Goal: Task Accomplishment & Management: Use online tool/utility

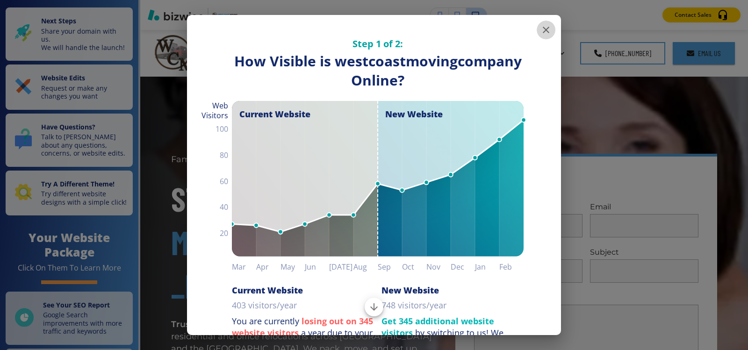
click at [544, 30] on button "button" at bounding box center [546, 30] width 19 height 19
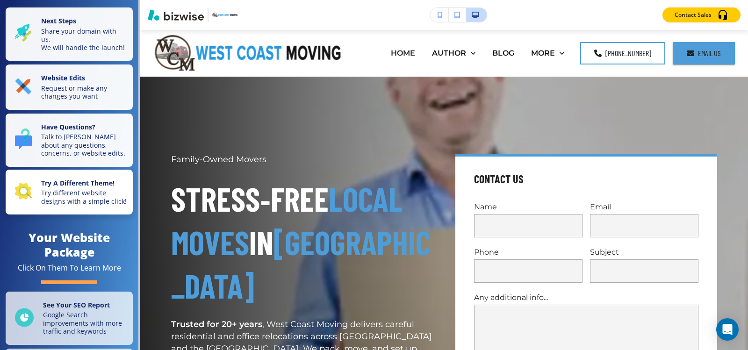
click at [45, 205] on p "Try different website designs with a simple click!" at bounding box center [84, 197] width 86 height 16
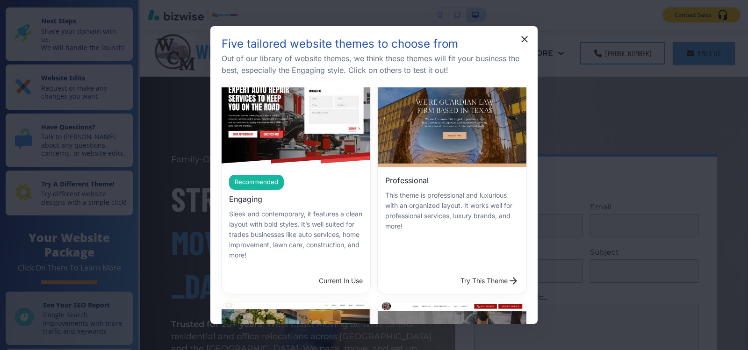
scroll to position [47, 0]
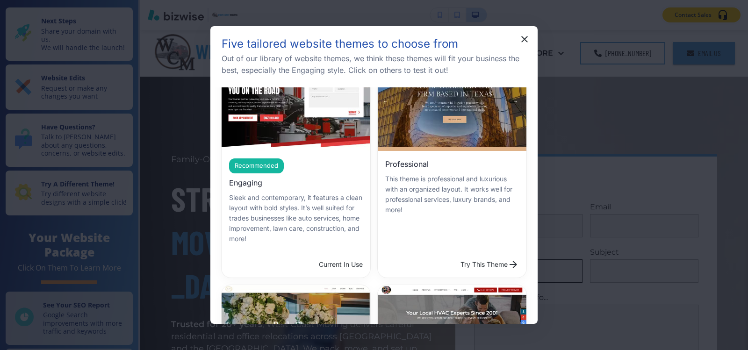
drag, startPoint x: 491, startPoint y: 259, endPoint x: 480, endPoint y: 264, distance: 12.3
click at [491, 258] on button "Try This Theme" at bounding box center [490, 264] width 66 height 19
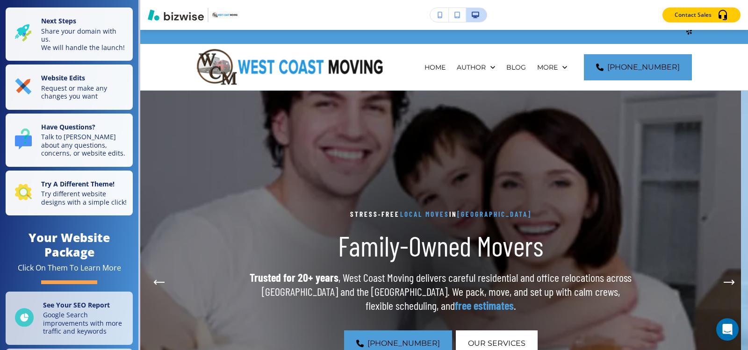
scroll to position [0, 0]
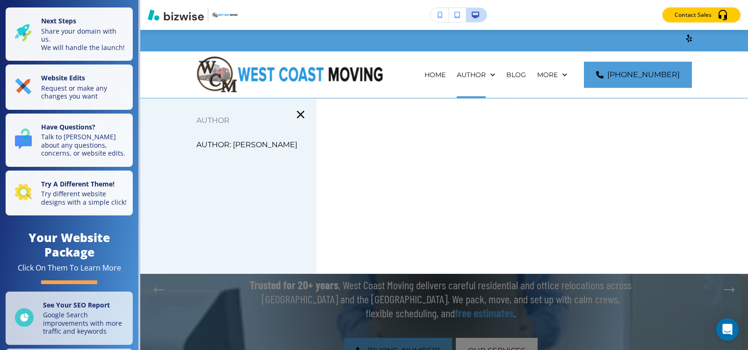
click at [162, 40] on div "Edit HOME AUTHOR BLOG CATEGORY CITIES SERVICED CONTACT US MOVING TIPS OUR MOVIN…" at bounding box center [444, 64] width 608 height 68
click at [171, 45] on div "Edit HOME AUTHOR BLOG CATEGORY CITIES SERVICED CONTACT US MOVING TIPS OUR MOVIN…" at bounding box center [444, 64] width 608 height 68
click at [296, 115] on icon "button" at bounding box center [300, 114] width 13 height 13
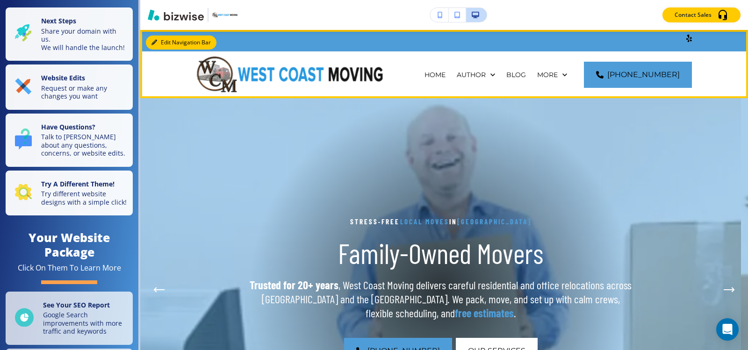
click at [166, 41] on button "Edit Navigation Bar" at bounding box center [181, 43] width 71 height 14
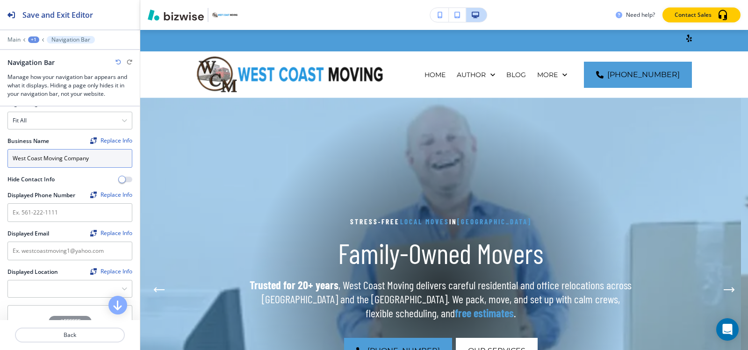
scroll to position [93, 0]
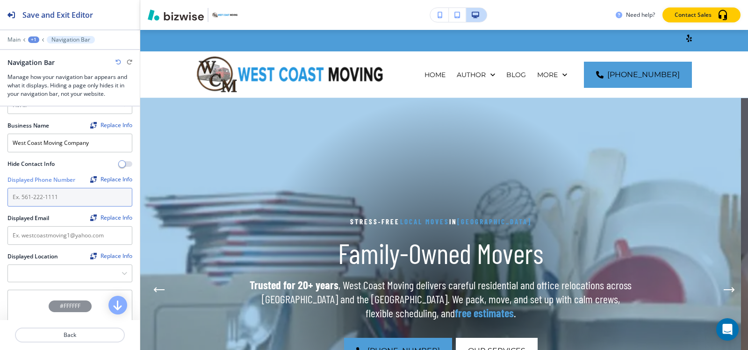
click at [45, 195] on input "text" at bounding box center [69, 197] width 125 height 19
paste input "[PHONE_NUMBER]"
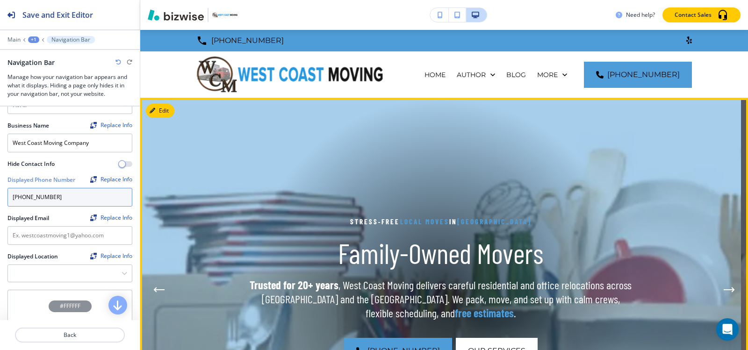
type input "[PHONE_NUMBER]"
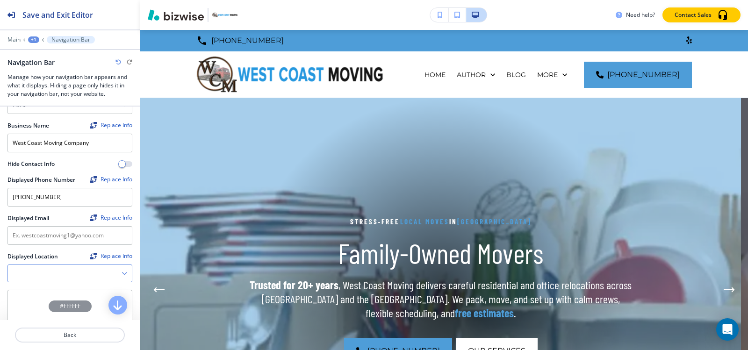
click at [57, 267] on Location "Manual Input" at bounding box center [65, 273] width 114 height 16
paste Location "[STREET_ADDRESS]. 94930"
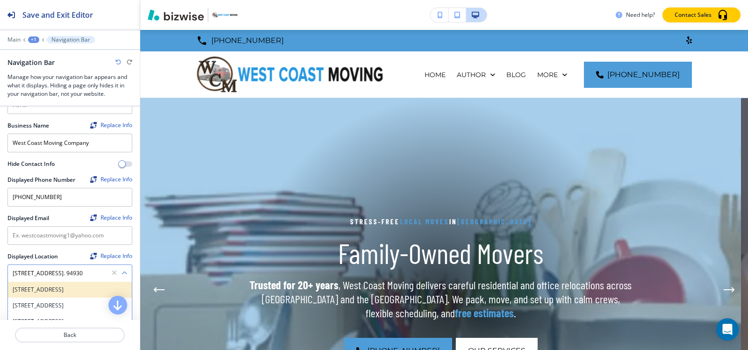
click at [48, 290] on h4 "[STREET_ADDRESS]" at bounding box center [70, 290] width 115 height 8
type Location "[STREET_ADDRESS]"
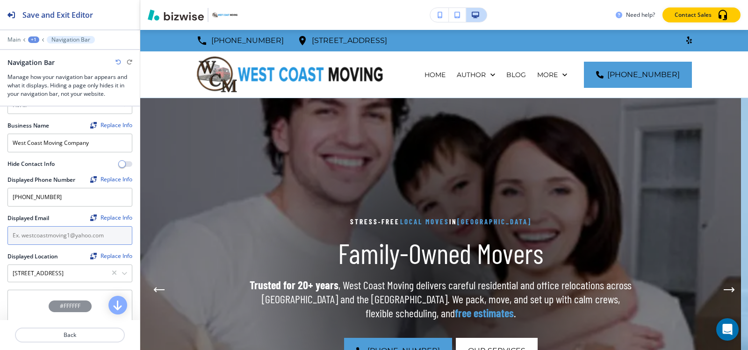
click at [79, 239] on input "text" at bounding box center [69, 235] width 125 height 19
paste input "[EMAIL_ADDRESS][DOMAIN_NAME]"
type input "[EMAIL_ADDRESS][DOMAIN_NAME]"
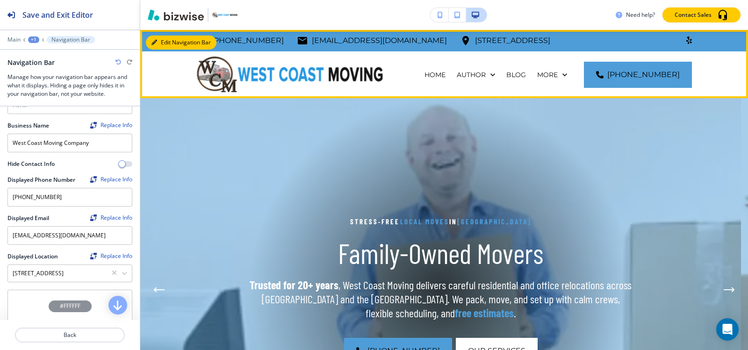
click at [165, 44] on button "Edit Navigation Bar" at bounding box center [181, 43] width 71 height 14
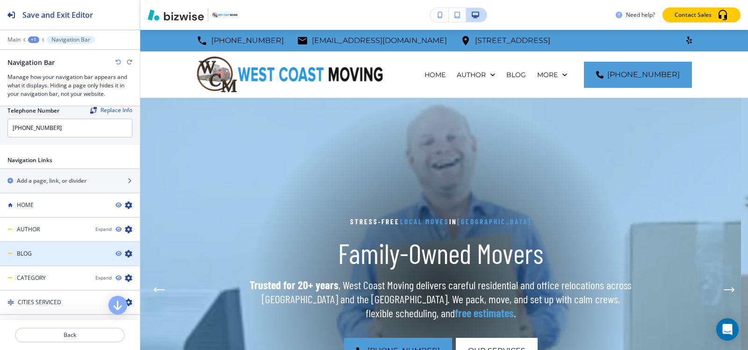
scroll to position [467, 0]
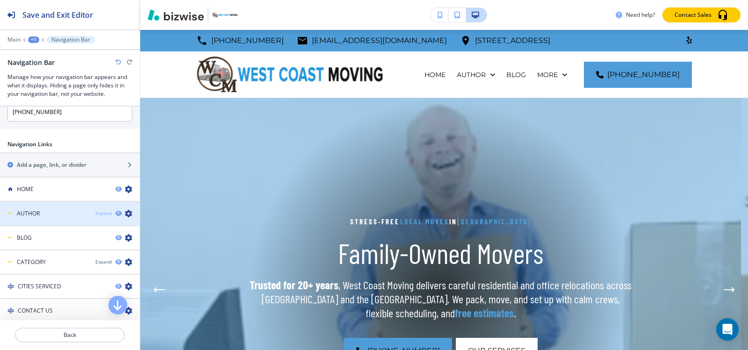
click at [97, 213] on div "Expand" at bounding box center [103, 213] width 16 height 7
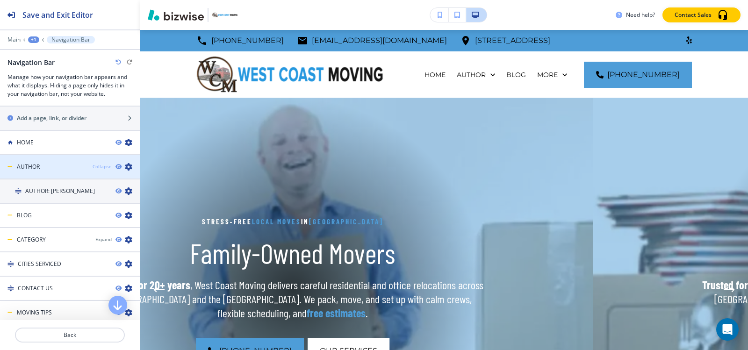
click at [96, 166] on div "Collapse" at bounding box center [102, 166] width 19 height 7
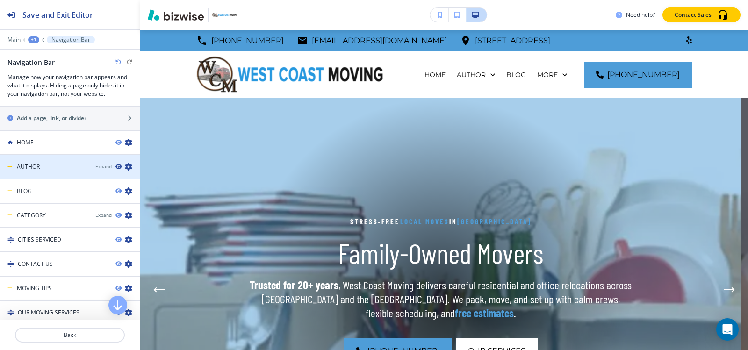
click at [115, 166] on icon "button" at bounding box center [118, 167] width 6 height 6
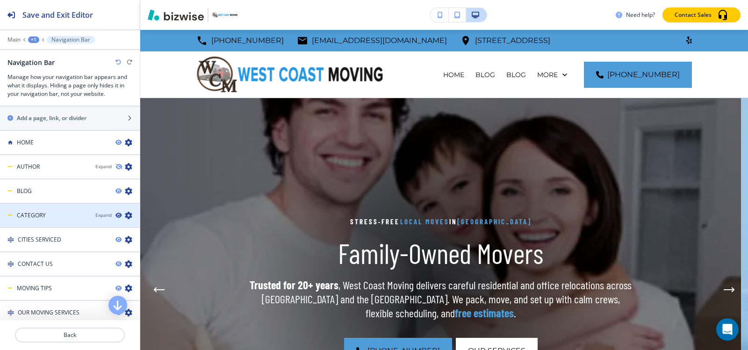
click at [115, 213] on icon "button" at bounding box center [118, 216] width 6 height 6
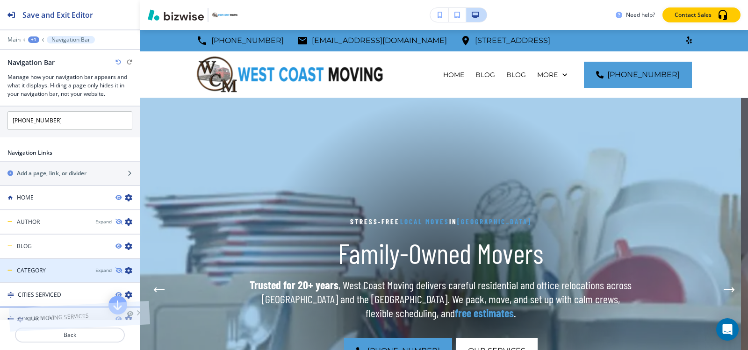
scroll to position [467, 0]
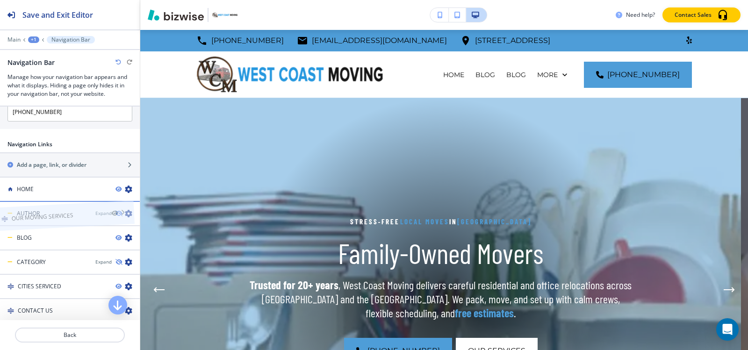
drag, startPoint x: 73, startPoint y: 259, endPoint x: 66, endPoint y: 194, distance: 64.8
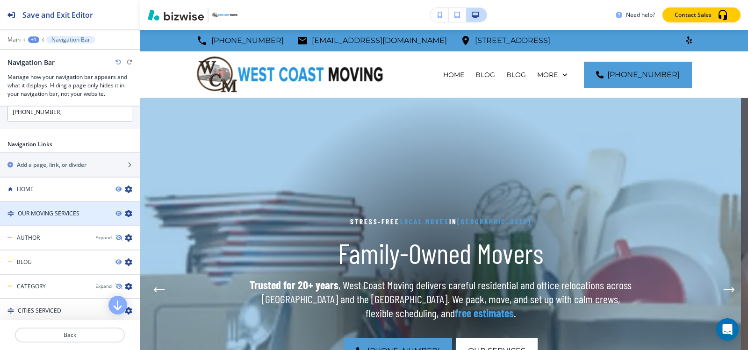
click at [46, 215] on h4 "OUR MOVING SERVICES" at bounding box center [49, 213] width 62 height 8
click at [60, 35] on div at bounding box center [70, 33] width 140 height 6
click at [61, 41] on p "Navigation Bar" at bounding box center [70, 39] width 39 height 7
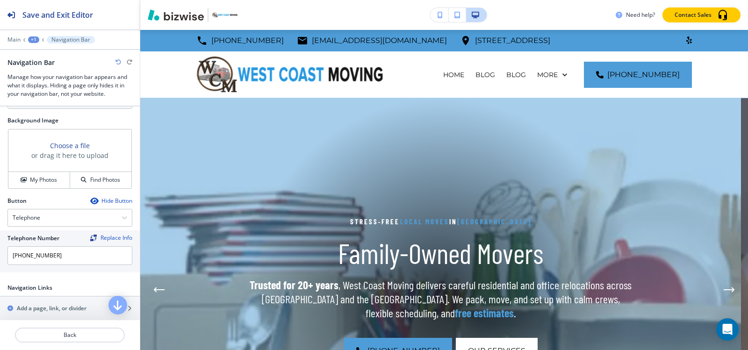
scroll to position [514, 0]
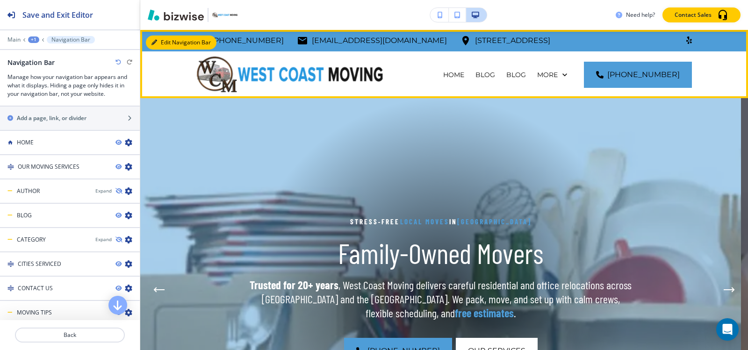
click at [158, 40] on button "Edit Navigation Bar" at bounding box center [181, 43] width 71 height 14
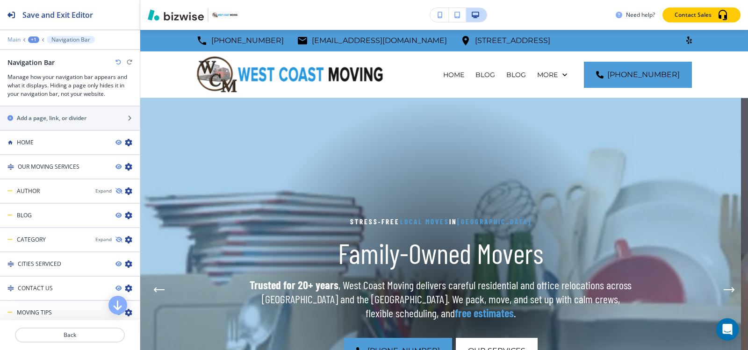
click at [16, 40] on p "Main" at bounding box center [13, 39] width 13 height 7
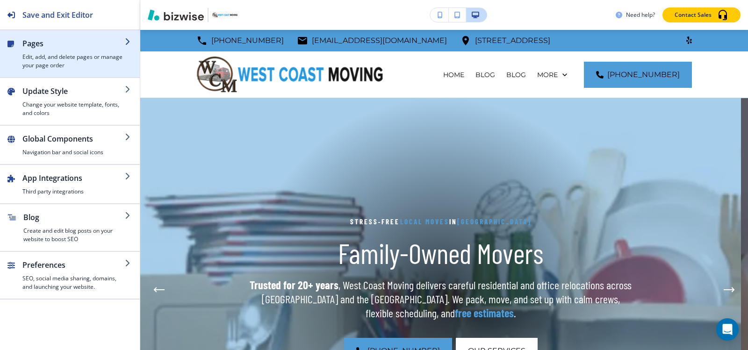
click at [46, 57] on h4 "Edit, add, and delete pages or manage your page order" at bounding box center [73, 61] width 102 height 17
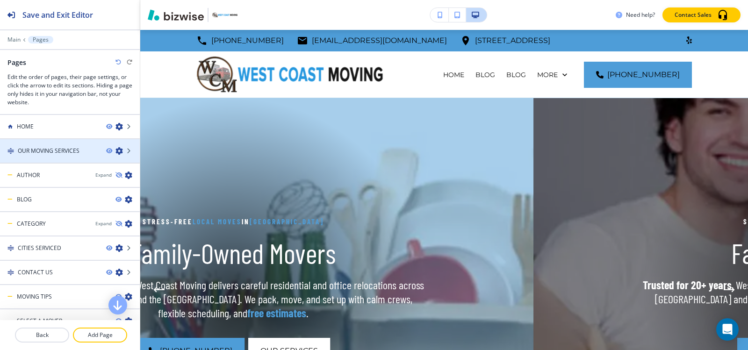
click at [46, 158] on div at bounding box center [70, 158] width 140 height 7
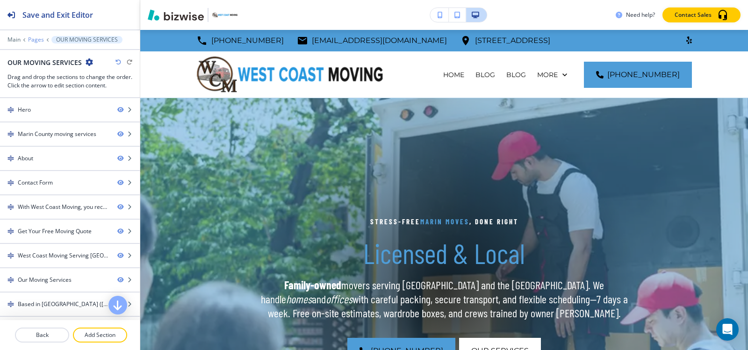
click at [39, 37] on p "Pages" at bounding box center [36, 39] width 16 height 7
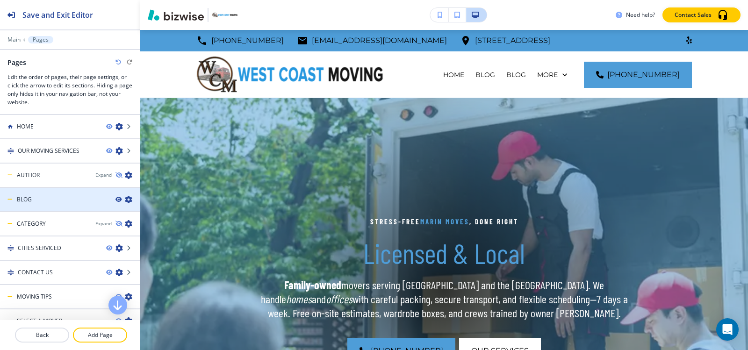
click at [115, 199] on icon "button" at bounding box center [118, 200] width 6 height 6
click at [115, 201] on icon "button" at bounding box center [118, 200] width 6 height 6
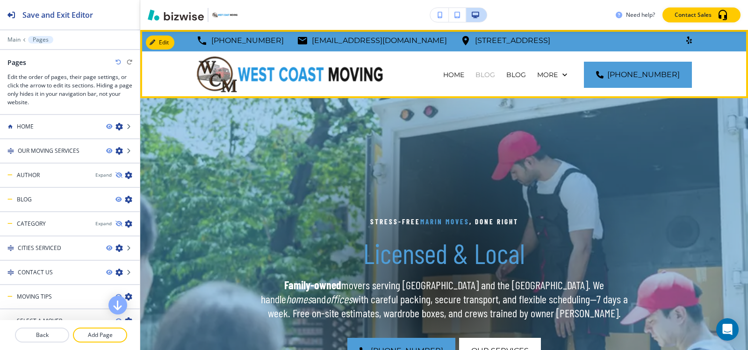
click at [495, 79] on p "BLOG" at bounding box center [485, 74] width 20 height 9
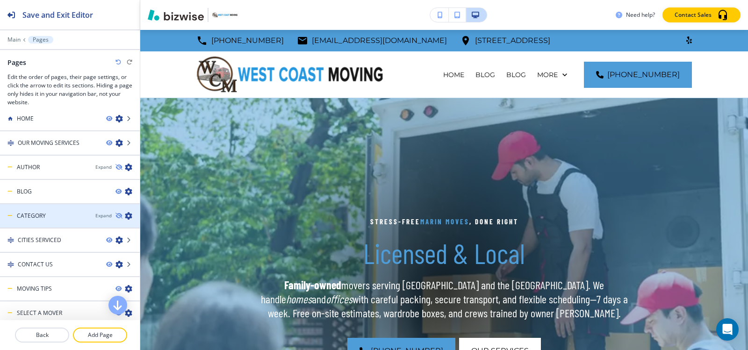
scroll to position [0, 0]
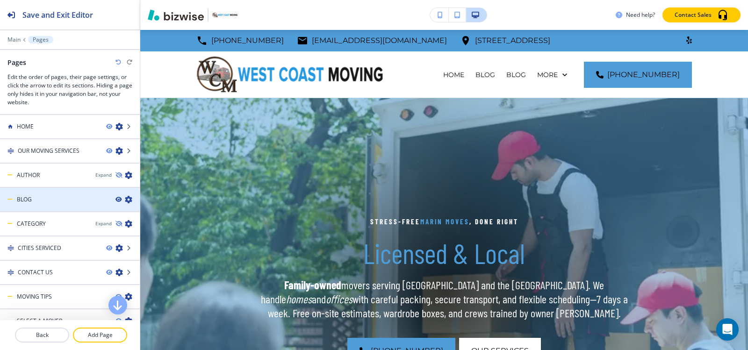
click at [115, 198] on icon "button" at bounding box center [118, 200] width 6 height 6
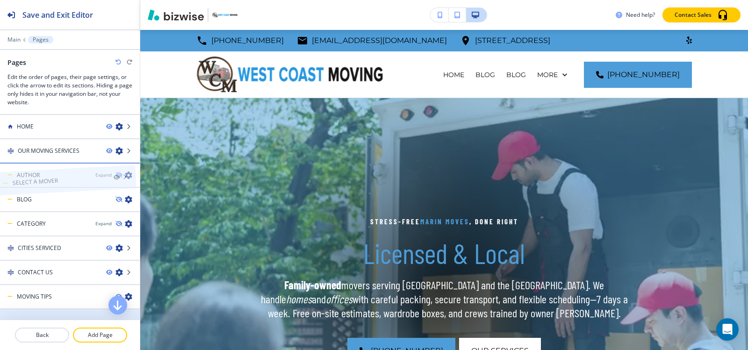
drag, startPoint x: 70, startPoint y: 273, endPoint x: 65, endPoint y: 164, distance: 109.5
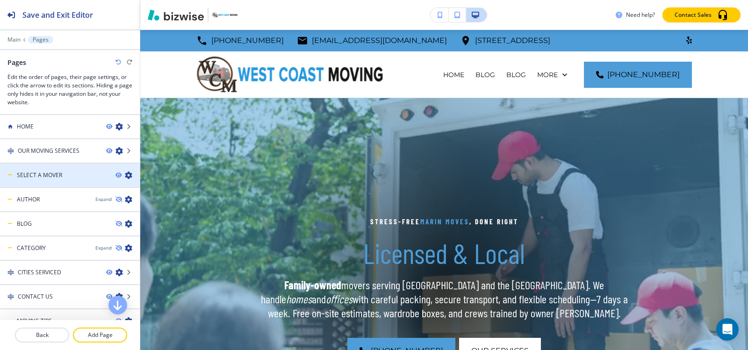
click at [25, 171] on h4 "SELECT A MOVER" at bounding box center [39, 175] width 45 height 8
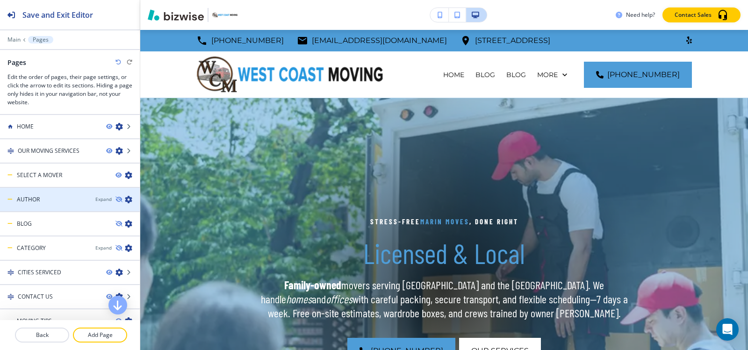
click at [32, 197] on h4 "AUTHOR" at bounding box center [28, 199] width 23 height 8
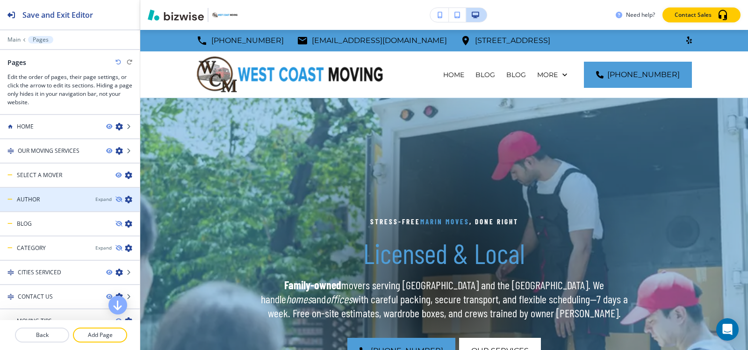
click at [32, 197] on h4 "AUTHOR" at bounding box center [28, 199] width 23 height 8
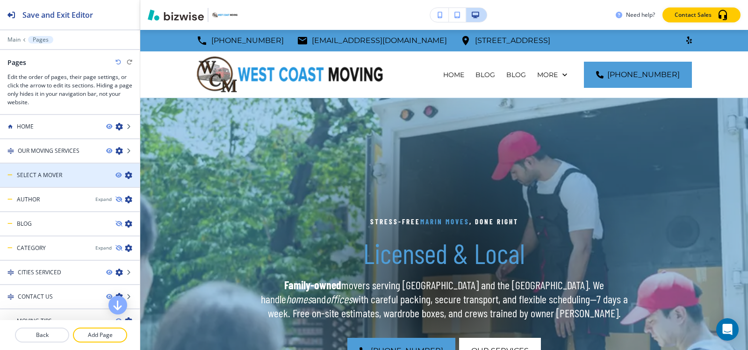
click at [125, 176] on icon "button" at bounding box center [128, 175] width 7 height 7
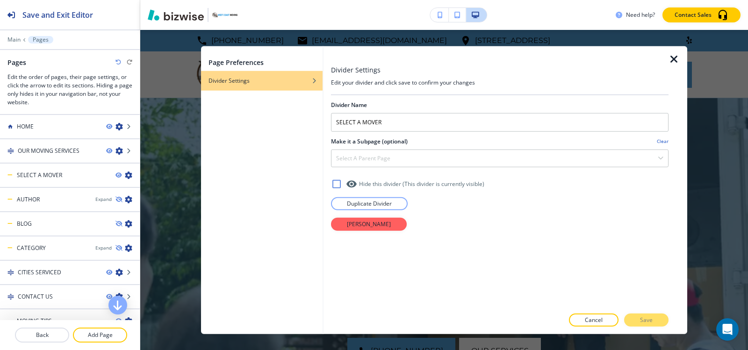
click at [673, 58] on icon "button" at bounding box center [673, 58] width 11 height 11
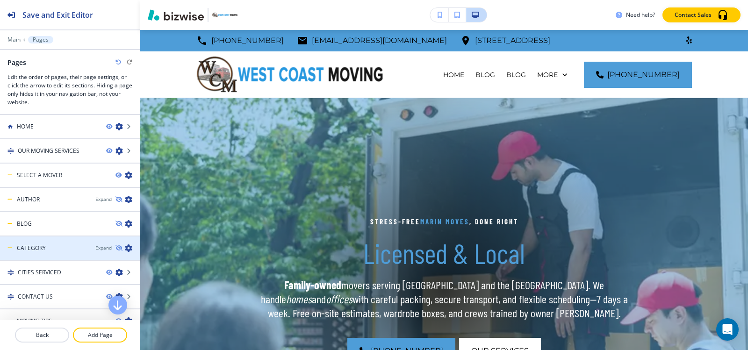
click at [125, 247] on icon "button" at bounding box center [128, 247] width 7 height 7
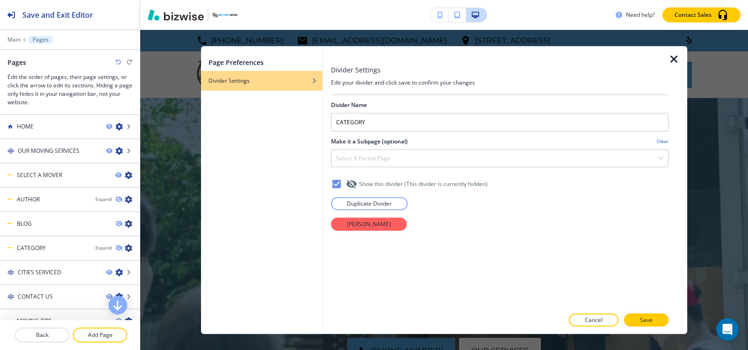
click at [673, 58] on icon "button" at bounding box center [673, 58] width 11 height 11
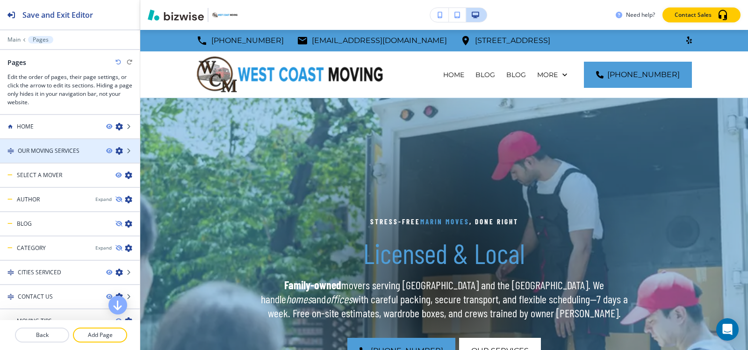
click at [115, 151] on icon "button" at bounding box center [118, 150] width 7 height 7
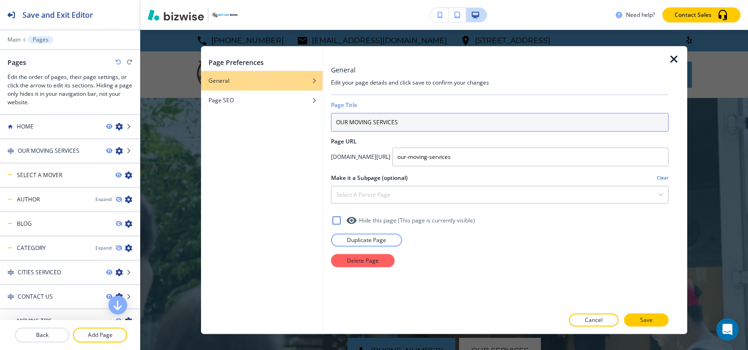
click at [440, 114] on input "OUR MOVING SERVICES" at bounding box center [499, 122] width 337 height 19
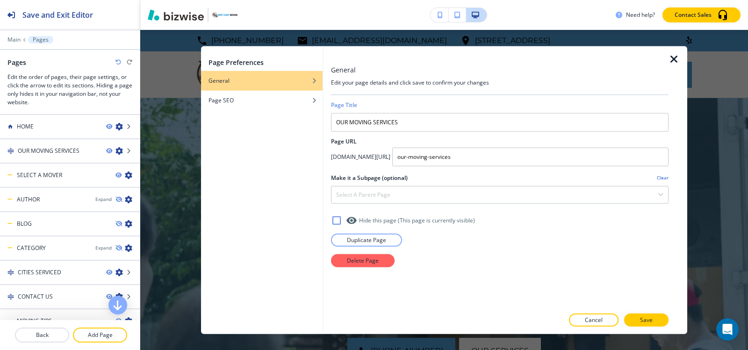
click at [671, 58] on icon "button" at bounding box center [673, 58] width 11 height 11
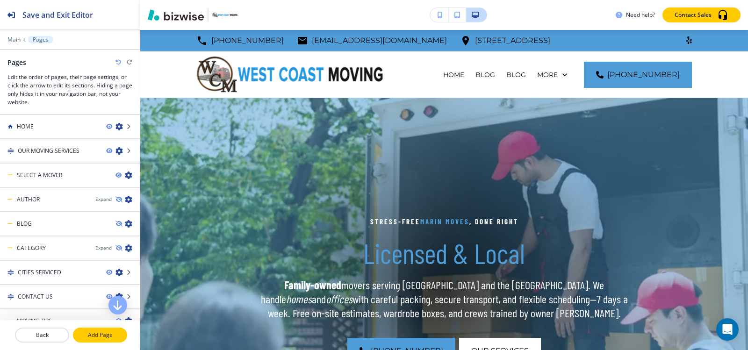
click at [86, 339] on p "Add Page" at bounding box center [100, 335] width 52 height 8
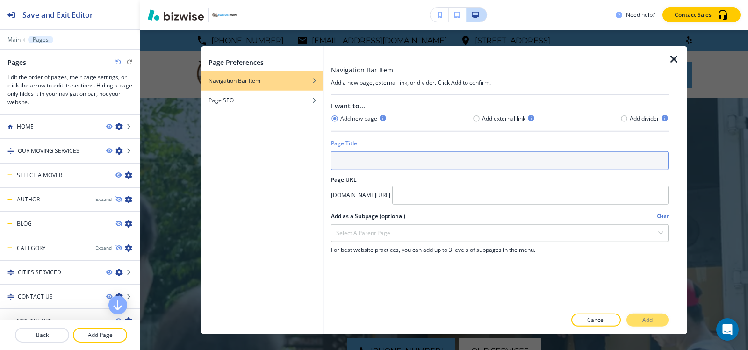
click at [439, 159] on input "text" at bounding box center [499, 160] width 337 height 19
paste input "OUR MOVING SERVICES"
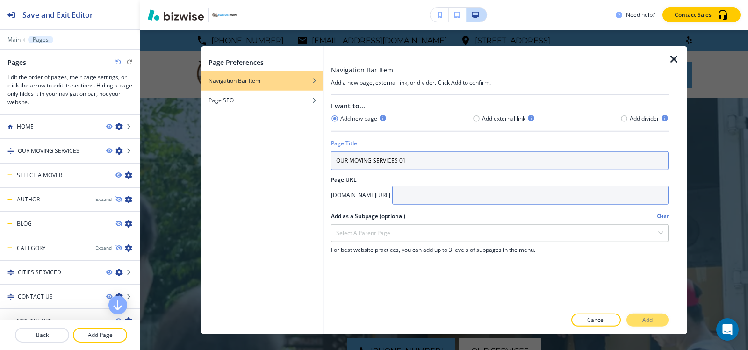
type input "OUR MOVING SERVICES 01"
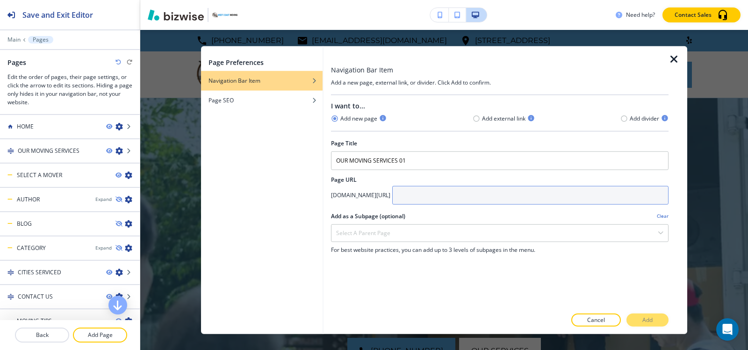
click at [469, 193] on input "text" at bounding box center [530, 195] width 276 height 19
type input "O"
type input "our-moving-services-01"
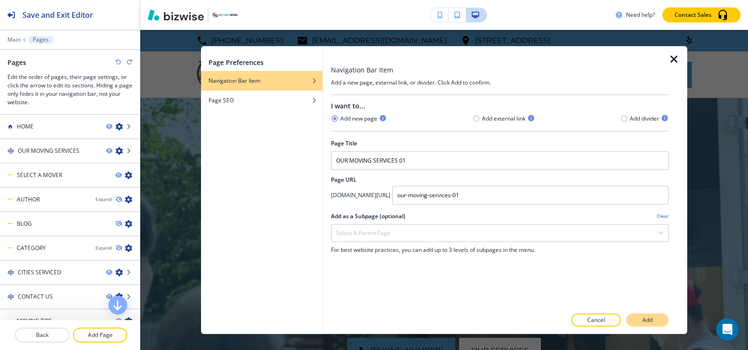
click at [653, 324] on button "Add" at bounding box center [647, 320] width 42 height 13
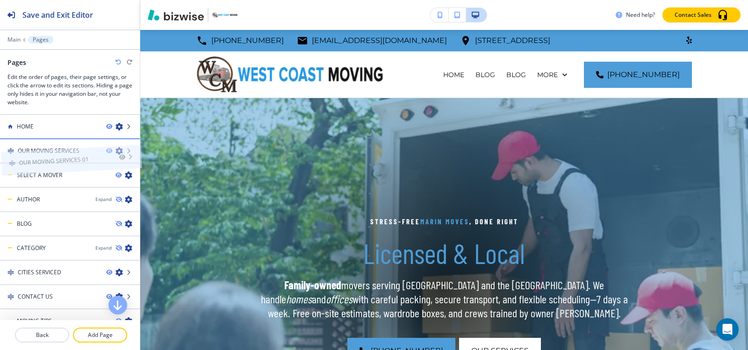
drag, startPoint x: 41, startPoint y: 300, endPoint x: 42, endPoint y: 137, distance: 163.1
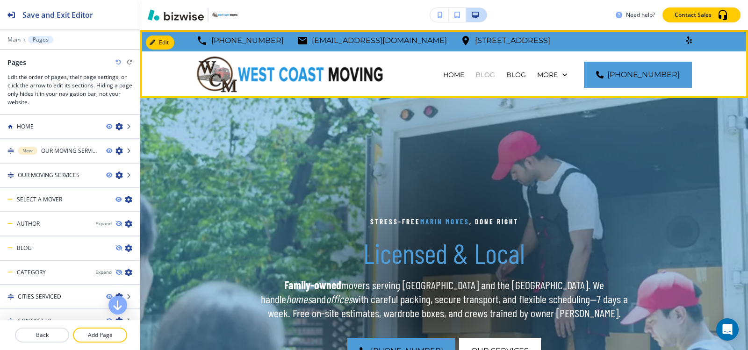
click at [475, 77] on p "BLOG" at bounding box center [485, 74] width 20 height 9
click at [475, 72] on p "BLOG" at bounding box center [485, 74] width 20 height 9
drag, startPoint x: 466, startPoint y: 72, endPoint x: 466, endPoint y: 94, distance: 22.0
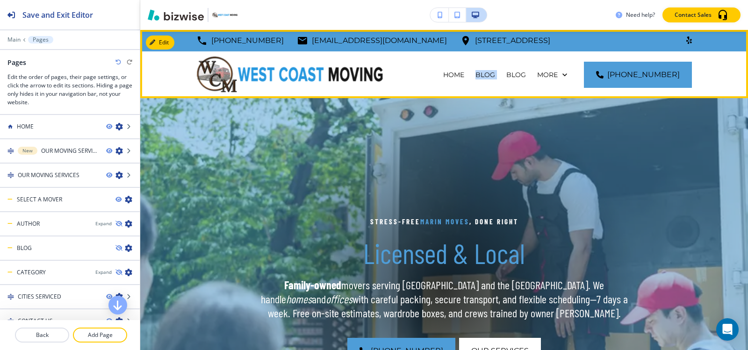
click at [475, 73] on p "BLOG" at bounding box center [485, 74] width 20 height 9
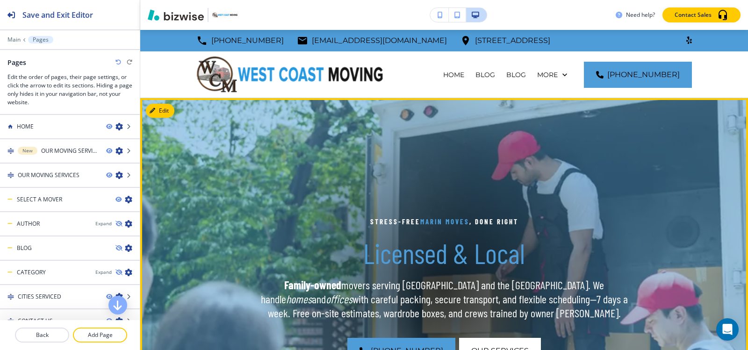
drag, startPoint x: 514, startPoint y: 118, endPoint x: 567, endPoint y: 85, distance: 62.4
click at [517, 116] on div at bounding box center [443, 289] width 383 height 383
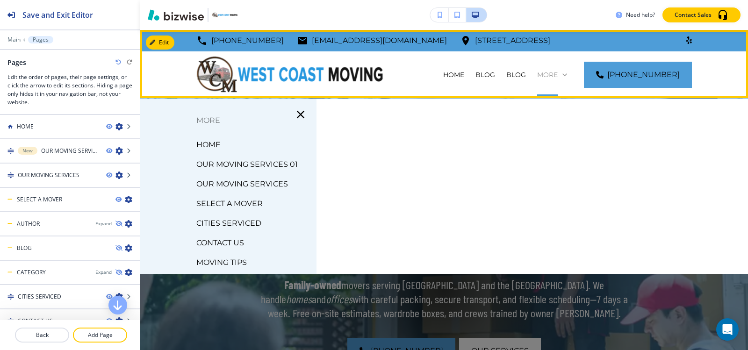
click at [567, 72] on div "More" at bounding box center [552, 74] width 30 height 9
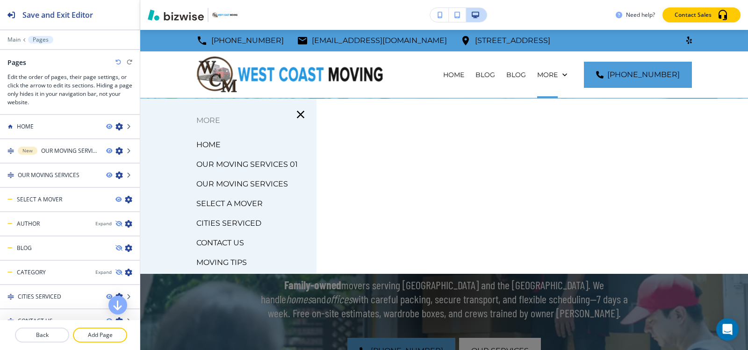
click at [295, 112] on icon "button" at bounding box center [300, 114] width 13 height 13
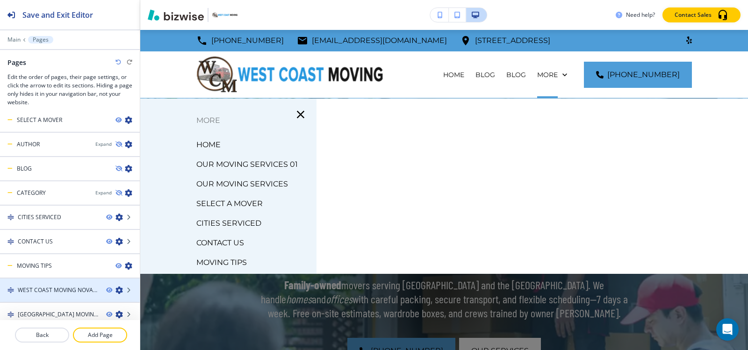
scroll to position [135, 0]
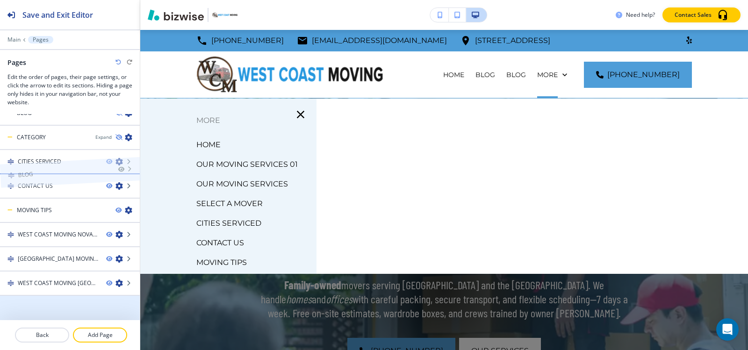
drag, startPoint x: 55, startPoint y: 313, endPoint x: 55, endPoint y: 161, distance: 151.4
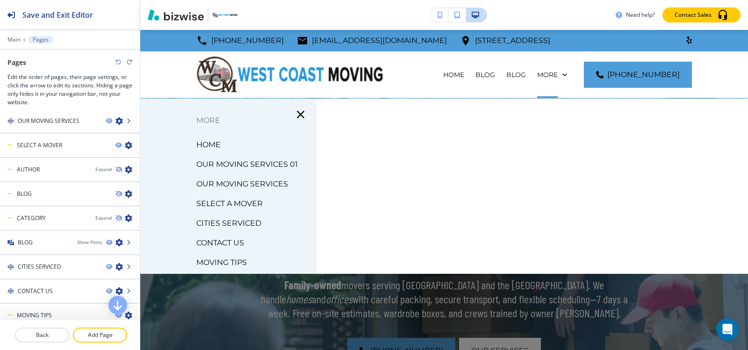
scroll to position [42, 0]
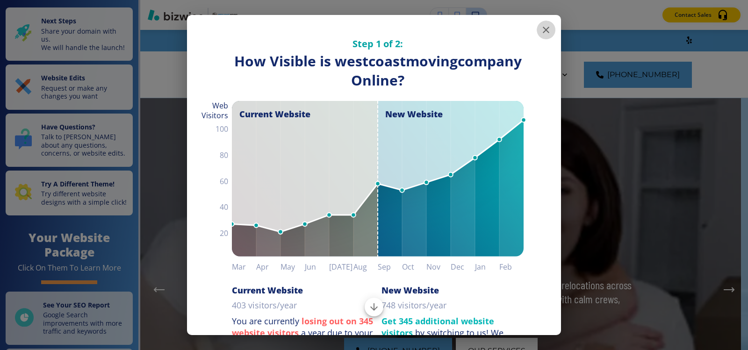
click at [543, 30] on icon "button" at bounding box center [546, 30] width 7 height 7
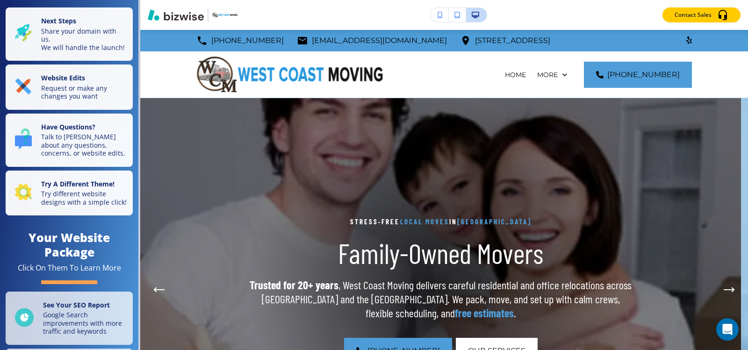
click at [295, 308] on p "Trusted for 20+ years , West Coast Moving delivers careful residential and offi…" at bounding box center [441, 299] width 382 height 42
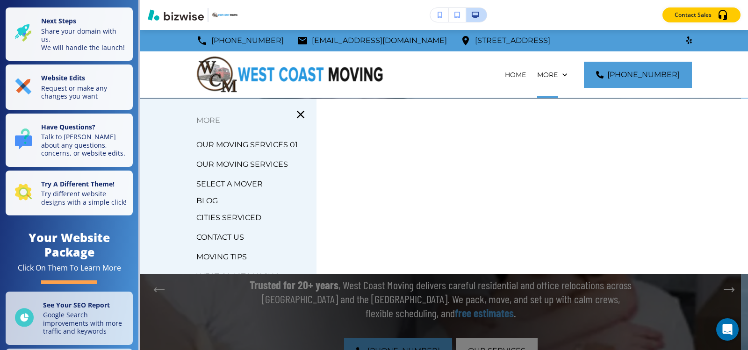
click at [303, 111] on button "button" at bounding box center [300, 114] width 24 height 24
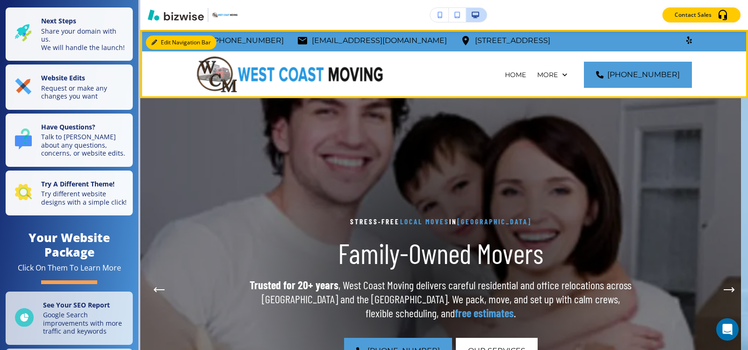
click at [156, 45] on button "Edit Navigation Bar" at bounding box center [181, 43] width 71 height 14
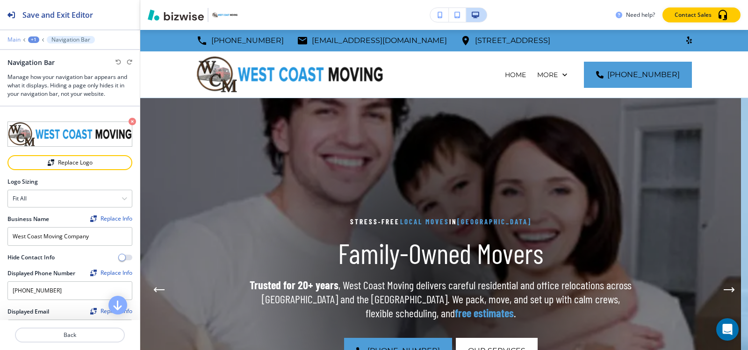
click at [14, 38] on p "Main" at bounding box center [13, 39] width 13 height 7
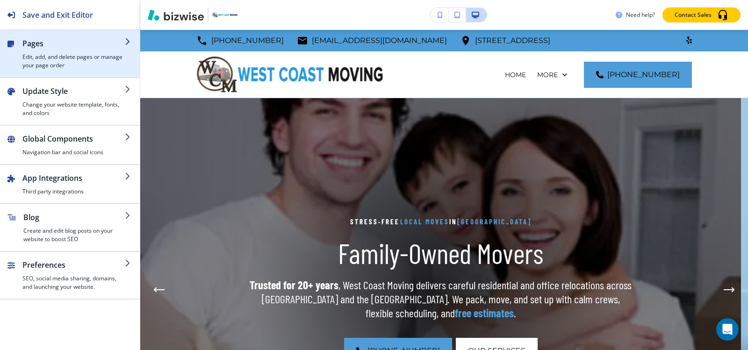
click at [35, 54] on h4 "Edit, add, and delete pages or manage your page order" at bounding box center [73, 61] width 102 height 17
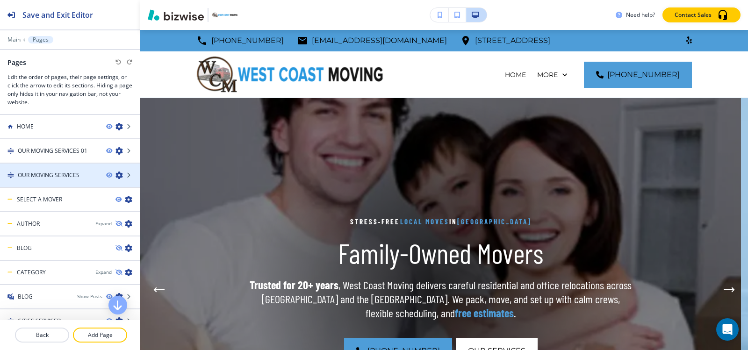
click at [61, 174] on h4 "OUR MOVING SERVICES" at bounding box center [49, 175] width 62 height 8
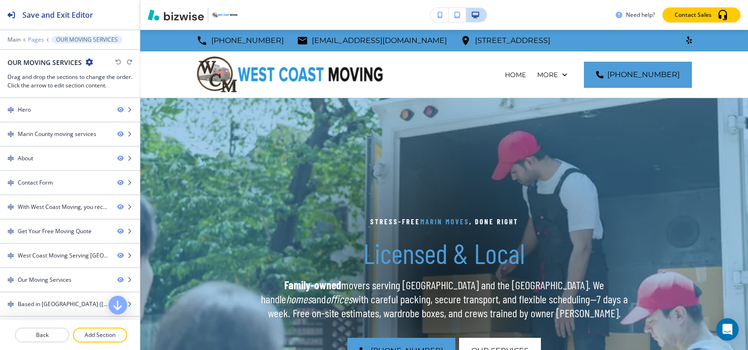
click at [35, 41] on p "Pages" at bounding box center [36, 39] width 16 height 7
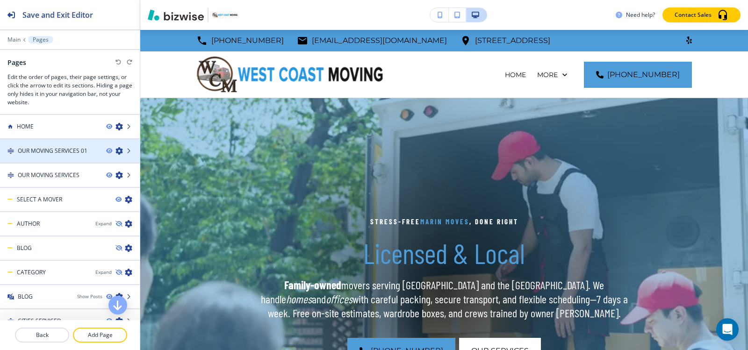
click at [115, 150] on icon "button" at bounding box center [118, 150] width 7 height 7
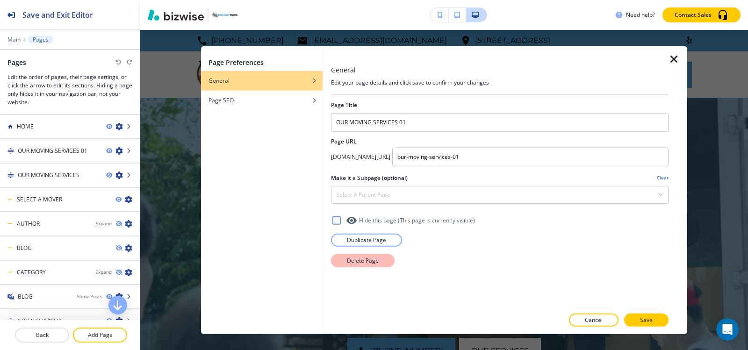
click at [363, 266] on button "Delete Page" at bounding box center [363, 260] width 64 height 13
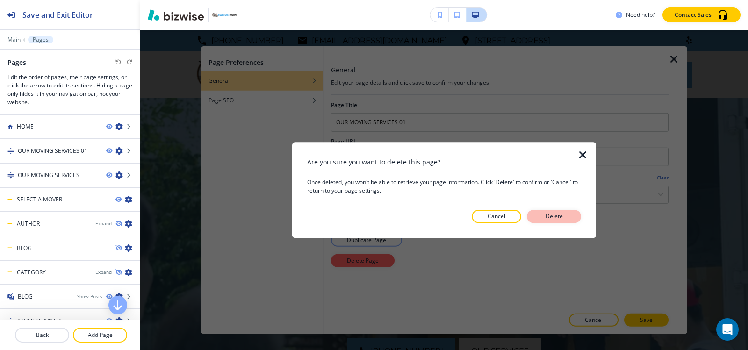
click at [559, 215] on p "Delete" at bounding box center [554, 216] width 22 height 8
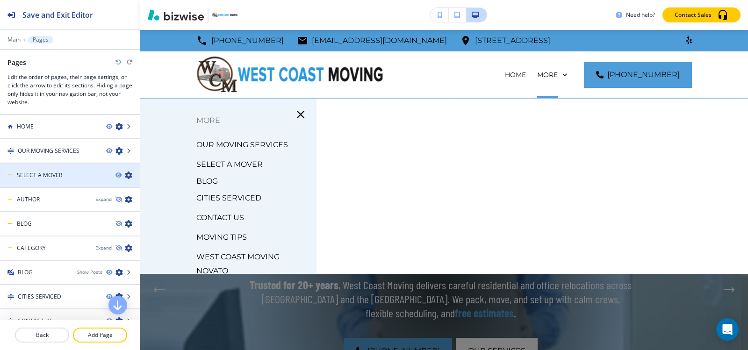
click at [125, 176] on icon "button" at bounding box center [128, 175] width 7 height 7
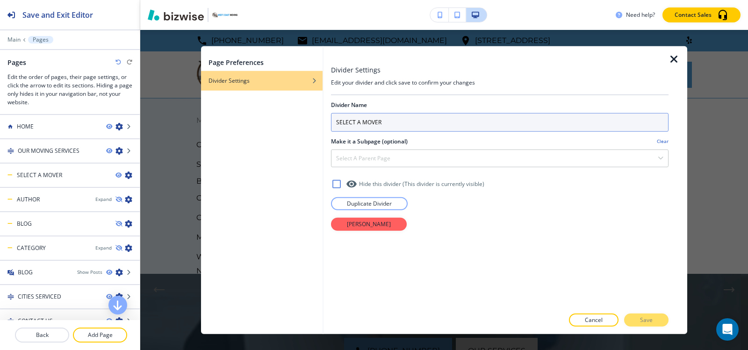
click at [427, 119] on input "SELECT A MOVER" at bounding box center [499, 122] width 337 height 19
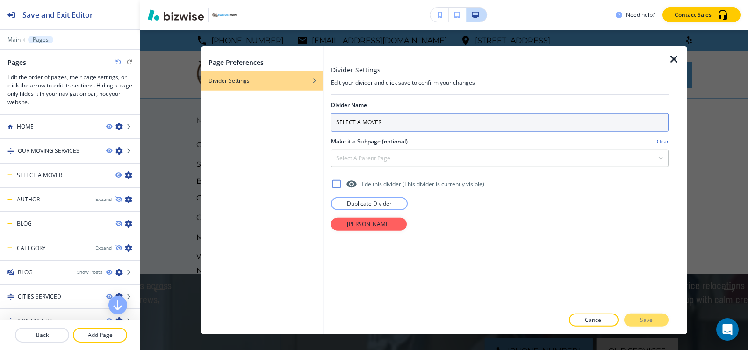
click at [424, 122] on input "SELECT A MOVER" at bounding box center [499, 122] width 337 height 19
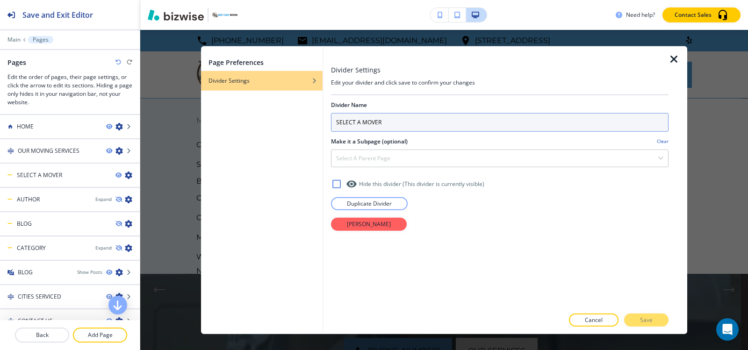
click at [424, 122] on input "SELECT A MOVER" at bounding box center [499, 122] width 337 height 19
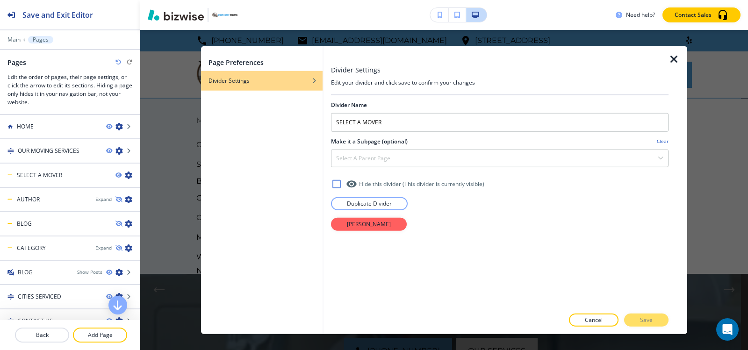
click at [672, 55] on icon "button" at bounding box center [673, 58] width 11 height 11
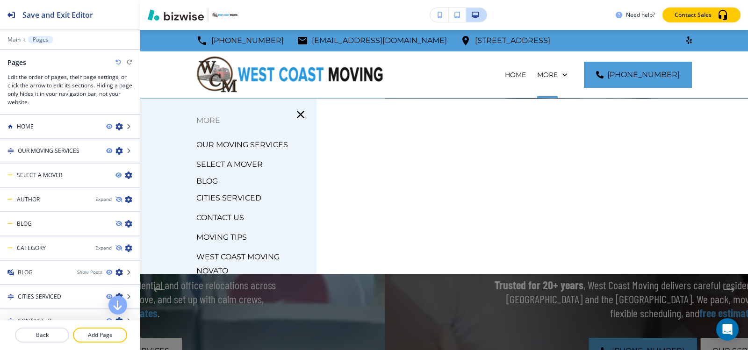
scroll to position [47, 0]
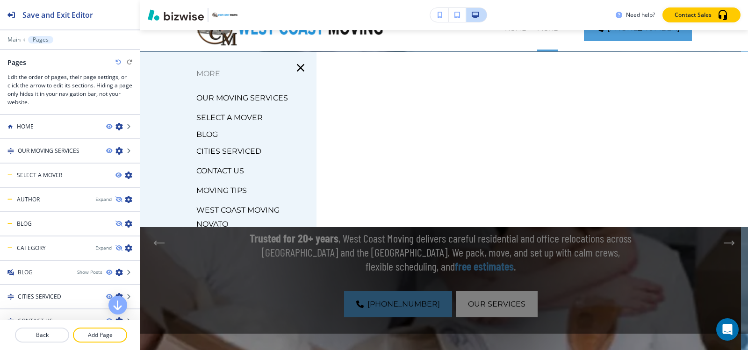
click at [244, 118] on p "SELECT A MOVER" at bounding box center [229, 118] width 66 height 14
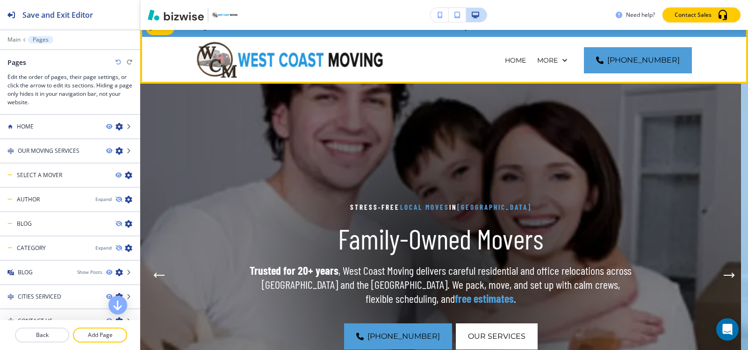
scroll to position [0, 0]
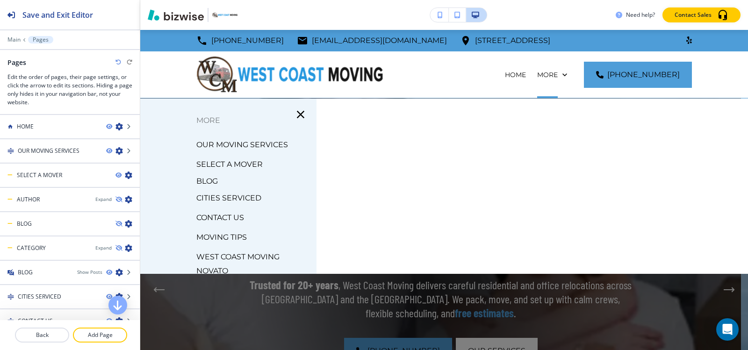
click at [230, 160] on p "SELECT A MOVER" at bounding box center [229, 165] width 66 height 14
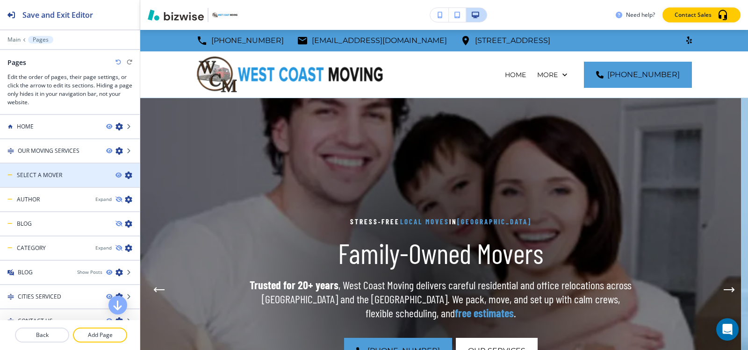
click at [36, 175] on h4 "SELECT A MOVER" at bounding box center [39, 175] width 45 height 8
click at [125, 177] on icon "button" at bounding box center [128, 175] width 7 height 7
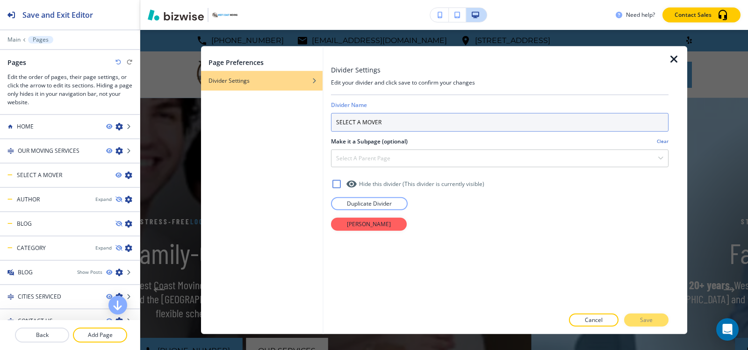
drag, startPoint x: 382, startPoint y: 121, endPoint x: 258, endPoint y: 121, distance: 123.9
click at [258, 121] on div "Page Preferences Divider Settings Divider Settings Edit your divider and click …" at bounding box center [444, 190] width 486 height 288
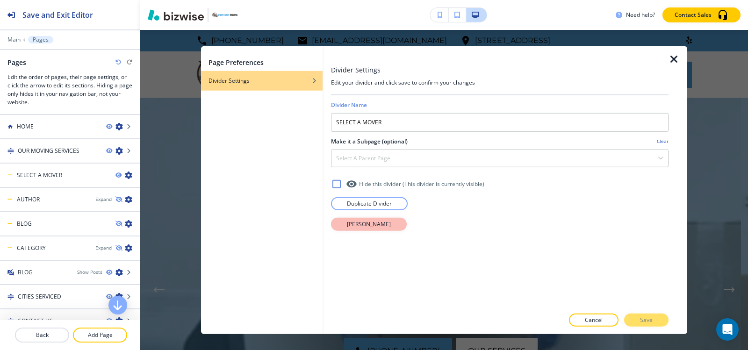
click at [392, 224] on button "Delete Divider" at bounding box center [369, 223] width 76 height 13
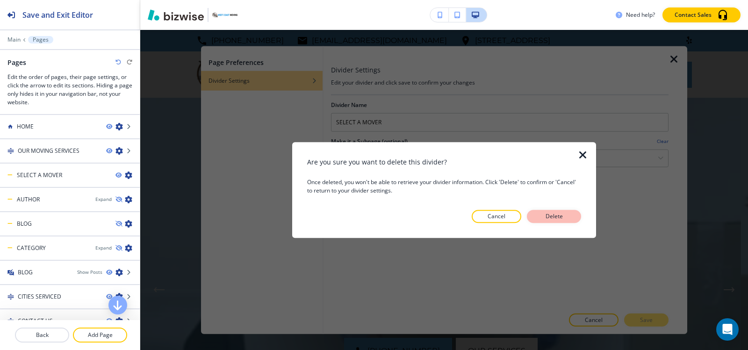
click at [560, 212] on p "Delete" at bounding box center [554, 216] width 22 height 8
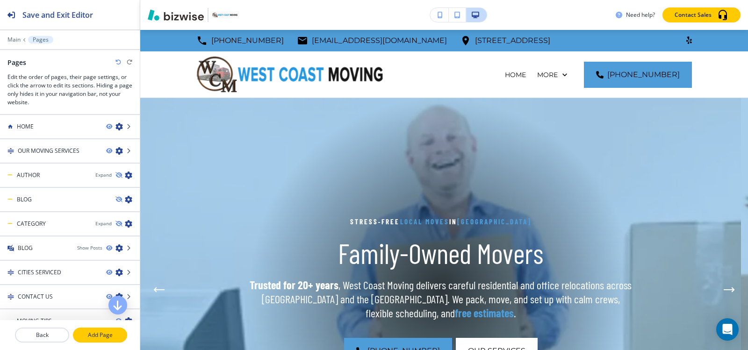
click at [95, 333] on p "Add Page" at bounding box center [100, 335] width 52 height 8
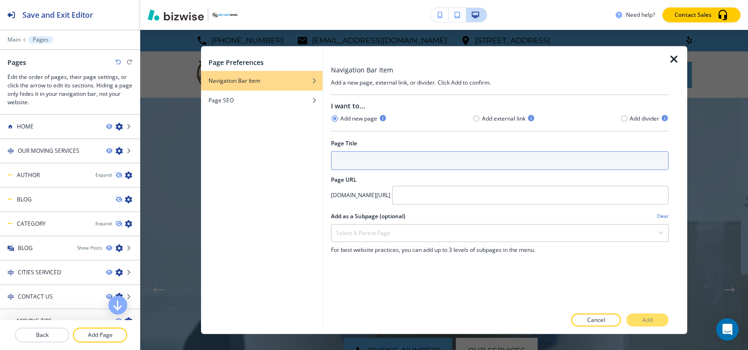
click at [441, 163] on input "text" at bounding box center [499, 160] width 337 height 19
paste input "SELECT A MOVER"
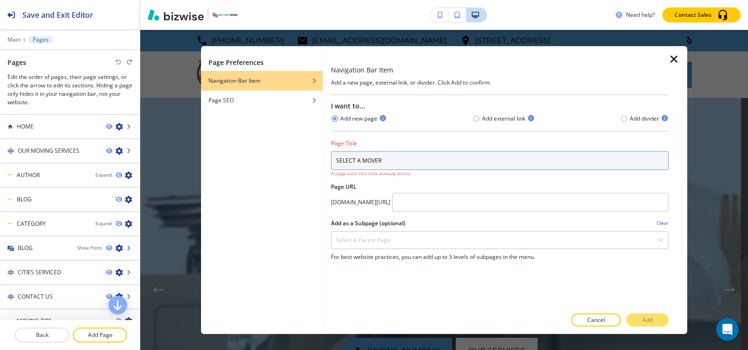
type input "SELECT A MOVER"
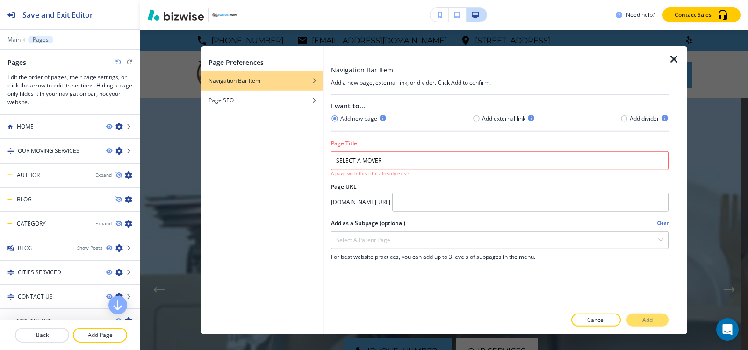
click at [671, 60] on icon "button" at bounding box center [673, 58] width 11 height 11
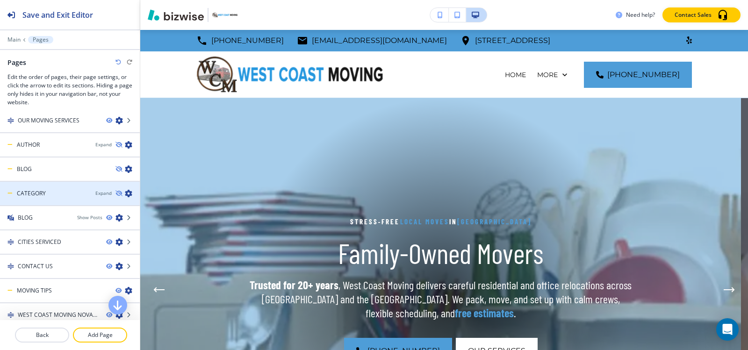
scroll to position [47, 0]
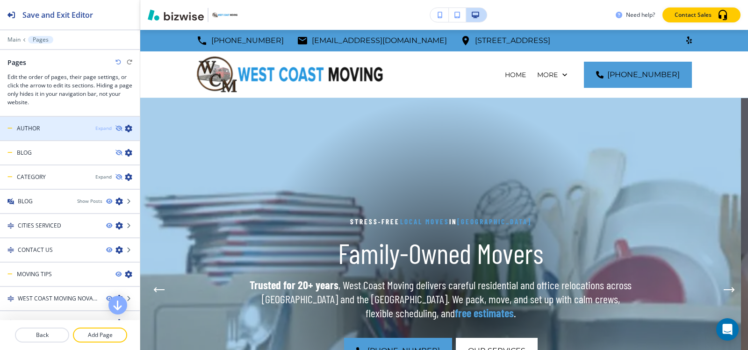
click at [97, 129] on div "Expand" at bounding box center [103, 128] width 16 height 7
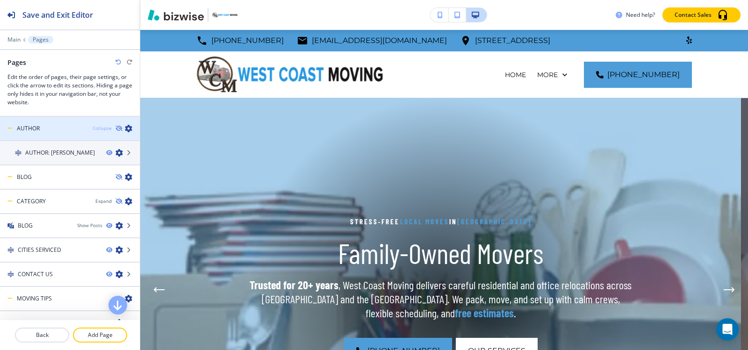
click at [97, 129] on div "Collapse" at bounding box center [102, 128] width 19 height 7
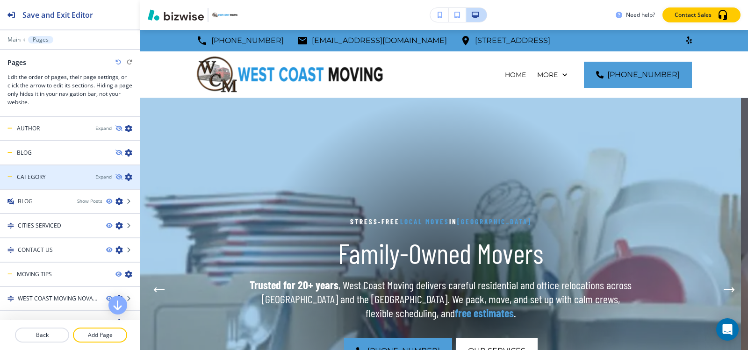
scroll to position [86, 0]
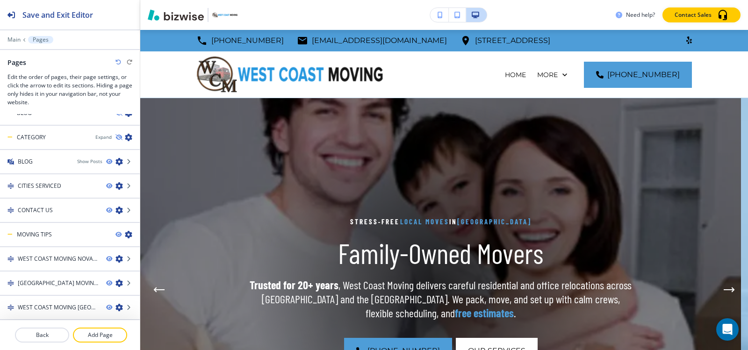
click at [117, 63] on icon "button" at bounding box center [118, 62] width 6 height 6
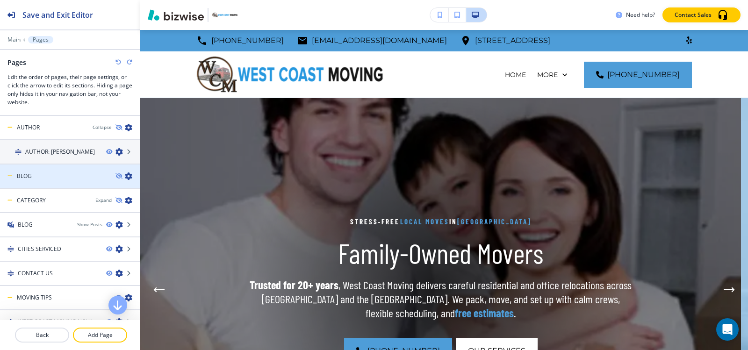
scroll to position [0, 0]
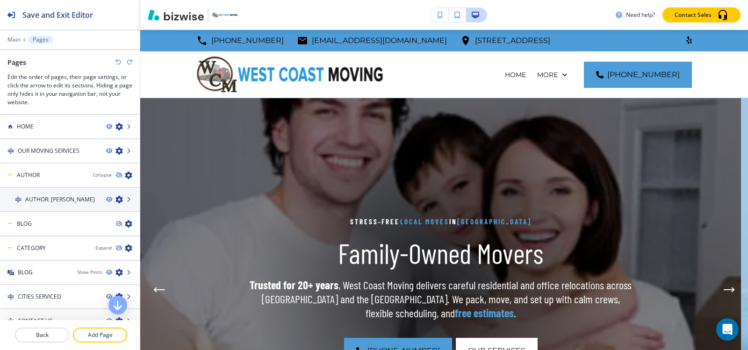
click at [116, 63] on icon "button" at bounding box center [118, 62] width 6 height 6
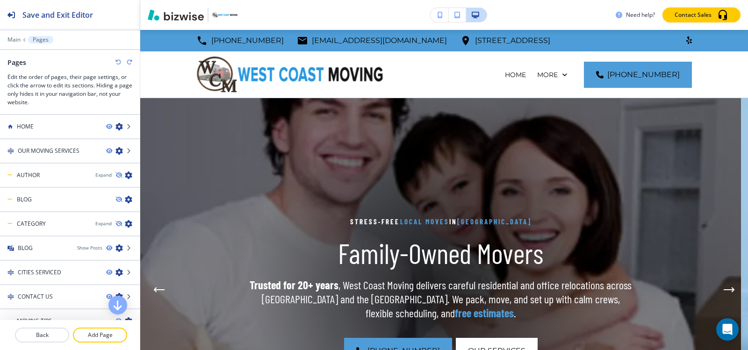
click at [118, 63] on icon "button" at bounding box center [118, 62] width 6 height 6
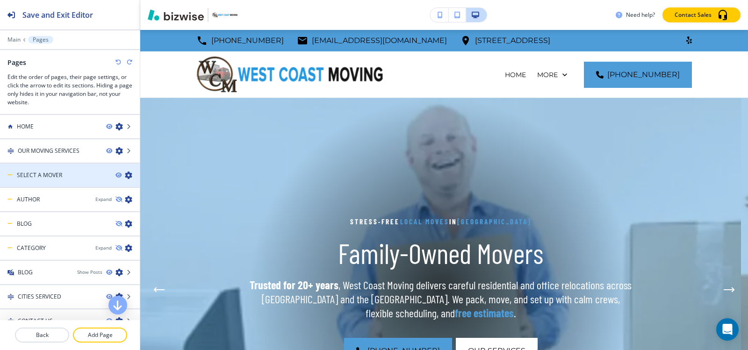
click at [50, 177] on h4 "SELECT A MOVER" at bounding box center [39, 175] width 45 height 8
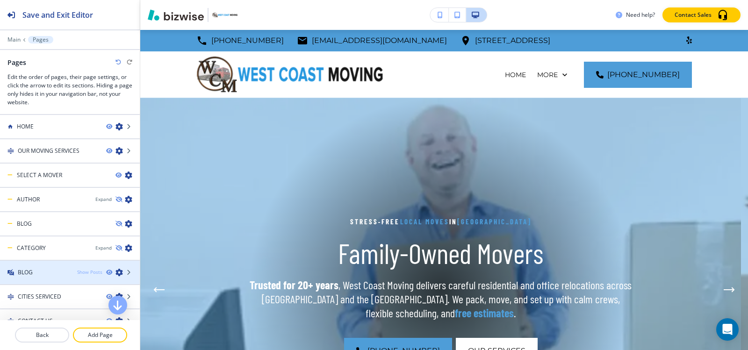
click at [80, 269] on div "Show Posts" at bounding box center [89, 272] width 25 height 7
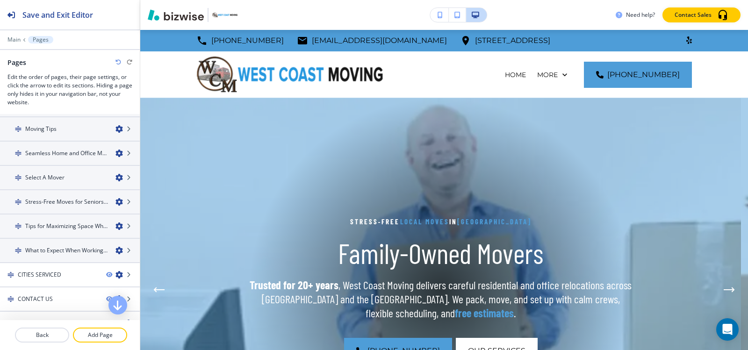
scroll to position [269, 0]
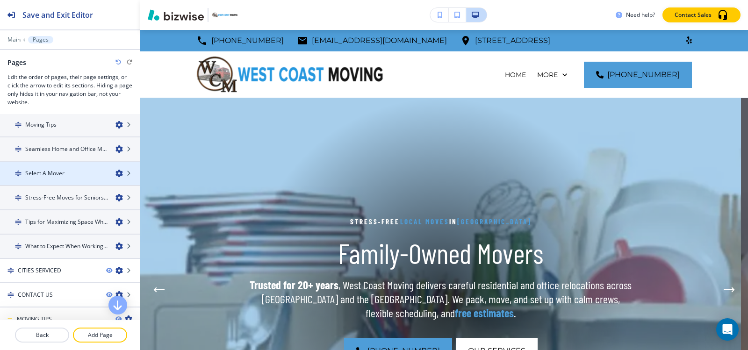
click at [55, 164] on div at bounding box center [70, 165] width 140 height 7
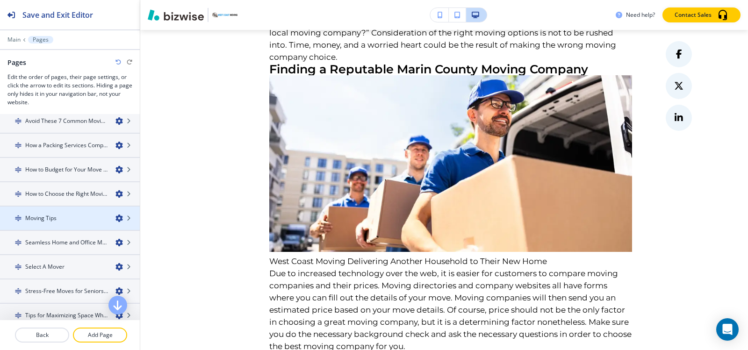
scroll to position [222, 0]
click at [115, 221] on icon "button" at bounding box center [118, 219] width 7 height 7
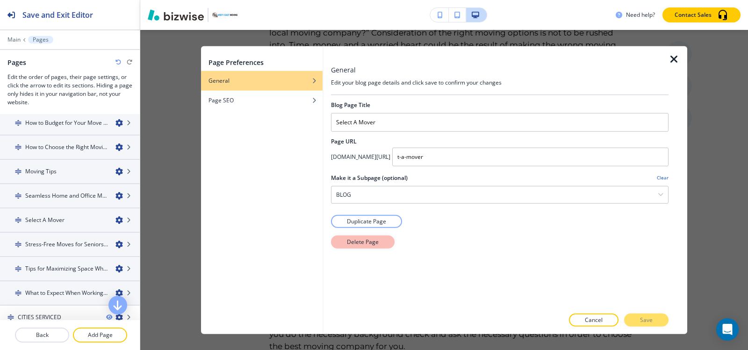
click at [351, 246] on p "Delete Page" at bounding box center [363, 241] width 32 height 8
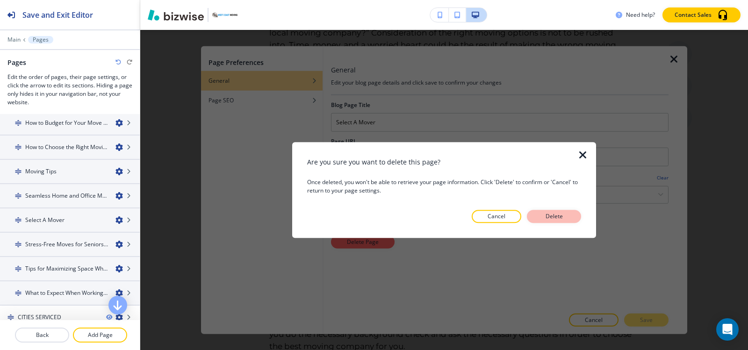
click at [552, 219] on p "Delete" at bounding box center [554, 216] width 22 height 8
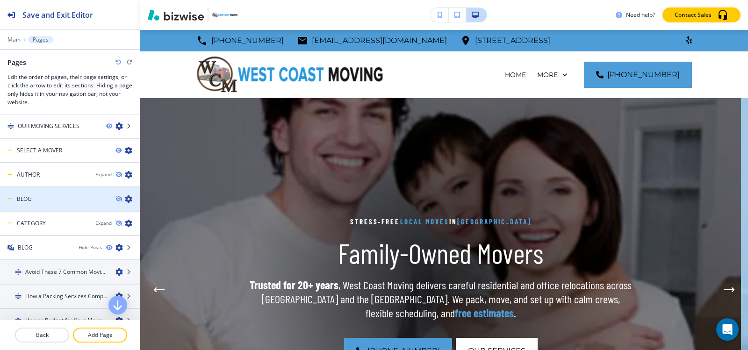
scroll to position [0, 0]
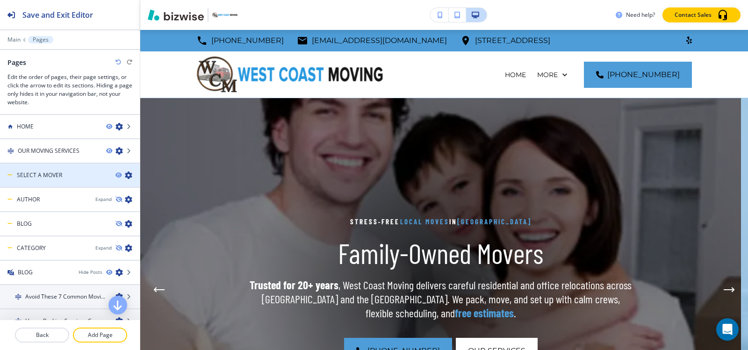
click at [125, 174] on icon "button" at bounding box center [128, 175] width 7 height 7
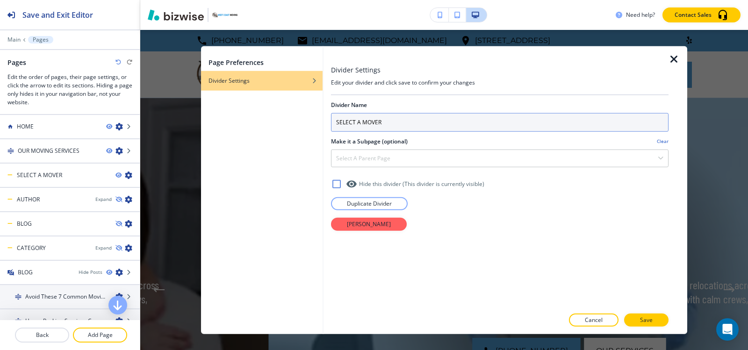
drag, startPoint x: 400, startPoint y: 119, endPoint x: 378, endPoint y: 120, distance: 21.5
click at [339, 120] on div "Divider Name SELECT A MOVER" at bounding box center [499, 115] width 337 height 31
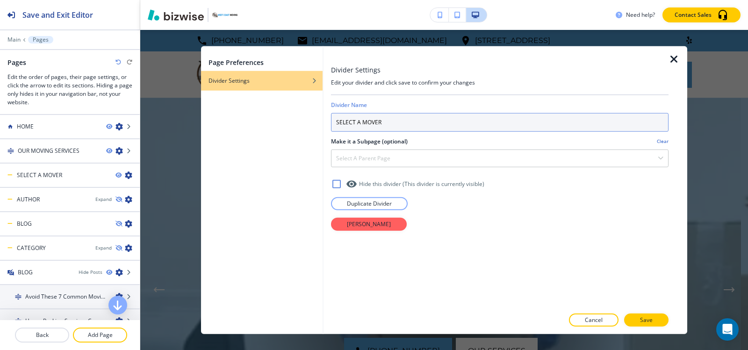
drag, startPoint x: 385, startPoint y: 120, endPoint x: 272, endPoint y: 129, distance: 113.5
click at [272, 129] on div "Page Preferences Divider Settings Divider Settings Edit your divider and click …" at bounding box center [444, 190] width 486 height 288
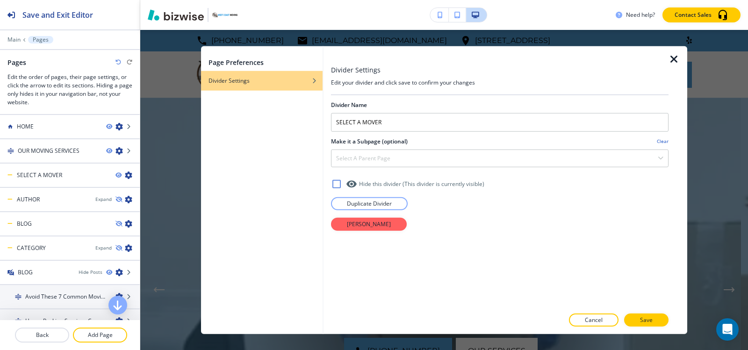
click at [673, 57] on icon "button" at bounding box center [673, 58] width 11 height 11
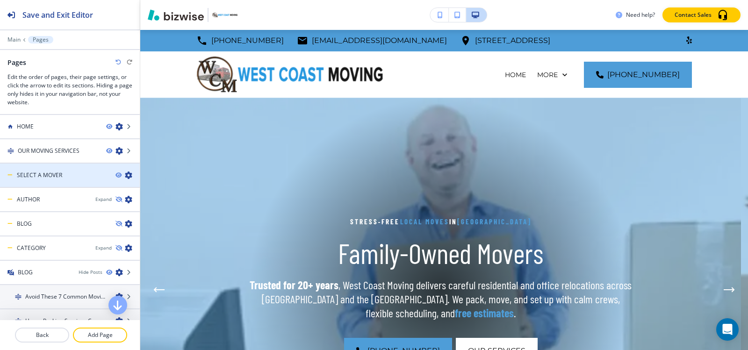
click at [125, 175] on icon "button" at bounding box center [128, 175] width 7 height 7
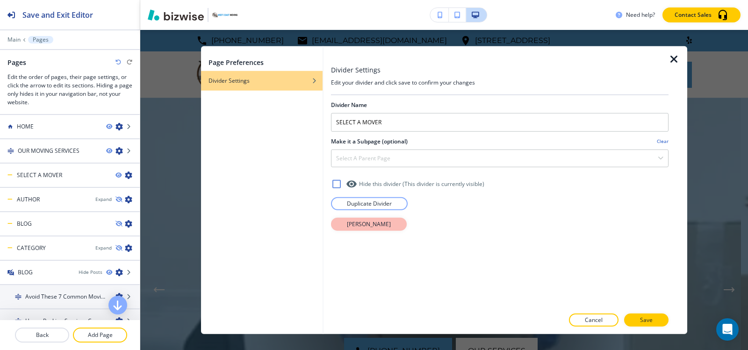
click at [369, 226] on p "Delete Divider" at bounding box center [369, 224] width 44 height 8
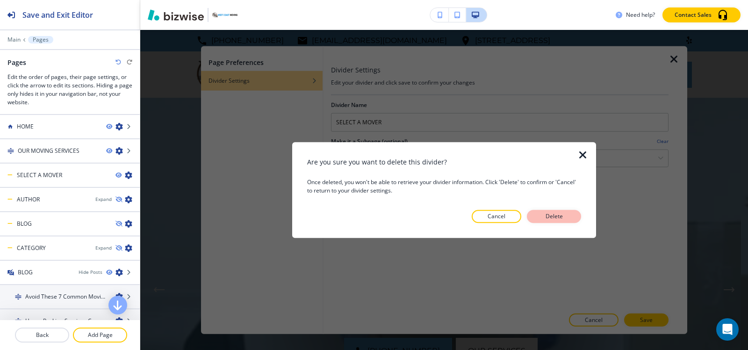
click at [569, 219] on button "Delete" at bounding box center [554, 216] width 54 height 13
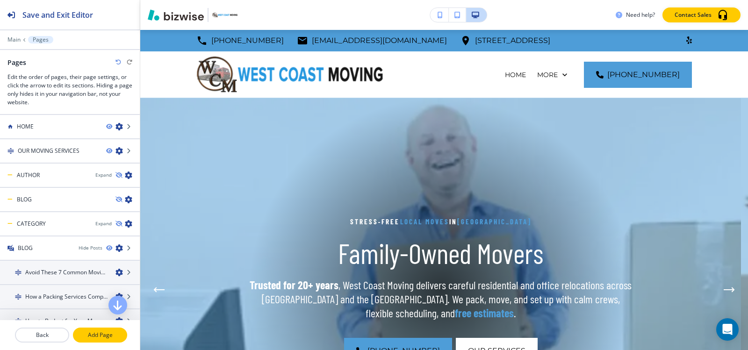
drag, startPoint x: 97, startPoint y: 337, endPoint x: 133, endPoint y: 322, distance: 39.3
click at [97, 337] on p "Add Page" at bounding box center [100, 335] width 52 height 8
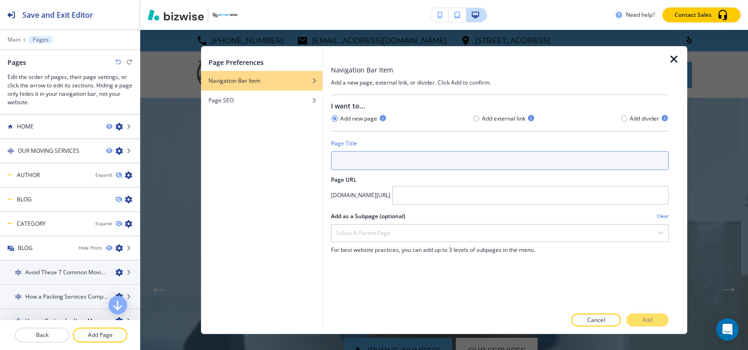
click at [383, 161] on input "text" at bounding box center [499, 160] width 337 height 19
paste input "SELECT A MOVER"
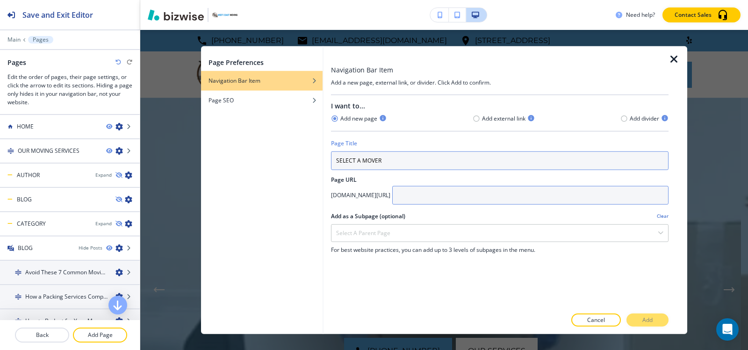
type input "SELECT A MOVER"
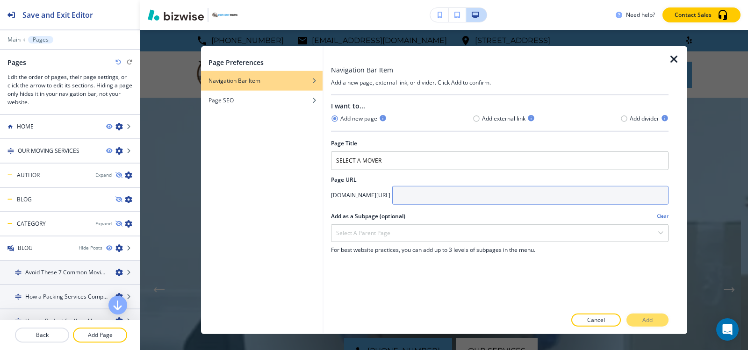
click at [491, 194] on input "text" at bounding box center [530, 195] width 276 height 19
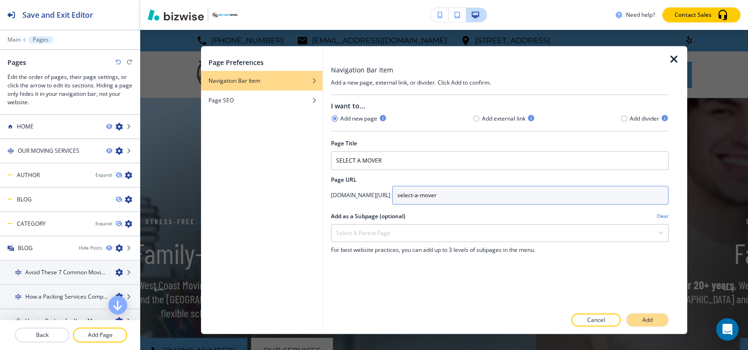
type input "select-a-mover"
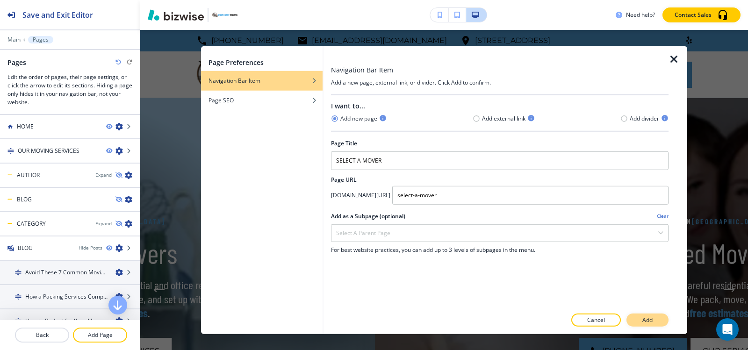
click at [645, 321] on p "Add" at bounding box center [647, 320] width 10 height 8
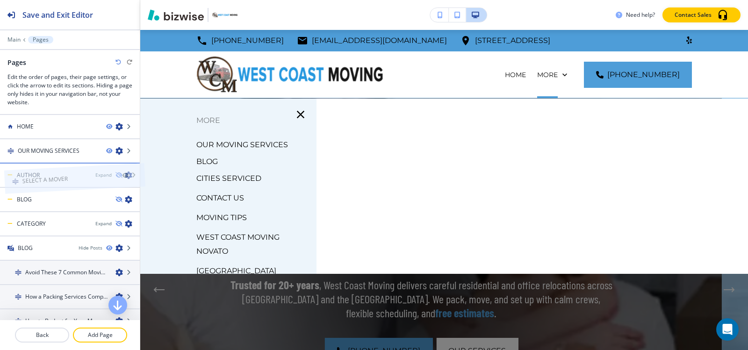
drag, startPoint x: 48, startPoint y: 308, endPoint x: 52, endPoint y: 163, distance: 144.9
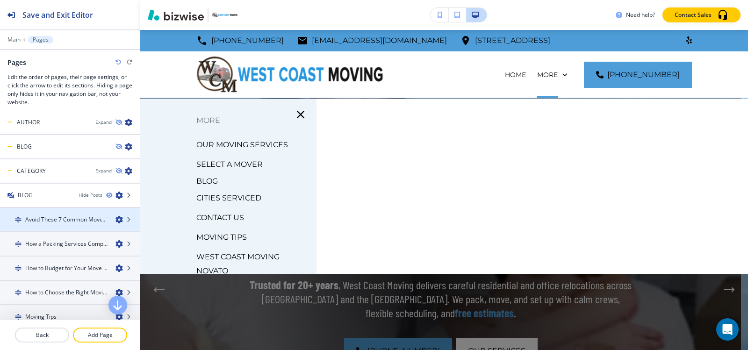
scroll to position [93, 0]
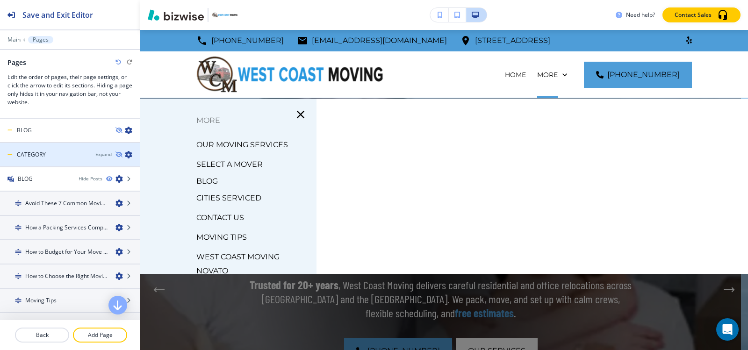
click at [67, 161] on div at bounding box center [70, 162] width 140 height 7
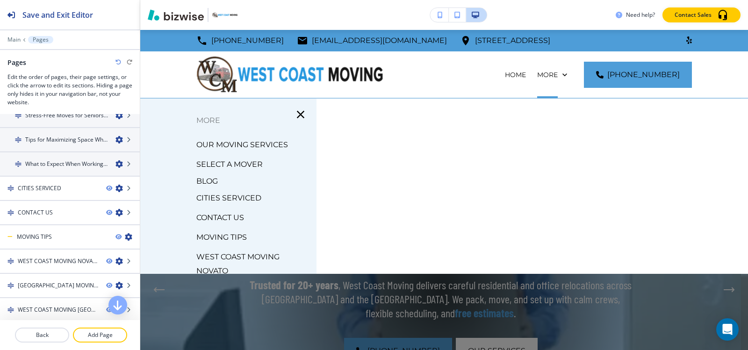
scroll to position [330, 0]
click at [297, 113] on icon "button" at bounding box center [300, 114] width 7 height 7
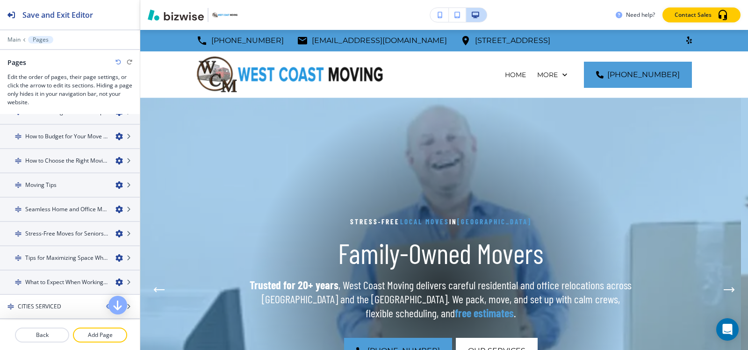
scroll to position [189, 0]
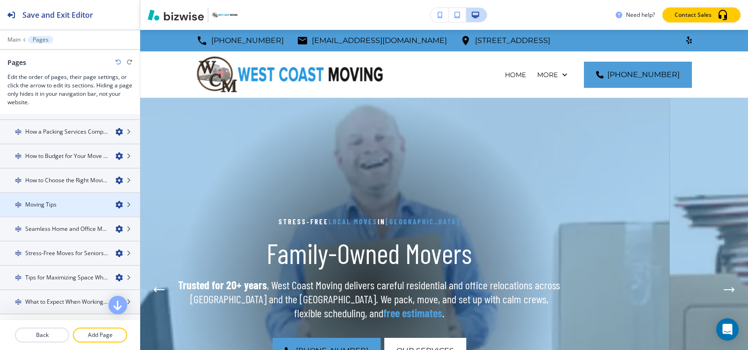
click at [59, 204] on div "Moving Tips" at bounding box center [54, 205] width 108 height 8
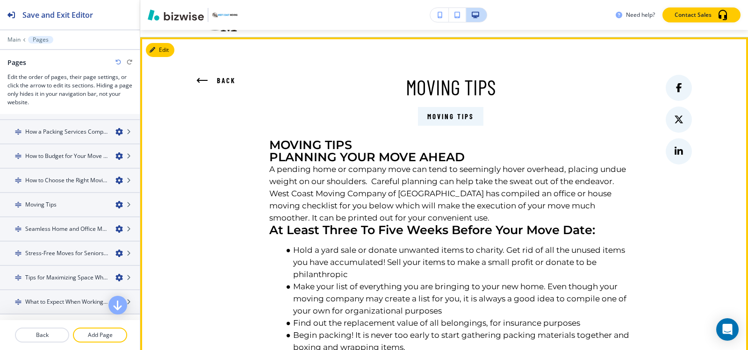
scroll to position [0, 0]
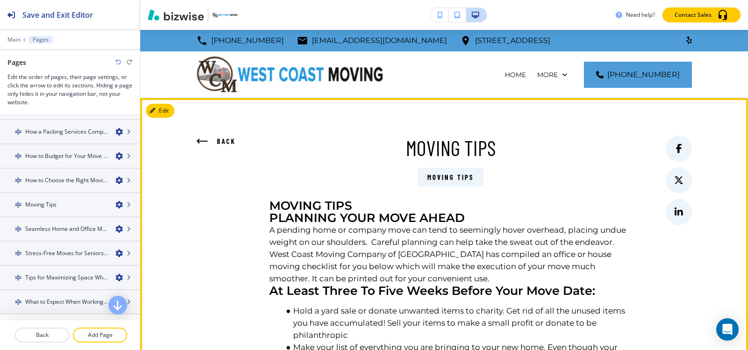
click at [221, 143] on p "Back" at bounding box center [226, 141] width 19 height 11
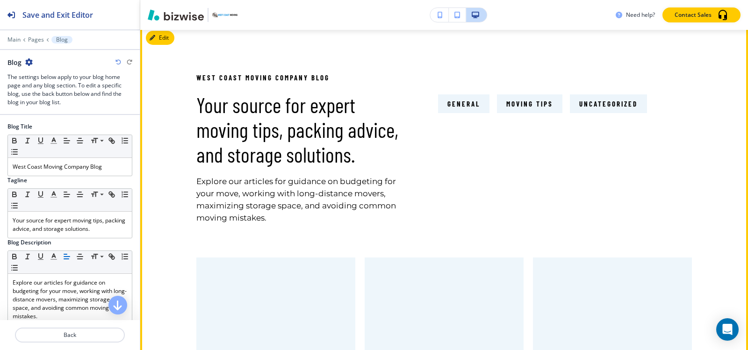
scroll to position [68, 0]
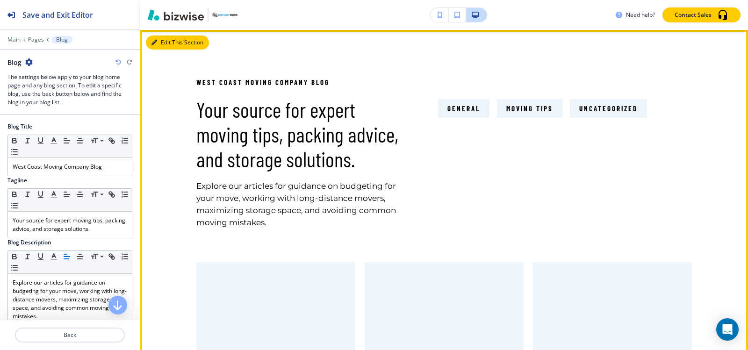
click at [158, 44] on button "Edit This Section" at bounding box center [177, 43] width 63 height 14
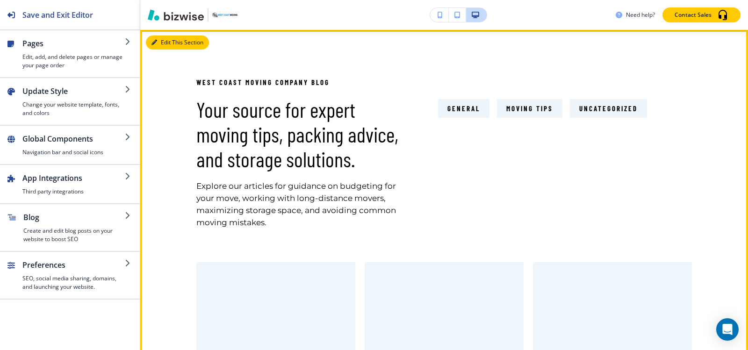
click at [166, 41] on button "Edit This Section" at bounding box center [177, 43] width 63 height 14
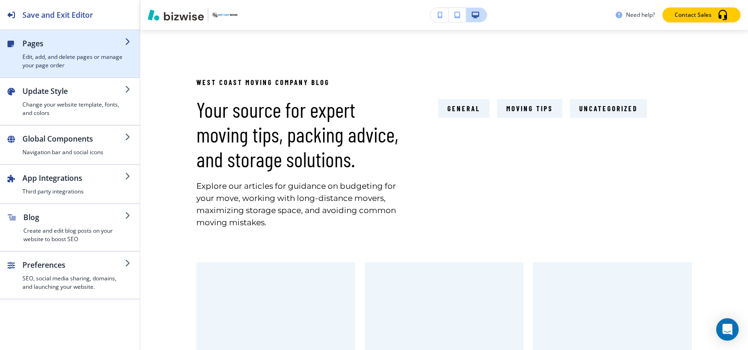
click at [77, 55] on h4 "Edit, add, and delete pages or manage your page order" at bounding box center [73, 61] width 102 height 17
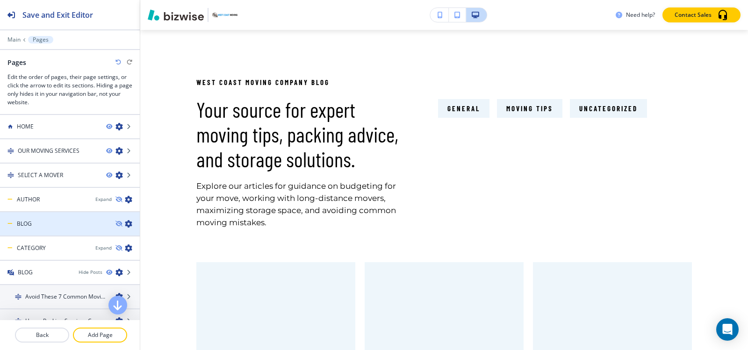
scroll to position [47, 0]
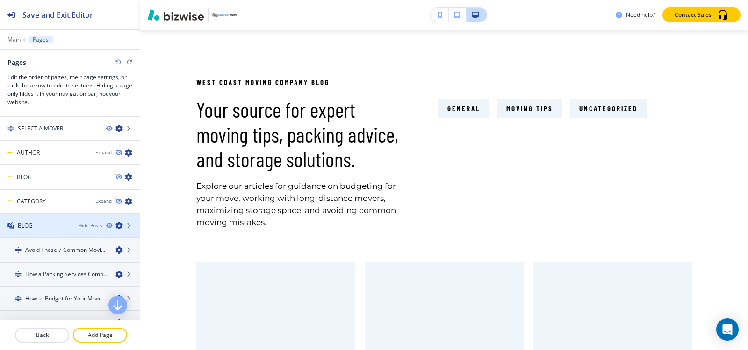
click at [60, 218] on div at bounding box center [70, 217] width 140 height 7
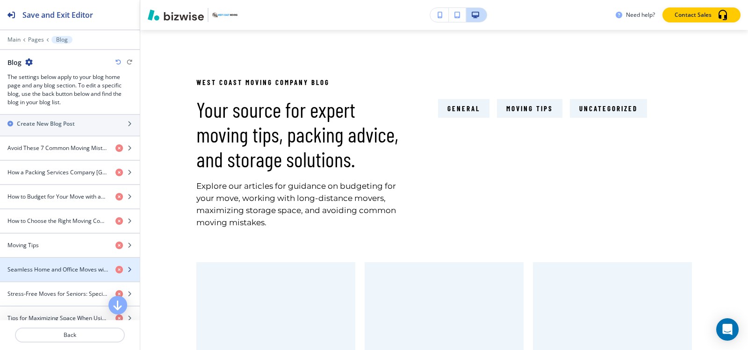
scroll to position [374, 0]
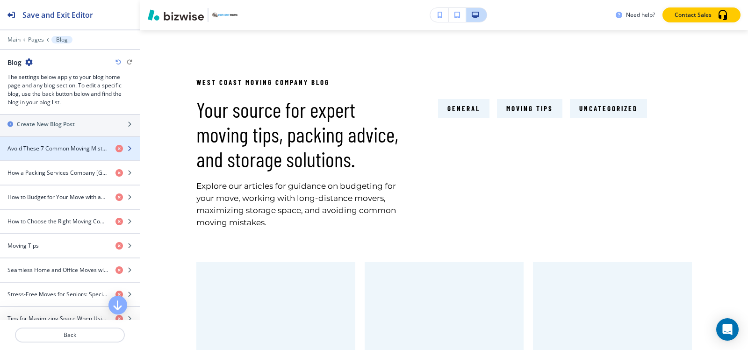
click at [39, 151] on h4 "Avoid These 7 Common Moving Mistakes" at bounding box center [57, 148] width 100 height 8
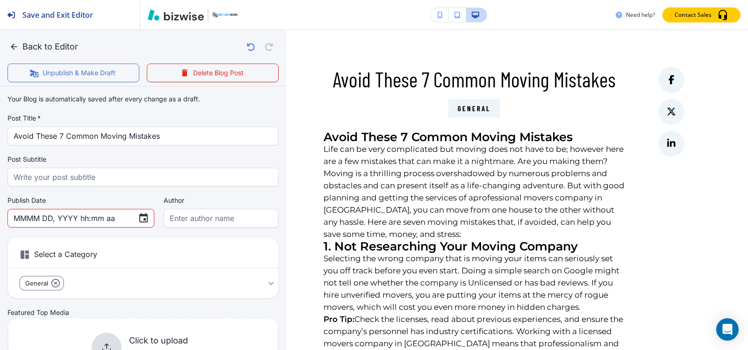
scroll to position [0, 0]
click at [12, 43] on icon "button" at bounding box center [13, 46] width 9 height 9
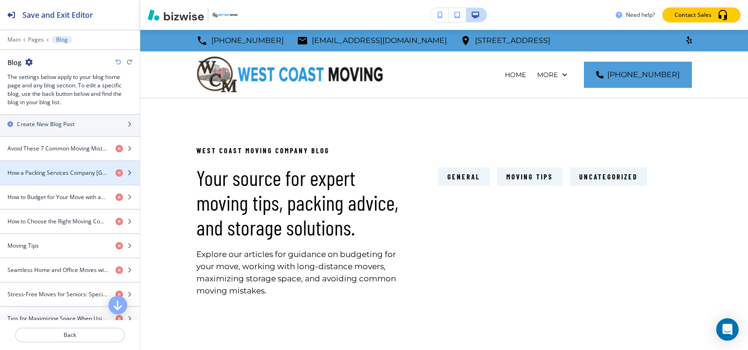
click at [37, 173] on h4 "How a Packing Services Company [GEOGRAPHIC_DATA][PERSON_NAME] Simplifies Stress…" at bounding box center [57, 173] width 100 height 8
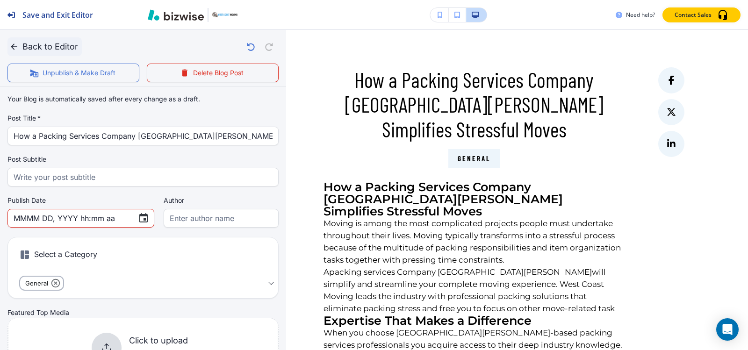
click at [17, 46] on icon "button" at bounding box center [13, 46] width 9 height 9
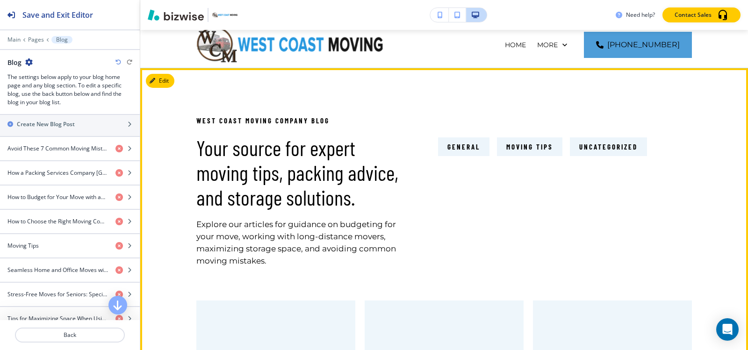
scroll to position [47, 0]
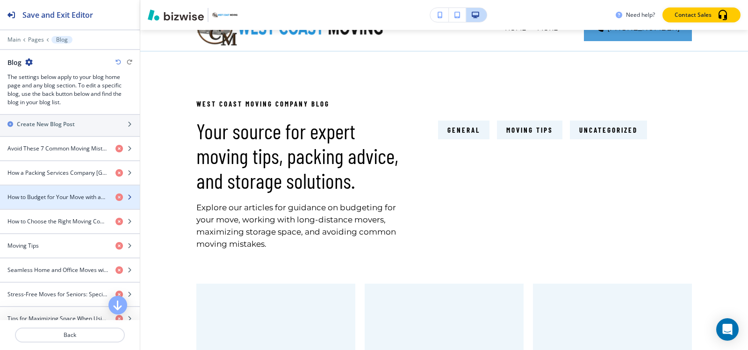
click at [37, 202] on div "button" at bounding box center [70, 204] width 140 height 7
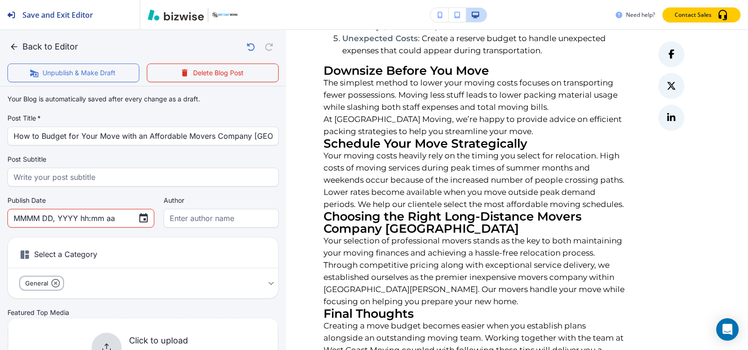
scroll to position [541, 0]
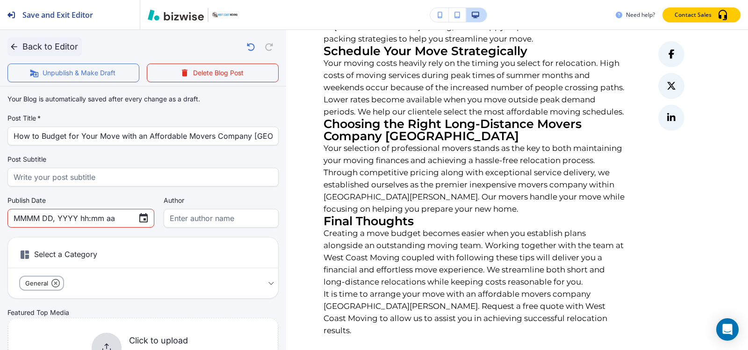
click at [33, 49] on button "Back to Editor" at bounding box center [44, 46] width 74 height 19
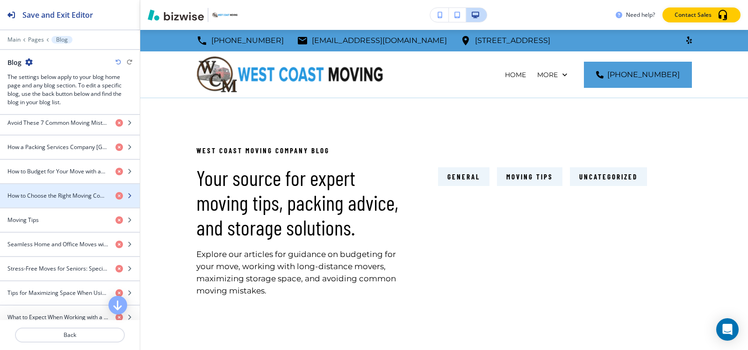
scroll to position [421, 0]
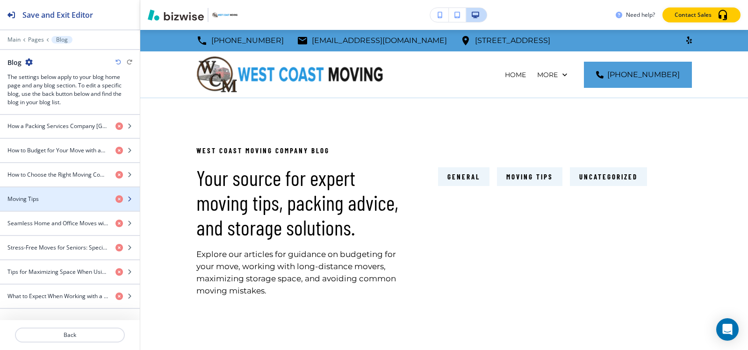
click at [45, 202] on div "Moving Tips" at bounding box center [54, 199] width 108 height 8
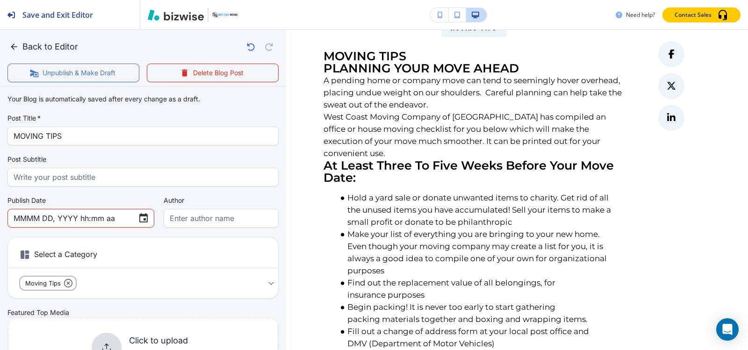
scroll to position [0, 0]
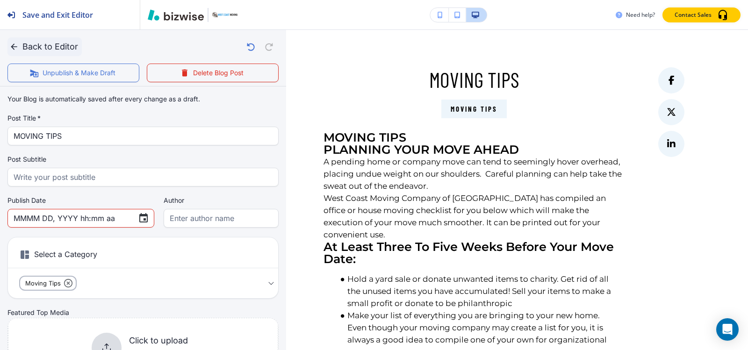
click at [10, 46] on icon "button" at bounding box center [13, 46] width 9 height 9
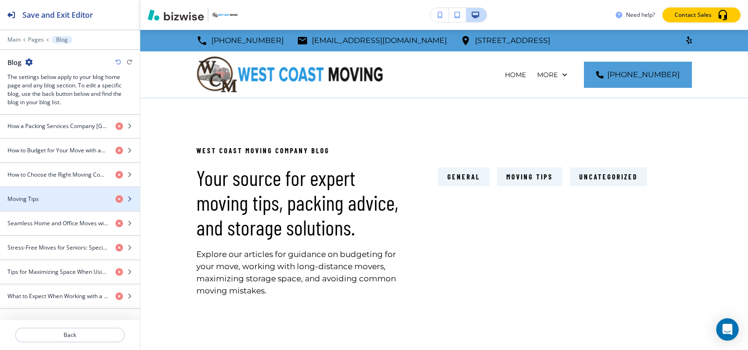
click at [78, 200] on div "Moving Tips" at bounding box center [54, 199] width 108 height 8
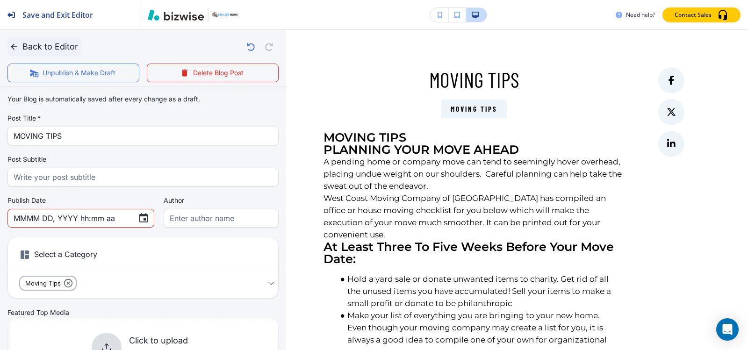
click at [23, 47] on button "Back to Editor" at bounding box center [44, 46] width 74 height 19
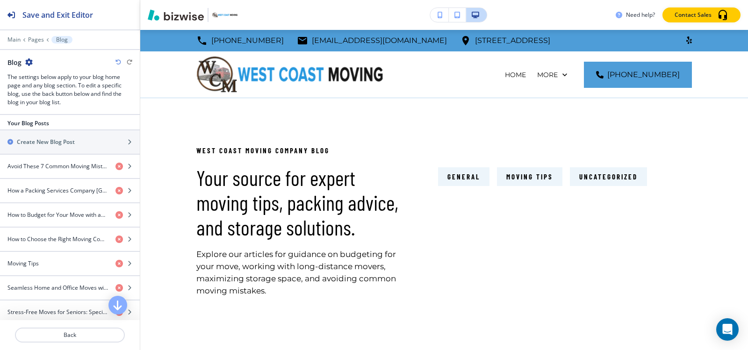
scroll to position [421, 0]
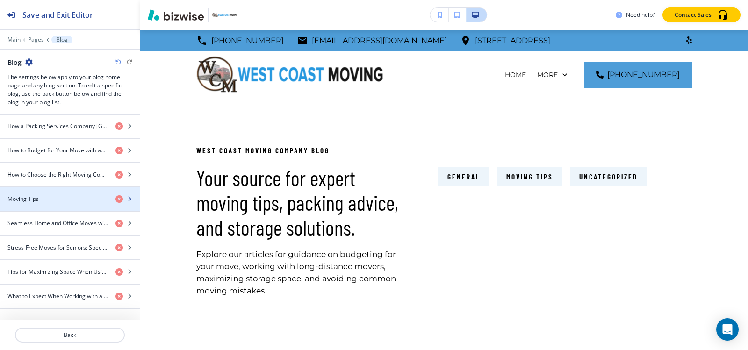
click at [56, 203] on div "button" at bounding box center [70, 206] width 140 height 7
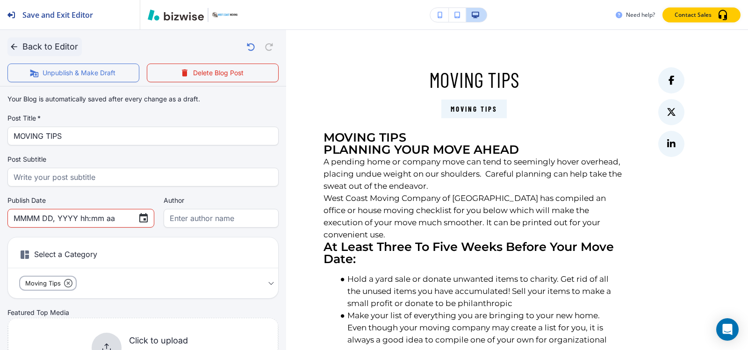
click at [9, 46] on button "Back to Editor" at bounding box center [44, 46] width 74 height 19
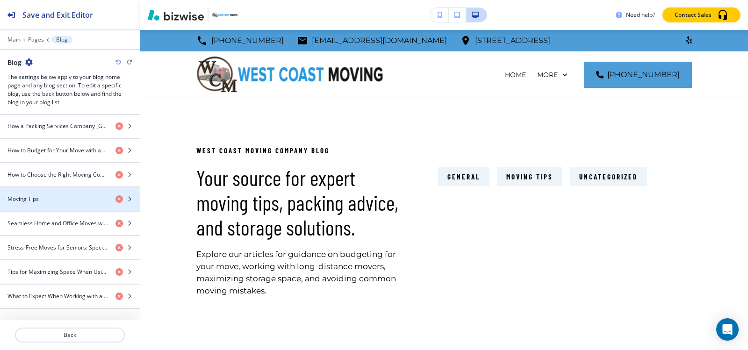
click at [79, 200] on div "Moving Tips" at bounding box center [54, 199] width 108 height 8
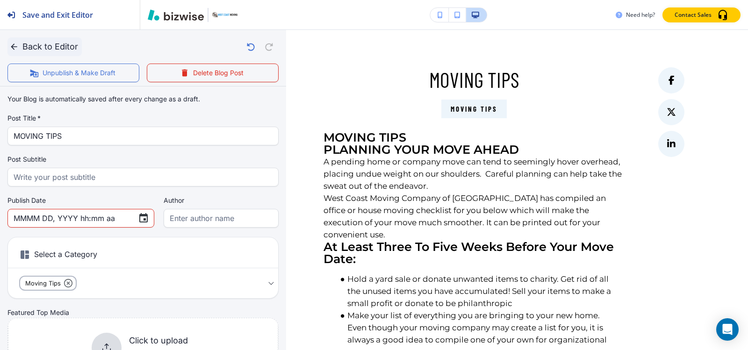
click at [17, 50] on icon "button" at bounding box center [13, 46] width 9 height 9
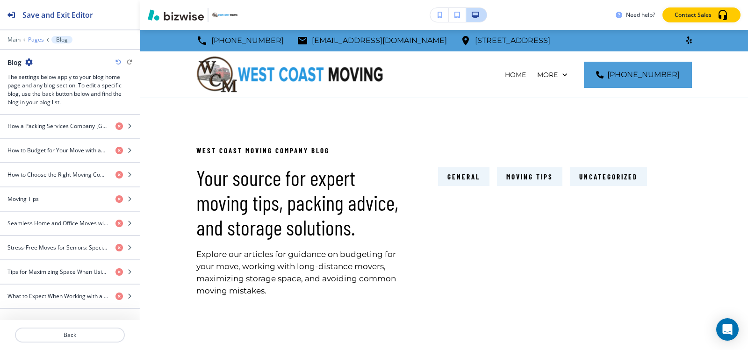
click at [31, 42] on p "Pages" at bounding box center [36, 39] width 16 height 7
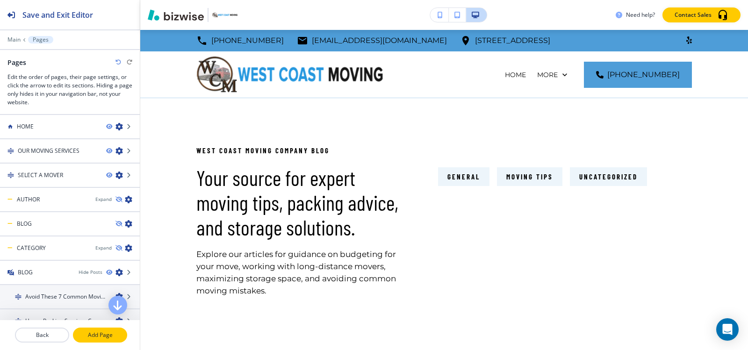
click at [107, 332] on p "Add Page" at bounding box center [100, 335] width 52 height 8
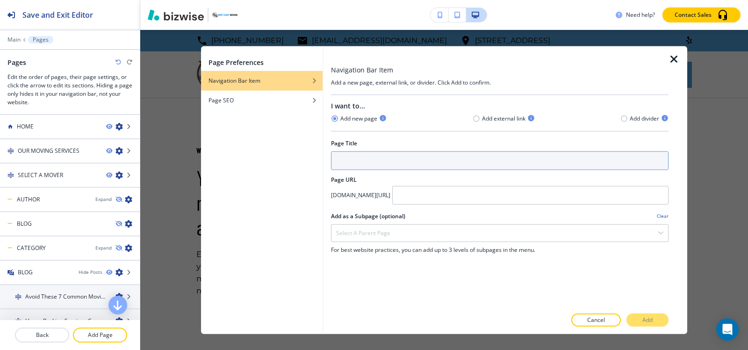
click at [433, 155] on input "text" at bounding box center [499, 160] width 337 height 19
type input "m"
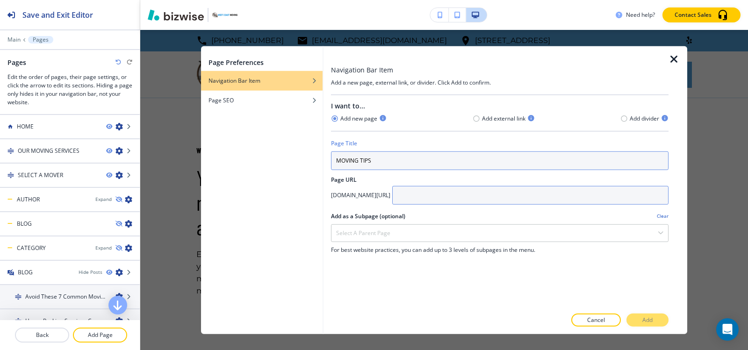
type input "MOVING TIPS"
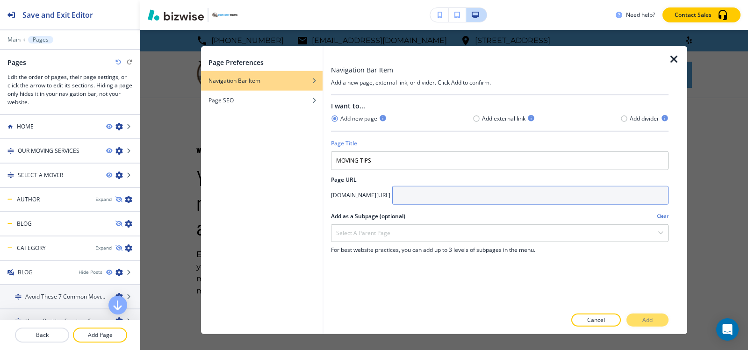
click at [473, 198] on input "text" at bounding box center [530, 195] width 276 height 19
type input "moving-tips01"
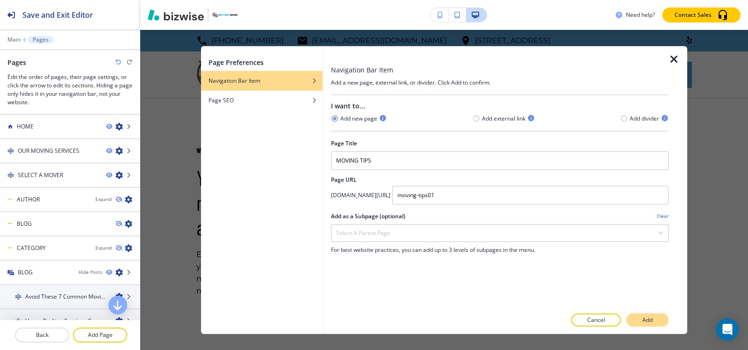
click at [652, 318] on p "Add" at bounding box center [647, 320] width 10 height 8
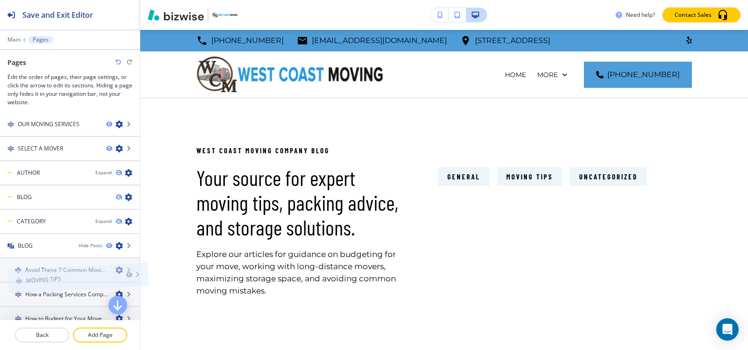
scroll to position [0, 0]
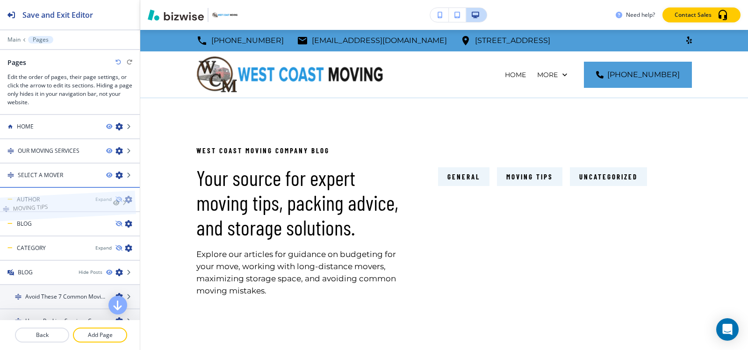
drag, startPoint x: 61, startPoint y: 307, endPoint x: 56, endPoint y: 189, distance: 117.4
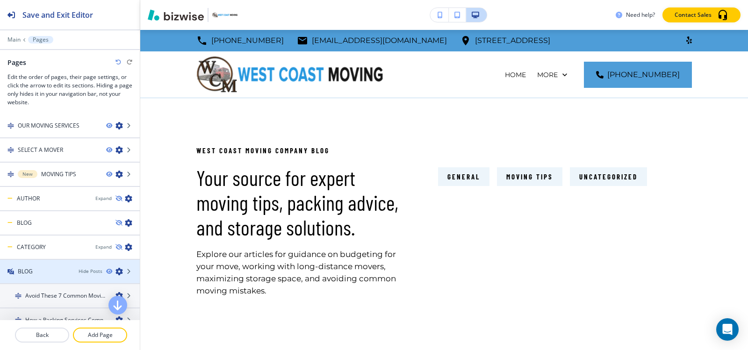
scroll to position [47, 0]
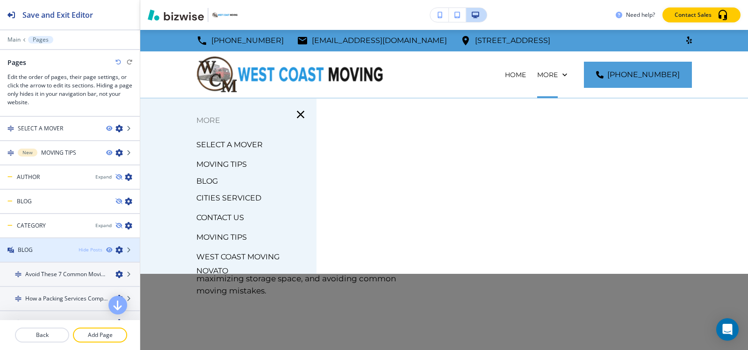
click at [82, 251] on div "Hide Posts" at bounding box center [91, 249] width 24 height 7
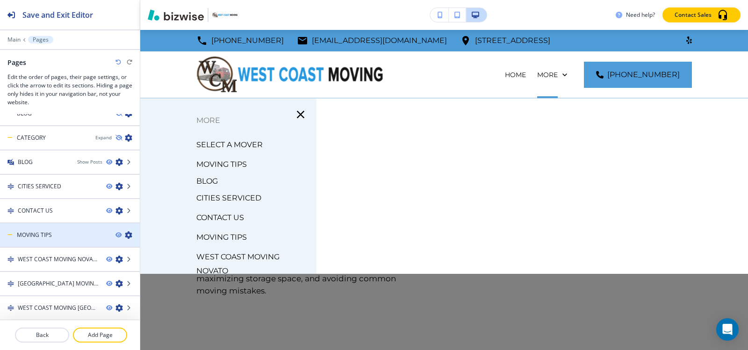
scroll to position [135, 0]
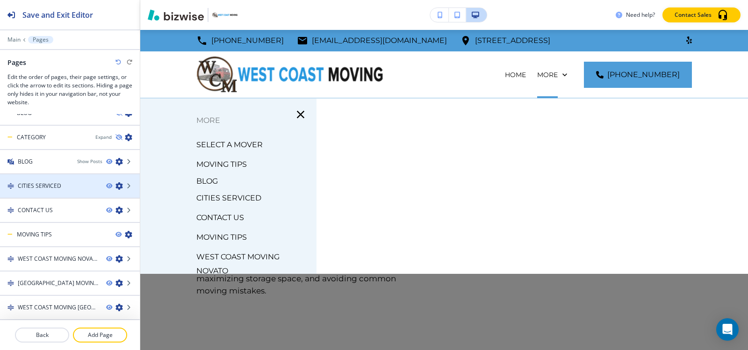
click at [48, 188] on h4 "CITIES SERVICED" at bounding box center [39, 186] width 43 height 8
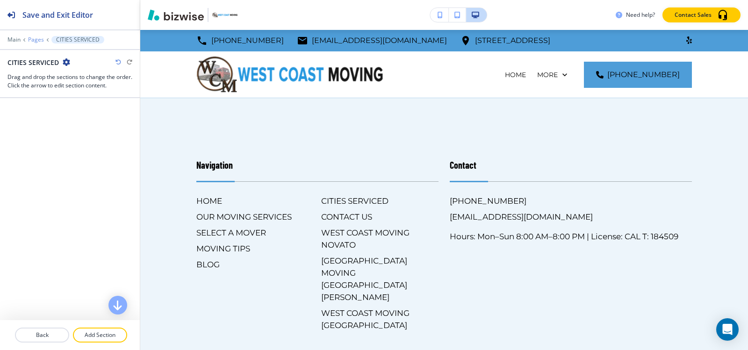
click at [37, 39] on p "Pages" at bounding box center [36, 39] width 16 height 7
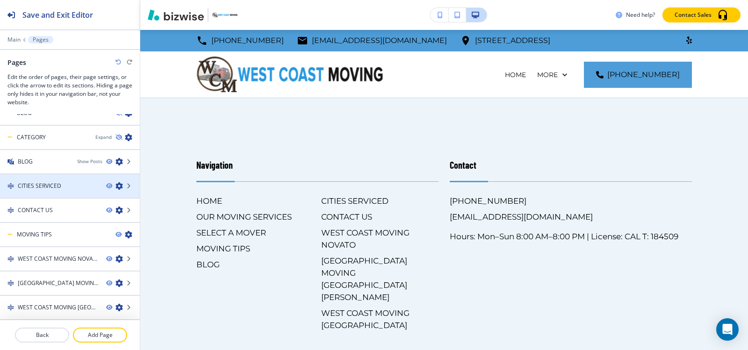
click at [115, 186] on icon "button" at bounding box center [118, 185] width 7 height 7
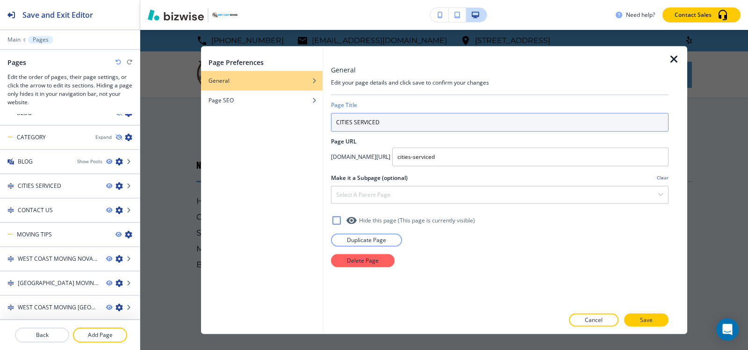
drag, startPoint x: 465, startPoint y: 125, endPoint x: 238, endPoint y: 125, distance: 226.2
click at [238, 125] on div "Page Preferences General Page SEO General Edit your page details and click save…" at bounding box center [444, 190] width 486 height 288
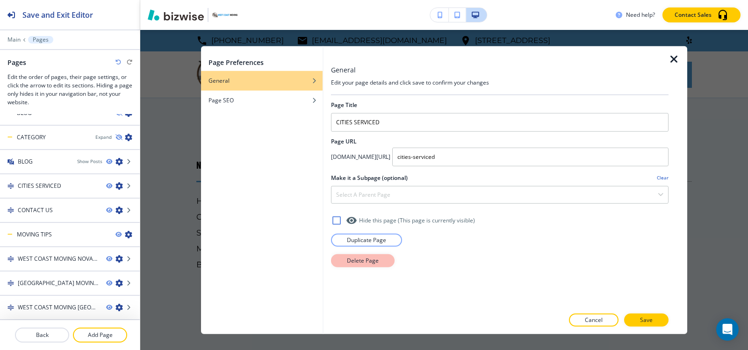
click at [370, 261] on p "Delete Page" at bounding box center [363, 260] width 32 height 8
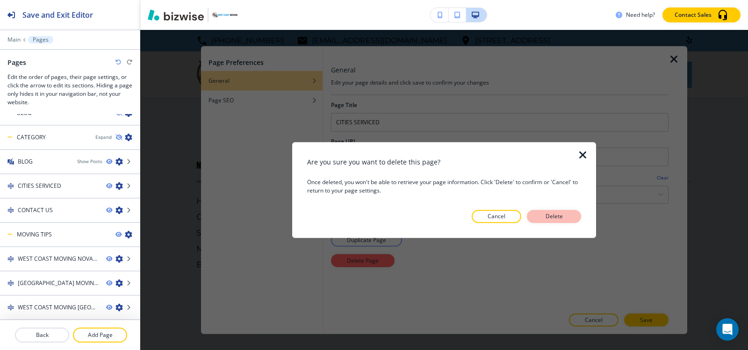
click at [559, 215] on p "Delete" at bounding box center [554, 216] width 22 height 8
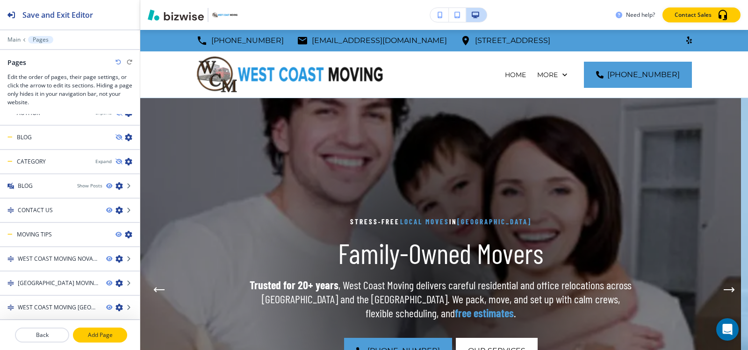
scroll to position [111, 0]
click at [111, 338] on p "Add Page" at bounding box center [100, 335] width 52 height 8
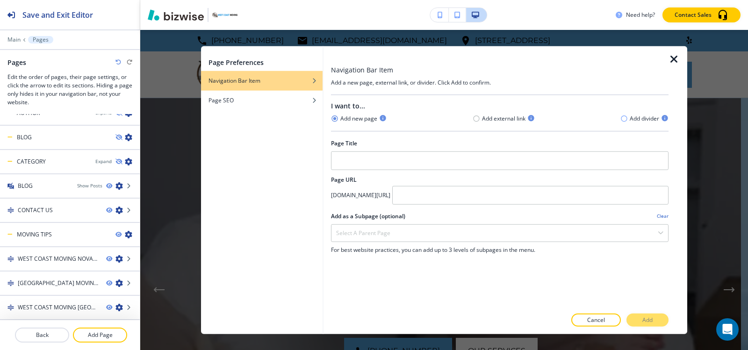
click at [625, 118] on icon "button" at bounding box center [623, 118] width 7 height 7
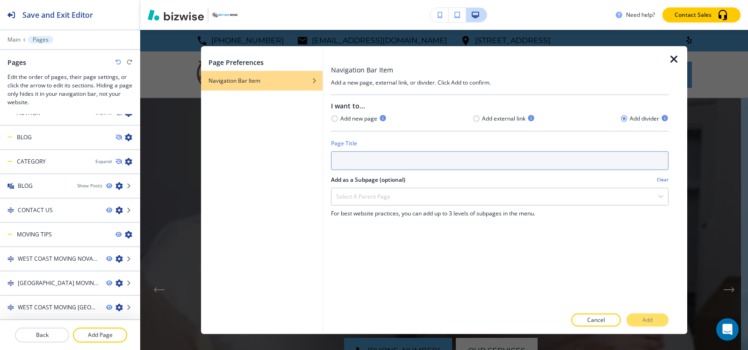
click at [392, 165] on input "text" at bounding box center [499, 160] width 337 height 19
paste input "CITIES SERVICED"
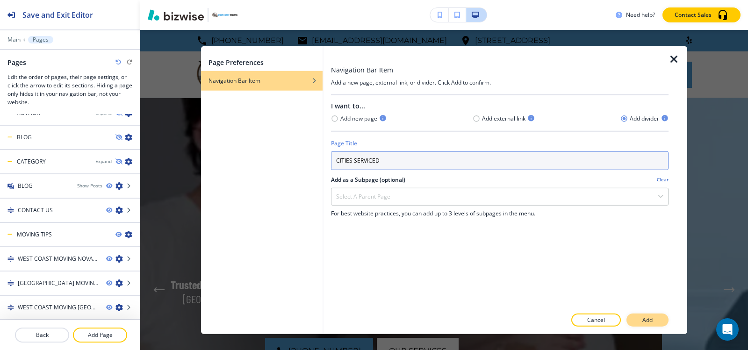
type input "CITIES SERVICED"
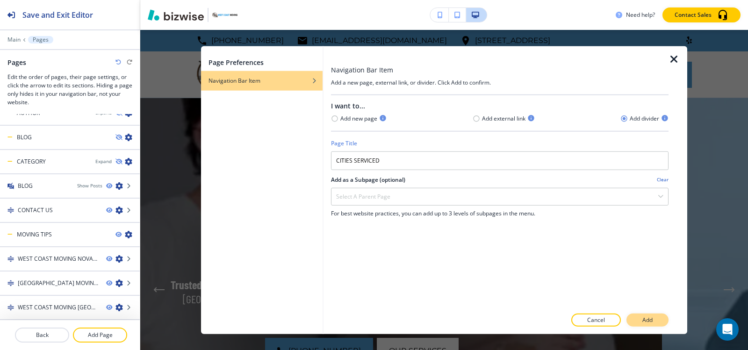
click at [656, 322] on button "Add" at bounding box center [647, 320] width 42 height 13
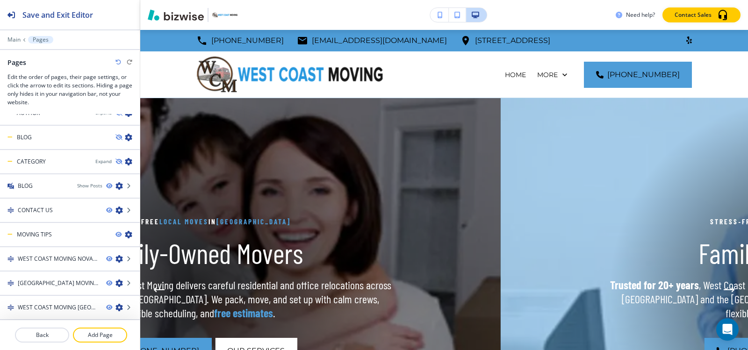
scroll to position [135, 0]
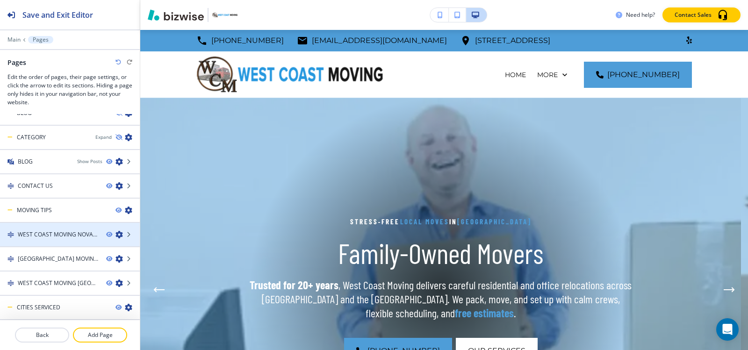
click at [115, 233] on icon "button" at bounding box center [118, 234] width 7 height 7
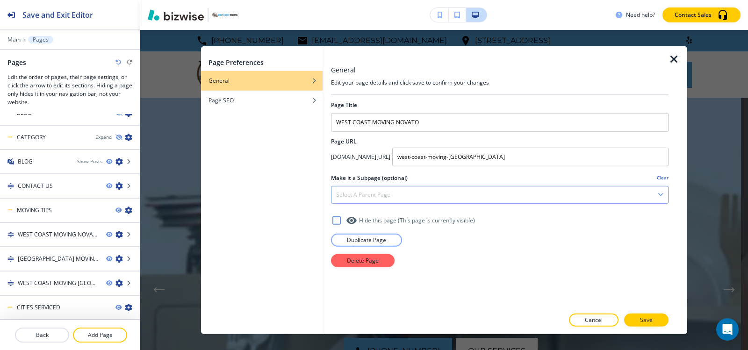
click at [367, 194] on h4 "Select a parent page" at bounding box center [363, 194] width 54 height 8
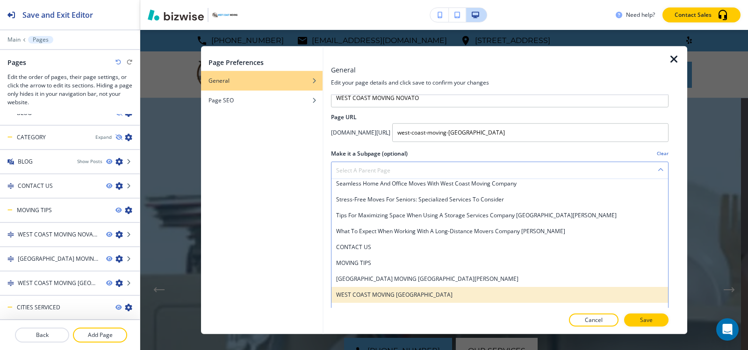
scroll to position [35, 0]
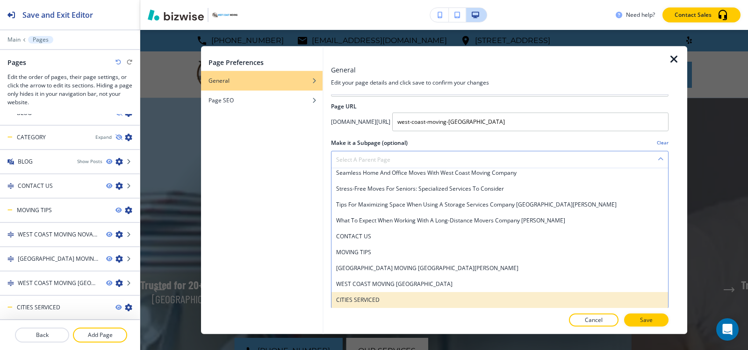
click at [381, 300] on h4 "CITIES SERVICED" at bounding box center [499, 299] width 327 height 8
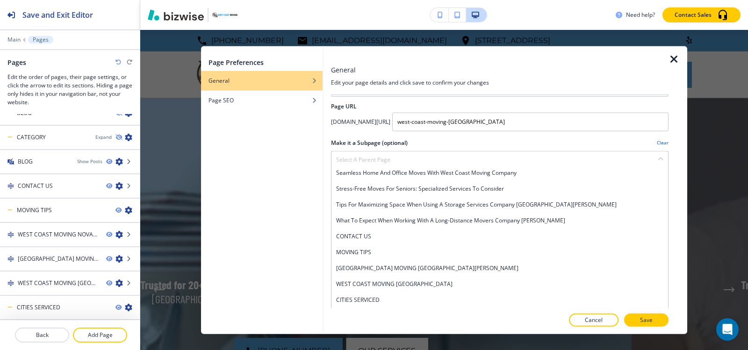
scroll to position [0, 0]
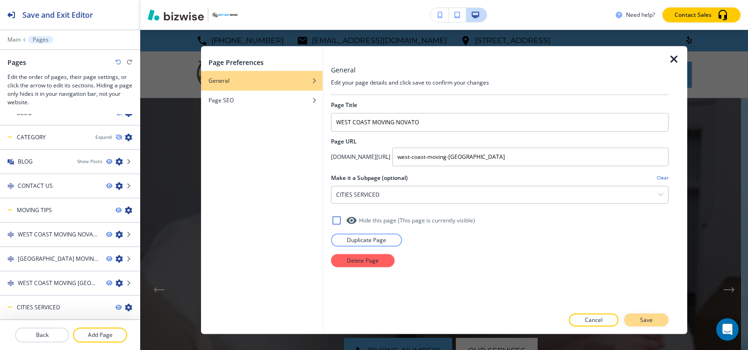
click at [644, 322] on p "Save" at bounding box center [646, 320] width 13 height 8
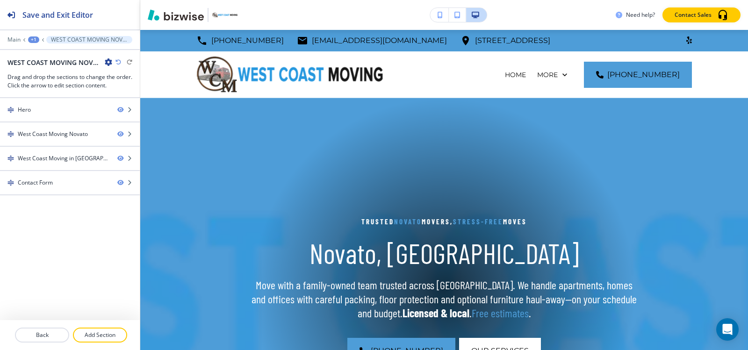
click at [32, 38] on div "+1" at bounding box center [33, 39] width 11 height 7
click at [49, 51] on p "Pages" at bounding box center [58, 55] width 48 height 8
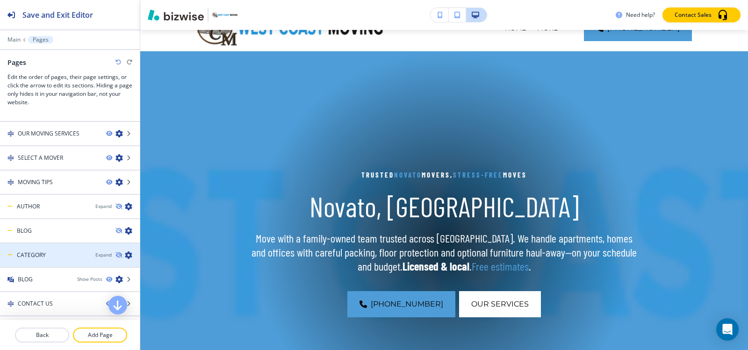
scroll to position [111, 0]
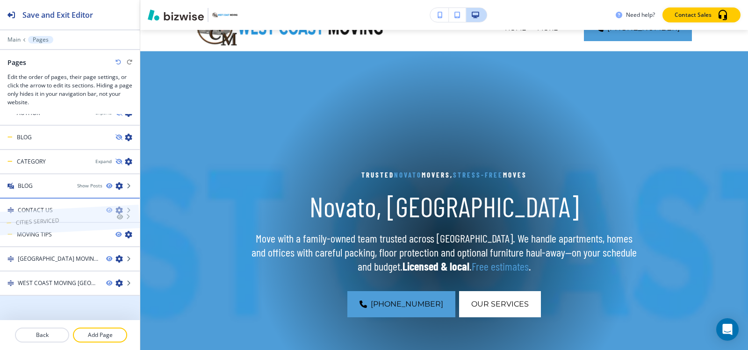
drag, startPoint x: 56, startPoint y: 305, endPoint x: 55, endPoint y: 201, distance: 104.2
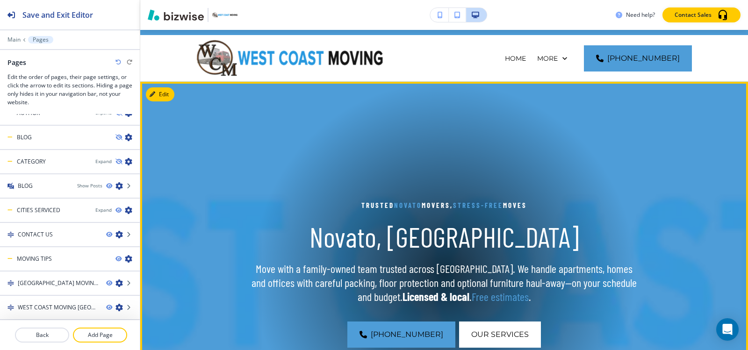
scroll to position [0, 0]
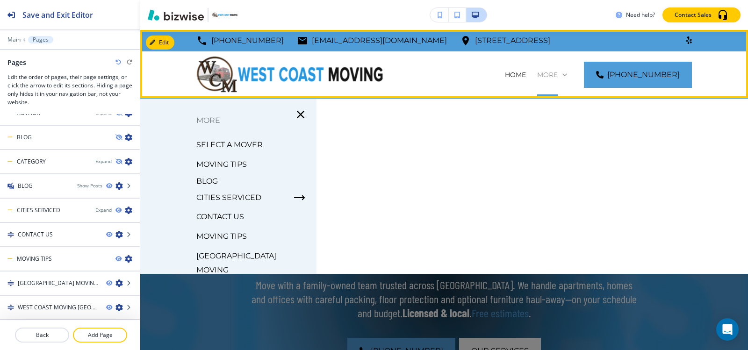
click at [558, 77] on p "More" at bounding box center [547, 74] width 21 height 9
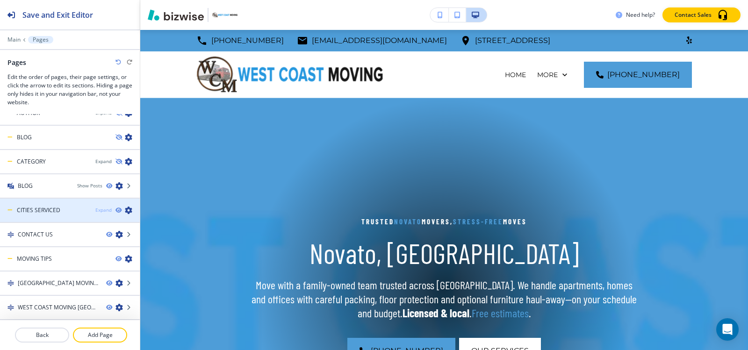
click at [95, 212] on div "Expand" at bounding box center [103, 210] width 16 height 7
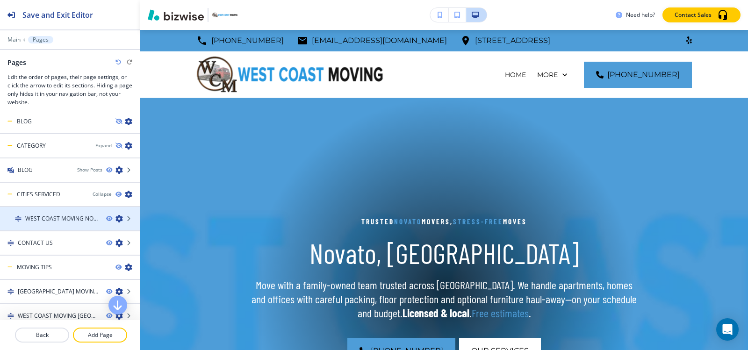
scroll to position [135, 0]
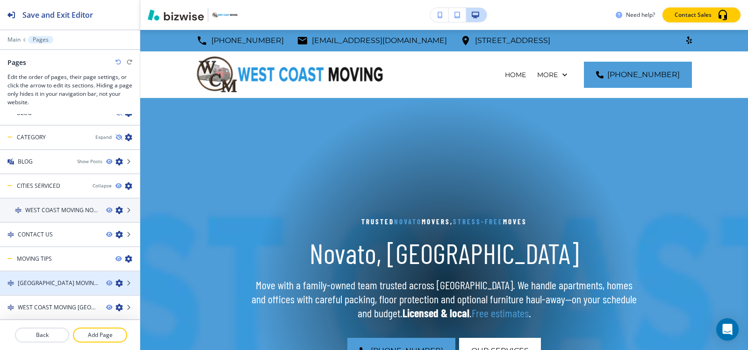
click at [115, 284] on icon "button" at bounding box center [118, 282] width 7 height 7
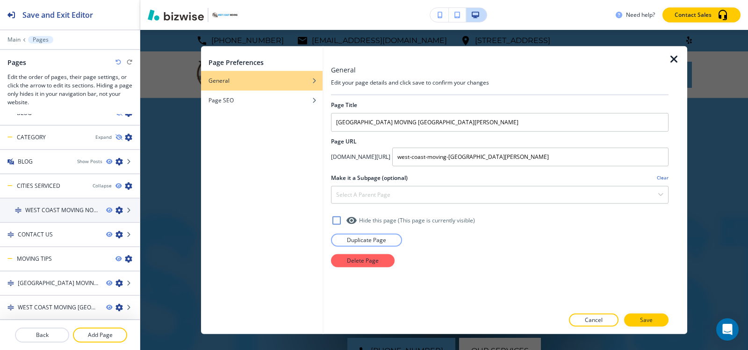
click at [672, 56] on icon "button" at bounding box center [673, 58] width 11 height 11
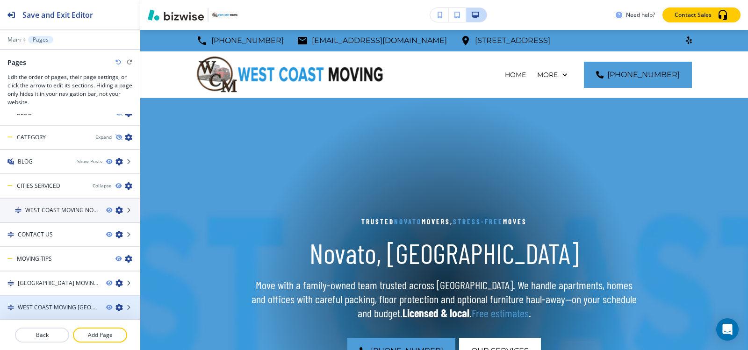
click at [115, 308] on icon "button" at bounding box center [118, 307] width 7 height 7
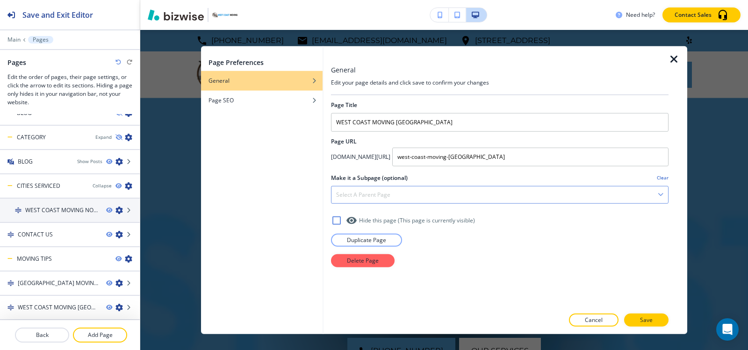
click at [502, 196] on div "Select a parent page" at bounding box center [499, 194] width 337 height 17
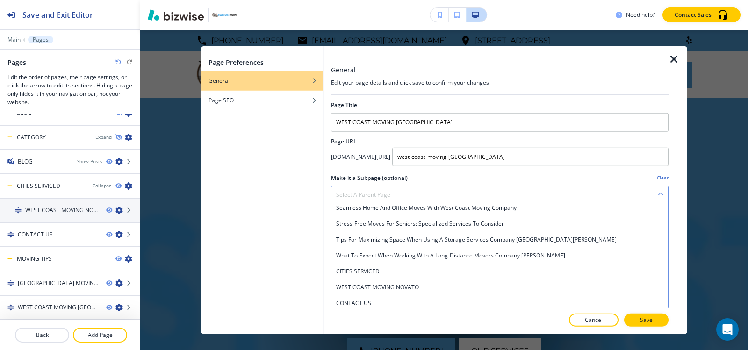
scroll to position [35, 0]
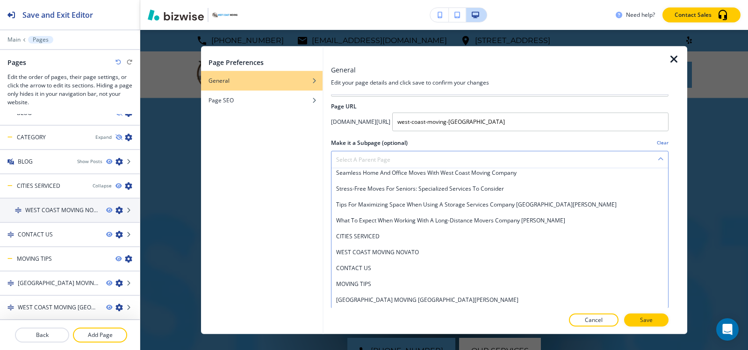
click at [400, 235] on h4 "CITIES SERVICED" at bounding box center [499, 236] width 327 height 8
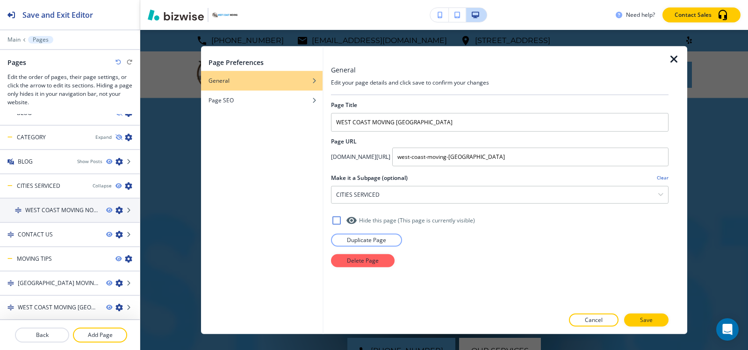
scroll to position [0, 0]
click at [643, 324] on button "Save" at bounding box center [646, 320] width 44 height 13
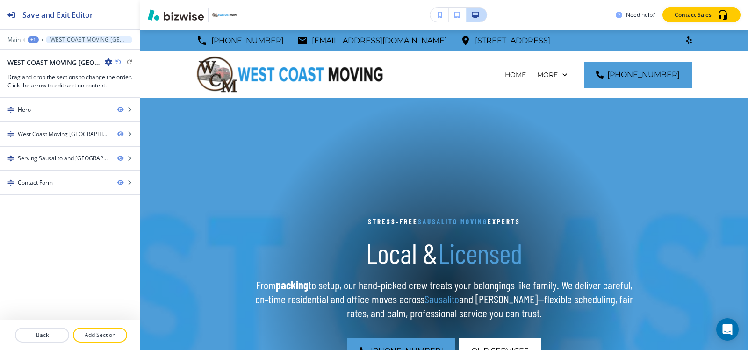
click at [35, 38] on div "+1" at bounding box center [33, 39] width 11 height 7
click at [49, 57] on p "Pages" at bounding box center [58, 55] width 48 height 8
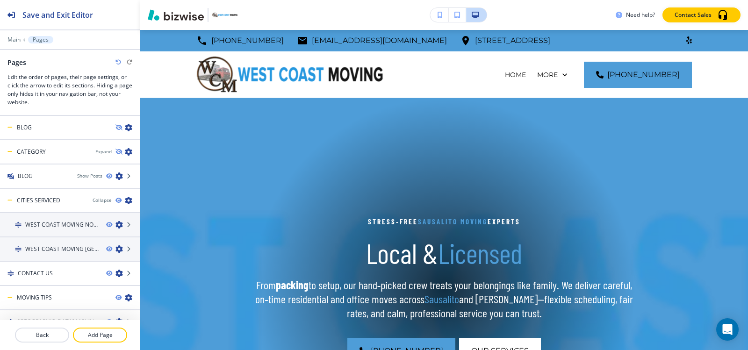
scroll to position [135, 0]
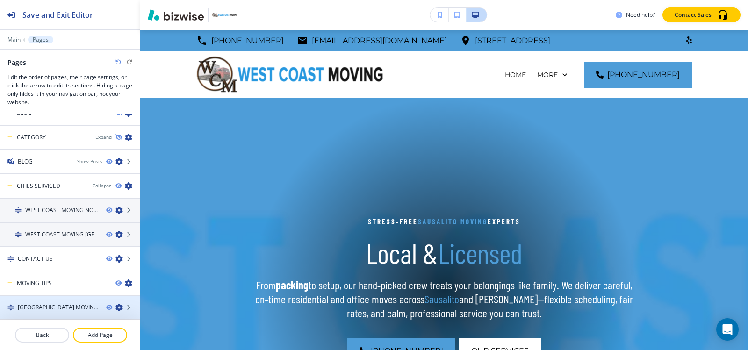
click at [115, 308] on icon "button" at bounding box center [118, 307] width 7 height 7
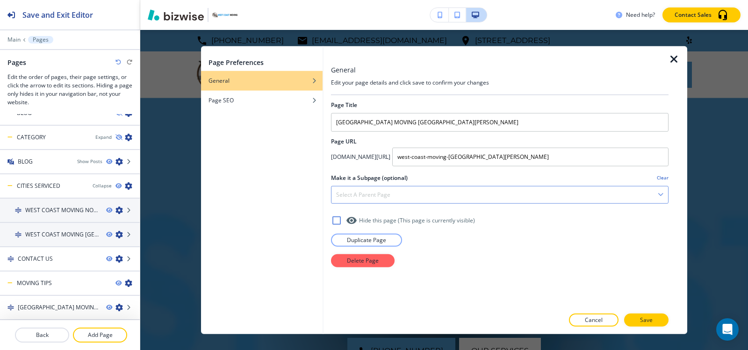
click at [474, 200] on div "Select a parent page" at bounding box center [499, 194] width 337 height 17
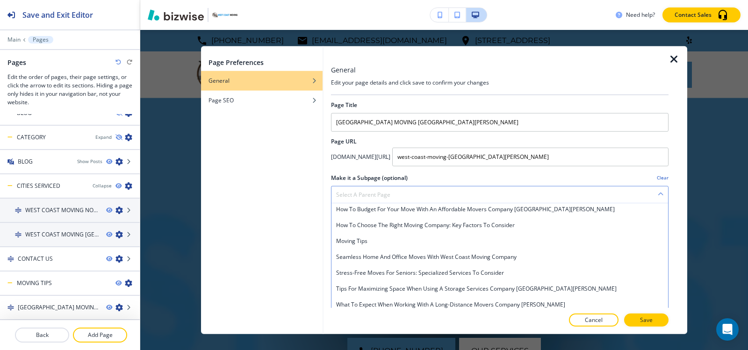
scroll to position [258, 0]
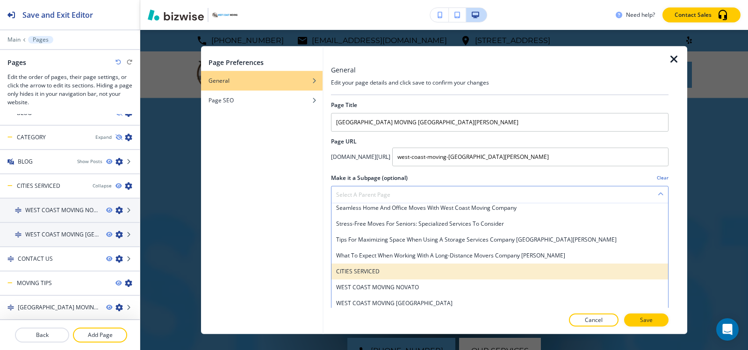
click at [383, 275] on h4 "CITIES SERVICED" at bounding box center [499, 271] width 327 height 8
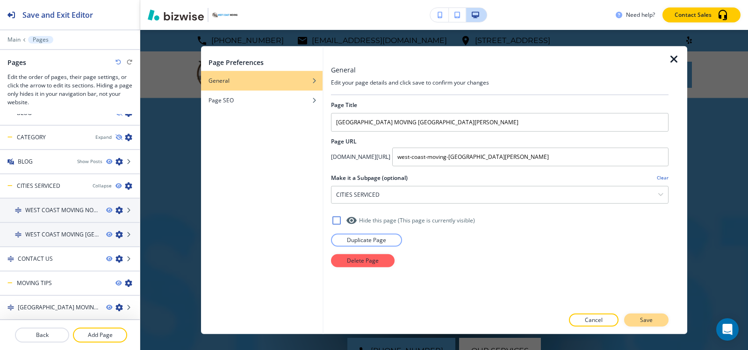
click at [652, 322] on p "Save" at bounding box center [646, 320] width 13 height 8
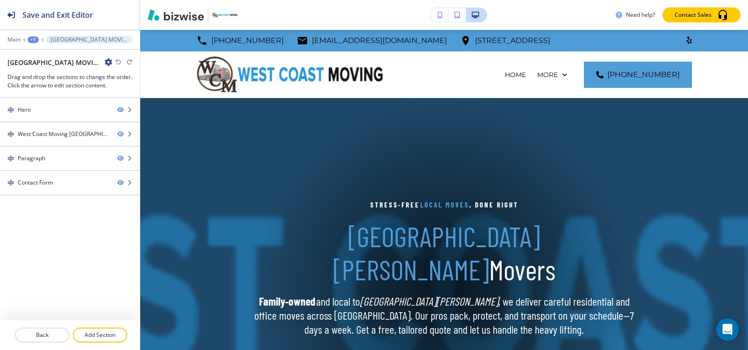
click at [31, 36] on div "+1" at bounding box center [33, 39] width 11 height 7
click at [41, 52] on p "Pages" at bounding box center [58, 55] width 48 height 8
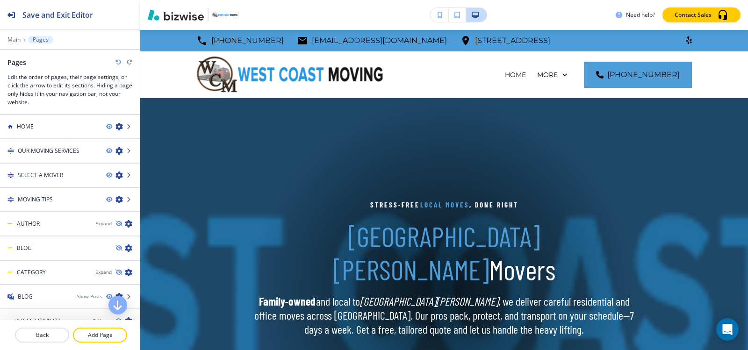
scroll to position [135, 0]
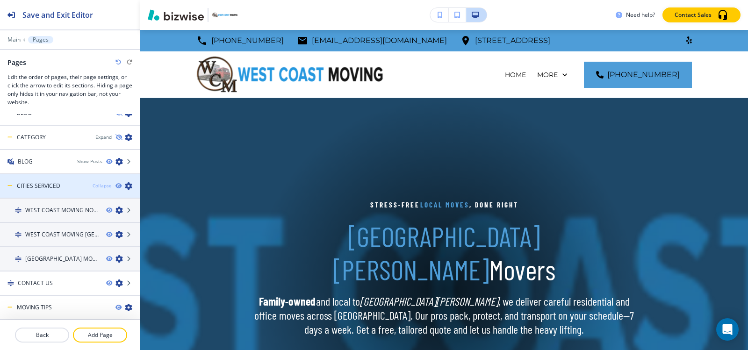
click at [96, 184] on div "Collapse" at bounding box center [102, 185] width 19 height 7
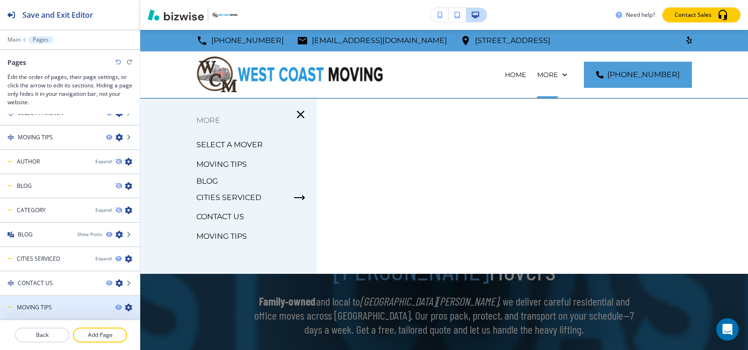
click at [29, 299] on div at bounding box center [70, 299] width 140 height 7
click at [40, 307] on h4 "MOVING TIPS" at bounding box center [34, 307] width 35 height 8
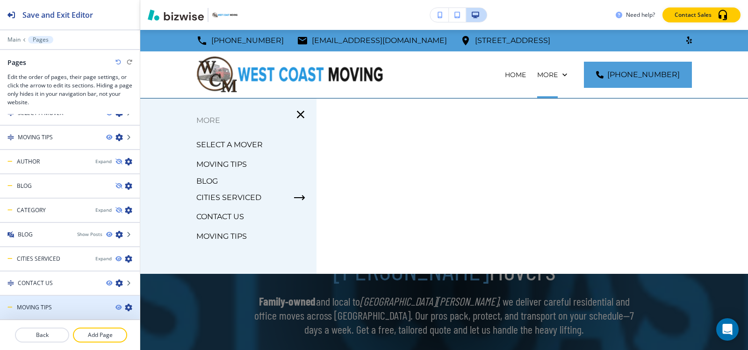
click at [40, 307] on h4 "MOVING TIPS" at bounding box center [34, 307] width 35 height 8
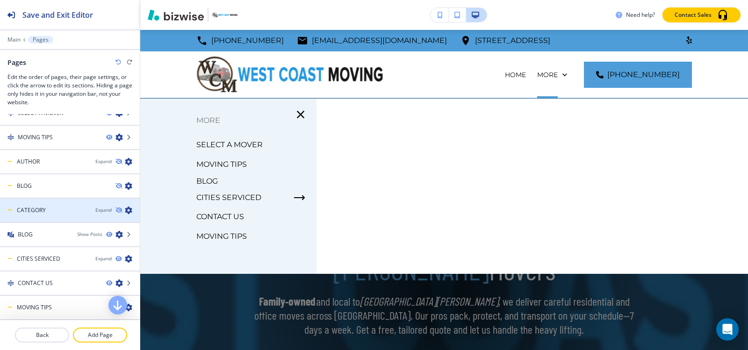
scroll to position [0, 0]
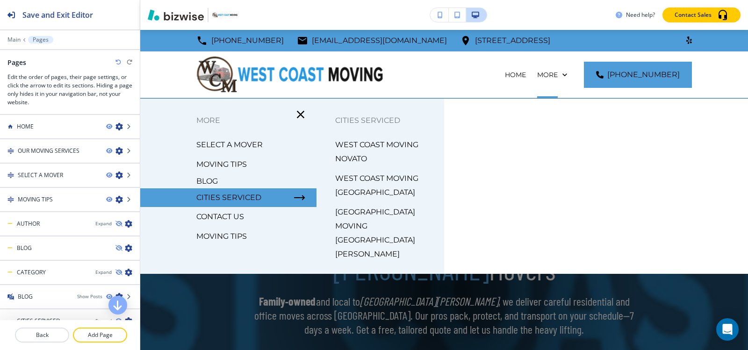
click at [300, 112] on icon "button" at bounding box center [300, 114] width 7 height 7
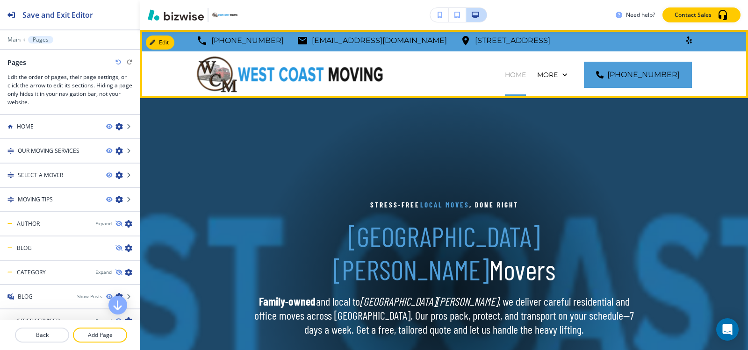
click at [505, 73] on p "HOME" at bounding box center [515, 74] width 21 height 9
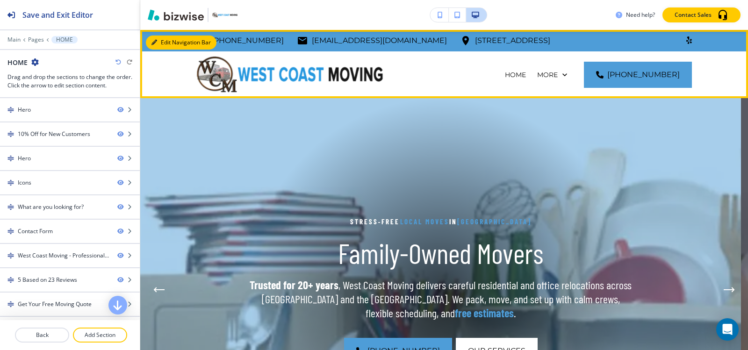
click at [165, 42] on button "Edit Navigation Bar" at bounding box center [181, 43] width 71 height 14
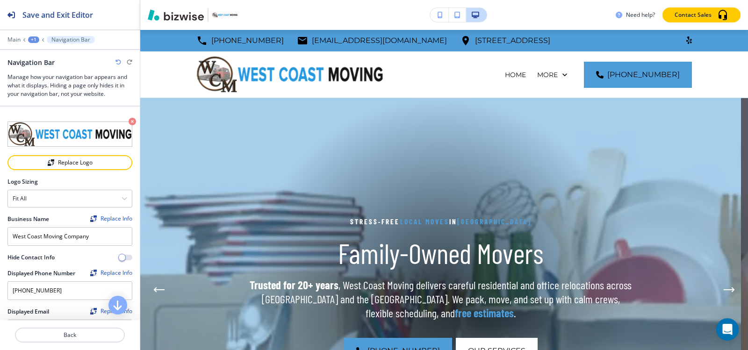
click at [30, 37] on div "+1" at bounding box center [33, 39] width 11 height 7
click at [39, 58] on p "Global Components" at bounding box center [58, 55] width 48 height 8
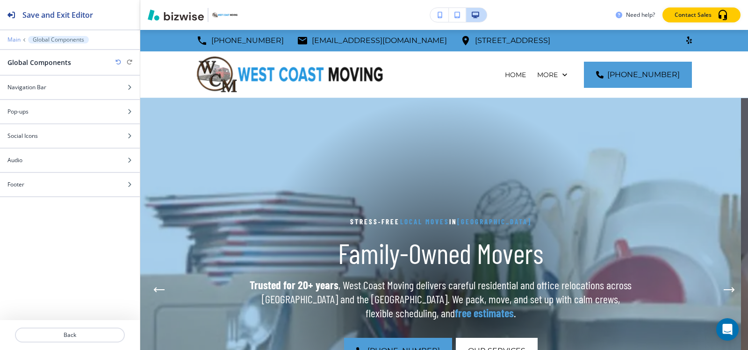
click at [15, 37] on p "Main" at bounding box center [13, 39] width 13 height 7
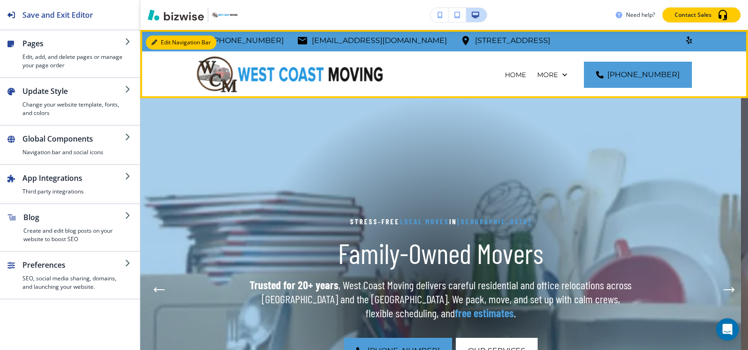
click at [157, 43] on icon "button" at bounding box center [154, 43] width 6 height 6
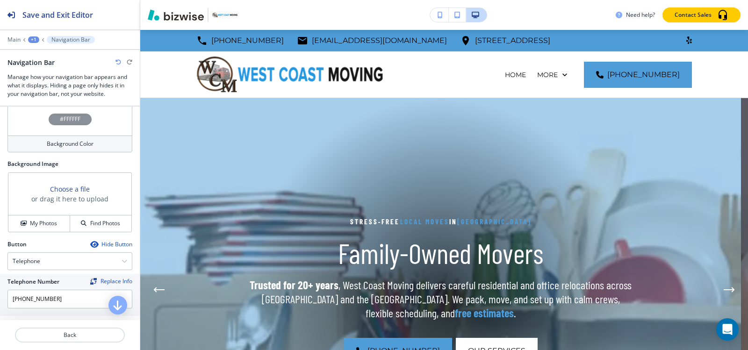
scroll to position [421, 0]
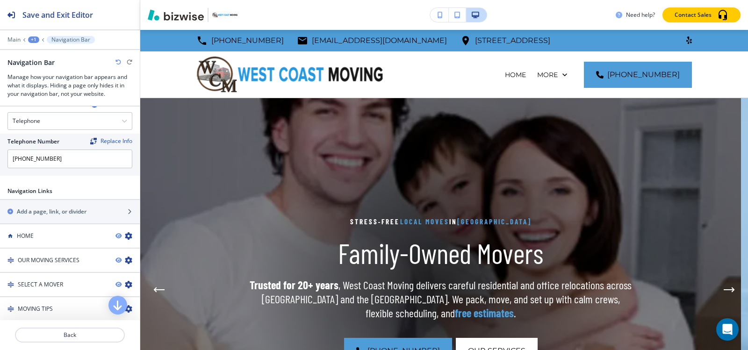
click at [30, 39] on div "+1" at bounding box center [33, 39] width 11 height 7
click at [38, 59] on p "Global Components" at bounding box center [58, 55] width 48 height 8
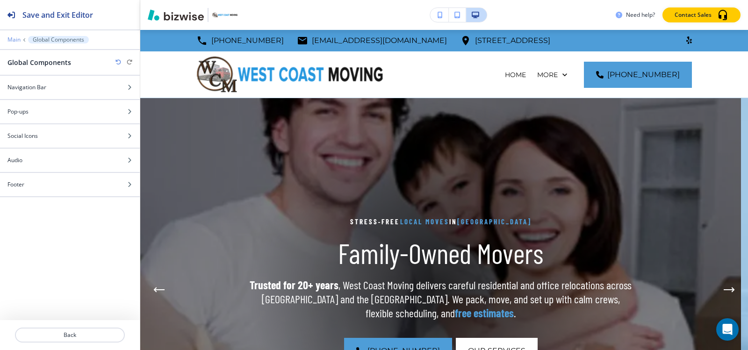
click at [9, 43] on p "Main" at bounding box center [13, 39] width 13 height 7
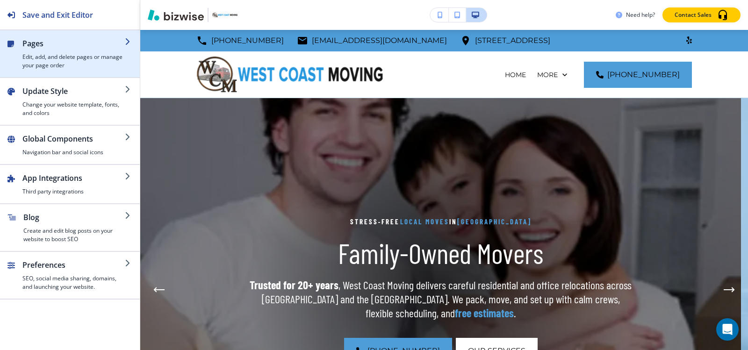
click at [27, 54] on h4 "Edit, add, and delete pages or manage your page order" at bounding box center [73, 61] width 102 height 17
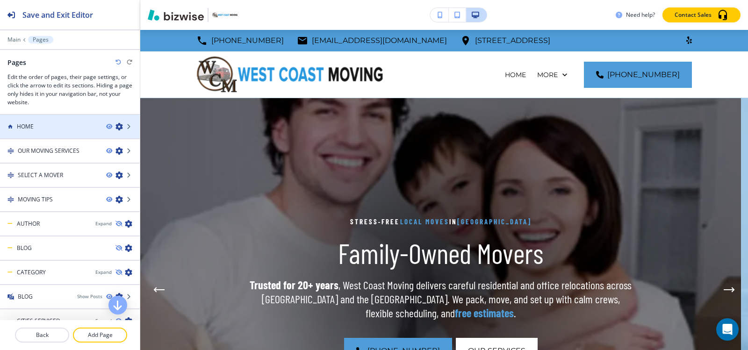
click at [56, 132] on div at bounding box center [70, 134] width 140 height 7
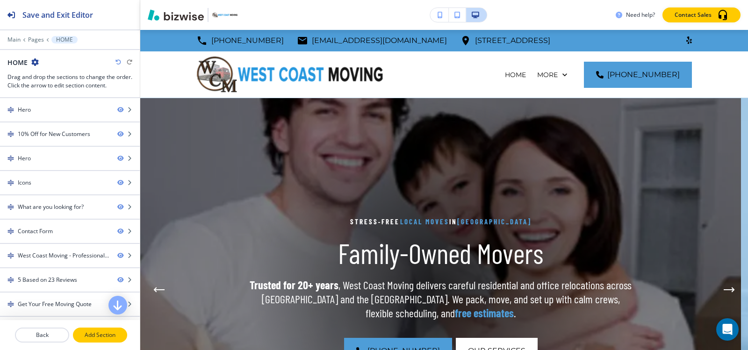
click at [94, 330] on button "Add Section" at bounding box center [100, 335] width 54 height 15
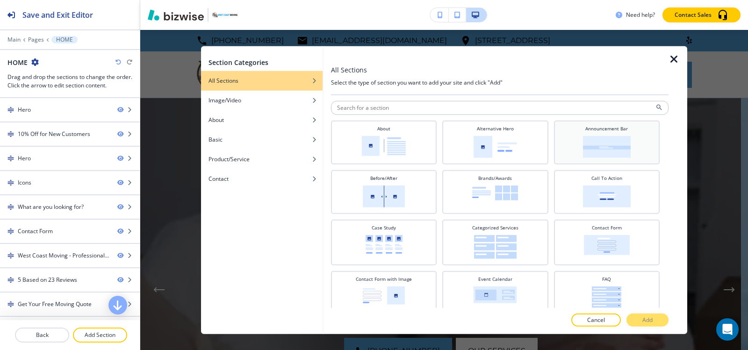
click at [583, 145] on img at bounding box center [607, 147] width 48 height 22
click at [646, 318] on p "Add" at bounding box center [647, 320] width 10 height 8
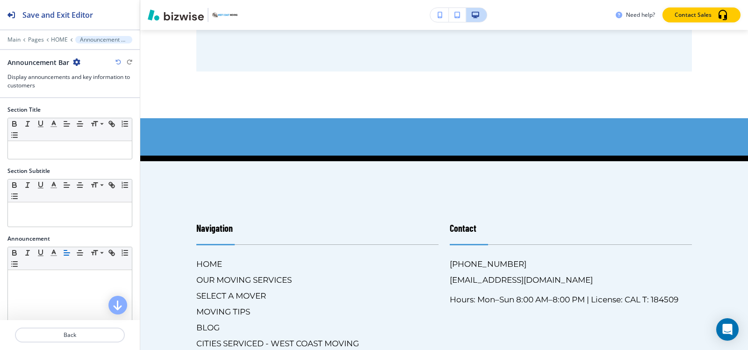
scroll to position [6089, 0]
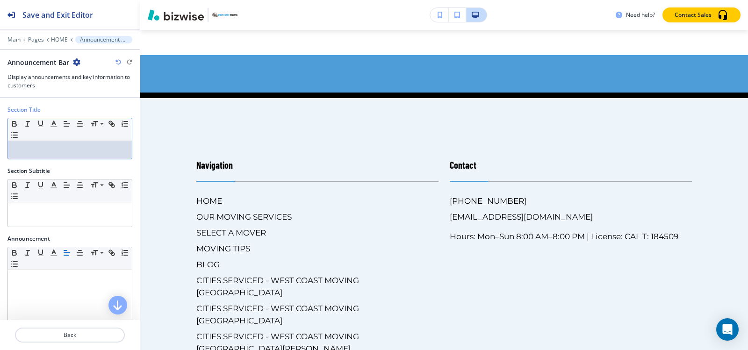
click at [40, 154] on p at bounding box center [70, 150] width 115 height 8
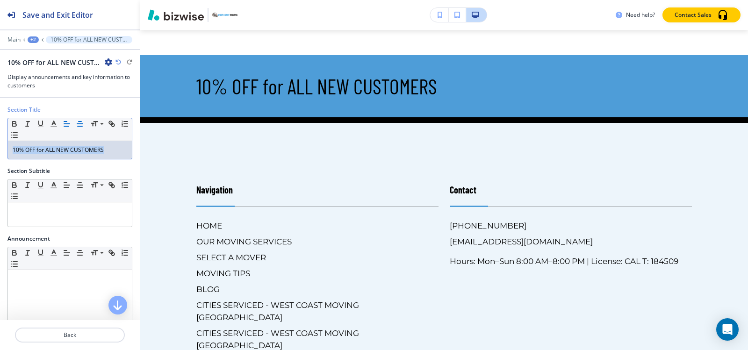
click at [80, 124] on icon "button" at bounding box center [80, 124] width 8 height 8
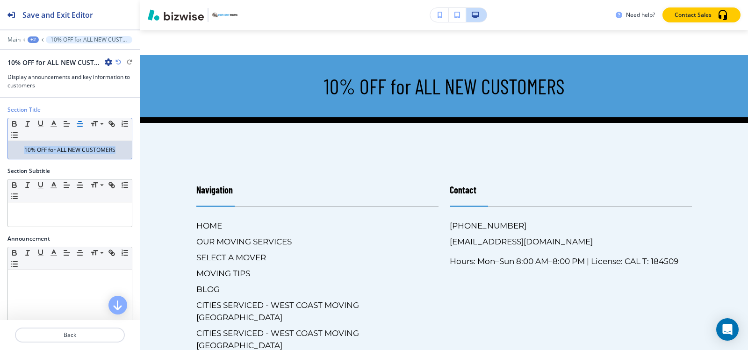
copy p "10% OFF for ALL NEW CUSTOMERS"
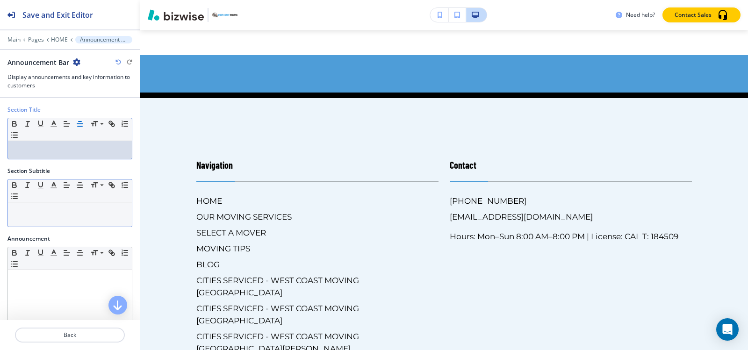
click at [30, 210] on p at bounding box center [70, 211] width 115 height 8
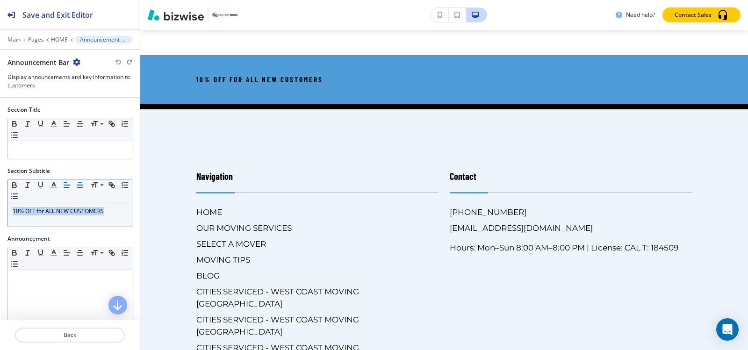
click at [82, 183] on icon "button" at bounding box center [80, 185] width 8 height 8
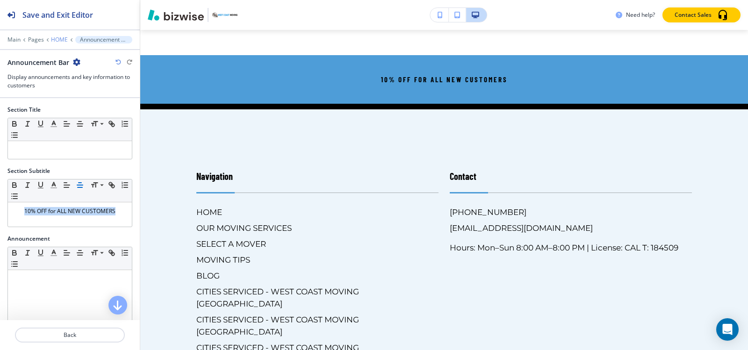
click at [55, 39] on p "HOME" at bounding box center [59, 39] width 17 height 7
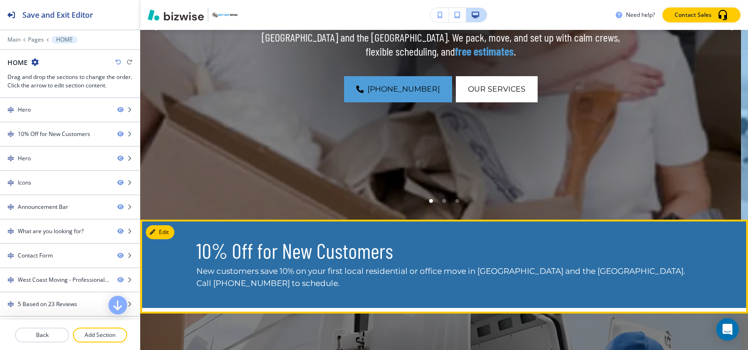
scroll to position [339, 0]
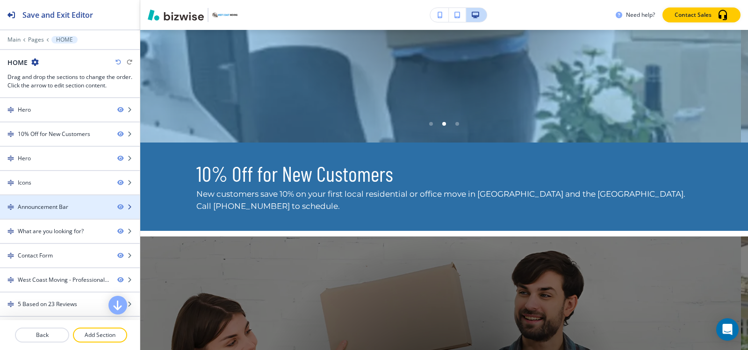
click at [44, 205] on div "Announcement Bar" at bounding box center [43, 207] width 50 height 8
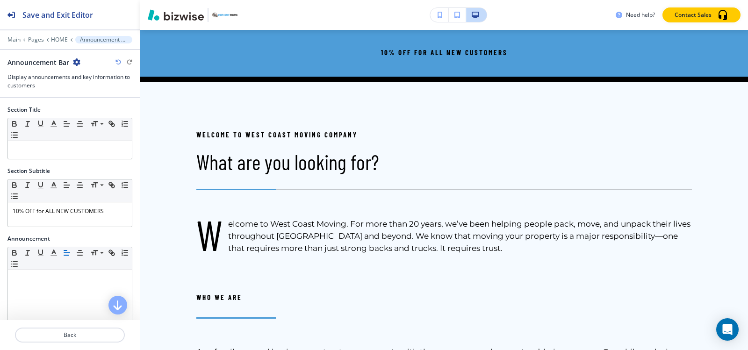
scroll to position [1227, 0]
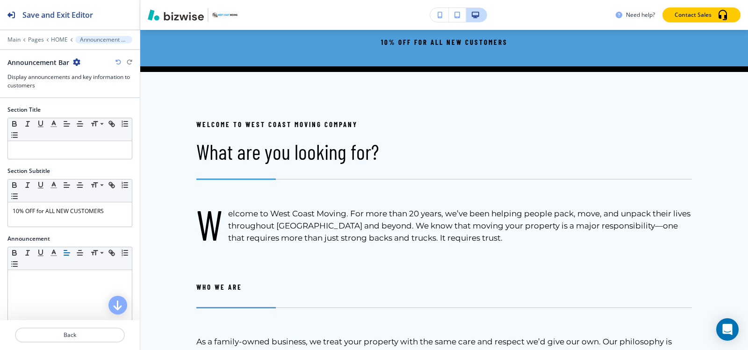
click at [75, 61] on icon "button" at bounding box center [76, 61] width 7 height 7
click at [108, 111] on p "Delete Section" at bounding box center [103, 111] width 48 height 8
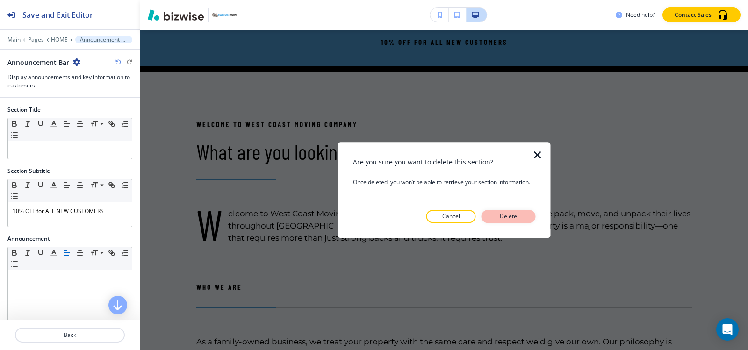
click at [518, 216] on p "Delete" at bounding box center [508, 216] width 22 height 8
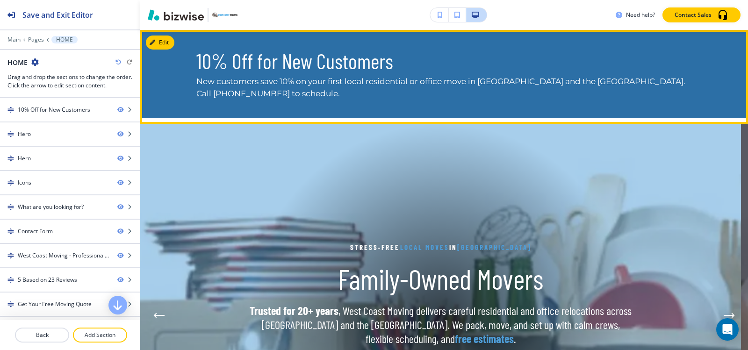
scroll to position [0, 0]
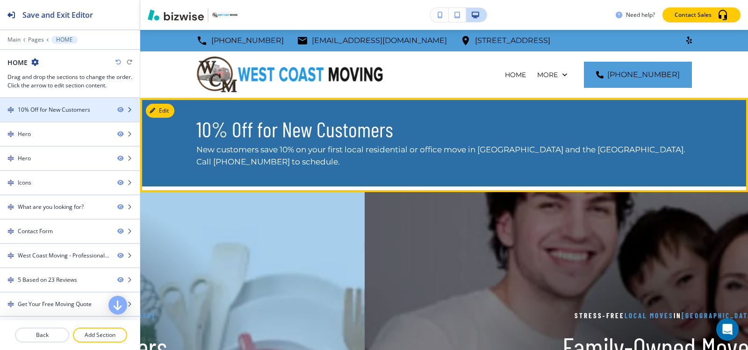
click at [69, 116] on div at bounding box center [70, 117] width 140 height 7
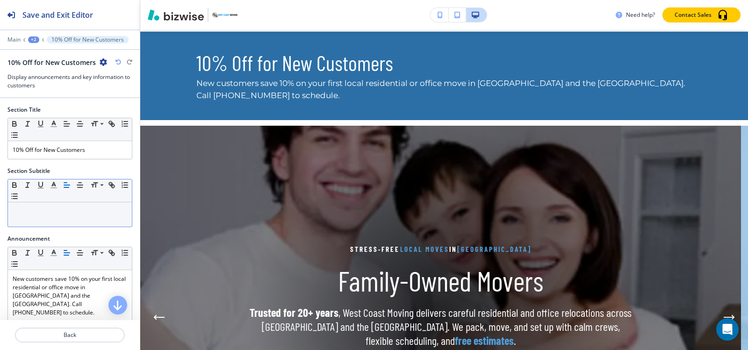
scroll to position [68, 0]
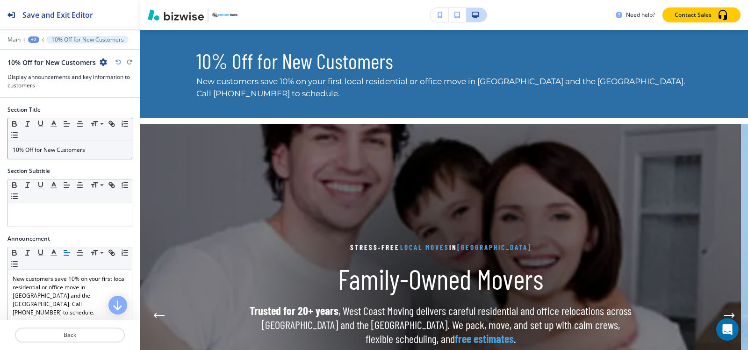
click at [106, 148] on p "10% Off for New Customers" at bounding box center [70, 150] width 115 height 8
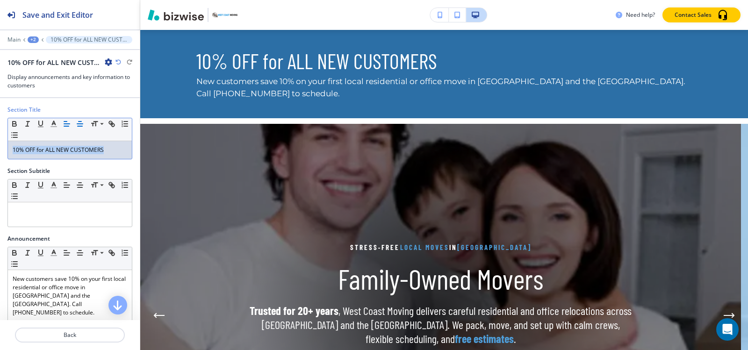
click at [81, 124] on line "button" at bounding box center [80, 124] width 6 height 0
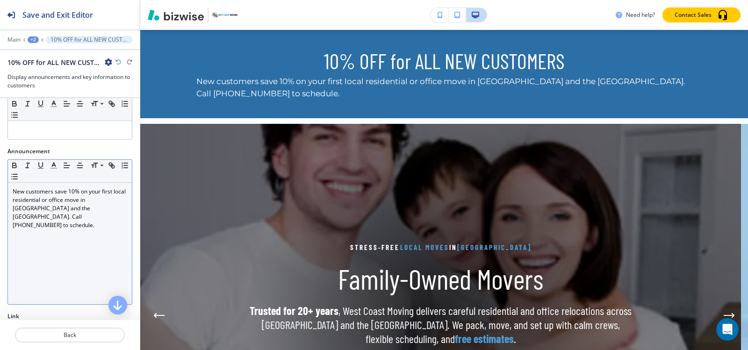
scroll to position [93, 0]
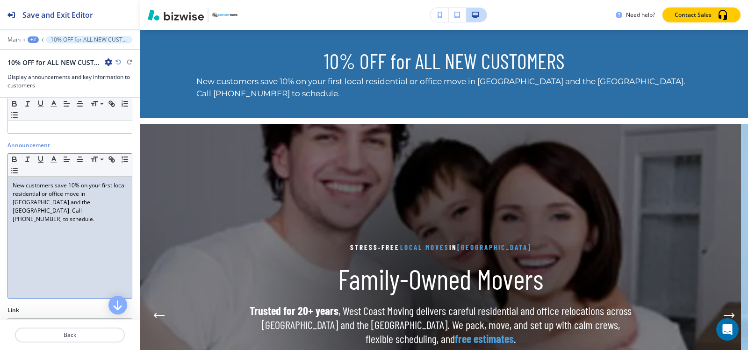
click at [78, 203] on p "New customers save 10% on your first local residential or office move in Marin …" at bounding box center [70, 202] width 115 height 42
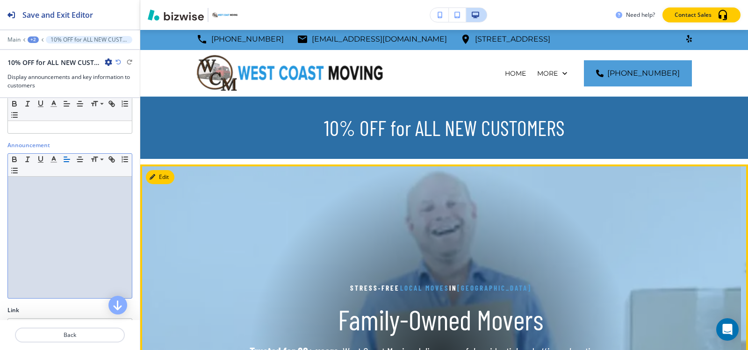
scroll to position [0, 0]
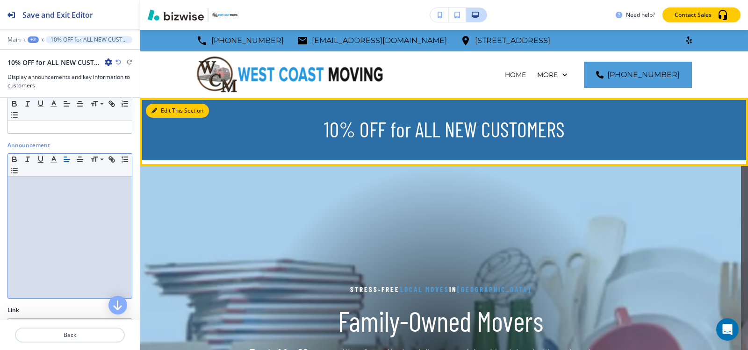
click at [163, 108] on button "Edit This Section" at bounding box center [177, 111] width 63 height 14
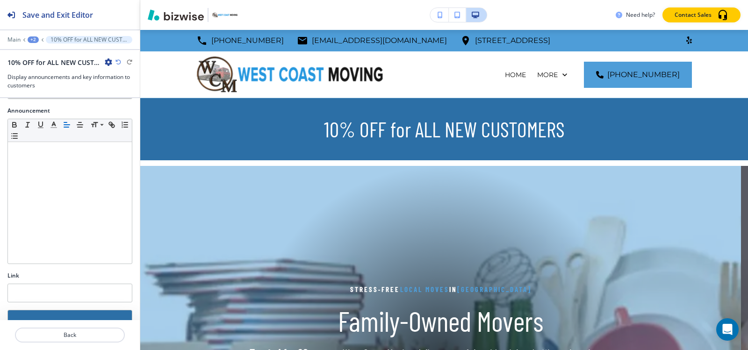
scroll to position [175, 0]
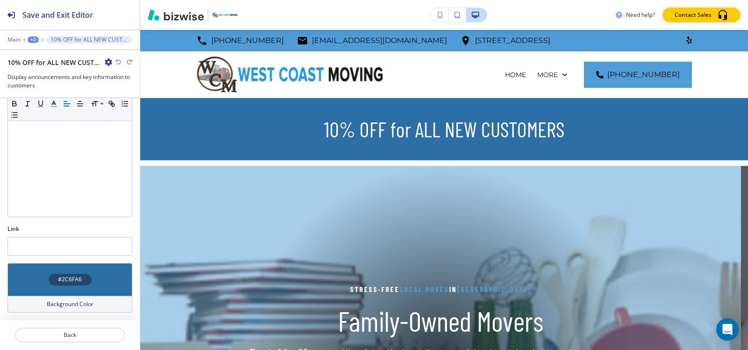
click at [64, 272] on div "#2C6FA6" at bounding box center [69, 279] width 125 height 33
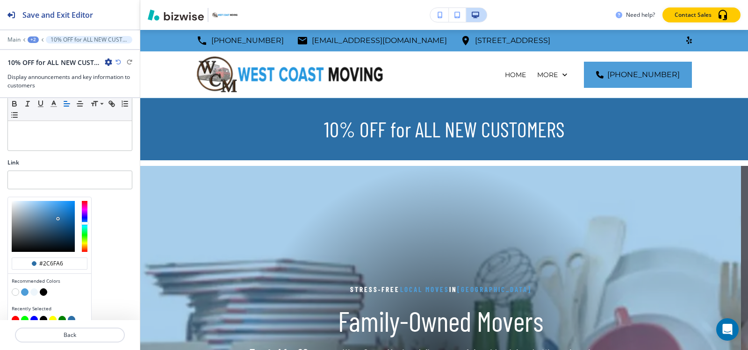
scroll to position [251, 0]
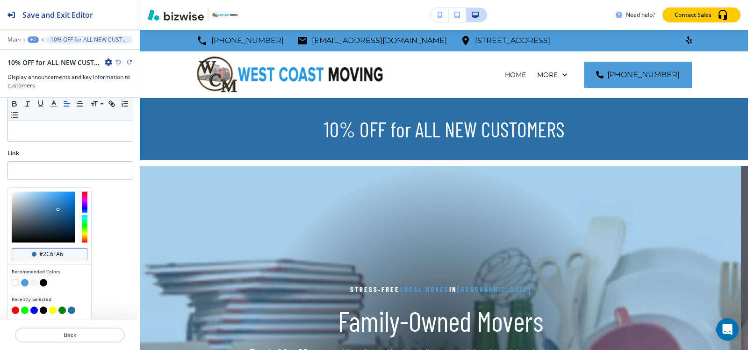
click at [69, 252] on input "#2c6fa6" at bounding box center [54, 254] width 33 height 7
paste input "4e9dd8"
type input "#4e9dd8"
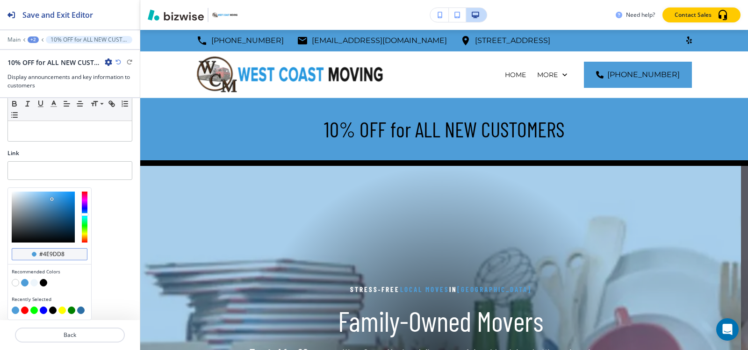
scroll to position [175, 0]
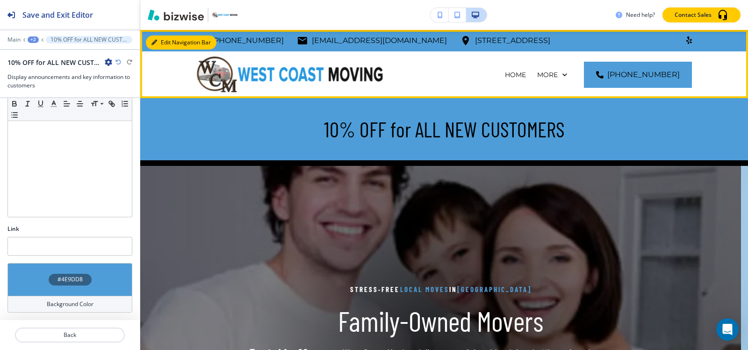
click at [169, 40] on button "Edit Navigation Bar" at bounding box center [181, 43] width 71 height 14
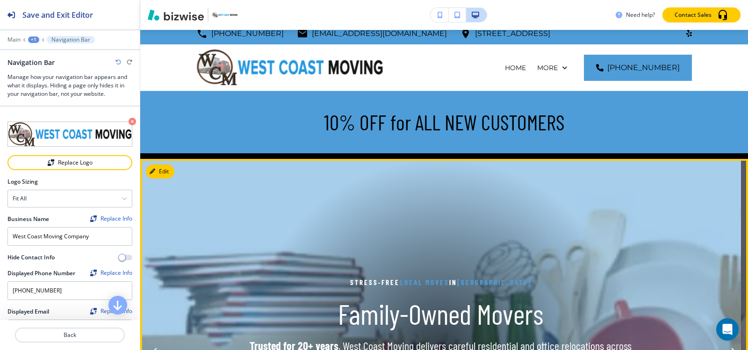
scroll to position [0, 0]
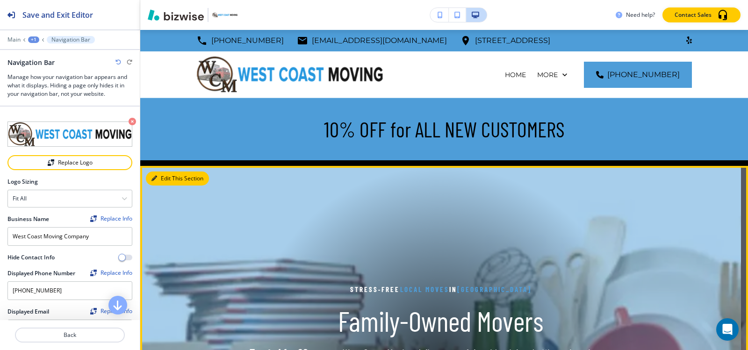
click at [169, 178] on button "Edit This Section" at bounding box center [177, 179] width 63 height 14
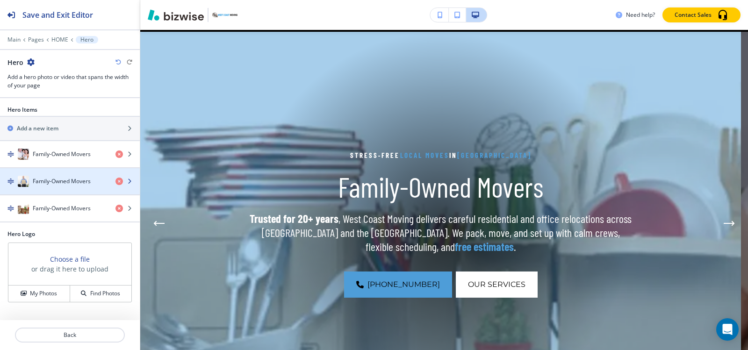
scroll to position [136, 0]
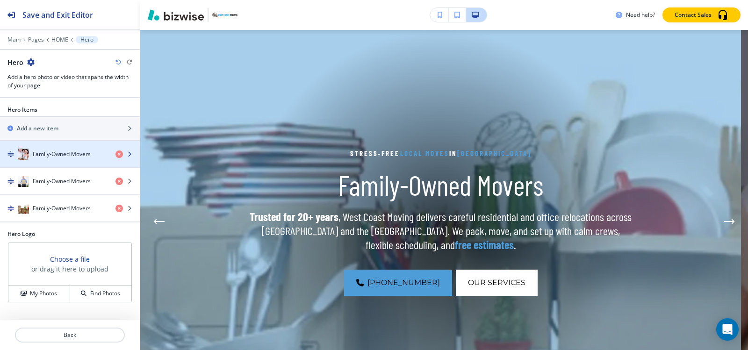
click at [30, 158] on div "Family-Owned Movers" at bounding box center [54, 154] width 108 height 11
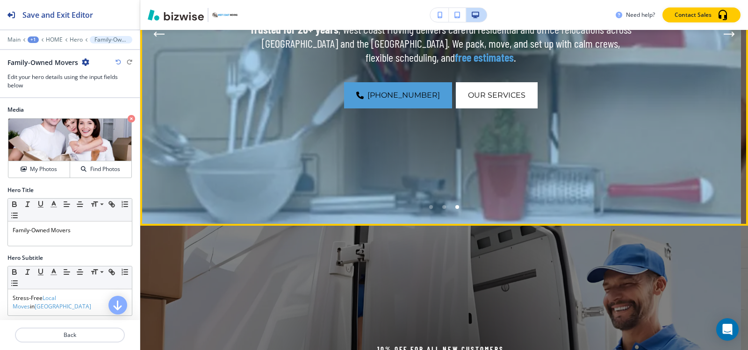
scroll to position [323, 0]
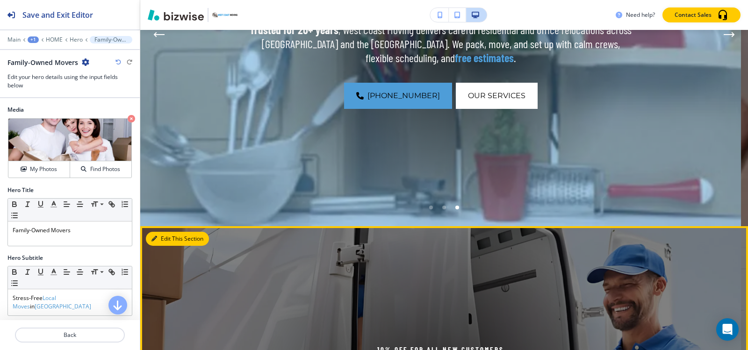
click at [151, 240] on icon "button" at bounding box center [154, 239] width 6 height 6
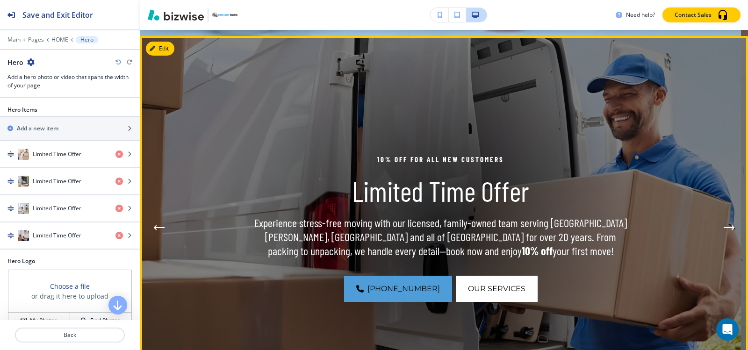
scroll to position [519, 0]
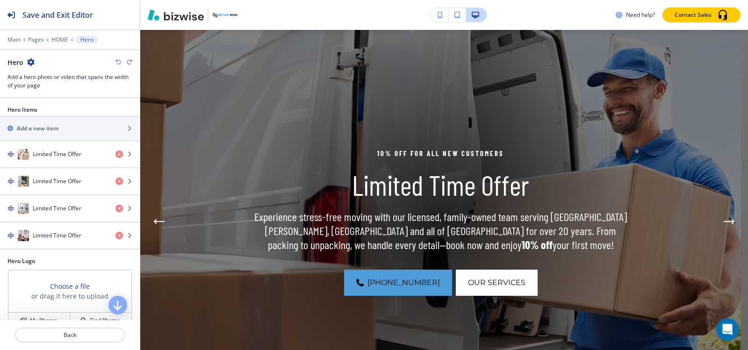
click at [30, 63] on icon "button" at bounding box center [30, 61] width 7 height 7
drag, startPoint x: 45, startPoint y: 113, endPoint x: 69, endPoint y: 129, distance: 28.8
click at [46, 113] on p "Delete Section" at bounding box center [57, 111] width 48 height 8
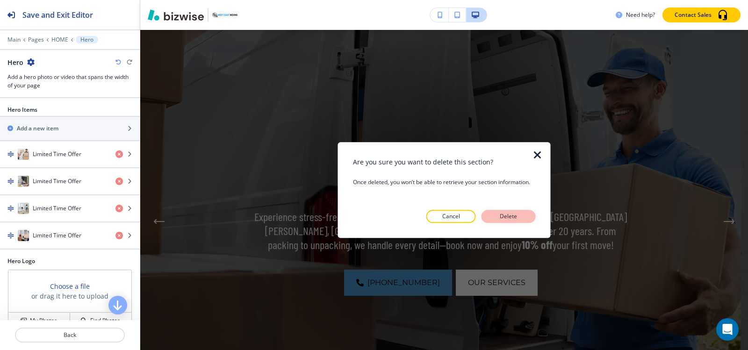
click at [513, 210] on button "Delete" at bounding box center [508, 216] width 54 height 13
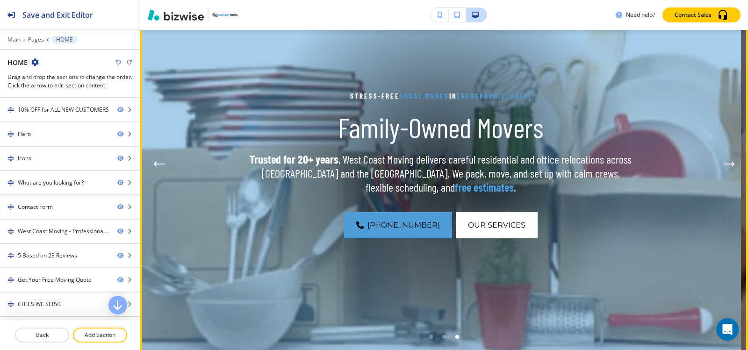
scroll to position [140, 0]
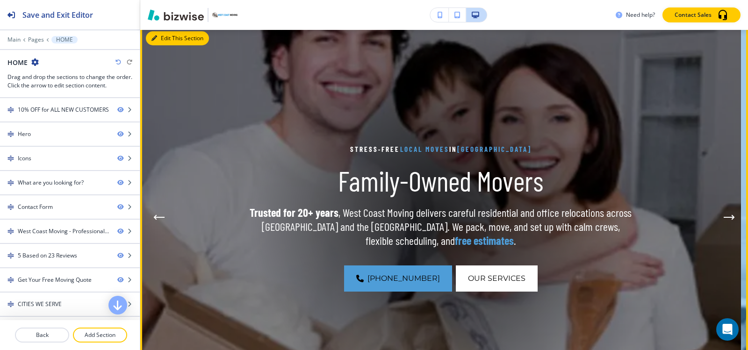
click at [165, 38] on button "Edit This Section" at bounding box center [177, 38] width 63 height 14
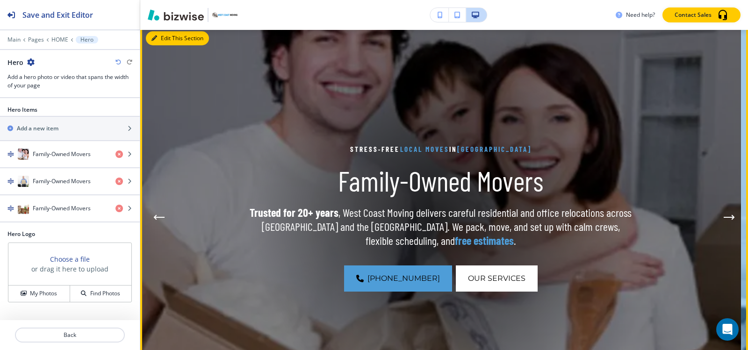
scroll to position [136, 0]
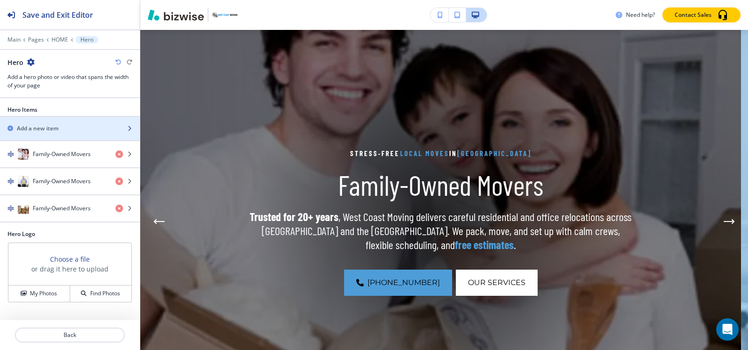
click at [57, 129] on h2 "Add a new item" at bounding box center [38, 128] width 42 height 8
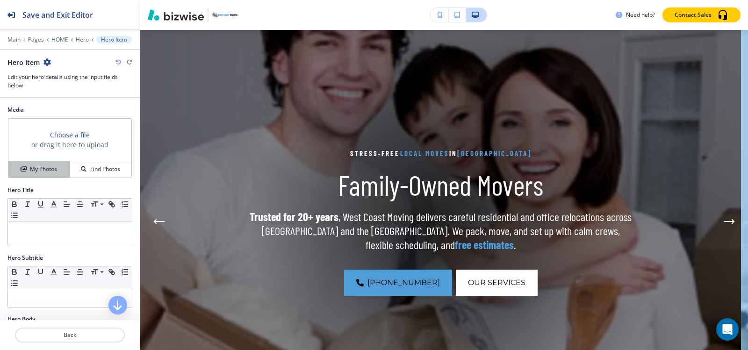
click at [36, 174] on button "My Photos" at bounding box center [39, 169] width 62 height 16
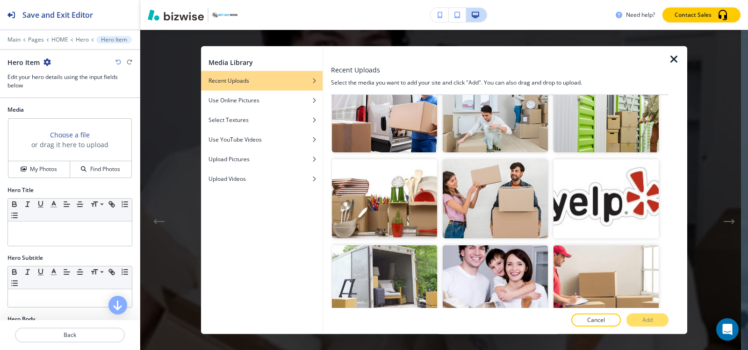
scroll to position [533, 0]
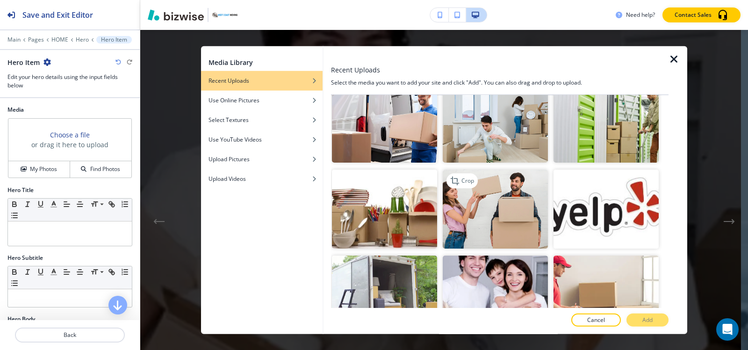
click at [500, 212] on img "button" at bounding box center [495, 209] width 105 height 79
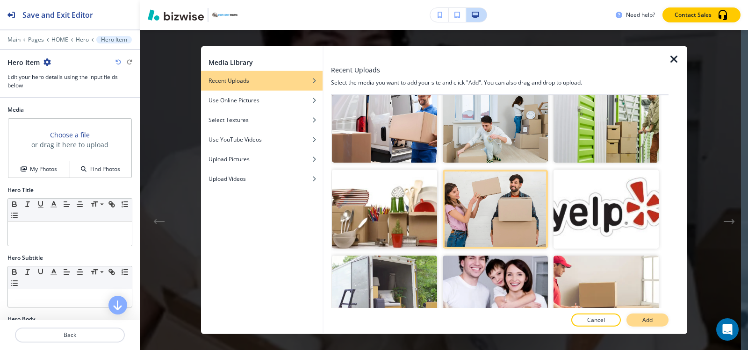
click at [649, 317] on p "Add" at bounding box center [647, 320] width 10 height 8
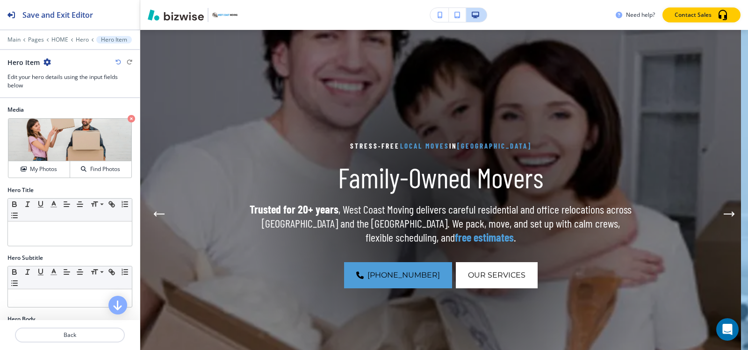
scroll to position [136, 0]
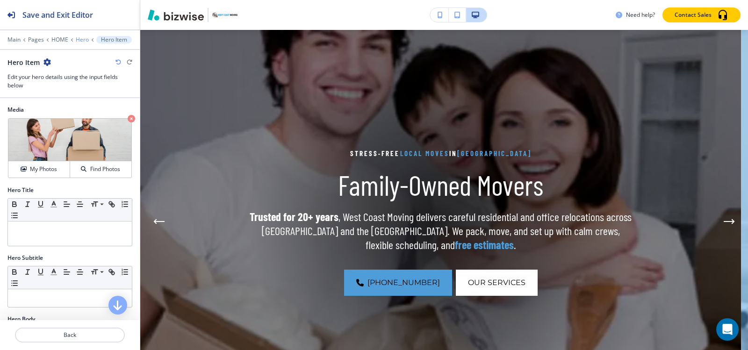
click at [82, 39] on p "Hero" at bounding box center [82, 39] width 13 height 7
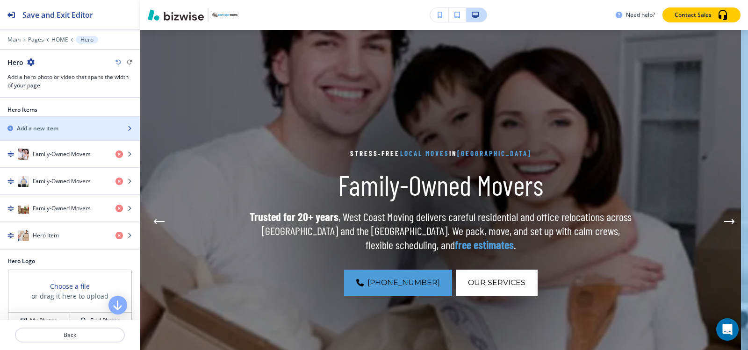
click at [49, 131] on h2 "Add a new item" at bounding box center [38, 128] width 42 height 8
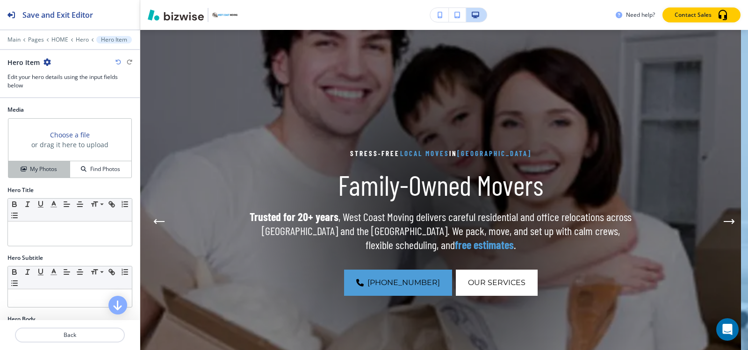
click at [43, 172] on h4 "My Photos" at bounding box center [43, 169] width 27 height 8
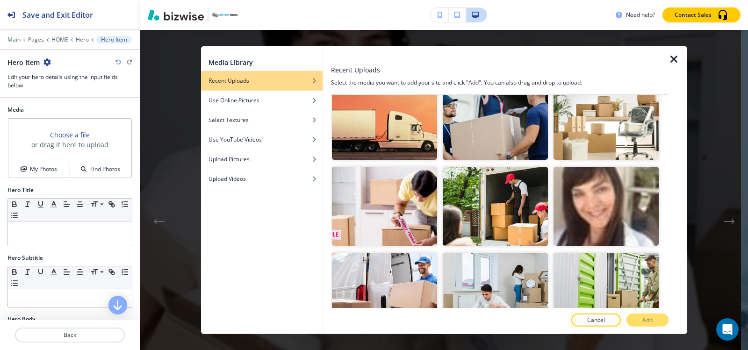
scroll to position [374, 0]
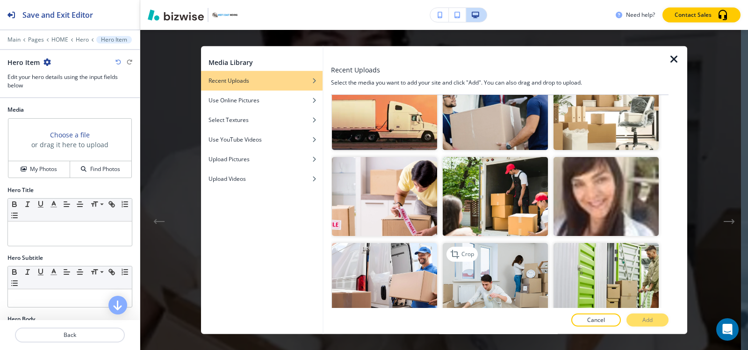
click at [532, 248] on img "button" at bounding box center [495, 282] width 105 height 79
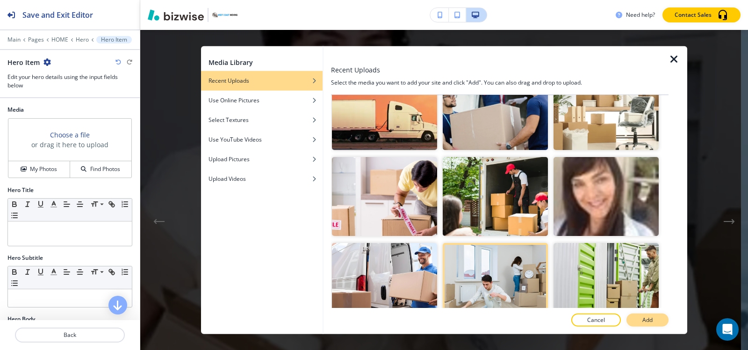
click at [633, 318] on button "Add" at bounding box center [647, 320] width 42 height 13
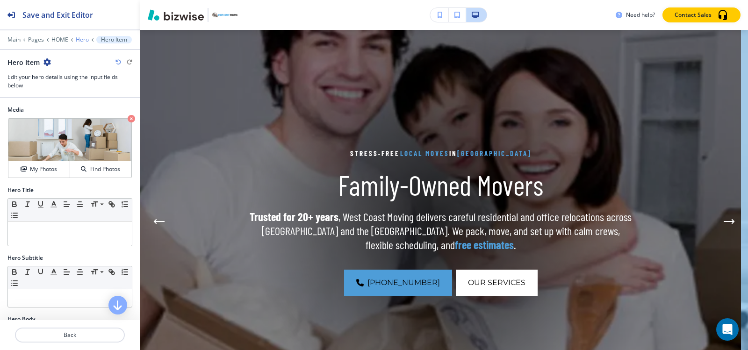
click at [80, 41] on p "Hero" at bounding box center [82, 39] width 13 height 7
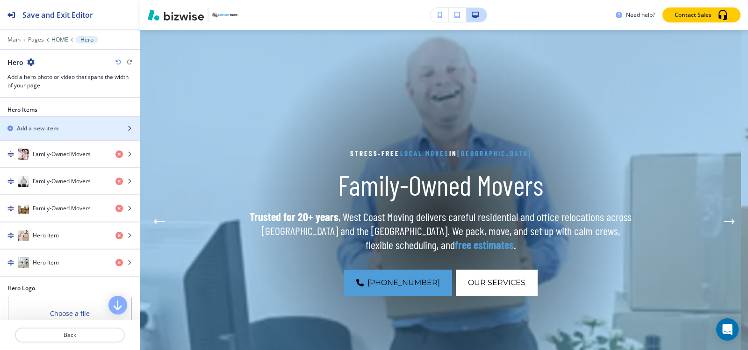
click at [62, 133] on div "button" at bounding box center [70, 136] width 140 height 7
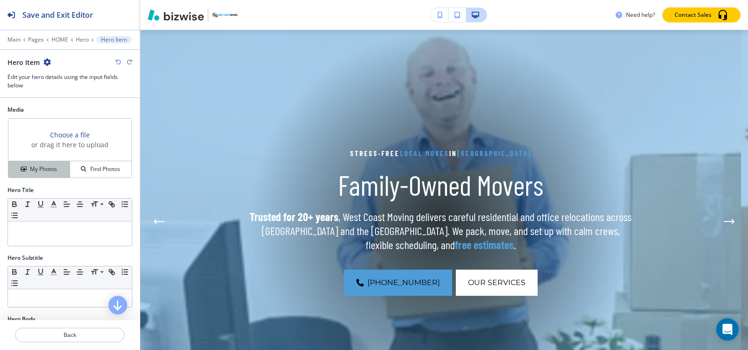
click at [35, 172] on h4 "My Photos" at bounding box center [43, 169] width 27 height 8
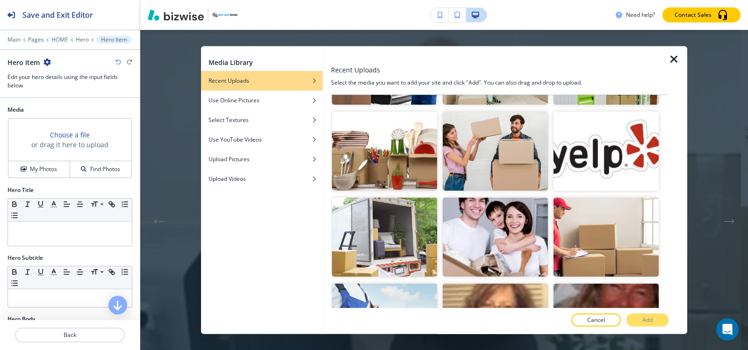
scroll to position [608, 0]
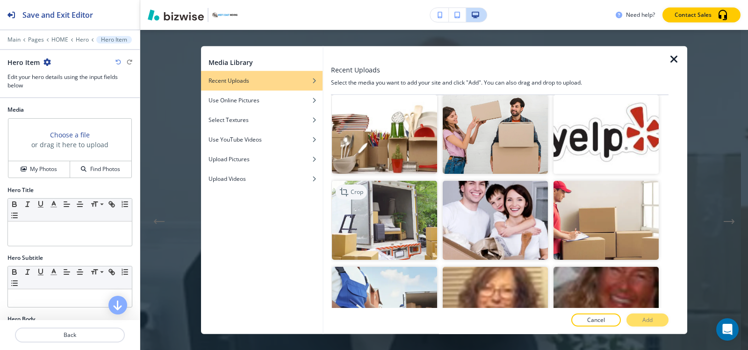
click at [358, 188] on p "Crop" at bounding box center [357, 192] width 13 height 8
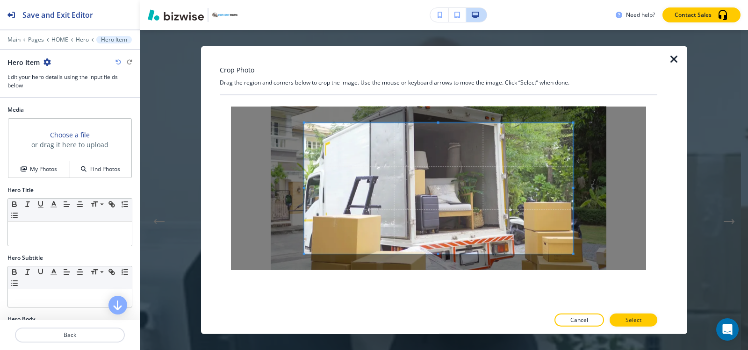
click at [675, 57] on icon "button" at bounding box center [673, 58] width 11 height 11
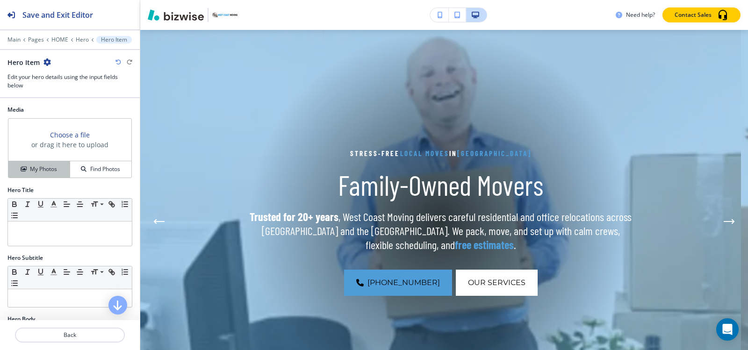
click at [28, 167] on div "My Photos" at bounding box center [38, 169] width 61 height 8
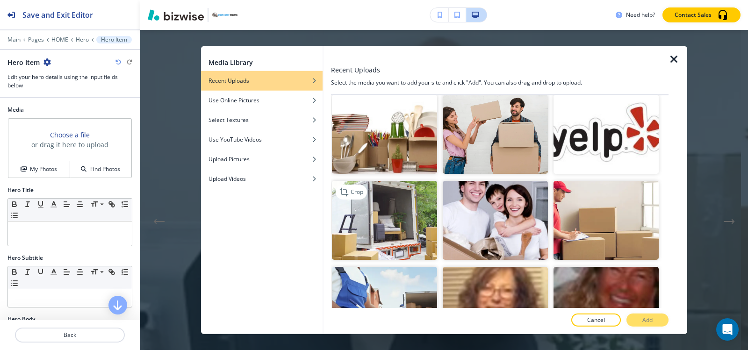
click at [365, 211] on img "button" at bounding box center [384, 220] width 105 height 79
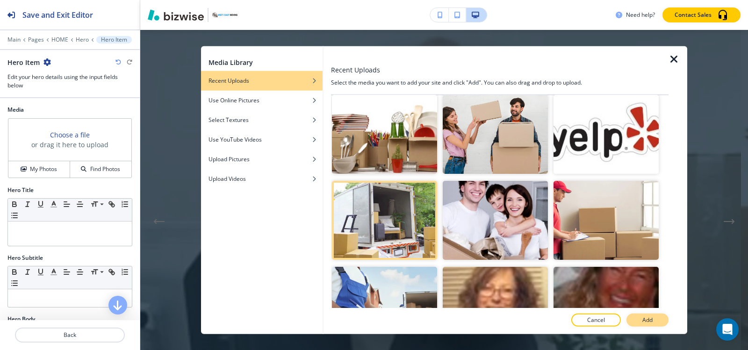
click at [637, 320] on button "Add" at bounding box center [647, 320] width 42 height 13
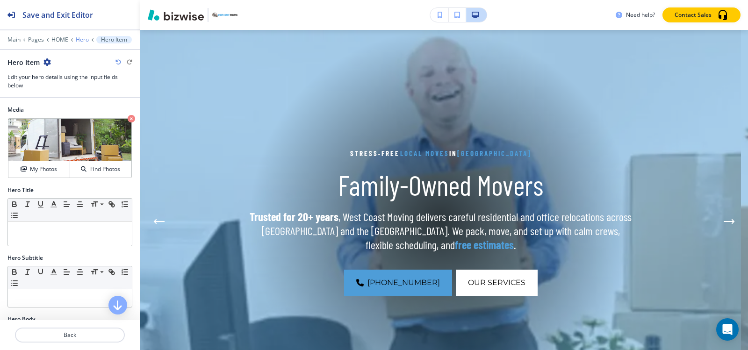
click at [83, 42] on p "Hero" at bounding box center [82, 39] width 13 height 7
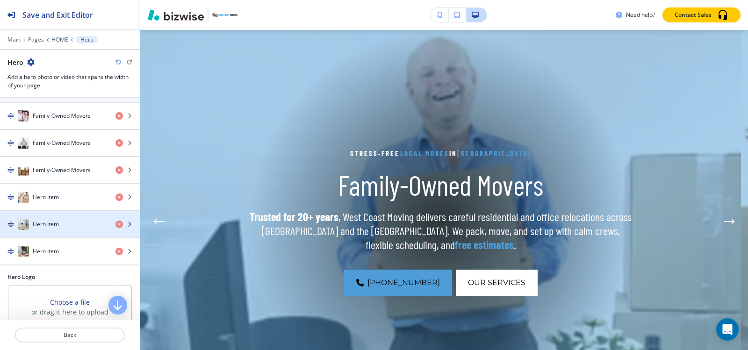
scroll to position [0, 0]
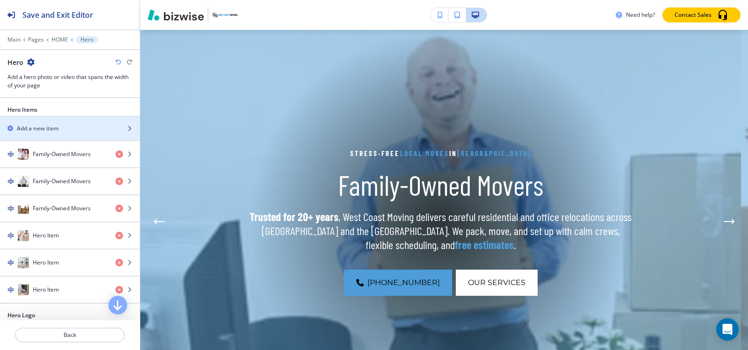
click at [62, 123] on div "button" at bounding box center [70, 120] width 140 height 7
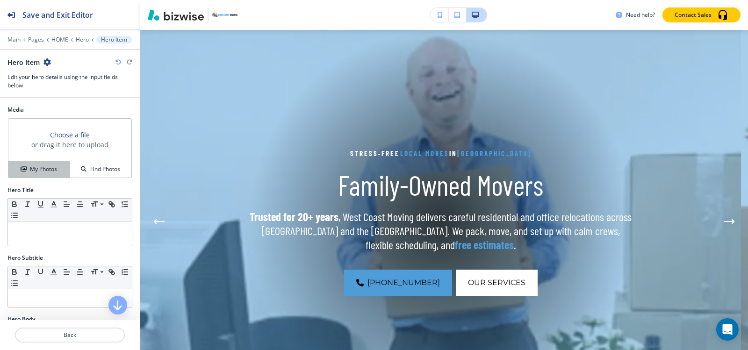
click at [36, 168] on h4 "My Photos" at bounding box center [43, 169] width 27 height 8
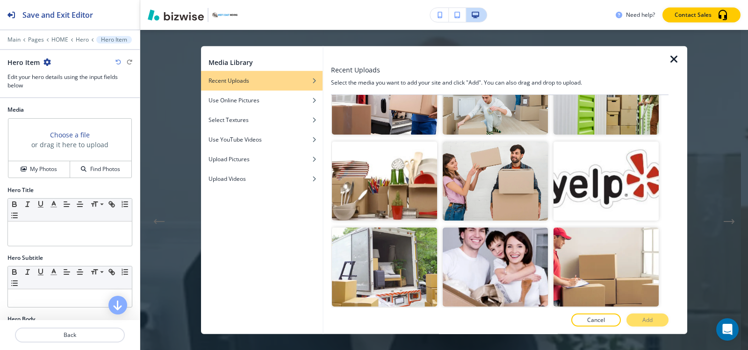
scroll to position [421, 0]
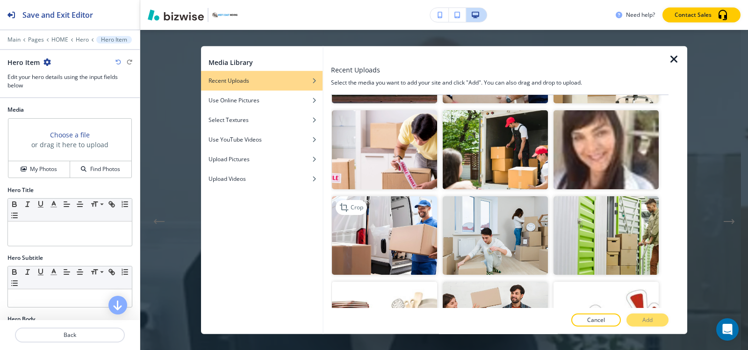
click at [369, 196] on img "button" at bounding box center [384, 235] width 105 height 79
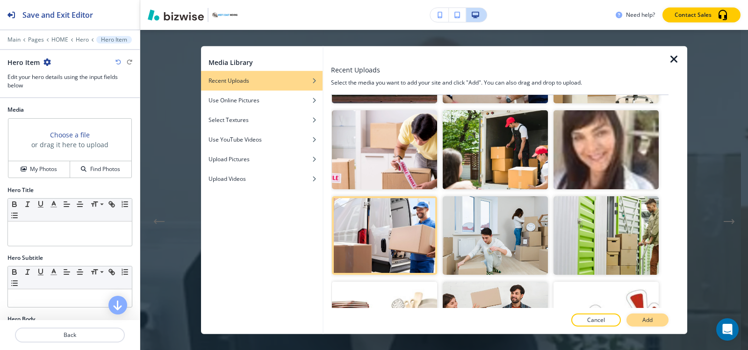
click at [657, 318] on button "Add" at bounding box center [647, 320] width 42 height 13
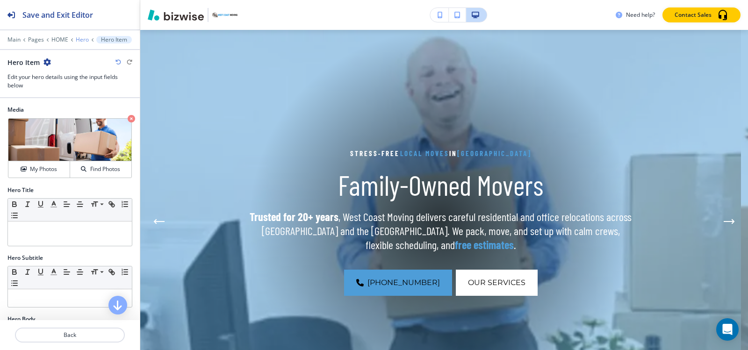
click at [82, 38] on p "Hero" at bounding box center [82, 39] width 13 height 7
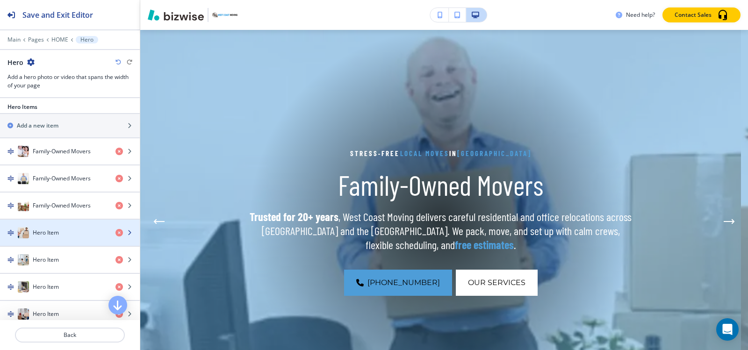
scroll to position [0, 0]
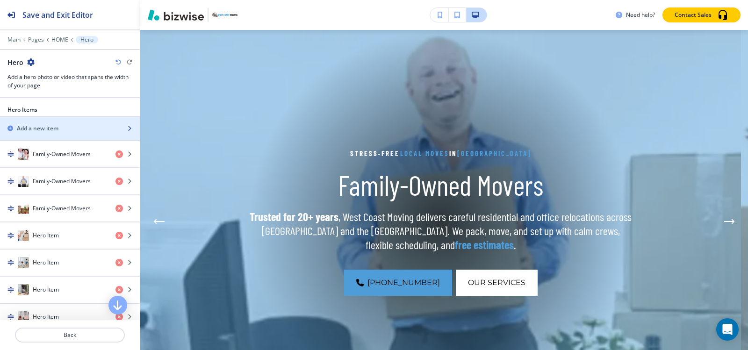
click at [58, 120] on div "button" at bounding box center [70, 120] width 140 height 7
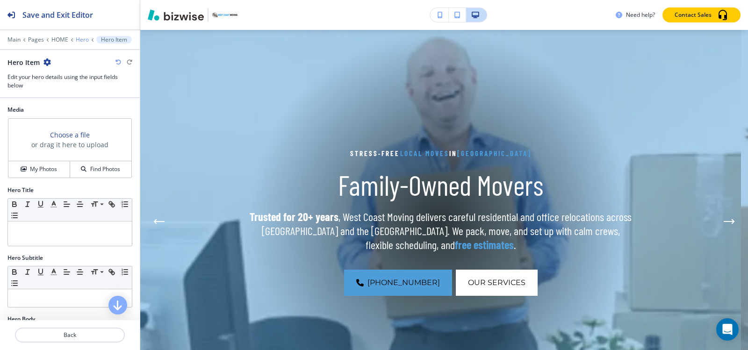
click at [85, 39] on p "Hero" at bounding box center [82, 39] width 13 height 7
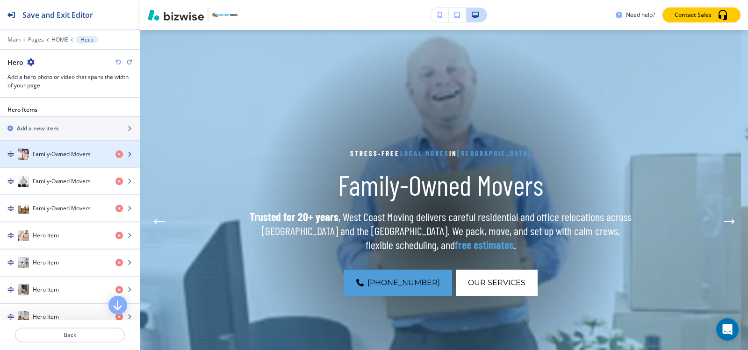
click at [59, 157] on h4 "Family-Owned Movers" at bounding box center [62, 154] width 58 height 8
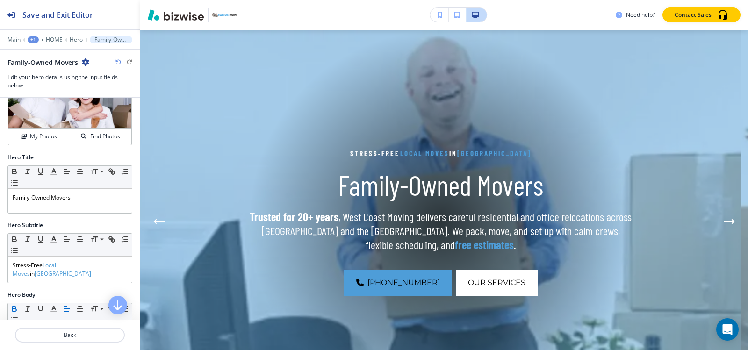
scroll to position [47, 0]
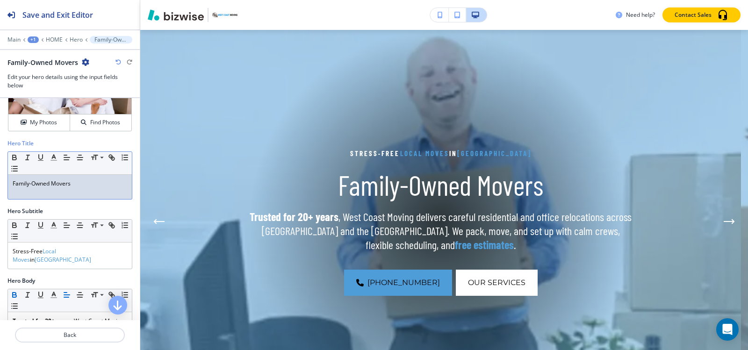
click at [91, 187] on div "Family-Owned Movers" at bounding box center [70, 187] width 124 height 24
copy p "Family-Owned Movers"
click at [78, 246] on div "Stress‑Free Local Moves in Marin County" at bounding box center [70, 256] width 124 height 26
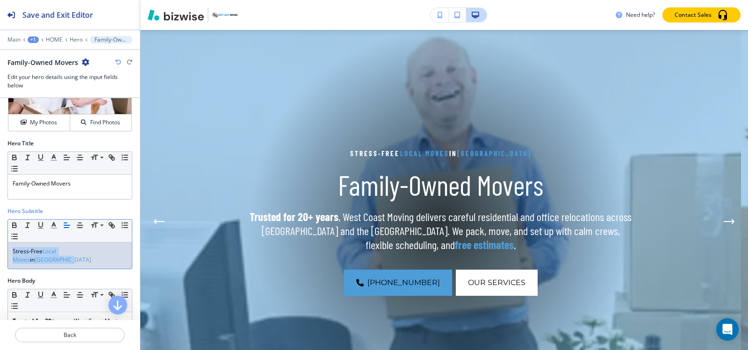
copy p "Stress‑Free Local Moves in Marin County"
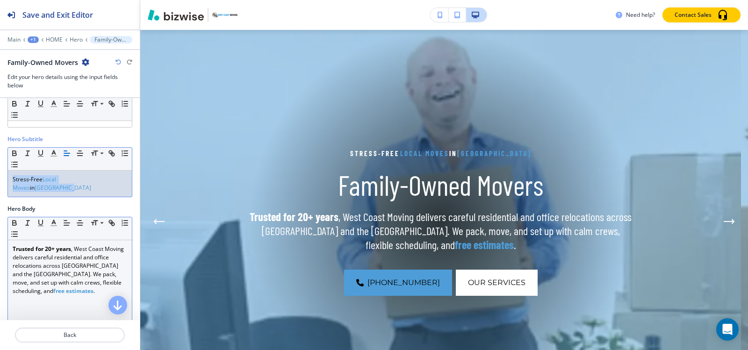
scroll to position [187, 0]
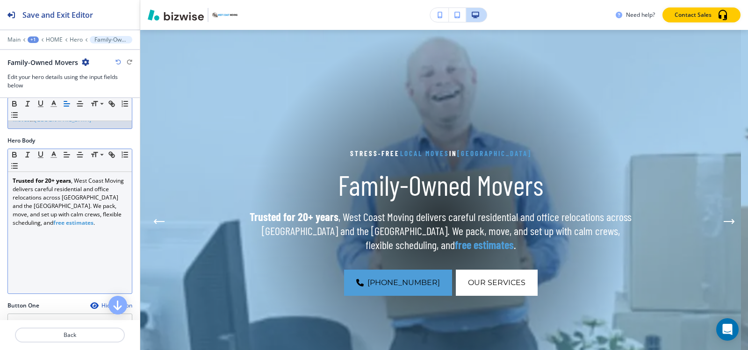
click at [75, 225] on div "Trusted for 20+ years , West Coast Moving delivers careful residential and offi…" at bounding box center [70, 233] width 124 height 122
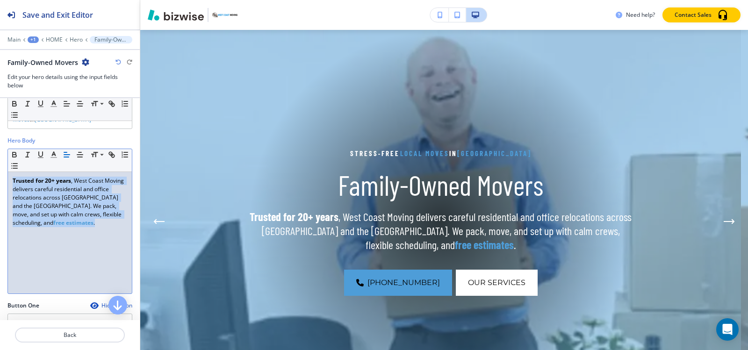
copy p "Trusted for 20+ years , West Coast Moving delivers careful residential and offi…"
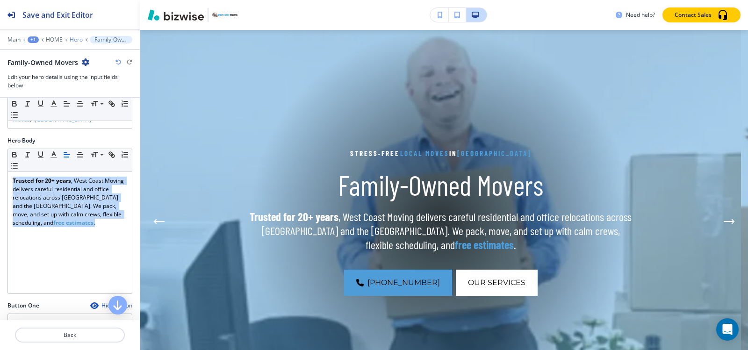
click at [76, 36] on p "Hero" at bounding box center [76, 39] width 13 height 7
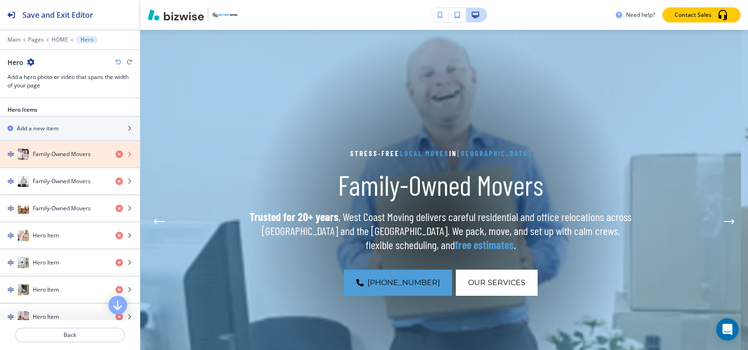
click at [115, 153] on icon "button" at bounding box center [118, 153] width 7 height 7
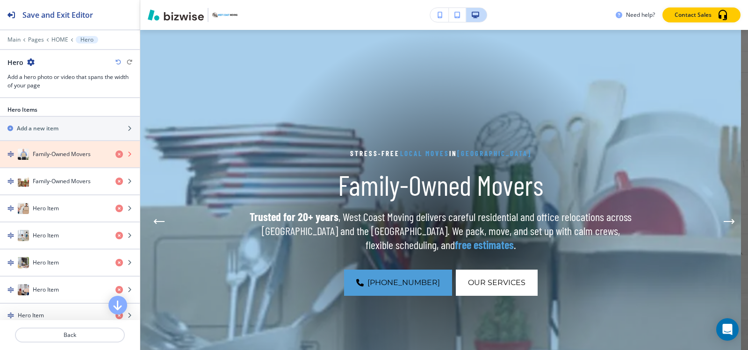
click at [115, 153] on icon "button" at bounding box center [118, 153] width 7 height 7
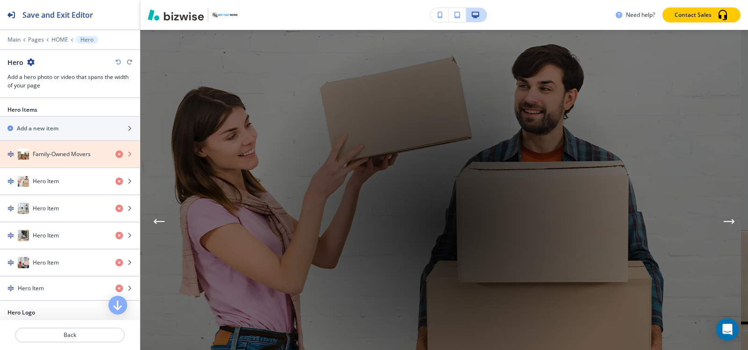
click at [115, 154] on icon "button" at bounding box center [118, 153] width 7 height 7
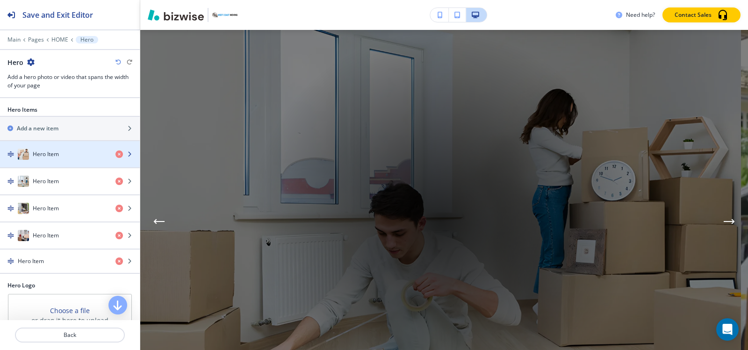
click at [40, 159] on div "Hero Item" at bounding box center [54, 154] width 108 height 11
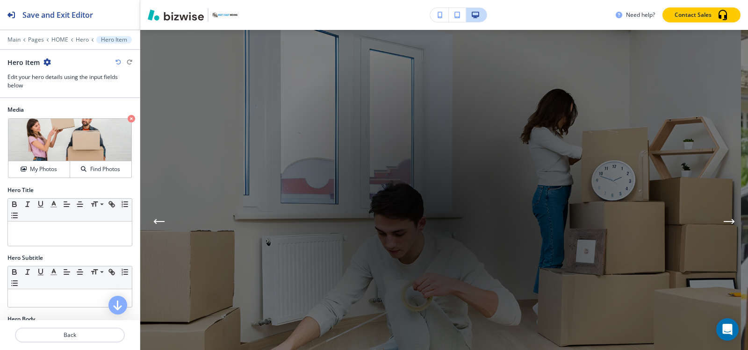
scroll to position [47, 0]
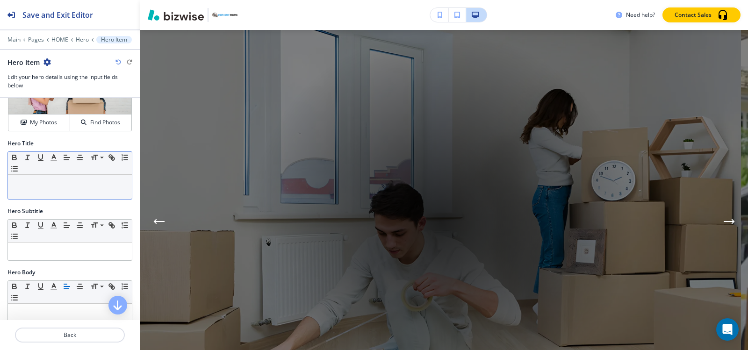
click at [80, 185] on p at bounding box center [70, 183] width 115 height 8
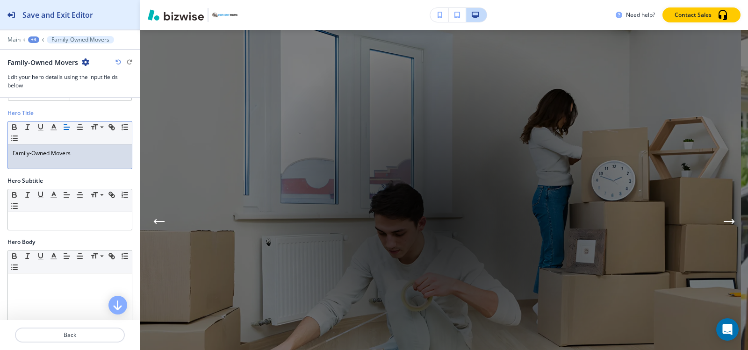
scroll to position [93, 0]
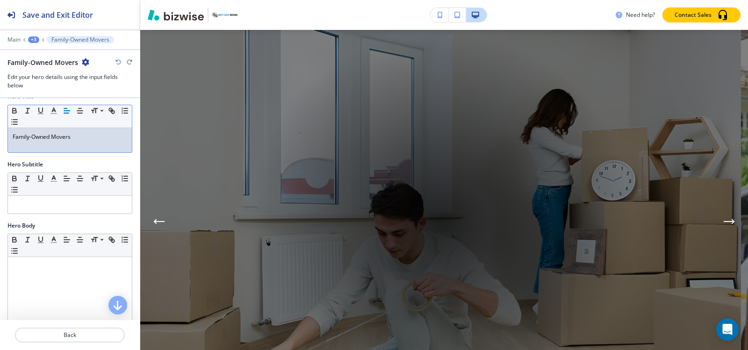
click at [31, 39] on div "+3" at bounding box center [33, 39] width 11 height 7
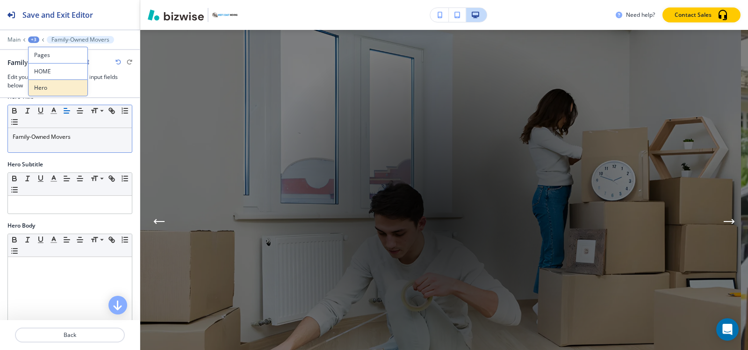
click at [46, 90] on p "Hero" at bounding box center [58, 88] width 48 height 8
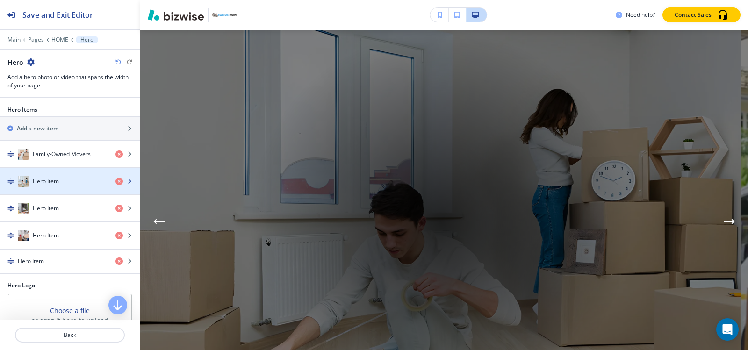
click at [47, 176] on div "Hero Item" at bounding box center [54, 181] width 108 height 11
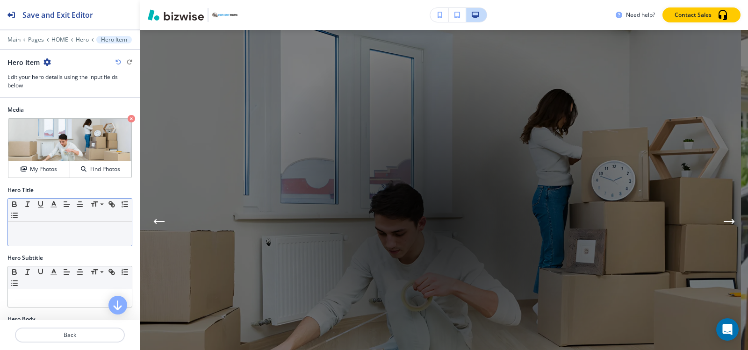
click at [55, 240] on div at bounding box center [70, 234] width 124 height 24
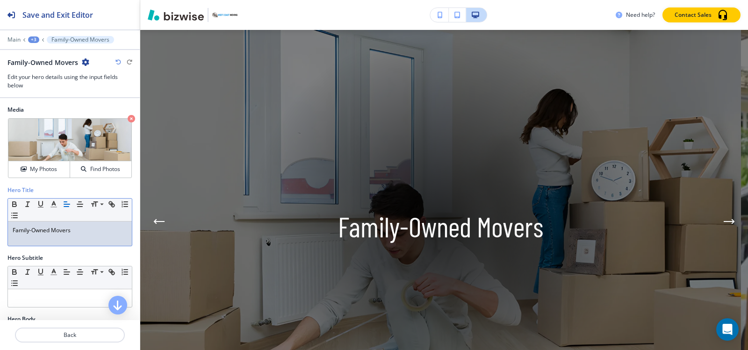
click at [30, 38] on div "+3" at bounding box center [33, 39] width 11 height 7
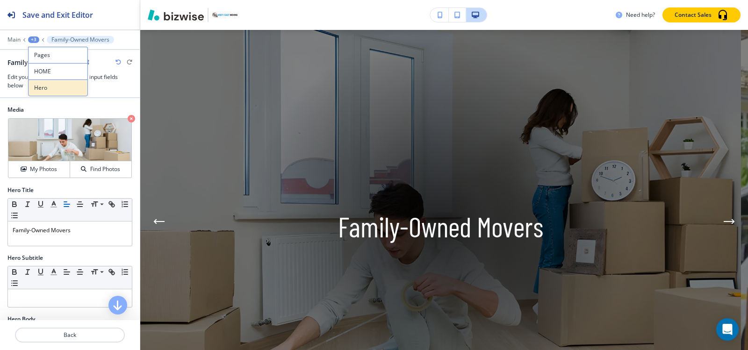
click at [43, 90] on p "Hero" at bounding box center [58, 88] width 48 height 8
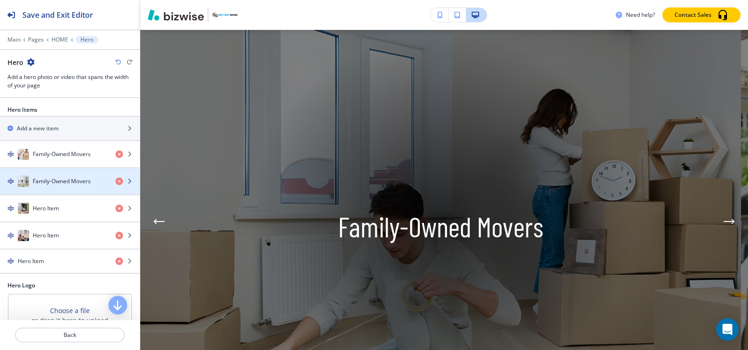
scroll to position [42, 0]
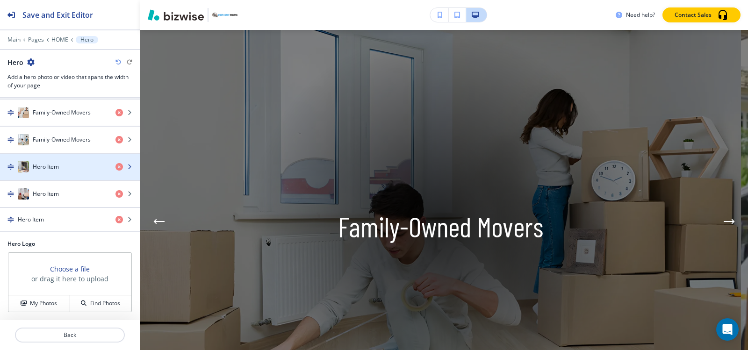
click at [53, 170] on h4 "Hero Item" at bounding box center [46, 167] width 26 height 8
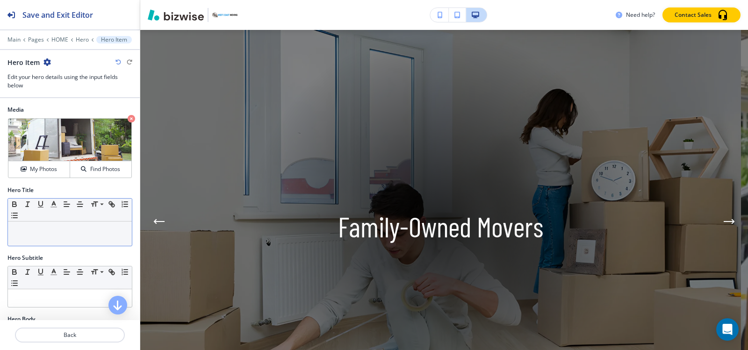
click at [57, 233] on p at bounding box center [70, 230] width 115 height 8
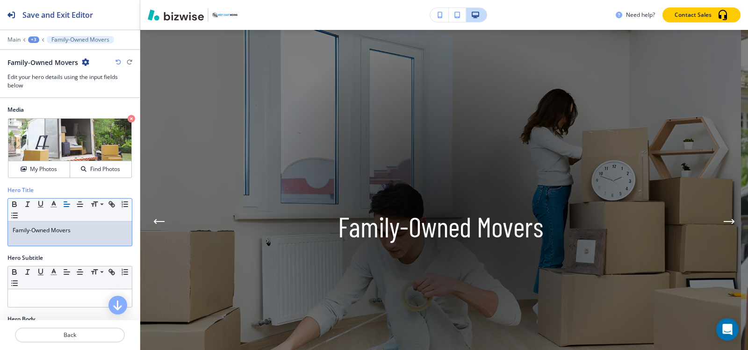
click at [31, 38] on div "+3" at bounding box center [33, 39] width 11 height 7
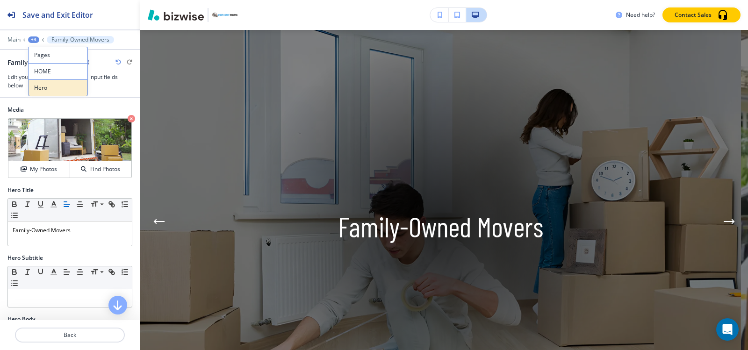
click at [43, 95] on button "Hero" at bounding box center [58, 87] width 60 height 17
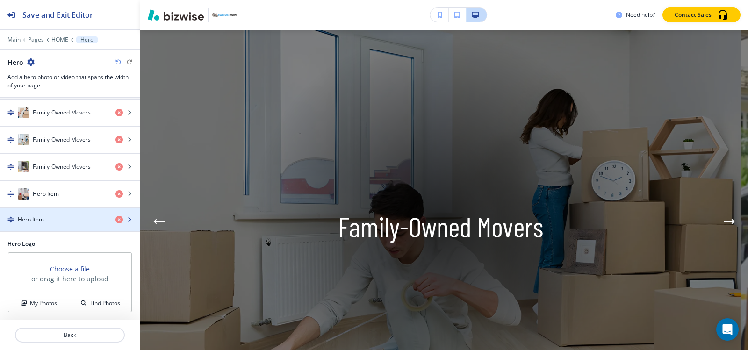
click at [56, 219] on div "Hero Item" at bounding box center [54, 219] width 108 height 8
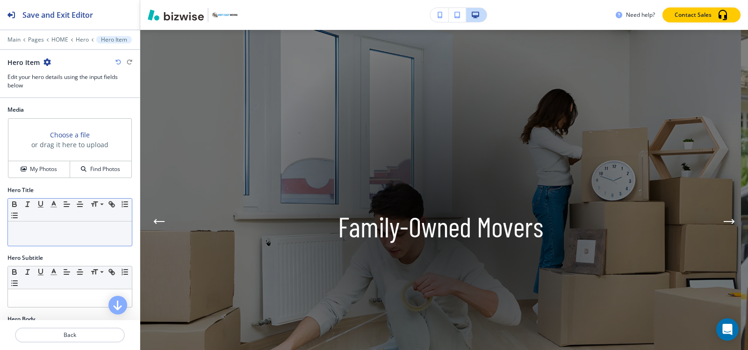
click at [51, 234] on p at bounding box center [70, 230] width 115 height 8
click at [47, 63] on icon "button" at bounding box center [46, 61] width 7 height 7
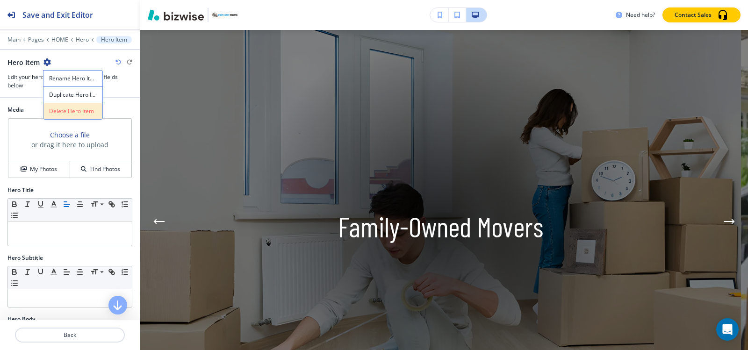
click at [82, 112] on p "Delete Hero Item" at bounding box center [73, 111] width 48 height 8
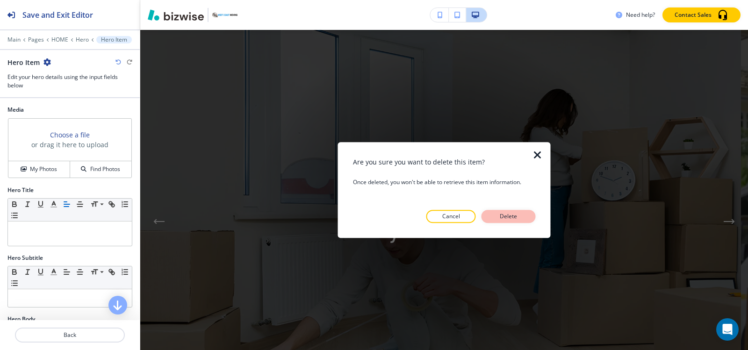
click at [493, 214] on button "Delete" at bounding box center [508, 216] width 54 height 13
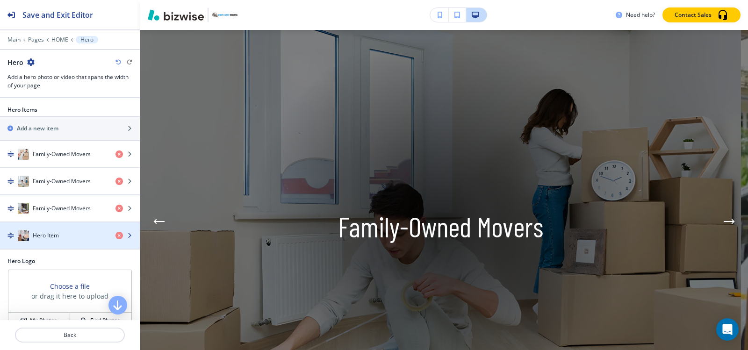
click at [43, 233] on h4 "Hero Item" at bounding box center [46, 235] width 26 height 8
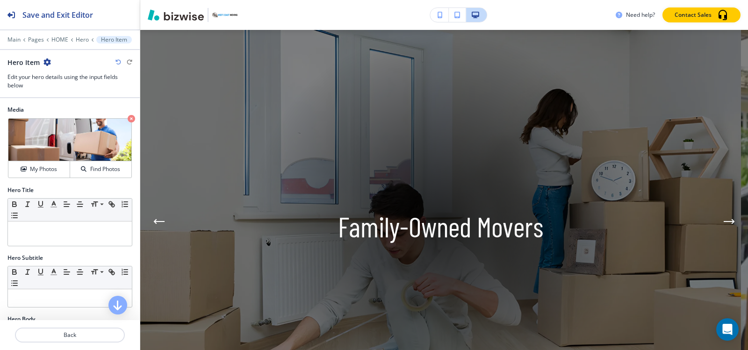
click at [88, 39] on div "Main Pages HOME Hero Hero Item" at bounding box center [69, 39] width 125 height 7
click at [84, 39] on p "Hero" at bounding box center [82, 39] width 13 height 7
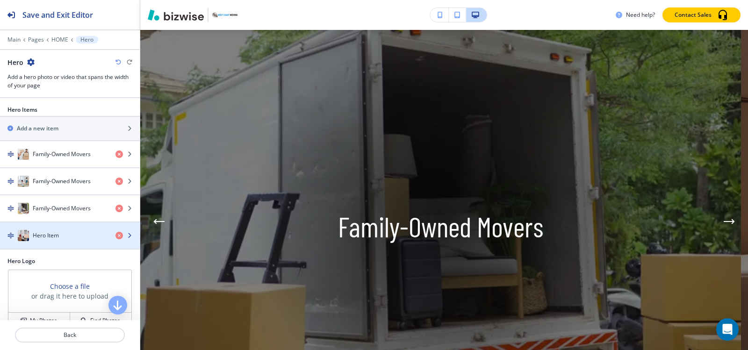
click at [37, 241] on div "button" at bounding box center [70, 244] width 140 height 7
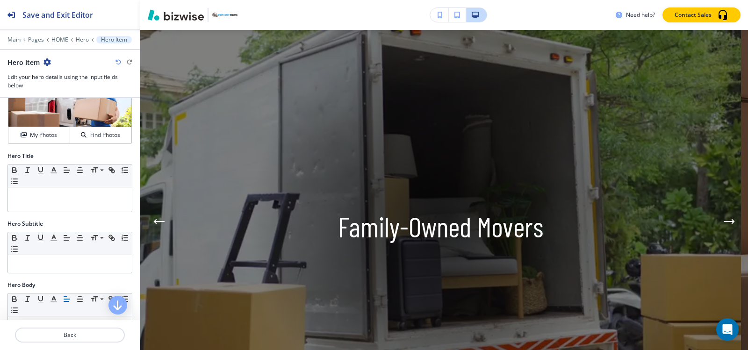
scroll to position [47, 0]
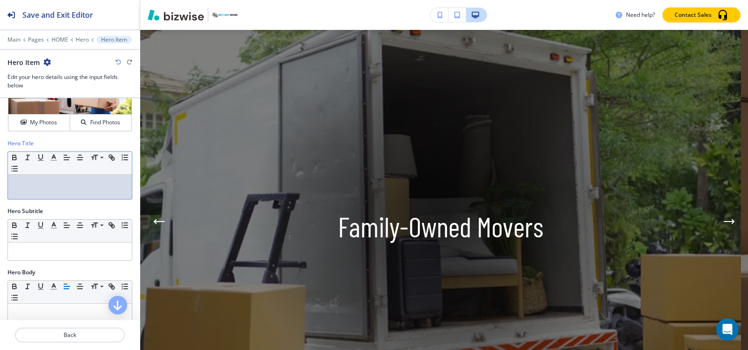
click at [32, 193] on div at bounding box center [70, 187] width 124 height 24
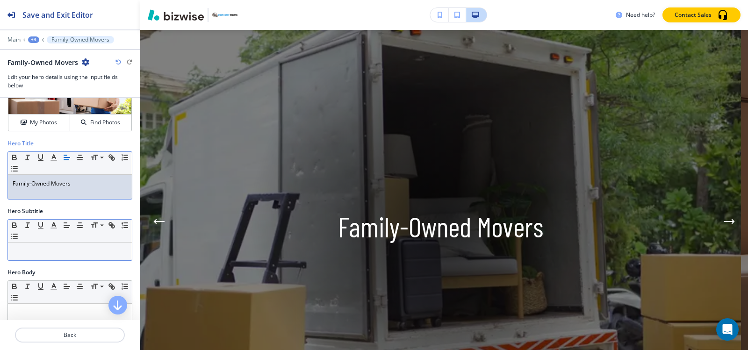
click at [14, 248] on p at bounding box center [70, 251] width 115 height 8
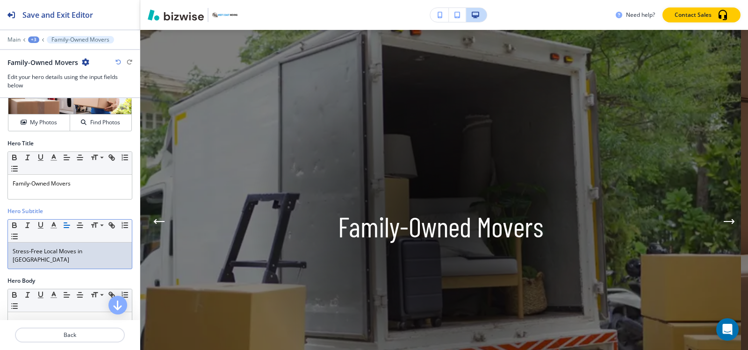
click at [33, 41] on div "+3" at bounding box center [33, 39] width 11 height 7
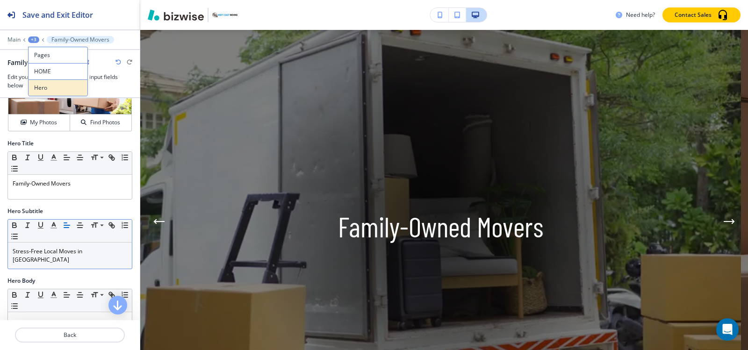
click at [50, 83] on button "Hero" at bounding box center [58, 87] width 60 height 17
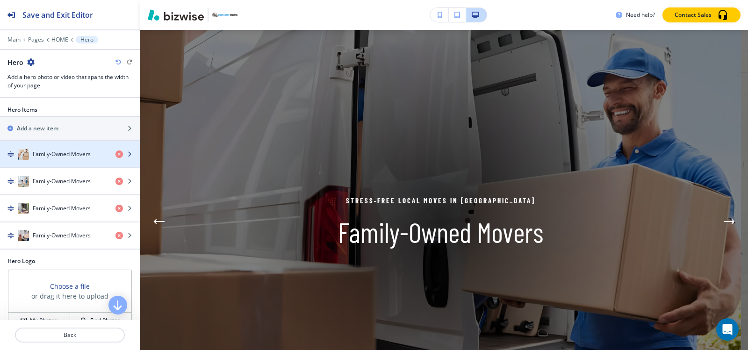
click at [72, 152] on h4 "Family-Owned Movers" at bounding box center [62, 154] width 58 height 8
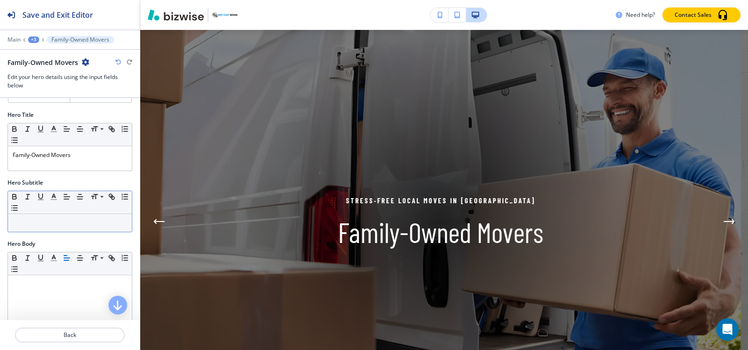
scroll to position [93, 0]
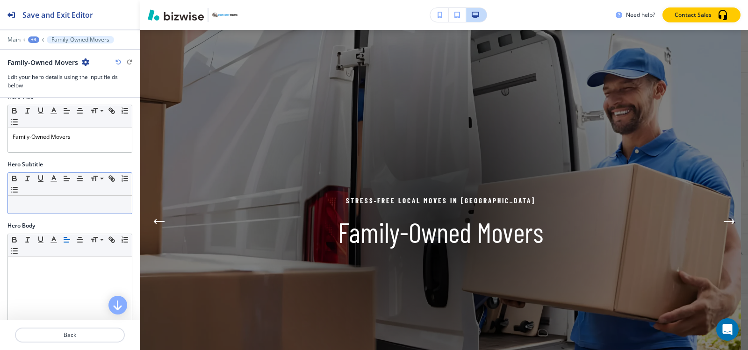
click at [56, 213] on div at bounding box center [70, 205] width 124 height 18
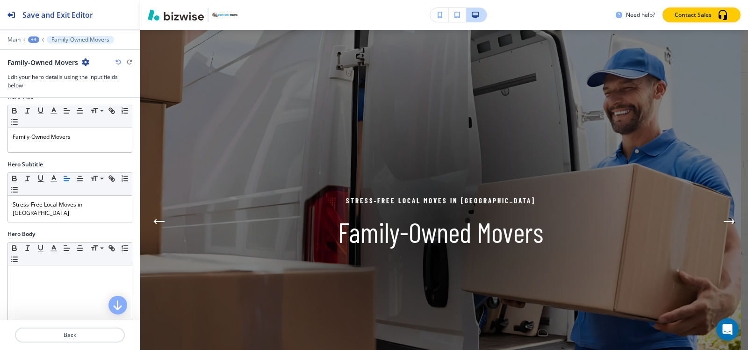
click at [31, 38] on div "+3" at bounding box center [33, 39] width 11 height 7
click at [52, 91] on p "Hero" at bounding box center [58, 88] width 48 height 8
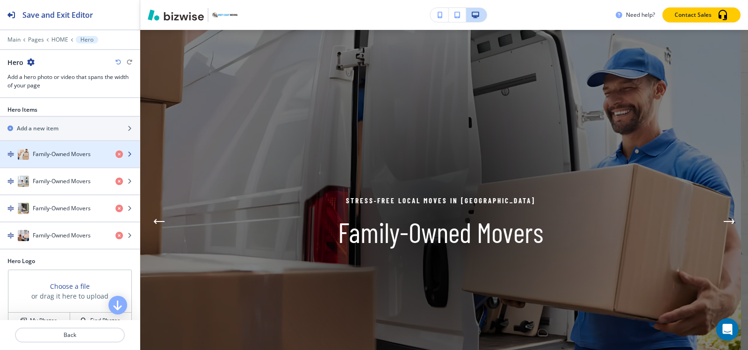
click at [61, 155] on h4 "Family-Owned Movers" at bounding box center [62, 154] width 58 height 8
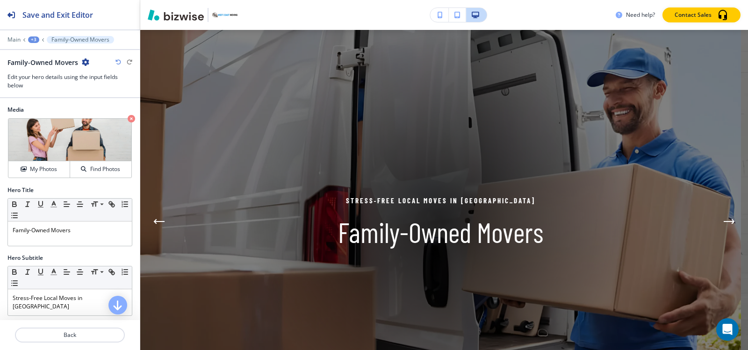
scroll to position [47, 0]
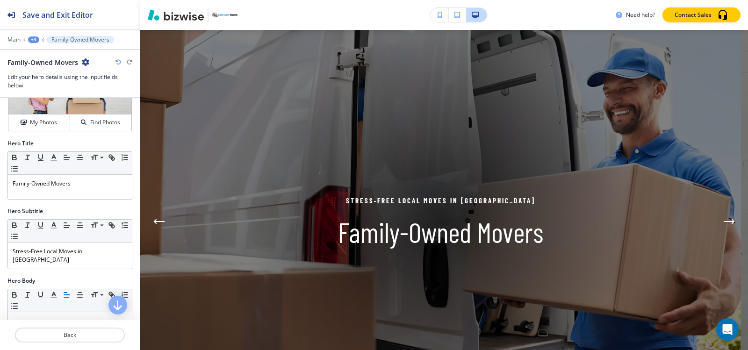
click at [33, 40] on div "+3" at bounding box center [33, 39] width 11 height 7
click at [43, 87] on p "Hero" at bounding box center [58, 88] width 48 height 8
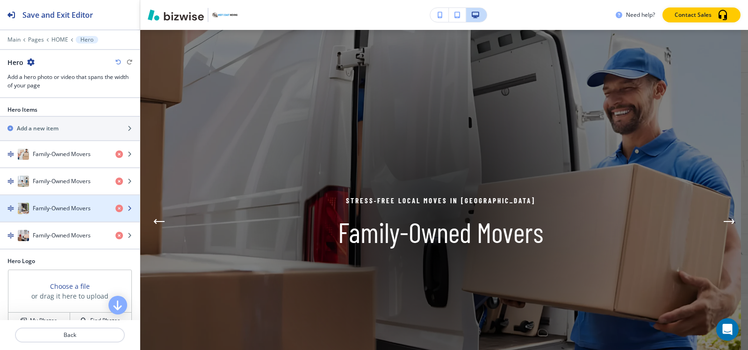
click at [75, 210] on h4 "Family-Owned Movers" at bounding box center [62, 208] width 58 height 8
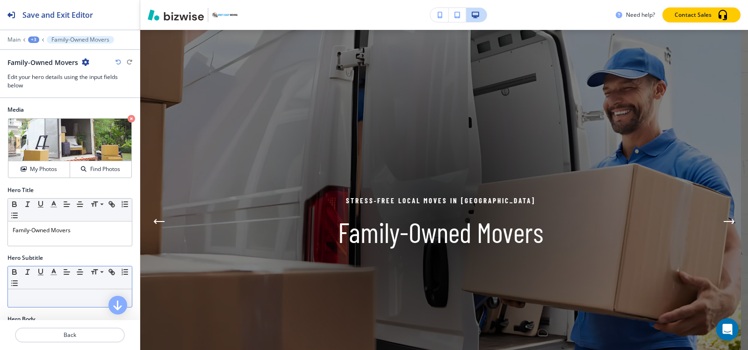
click at [43, 294] on p at bounding box center [70, 298] width 115 height 8
paste div
click at [31, 39] on div "+3" at bounding box center [33, 39] width 11 height 7
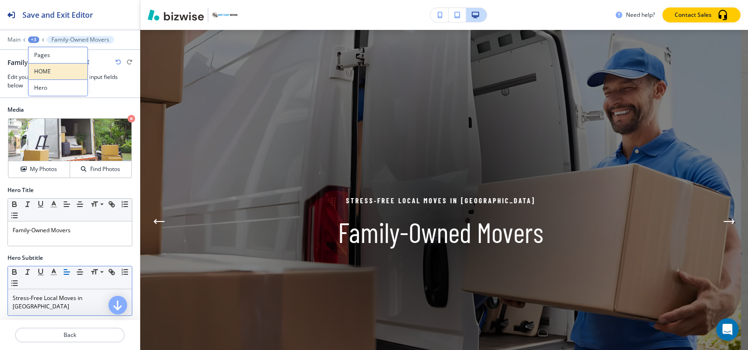
click at [47, 79] on button "HOME" at bounding box center [58, 71] width 60 height 16
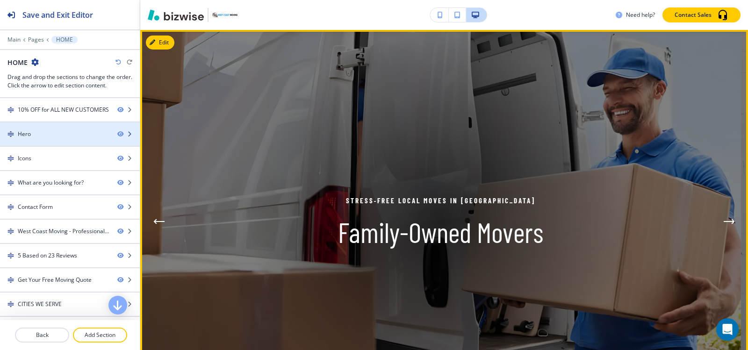
click at [47, 132] on div "Hero" at bounding box center [55, 134] width 110 height 8
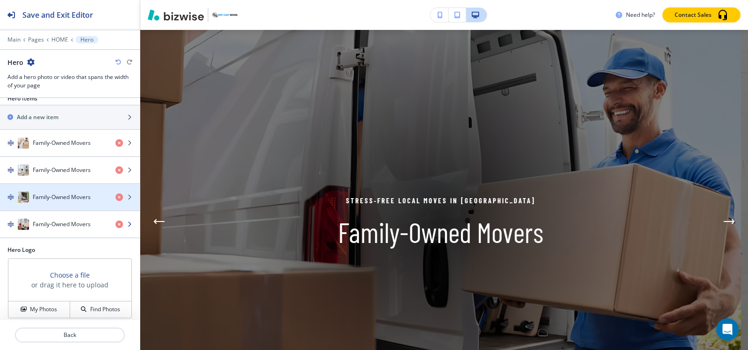
scroll to position [17, 0]
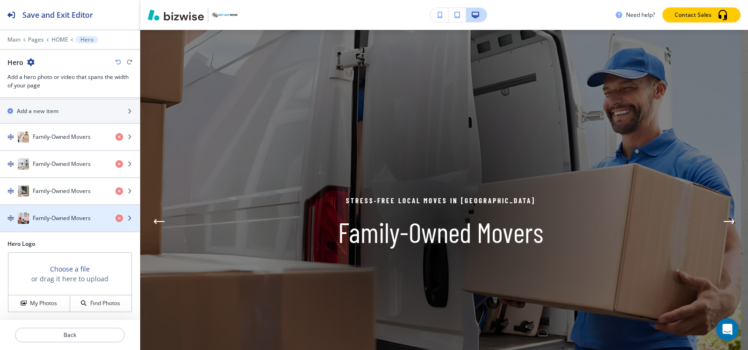
click at [57, 216] on h4 "Family-Owned Movers" at bounding box center [62, 218] width 58 height 8
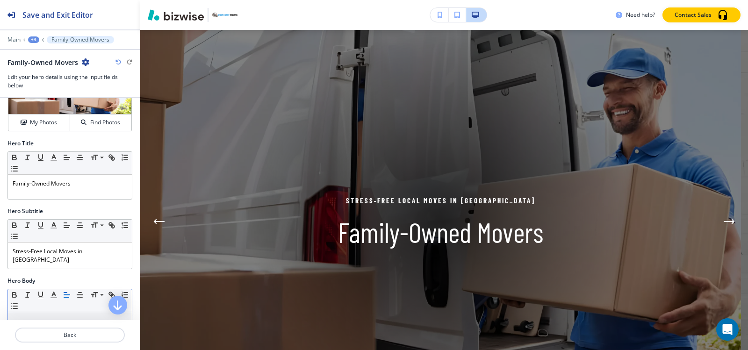
scroll to position [93, 0]
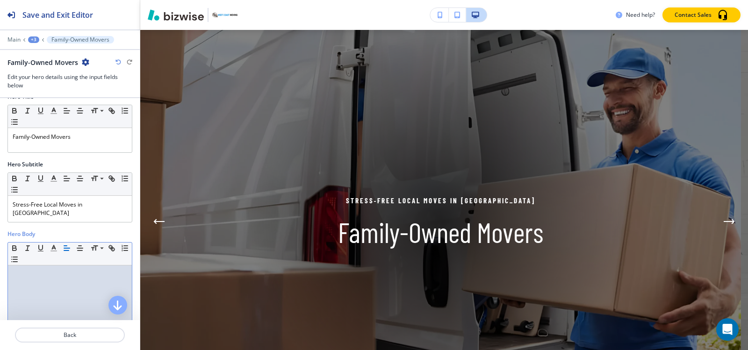
click at [84, 272] on div at bounding box center [70, 326] width 124 height 122
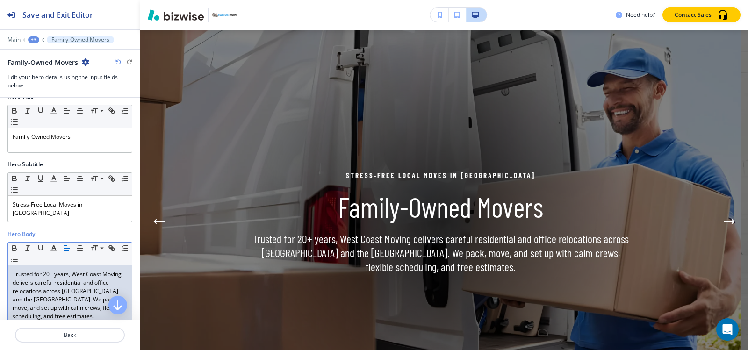
click at [32, 40] on div "+3" at bounding box center [33, 39] width 11 height 7
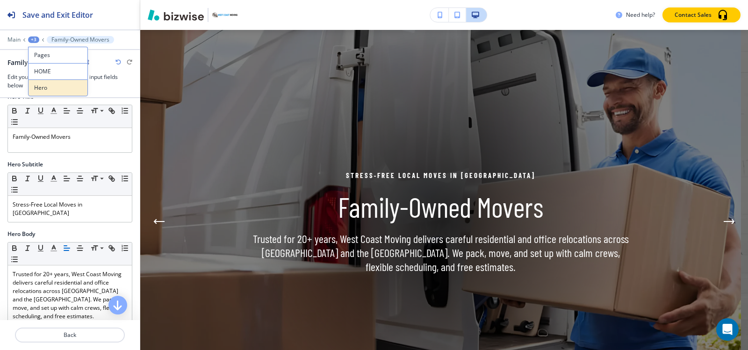
click at [53, 88] on p "Hero" at bounding box center [58, 88] width 48 height 8
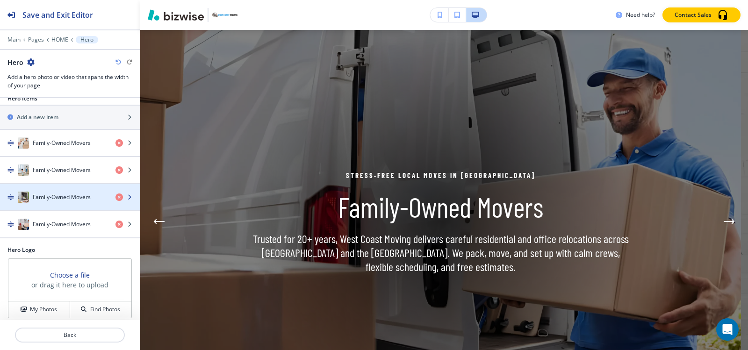
scroll to position [17, 0]
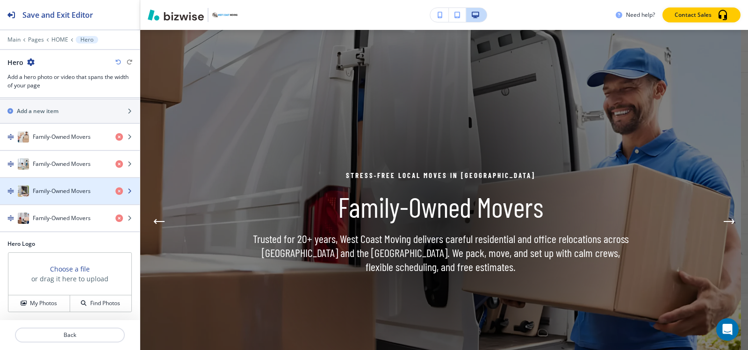
click at [53, 193] on h4 "Family-Owned Movers" at bounding box center [62, 191] width 58 height 8
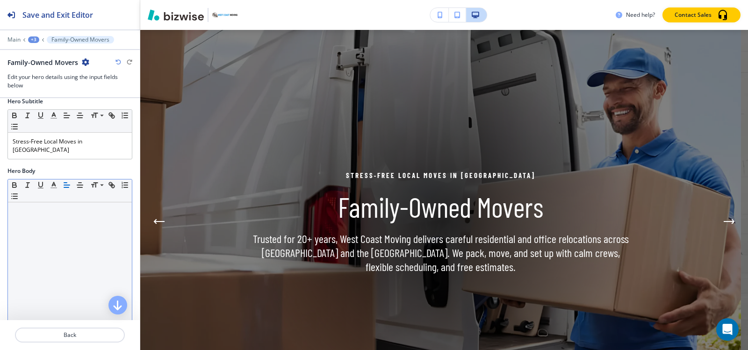
scroll to position [187, 0]
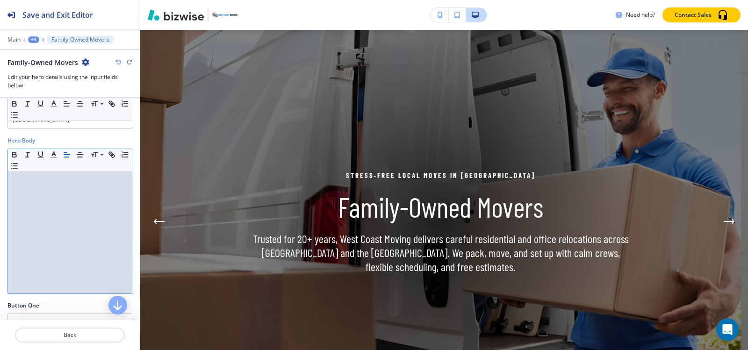
click at [50, 188] on div at bounding box center [70, 233] width 124 height 122
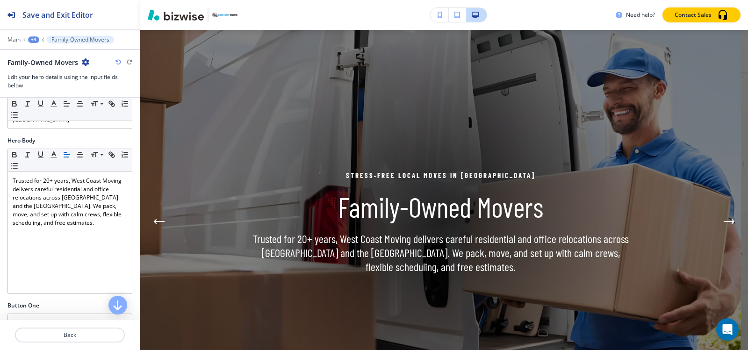
click at [35, 38] on div "+3" at bounding box center [33, 39] width 11 height 7
click at [41, 88] on p "Hero" at bounding box center [58, 88] width 48 height 8
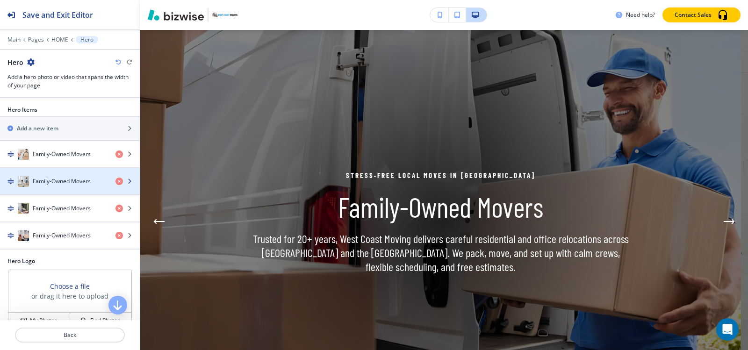
click at [34, 177] on h4 "Family-Owned Movers" at bounding box center [62, 181] width 58 height 8
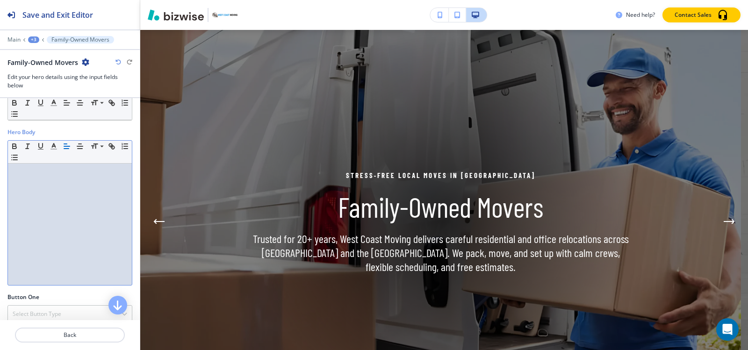
click at [39, 169] on p at bounding box center [70, 172] width 115 height 8
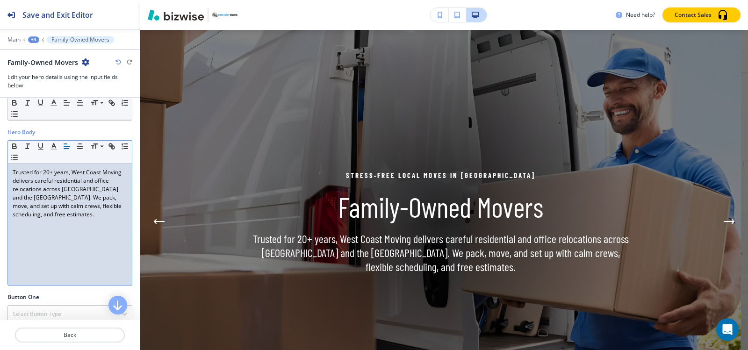
click at [35, 36] on div "+3" at bounding box center [33, 39] width 11 height 7
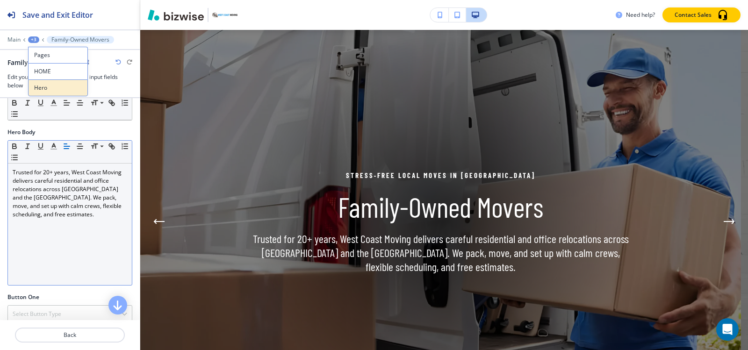
click at [40, 89] on p "Hero" at bounding box center [58, 88] width 48 height 8
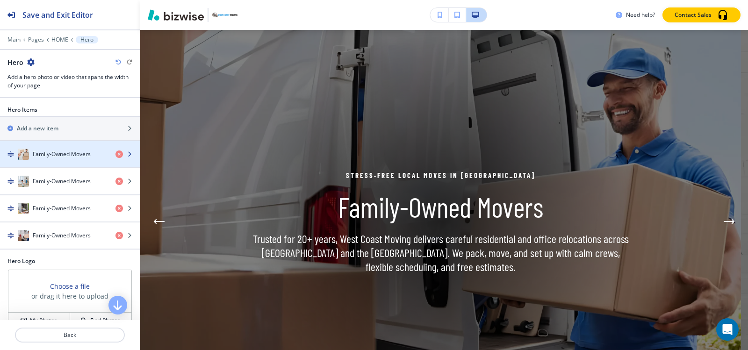
click at [38, 153] on h4 "Family-Owned Movers" at bounding box center [62, 154] width 58 height 8
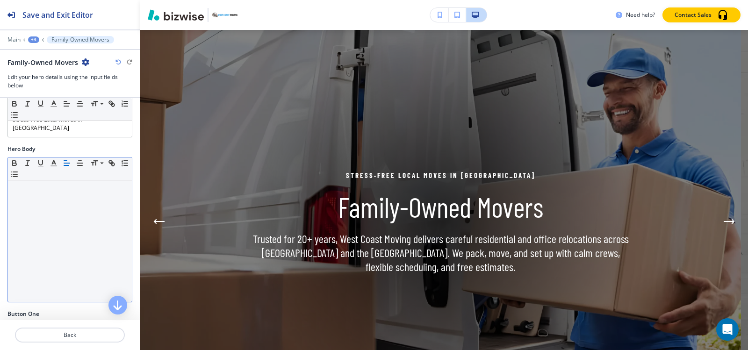
scroll to position [234, 0]
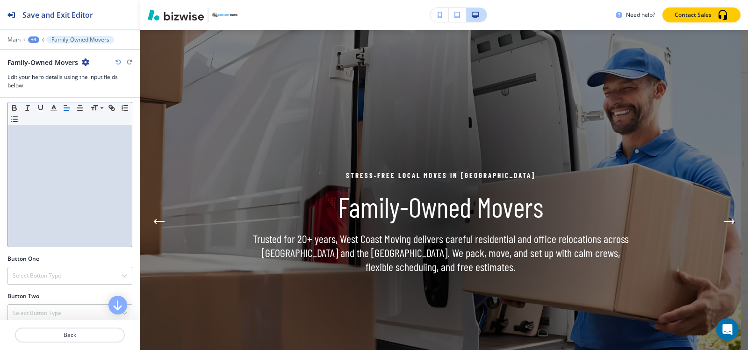
click at [30, 130] on p at bounding box center [70, 134] width 115 height 8
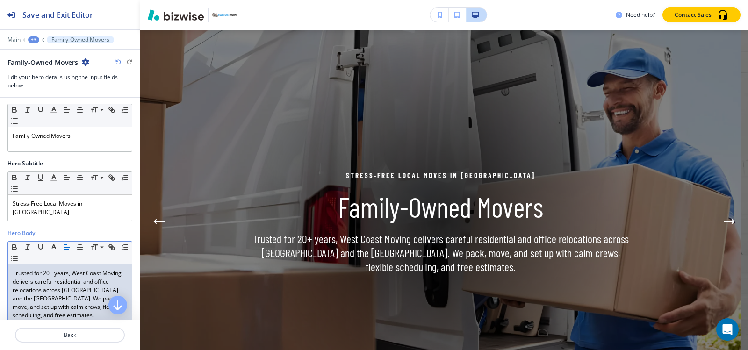
scroll to position [93, 0]
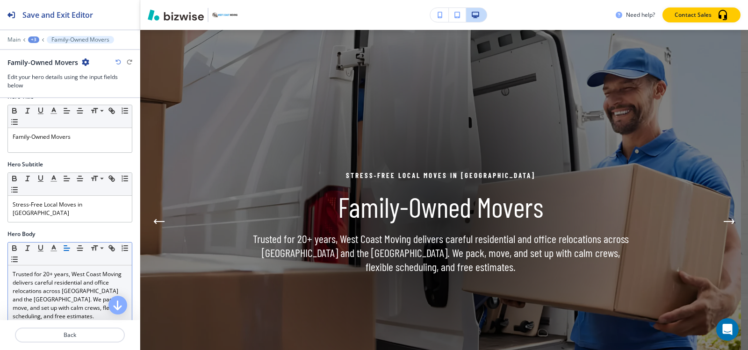
click at [37, 37] on div "+3" at bounding box center [33, 39] width 11 height 7
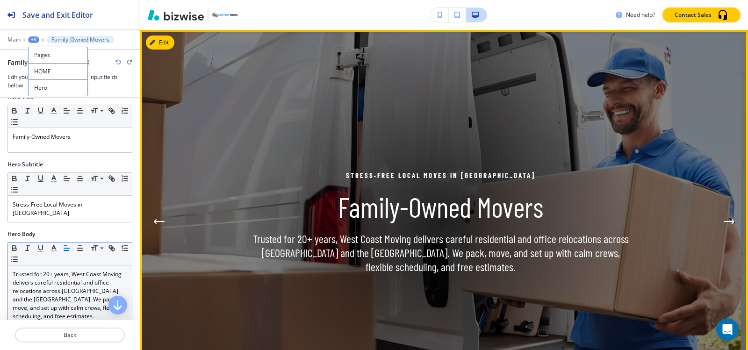
click at [722, 215] on button "Next Hero Image" at bounding box center [729, 221] width 19 height 19
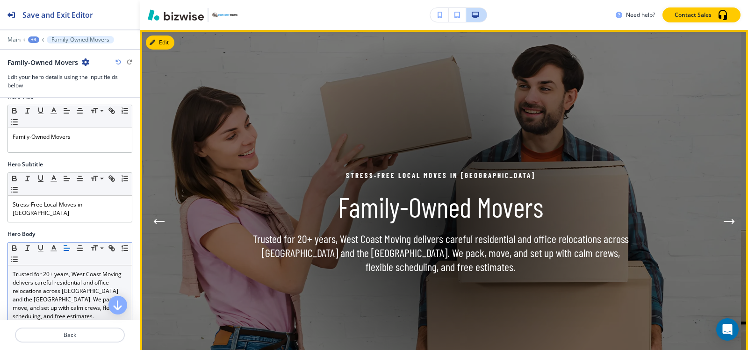
click at [722, 215] on button "Next Hero Image" at bounding box center [729, 221] width 19 height 19
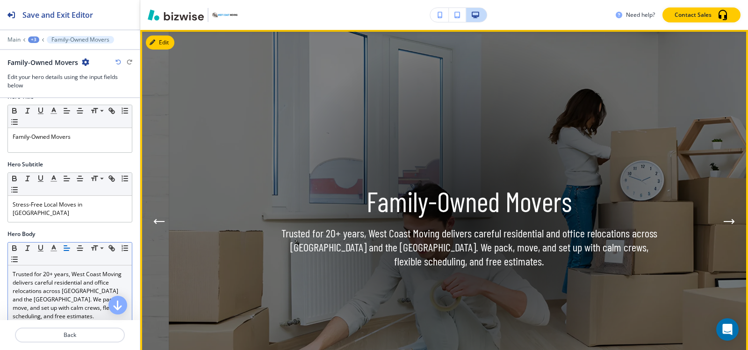
click at [722, 215] on button "Next Hero Image" at bounding box center [729, 221] width 19 height 19
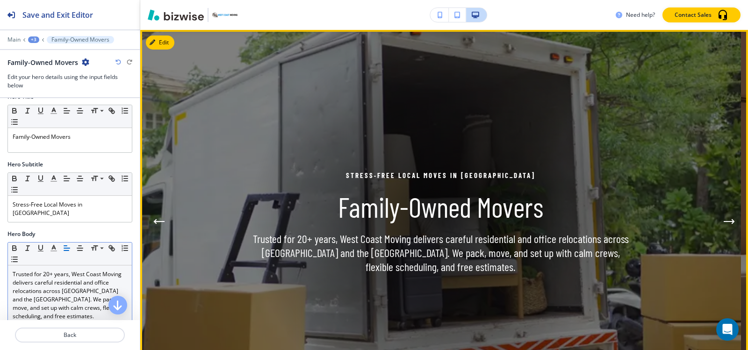
click at [722, 215] on button "Next Hero Image" at bounding box center [729, 221] width 19 height 19
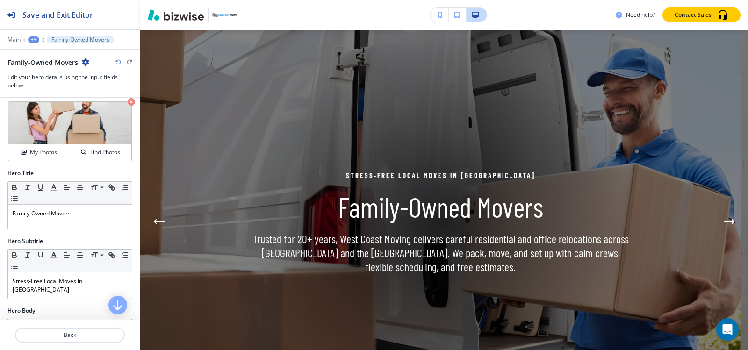
scroll to position [0, 0]
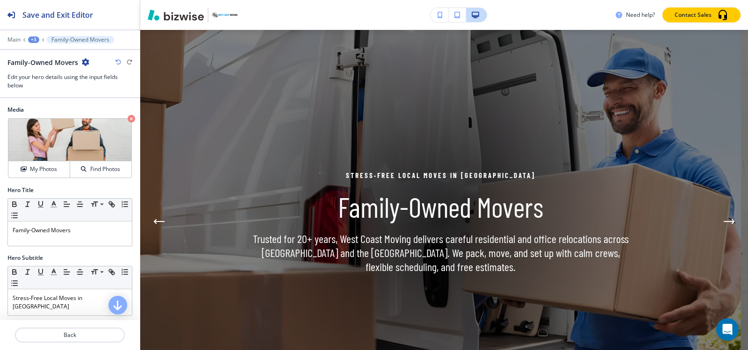
click at [31, 42] on div "+3" at bounding box center [33, 39] width 11 height 7
click at [44, 84] on p "Hero" at bounding box center [58, 88] width 48 height 8
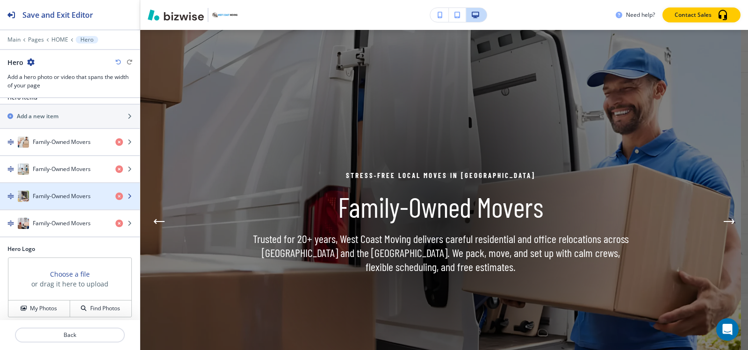
scroll to position [17, 0]
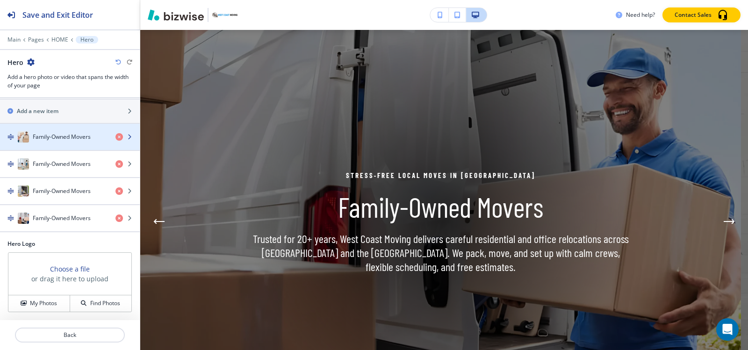
click at [51, 130] on div "button" at bounding box center [70, 127] width 140 height 7
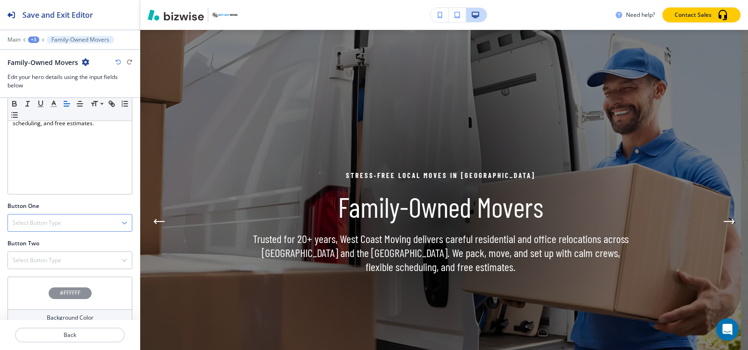
scroll to position [292, 0]
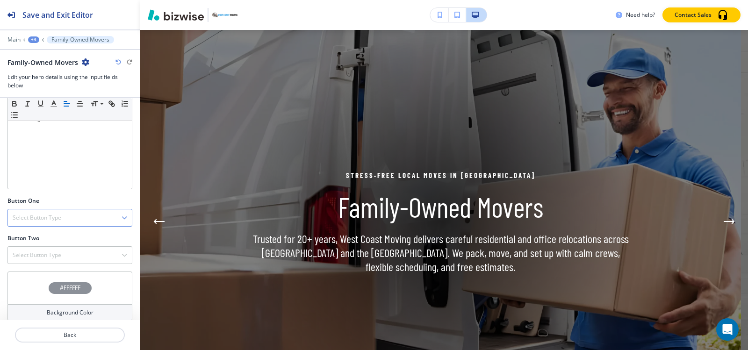
drag, startPoint x: 54, startPoint y: 208, endPoint x: 54, endPoint y: 216, distance: 8.9
click at [54, 214] on h4 "Select Button Type" at bounding box center [37, 218] width 49 height 8
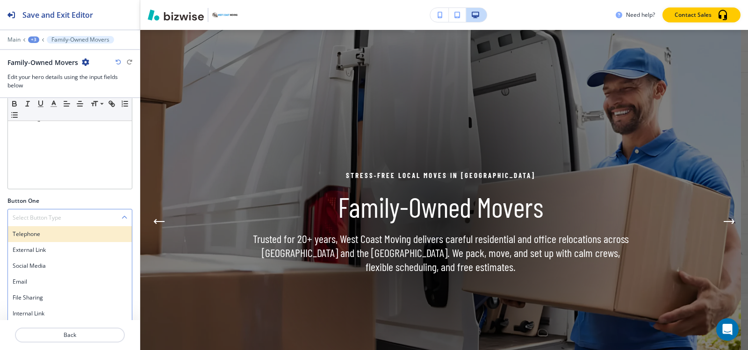
click at [64, 230] on h4 "Telephone" at bounding box center [70, 234] width 115 height 8
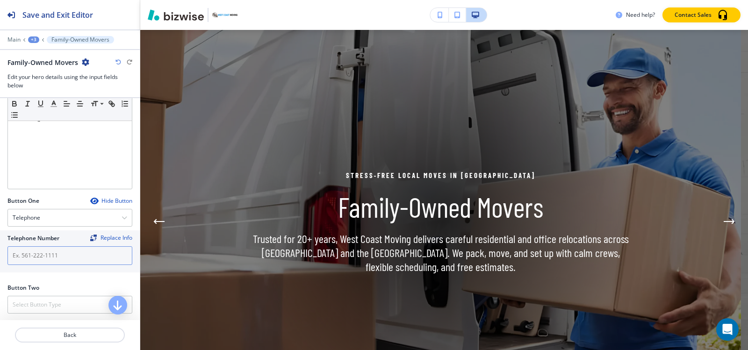
click at [68, 246] on input "text" at bounding box center [69, 255] width 125 height 19
paste input "[PHONE_NUMBER]"
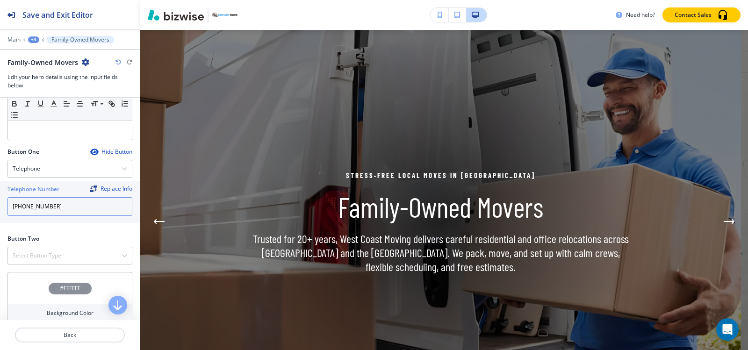
scroll to position [341, 0]
type input "[PHONE_NUMBER]"
click at [66, 247] on div "Select Button Type" at bounding box center [70, 255] width 124 height 17
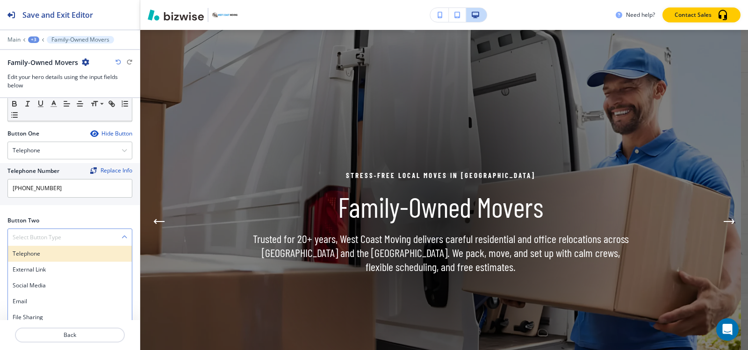
scroll to position [372, 0]
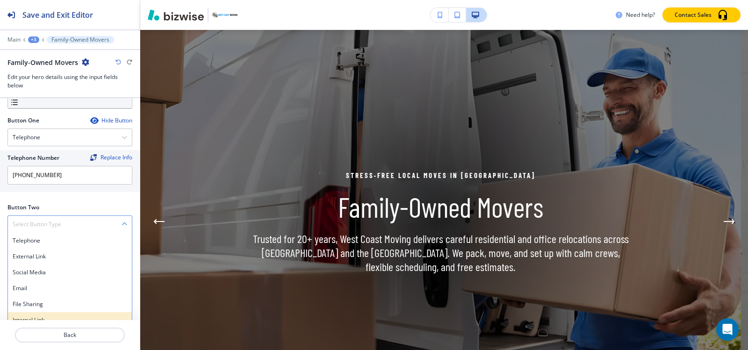
click at [37, 316] on h4 "Internal Link" at bounding box center [70, 320] width 115 height 8
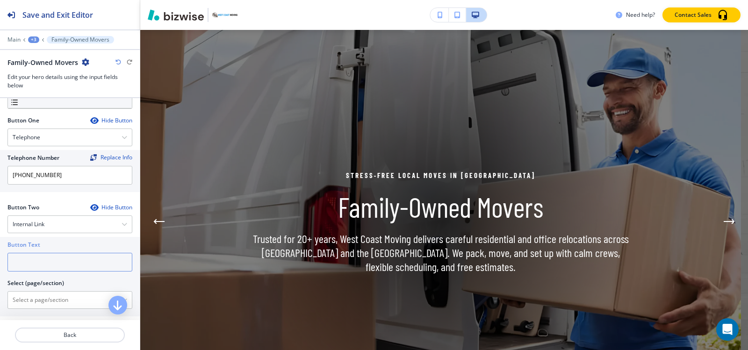
click at [36, 253] on input "text" at bounding box center [69, 262] width 125 height 19
type input "Contact us"
click at [38, 292] on \(page\/section\) "Manual Input" at bounding box center [65, 300] width 114 height 16
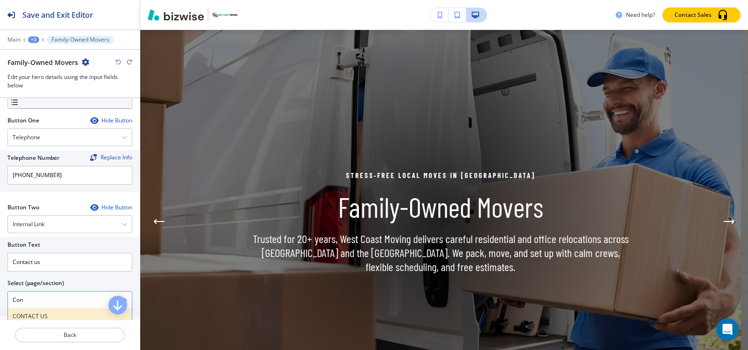
click at [36, 312] on h4 "CONTACT US" at bounding box center [70, 316] width 115 height 8
type \(page\/section\) "CONTACT US"
click at [32, 38] on div "+3" at bounding box center [33, 39] width 11 height 7
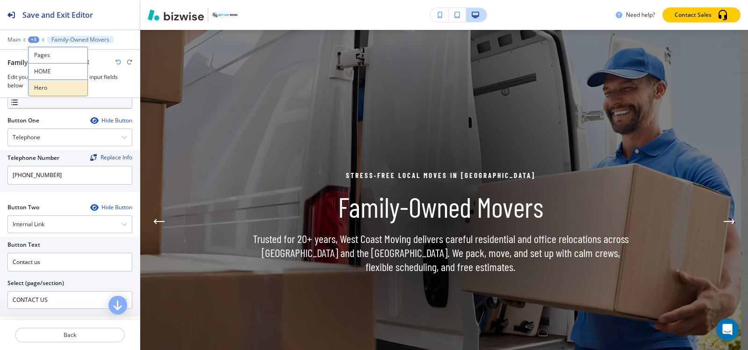
click at [49, 91] on p "Hero" at bounding box center [58, 88] width 48 height 8
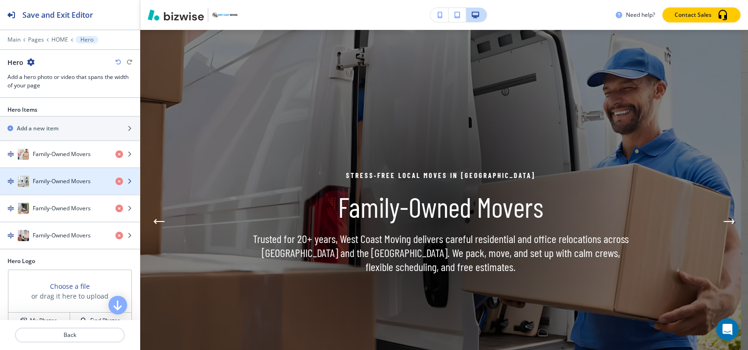
click at [55, 175] on div "button" at bounding box center [70, 171] width 140 height 7
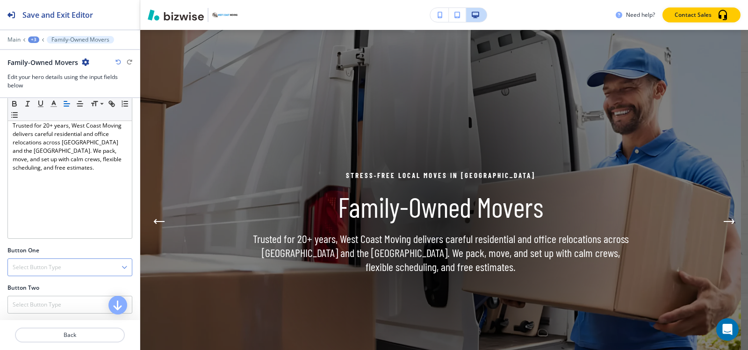
click at [46, 271] on h4 "Select Button Type" at bounding box center [37, 267] width 49 height 8
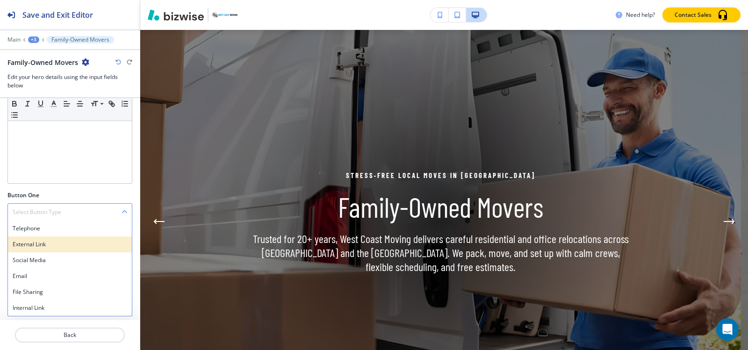
scroll to position [292, 0]
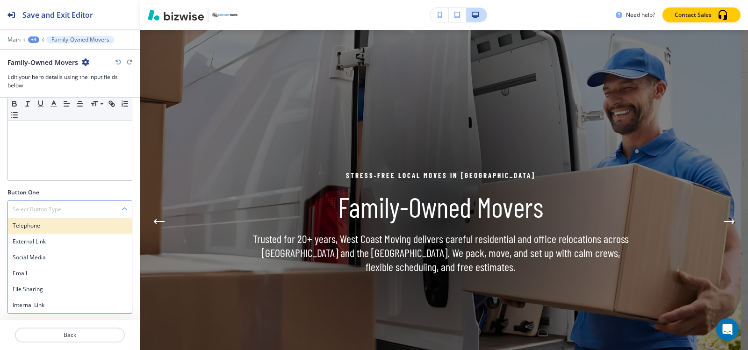
click at [32, 223] on h4 "Telephone" at bounding box center [70, 226] width 115 height 8
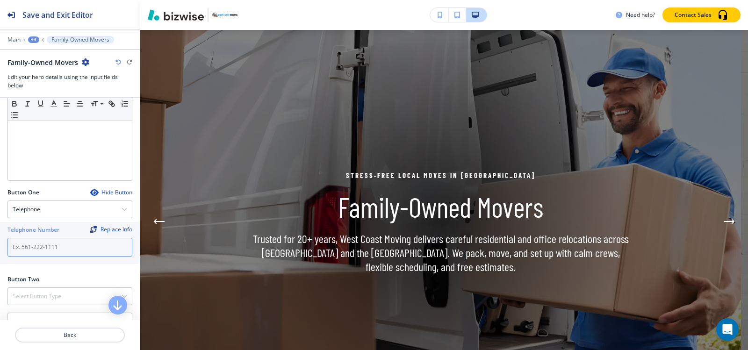
click at [41, 246] on input "text" at bounding box center [69, 247] width 125 height 19
paste input "[PHONE_NUMBER]"
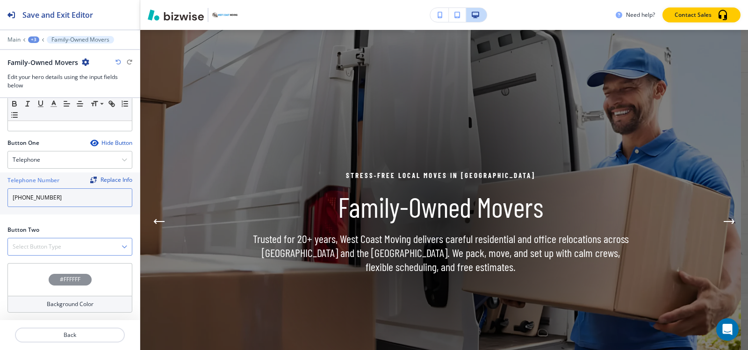
type input "[PHONE_NUMBER]"
click at [41, 244] on h4 "Select Button Type" at bounding box center [37, 247] width 49 height 8
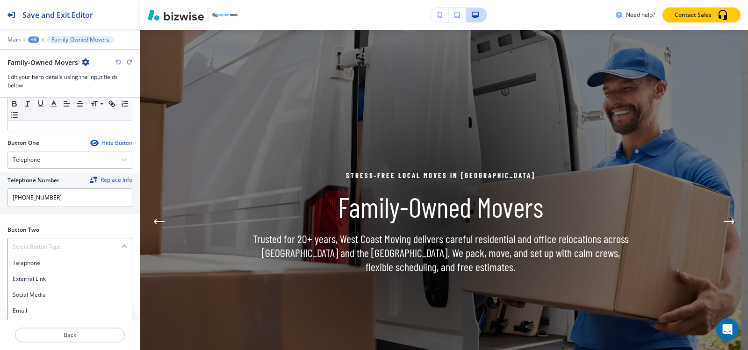
scroll to position [372, 0]
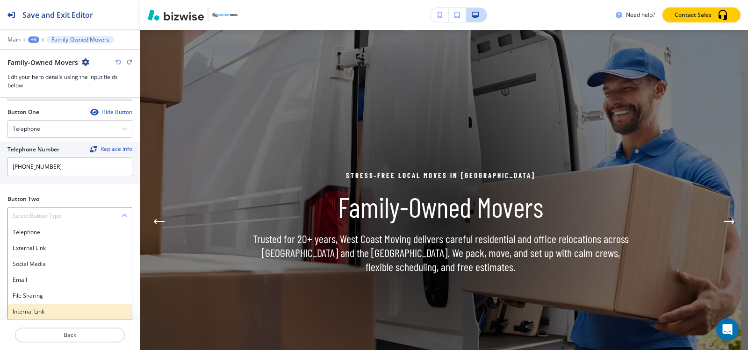
click at [27, 315] on h4 "Internal Link" at bounding box center [70, 312] width 115 height 8
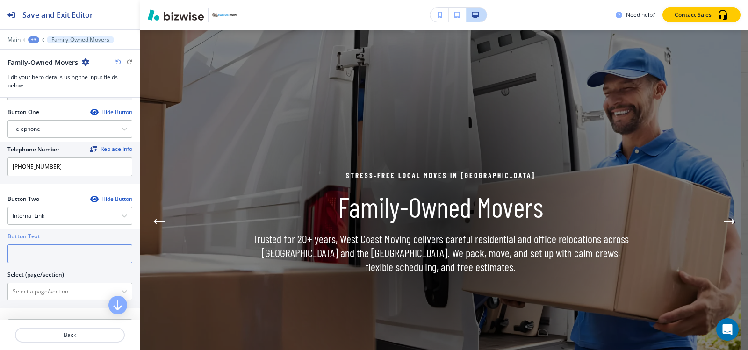
click at [51, 257] on input "text" at bounding box center [69, 253] width 125 height 19
type input "c"
type input "Contact Us"
click at [44, 293] on \(page\/section\) "Manual Input" at bounding box center [65, 292] width 114 height 16
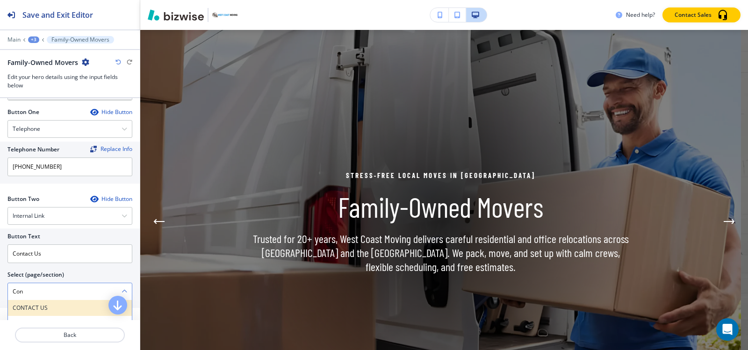
click at [41, 307] on h4 "CONTACT US" at bounding box center [70, 308] width 115 height 8
type \(page\/section\) "CONTACT US"
click at [34, 40] on div "+3" at bounding box center [33, 39] width 11 height 7
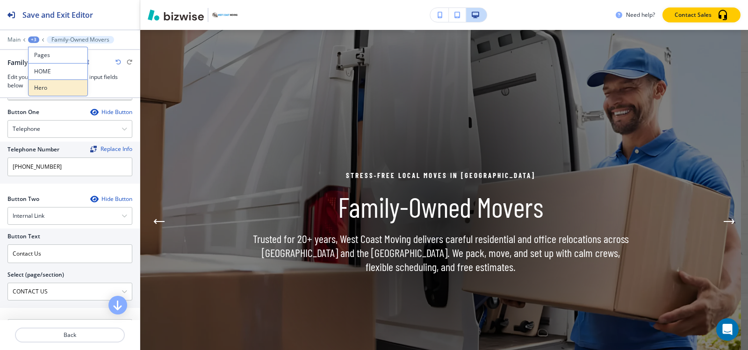
click at [49, 82] on button "Hero" at bounding box center [58, 87] width 60 height 17
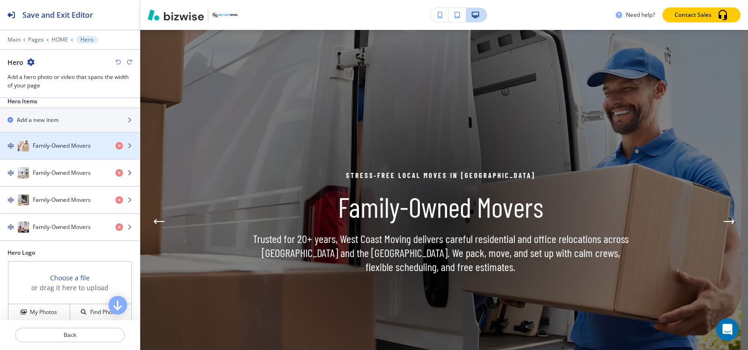
scroll to position [17, 0]
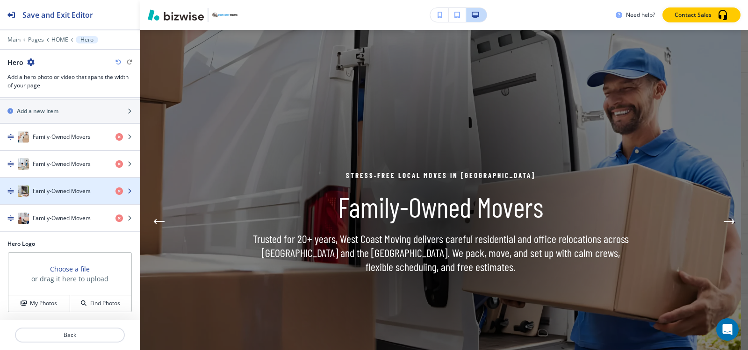
click at [57, 198] on div "button" at bounding box center [70, 200] width 140 height 7
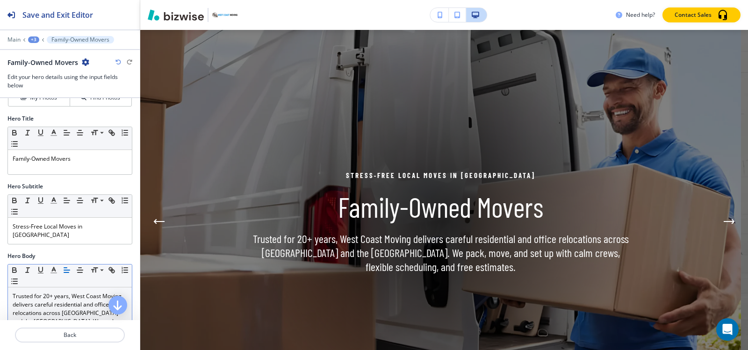
scroll to position [234, 0]
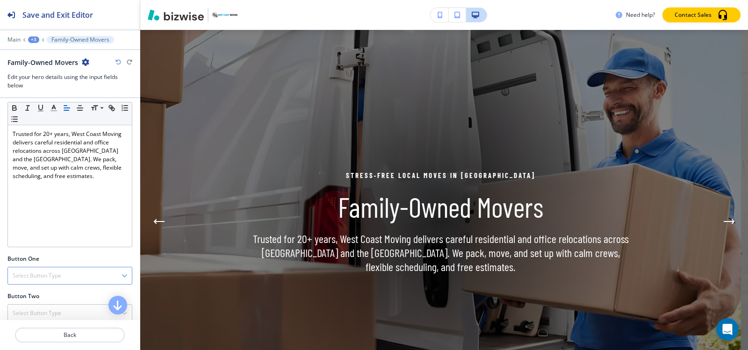
click at [49, 272] on h4 "Select Button Type" at bounding box center [37, 276] width 49 height 8
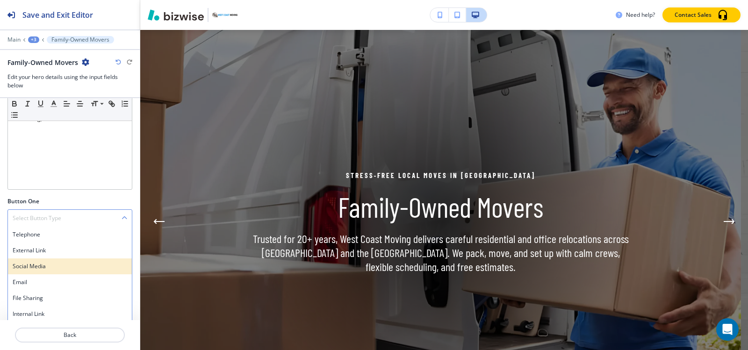
scroll to position [292, 0]
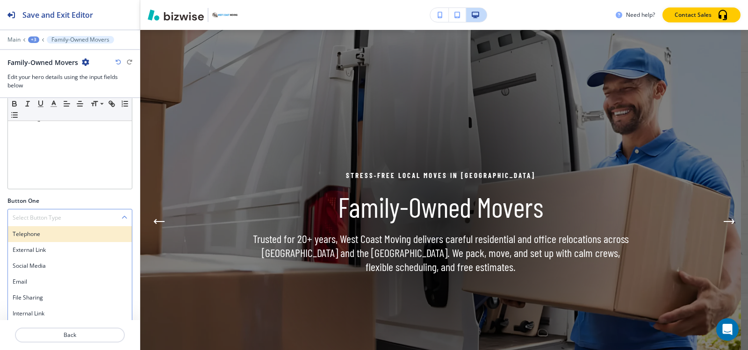
click at [43, 230] on h4 "Telephone" at bounding box center [70, 234] width 115 height 8
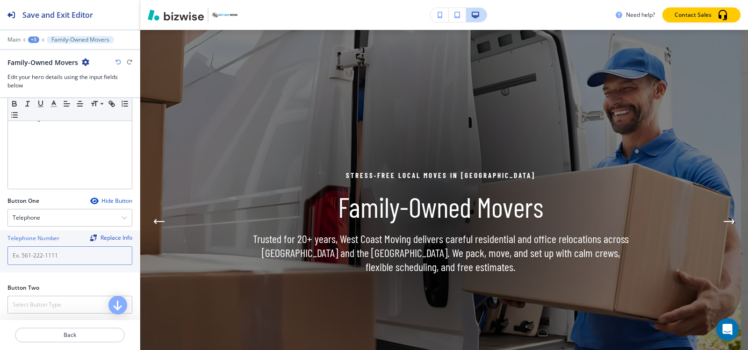
click at [45, 246] on input "text" at bounding box center [69, 255] width 125 height 19
paste input "[PHONE_NUMBER]"
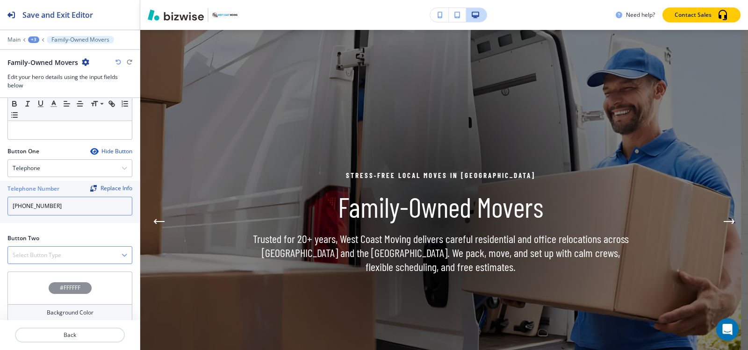
type input "[PHONE_NUMBER]"
click at [44, 251] on h4 "Select Button Type" at bounding box center [37, 255] width 49 height 8
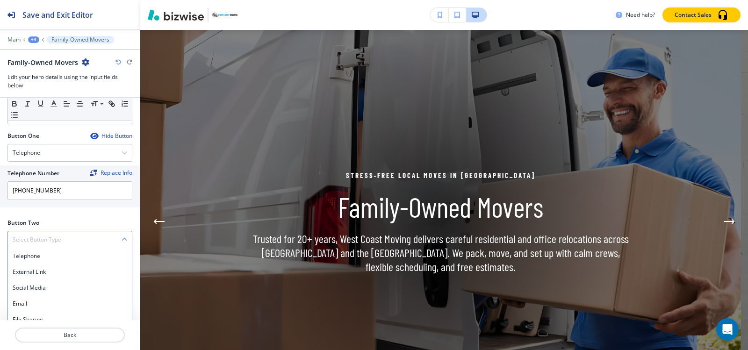
scroll to position [372, 0]
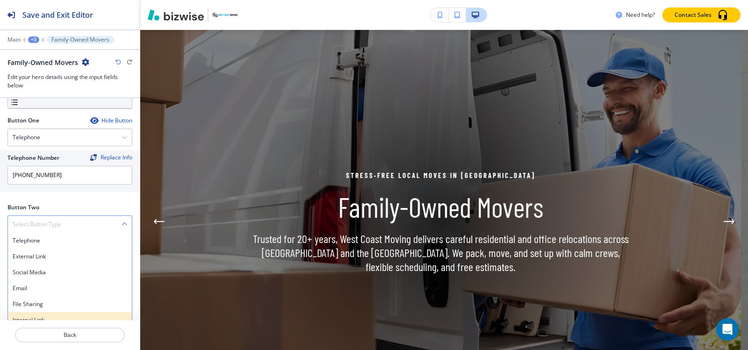
click at [32, 316] on h4 "Internal Link" at bounding box center [70, 320] width 115 height 8
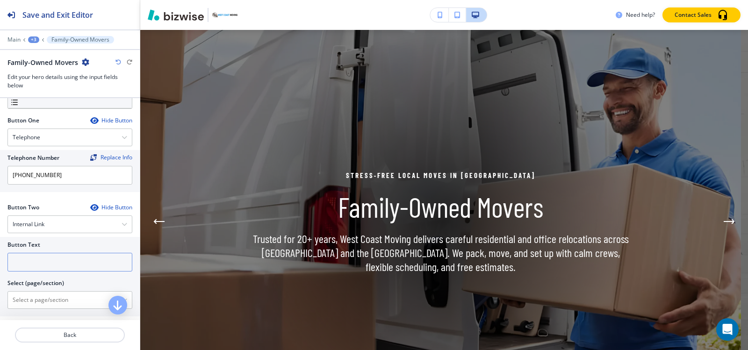
click at [45, 258] on input "text" at bounding box center [69, 262] width 125 height 19
type input "Contact Us"
click at [35, 292] on \(page\/section\) "Manual Input" at bounding box center [65, 300] width 114 height 16
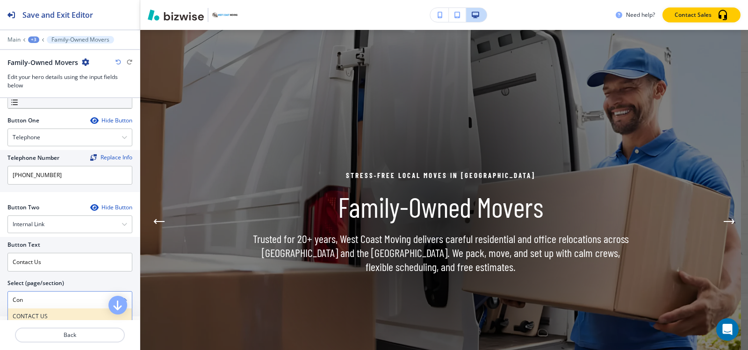
click at [29, 312] on h4 "CONTACT US" at bounding box center [70, 316] width 115 height 8
type \(page\/section\) "CONTACT US"
click at [31, 36] on div "+3" at bounding box center [33, 39] width 11 height 7
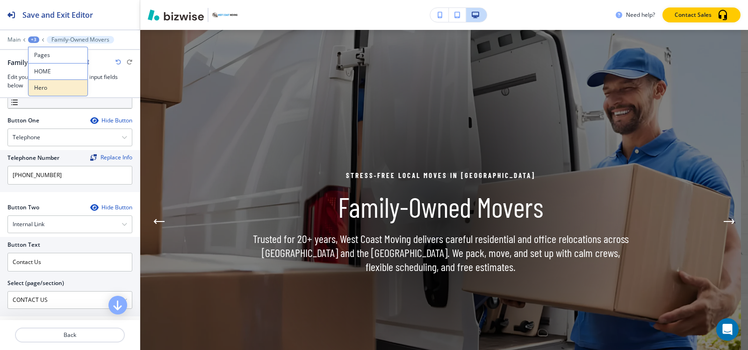
click at [54, 93] on button "Hero" at bounding box center [58, 87] width 60 height 17
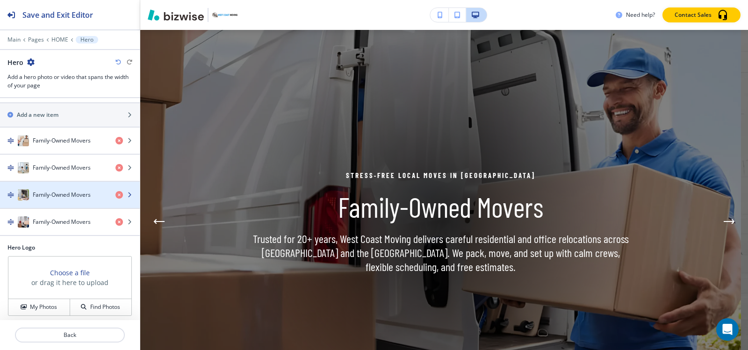
scroll to position [17, 0]
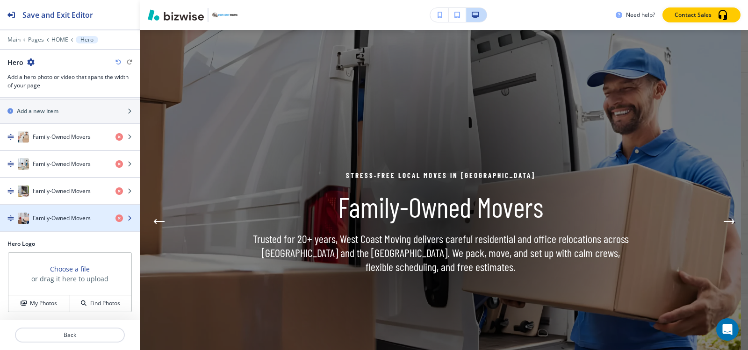
click at [64, 224] on div "button" at bounding box center [70, 227] width 140 height 7
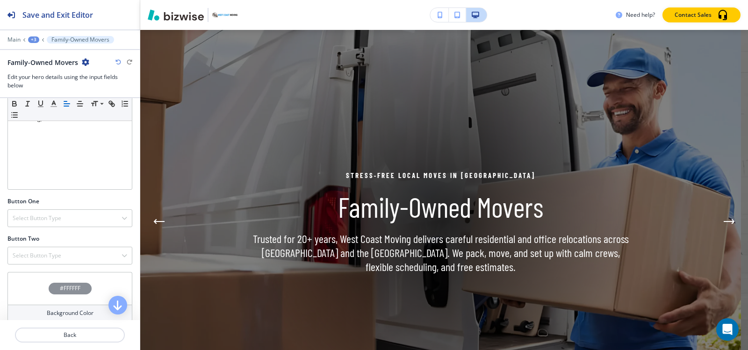
scroll to position [292, 0]
click at [61, 214] on h4 "Select Button Type" at bounding box center [37, 218] width 49 height 8
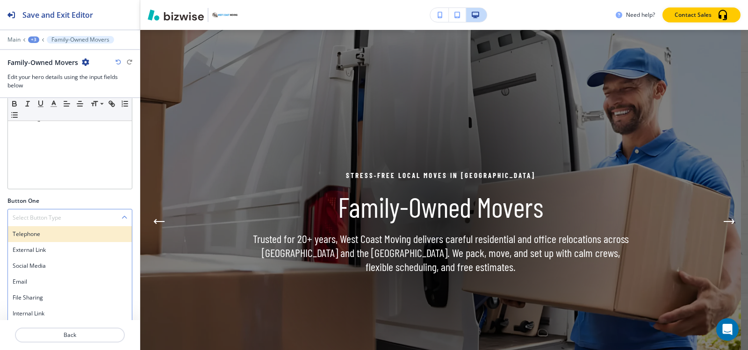
click at [54, 230] on h4 "Telephone" at bounding box center [70, 234] width 115 height 8
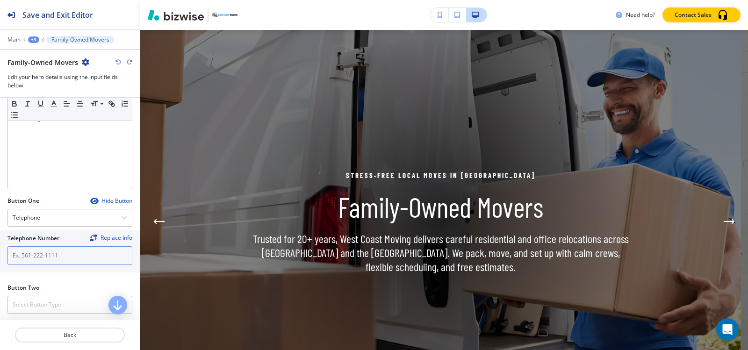
click at [62, 246] on input "text" at bounding box center [69, 255] width 125 height 19
paste input "[PHONE_NUMBER]"
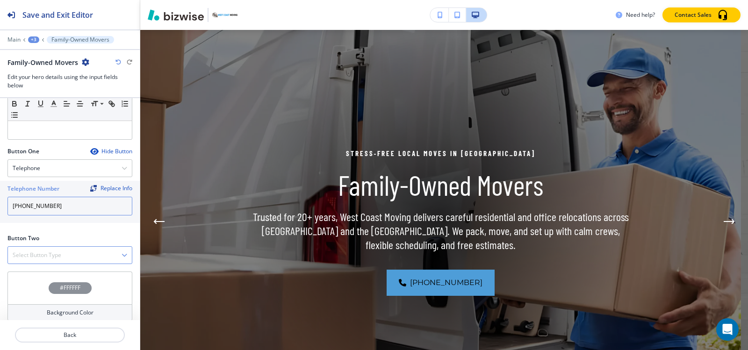
type input "[PHONE_NUMBER]"
click at [62, 250] on div "Select Button Type" at bounding box center [70, 255] width 124 height 17
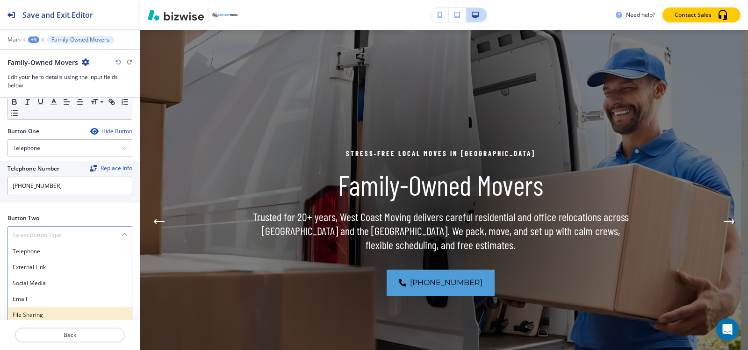
scroll to position [372, 0]
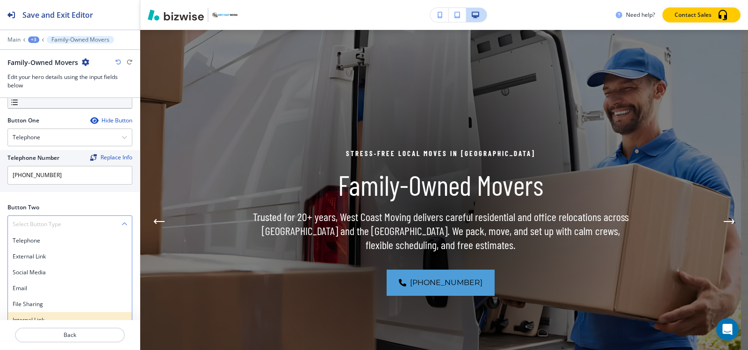
click at [31, 316] on div "Internal Link" at bounding box center [70, 320] width 124 height 16
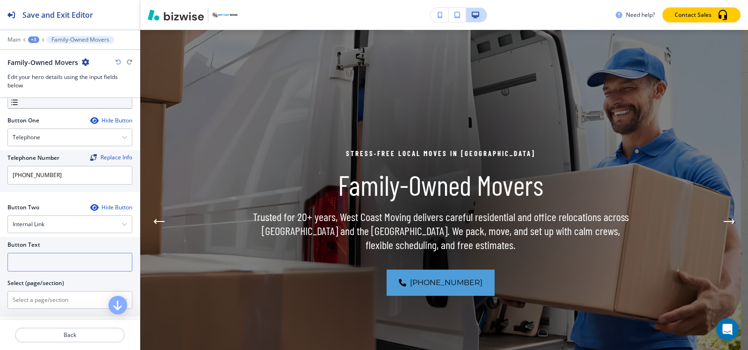
click at [54, 254] on input "text" at bounding box center [69, 262] width 125 height 19
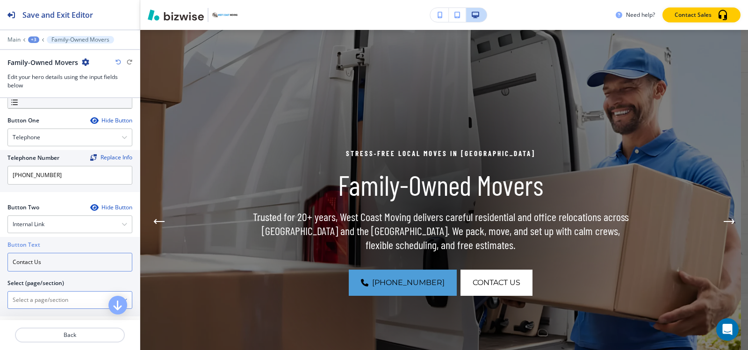
type input "Contact Us"
click at [22, 293] on \(page\/section\) "Manual Input" at bounding box center [65, 300] width 114 height 16
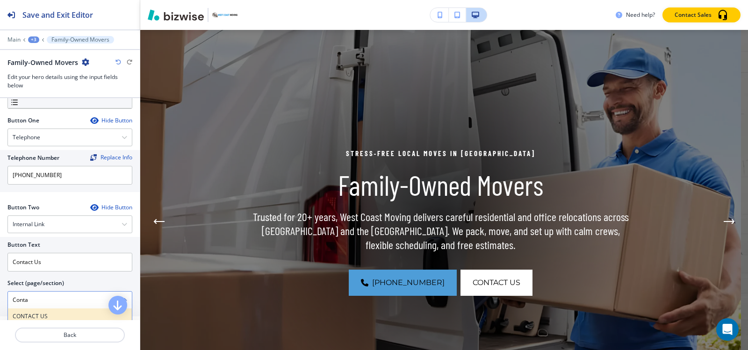
click at [33, 312] on h4 "CONTACT US" at bounding box center [70, 316] width 115 height 8
type \(page\/section\) "CONTACT US"
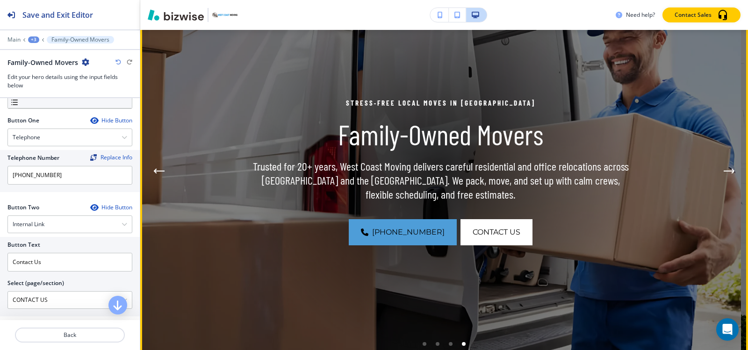
scroll to position [183, 0]
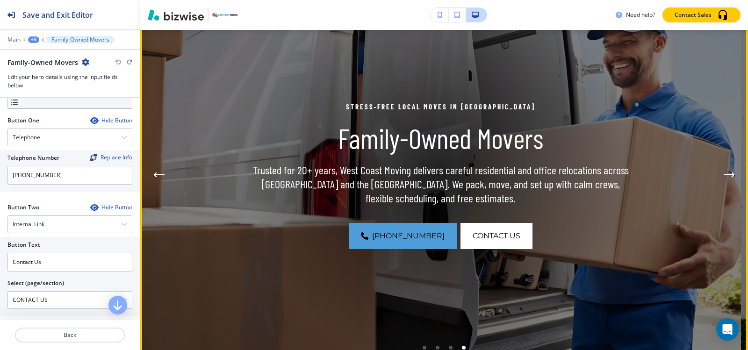
click at [724, 175] on icon "Next Hero Image" at bounding box center [728, 175] width 9 height 0
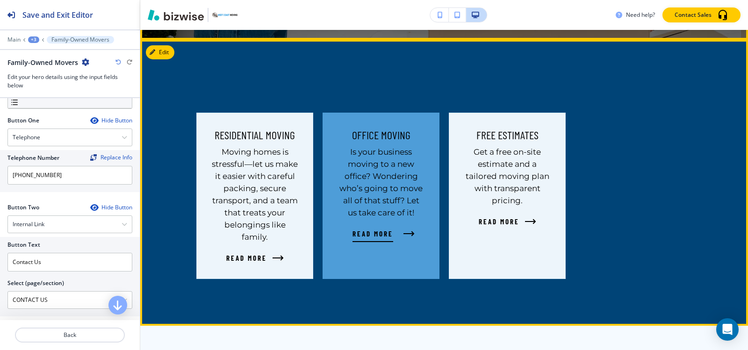
scroll to position [510, 0]
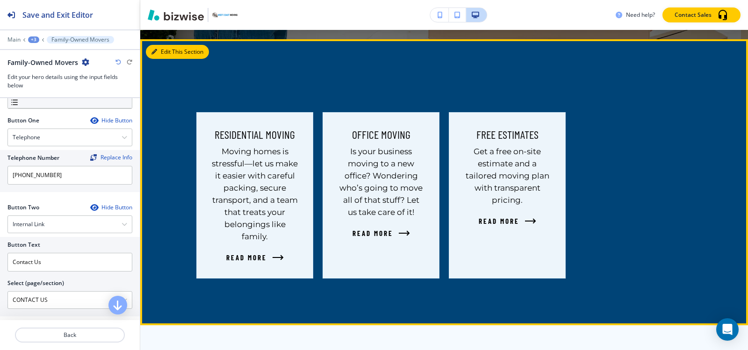
click at [167, 52] on button "Edit This Section" at bounding box center [177, 52] width 63 height 14
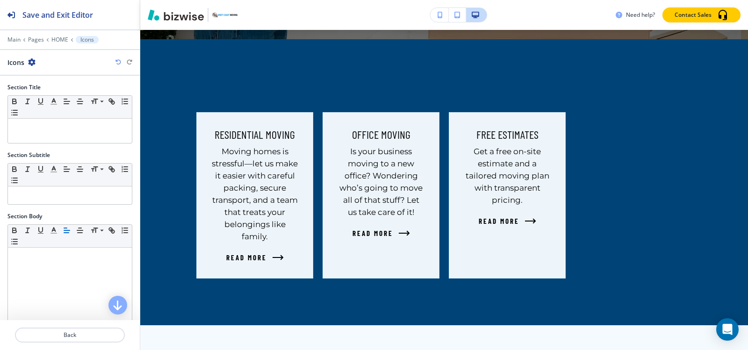
scroll to position [519, 0]
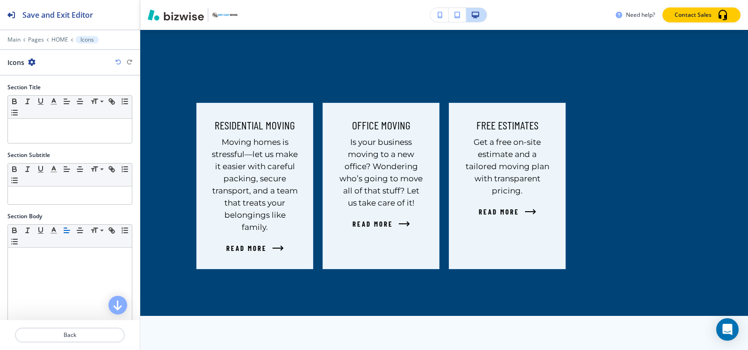
click at [34, 62] on icon "button" at bounding box center [31, 61] width 7 height 7
click at [42, 109] on p "Delete Section" at bounding box center [58, 111] width 48 height 8
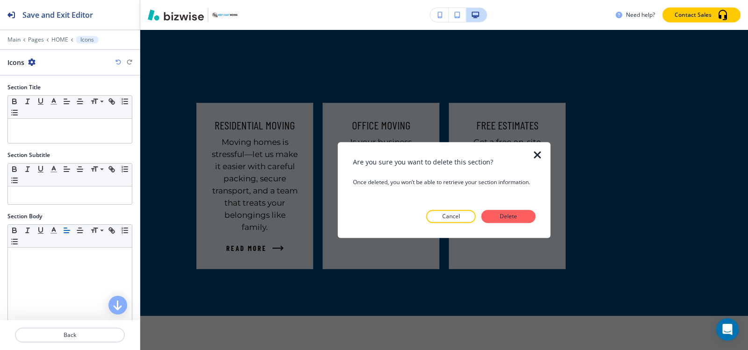
drag, startPoint x: 520, startPoint y: 217, endPoint x: 515, endPoint y: 217, distance: 5.1
click at [519, 217] on button "Delete" at bounding box center [508, 216] width 54 height 13
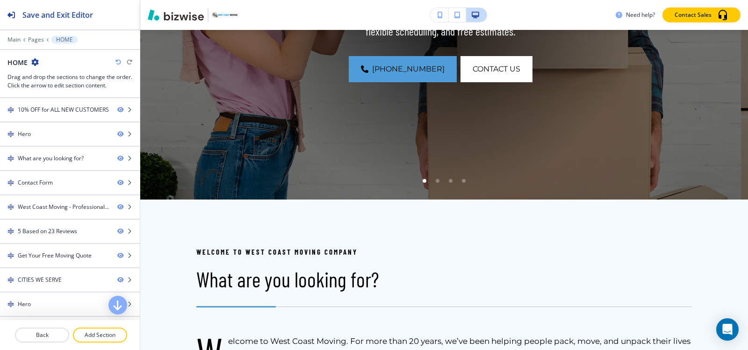
scroll to position [501, 0]
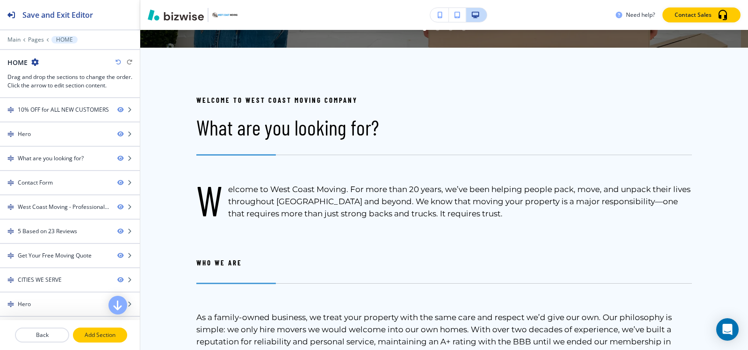
click at [87, 332] on p "Add Section" at bounding box center [100, 335] width 52 height 8
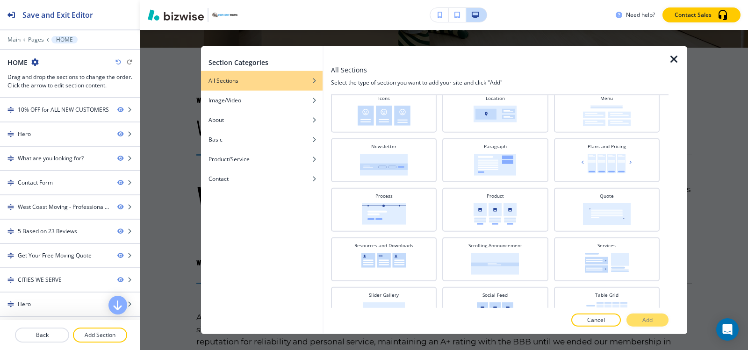
scroll to position [327, 0]
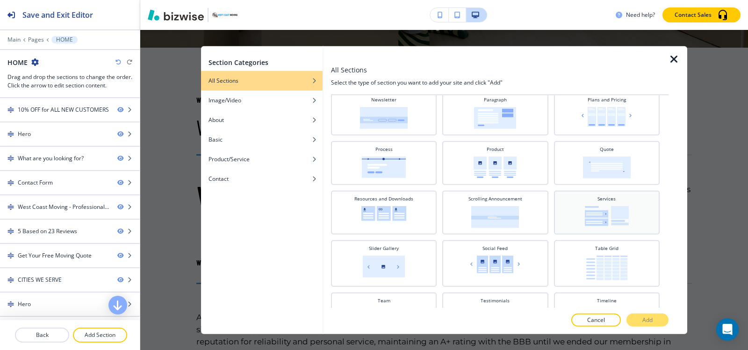
click at [568, 210] on div "Services" at bounding box center [607, 211] width 96 height 33
click at [649, 318] on p "Add" at bounding box center [647, 320] width 10 height 8
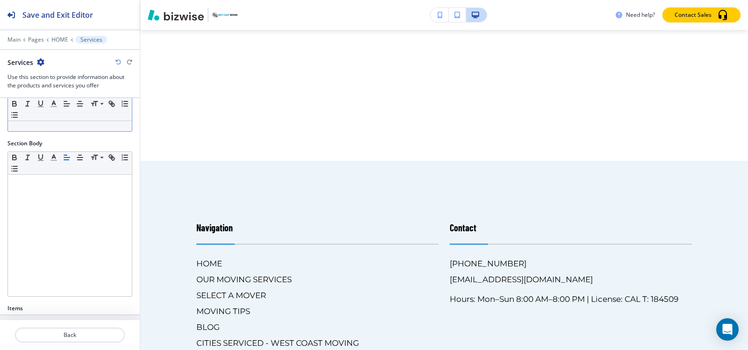
scroll to position [179, 0]
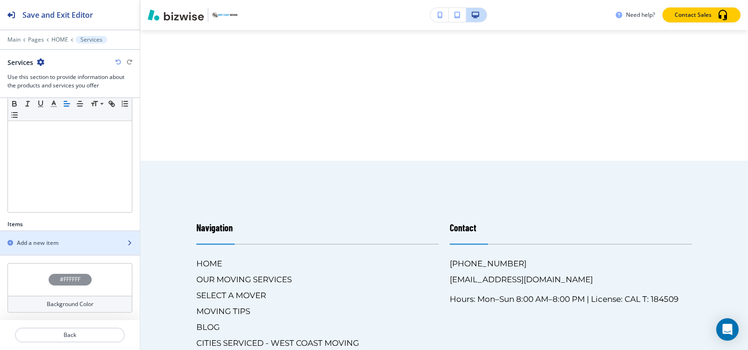
click at [61, 240] on div "Add a new item" at bounding box center [59, 243] width 119 height 8
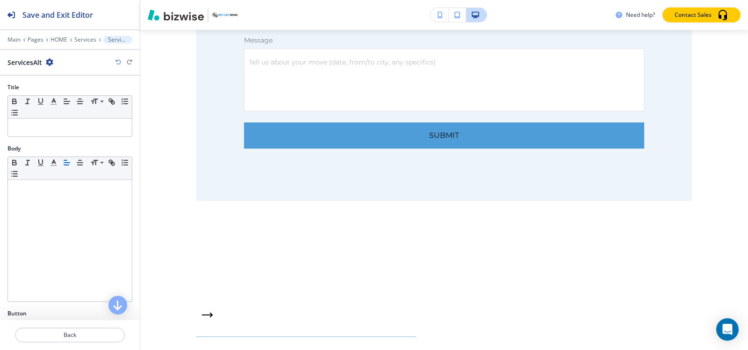
scroll to position [5195, 0]
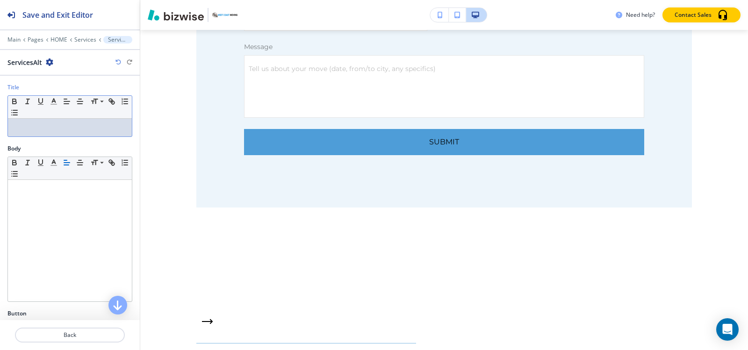
click at [44, 135] on div at bounding box center [70, 128] width 124 height 18
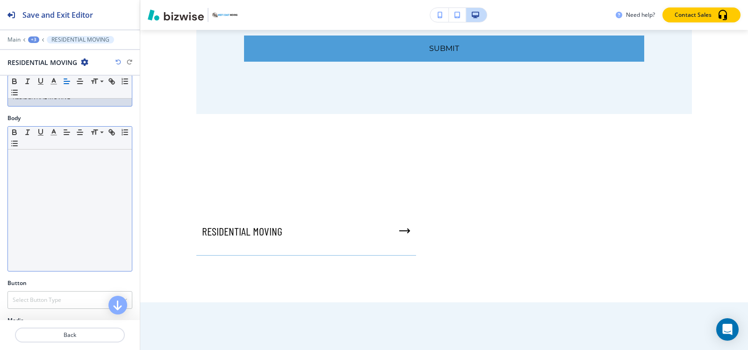
scroll to position [47, 0]
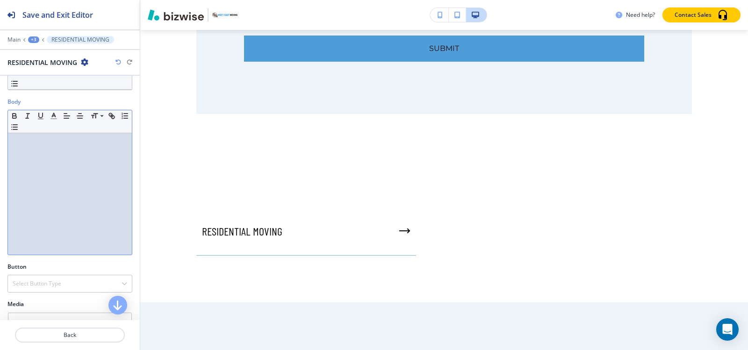
click at [50, 160] on div at bounding box center [70, 194] width 124 height 122
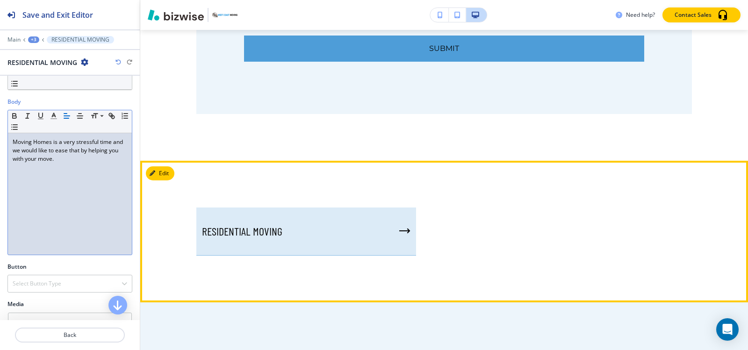
click at [238, 208] on div "RESIDENTIAL MOVING﻿" at bounding box center [306, 232] width 220 height 48
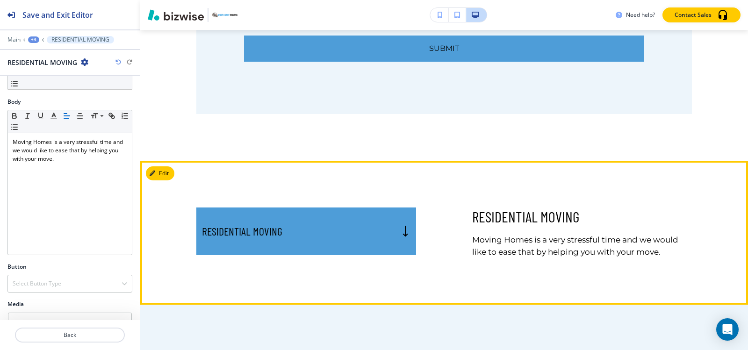
scroll to position [107, 0]
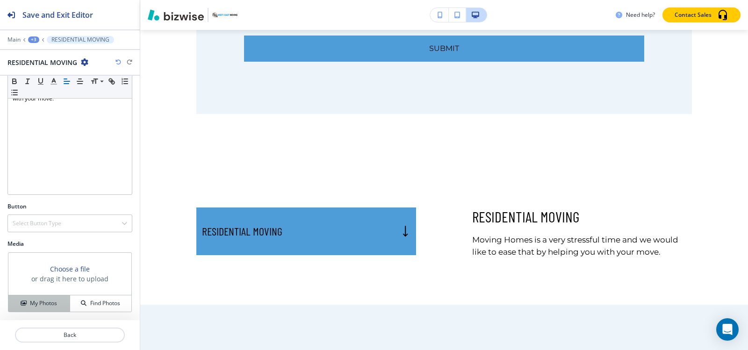
click at [30, 303] on h4 "My Photos" at bounding box center [43, 303] width 27 height 8
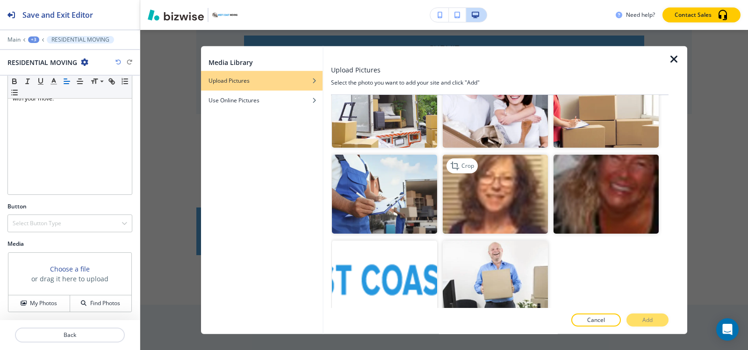
scroll to position [673, 0]
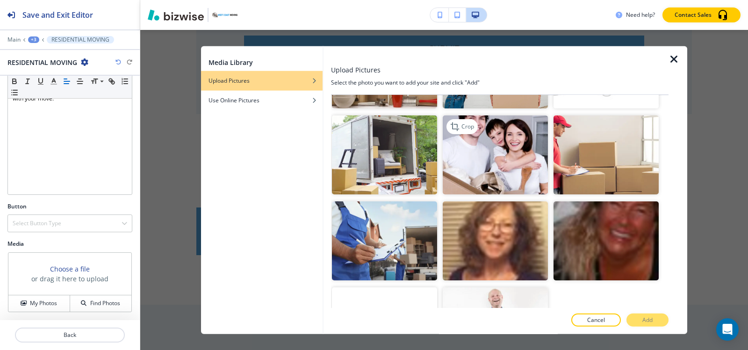
click at [488, 156] on img "button" at bounding box center [495, 154] width 105 height 79
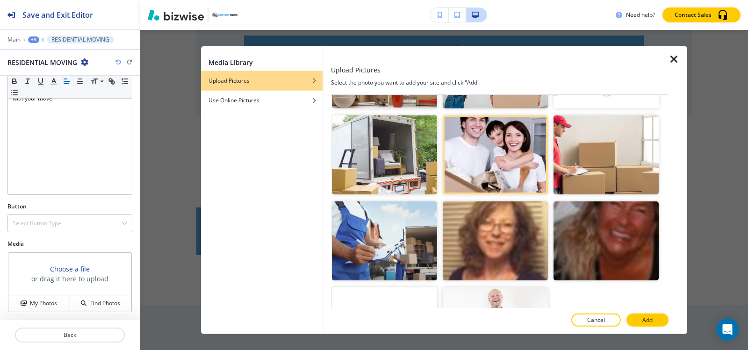
click at [659, 320] on button "Add" at bounding box center [647, 320] width 42 height 13
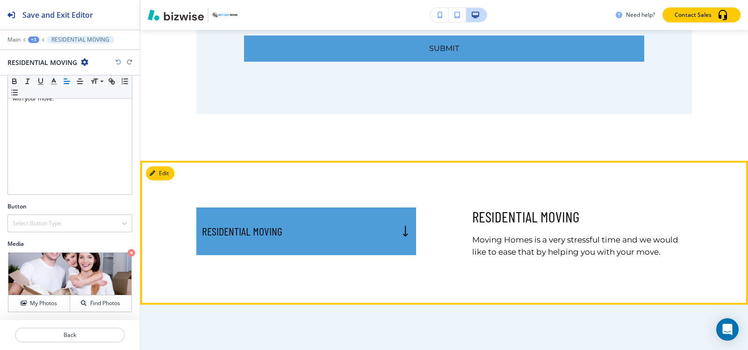
click at [302, 208] on div "RESIDENTIAL MOVING﻿" at bounding box center [306, 232] width 220 height 48
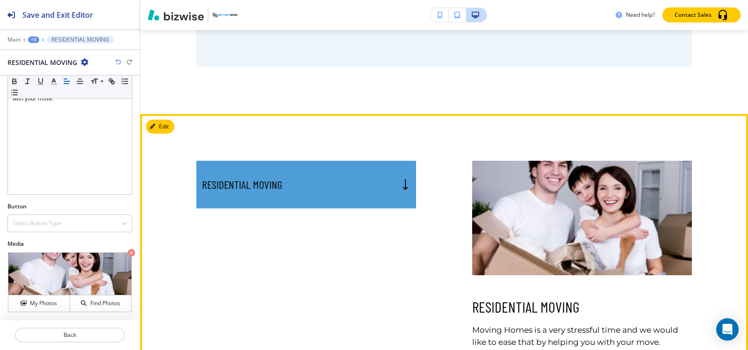
scroll to position [5475, 0]
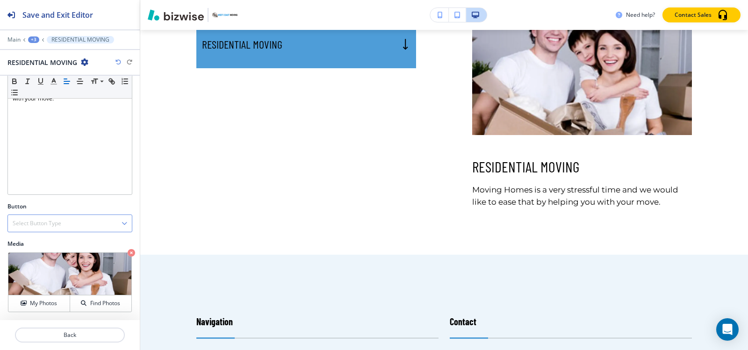
click at [43, 228] on div "Select Button Type" at bounding box center [70, 223] width 124 height 17
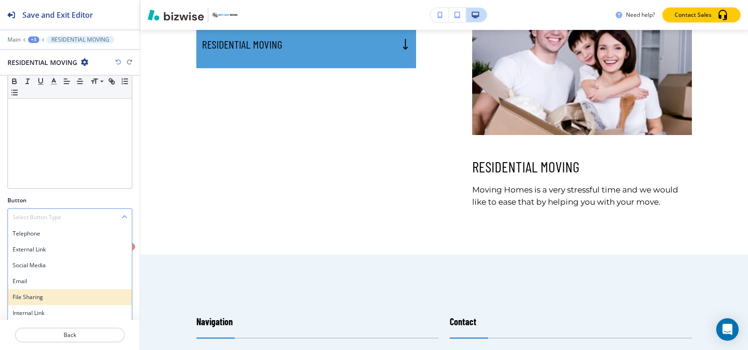
scroll to position [115, 0]
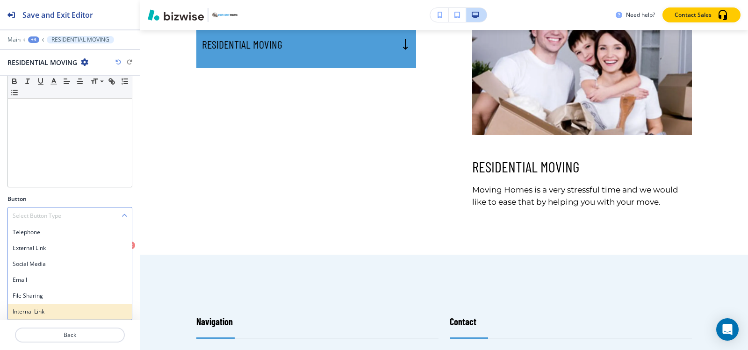
click at [37, 312] on h4 "Internal Link" at bounding box center [70, 312] width 115 height 8
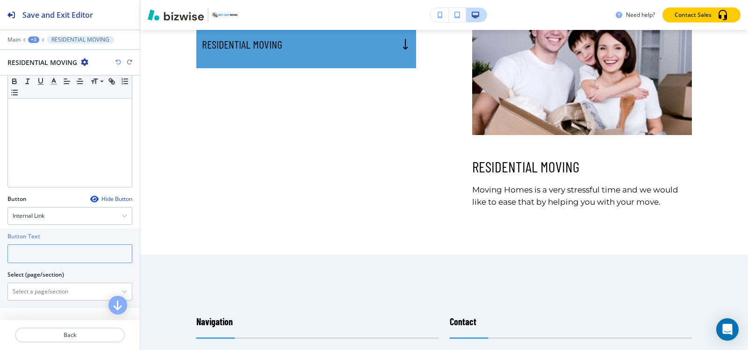
click at [42, 259] on input "text" at bounding box center [69, 253] width 125 height 19
type input "r"
type input "Read More"
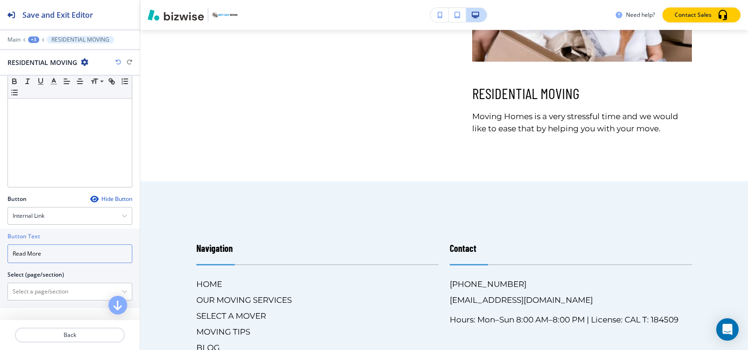
scroll to position [5616, 0]
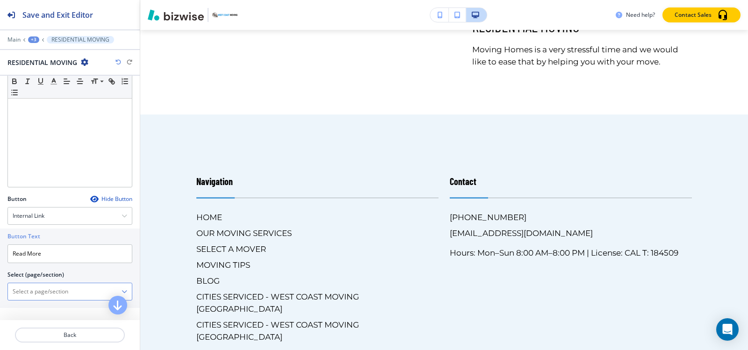
drag, startPoint x: 55, startPoint y: 295, endPoint x: 60, endPoint y: 285, distance: 11.3
click at [54, 295] on \(page\/section\) "Manual Input" at bounding box center [65, 292] width 114 height 16
click at [59, 308] on h4 "OUR MOVING SERVICES" at bounding box center [70, 308] width 115 height 8
type \(page\/section\) "OUR MOVING SERVICES"
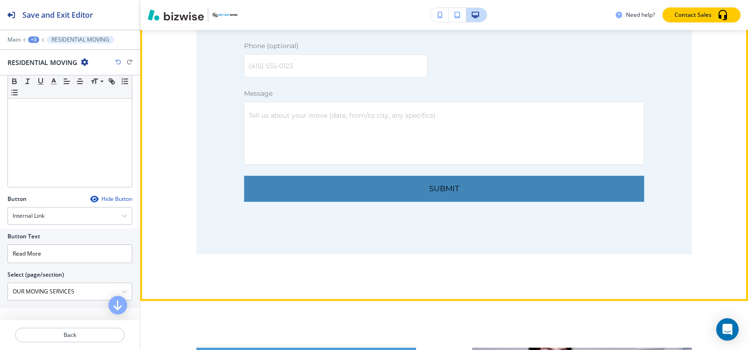
scroll to position [5382, 0]
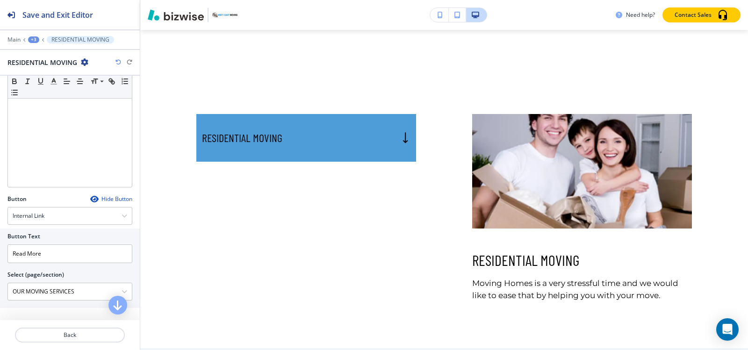
click at [34, 39] on div "+3" at bounding box center [33, 39] width 11 height 7
click at [46, 91] on p "Services" at bounding box center [58, 88] width 48 height 8
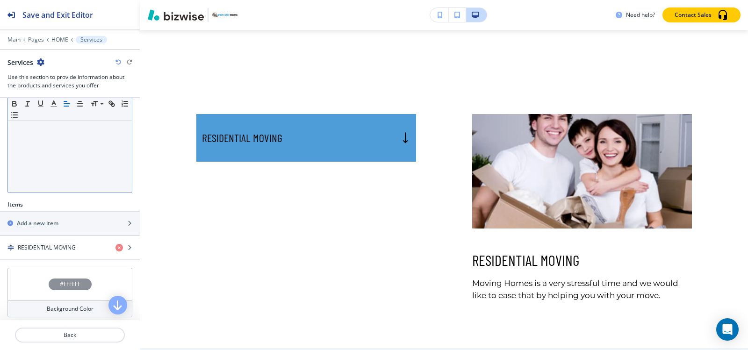
scroll to position [204, 0]
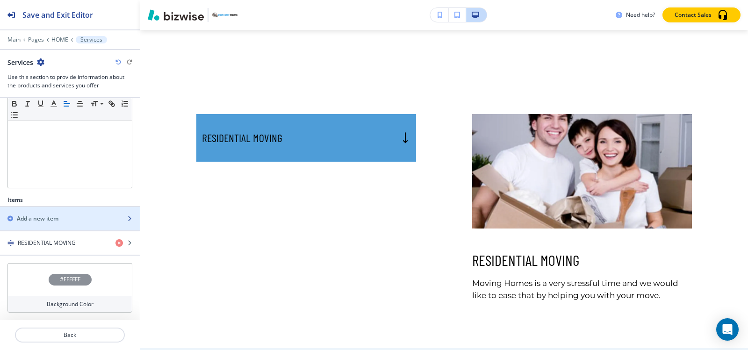
click at [51, 220] on h2 "Add a new item" at bounding box center [38, 219] width 42 height 8
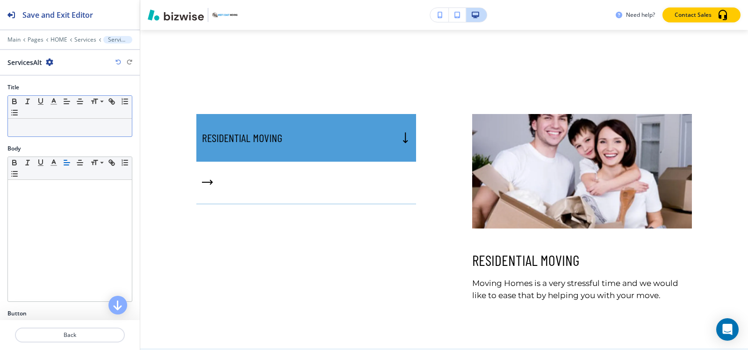
click at [51, 130] on p at bounding box center [70, 127] width 115 height 8
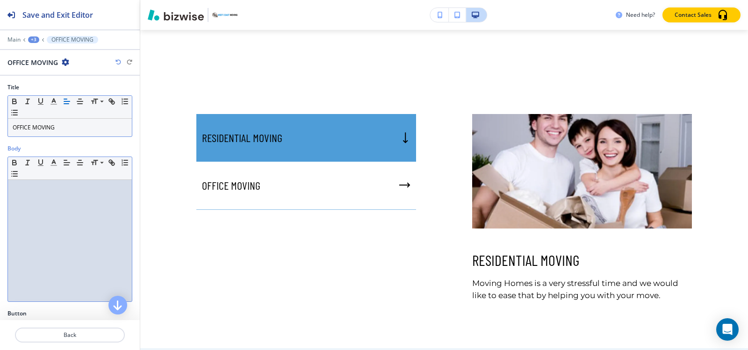
click at [47, 200] on div at bounding box center [70, 241] width 124 height 122
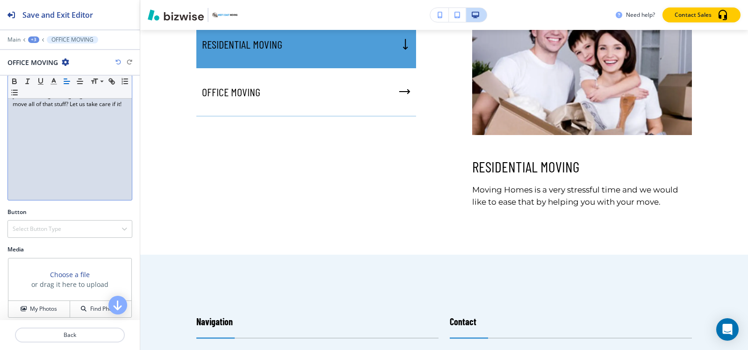
scroll to position [107, 0]
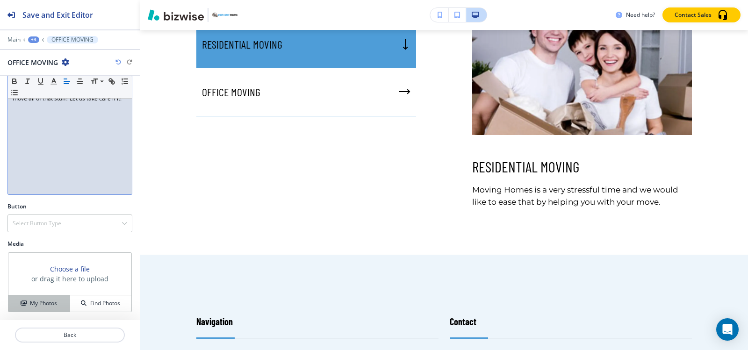
click at [23, 308] on button "My Photos" at bounding box center [39, 303] width 62 height 16
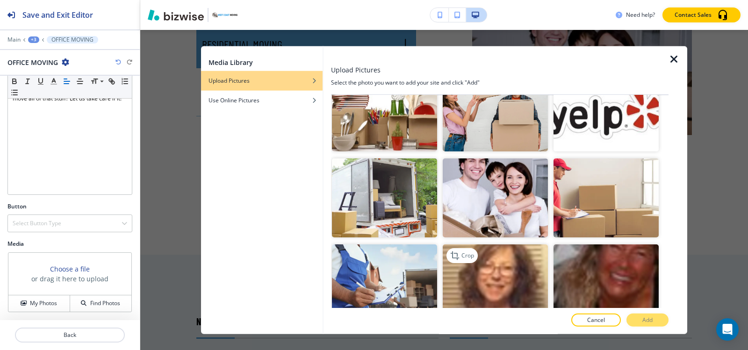
scroll to position [720, 0]
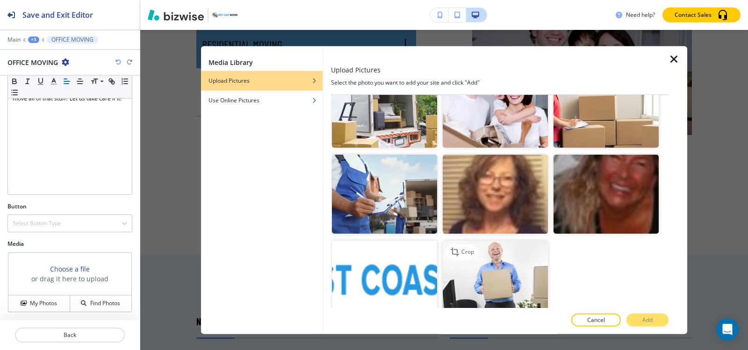
click at [498, 260] on img "button" at bounding box center [495, 279] width 105 height 79
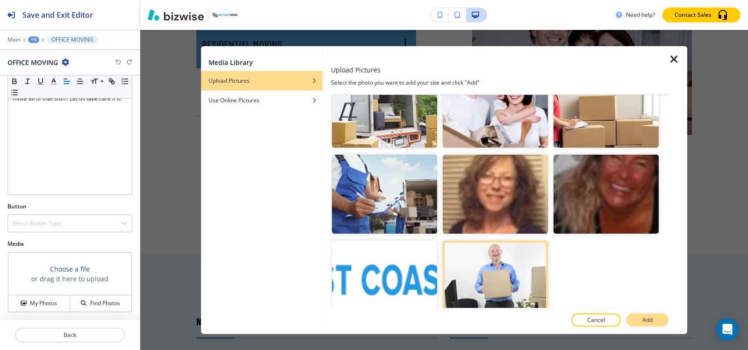
click at [649, 316] on p "Add" at bounding box center [647, 320] width 10 height 8
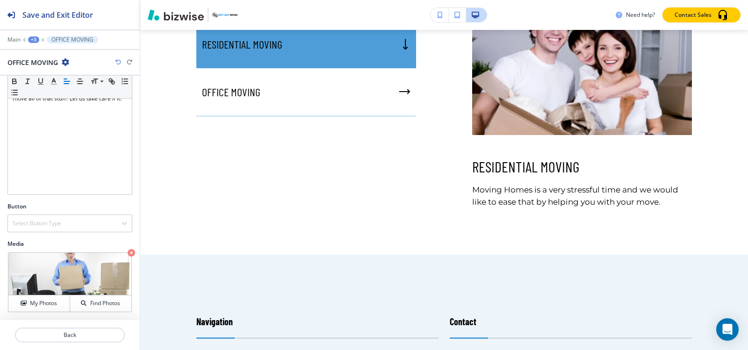
scroll to position [5382, 0]
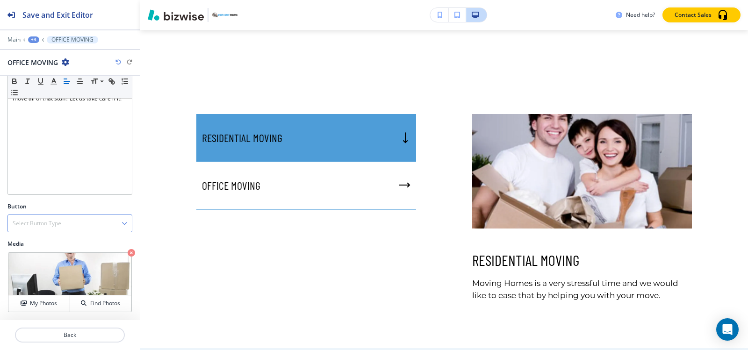
click at [60, 231] on div "Select Button Type" at bounding box center [70, 223] width 124 height 17
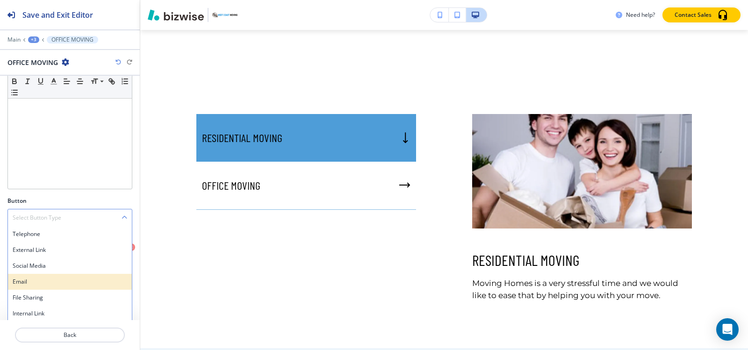
scroll to position [115, 0]
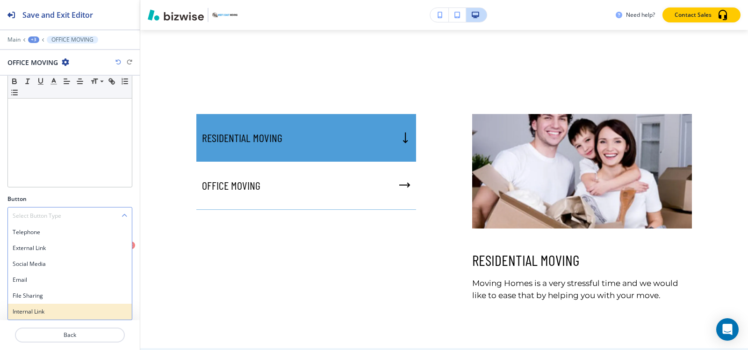
click at [38, 309] on h4 "Internal Link" at bounding box center [70, 312] width 115 height 8
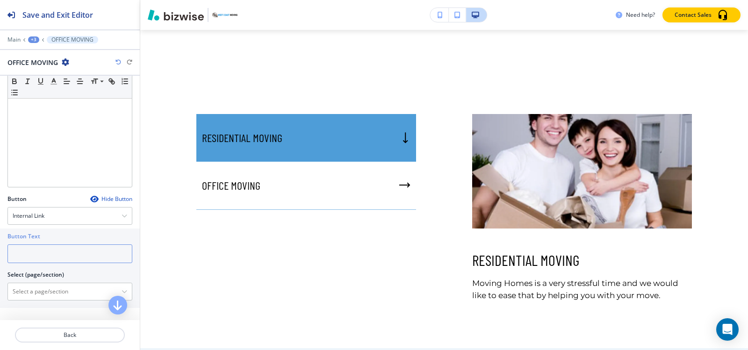
click at [53, 252] on input "text" at bounding box center [69, 253] width 125 height 19
type input "o"
type input "Read More"
click at [28, 287] on \(page\/section\) "Manual Input" at bounding box center [65, 292] width 114 height 16
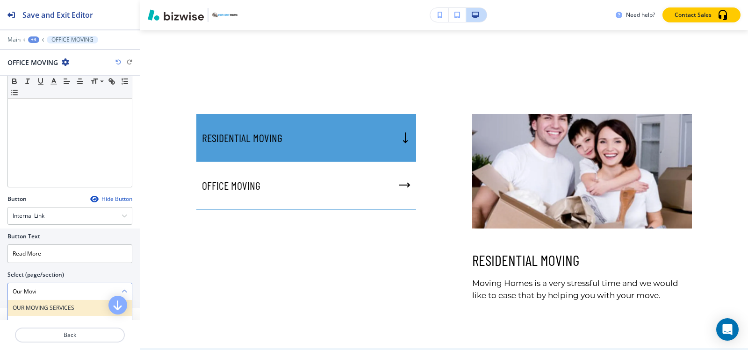
click at [37, 305] on h4 "OUR MOVING SERVICES" at bounding box center [70, 308] width 115 height 8
type \(page\/section\) "OUR MOVING SERVICES"
click at [29, 39] on div "+3" at bounding box center [33, 39] width 11 height 7
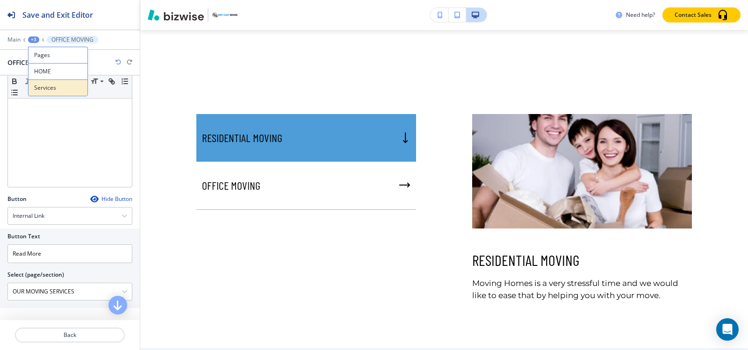
click at [43, 89] on p "Services" at bounding box center [58, 88] width 48 height 8
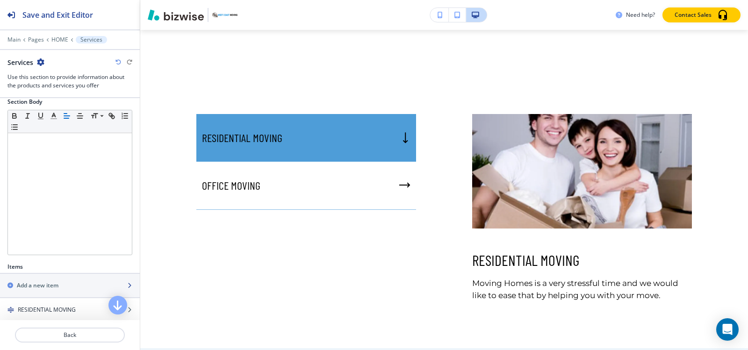
scroll to position [228, 0]
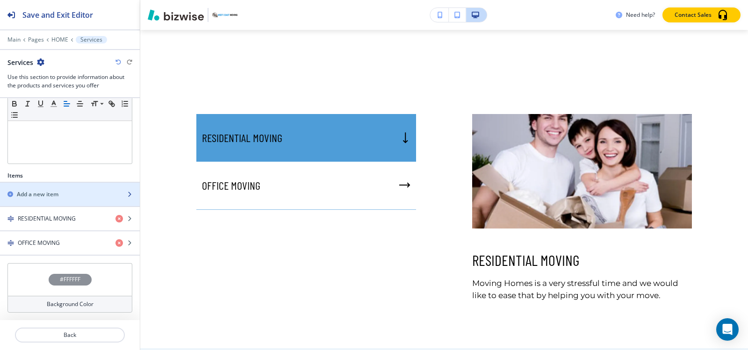
click at [43, 199] on div "button" at bounding box center [70, 202] width 140 height 7
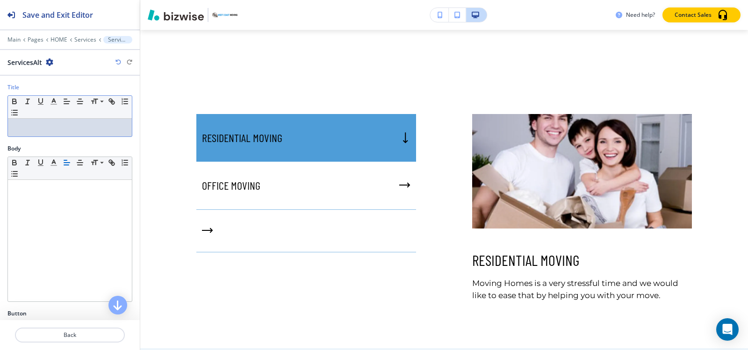
click at [57, 128] on p at bounding box center [70, 127] width 115 height 8
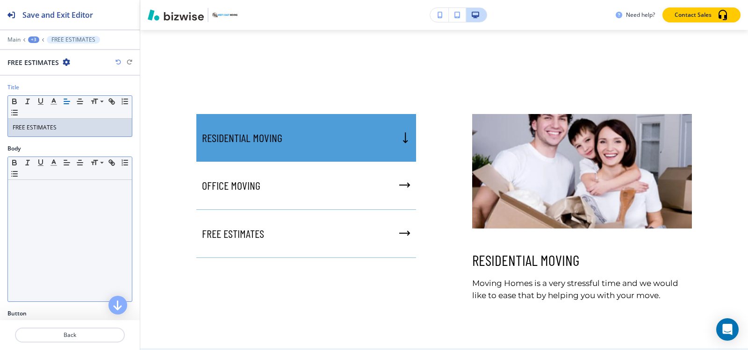
click at [36, 207] on div at bounding box center [70, 241] width 124 height 122
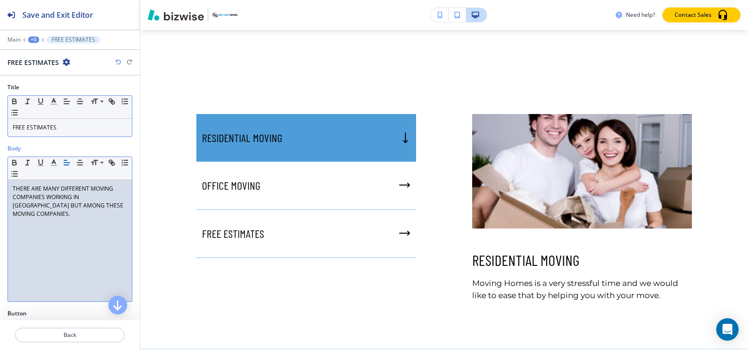
scroll to position [47, 0]
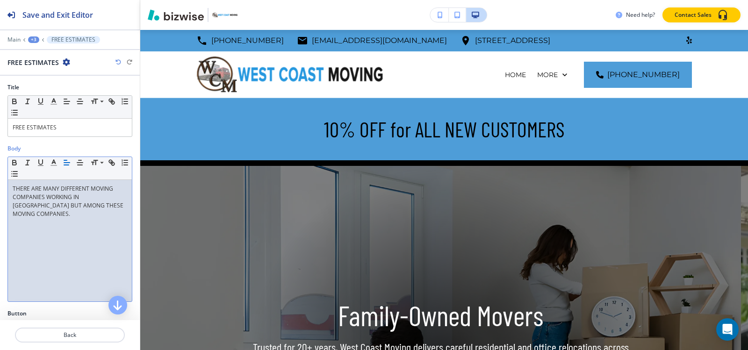
scroll to position [5382, 0]
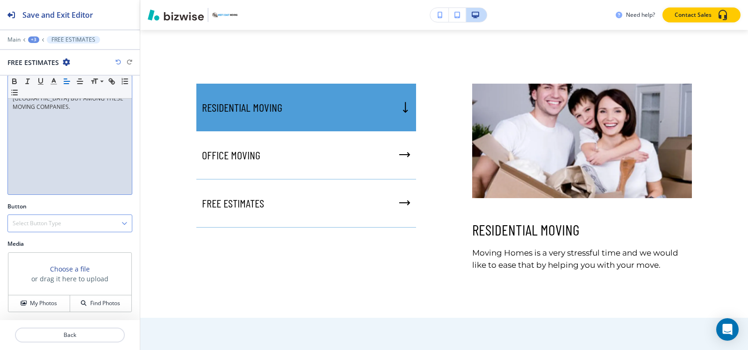
click at [35, 216] on div "Select Button Type" at bounding box center [70, 223] width 124 height 17
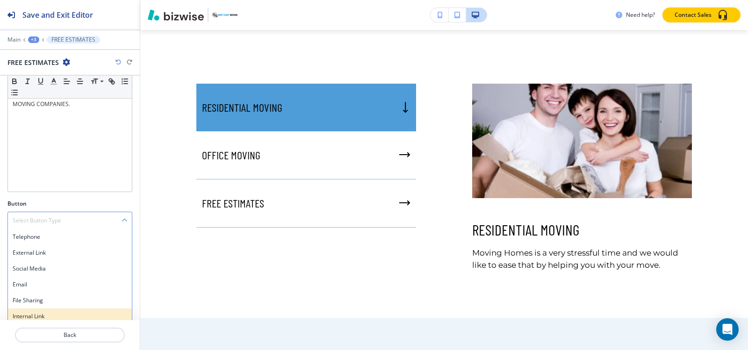
scroll to position [115, 0]
click at [53, 309] on h4 "Internal Link" at bounding box center [70, 312] width 115 height 8
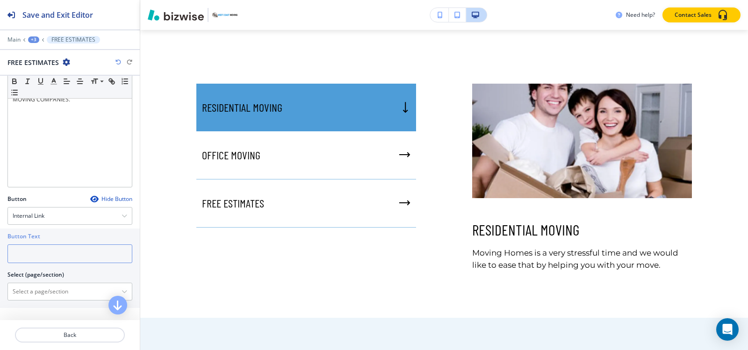
click at [26, 250] on input "text" at bounding box center [69, 253] width 125 height 19
type input "Read More"
click at [67, 297] on \(page\/section\) "Manual Input" at bounding box center [65, 292] width 114 height 16
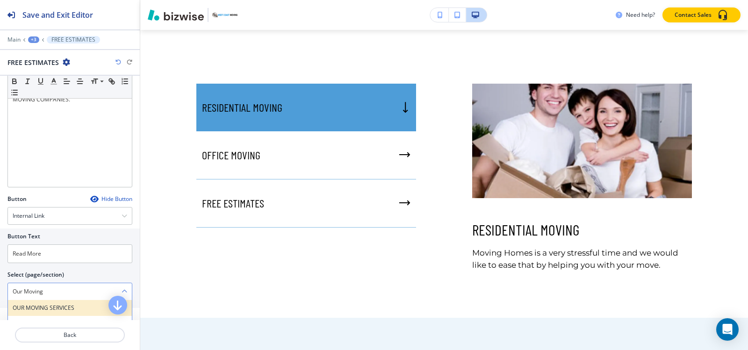
click at [15, 306] on h4 "OUR MOVING SERVICES" at bounding box center [70, 308] width 115 height 8
type \(page\/section\) "OUR MOVING SERVICES"
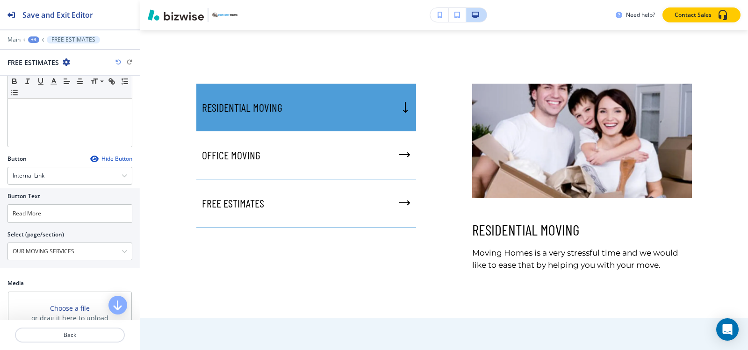
scroll to position [194, 0]
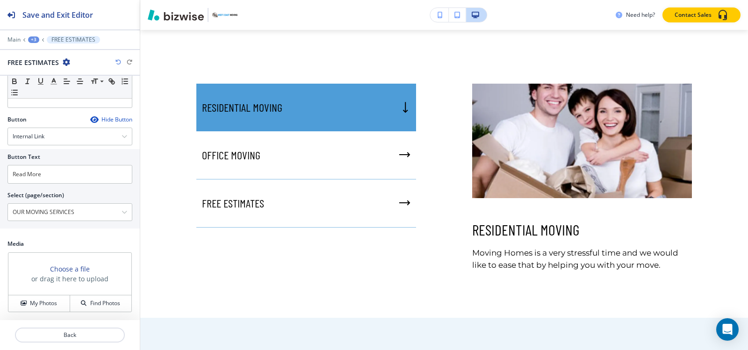
drag, startPoint x: 29, startPoint y: 296, endPoint x: 34, endPoint y: 294, distance: 4.8
click at [29, 296] on button "My Photos" at bounding box center [39, 303] width 62 height 16
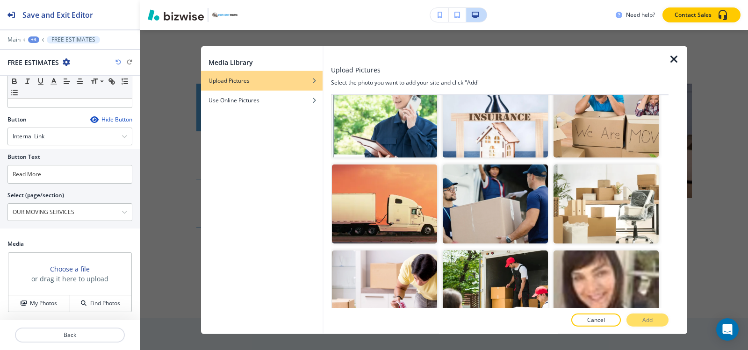
scroll to position [514, 0]
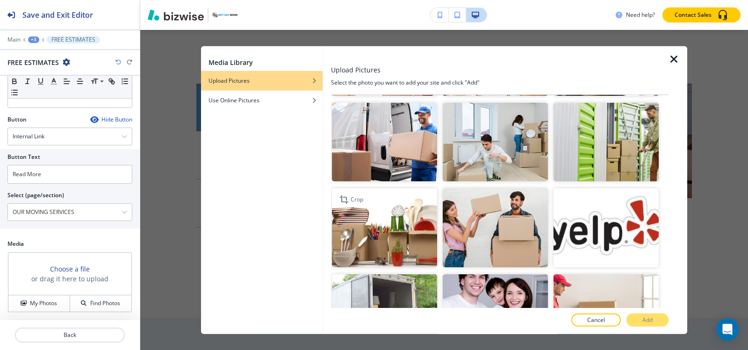
click at [431, 207] on img "button" at bounding box center [384, 227] width 105 height 79
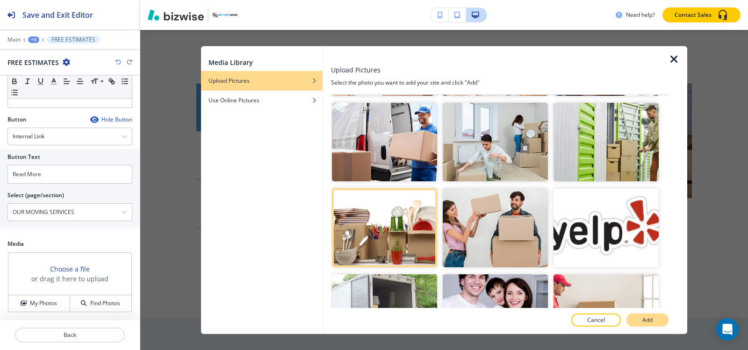
click at [659, 318] on button "Add" at bounding box center [647, 320] width 42 height 13
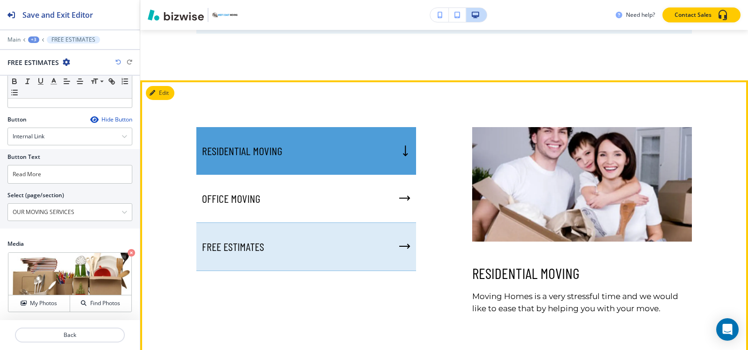
scroll to position [5288, 0]
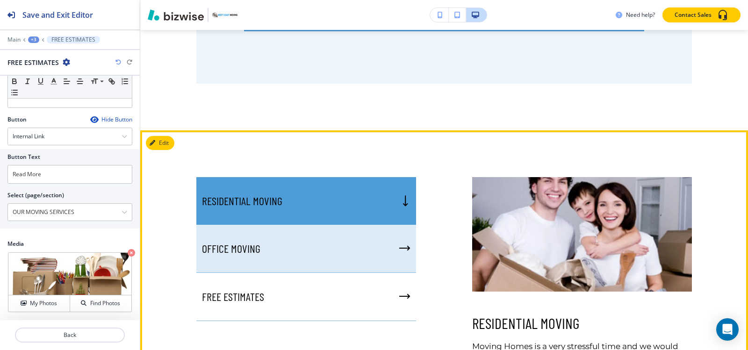
click at [294, 251] on div "OFFICE MOVING﻿" at bounding box center [306, 249] width 220 height 48
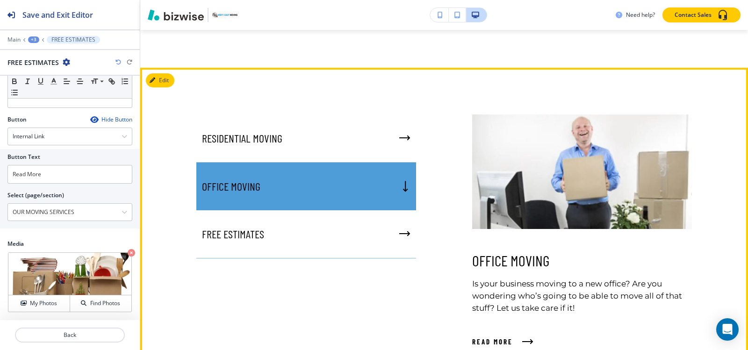
scroll to position [5429, 0]
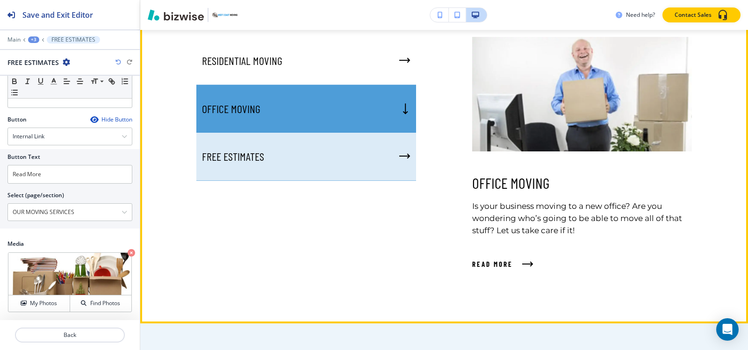
click at [305, 162] on div "FREE ESTIMATES" at bounding box center [306, 157] width 220 height 48
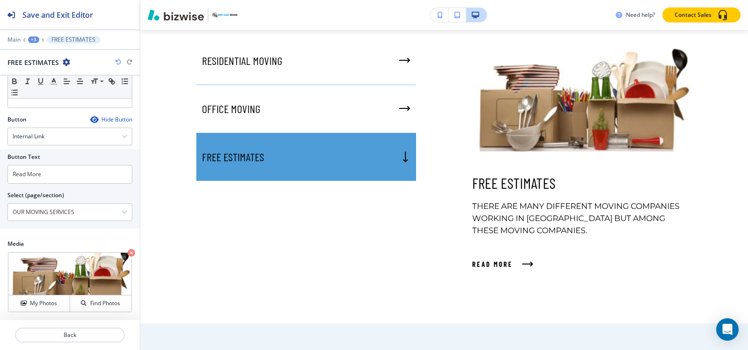
click at [30, 42] on div "+3" at bounding box center [33, 39] width 11 height 7
click at [57, 77] on button "HOME" at bounding box center [58, 71] width 60 height 16
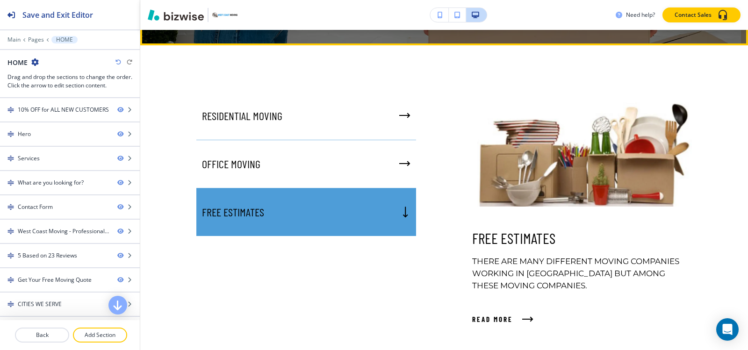
scroll to position [519, 0]
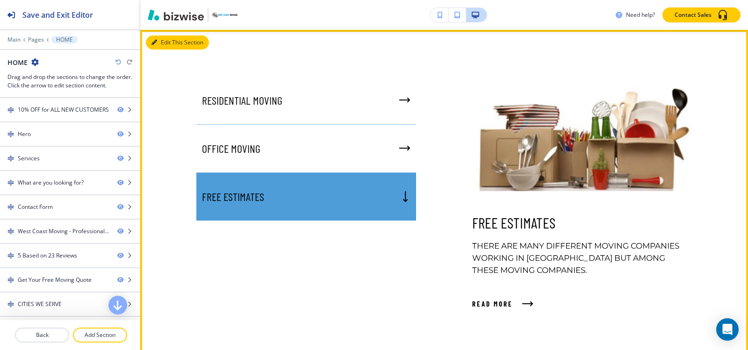
click at [153, 44] on icon "button" at bounding box center [154, 43] width 6 height 6
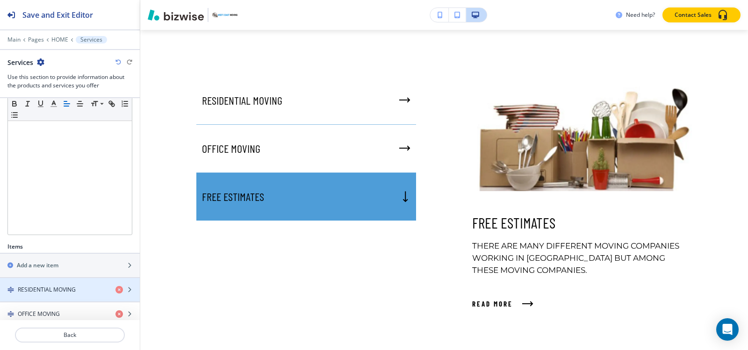
scroll to position [252, 0]
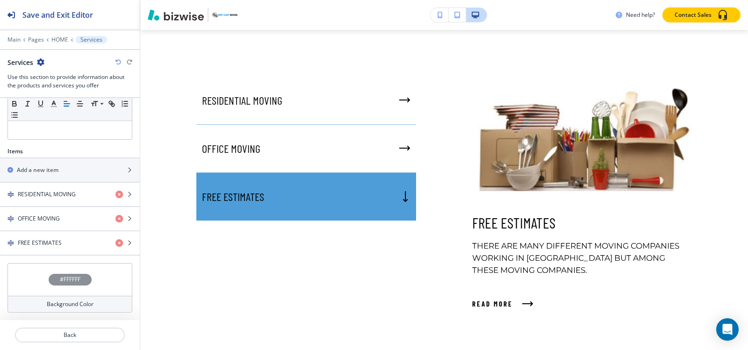
click at [66, 280] on h4 "#FFFFFF" at bounding box center [70, 279] width 21 height 8
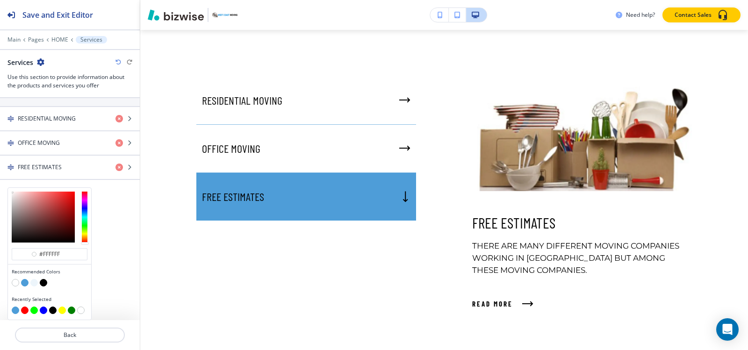
click at [31, 284] on button "button" at bounding box center [33, 282] width 7 height 7
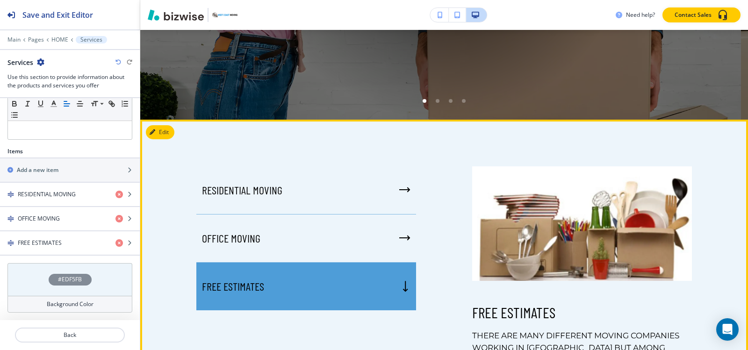
scroll to position [426, 0]
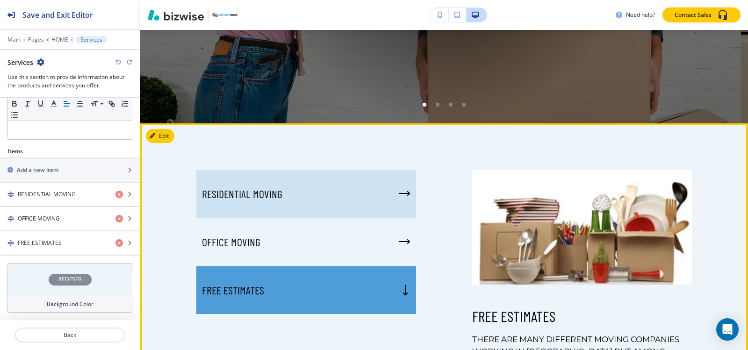
click at [343, 207] on div "RESIDENTIAL MOVING﻿" at bounding box center [306, 194] width 220 height 48
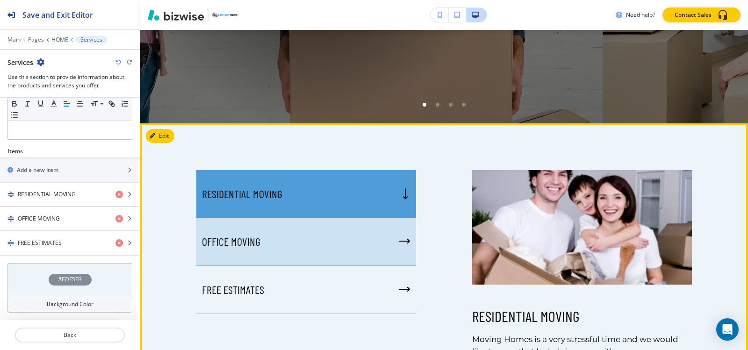
click at [340, 246] on div "OFFICE MOVING﻿" at bounding box center [306, 242] width 220 height 48
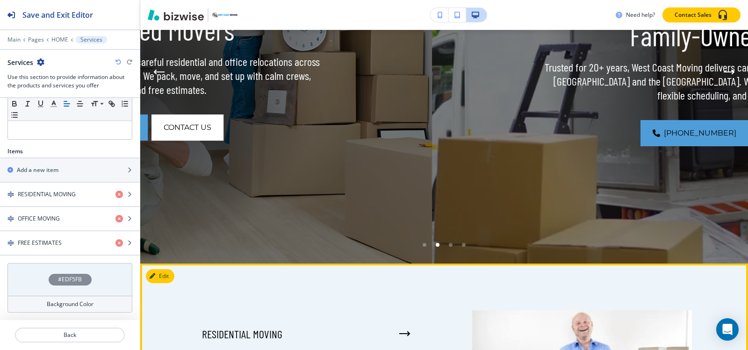
scroll to position [473, 0]
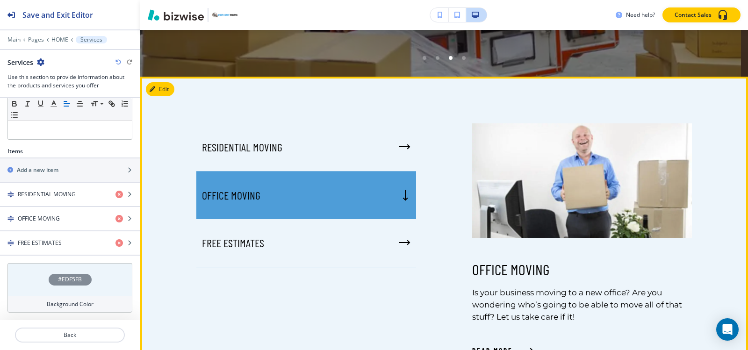
click at [403, 197] on icon "button" at bounding box center [405, 195] width 6 height 11
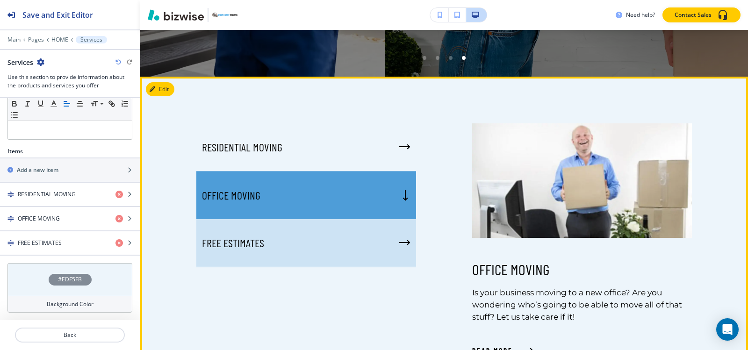
click at [305, 240] on div "FREE ESTIMATES" at bounding box center [306, 243] width 220 height 48
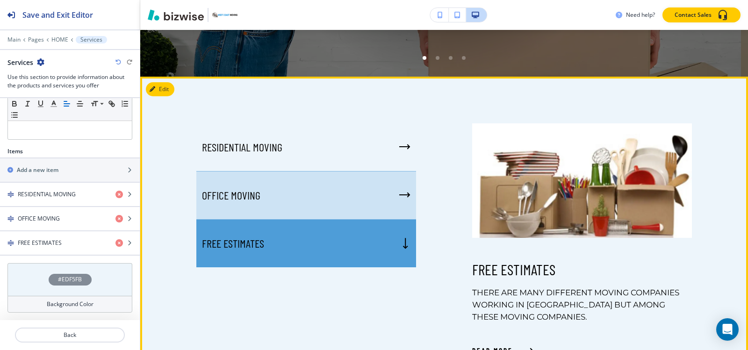
click at [297, 201] on div "OFFICE MOVING﻿" at bounding box center [306, 196] width 220 height 48
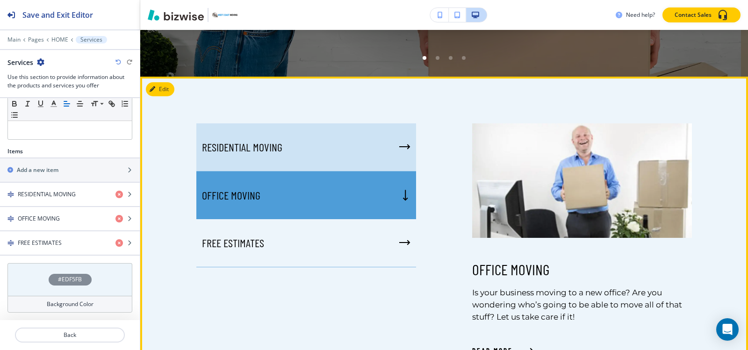
click at [299, 159] on div "RESIDENTIAL MOVING﻿" at bounding box center [306, 147] width 220 height 48
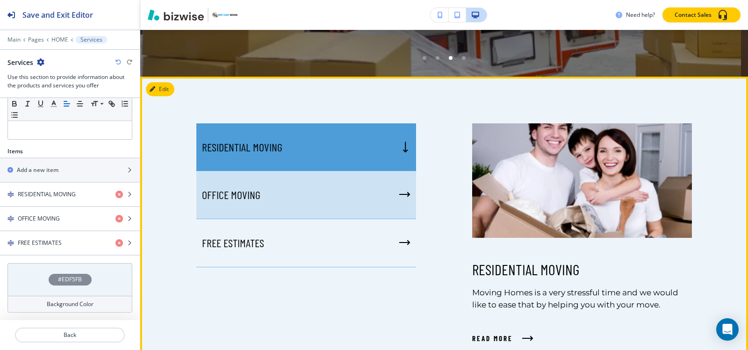
click at [321, 217] on div "OFFICE MOVING﻿" at bounding box center [306, 195] width 220 height 48
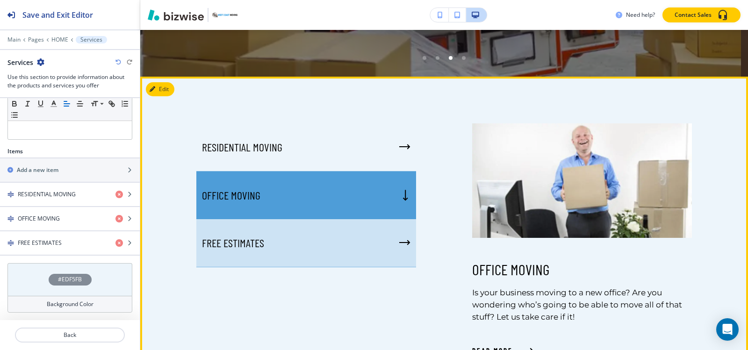
click at [323, 236] on div "FREE ESTIMATES" at bounding box center [306, 243] width 220 height 48
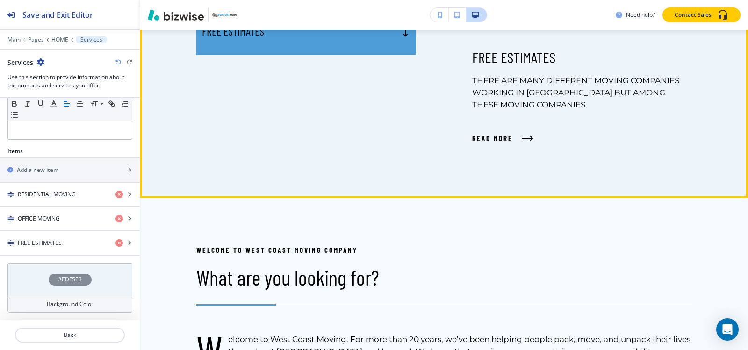
scroll to position [800, 0]
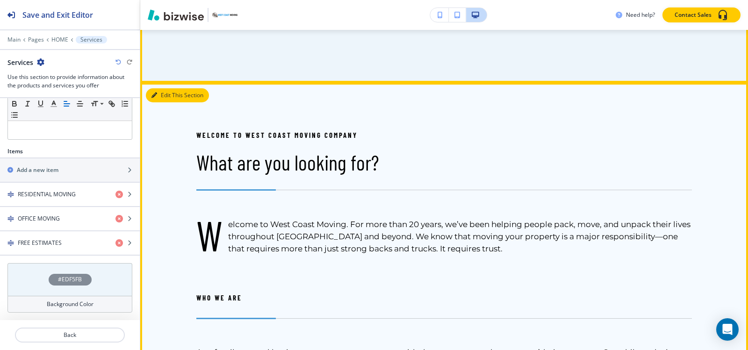
click at [165, 91] on button "Edit This Section" at bounding box center [177, 95] width 63 height 14
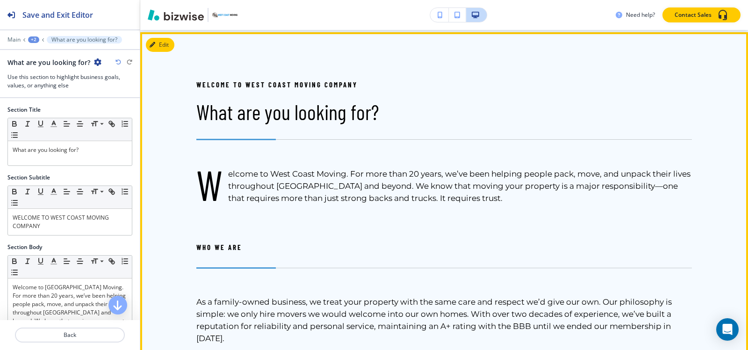
scroll to position [851, 0]
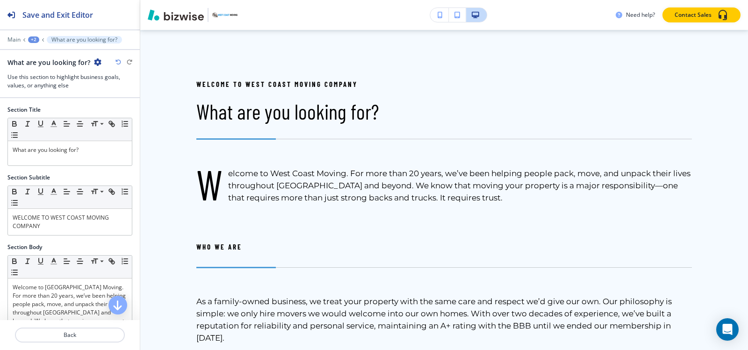
click at [97, 63] on icon "button" at bounding box center [97, 61] width 7 height 7
click at [104, 113] on p "Delete Section" at bounding box center [122, 111] width 48 height 8
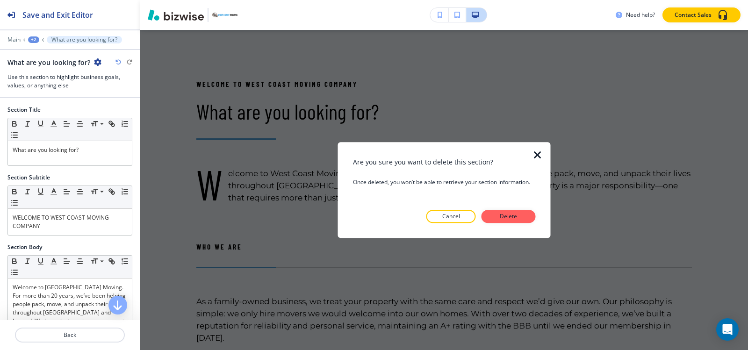
click at [512, 214] on p "Delete" at bounding box center [508, 216] width 22 height 8
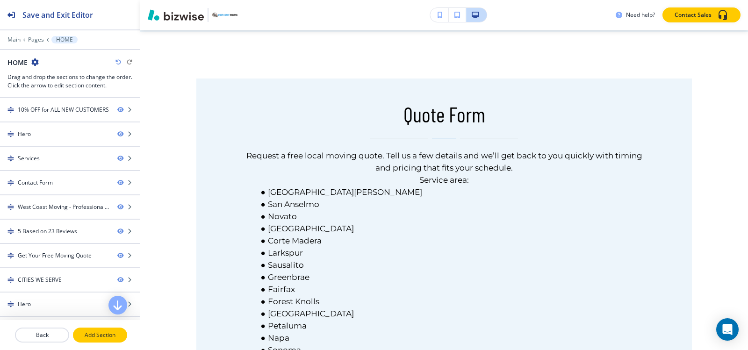
click at [101, 332] on p "Add Section" at bounding box center [100, 335] width 52 height 8
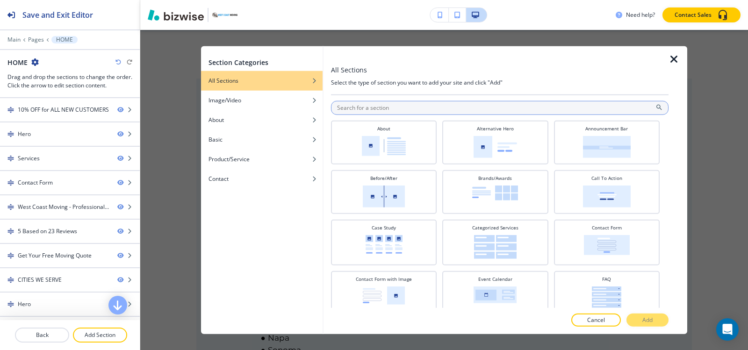
click at [381, 104] on input "text" at bounding box center [499, 107] width 337 height 14
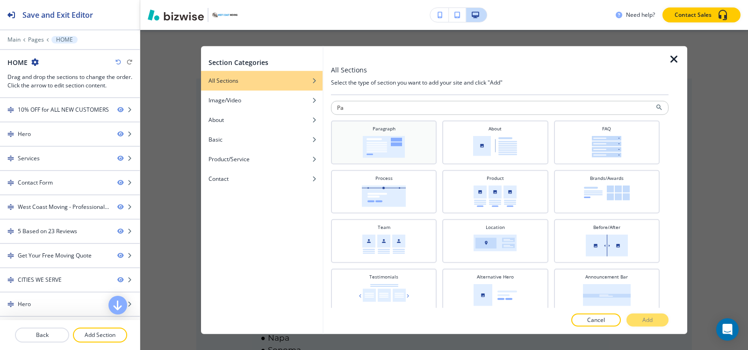
type input "Pa"
click at [379, 160] on div "Paragraph" at bounding box center [384, 142] width 106 height 44
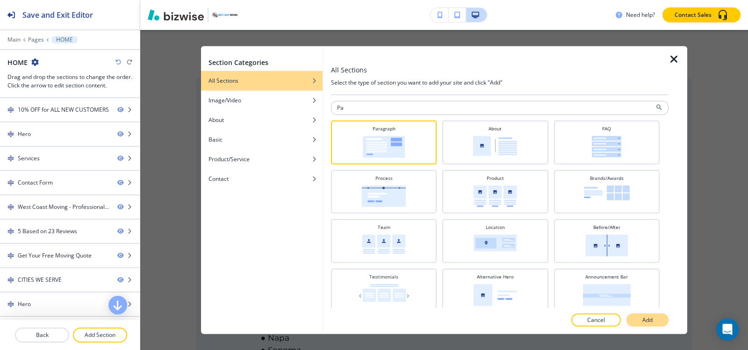
click at [655, 319] on button "Add" at bounding box center [647, 320] width 42 height 13
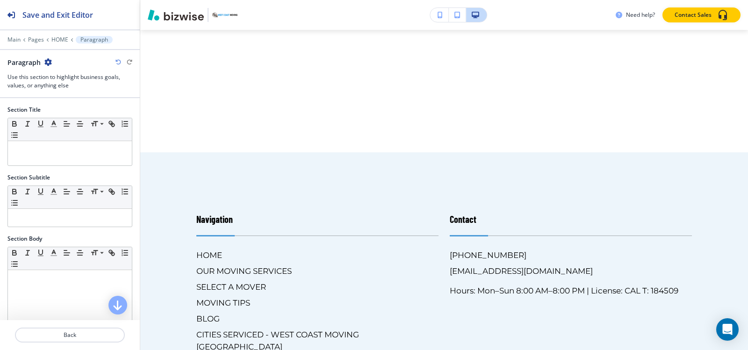
scroll to position [4985, 0]
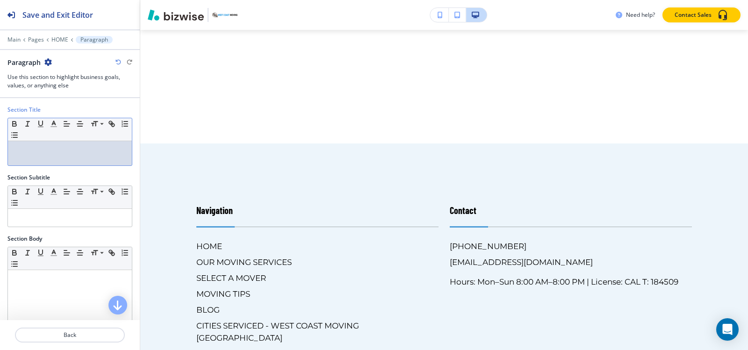
click at [29, 158] on div at bounding box center [70, 153] width 124 height 24
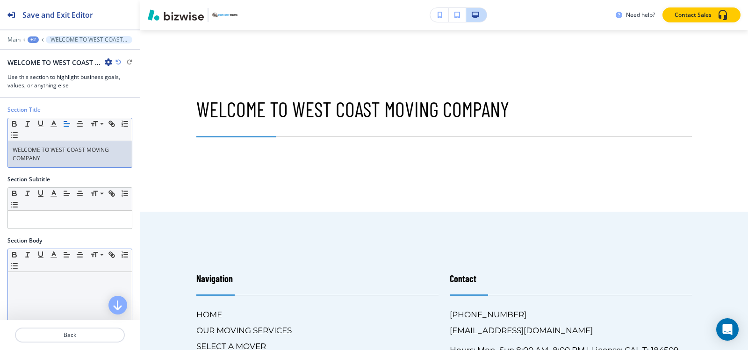
click at [37, 275] on div at bounding box center [70, 333] width 124 height 122
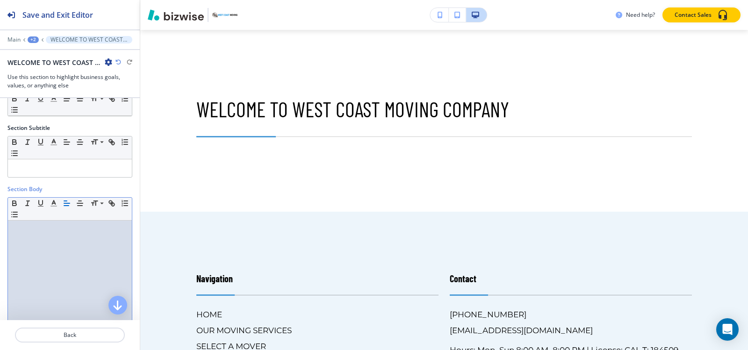
scroll to position [0, 0]
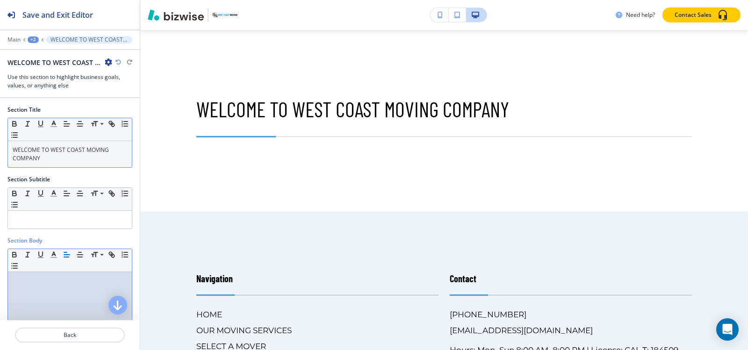
click at [72, 162] on p "WELCOME TO WEST COAST MOVING COMPANY" at bounding box center [70, 154] width 115 height 17
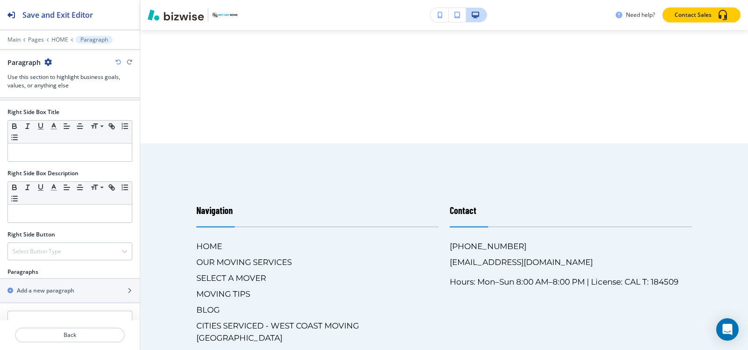
scroll to position [392, 0]
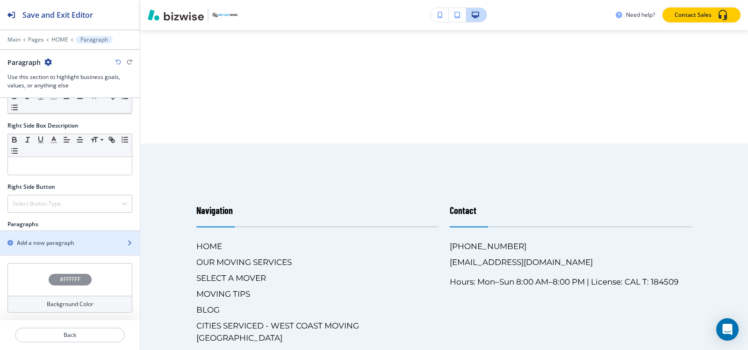
click at [50, 241] on h2 "Add a new paragraph" at bounding box center [45, 243] width 57 height 8
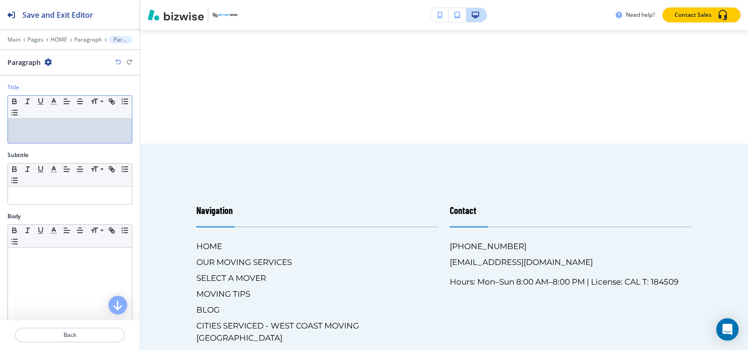
click at [28, 130] on p at bounding box center [70, 127] width 115 height 8
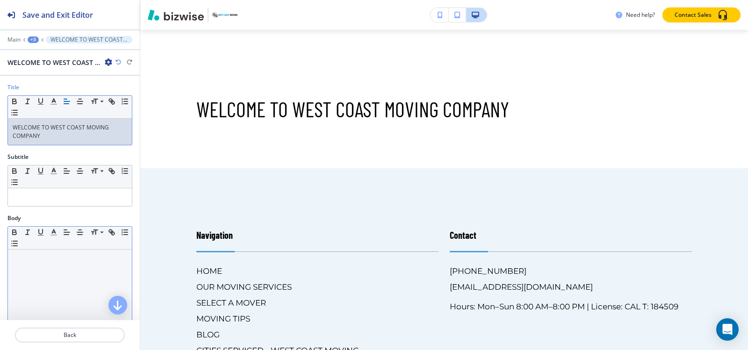
click at [58, 284] on div at bounding box center [70, 311] width 124 height 122
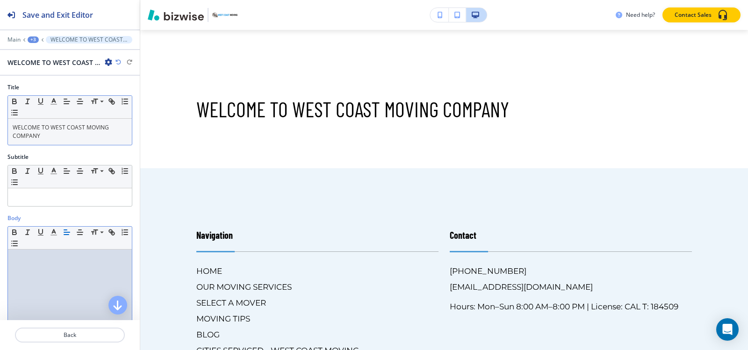
paste div
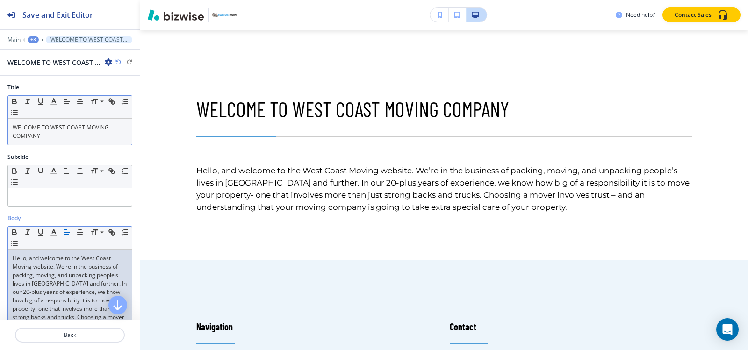
click at [37, 40] on div "+3" at bounding box center [33, 39] width 11 height 7
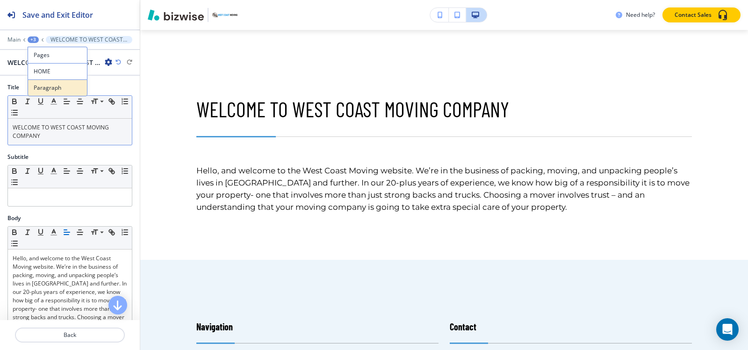
click at [47, 89] on p "Paragraph" at bounding box center [58, 88] width 48 height 8
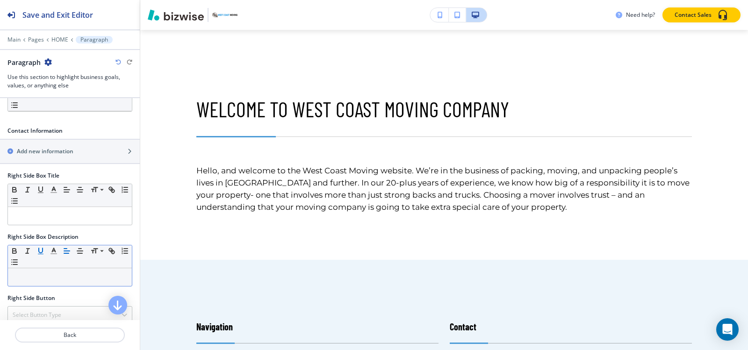
scroll to position [374, 0]
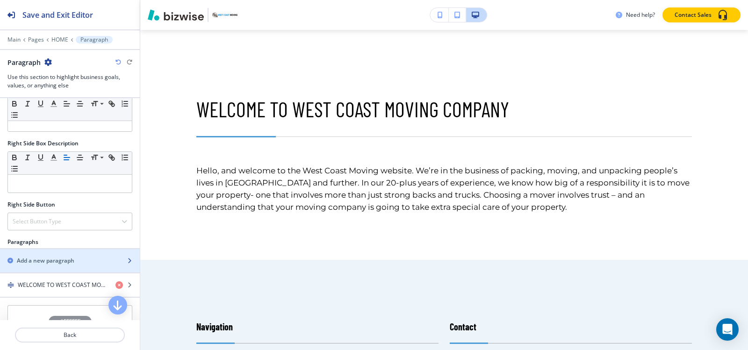
click at [40, 258] on h2 "Add a new paragraph" at bounding box center [45, 261] width 57 height 8
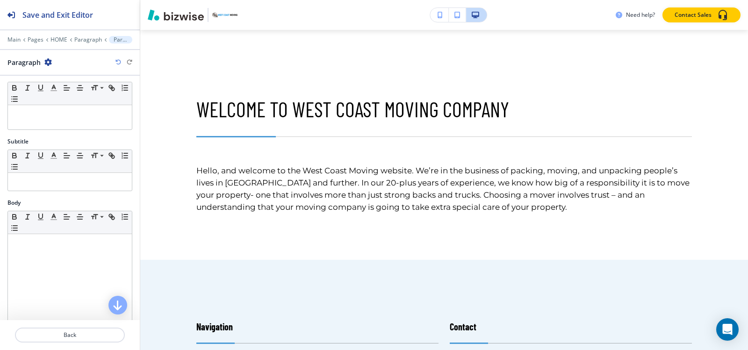
scroll to position [0, 0]
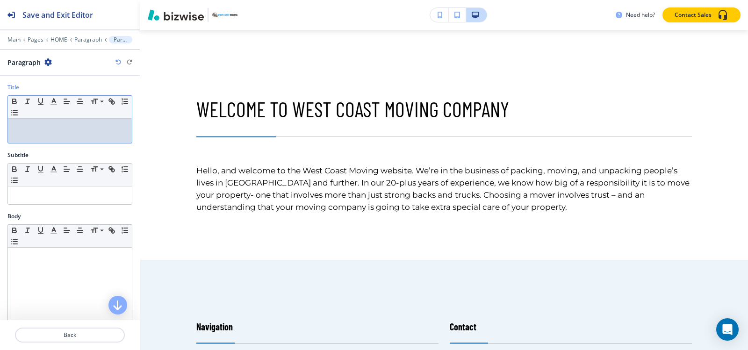
click at [58, 133] on div at bounding box center [70, 131] width 124 height 24
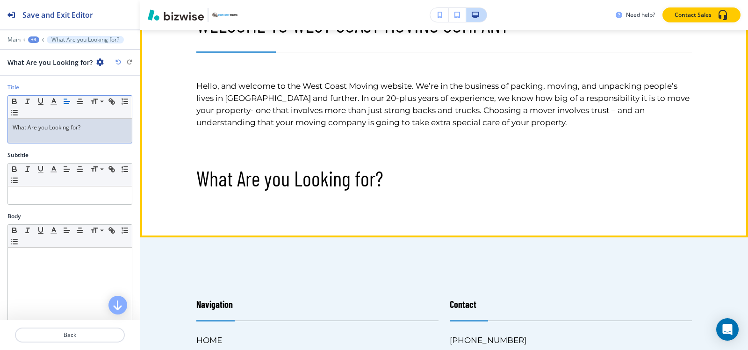
scroll to position [5079, 0]
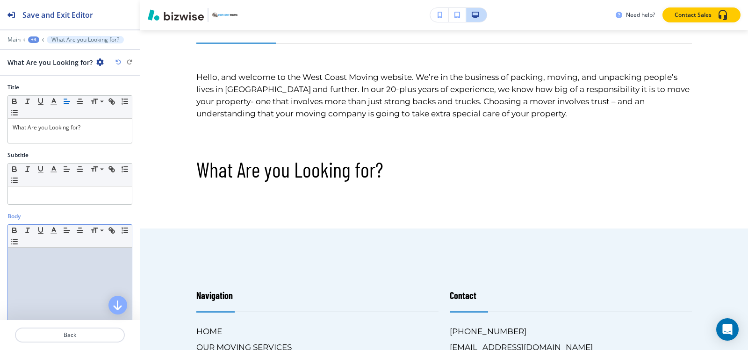
click at [55, 268] on div at bounding box center [70, 309] width 124 height 122
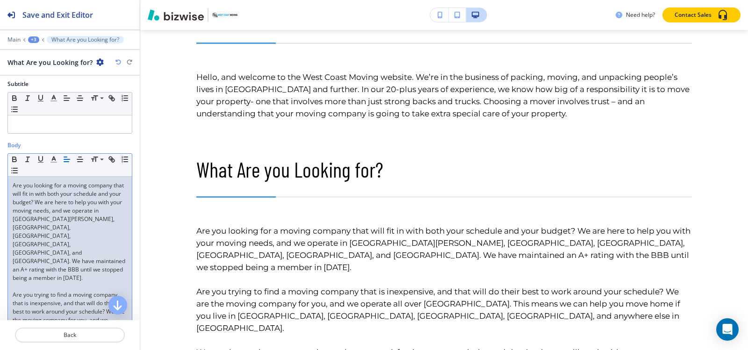
scroll to position [187, 0]
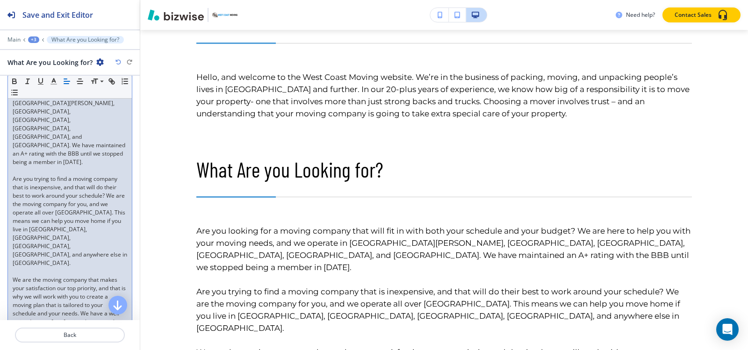
click at [33, 166] on p at bounding box center [70, 170] width 115 height 8
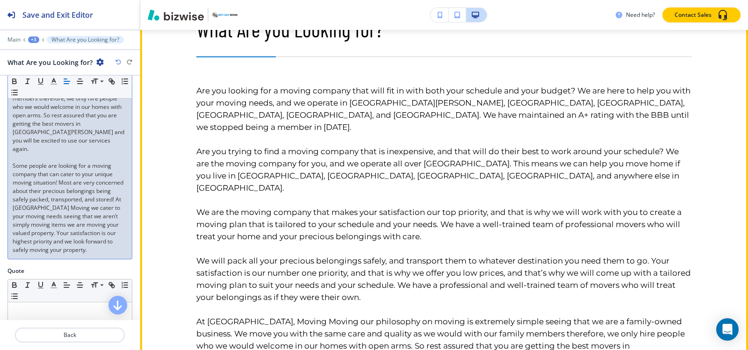
scroll to position [4985, 0]
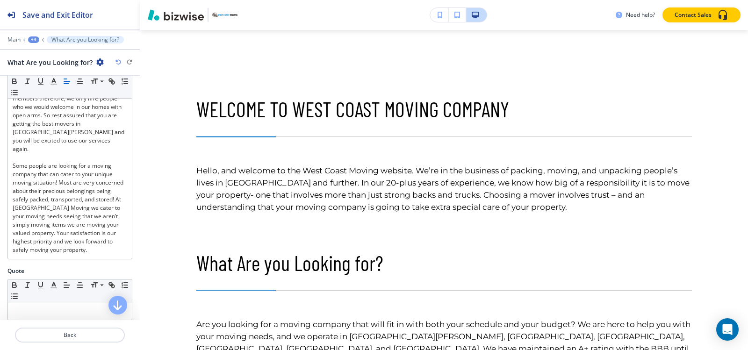
click at [33, 40] on div "+3" at bounding box center [33, 39] width 11 height 7
click at [41, 68] on p "HOME" at bounding box center [58, 71] width 48 height 8
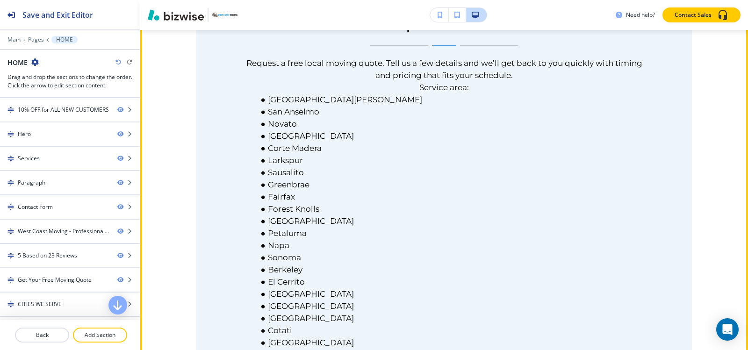
scroll to position [1458, 0]
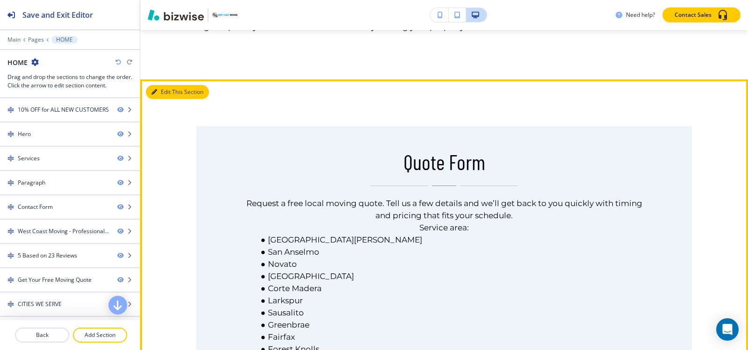
click at [169, 85] on button "Edit This Section" at bounding box center [177, 92] width 63 height 14
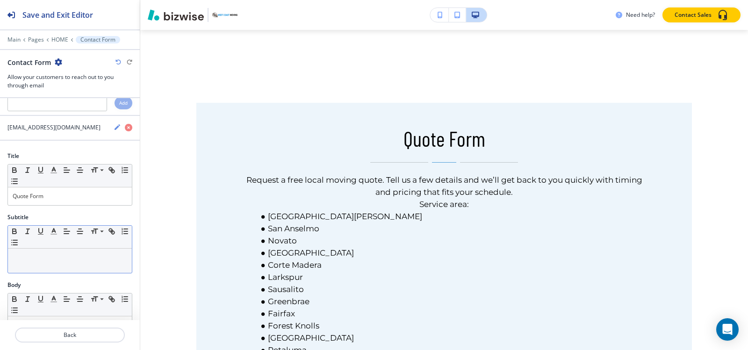
scroll to position [47, 0]
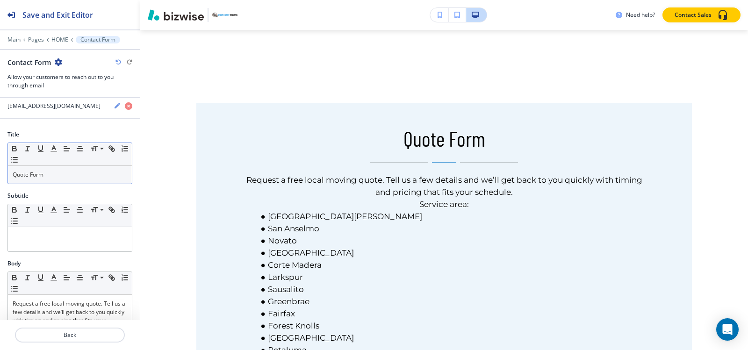
click at [68, 173] on p "Quote Form" at bounding box center [70, 175] width 115 height 8
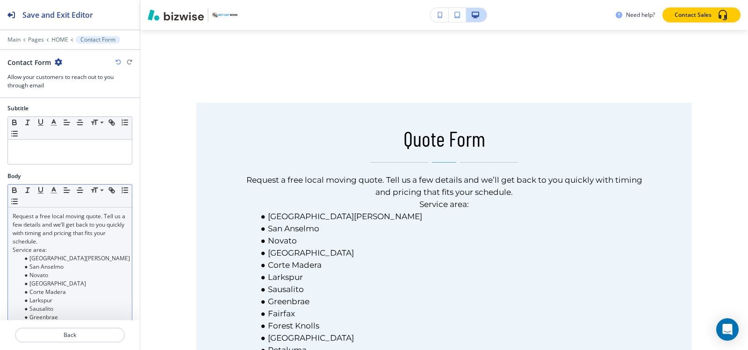
scroll to position [140, 0]
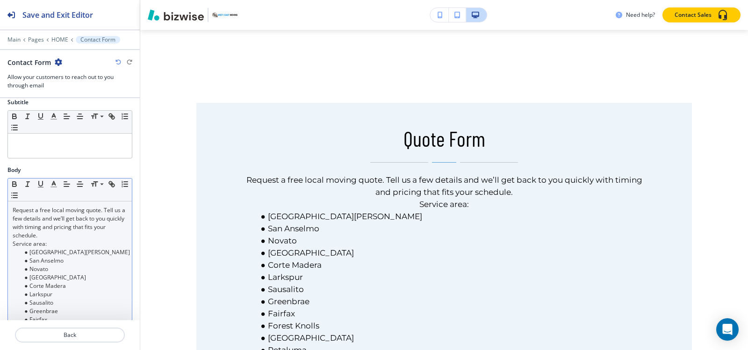
click at [49, 210] on p "Request a free local moving quote. Tell us a few details and we’ll get back to …" at bounding box center [70, 223] width 115 height 34
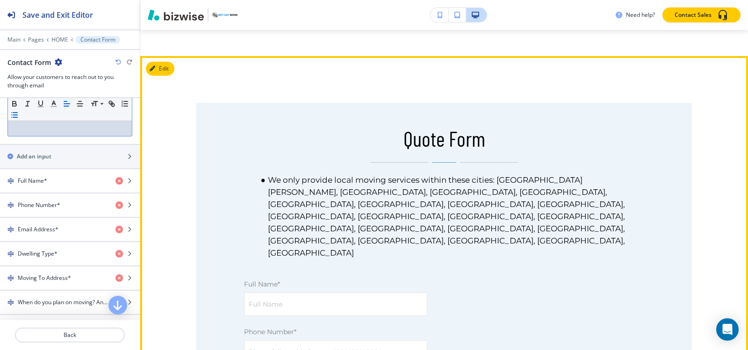
scroll to position [1575, 0]
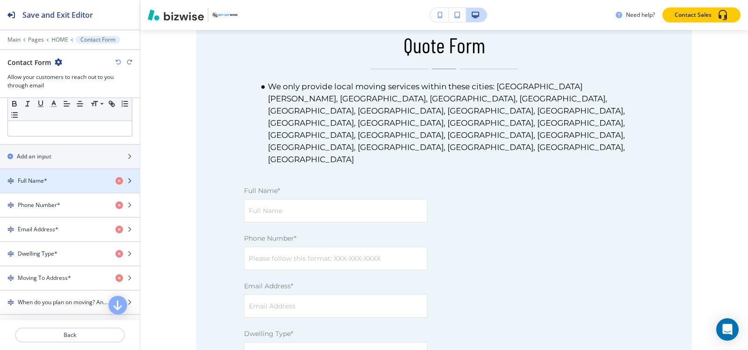
click at [61, 184] on div "Full Name*" at bounding box center [54, 181] width 108 height 8
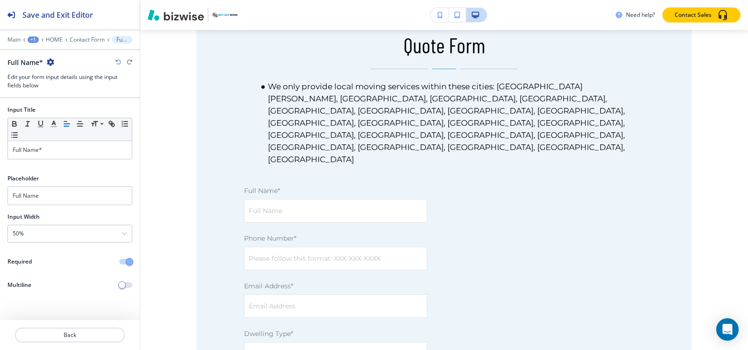
scroll to position [1669, 0]
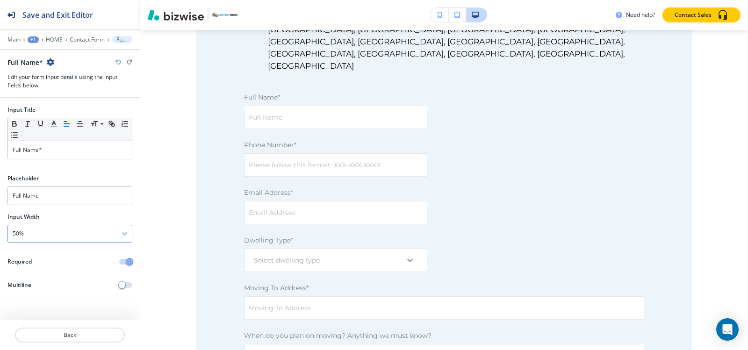
click at [53, 236] on div "50%" at bounding box center [70, 233] width 124 height 17
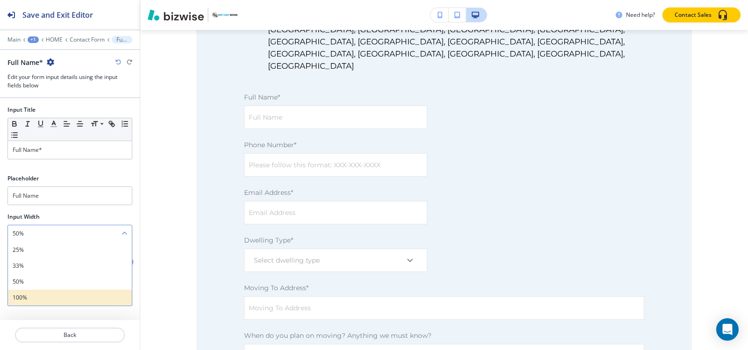
click at [42, 297] on h4 "100%" at bounding box center [70, 298] width 115 height 8
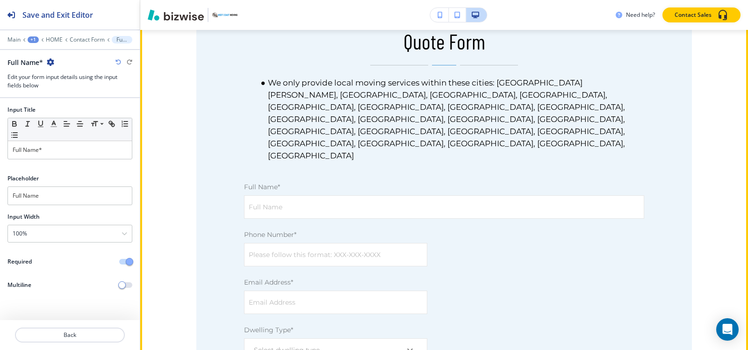
scroll to position [1575, 0]
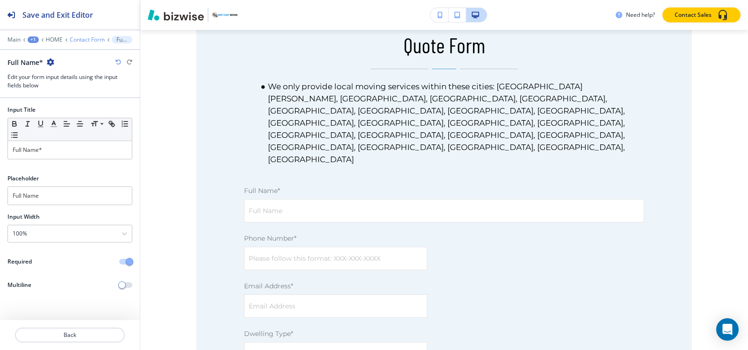
click at [78, 37] on p "Contact Form" at bounding box center [87, 39] width 35 height 7
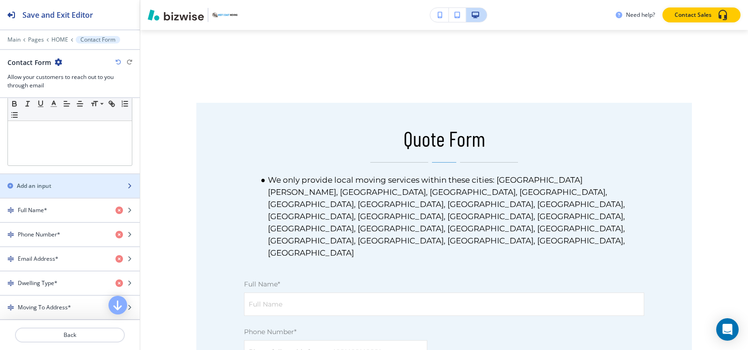
scroll to position [327, 0]
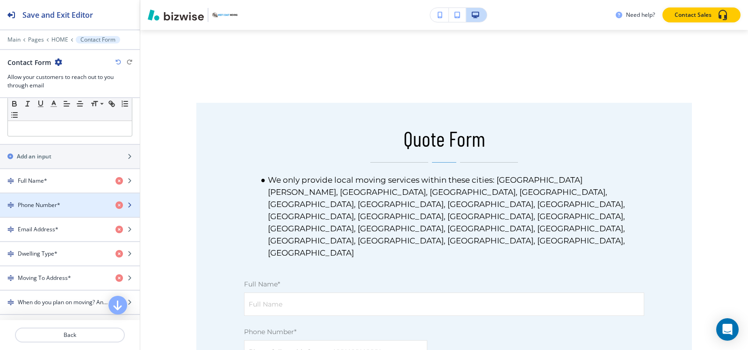
click at [47, 206] on h4 "Phone Number*" at bounding box center [39, 205] width 43 height 8
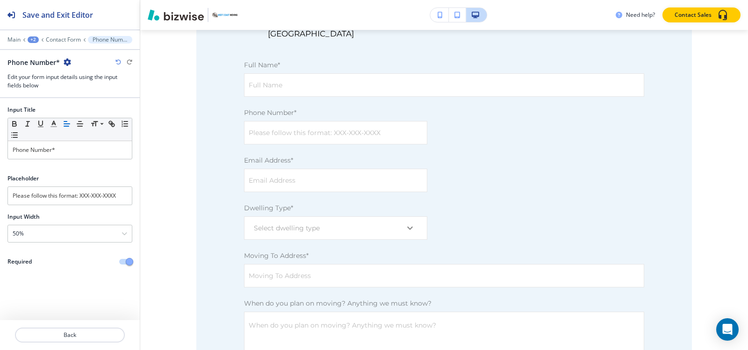
scroll to position [1716, 0]
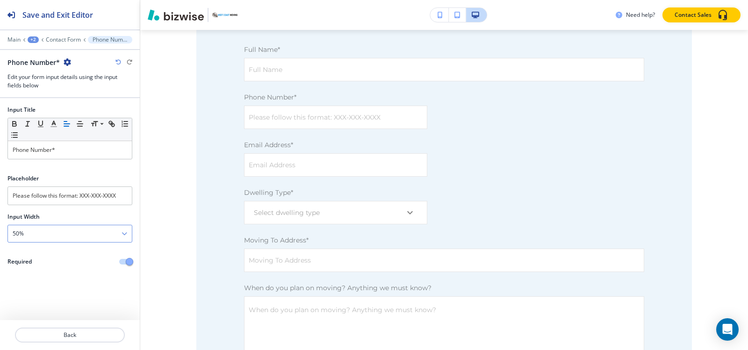
click at [29, 234] on div "50%" at bounding box center [70, 233] width 124 height 17
click at [36, 297] on h4 "100%" at bounding box center [70, 298] width 115 height 8
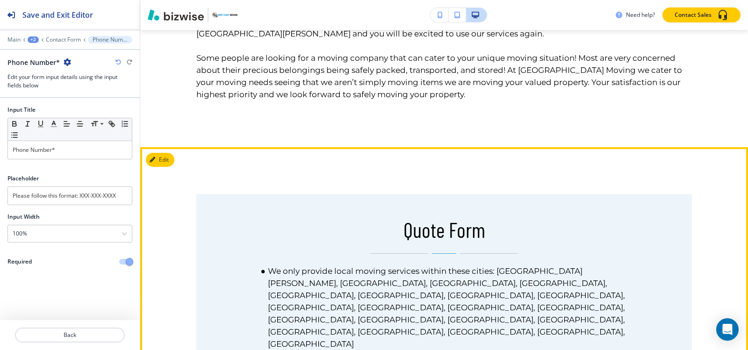
scroll to position [1389, 0]
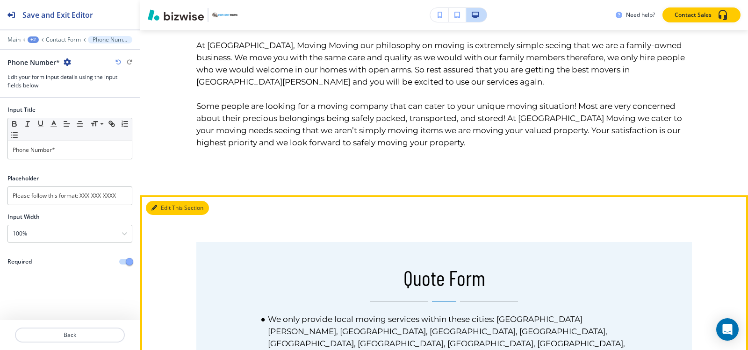
click at [158, 201] on button "Edit This Section" at bounding box center [177, 208] width 63 height 14
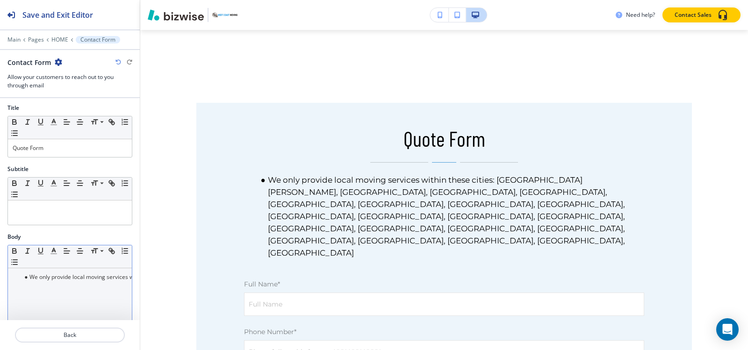
scroll to position [187, 0]
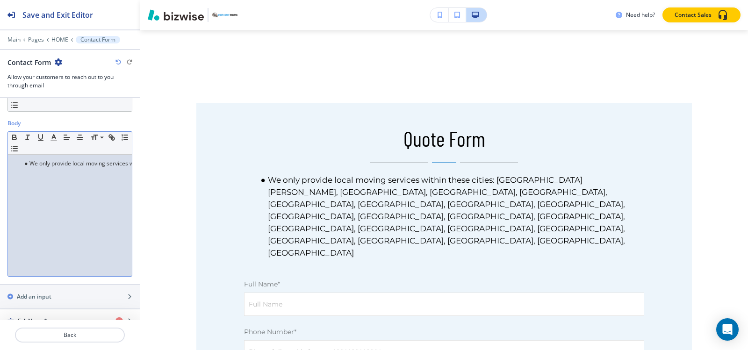
click at [98, 174] on div "We only provide local moving services within these cities: San Rafael, San Anse…" at bounding box center [70, 216] width 124 height 122
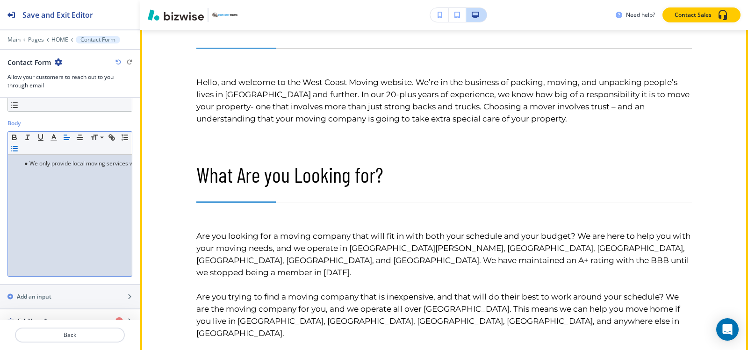
scroll to position [1201, 0]
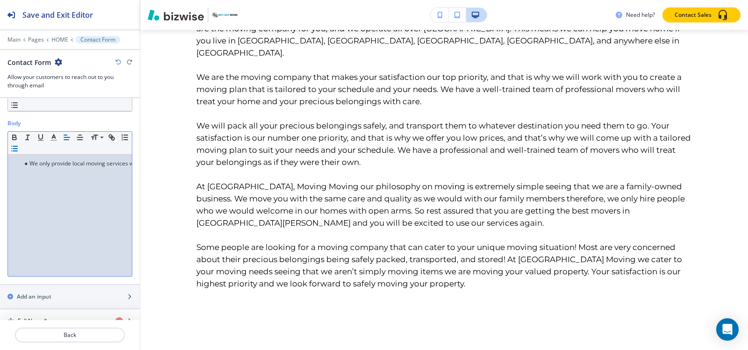
click at [33, 168] on div "We only provide local moving services within these cities: San Rafael, San Anse…" at bounding box center [70, 216] width 124 height 122
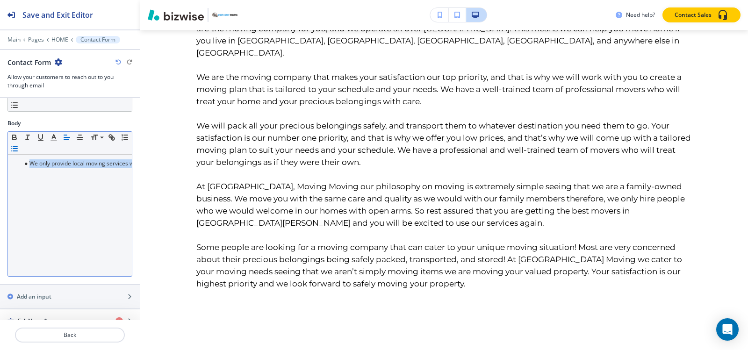
click at [19, 150] on icon "button" at bounding box center [14, 148] width 8 height 8
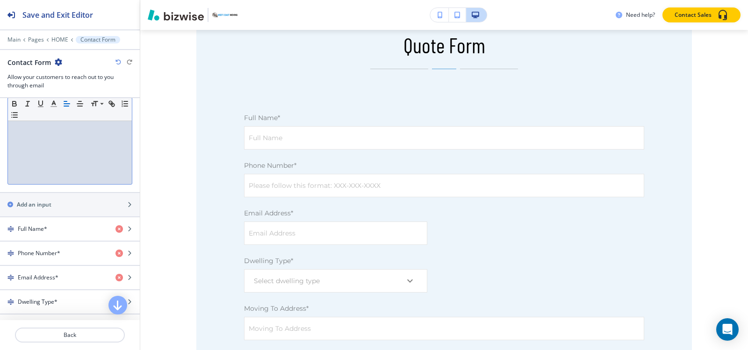
scroll to position [421, 0]
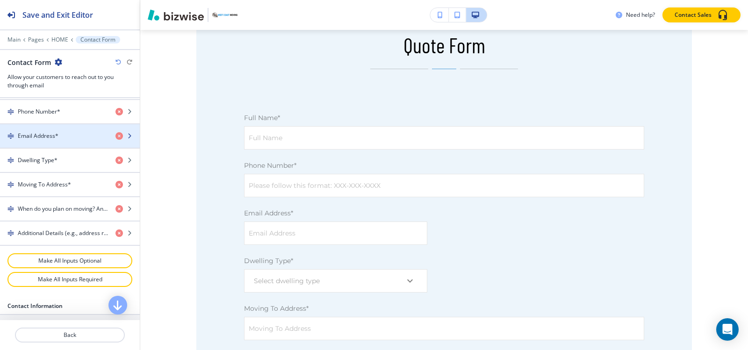
click at [58, 142] on div "button" at bounding box center [70, 143] width 140 height 7
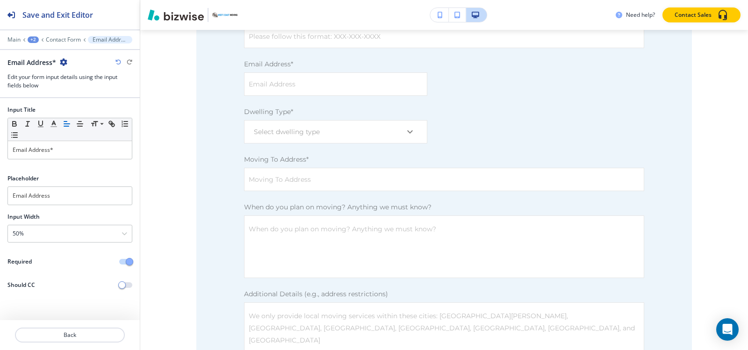
scroll to position [1727, 0]
click at [66, 237] on div "50%" at bounding box center [70, 233] width 124 height 17
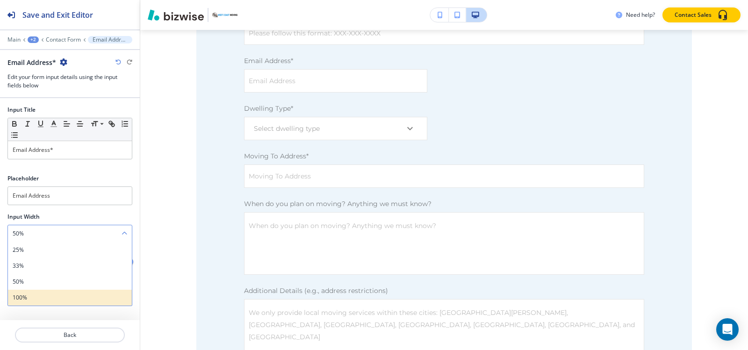
click at [29, 295] on h4 "100%" at bounding box center [70, 298] width 115 height 8
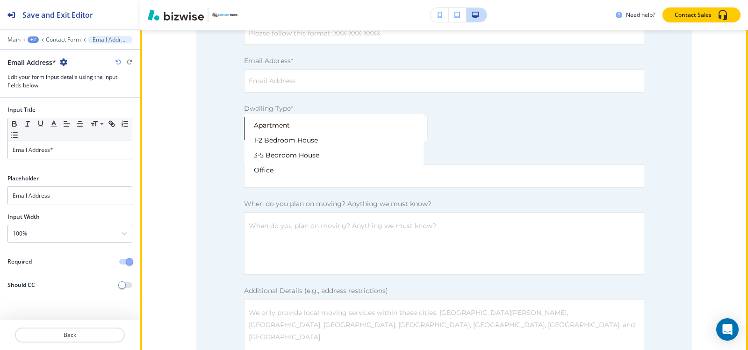
click at [395, 0] on body "Save and Exit Editor Main +2 Contact Form Email Address* Email Address* Edit yo…" at bounding box center [374, 0] width 748 height 0
click at [405, 102] on div at bounding box center [374, 175] width 748 height 350
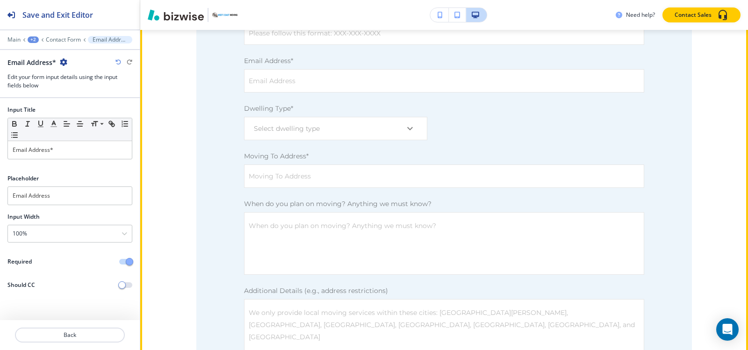
click at [77, 43] on div "Main +2 Contact Form Email Address*" at bounding box center [69, 39] width 125 height 7
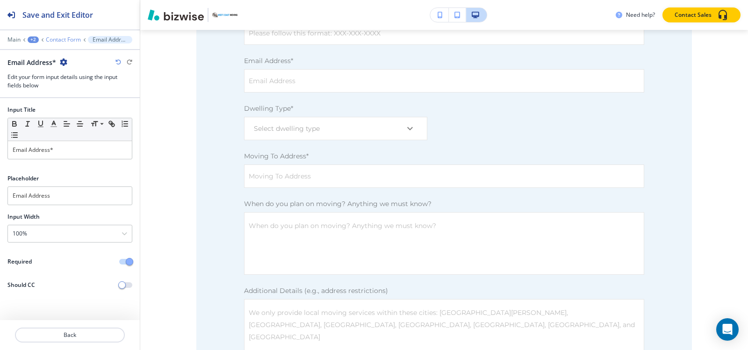
click at [73, 39] on p "Contact Form" at bounding box center [63, 39] width 35 height 7
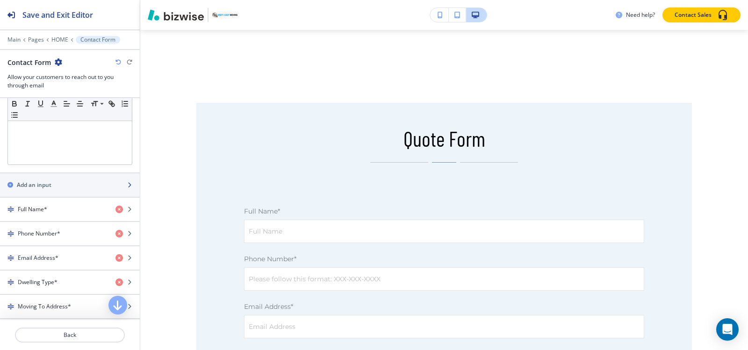
scroll to position [374, 0]
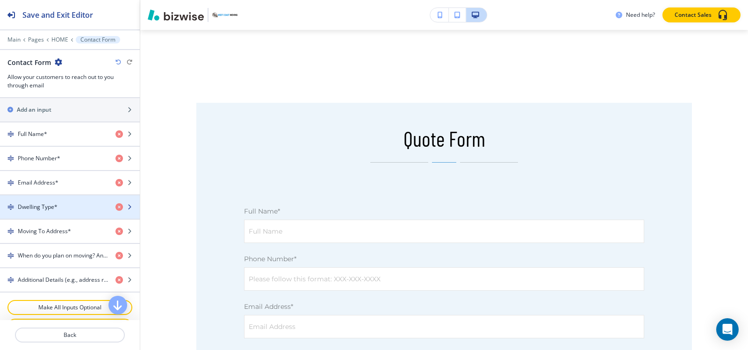
click at [60, 205] on div "Dwelling Type*" at bounding box center [54, 207] width 108 height 8
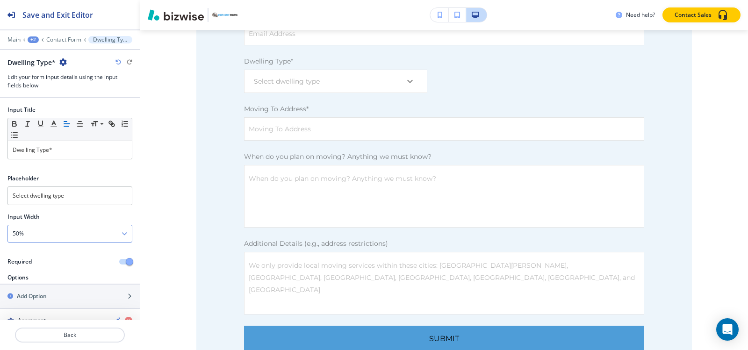
scroll to position [1775, 0]
click at [61, 237] on div "50%" at bounding box center [70, 233] width 124 height 17
click at [41, 298] on h4 "100%" at bounding box center [70, 298] width 115 height 8
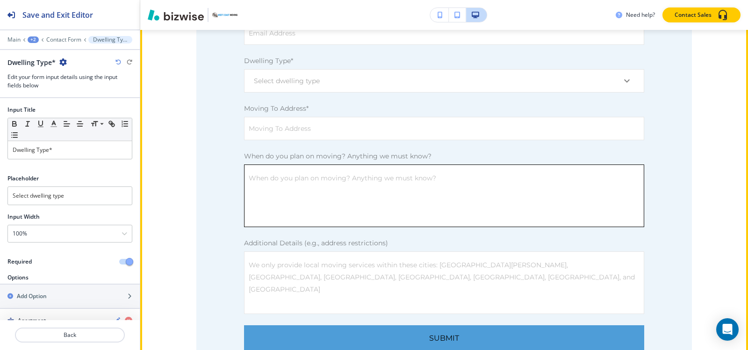
scroll to position [1682, 0]
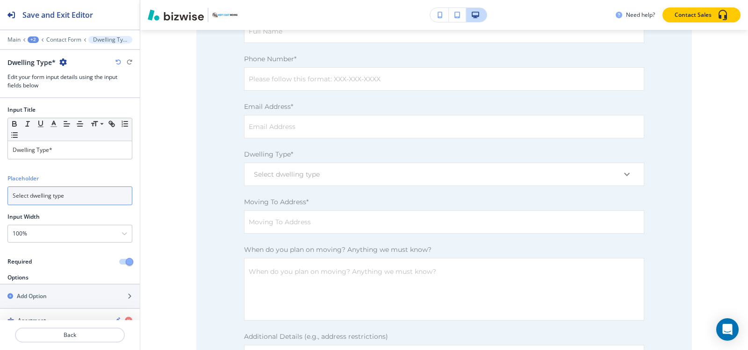
click at [100, 195] on input "Select dwelling type" at bounding box center [69, 195] width 125 height 19
drag, startPoint x: 54, startPoint y: 206, endPoint x: 52, endPoint y: 201, distance: 5.6
click at [52, 202] on div "Placeholder `" at bounding box center [70, 193] width 140 height 38
click at [52, 196] on input "`" at bounding box center [69, 195] width 125 height 19
type input "`"
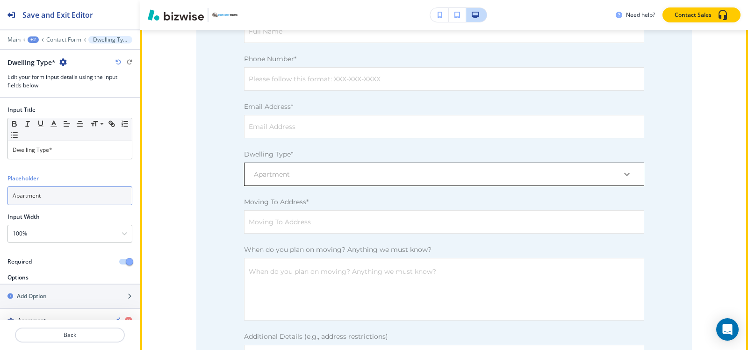
type input "Apartment"
click at [360, 0] on body "Save and Exit Editor Main +2 Contact Form Dwelling Type* Dwelling Type* Edit yo…" at bounding box center [374, 0] width 748 height 0
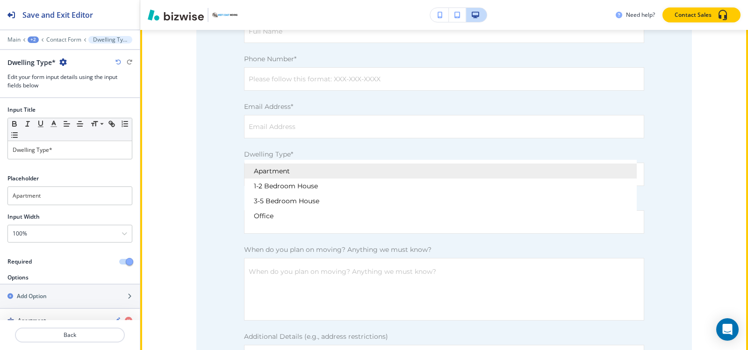
click at [332, 165] on li "Apartment" at bounding box center [440, 171] width 392 height 15
type input "Apartment"
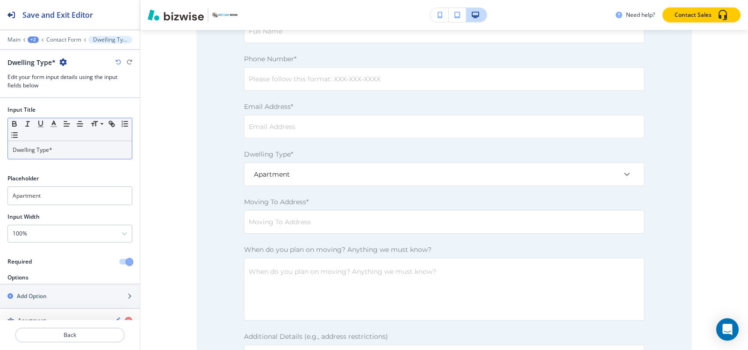
scroll to position [47, 0]
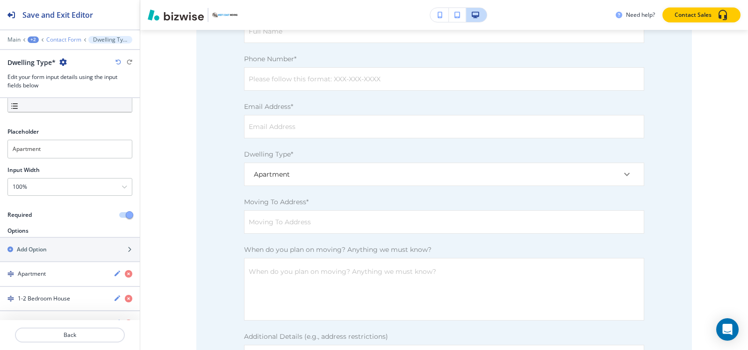
click at [55, 40] on p "Contact Form" at bounding box center [63, 39] width 35 height 7
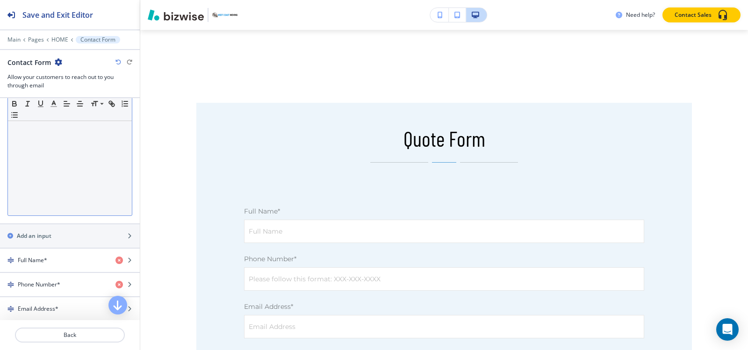
scroll to position [234, 0]
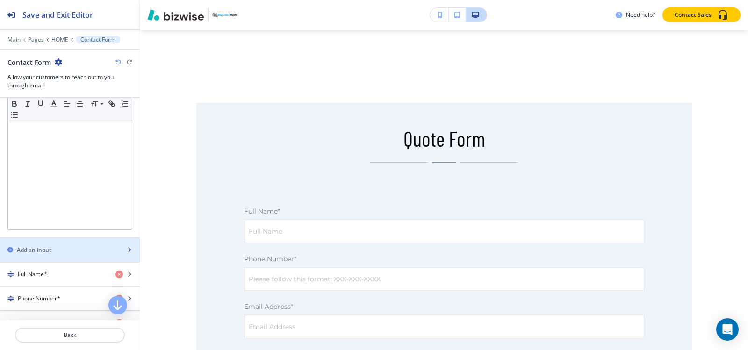
click at [55, 255] on div "button" at bounding box center [70, 257] width 140 height 7
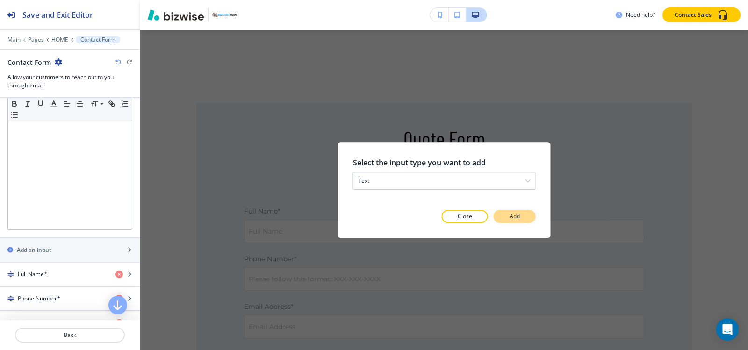
click at [514, 218] on p "Add" at bounding box center [514, 216] width 10 height 8
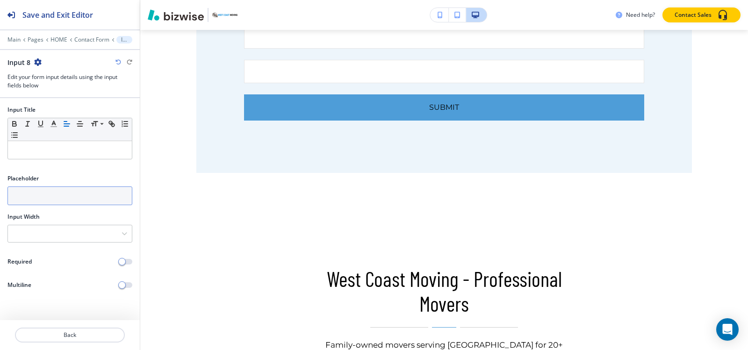
scroll to position [2044, 0]
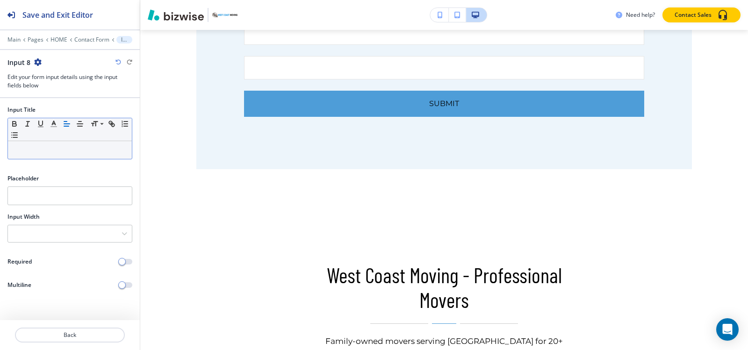
click at [37, 151] on p at bounding box center [70, 150] width 115 height 8
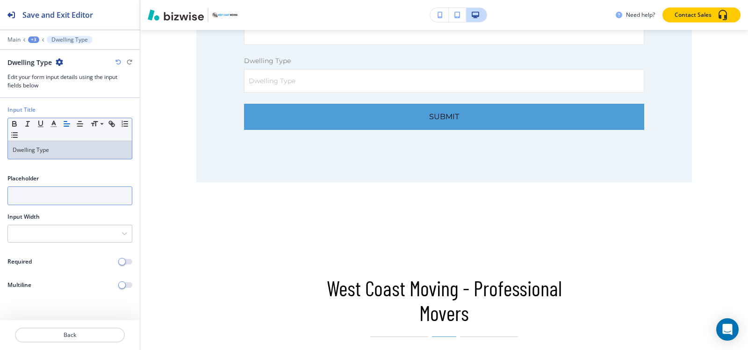
click at [47, 201] on input "text" at bounding box center [69, 195] width 125 height 19
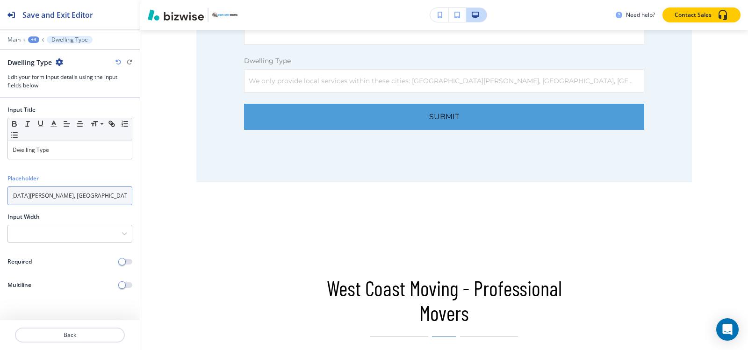
scroll to position [0, 0]
type input "We only provide local services within these cities: [GEOGRAPHIC_DATA][PERSON_NA…"
click at [122, 285] on span "button" at bounding box center [121, 284] width 7 height 7
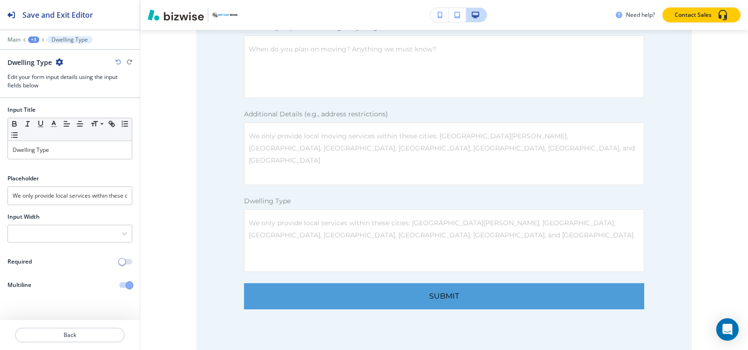
click at [33, 42] on div "+3" at bounding box center [33, 39] width 11 height 7
click at [62, 90] on p "Contact Form" at bounding box center [58, 88] width 48 height 8
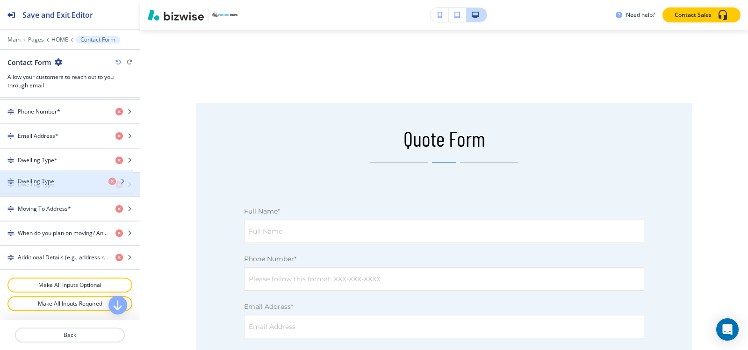
drag, startPoint x: 59, startPoint y: 258, endPoint x: 59, endPoint y: 181, distance: 76.2
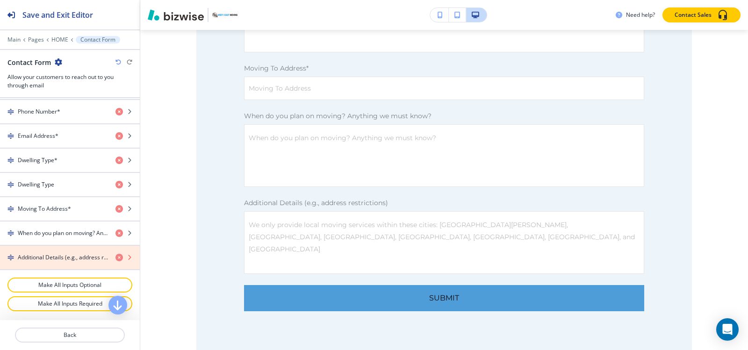
click at [115, 258] on icon "button" at bounding box center [118, 257] width 7 height 7
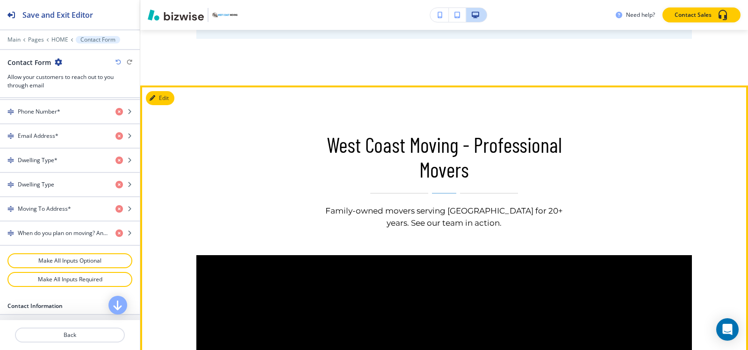
scroll to position [2136, 0]
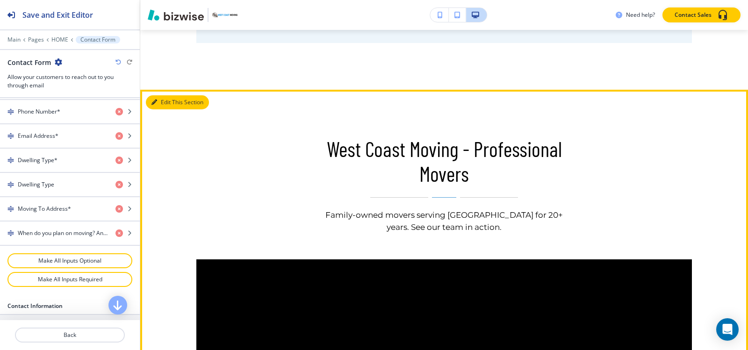
click at [165, 95] on button "Edit This Section" at bounding box center [177, 102] width 63 height 14
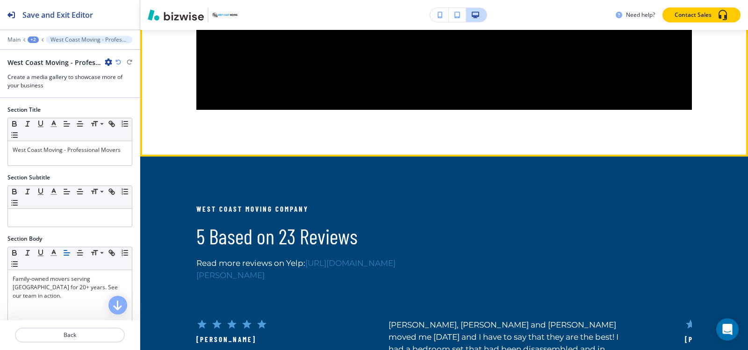
scroll to position [2637, 0]
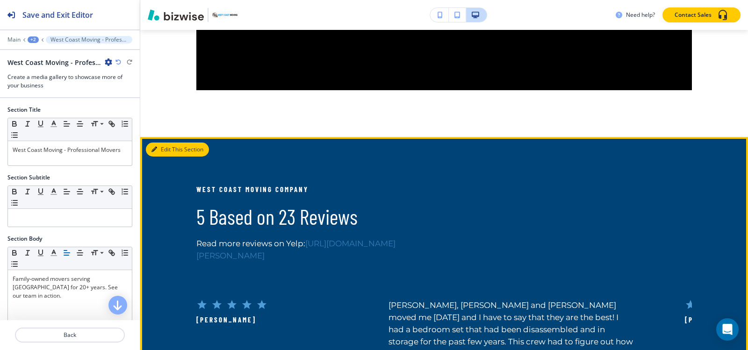
click at [157, 143] on button "Edit This Section" at bounding box center [177, 150] width 63 height 14
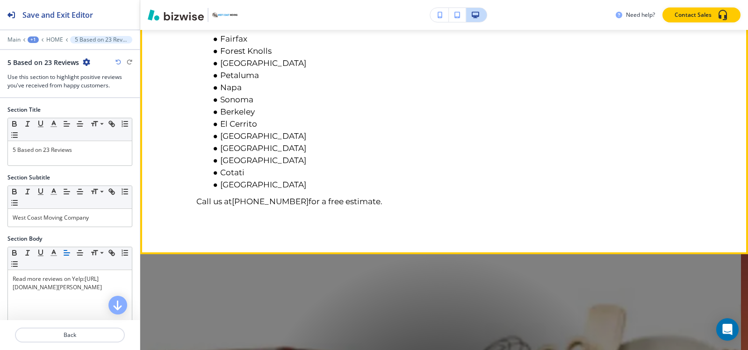
scroll to position [3886, 0]
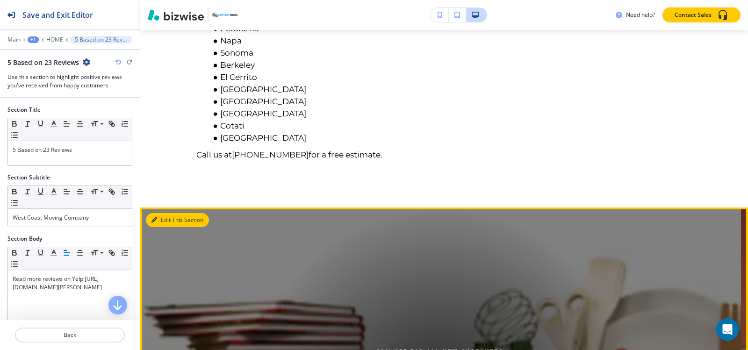
click at [157, 221] on button "Edit This Section" at bounding box center [177, 220] width 63 height 14
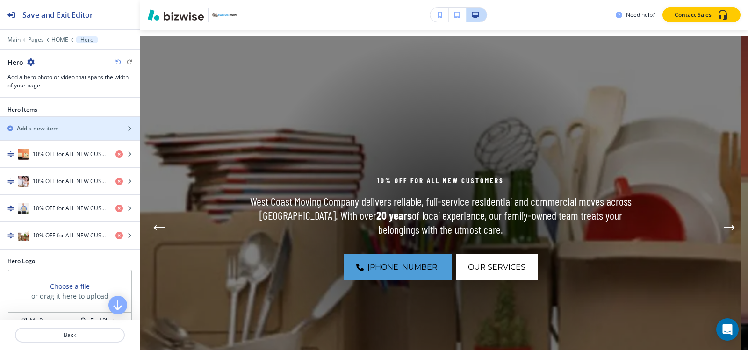
scroll to position [3874, 0]
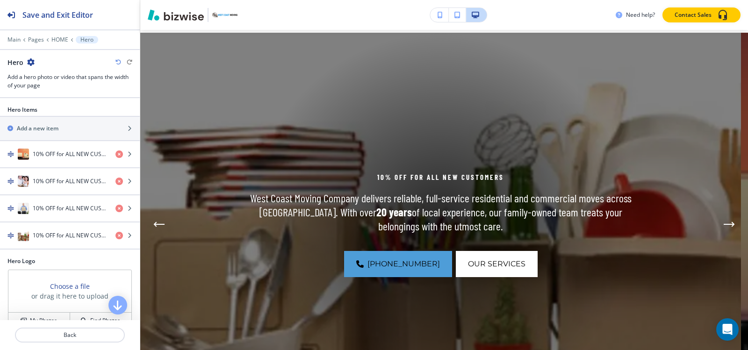
click at [31, 64] on icon "button" at bounding box center [30, 61] width 7 height 7
click at [59, 114] on p "Delete Section" at bounding box center [57, 111] width 48 height 8
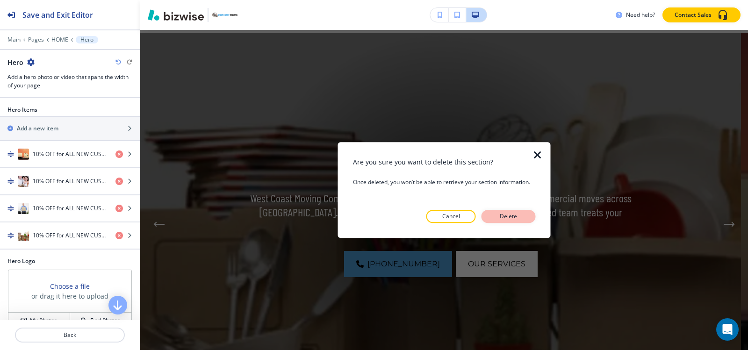
click at [499, 217] on p "Delete" at bounding box center [508, 216] width 22 height 8
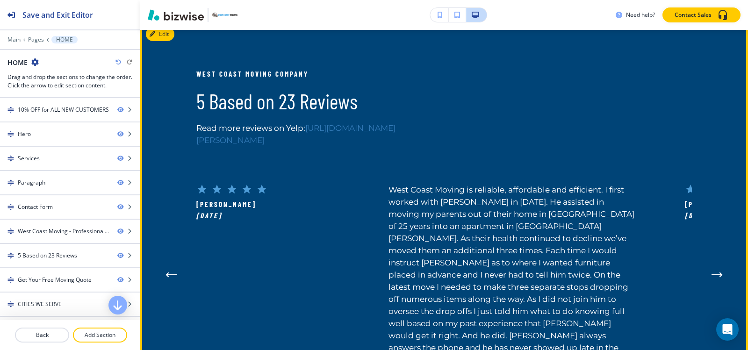
scroll to position [2659, 0]
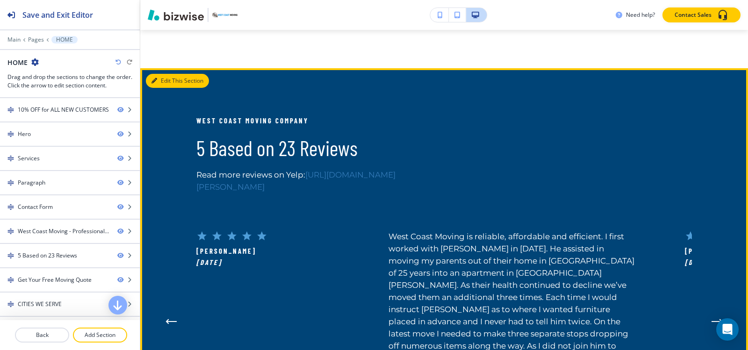
click at [165, 74] on button "Edit This Section" at bounding box center [177, 81] width 63 height 14
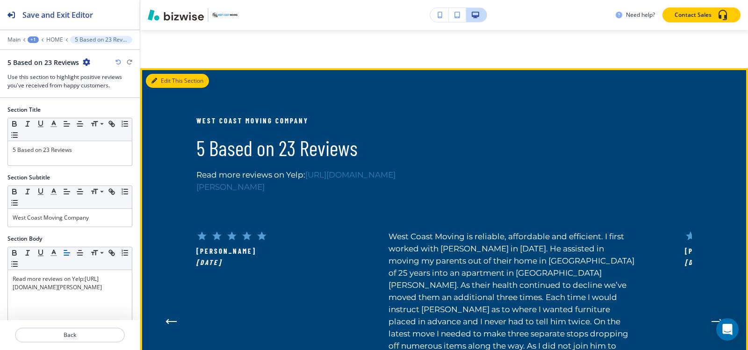
scroll to position [2671, 0]
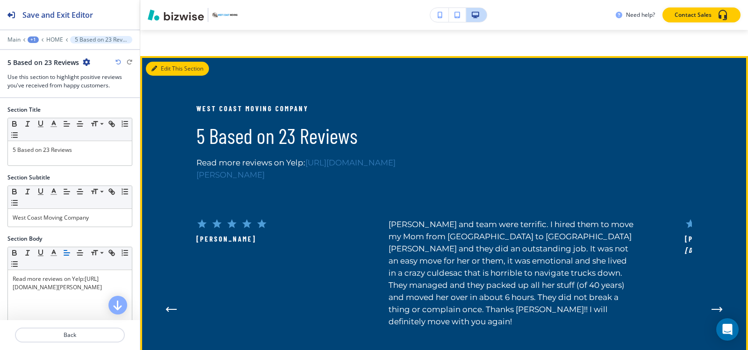
click at [155, 66] on icon "button" at bounding box center [154, 69] width 6 height 6
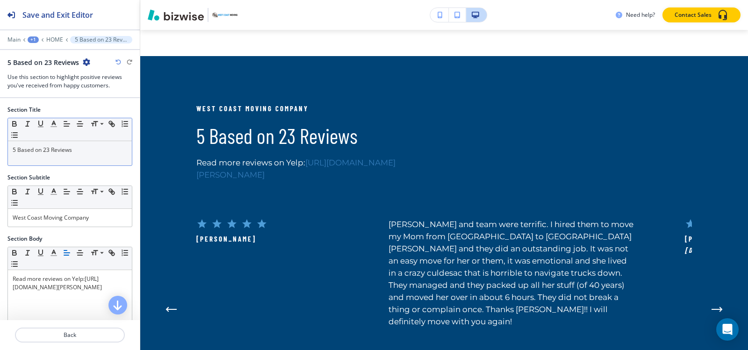
click at [95, 153] on p "5 Based on 23 Reviews" at bounding box center [70, 150] width 115 height 8
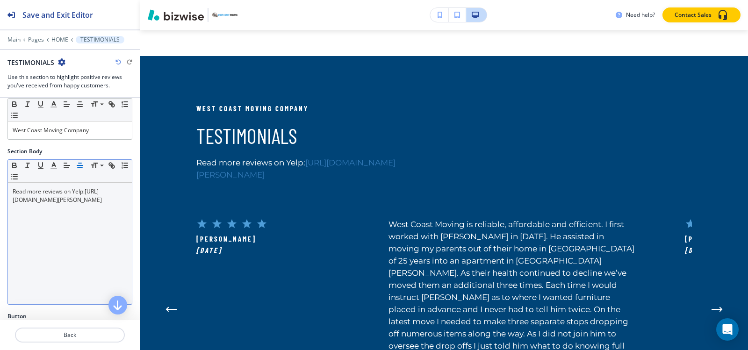
scroll to position [93, 0]
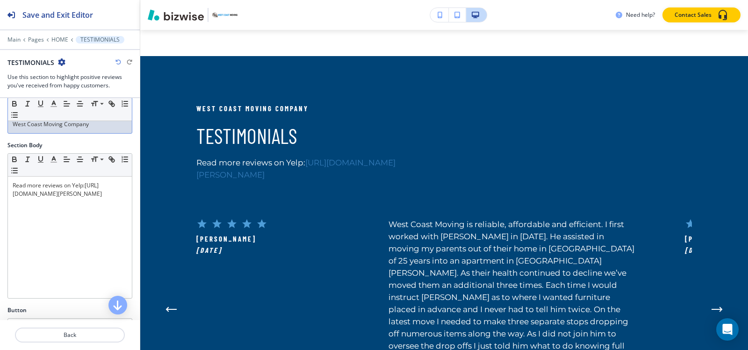
click at [89, 124] on p "West Coast Moving Company" at bounding box center [70, 124] width 115 height 8
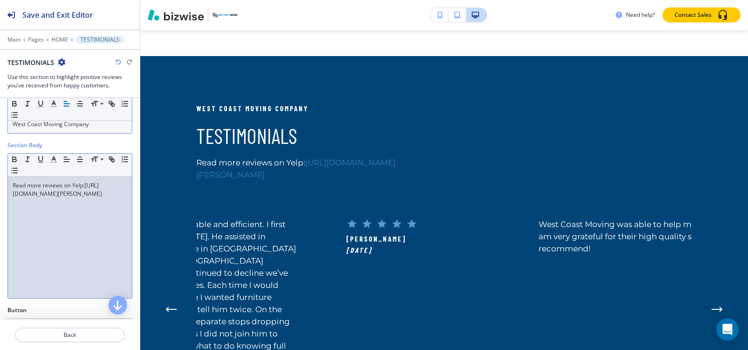
click at [54, 198] on link "https://www.yelp.com/biz/west-coast-moving-company-san-rafael?adjust_creative=D…" at bounding box center [57, 189] width 89 height 16
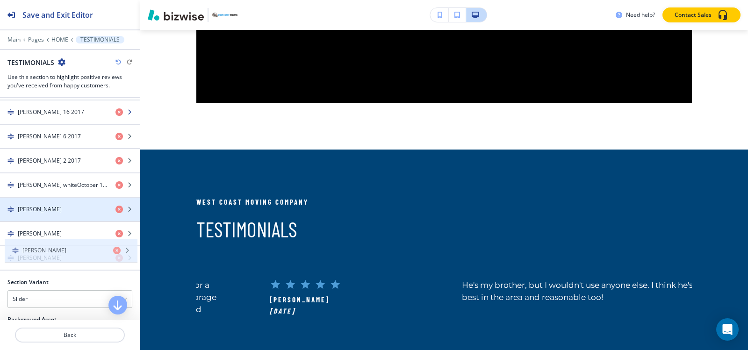
scroll to position [280, 0]
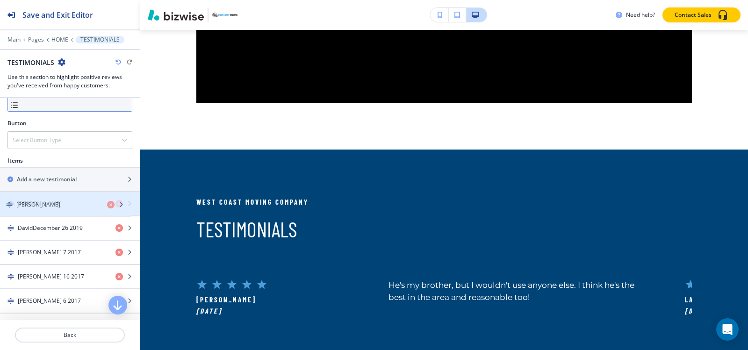
drag, startPoint x: 59, startPoint y: 256, endPoint x: 58, endPoint y: 203, distance: 53.3
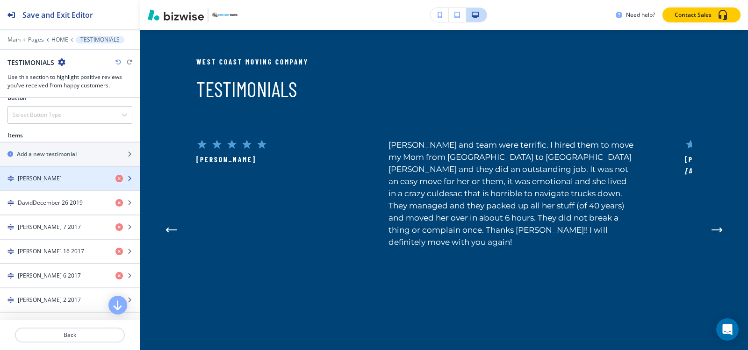
scroll to position [327, 0]
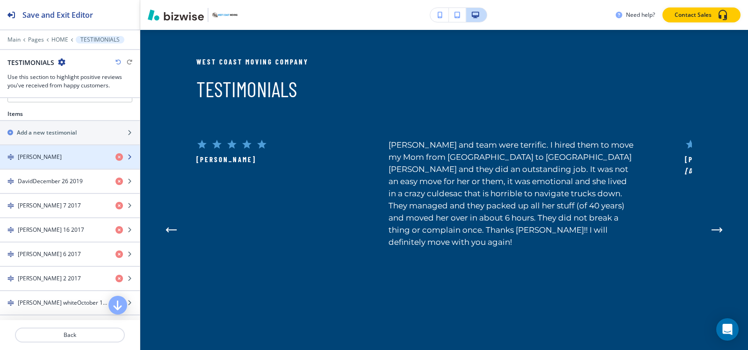
click at [59, 156] on div "[PERSON_NAME]" at bounding box center [54, 157] width 108 height 8
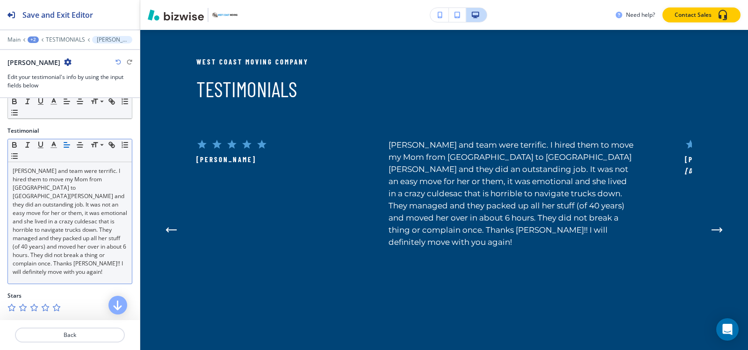
scroll to position [93, 0]
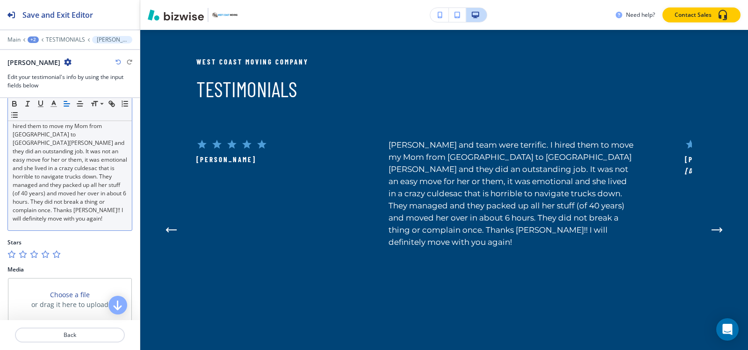
click at [89, 209] on p "[PERSON_NAME] and team were terrific. I hired them to move my Mom from [GEOGRAP…" at bounding box center [70, 168] width 115 height 109
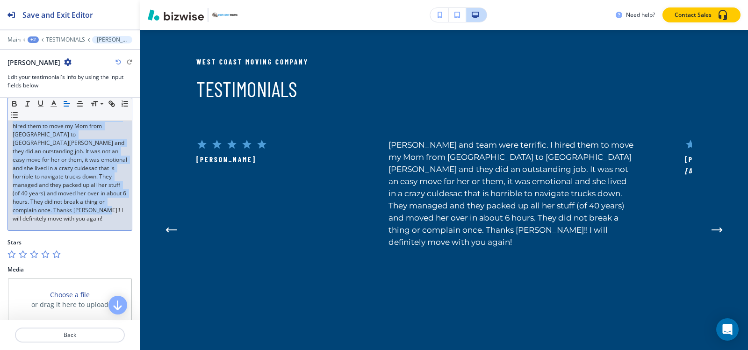
copy p "[PERSON_NAME] and team were terrific. I hired them to move my Mom from [GEOGRAP…"
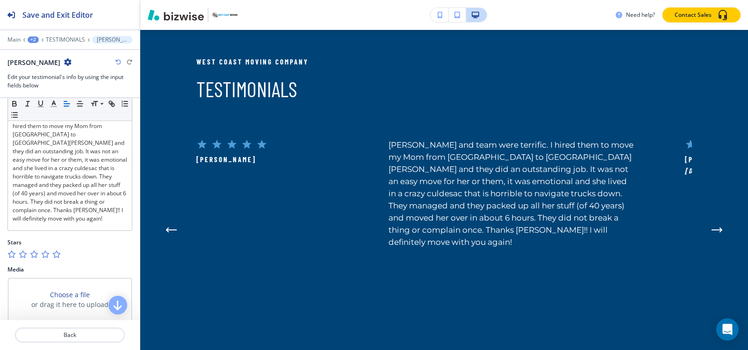
click at [63, 35] on div at bounding box center [70, 33] width 140 height 6
click at [64, 42] on p "TESTIMONIALS" at bounding box center [65, 39] width 39 height 7
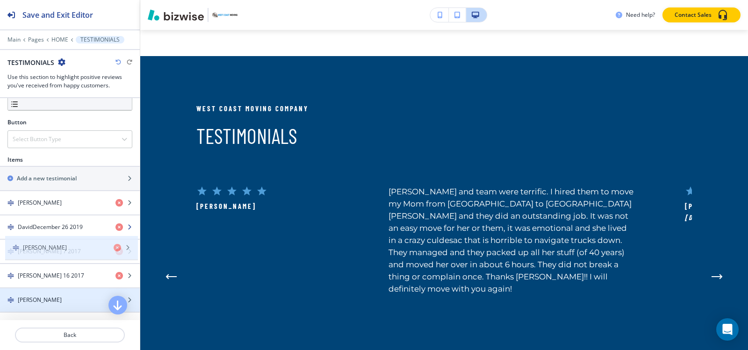
scroll to position [280, 0]
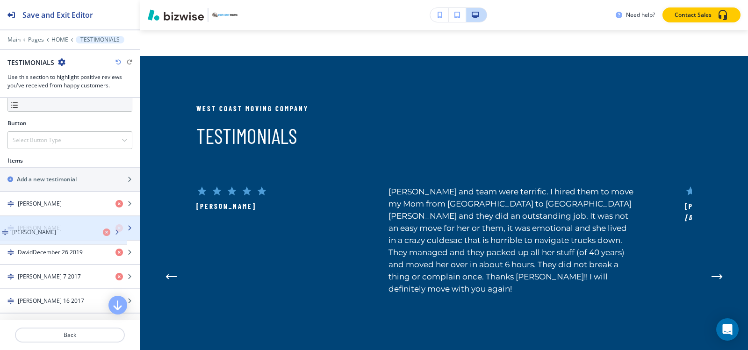
drag, startPoint x: 60, startPoint y: 280, endPoint x: 55, endPoint y: 232, distance: 48.5
click at [55, 232] on div "button" at bounding box center [70, 235] width 140 height 7
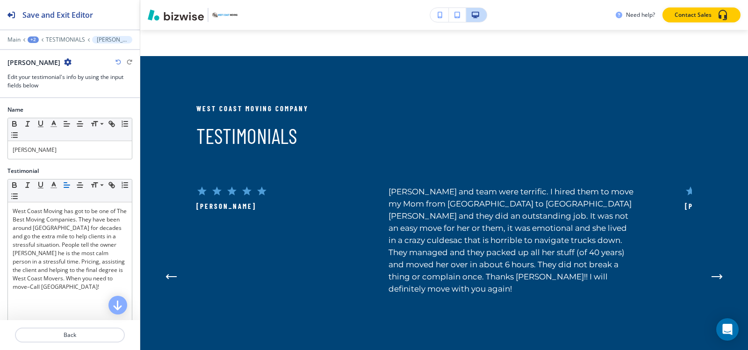
click at [59, 43] on div at bounding box center [70, 46] width 140 height 6
click at [60, 39] on p "TESTIMONIALS" at bounding box center [65, 39] width 39 height 7
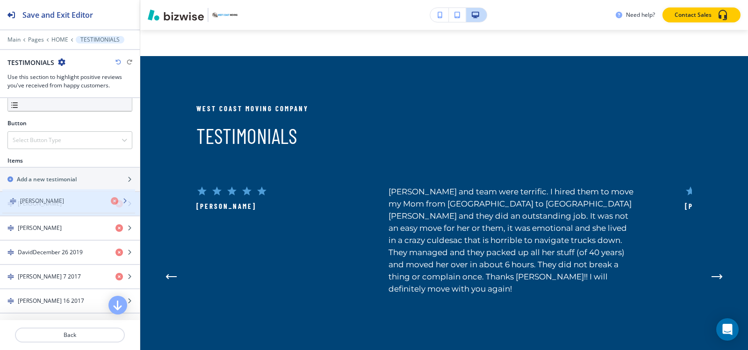
drag, startPoint x: 46, startPoint y: 229, endPoint x: 48, endPoint y: 202, distance: 27.2
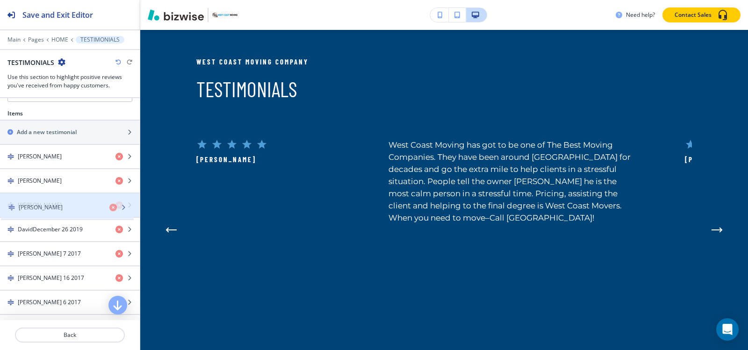
scroll to position [327, 0]
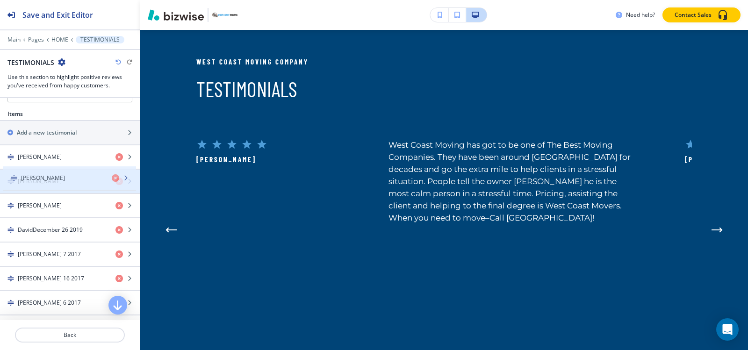
drag, startPoint x: 48, startPoint y: 256, endPoint x: 51, endPoint y: 176, distance: 80.0
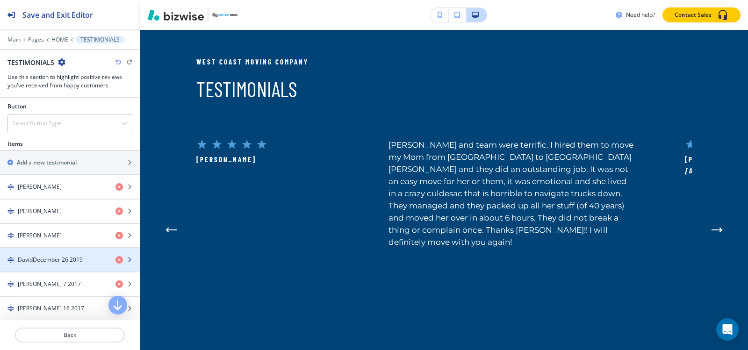
scroll to position [280, 0]
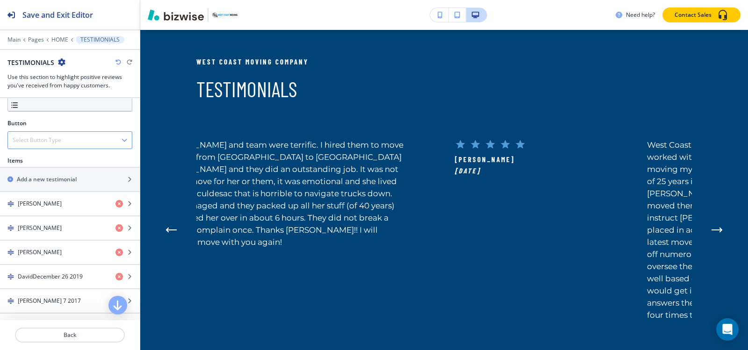
click at [64, 139] on div "Select Button Type" at bounding box center [70, 140] width 124 height 17
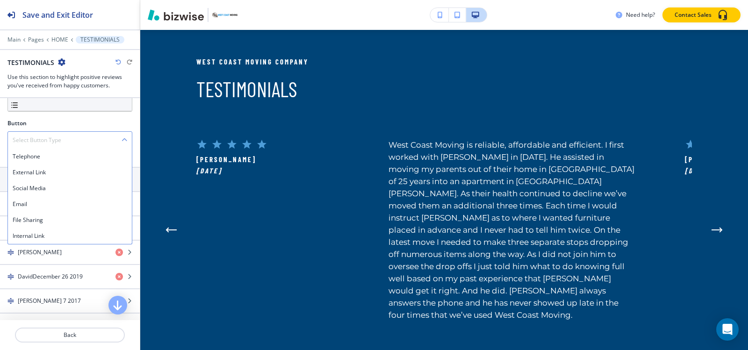
click at [53, 137] on h4 "Select Button Type" at bounding box center [37, 140] width 49 height 8
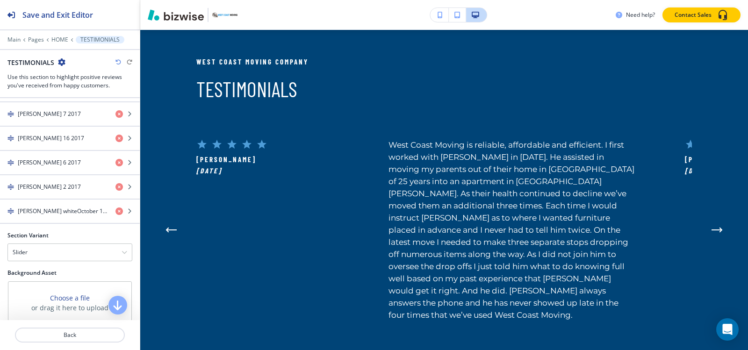
scroll to position [553, 0]
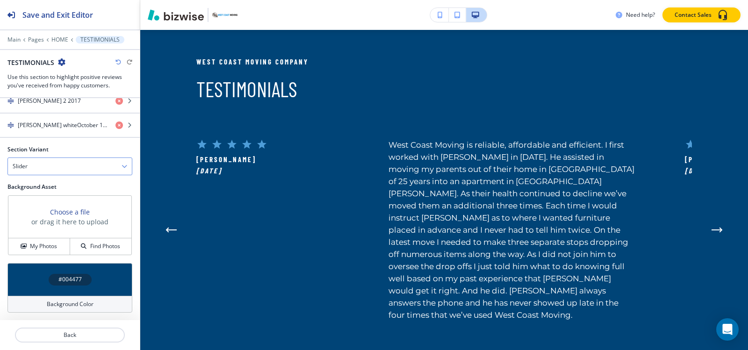
click at [64, 166] on div "Slider" at bounding box center [70, 166] width 124 height 17
click at [43, 200] on h4 "Flat" at bounding box center [70, 198] width 115 height 8
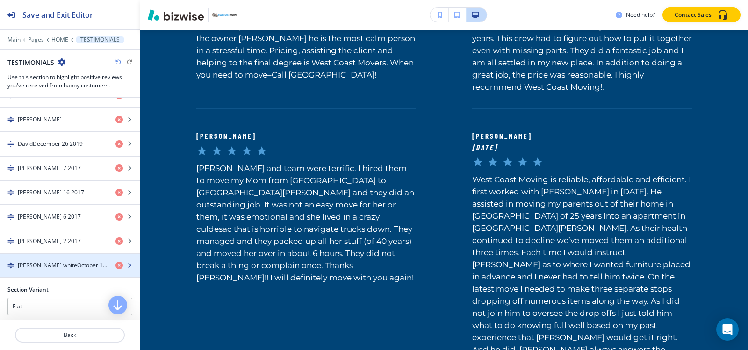
scroll to position [460, 0]
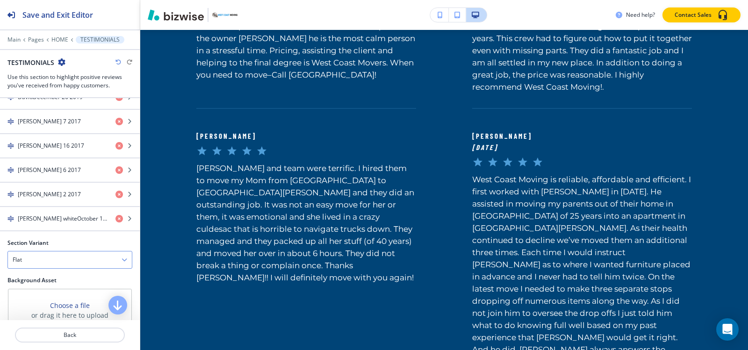
click at [51, 265] on div "Flat" at bounding box center [70, 259] width 124 height 17
click at [32, 272] on h4 "Slider" at bounding box center [70, 276] width 115 height 8
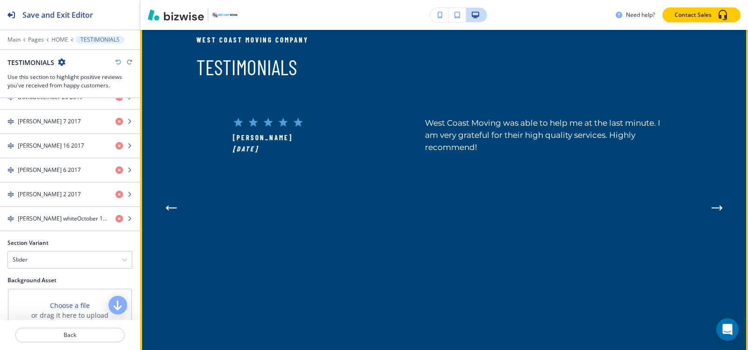
scroll to position [2671, 0]
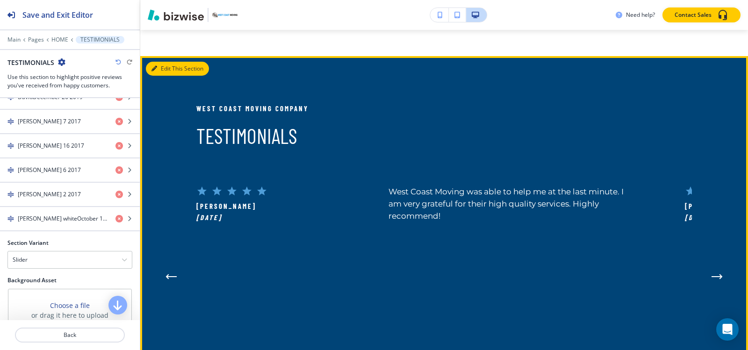
click at [160, 62] on button "Edit This Section" at bounding box center [177, 69] width 63 height 14
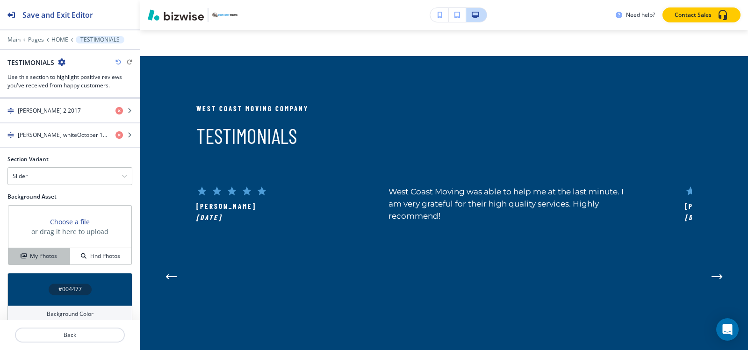
scroll to position [553, 0]
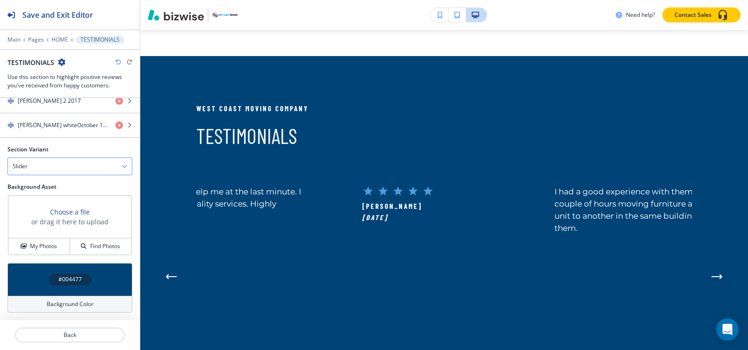
click at [43, 170] on div "Slider" at bounding box center [70, 166] width 124 height 17
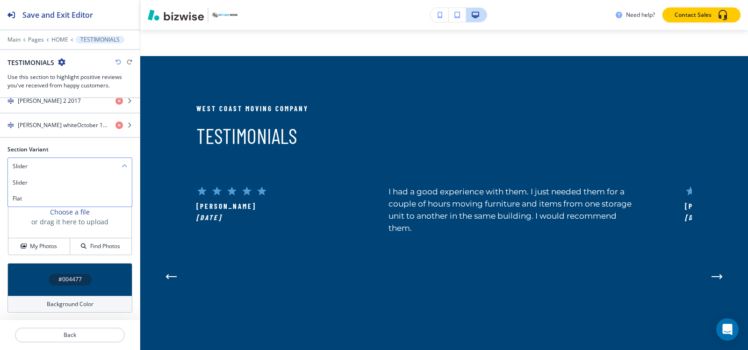
click at [43, 170] on div "Slider" at bounding box center [70, 166] width 124 height 17
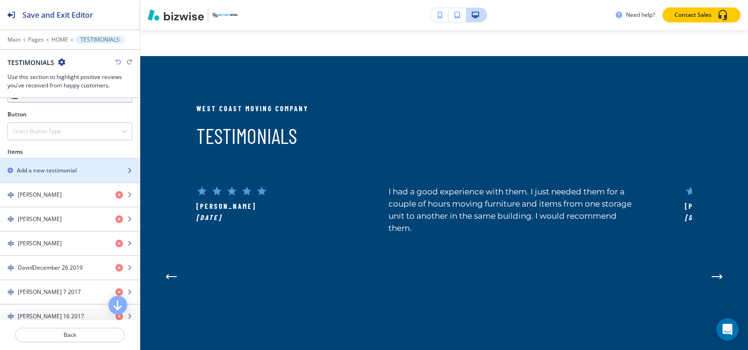
scroll to position [273, 0]
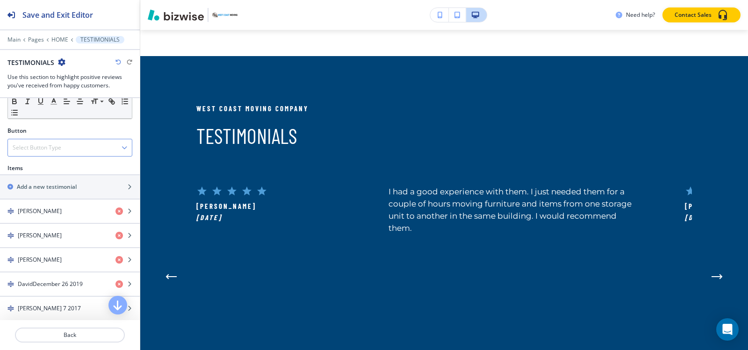
click at [62, 147] on div "Select Button Type" at bounding box center [70, 147] width 124 height 17
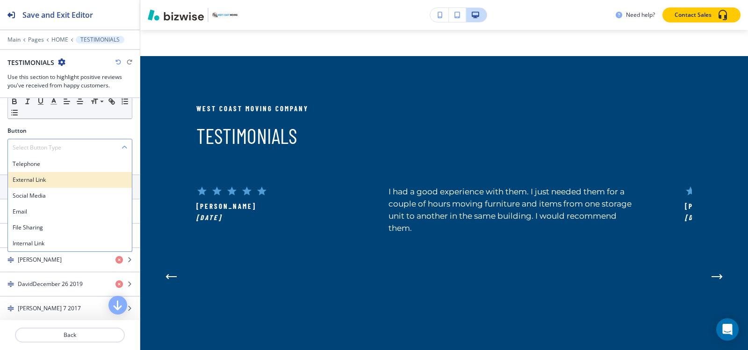
click at [59, 183] on h4 "External Link" at bounding box center [70, 180] width 115 height 8
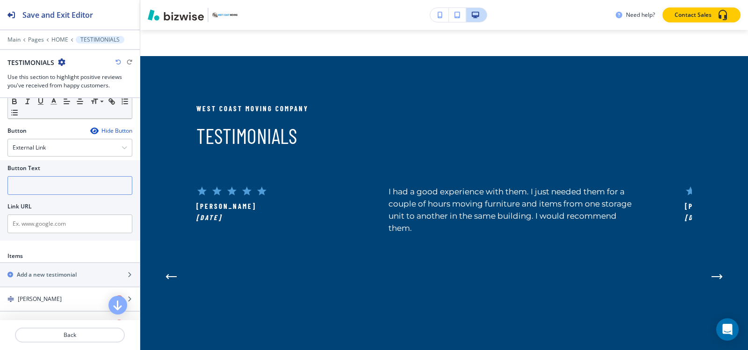
click at [58, 186] on input "text" at bounding box center [69, 185] width 125 height 19
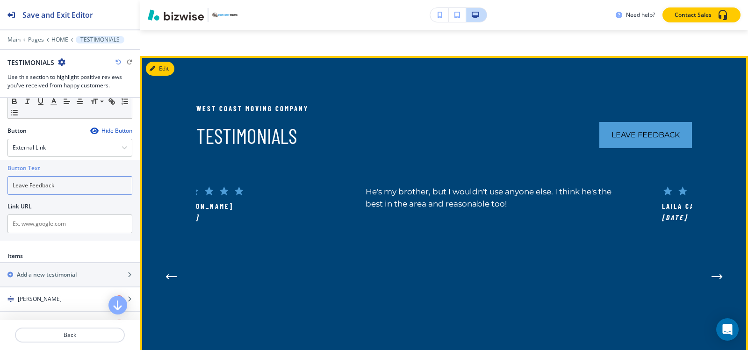
type input "Leave Feedback"
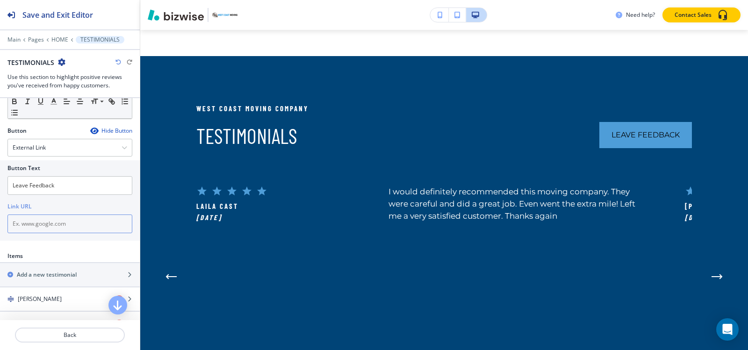
click at [76, 230] on input "text" at bounding box center [69, 224] width 125 height 19
paste input "https://cloud.gosite.com/review-feedback?uuid=de2842d8-0147-b2a3-3ae2-c2734d59d…"
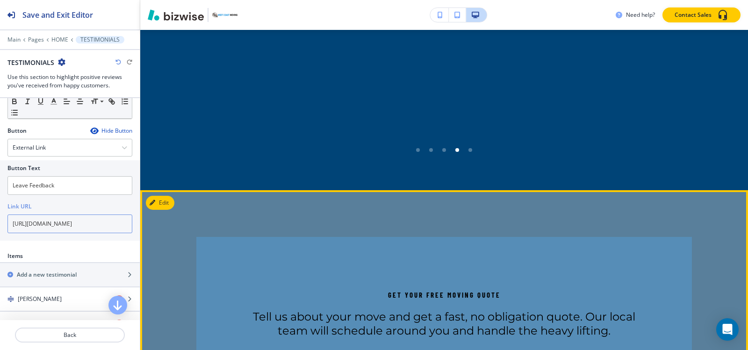
scroll to position [3138, 0]
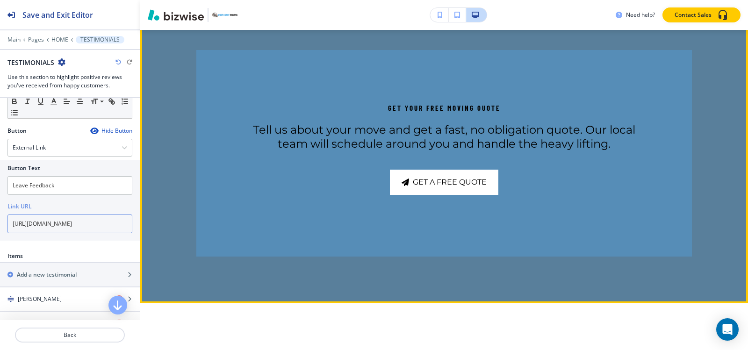
type input "https://cloud.gosite.com/review-feedback?uuid=de2842d8-0147-b2a3-3ae2-c2734d59d…"
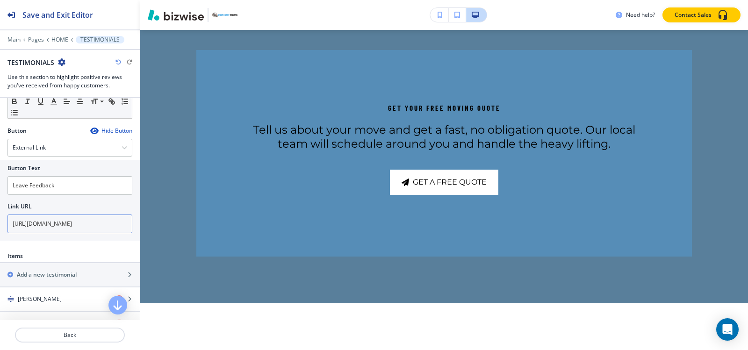
scroll to position [0, 0]
click at [52, 40] on p "HOME" at bounding box center [59, 39] width 17 height 7
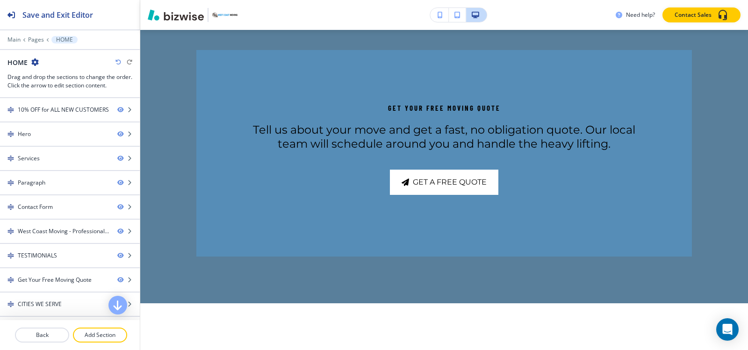
click at [35, 40] on p "Pages" at bounding box center [36, 39] width 16 height 7
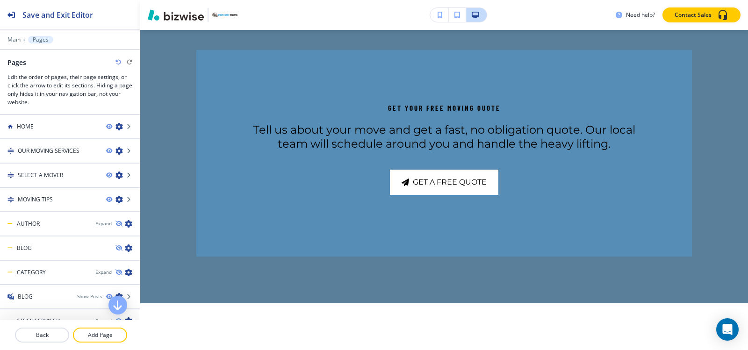
drag, startPoint x: 101, startPoint y: 336, endPoint x: 122, endPoint y: 322, distance: 24.6
click at [103, 335] on p "Add Page" at bounding box center [100, 335] width 52 height 8
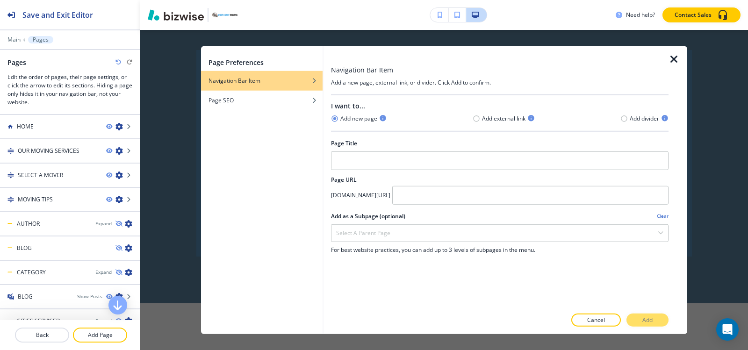
click at [678, 60] on icon "button" at bounding box center [673, 58] width 11 height 11
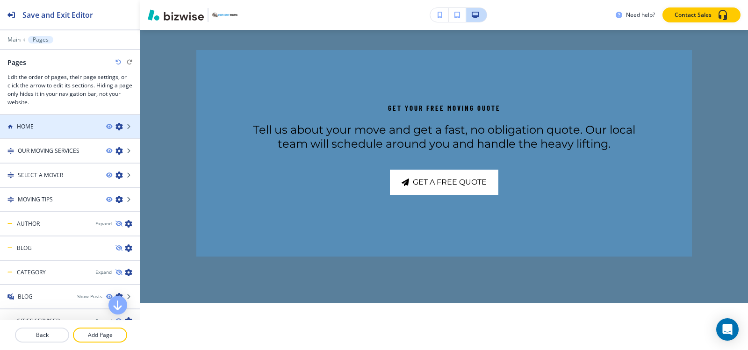
click at [75, 125] on div "HOME" at bounding box center [49, 126] width 99 height 8
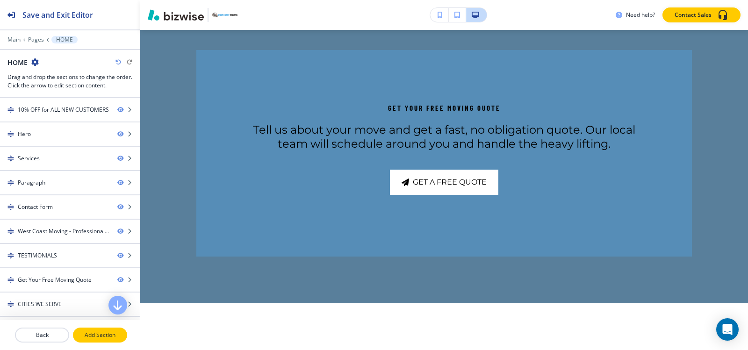
click at [90, 337] on p "Add Section" at bounding box center [100, 335] width 52 height 8
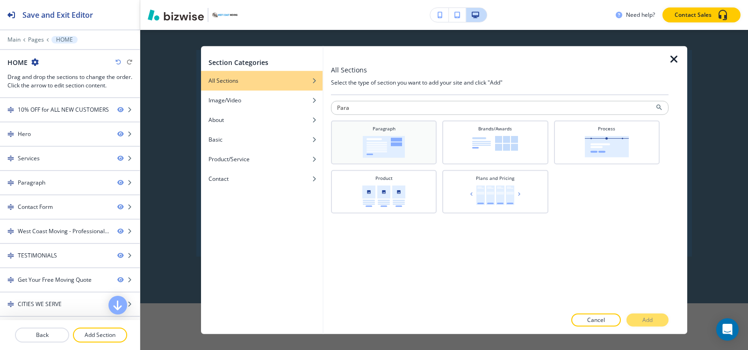
type input "Para"
click at [379, 136] on img at bounding box center [384, 147] width 42 height 22
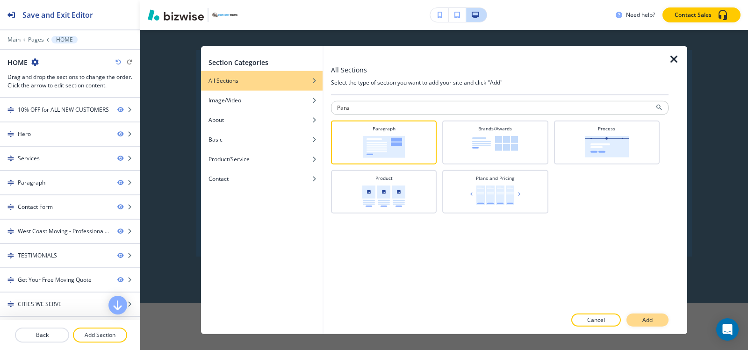
click at [659, 317] on button "Add" at bounding box center [647, 320] width 42 height 13
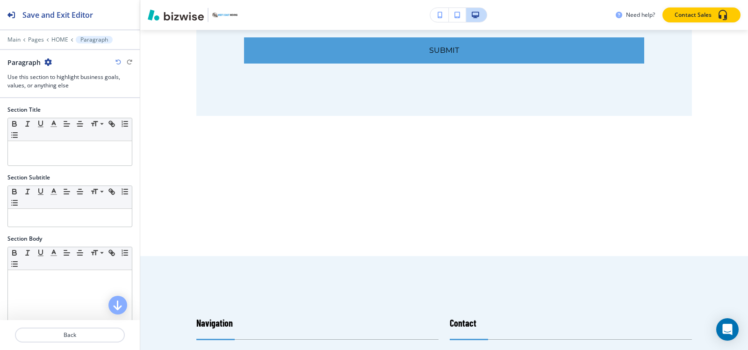
scroll to position [4829, 0]
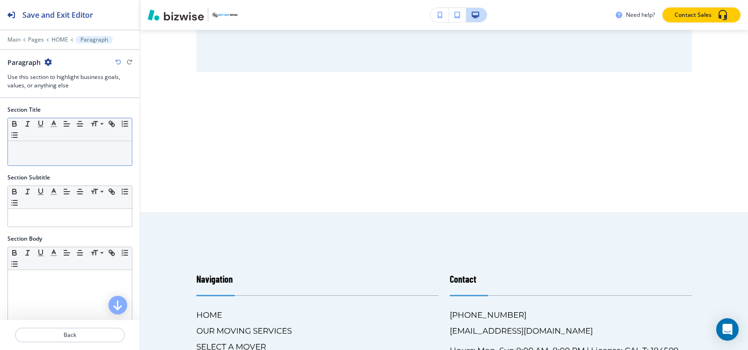
click at [44, 152] on p at bounding box center [70, 150] width 115 height 8
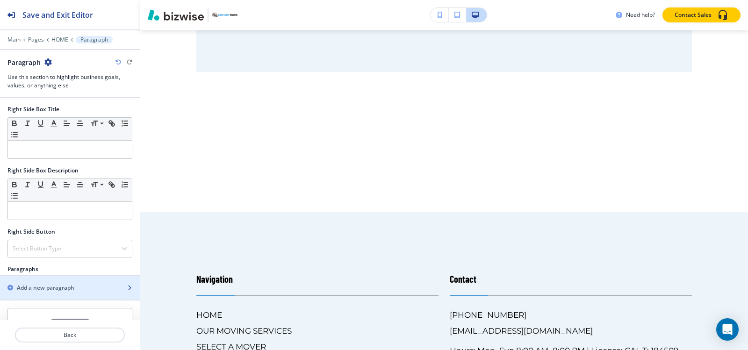
scroll to position [392, 0]
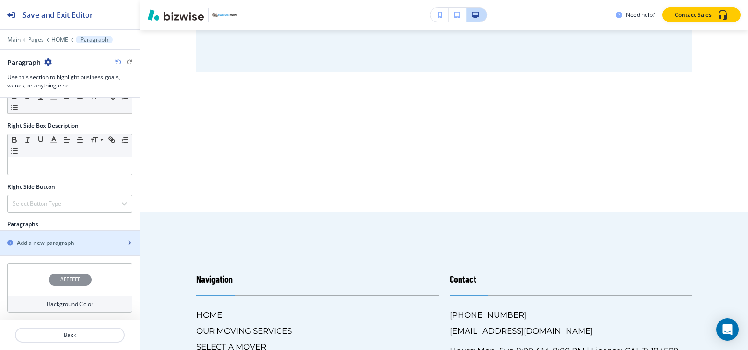
click at [45, 245] on h2 "Add a new paragraph" at bounding box center [45, 243] width 57 height 8
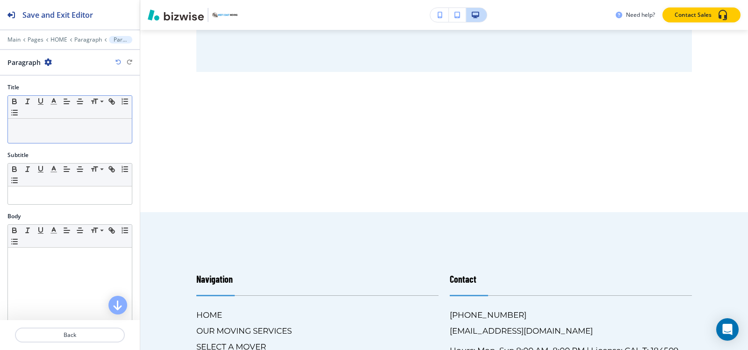
click at [56, 129] on p at bounding box center [70, 127] width 115 height 8
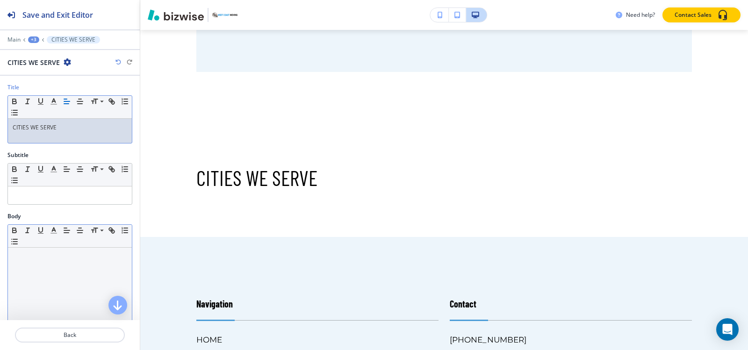
click at [59, 274] on div at bounding box center [70, 309] width 124 height 122
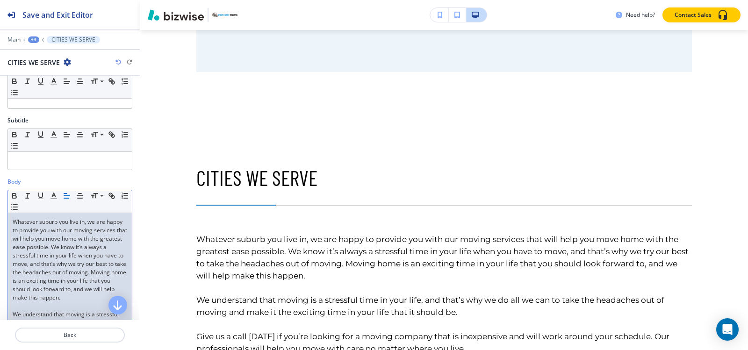
scroll to position [0, 0]
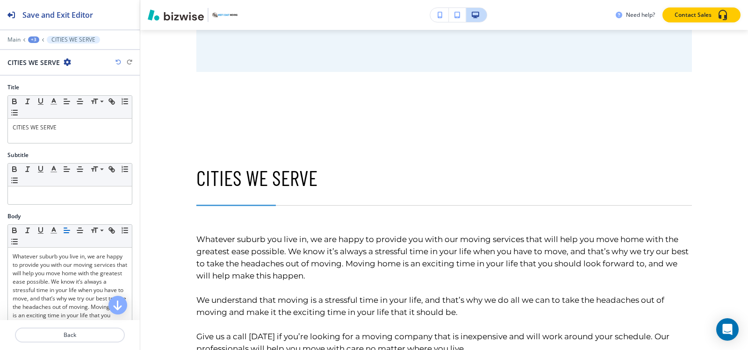
click at [30, 40] on div "+3" at bounding box center [33, 39] width 11 height 7
click at [43, 76] on button "HOME" at bounding box center [58, 71] width 60 height 16
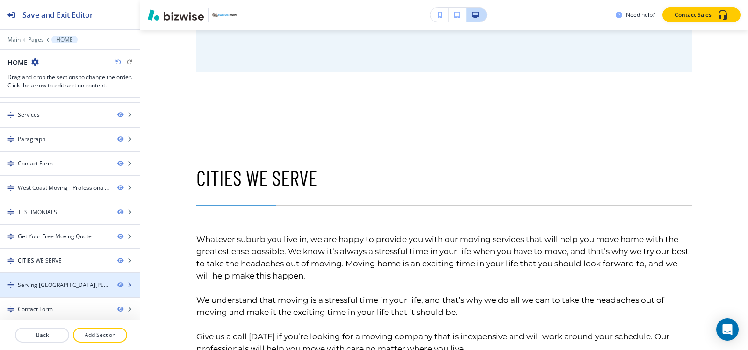
scroll to position [70, 0]
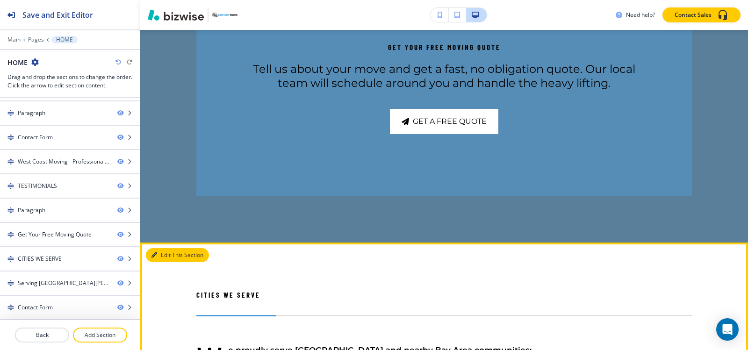
click at [151, 248] on button "Edit This Section" at bounding box center [177, 255] width 63 height 14
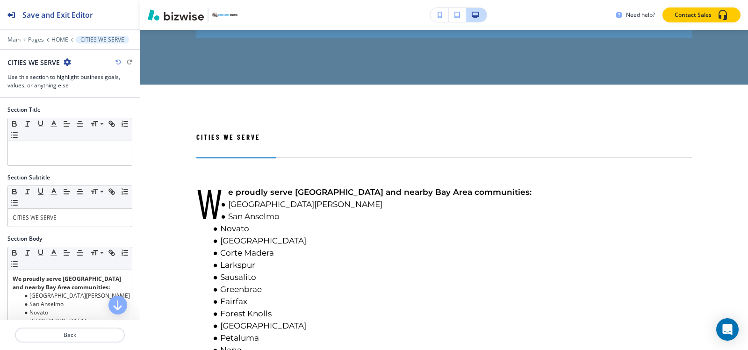
scroll to position [3644, 0]
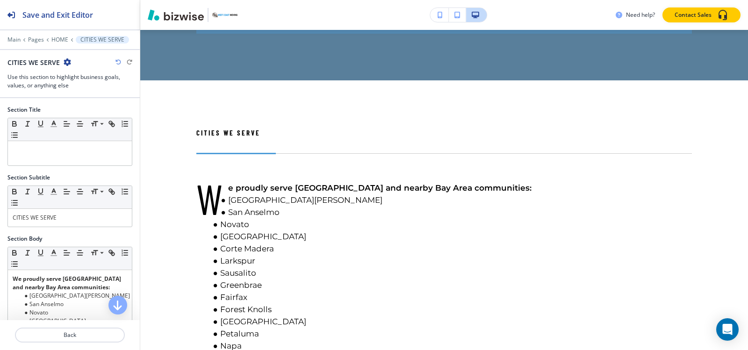
click at [65, 61] on icon "button" at bounding box center [67, 61] width 7 height 7
click at [90, 111] on p "Delete Section" at bounding box center [93, 111] width 48 height 8
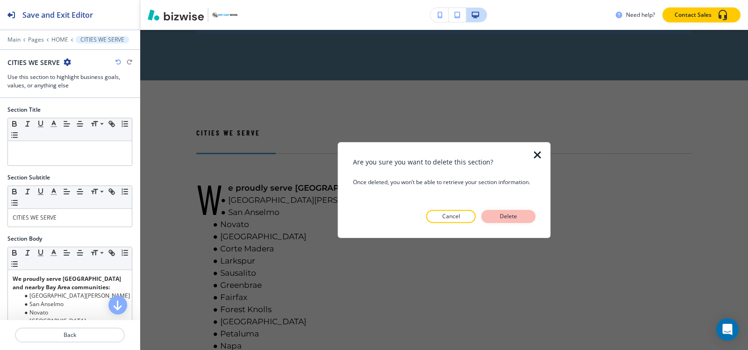
click at [509, 214] on p "Delete" at bounding box center [508, 216] width 22 height 8
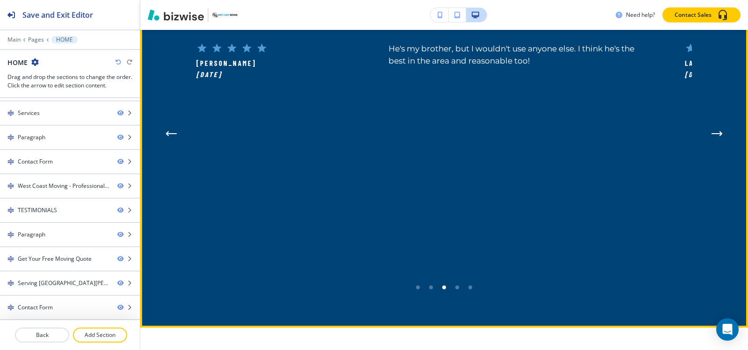
scroll to position [2743, 0]
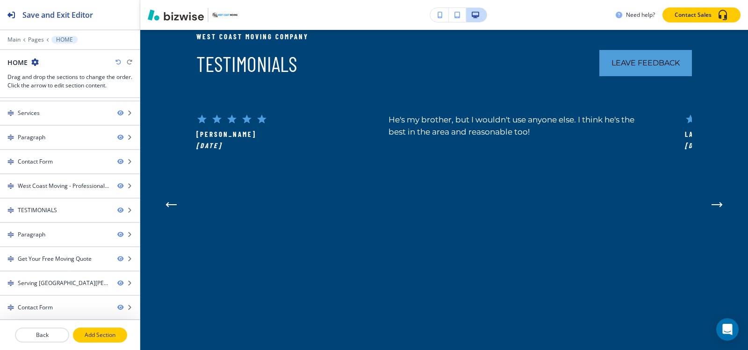
click at [110, 330] on button "Add Section" at bounding box center [100, 335] width 54 height 15
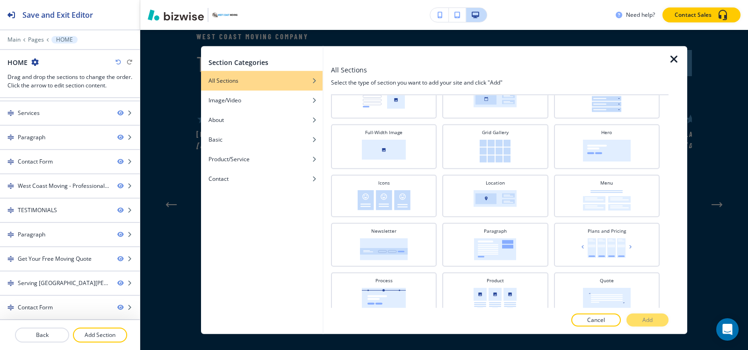
scroll to position [234, 0]
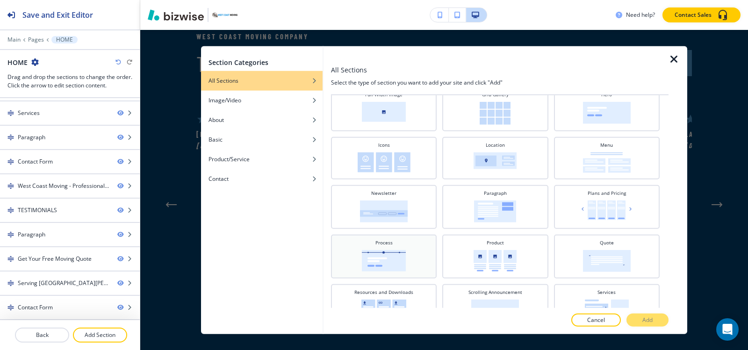
click at [401, 263] on img at bounding box center [384, 260] width 44 height 21
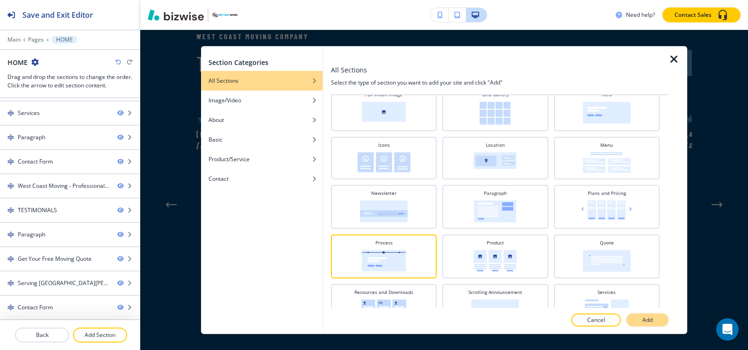
click at [641, 318] on button "Add" at bounding box center [647, 320] width 42 height 13
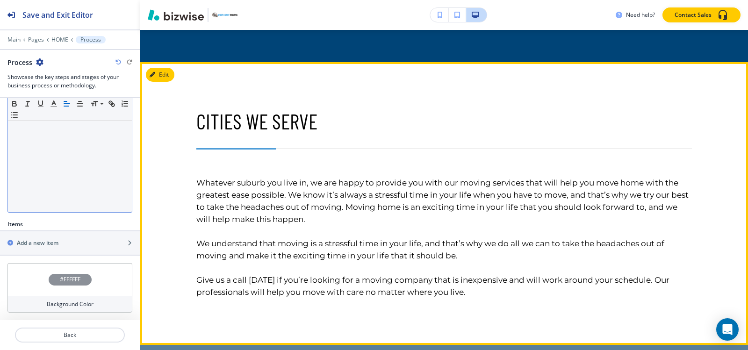
scroll to position [3407, 0]
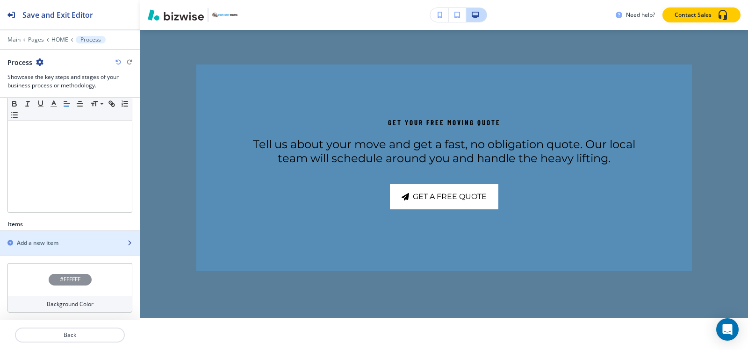
click at [66, 243] on div "Add a new item" at bounding box center [59, 243] width 119 height 8
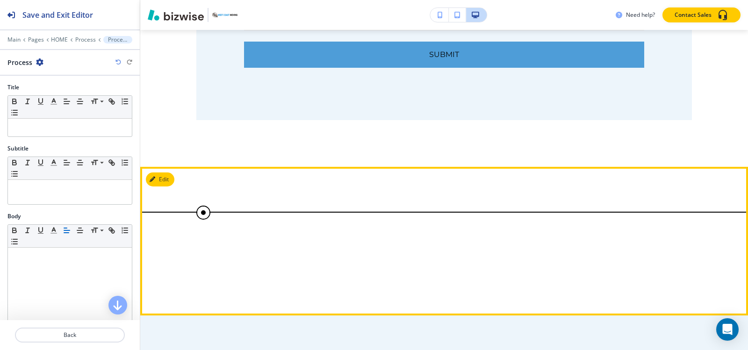
scroll to position [4715, 0]
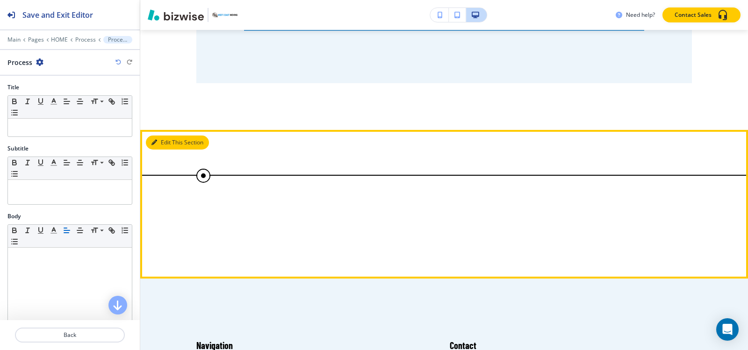
click at [154, 140] on icon "button" at bounding box center [154, 143] width 6 height 6
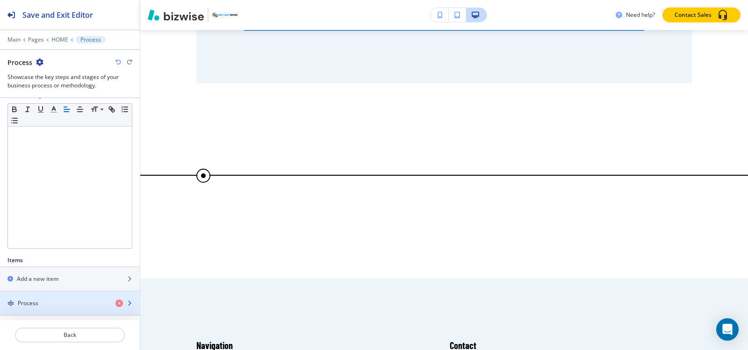
scroll to position [204, 0]
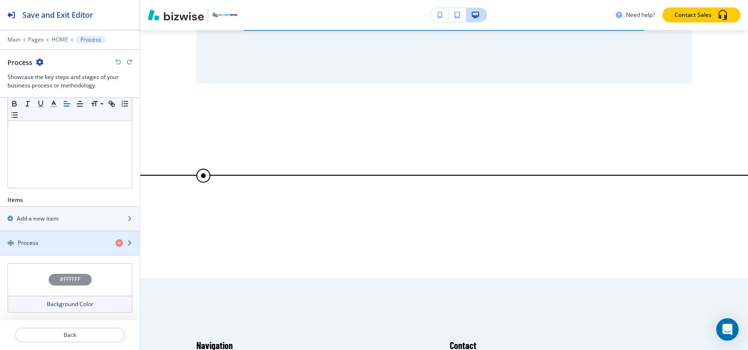
click at [58, 243] on div "Process" at bounding box center [54, 243] width 108 height 8
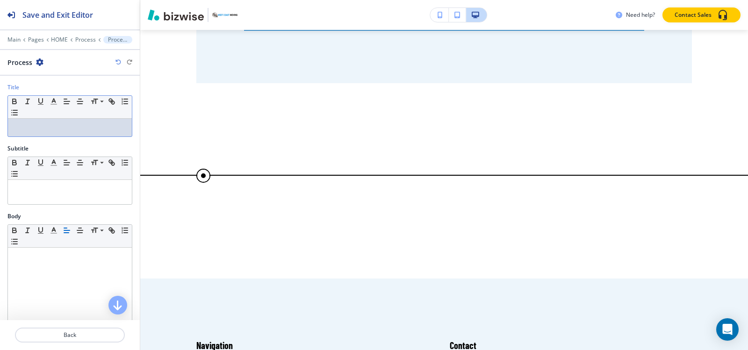
click at [51, 129] on p at bounding box center [70, 127] width 115 height 8
click at [87, 42] on p "Process" at bounding box center [85, 39] width 21 height 7
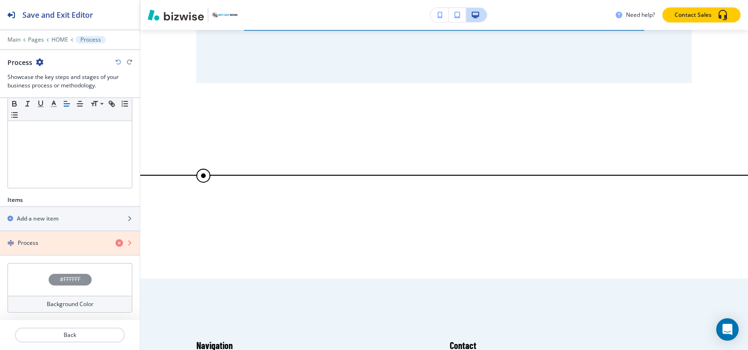
click at [115, 244] on icon "button" at bounding box center [118, 242] width 7 height 7
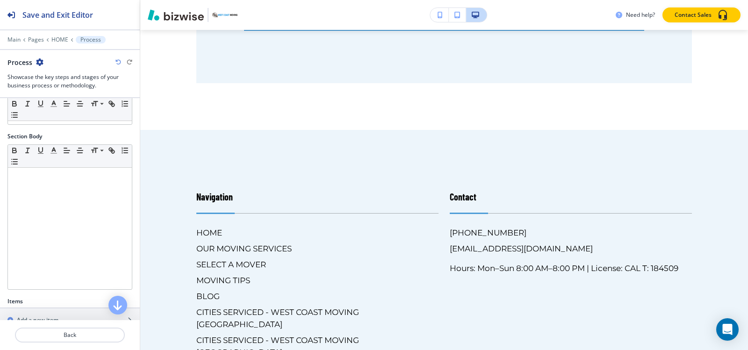
scroll to position [0, 0]
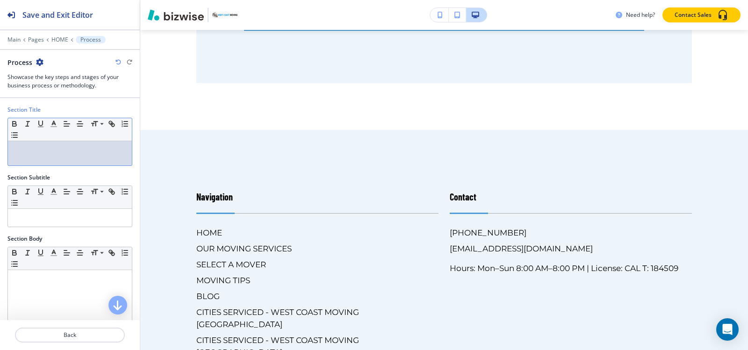
click at [54, 160] on div at bounding box center [70, 153] width 124 height 24
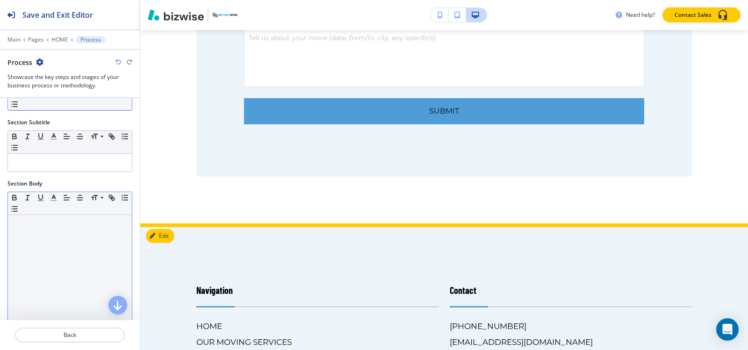
scroll to position [140, 0]
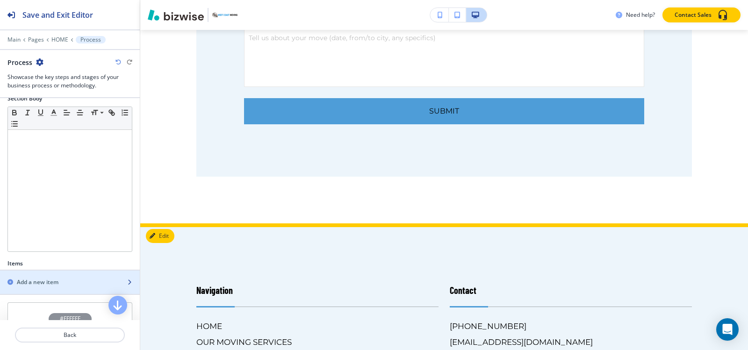
click at [49, 279] on h2 "Add a new item" at bounding box center [38, 282] width 42 height 8
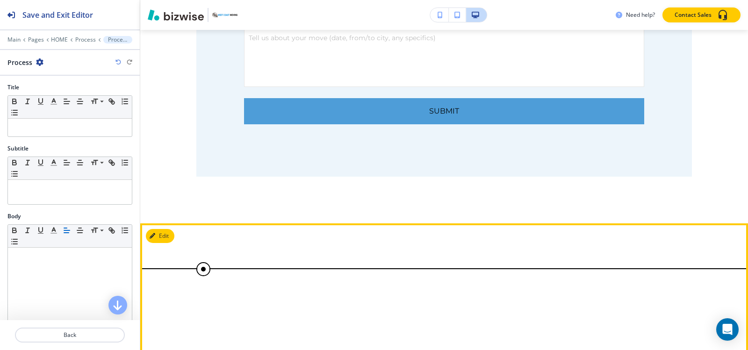
scroll to position [4715, 0]
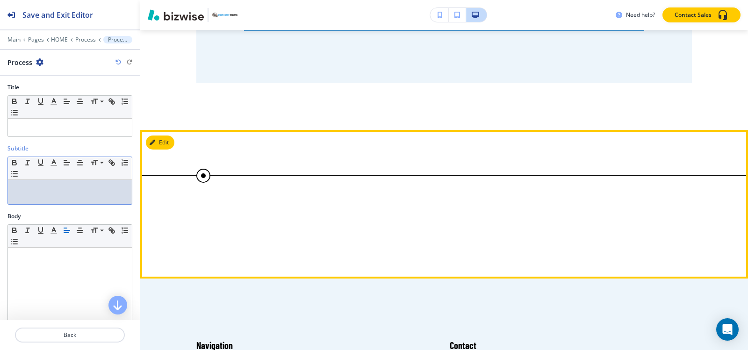
click at [35, 204] on div "Small Normal Large Huge" at bounding box center [69, 181] width 125 height 48
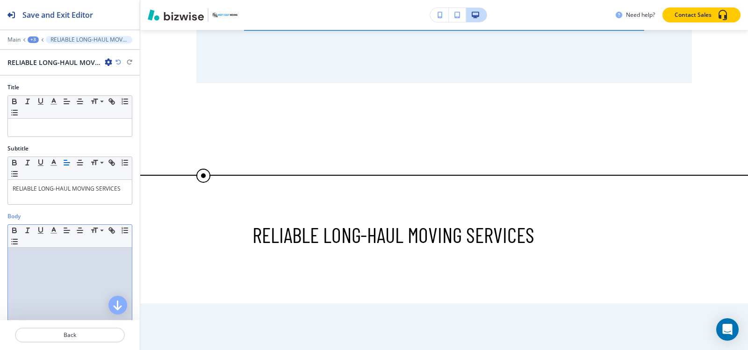
click at [13, 267] on div at bounding box center [70, 309] width 124 height 122
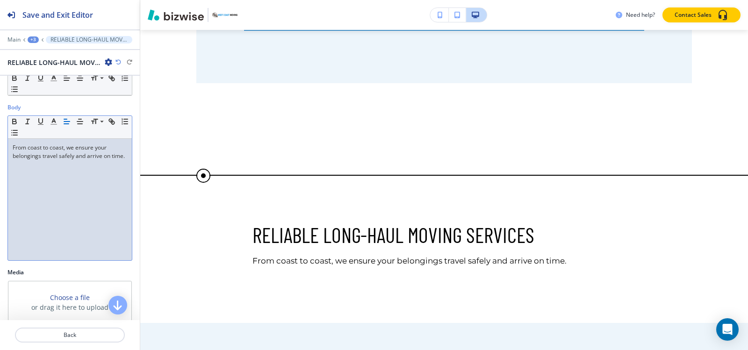
scroll to position [177, 0]
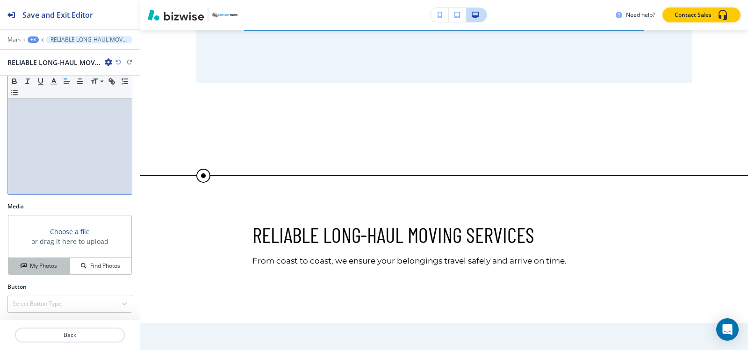
click at [38, 269] on h4 "My Photos" at bounding box center [43, 266] width 27 height 8
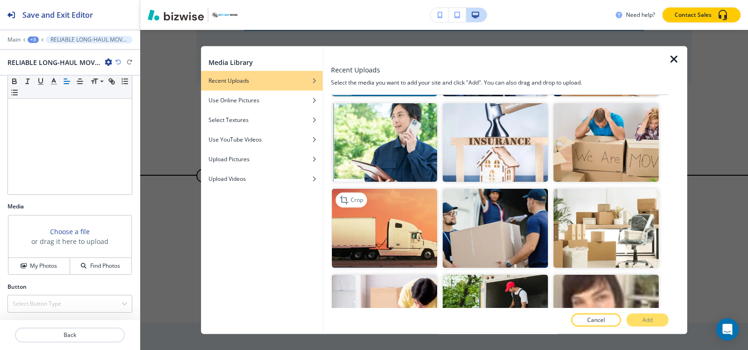
scroll to position [252, 0]
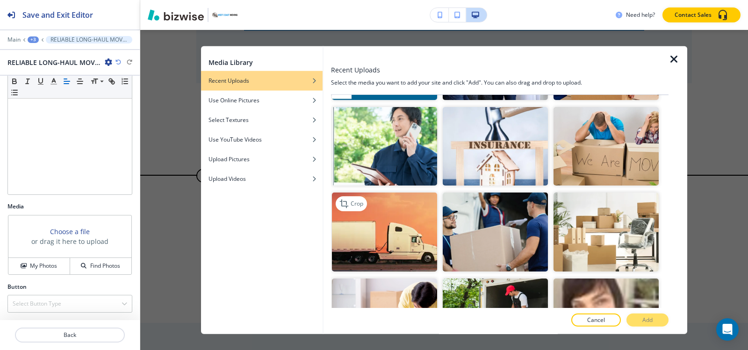
click at [402, 220] on img "button" at bounding box center [384, 232] width 105 height 79
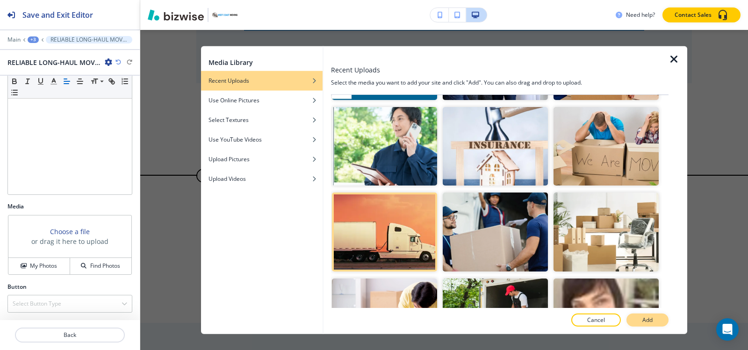
click at [648, 321] on p "Add" at bounding box center [647, 320] width 10 height 8
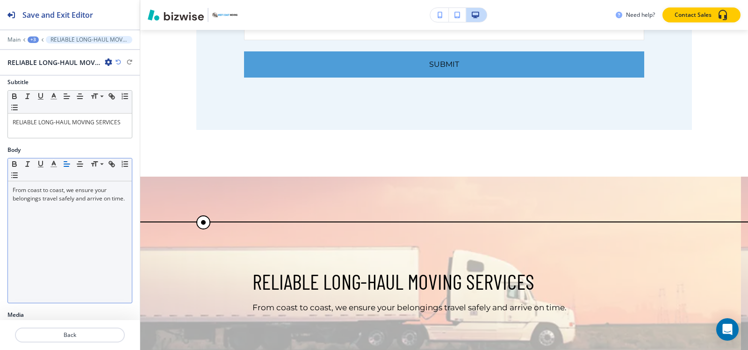
scroll to position [0, 0]
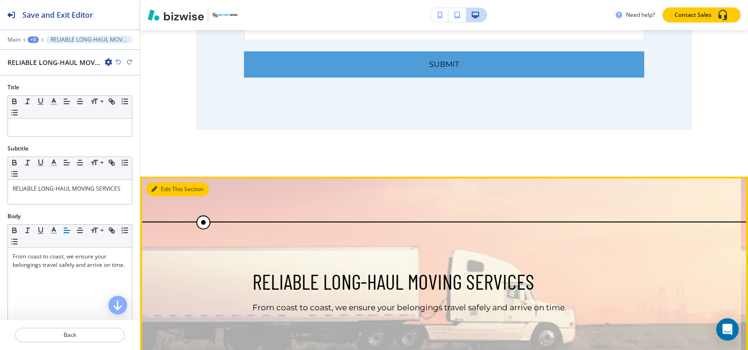
click at [154, 186] on icon "button" at bounding box center [154, 189] width 6 height 6
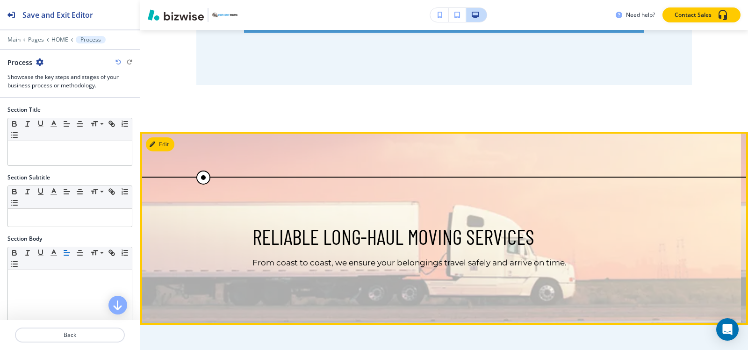
scroll to position [4715, 0]
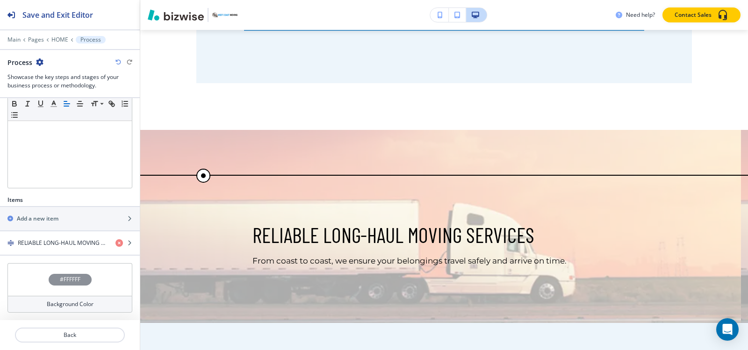
click at [68, 279] on h4 "#FFFFFF" at bounding box center [70, 279] width 21 height 8
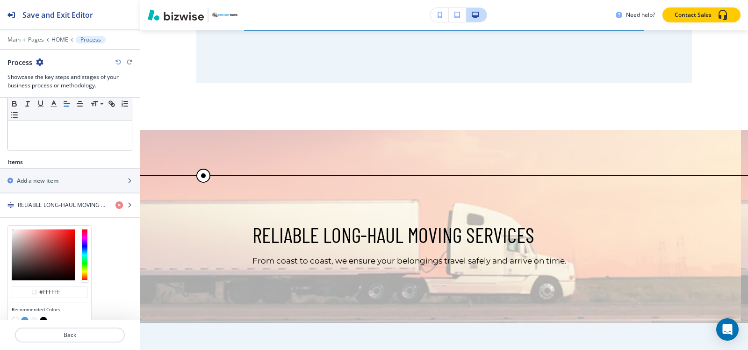
scroll to position [279, 0]
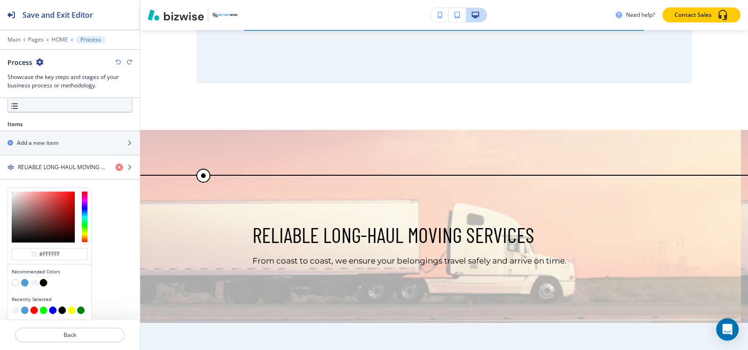
click at [33, 285] on button "button" at bounding box center [33, 282] width 7 height 7
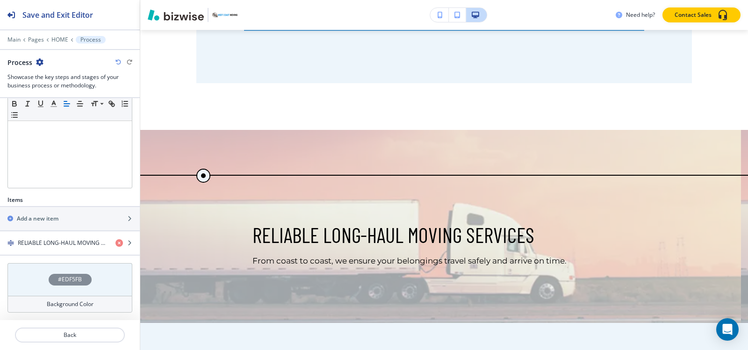
scroll to position [204, 0]
click at [61, 280] on h4 "#EDF5FB" at bounding box center [70, 279] width 24 height 8
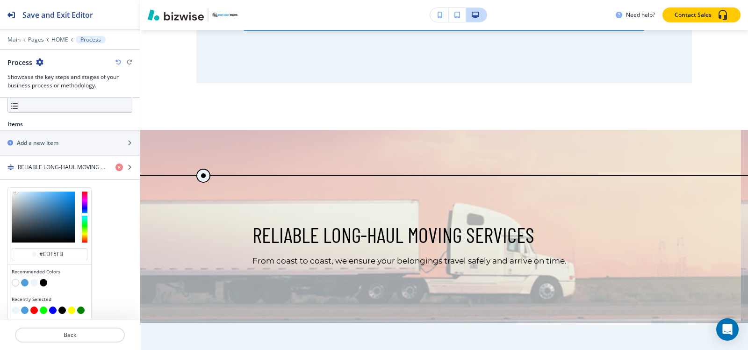
click at [23, 282] on button "button" at bounding box center [24, 282] width 7 height 7
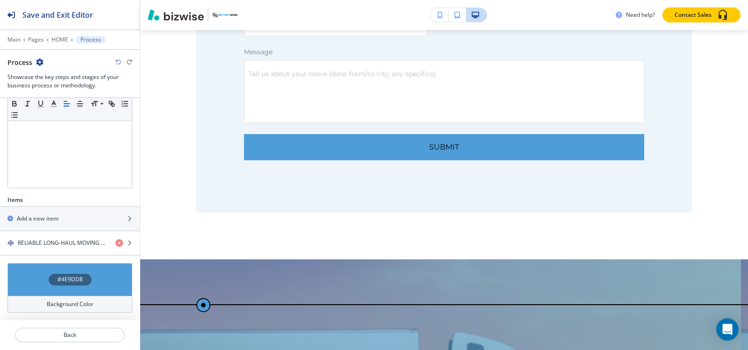
scroll to position [4575, 0]
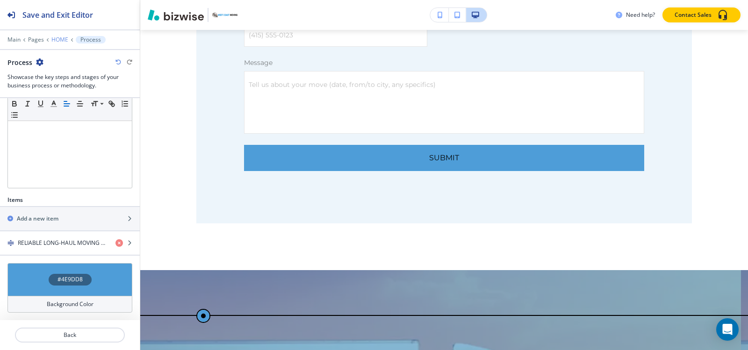
click at [58, 38] on p "HOME" at bounding box center [59, 39] width 17 height 7
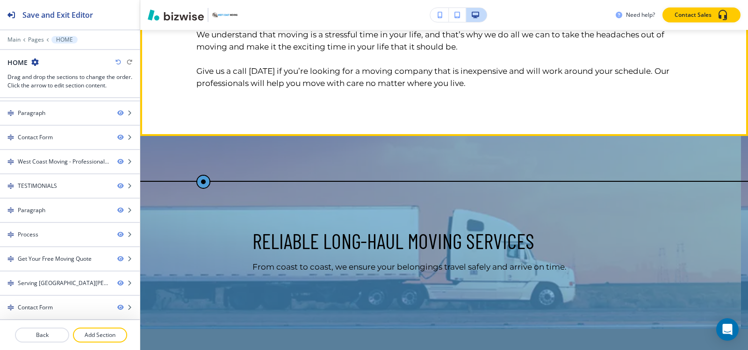
scroll to position [3344, 0]
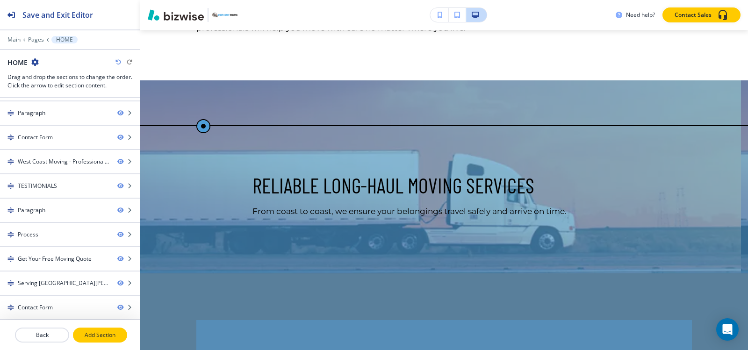
click at [106, 333] on p "Add Section" at bounding box center [100, 335] width 52 height 8
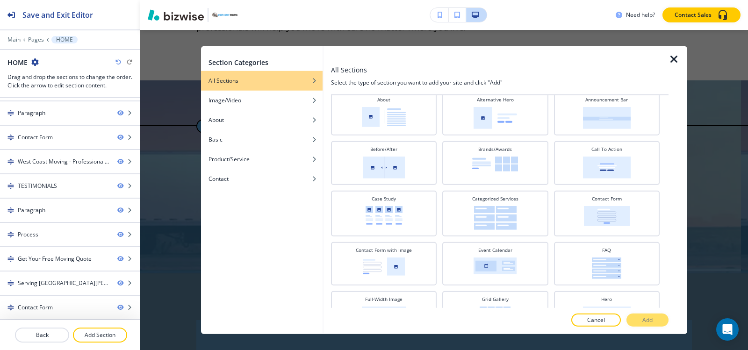
scroll to position [76, 0]
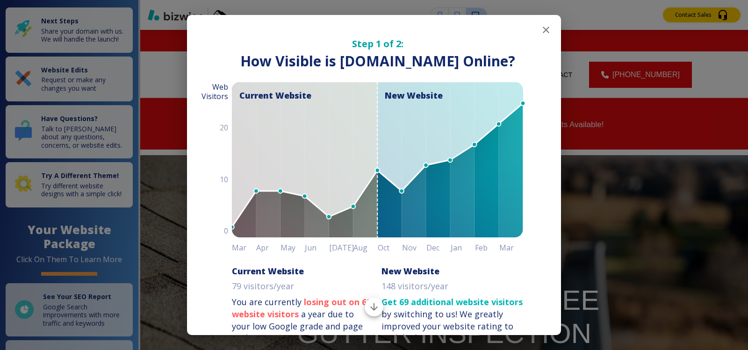
click at [540, 28] on icon "button" at bounding box center [545, 29] width 11 height 11
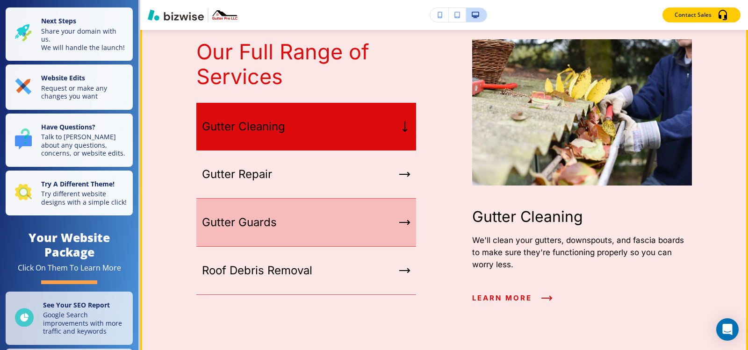
scroll to position [1963, 0]
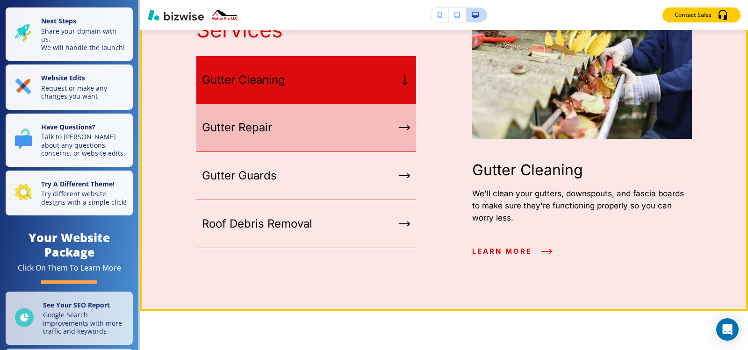
click at [301, 104] on div "Gutter Repair" at bounding box center [306, 128] width 220 height 48
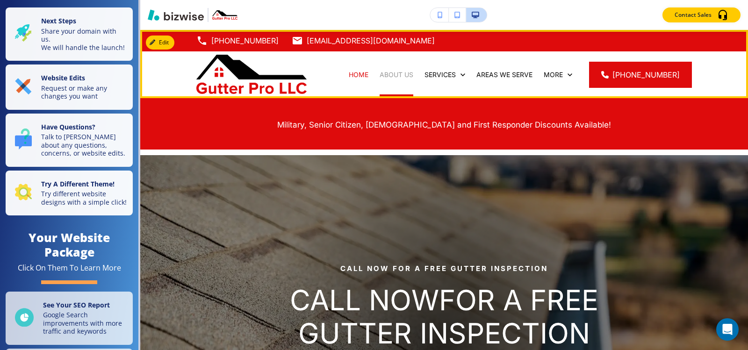
click at [404, 71] on p "ABOUT US" at bounding box center [397, 74] width 34 height 9
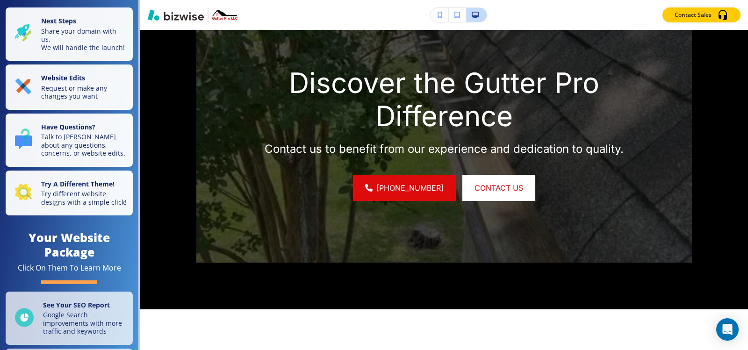
scroll to position [1683, 0]
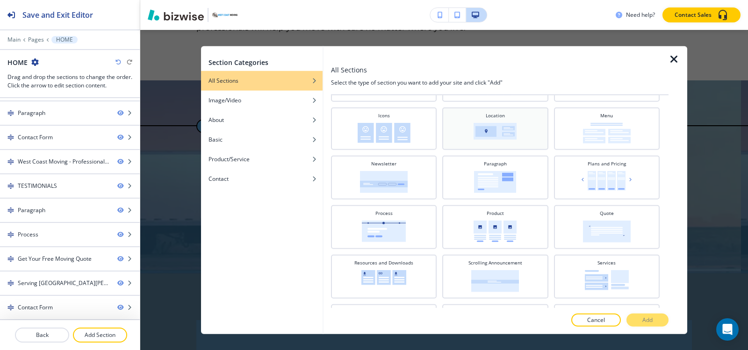
scroll to position [263, 0]
click at [673, 54] on icon "button" at bounding box center [673, 58] width 11 height 11
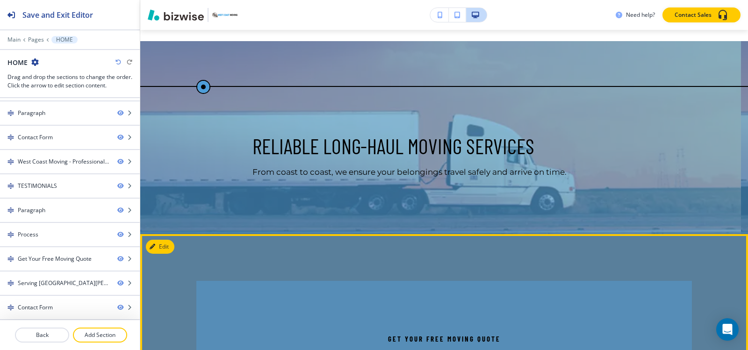
scroll to position [3438, 0]
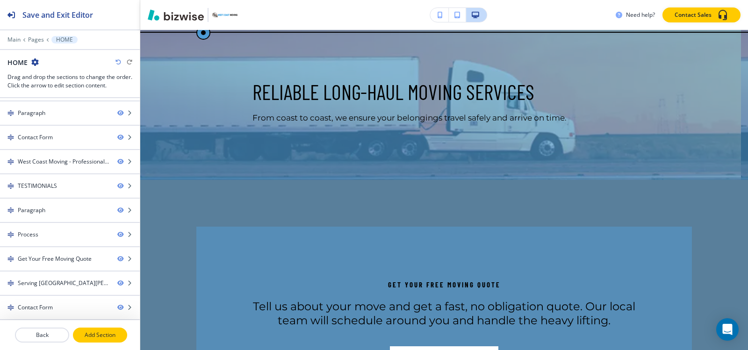
click at [96, 334] on p "Add Section" at bounding box center [100, 335] width 52 height 8
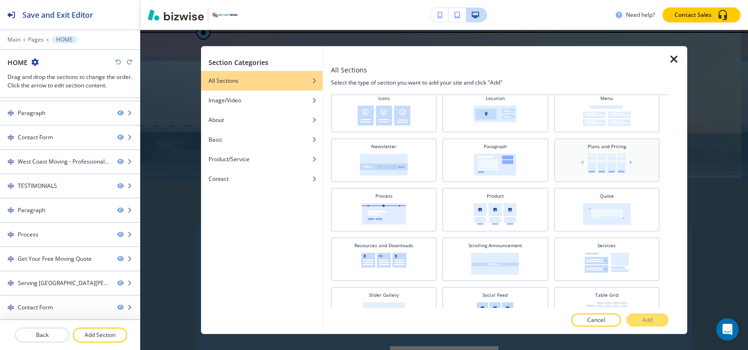
scroll to position [327, 0]
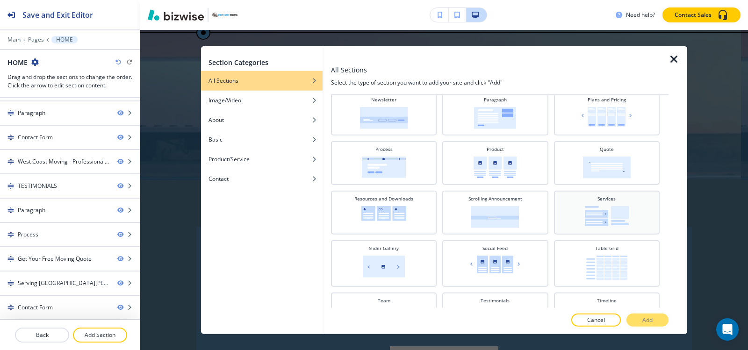
click at [595, 215] on img at bounding box center [607, 216] width 44 height 20
click at [638, 316] on button "Add" at bounding box center [647, 320] width 42 height 13
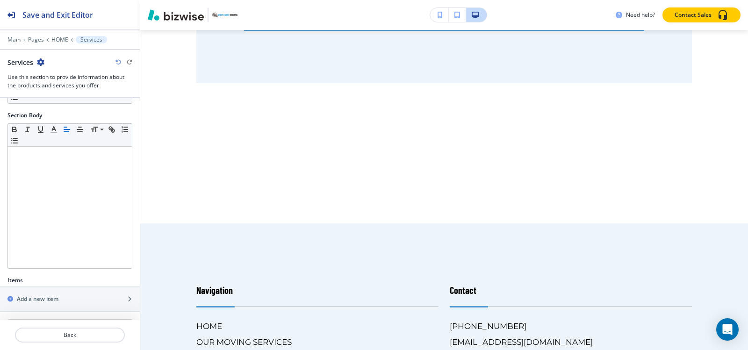
scroll to position [179, 0]
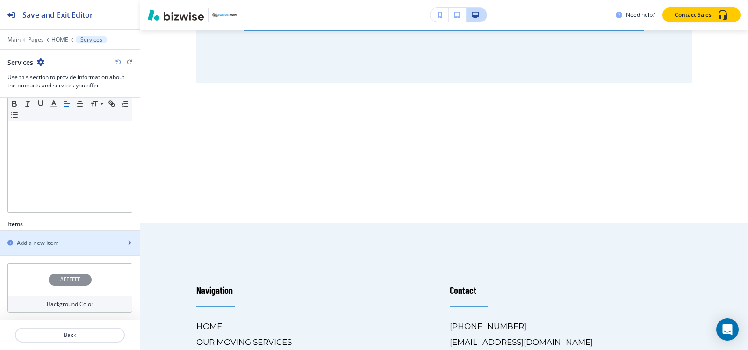
click at [52, 242] on h2 "Add a new item" at bounding box center [38, 243] width 42 height 8
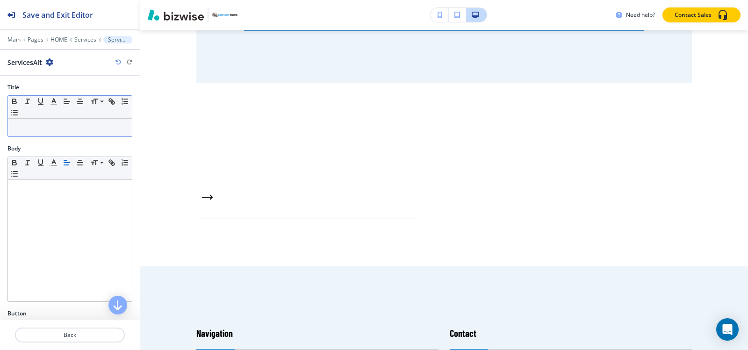
click at [31, 132] on div at bounding box center [70, 128] width 124 height 18
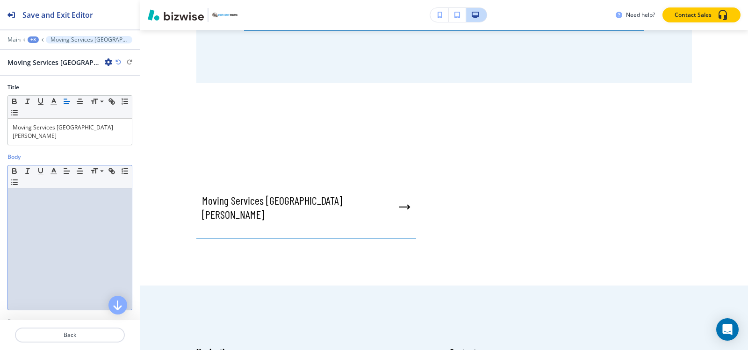
click at [28, 211] on div at bounding box center [70, 249] width 124 height 122
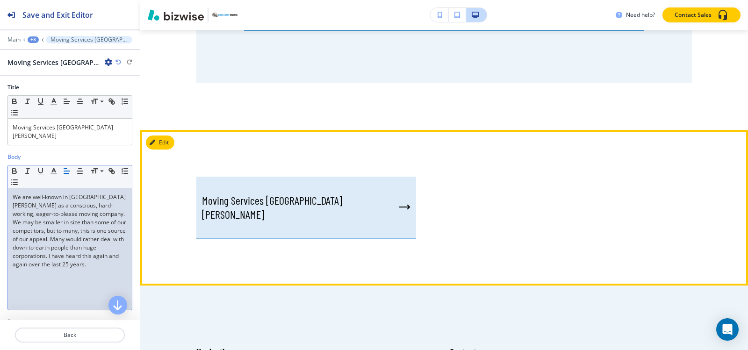
click at [265, 177] on div "Moving Services [GEOGRAPHIC_DATA][PERSON_NAME]" at bounding box center [306, 208] width 220 height 62
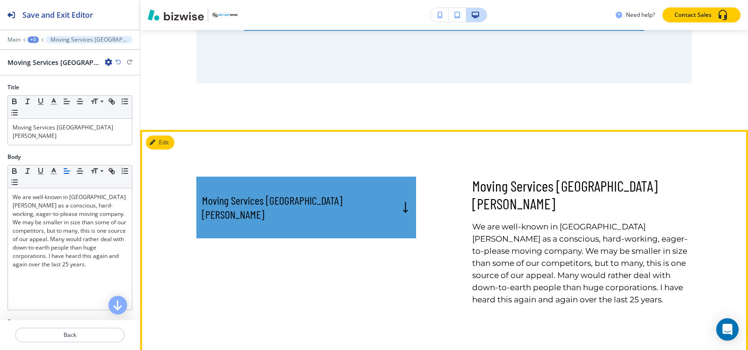
click at [29, 43] on div at bounding box center [70, 46] width 140 height 6
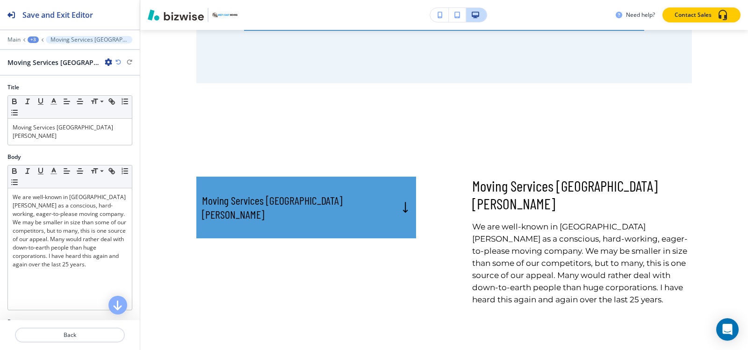
click at [32, 41] on div "+3" at bounding box center [33, 39] width 11 height 7
click at [44, 87] on p "Services" at bounding box center [58, 88] width 48 height 8
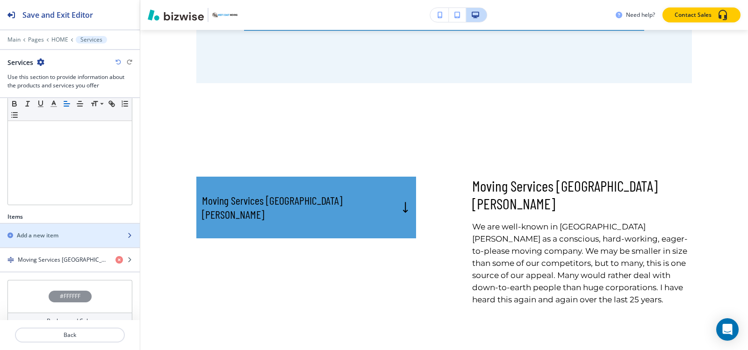
scroll to position [204, 0]
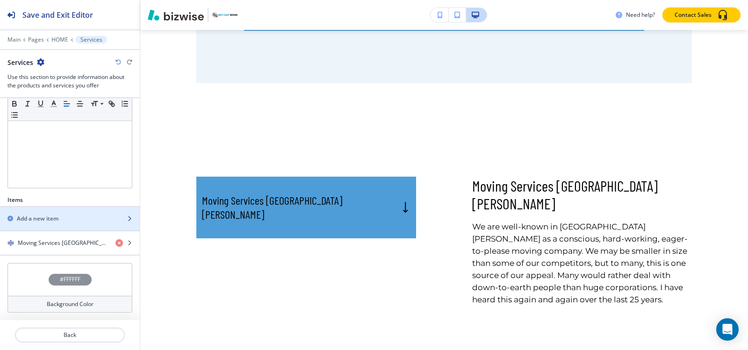
click at [57, 218] on h2 "Add a new item" at bounding box center [38, 219] width 42 height 8
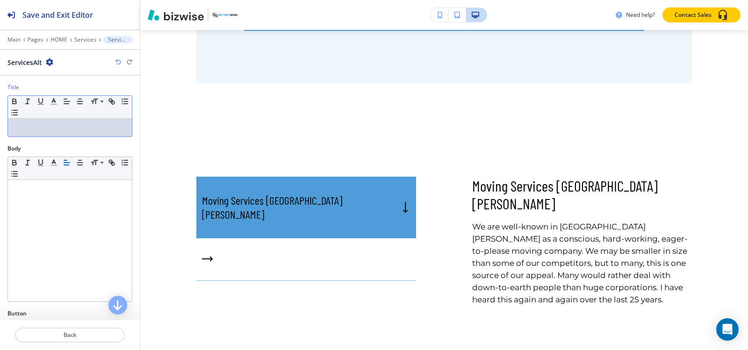
click at [72, 127] on p at bounding box center [70, 127] width 115 height 8
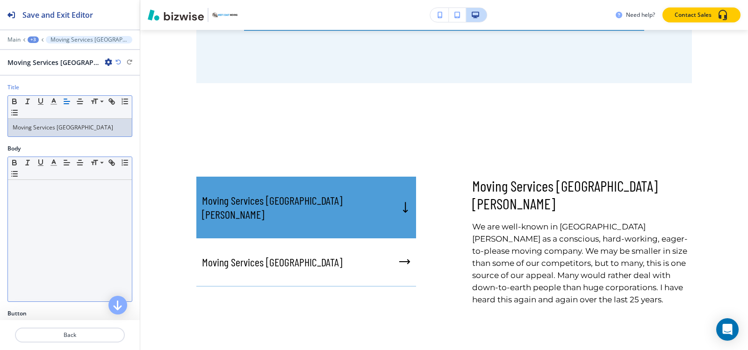
click at [34, 207] on div at bounding box center [70, 241] width 124 height 122
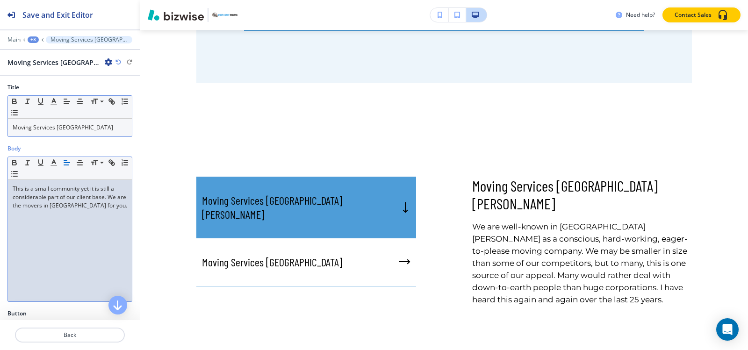
click at [32, 40] on div "+3" at bounding box center [33, 39] width 11 height 7
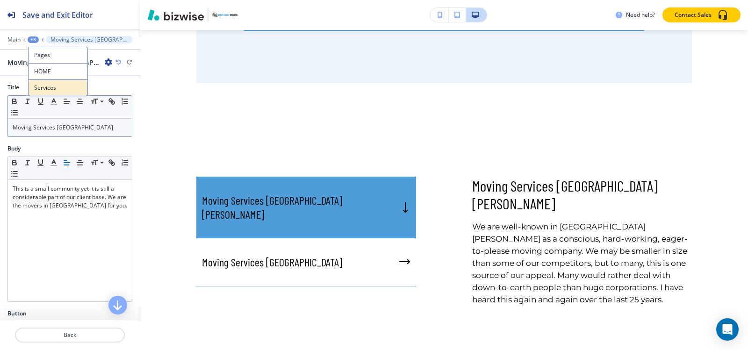
click at [58, 86] on p "Services" at bounding box center [58, 88] width 48 height 8
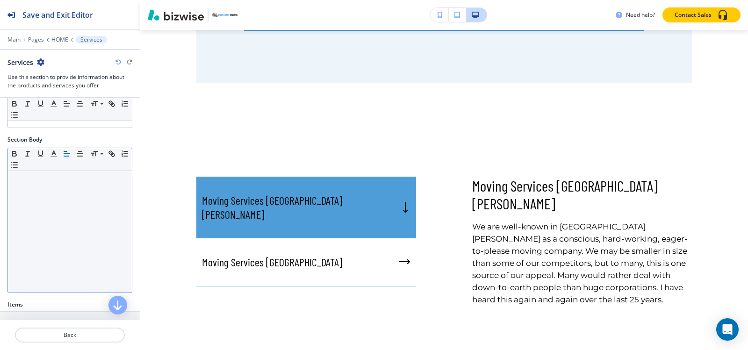
scroll to position [187, 0]
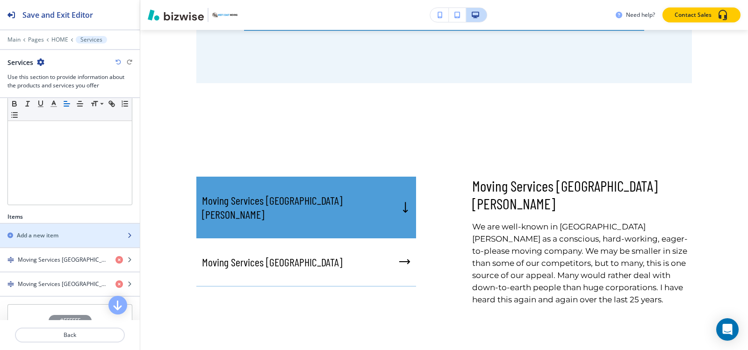
click at [42, 240] on div "button" at bounding box center [70, 243] width 140 height 7
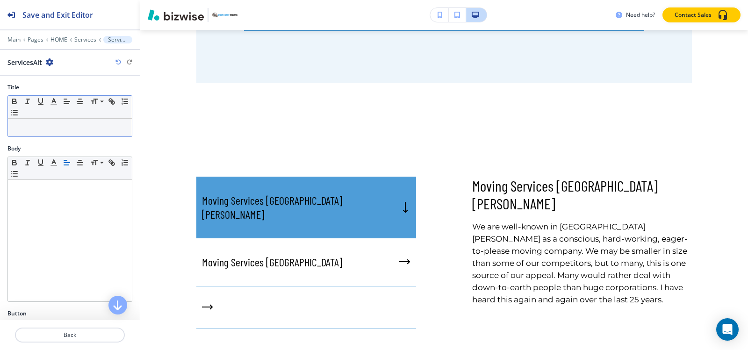
click at [88, 124] on p at bounding box center [70, 127] width 115 height 8
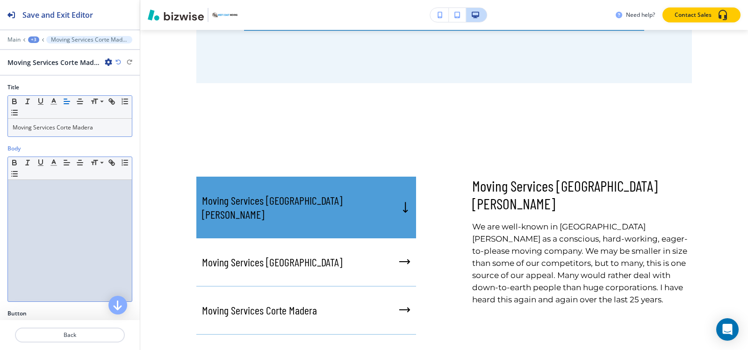
click at [79, 193] on div at bounding box center [70, 241] width 124 height 122
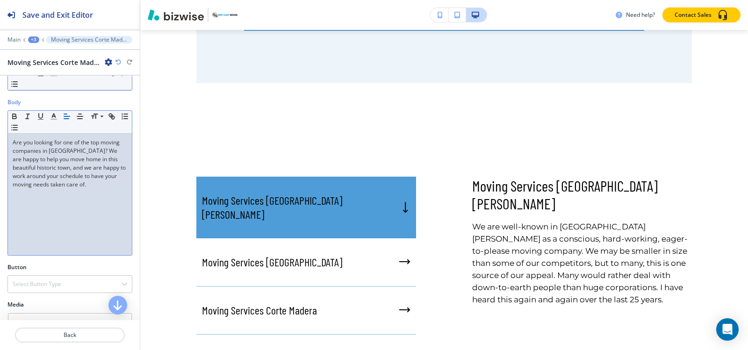
scroll to position [0, 0]
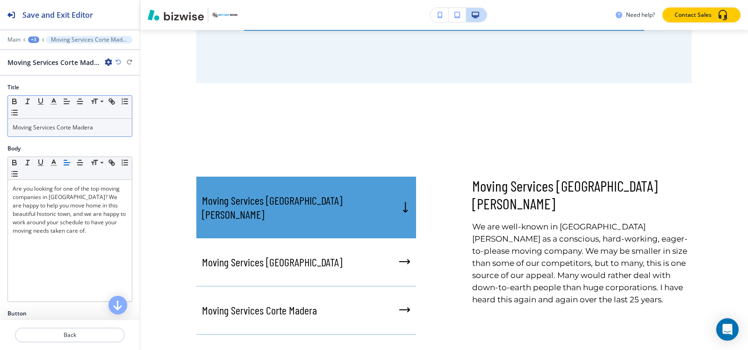
click at [34, 40] on div "+3" at bounding box center [33, 39] width 11 height 7
click at [56, 91] on p "Services" at bounding box center [58, 88] width 48 height 8
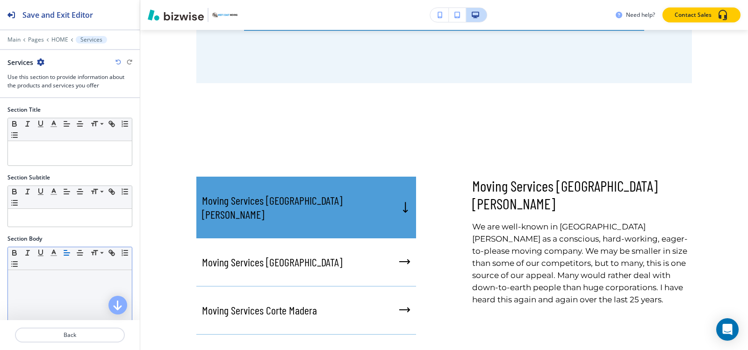
scroll to position [187, 0]
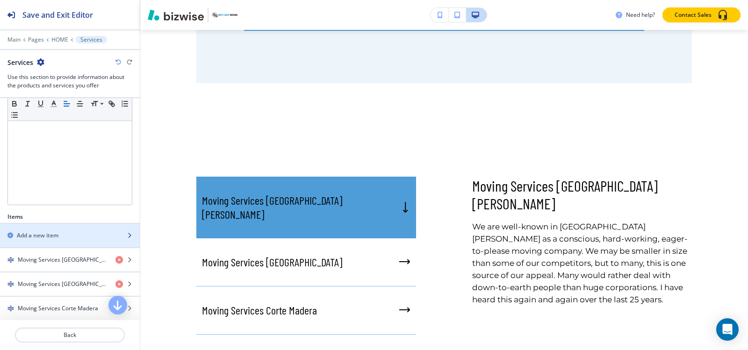
click at [53, 229] on div "button" at bounding box center [70, 227] width 140 height 7
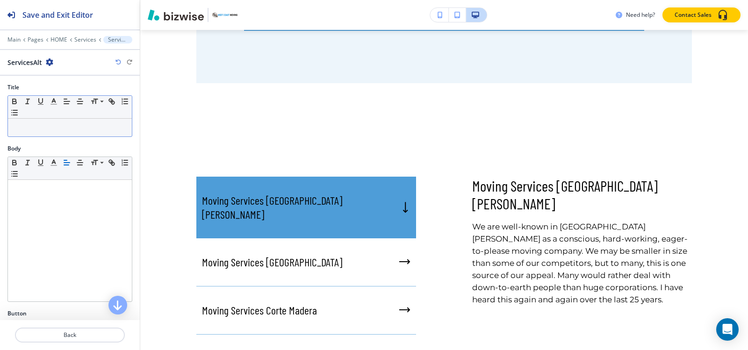
click at [79, 116] on div "Small Normal Large Huge" at bounding box center [70, 107] width 124 height 23
click at [79, 126] on p at bounding box center [70, 127] width 115 height 8
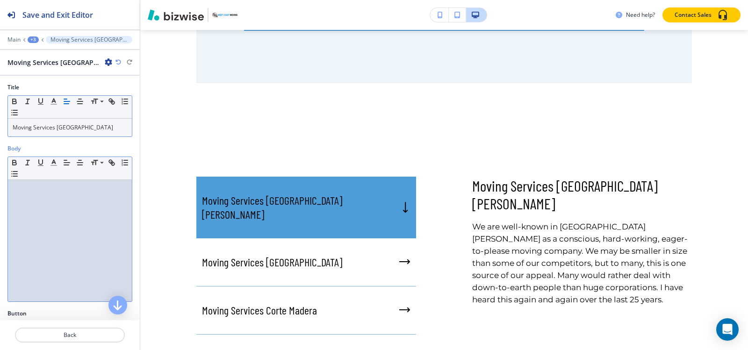
click at [63, 208] on div at bounding box center [70, 241] width 124 height 122
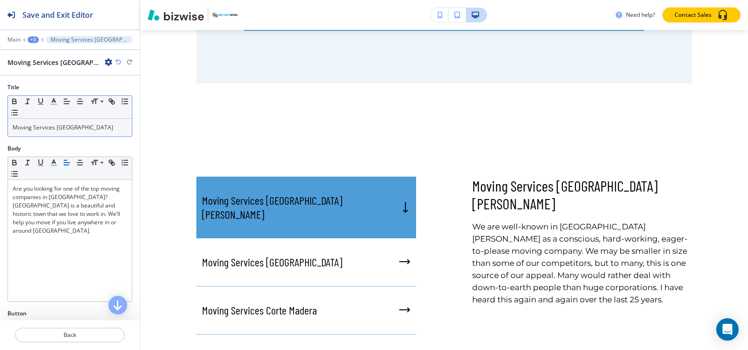
click at [34, 40] on div "+3" at bounding box center [33, 39] width 11 height 7
click at [53, 86] on p "Services" at bounding box center [58, 88] width 48 height 8
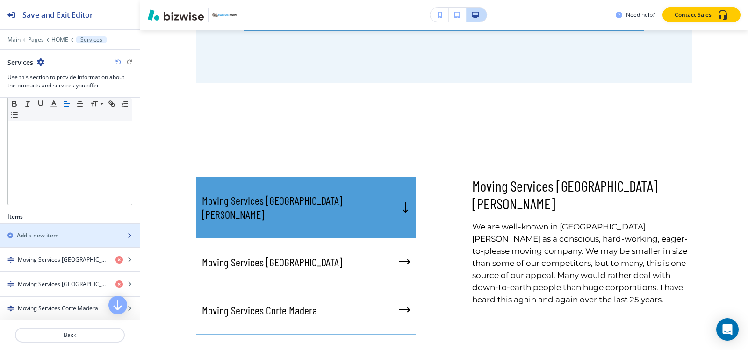
click at [52, 224] on div "button" at bounding box center [70, 227] width 140 height 7
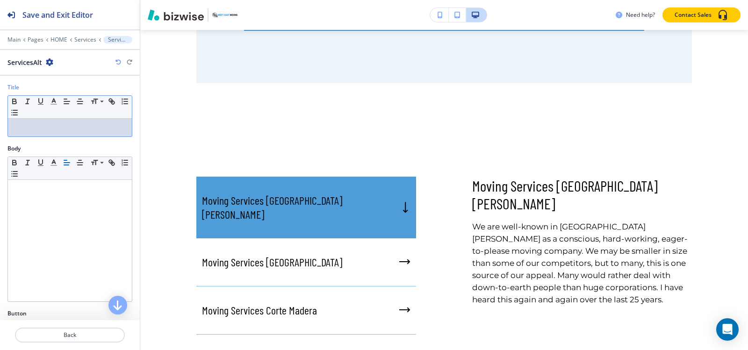
click at [47, 121] on div at bounding box center [70, 128] width 124 height 18
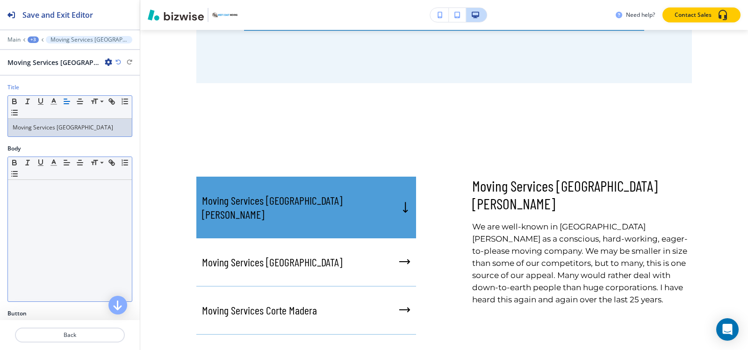
click at [28, 204] on div at bounding box center [70, 241] width 124 height 122
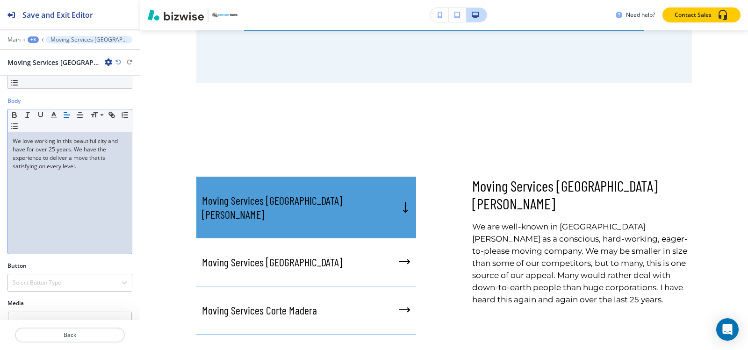
scroll to position [107, 0]
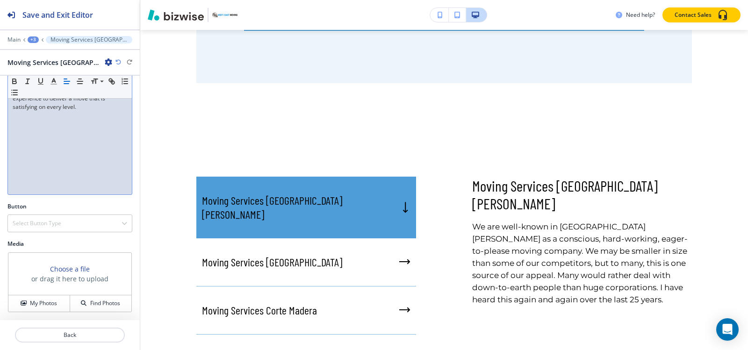
click at [35, 42] on div "+3" at bounding box center [33, 39] width 11 height 7
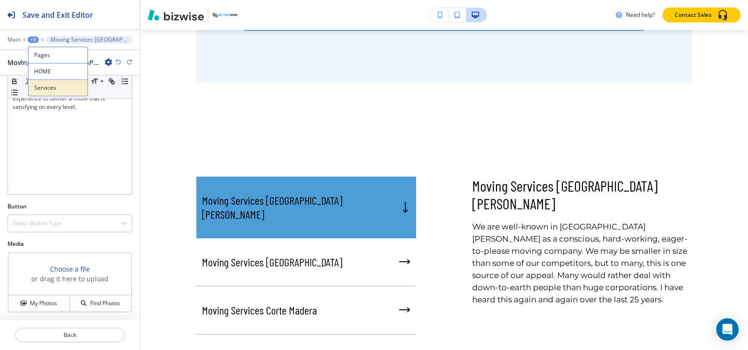
click at [41, 91] on p "Services" at bounding box center [58, 88] width 48 height 8
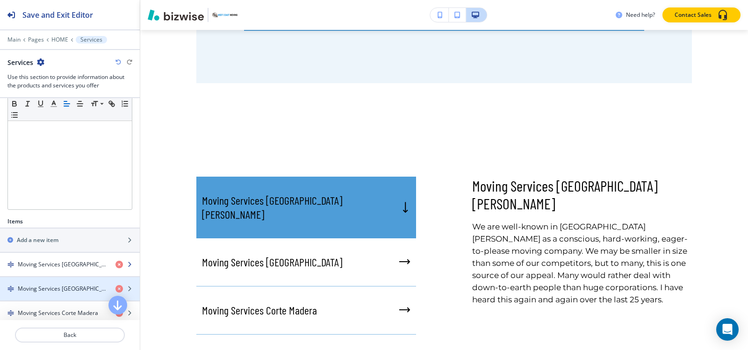
scroll to position [234, 0]
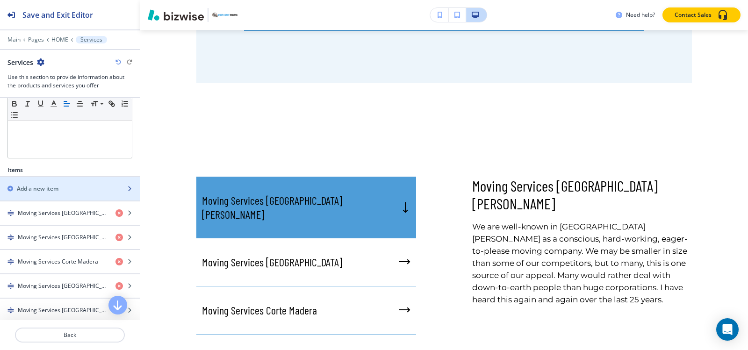
click at [43, 186] on h2 "Add a new item" at bounding box center [38, 189] width 42 height 8
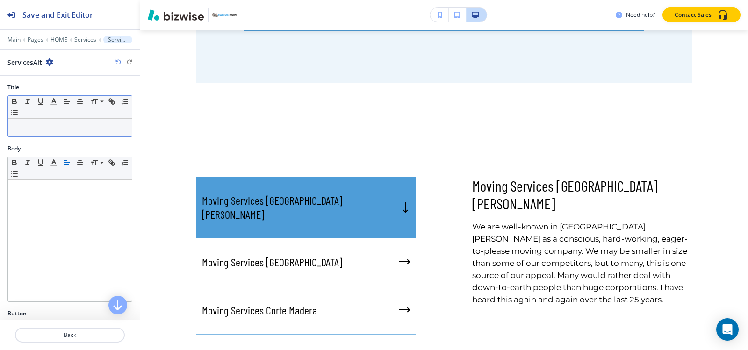
click at [67, 126] on p at bounding box center [70, 127] width 115 height 8
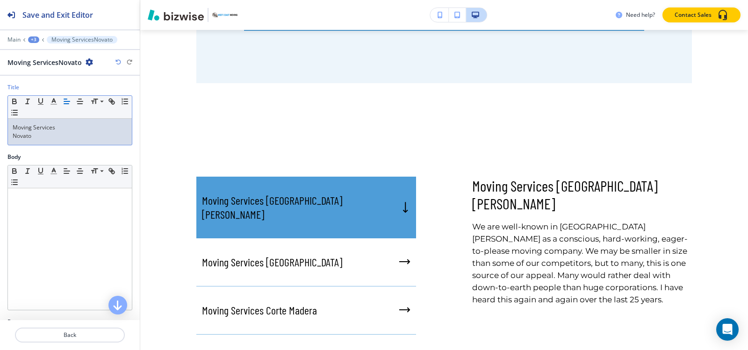
scroll to position [0, 0]
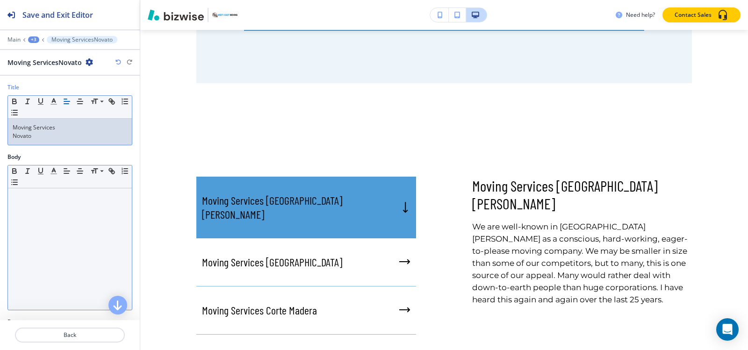
click at [54, 225] on div at bounding box center [70, 249] width 124 height 122
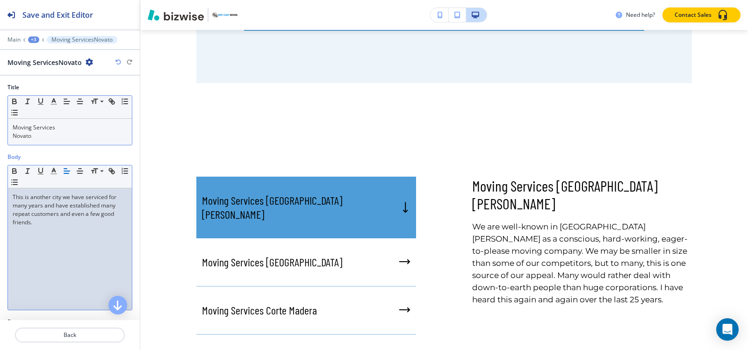
click at [33, 39] on div "+3" at bounding box center [33, 39] width 11 height 7
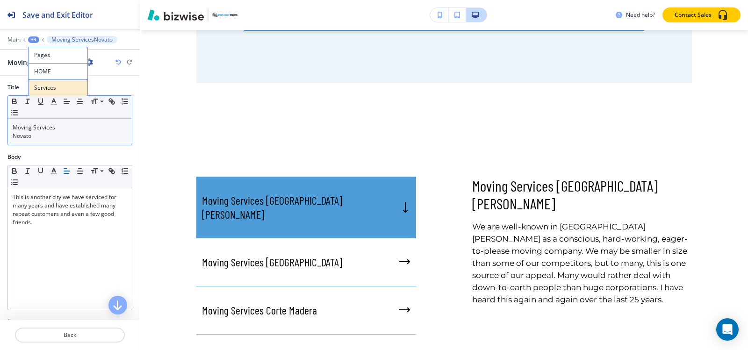
click at [60, 84] on p "Services" at bounding box center [58, 88] width 48 height 8
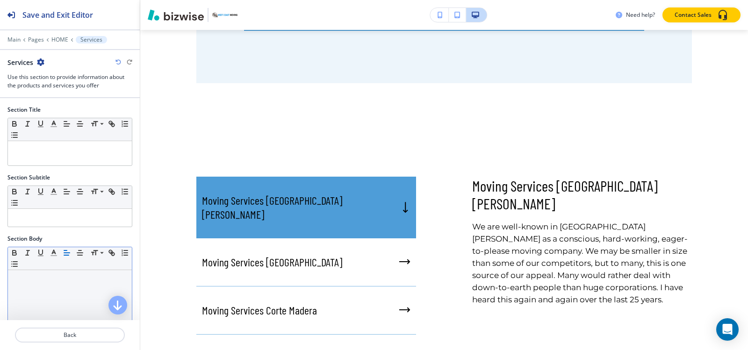
scroll to position [234, 0]
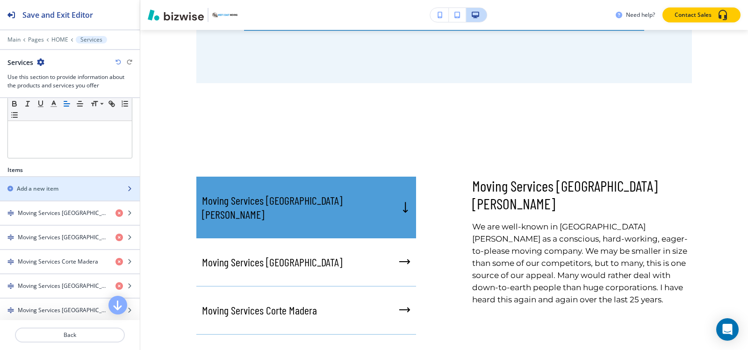
click at [63, 194] on div "button" at bounding box center [70, 196] width 140 height 7
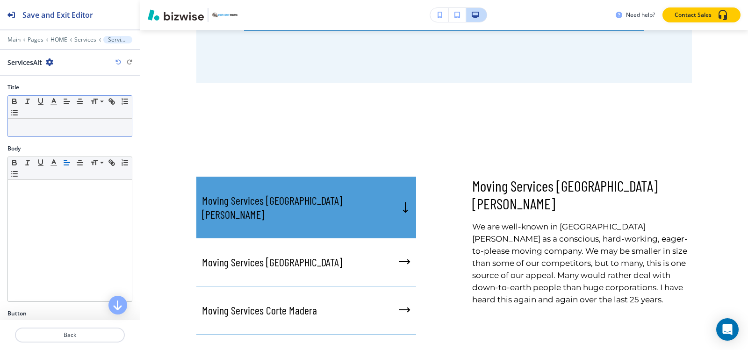
click at [64, 124] on p at bounding box center [70, 127] width 115 height 8
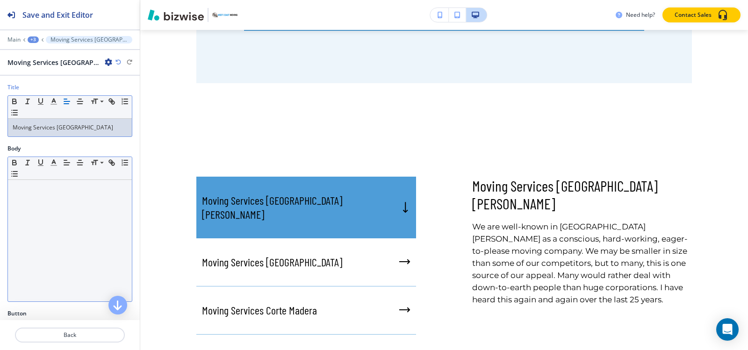
click at [33, 193] on div at bounding box center [70, 241] width 124 height 122
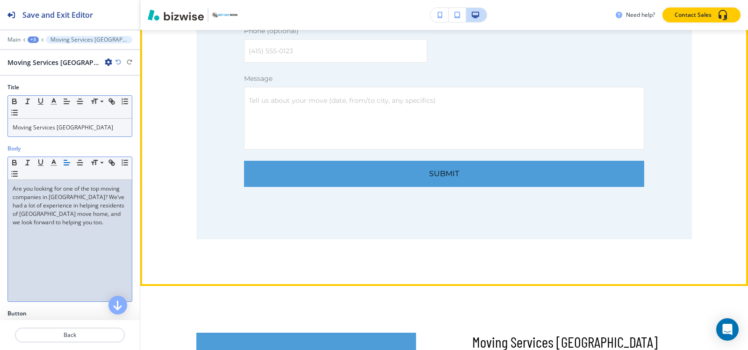
scroll to position [4675, 0]
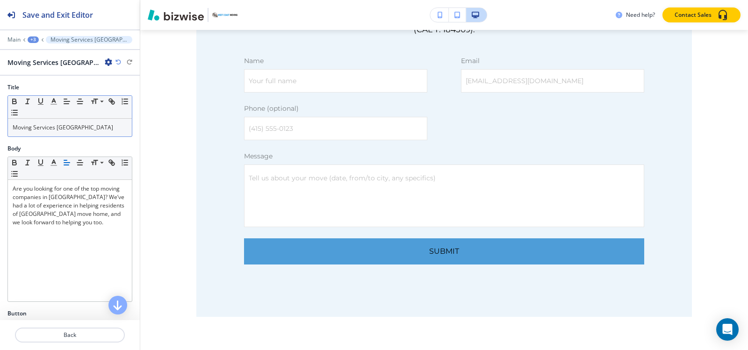
click at [30, 41] on div "+3" at bounding box center [33, 39] width 11 height 7
click at [56, 93] on button "Services" at bounding box center [58, 87] width 60 height 17
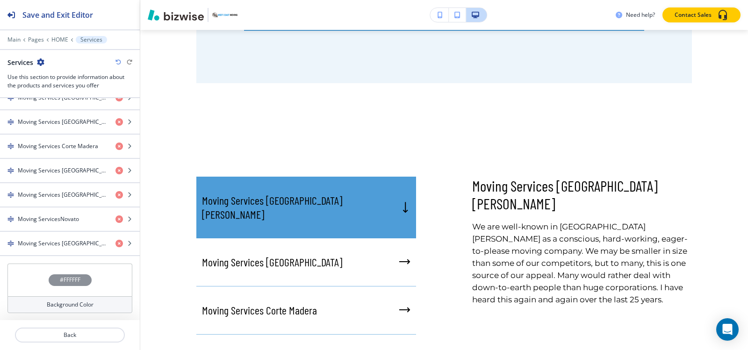
scroll to position [350, 0]
click at [54, 41] on p "HOME" at bounding box center [59, 39] width 17 height 7
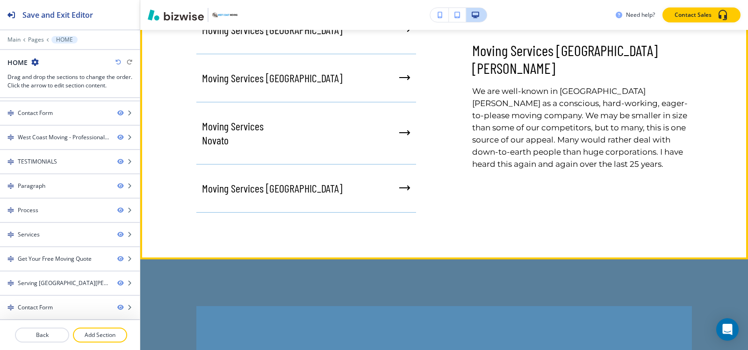
scroll to position [3911, 0]
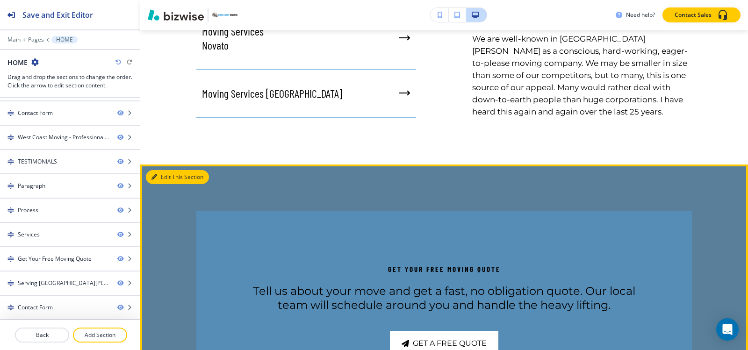
click at [150, 170] on button "Edit This Section" at bounding box center [177, 177] width 63 height 14
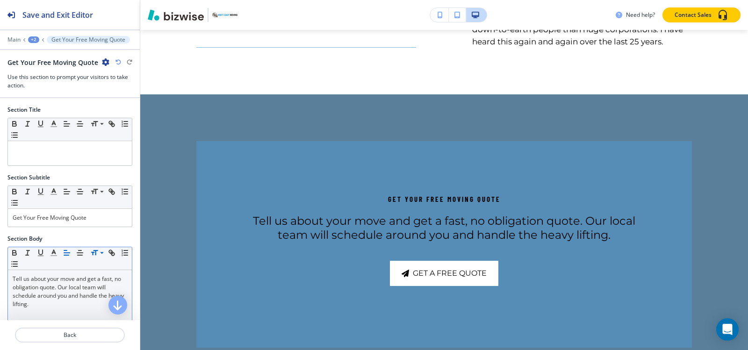
scroll to position [47, 0]
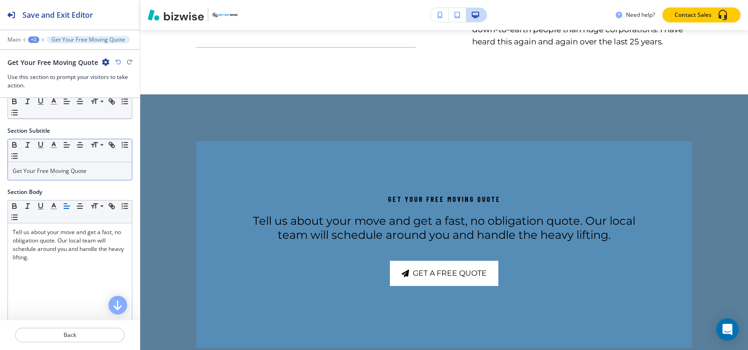
click at [93, 161] on div "Small Normal Large Huge" at bounding box center [70, 150] width 124 height 23
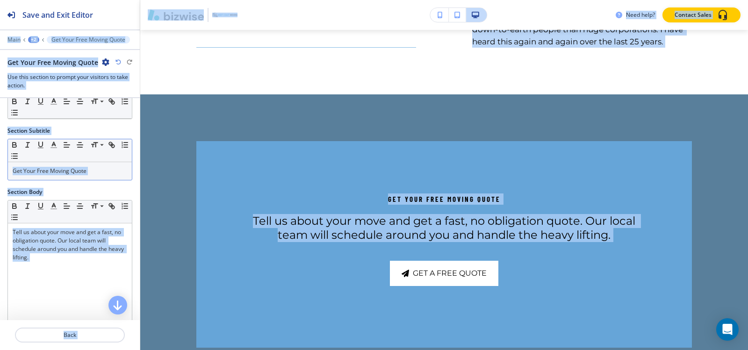
click at [99, 173] on p "Get Your Free Moving Quote" at bounding box center [70, 171] width 115 height 8
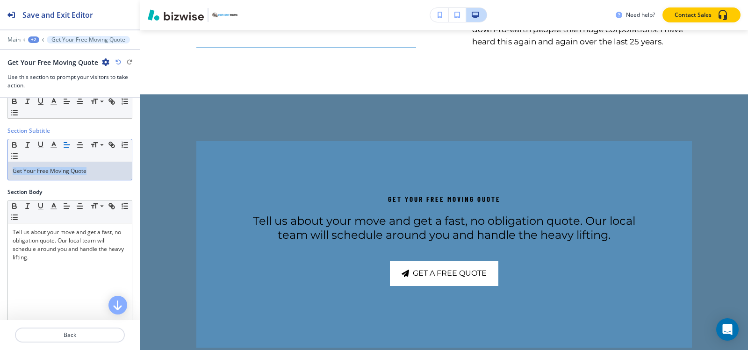
copy p "Get Your Free Moving Quote"
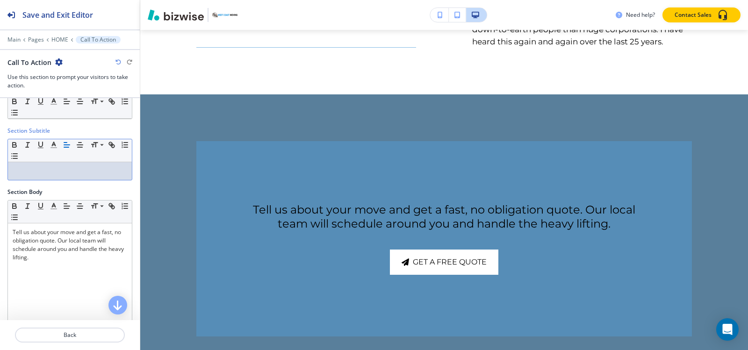
scroll to position [0, 0]
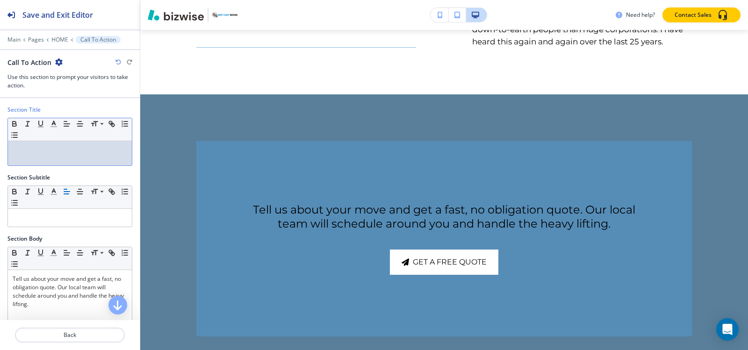
click at [100, 161] on div at bounding box center [70, 153] width 124 height 24
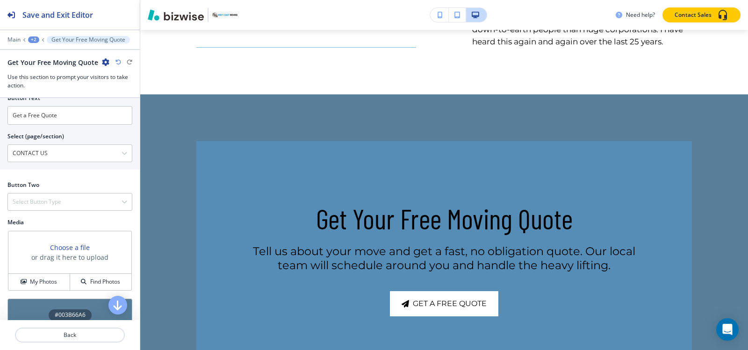
scroll to position [379, 0]
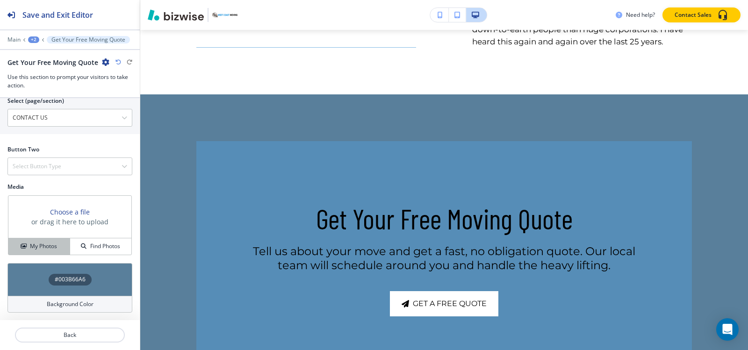
click at [49, 252] on button "My Photos" at bounding box center [39, 246] width 62 height 16
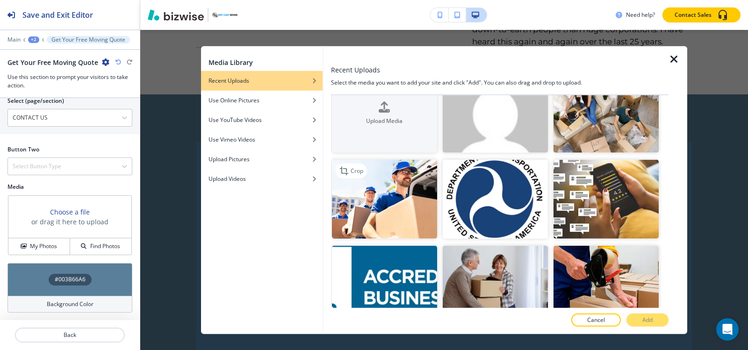
scroll to position [0, 0]
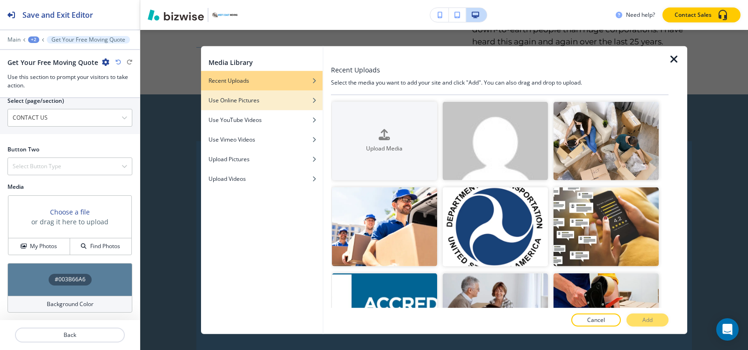
click at [254, 102] on h4 "Use Online Pictures" at bounding box center [233, 100] width 51 height 8
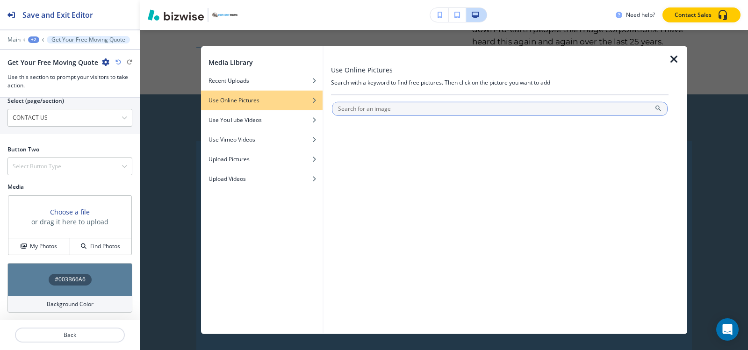
click at [385, 108] on input "text" at bounding box center [500, 108] width 336 height 14
type input "West Coast Moving"
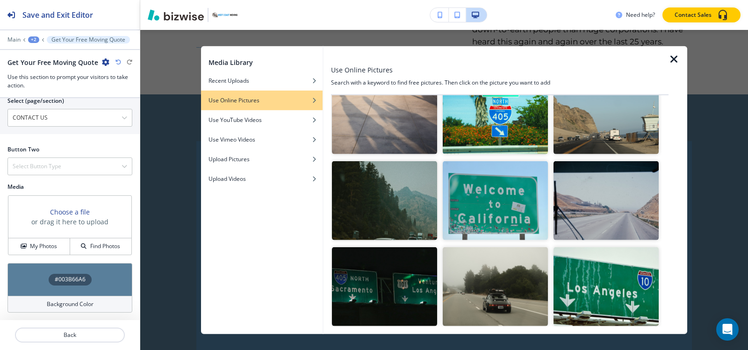
scroll to position [47, 0]
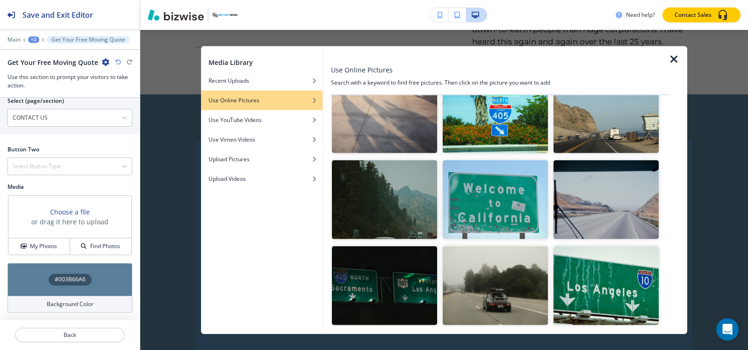
click at [596, 143] on img "button" at bounding box center [605, 113] width 105 height 79
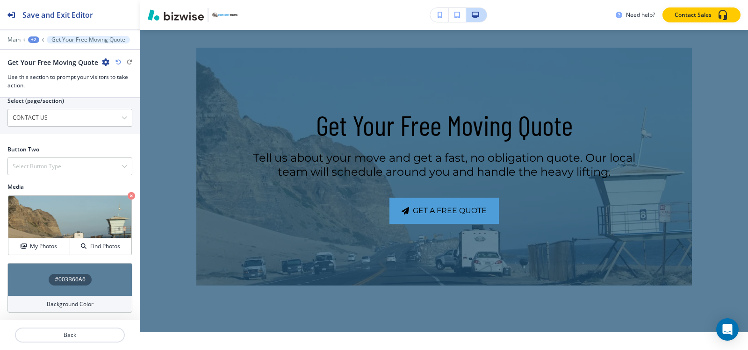
scroll to position [3981, 0]
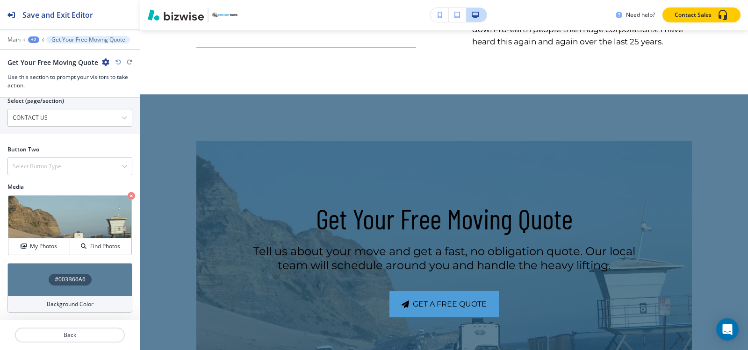
click at [77, 277] on h4 "#003B66A6" at bounding box center [70, 279] width 31 height 8
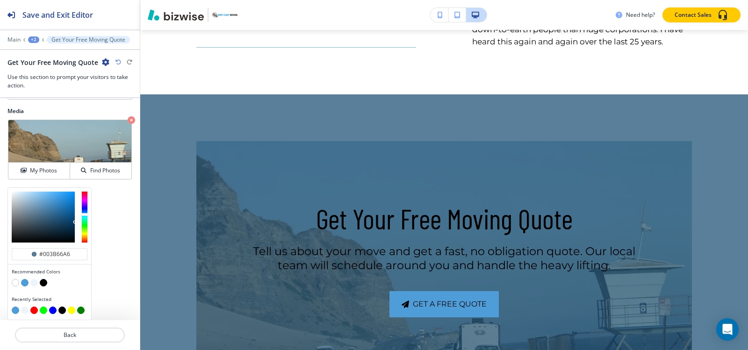
click at [44, 284] on button "button" at bounding box center [43, 282] width 7 height 7
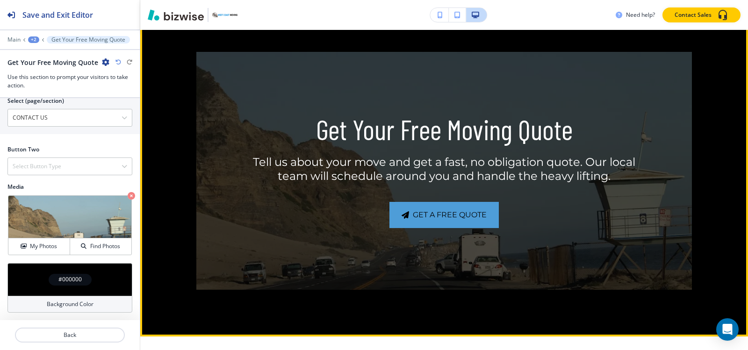
scroll to position [4075, 0]
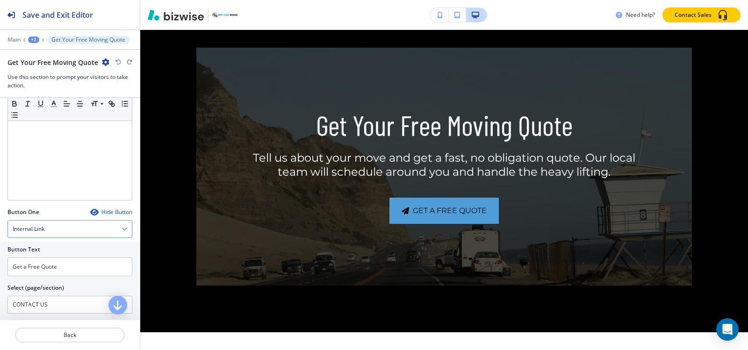
click at [51, 235] on div "Internal Link" at bounding box center [70, 229] width 124 height 17
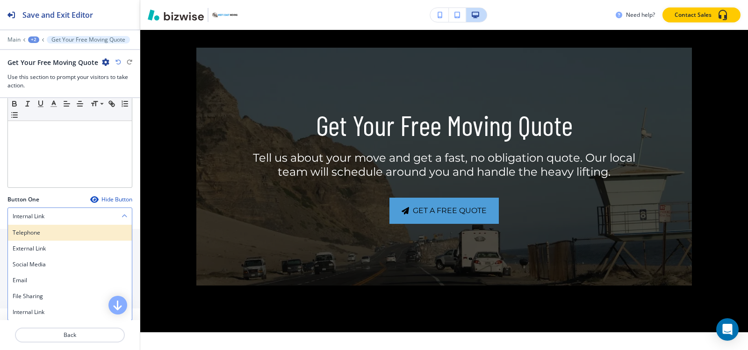
click at [49, 234] on h4 "Telephone" at bounding box center [70, 233] width 115 height 8
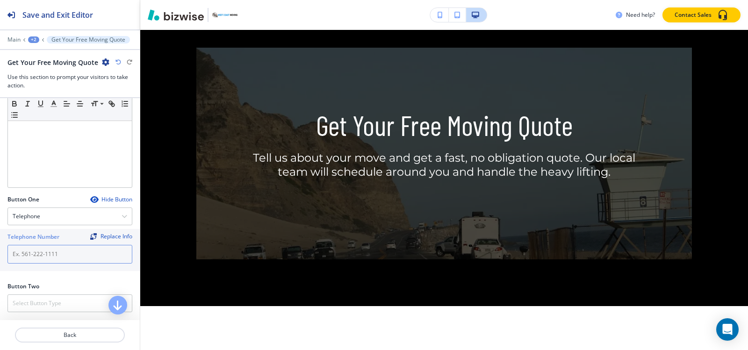
click at [47, 257] on input "text" at bounding box center [69, 254] width 125 height 19
paste input "[PHONE_NUMBER]﻿"
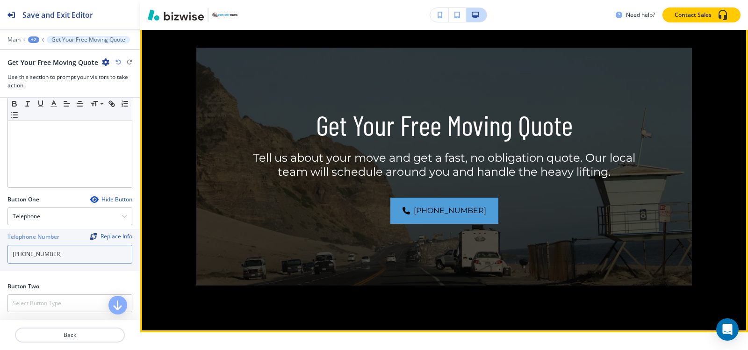
type input "[PHONE_NUMBER]﻿"
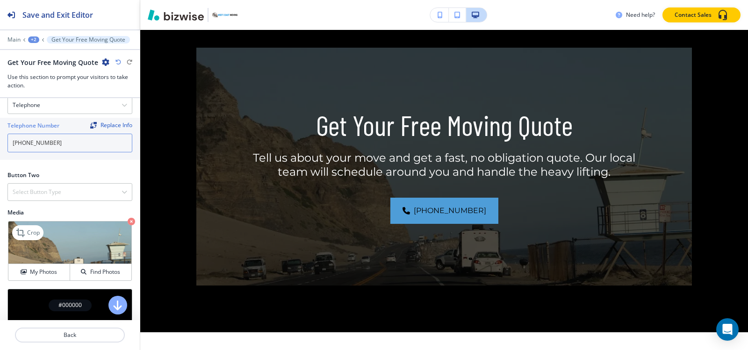
scroll to position [341, 0]
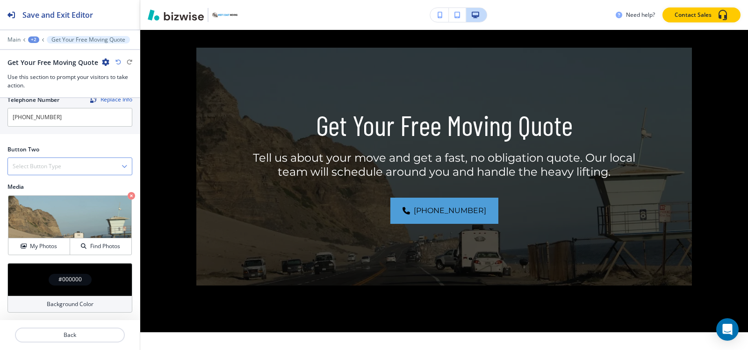
click at [60, 158] on div "Select Button Type" at bounding box center [70, 166] width 124 height 17
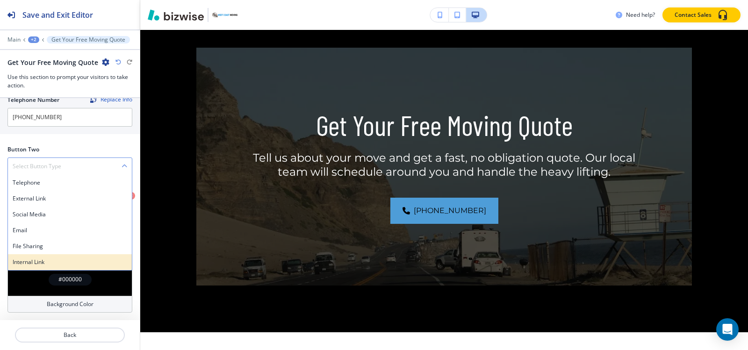
click at [76, 258] on h4 "Internal Link" at bounding box center [70, 262] width 115 height 8
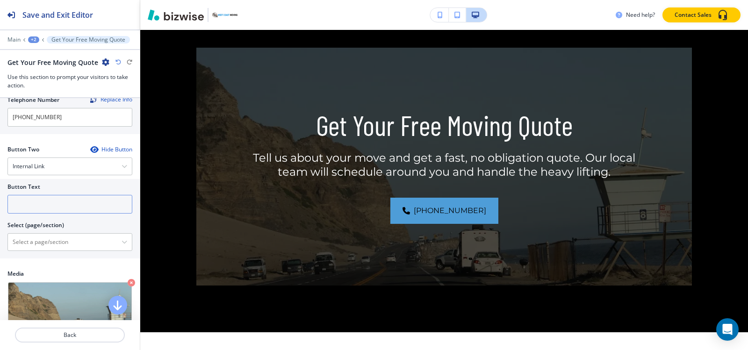
click at [64, 200] on input "text" at bounding box center [69, 204] width 125 height 19
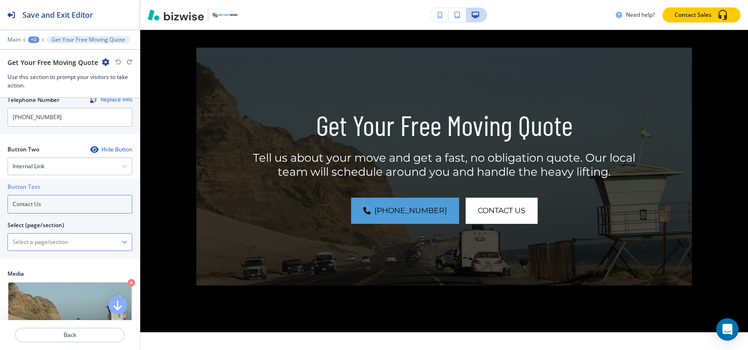
type input "Contact Us"
click at [54, 242] on \(page\/section\) "Manual Input" at bounding box center [65, 242] width 114 height 16
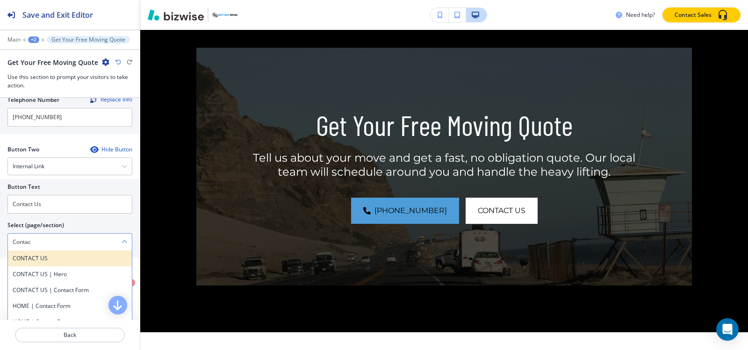
click at [81, 264] on div "CONTACT US" at bounding box center [70, 259] width 124 height 16
type \(page\/section\) "CONTACT US"
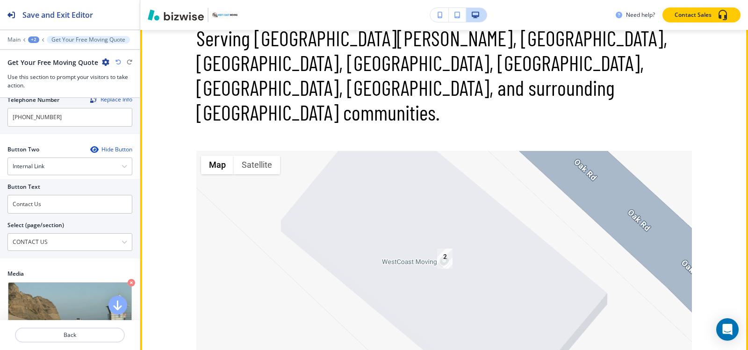
scroll to position [4262, 0]
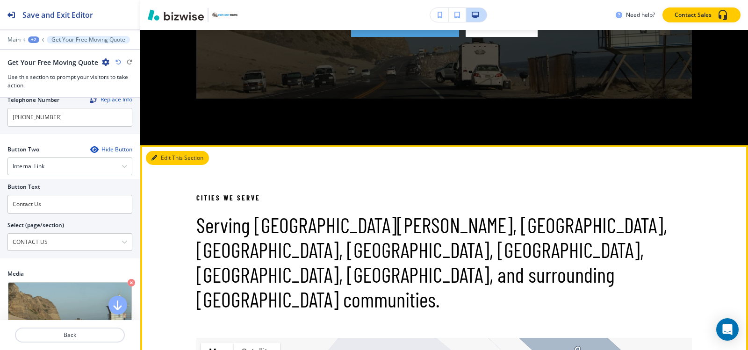
click at [159, 151] on button "Edit This Section" at bounding box center [177, 158] width 63 height 14
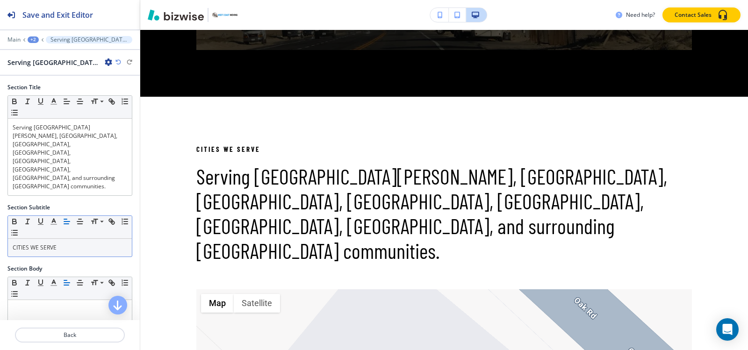
scroll to position [4313, 0]
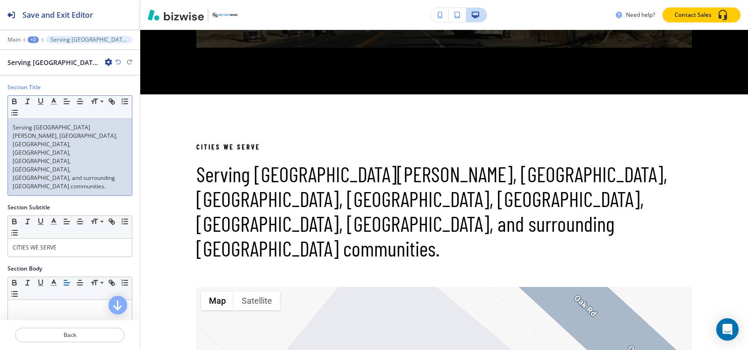
click at [74, 150] on p "Serving [GEOGRAPHIC_DATA][PERSON_NAME], [GEOGRAPHIC_DATA], [GEOGRAPHIC_DATA], […" at bounding box center [70, 156] width 115 height 67
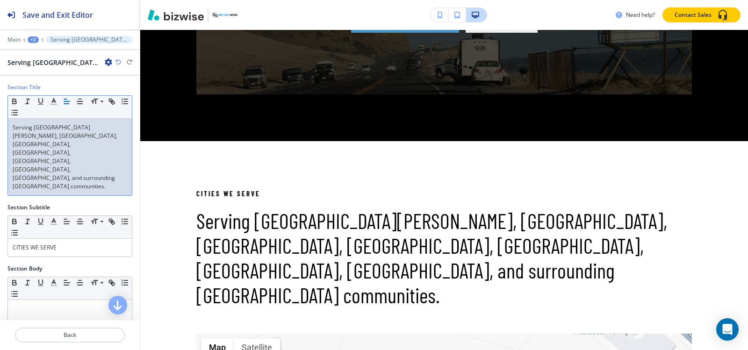
scroll to position [234, 0]
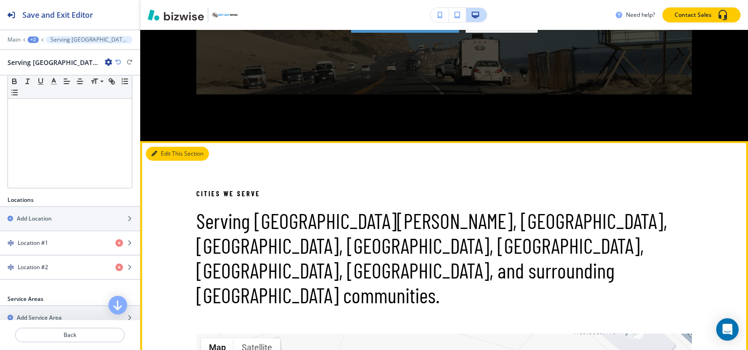
click at [161, 147] on button "Edit This Section" at bounding box center [177, 154] width 63 height 14
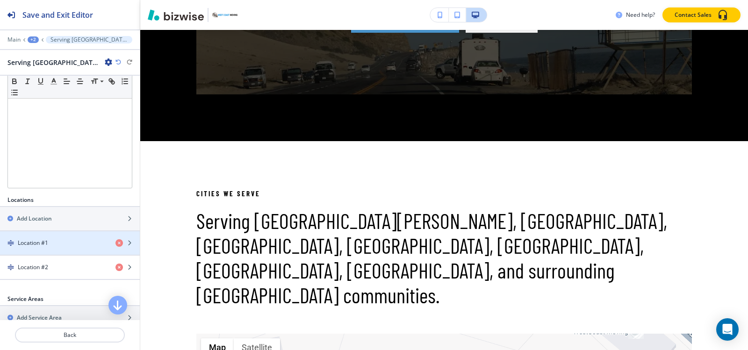
scroll to position [282, 0]
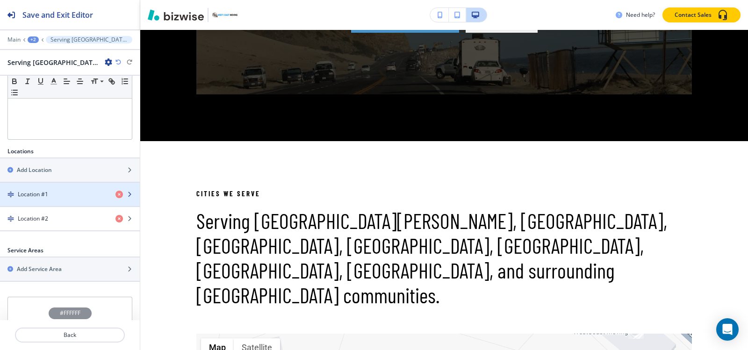
click at [78, 199] on div "button" at bounding box center [70, 202] width 140 height 7
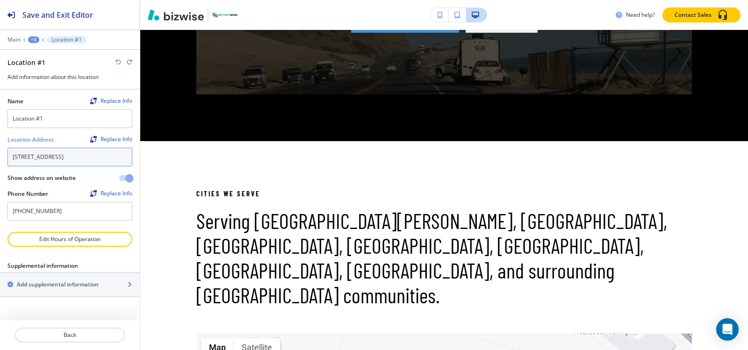
click at [114, 158] on textarea "[STREET_ADDRESS]" at bounding box center [69, 157] width 125 height 19
paste textarea "oad, [GEOGRAPHIC_DATA], Ca. 94930"
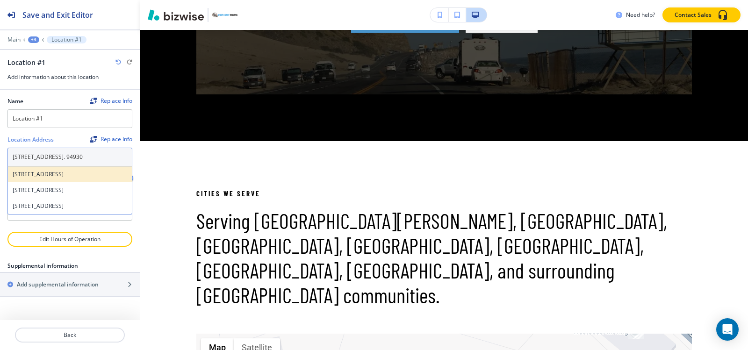
click at [68, 177] on h4 "[STREET_ADDRESS]" at bounding box center [70, 174] width 115 height 8
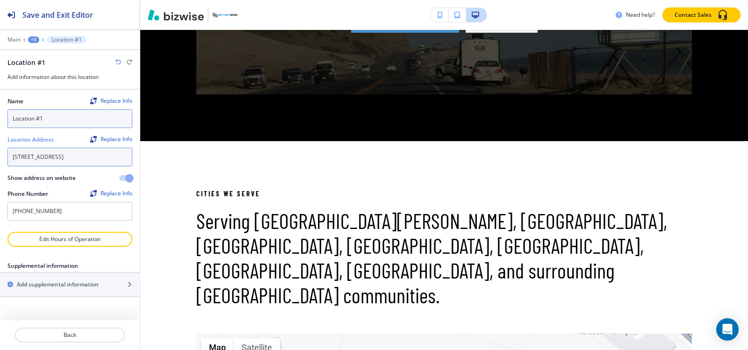
type textarea "[STREET_ADDRESS]"
click at [55, 120] on input "Location #1" at bounding box center [69, 118] width 125 height 19
type input "Our"
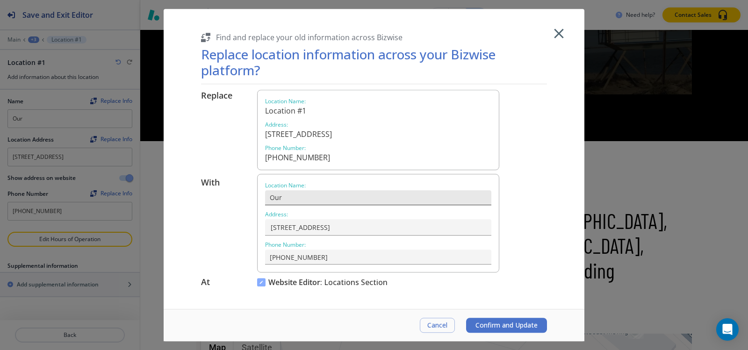
click at [293, 198] on input "Our" at bounding box center [378, 197] width 226 height 15
type input "Our Location"
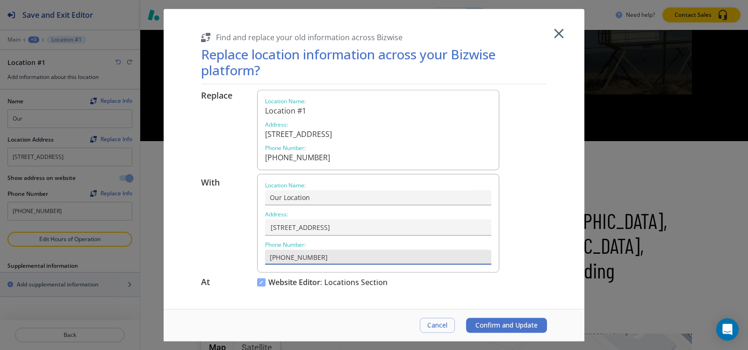
click at [336, 258] on input "[PHONE_NUMBER]" at bounding box center [378, 257] width 226 height 15
click at [525, 327] on span "Confirm and Update" at bounding box center [506, 325] width 62 height 7
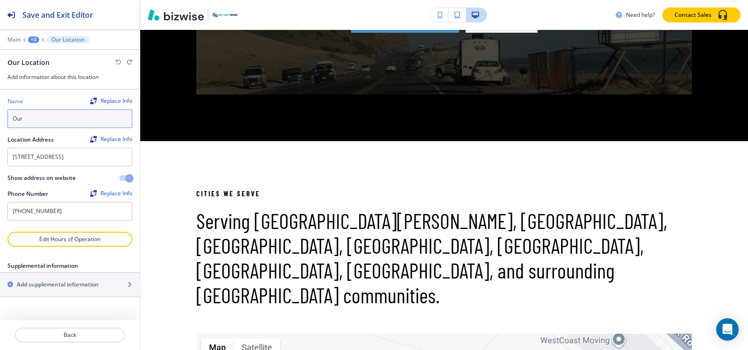
type input "Our Location"
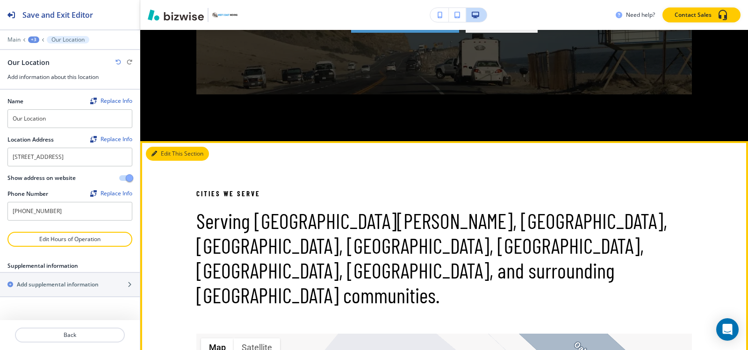
click at [169, 147] on button "Edit This Section" at bounding box center [177, 154] width 63 height 14
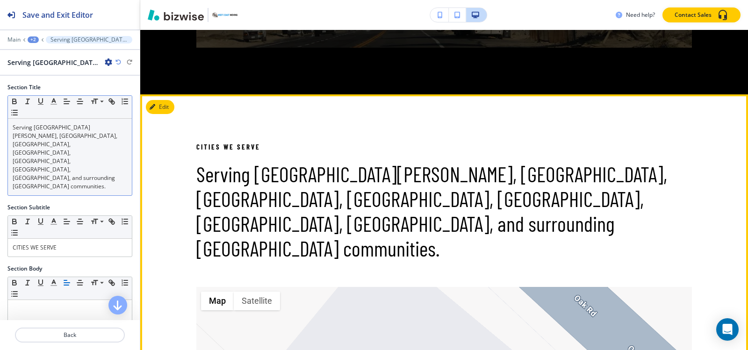
scroll to position [0, 0]
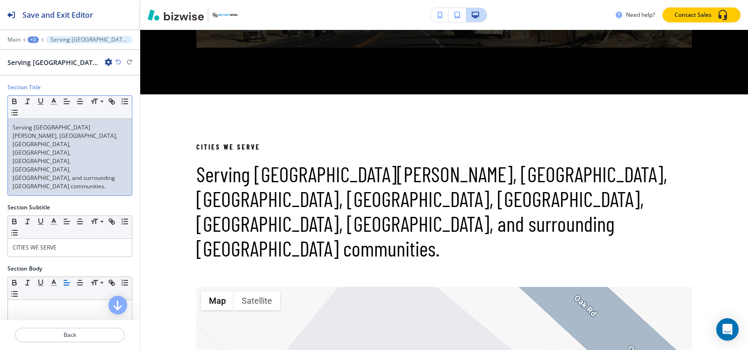
click at [76, 146] on p "Serving [GEOGRAPHIC_DATA][PERSON_NAME], [GEOGRAPHIC_DATA], [GEOGRAPHIC_DATA], […" at bounding box center [70, 156] width 115 height 67
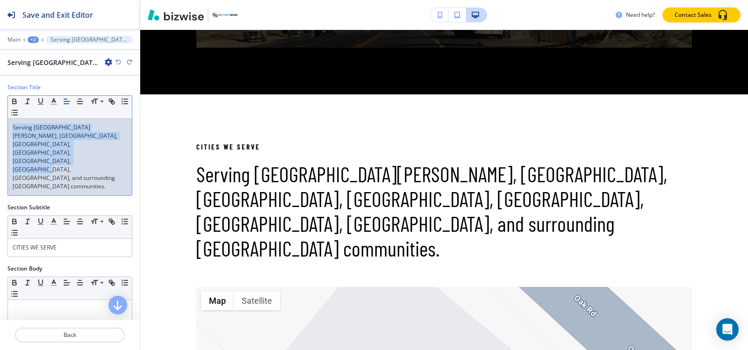
paste div
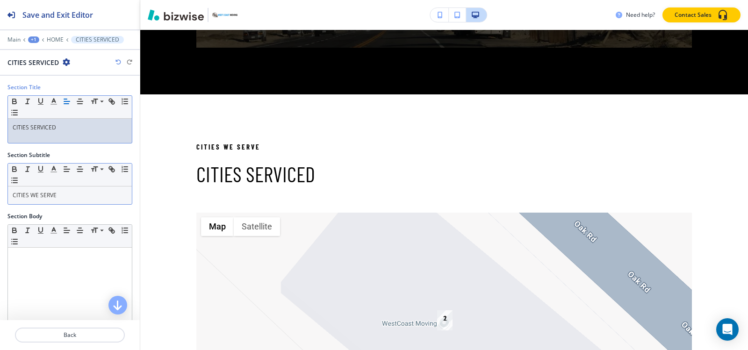
click at [64, 193] on p "CITIES WE SERVE" at bounding box center [70, 195] width 115 height 8
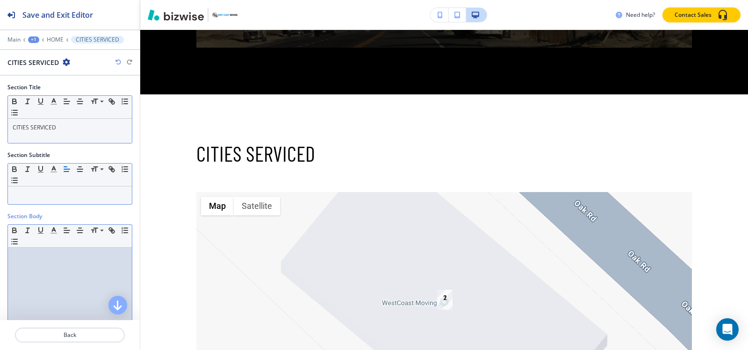
click at [38, 253] on p at bounding box center [70, 256] width 115 height 8
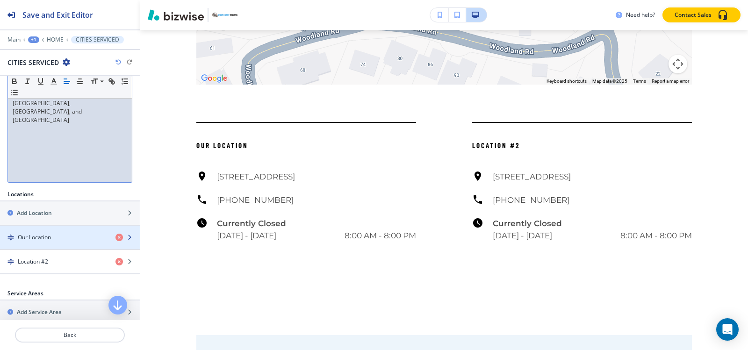
scroll to position [264, 0]
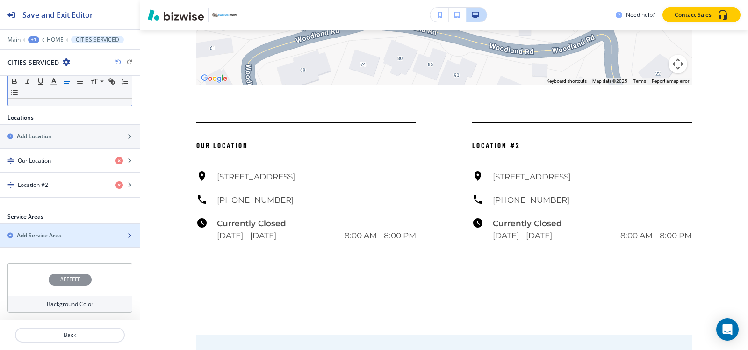
click at [57, 235] on h2 "Add Service Area" at bounding box center [39, 235] width 45 height 8
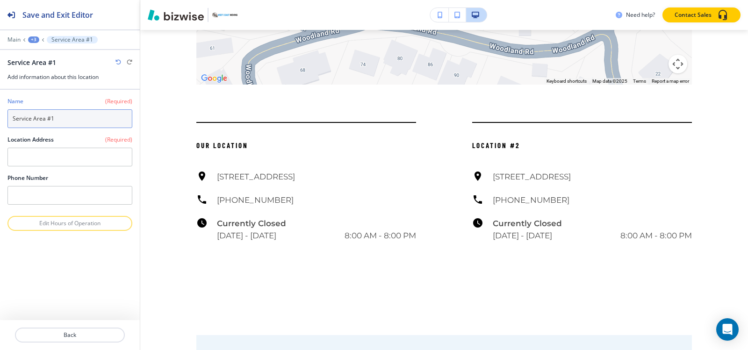
click at [57, 122] on input "Service Area #1" at bounding box center [69, 118] width 125 height 19
paste input "an [PERSON_NAME]"
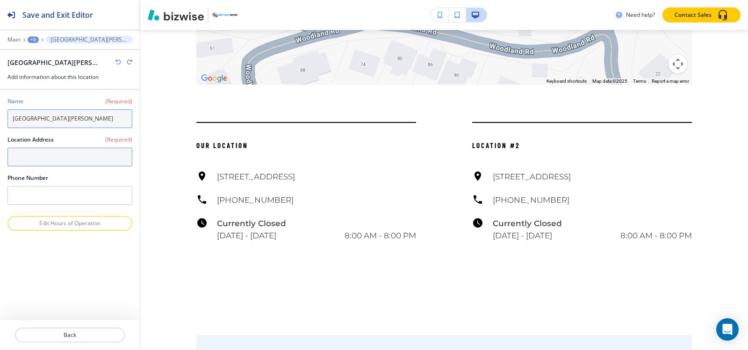
type input "[GEOGRAPHIC_DATA][PERSON_NAME]"
click at [57, 156] on textarea at bounding box center [69, 157] width 125 height 19
paste textarea "[GEOGRAPHIC_DATA][PERSON_NAME]"
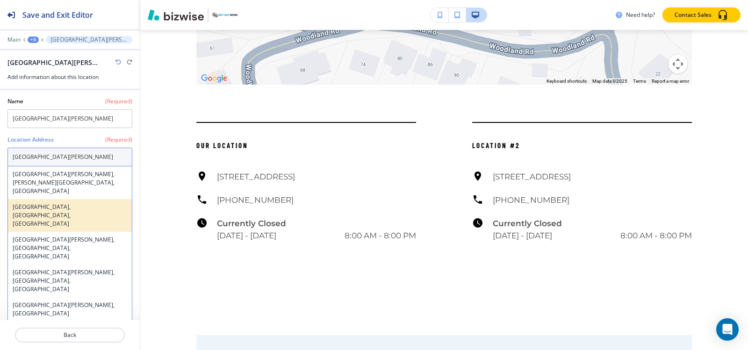
type textarea "[GEOGRAPHIC_DATA][PERSON_NAME]"
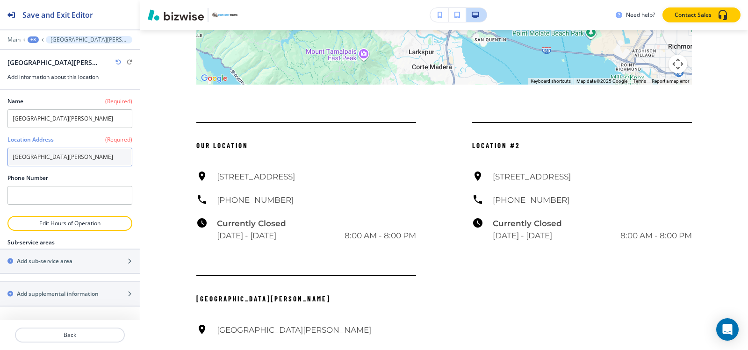
click at [84, 161] on textarea "[GEOGRAPHIC_DATA][PERSON_NAME]" at bounding box center [69, 157] width 125 height 19
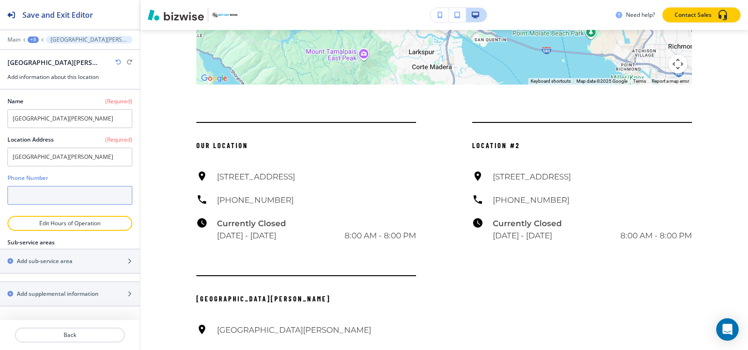
click at [51, 195] on input "text" at bounding box center [69, 195] width 125 height 19
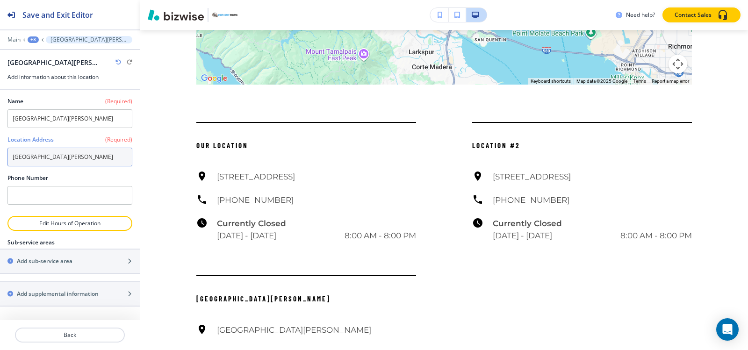
click at [59, 159] on textarea "[GEOGRAPHIC_DATA][PERSON_NAME]" at bounding box center [69, 157] width 125 height 19
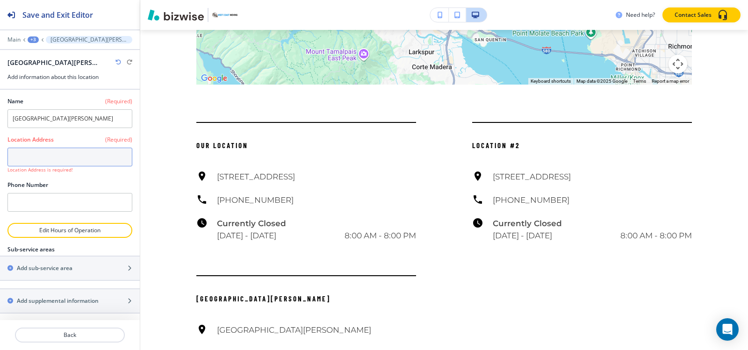
click at [55, 163] on textarea at bounding box center [69, 157] width 125 height 19
paste textarea "[GEOGRAPHIC_DATA][PERSON_NAME]"
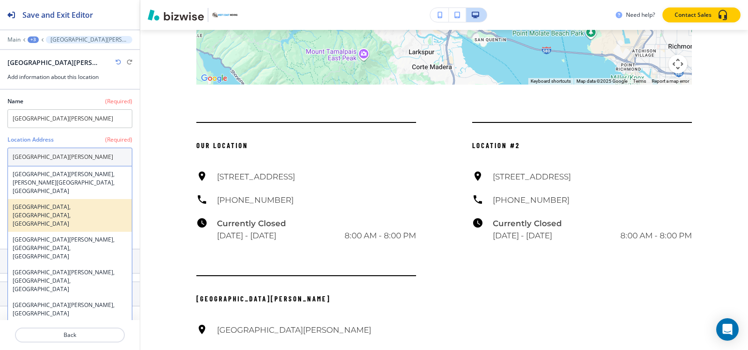
click at [49, 203] on h4 "[GEOGRAPHIC_DATA], [GEOGRAPHIC_DATA], [GEOGRAPHIC_DATA]" at bounding box center [70, 215] width 115 height 25
type textarea "[GEOGRAPHIC_DATA], [GEOGRAPHIC_DATA], [GEOGRAPHIC_DATA]"
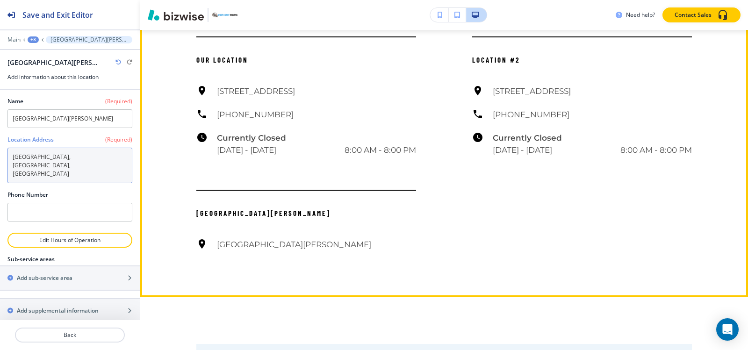
scroll to position [4780, 0]
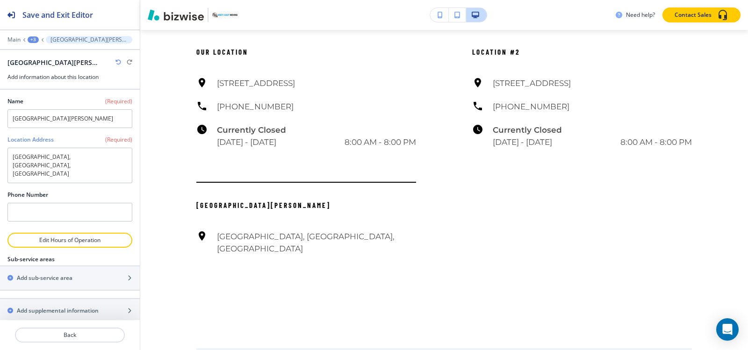
click at [33, 40] on div "+3" at bounding box center [33, 39] width 11 height 7
click at [52, 86] on p "CITIES SERVICED" at bounding box center [58, 88] width 48 height 8
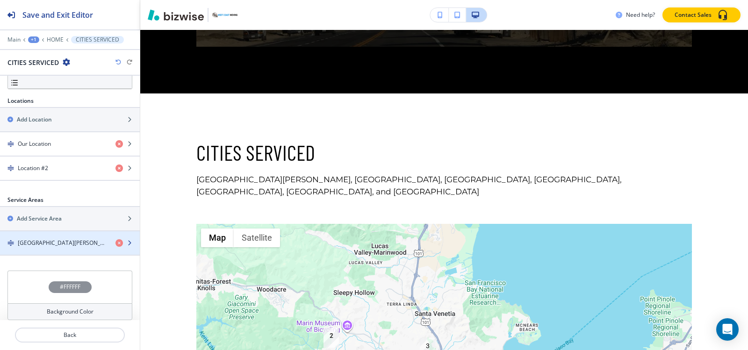
scroll to position [4313, 0]
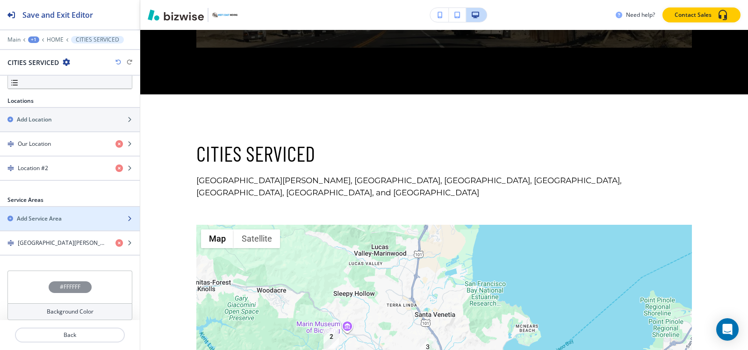
click at [41, 219] on h2 "Add Service Area" at bounding box center [39, 219] width 45 height 8
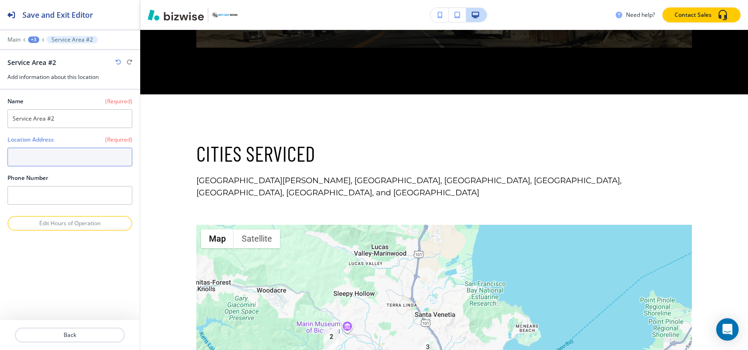
click at [49, 151] on textarea at bounding box center [69, 157] width 125 height 19
paste textarea "Greenbrae"
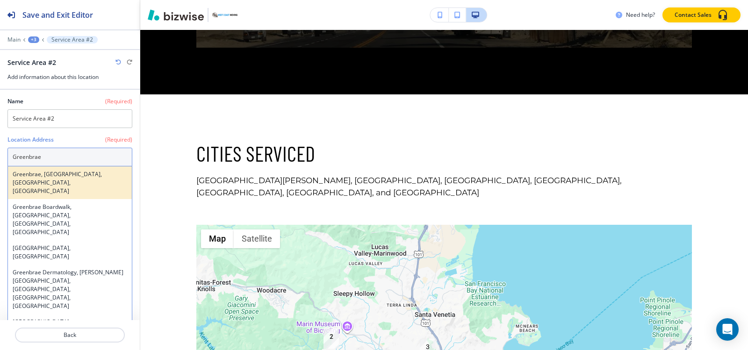
click at [48, 175] on h4 "Greenbrae, [GEOGRAPHIC_DATA], [GEOGRAPHIC_DATA], [GEOGRAPHIC_DATA]" at bounding box center [70, 182] width 115 height 25
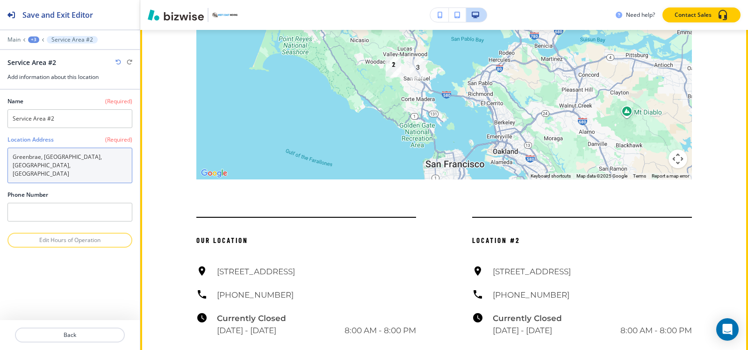
scroll to position [4640, 0]
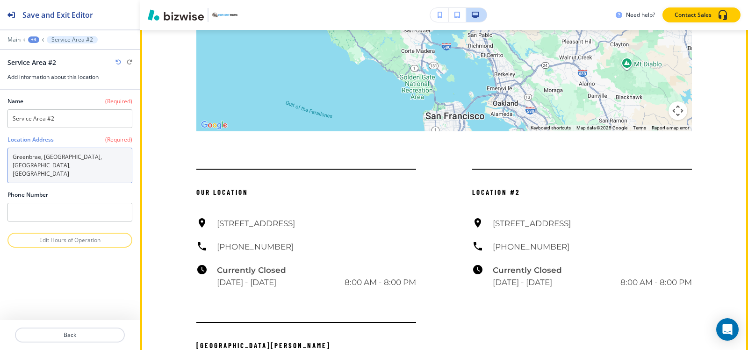
type textarea "Greenbrae, [GEOGRAPHIC_DATA], [GEOGRAPHIC_DATA], [GEOGRAPHIC_DATA]"
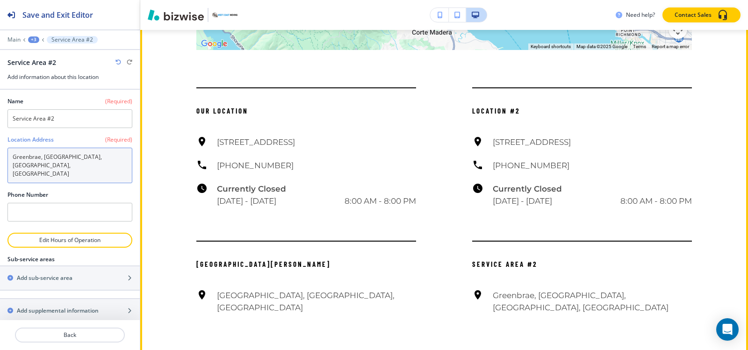
scroll to position [4733, 0]
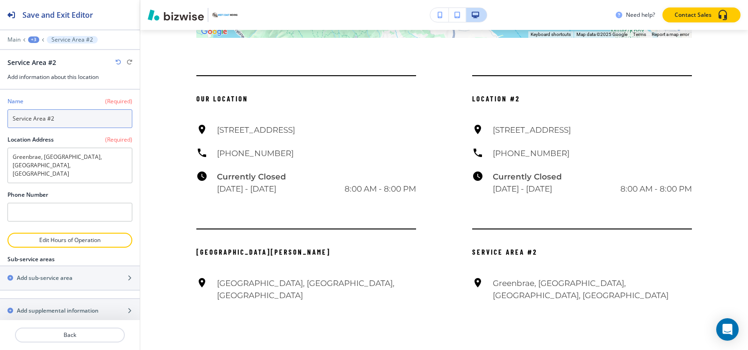
click at [64, 115] on input "Service Area #2" at bounding box center [69, 118] width 125 height 19
paste input "Greenbrae"
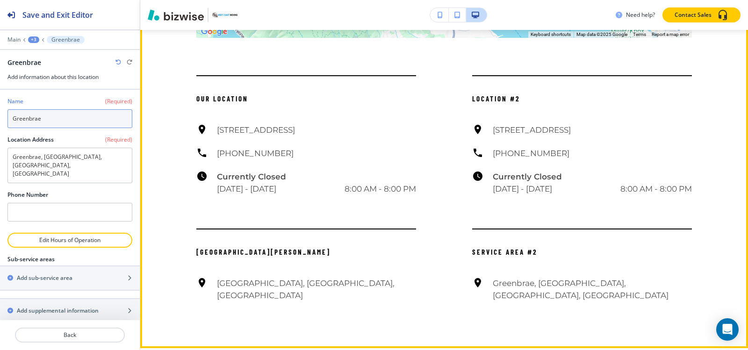
type input "Greenbrae"
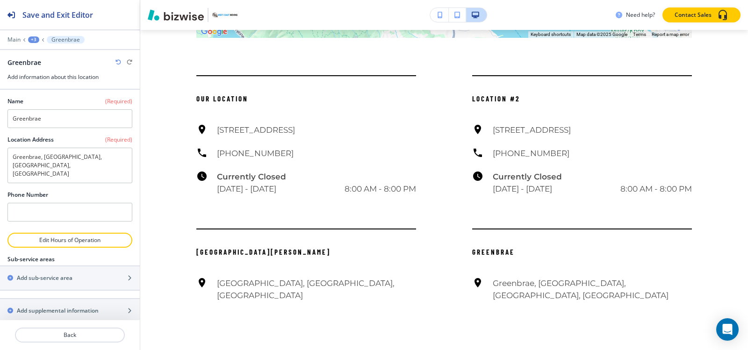
click at [36, 43] on div at bounding box center [70, 46] width 140 height 6
click at [35, 41] on div "+3" at bounding box center [33, 39] width 11 height 7
click at [50, 88] on p "CITIES SERVICED" at bounding box center [58, 88] width 48 height 8
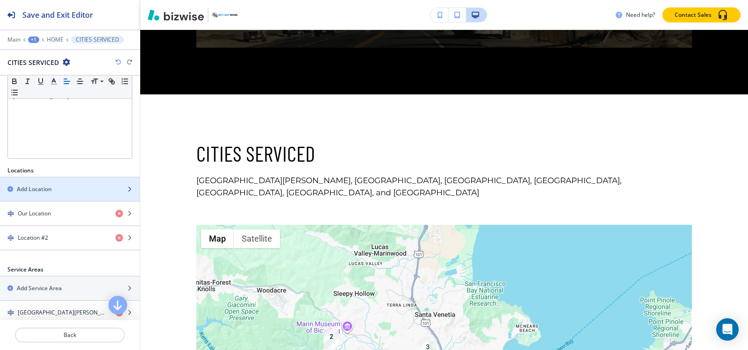
scroll to position [312, 0]
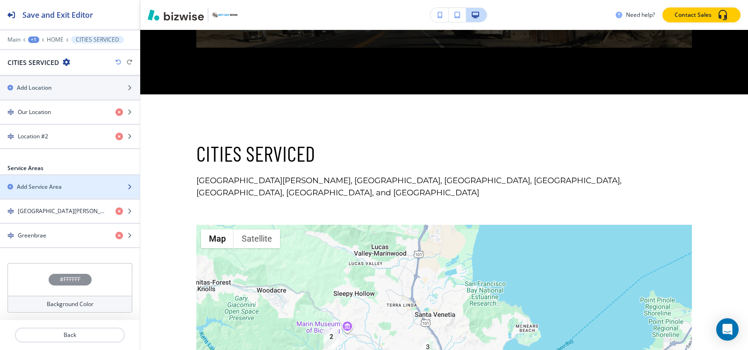
click at [41, 188] on h2 "Add Service Area" at bounding box center [39, 187] width 45 height 8
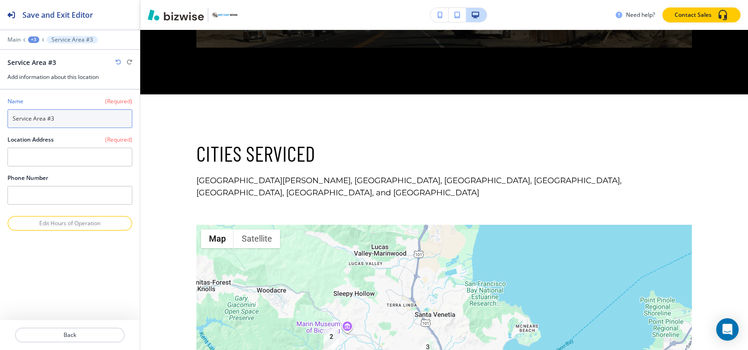
click at [72, 117] on input "Service Area #3" at bounding box center [69, 118] width 125 height 19
paste input "Larkspur"
type input "Larkspur"
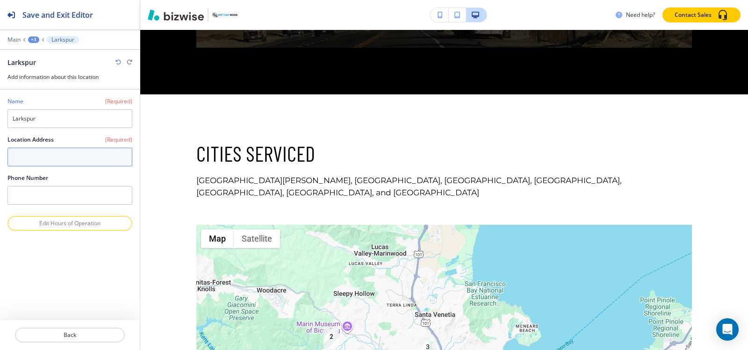
click at [70, 158] on textarea at bounding box center [69, 157] width 125 height 19
paste textarea "Larkspur"
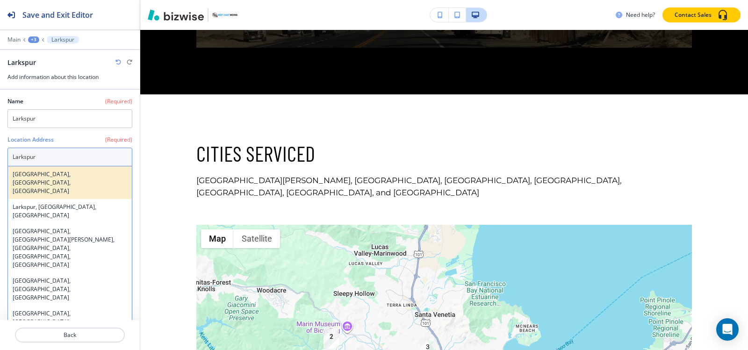
click at [64, 176] on h4 "[GEOGRAPHIC_DATA], [GEOGRAPHIC_DATA], [GEOGRAPHIC_DATA]" at bounding box center [70, 182] width 115 height 25
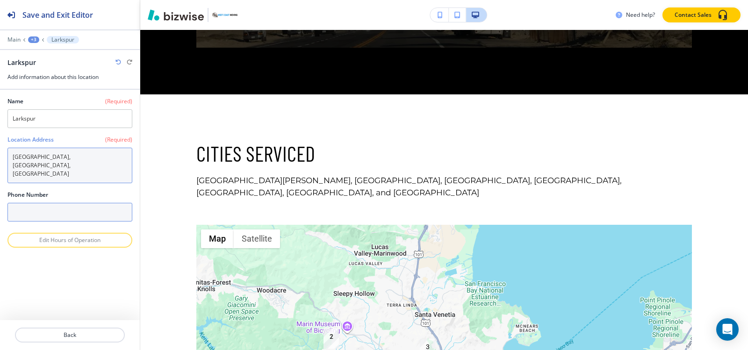
type textarea "[GEOGRAPHIC_DATA], [GEOGRAPHIC_DATA], [GEOGRAPHIC_DATA]"
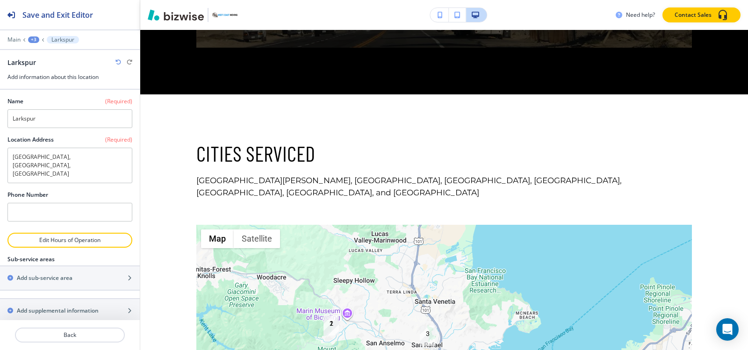
click at [28, 40] on div "+3" at bounding box center [33, 39] width 11 height 7
click at [58, 86] on p "CITIES SERVICED" at bounding box center [58, 88] width 48 height 8
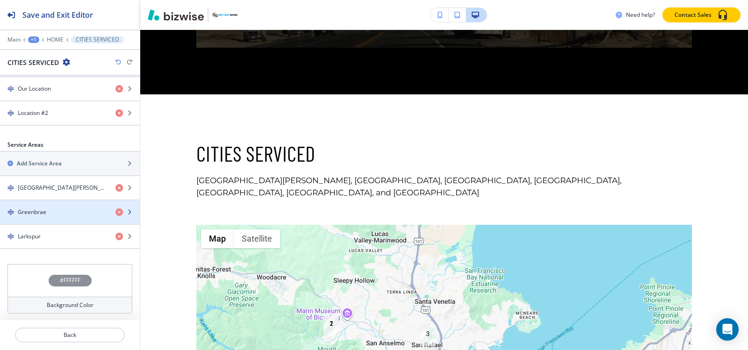
scroll to position [337, 0]
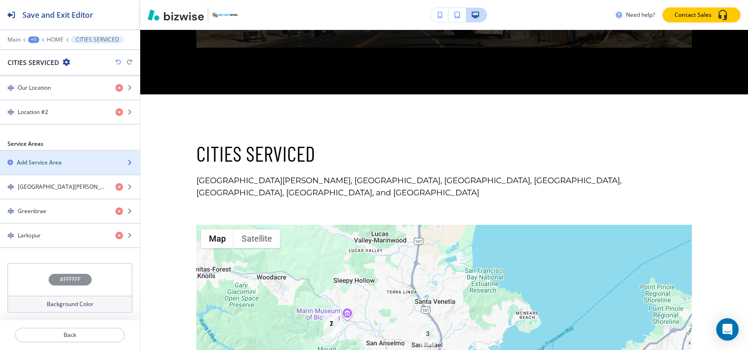
click at [41, 161] on h2 "Add Service Area" at bounding box center [39, 162] width 45 height 8
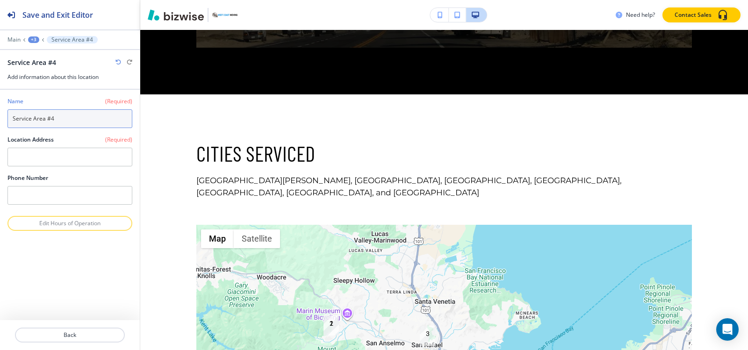
click at [53, 124] on input "Service Area #4" at bounding box center [69, 118] width 125 height 19
paste input "Corte Madera"
type input "Corte Madera"
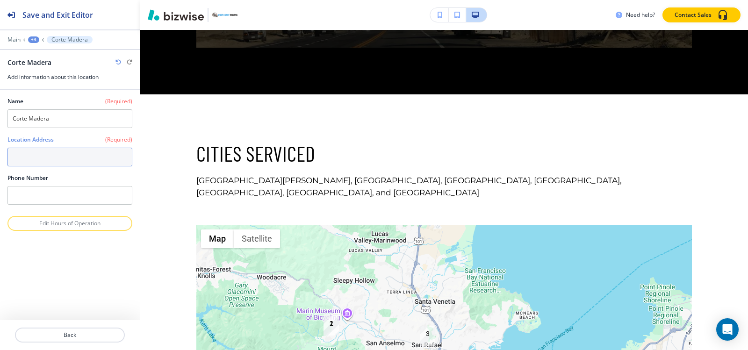
click at [60, 151] on textarea at bounding box center [69, 157] width 125 height 19
paste textarea "Corte Madera"
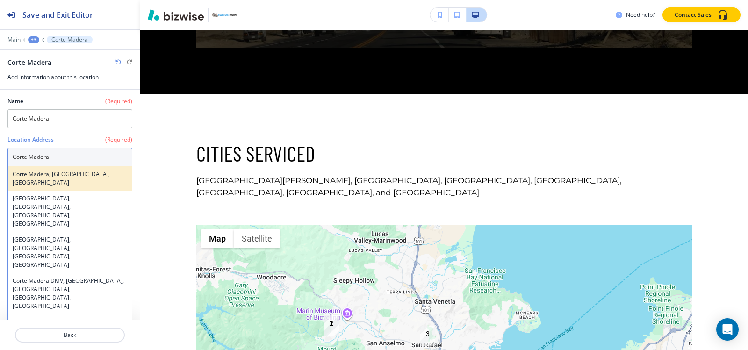
click at [55, 178] on h4 "Corte Madera, [GEOGRAPHIC_DATA], [GEOGRAPHIC_DATA]" at bounding box center [70, 178] width 115 height 17
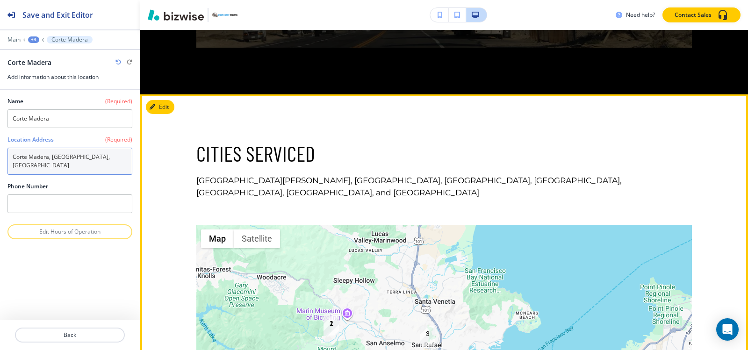
type textarea "Corte Madera, [GEOGRAPHIC_DATA], [GEOGRAPHIC_DATA]"
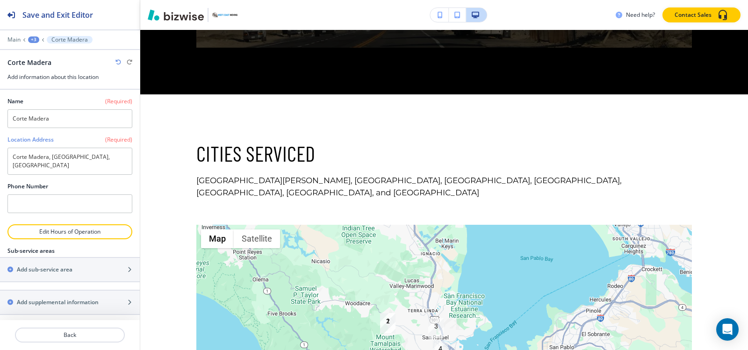
click at [36, 42] on div "+3" at bounding box center [33, 39] width 11 height 7
click at [49, 88] on p "CITIES SERVICED" at bounding box center [58, 88] width 48 height 8
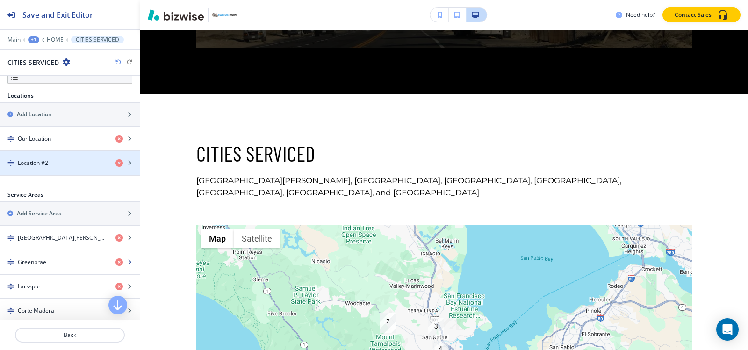
scroll to position [327, 0]
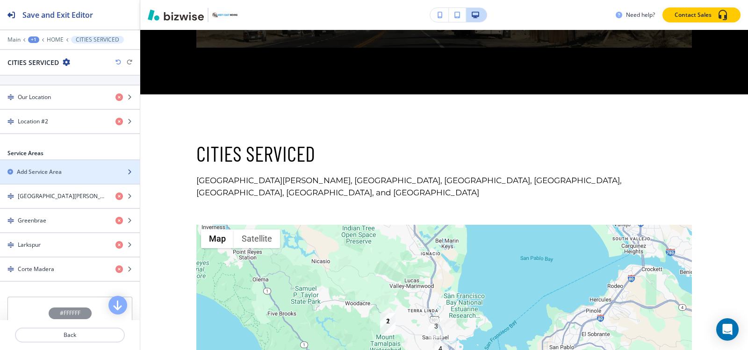
click at [36, 170] on h2 "Add Service Area" at bounding box center [39, 172] width 45 height 8
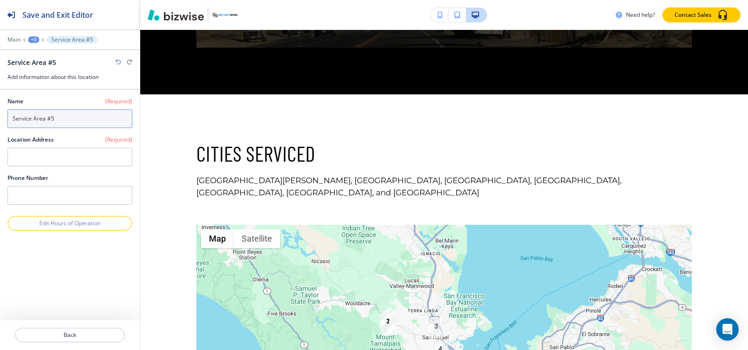
click at [71, 122] on input "Service Area #5" at bounding box center [69, 118] width 125 height 19
paste input "[GEOGRAPHIC_DATA]"
type input "[GEOGRAPHIC_DATA]"
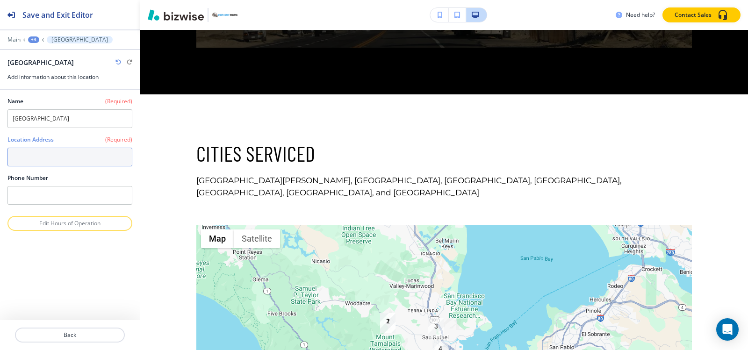
click at [72, 150] on textarea at bounding box center [69, 157] width 125 height 19
paste textarea "[GEOGRAPHIC_DATA]"
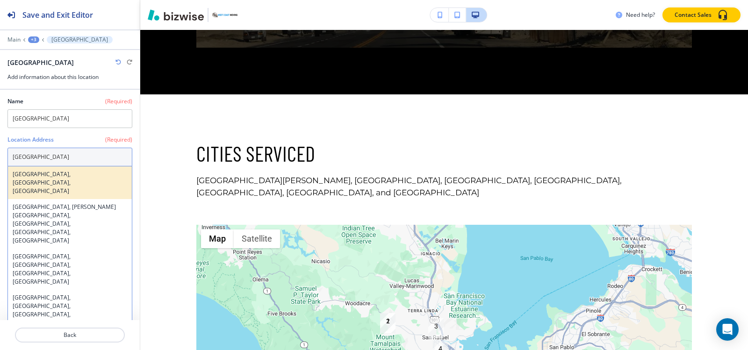
click at [52, 179] on div "[GEOGRAPHIC_DATA], [GEOGRAPHIC_DATA], [GEOGRAPHIC_DATA]" at bounding box center [70, 182] width 124 height 33
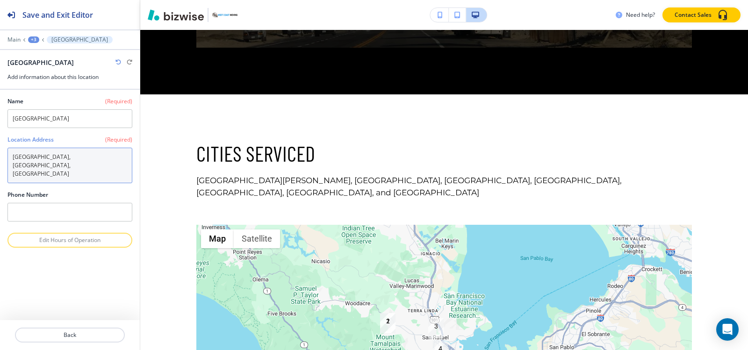
type textarea "[GEOGRAPHIC_DATA], [GEOGRAPHIC_DATA], [GEOGRAPHIC_DATA]"
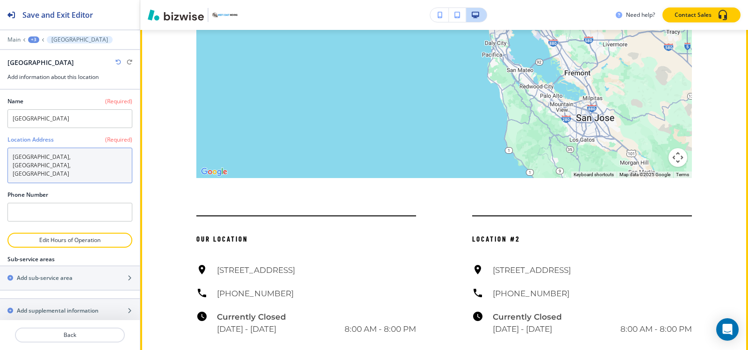
scroll to position [4453, 0]
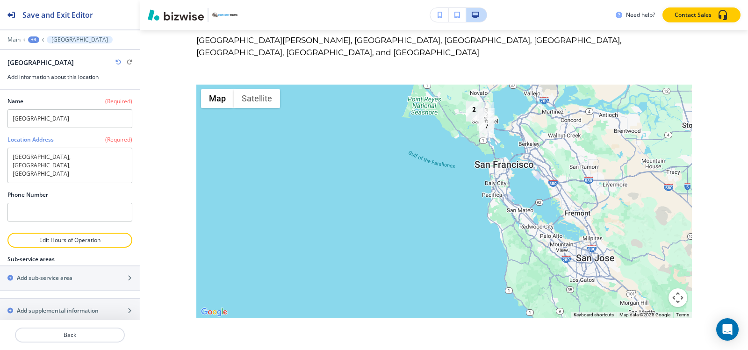
click at [34, 41] on div "+3" at bounding box center [33, 39] width 11 height 7
click at [46, 87] on p "CITIES SERVICED" at bounding box center [58, 88] width 48 height 8
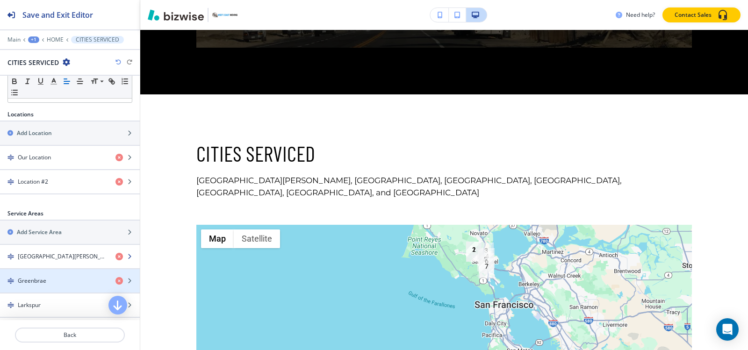
scroll to position [327, 0]
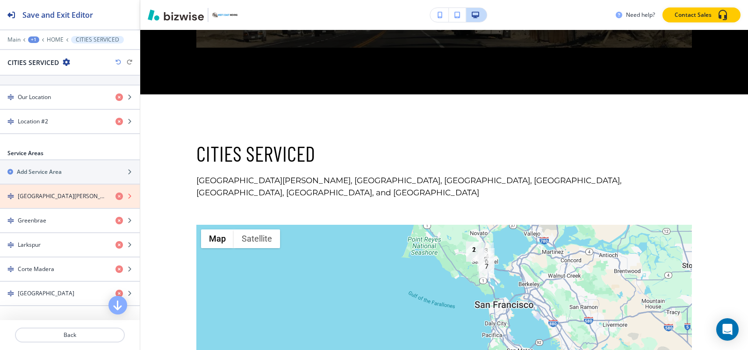
click at [115, 198] on icon "button" at bounding box center [118, 196] width 7 height 7
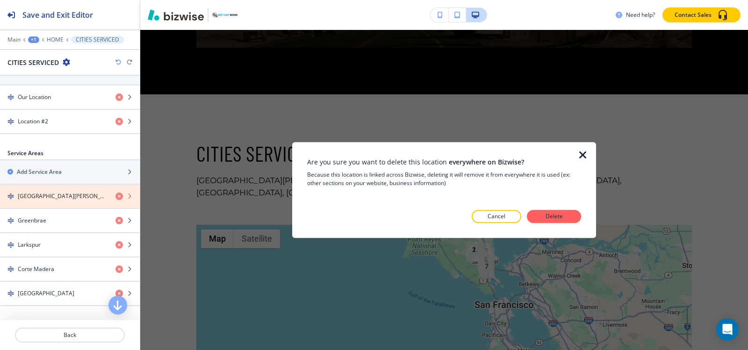
click at [115, 198] on icon "button" at bounding box center [118, 196] width 7 height 7
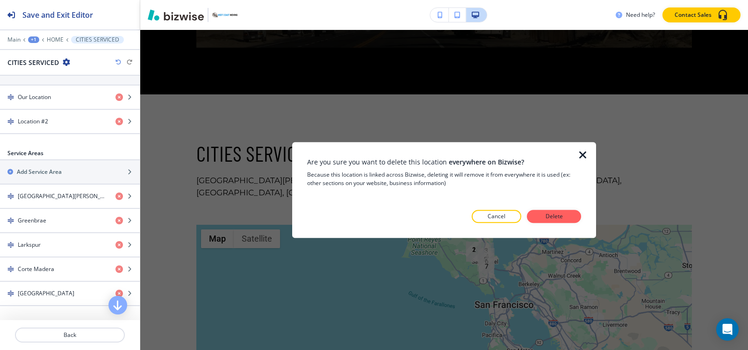
drag, startPoint x: 549, startPoint y: 217, endPoint x: 136, endPoint y: 209, distance: 413.2
click at [546, 216] on p "Delete" at bounding box center [554, 216] width 22 height 8
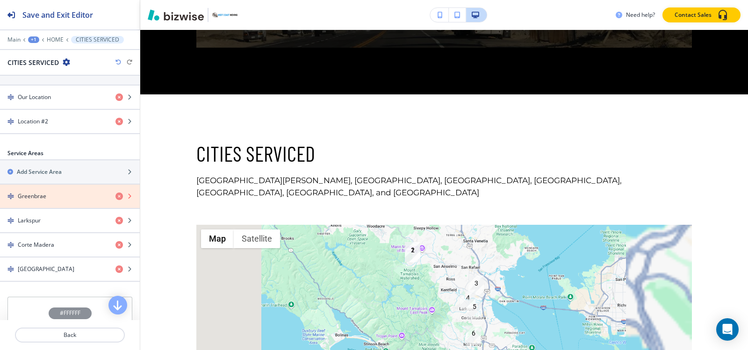
click at [115, 194] on icon "button" at bounding box center [118, 196] width 7 height 7
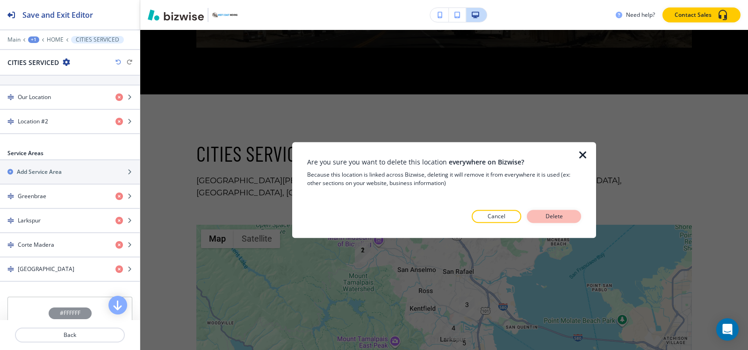
click at [549, 215] on p "Delete" at bounding box center [554, 216] width 22 height 8
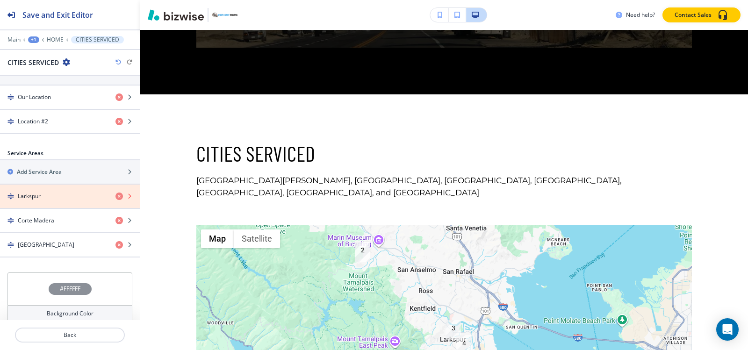
drag, startPoint x: 111, startPoint y: 198, endPoint x: 286, endPoint y: 211, distance: 174.8
click at [115, 198] on icon "button" at bounding box center [118, 196] width 7 height 7
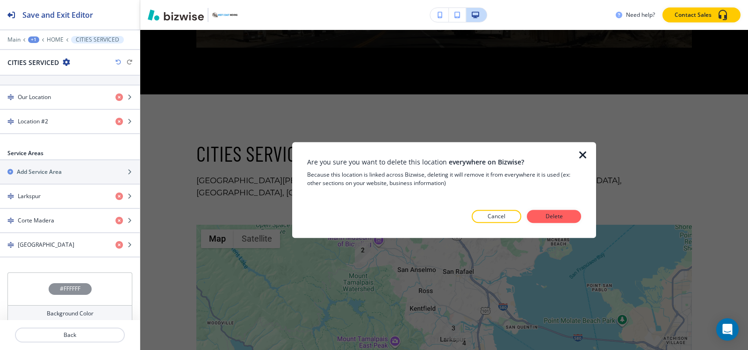
click at [564, 215] on p "Delete" at bounding box center [554, 216] width 22 height 8
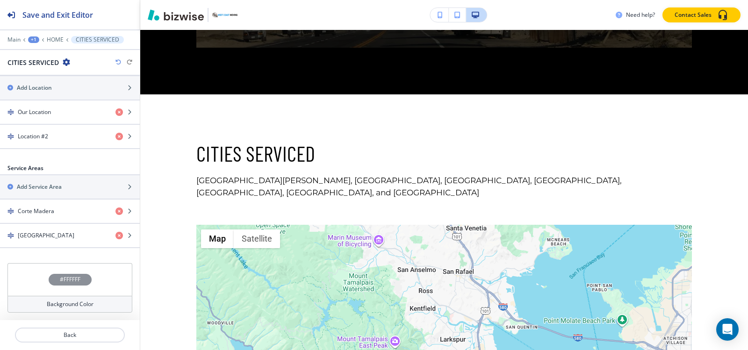
scroll to position [312, 0]
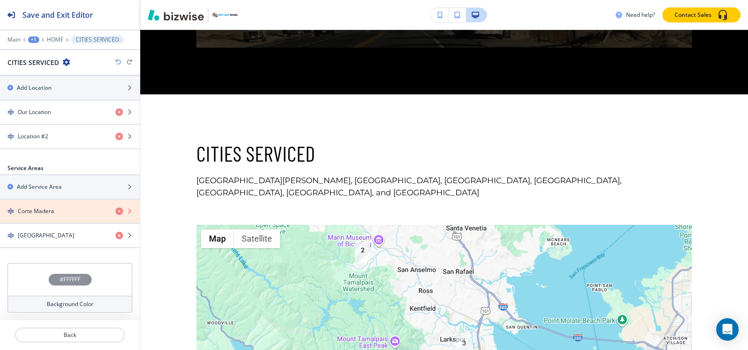
click at [115, 211] on icon "button" at bounding box center [118, 211] width 7 height 7
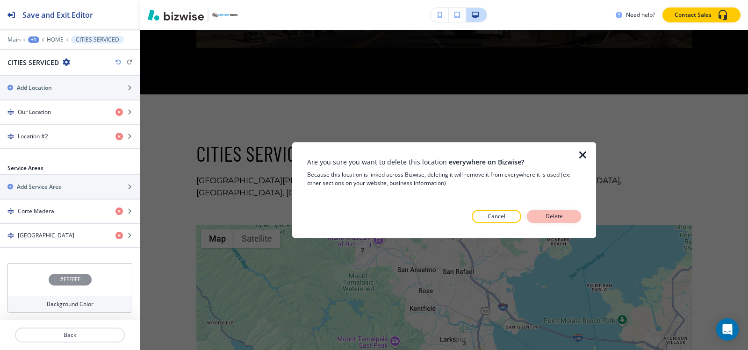
click at [566, 217] on button "Delete" at bounding box center [554, 216] width 54 height 13
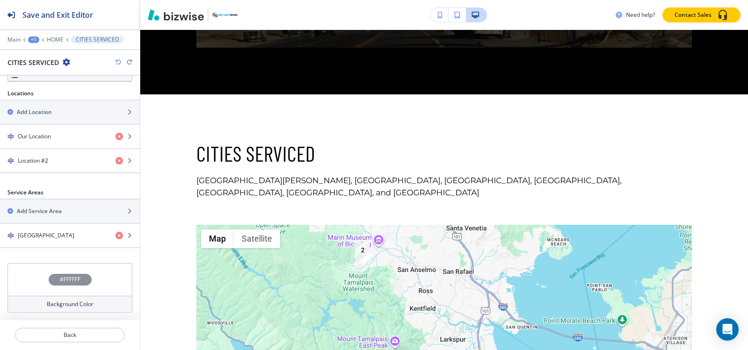
scroll to position [288, 0]
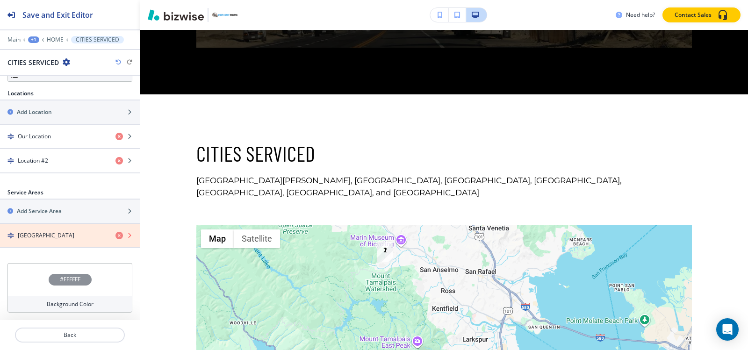
click at [115, 236] on icon "button" at bounding box center [118, 235] width 7 height 7
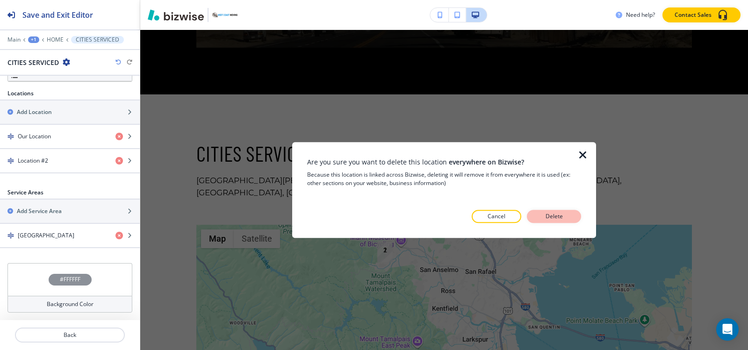
click at [546, 220] on p "Delete" at bounding box center [554, 216] width 22 height 8
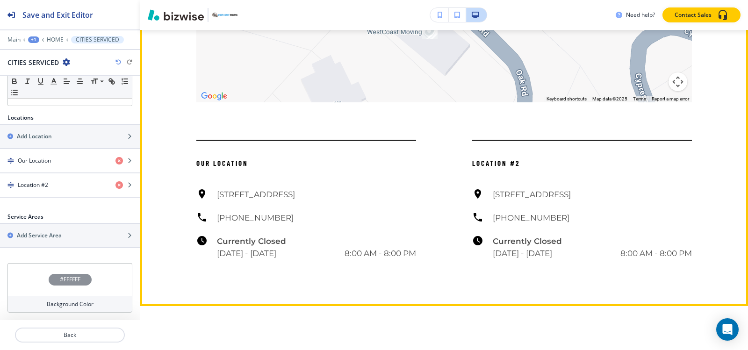
scroll to position [4686, 0]
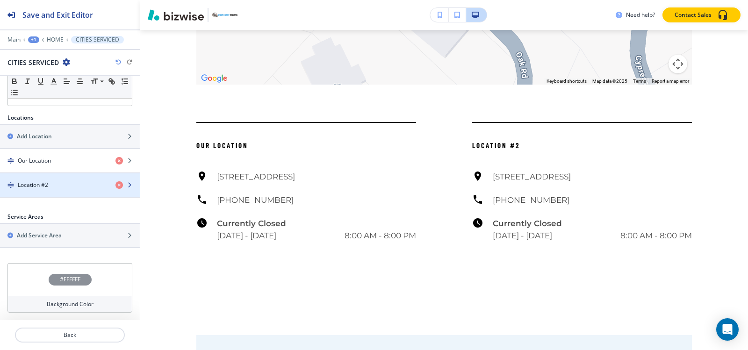
click at [47, 188] on h4 "Location #2" at bounding box center [33, 185] width 30 height 8
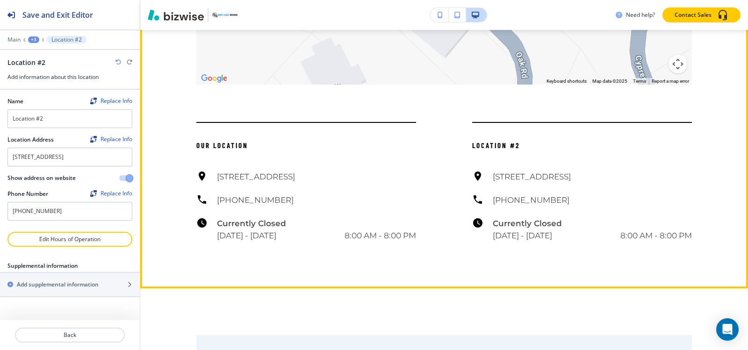
scroll to position [4640, 0]
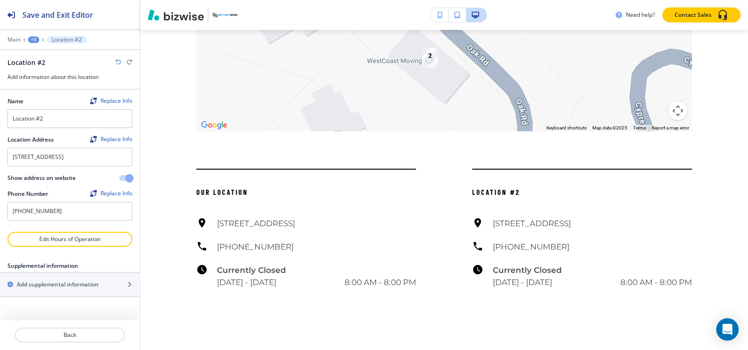
click at [83, 128] on div at bounding box center [69, 131] width 125 height 7
click at [84, 125] on input "Location #2" at bounding box center [69, 118] width 125 height 19
paste input "West Coast Moving Company"
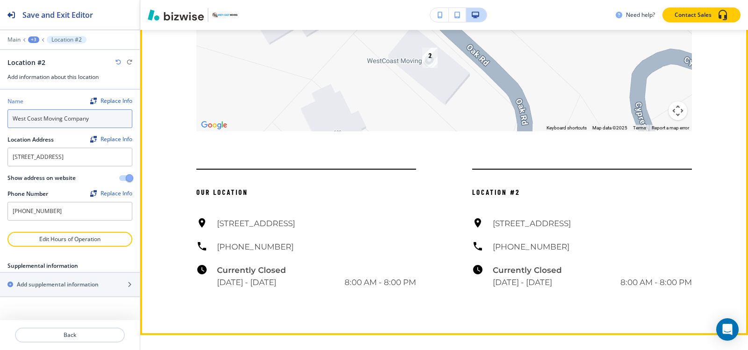
type input "West Coast Moving Company"
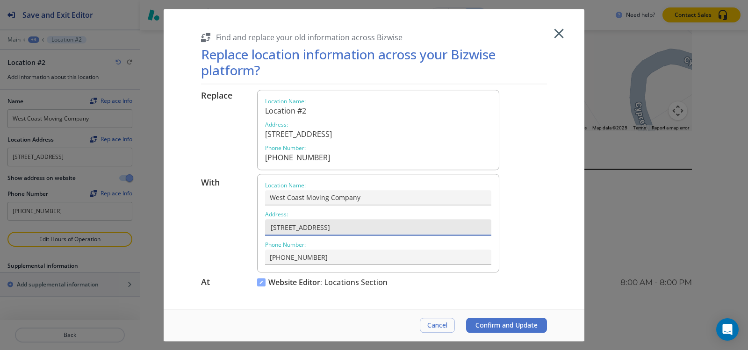
click at [444, 230] on input "[STREET_ADDRESS]" at bounding box center [377, 227] width 217 height 16
paste input "San [PERSON_NAME], C"
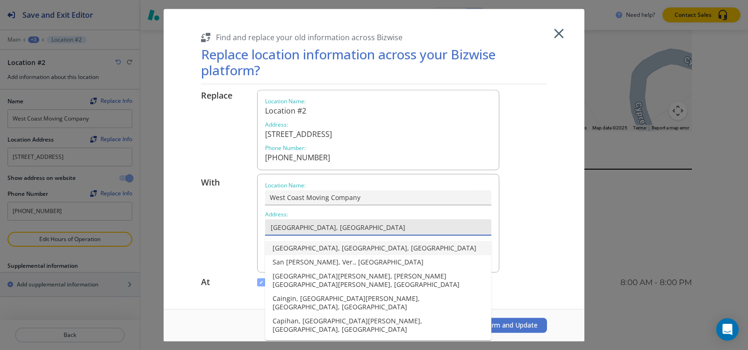
click at [332, 251] on li "[GEOGRAPHIC_DATA], [GEOGRAPHIC_DATA], [GEOGRAPHIC_DATA]" at bounding box center [378, 248] width 226 height 14
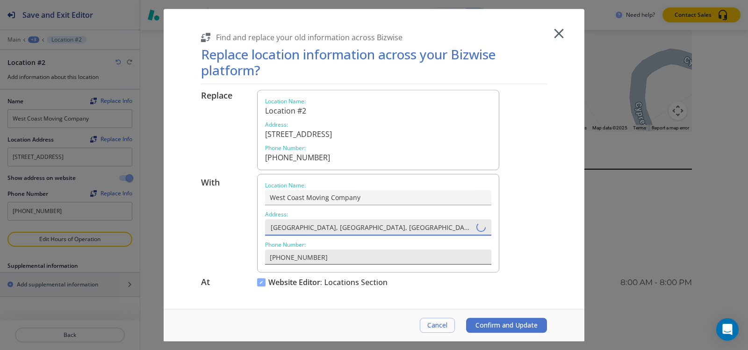
type input "[GEOGRAPHIC_DATA], [GEOGRAPHIC_DATA], [GEOGRAPHIC_DATA]"
click at [372, 256] on input "(415) 342-4805" at bounding box center [378, 257] width 226 height 15
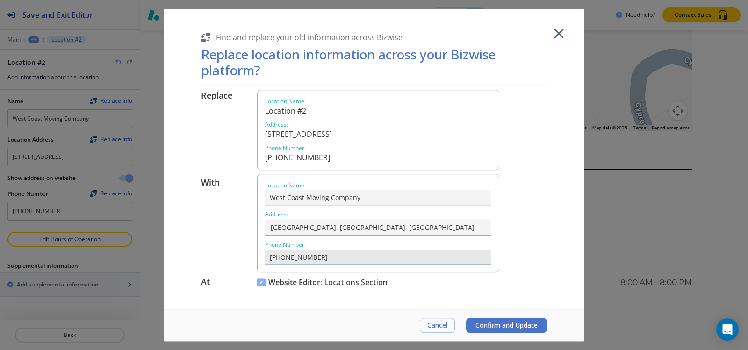
paste input "Ext."
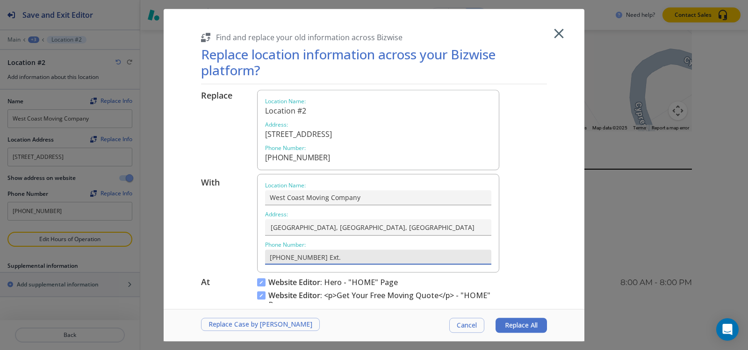
drag, startPoint x: 314, startPoint y: 257, endPoint x: 353, endPoint y: 256, distance: 39.3
click at [353, 256] on input "(415) 342-4805 Ext." at bounding box center [378, 257] width 226 height 15
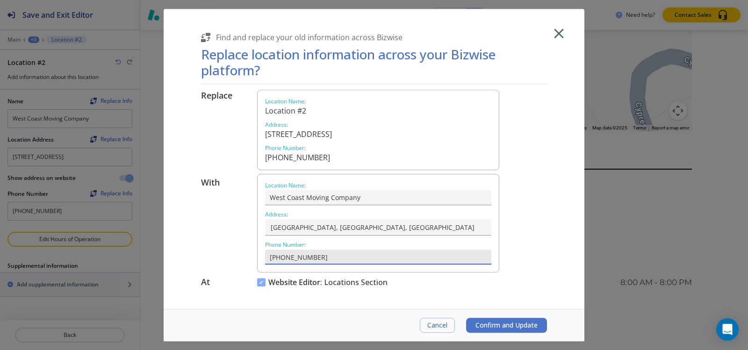
type input "(415) 342-4805"
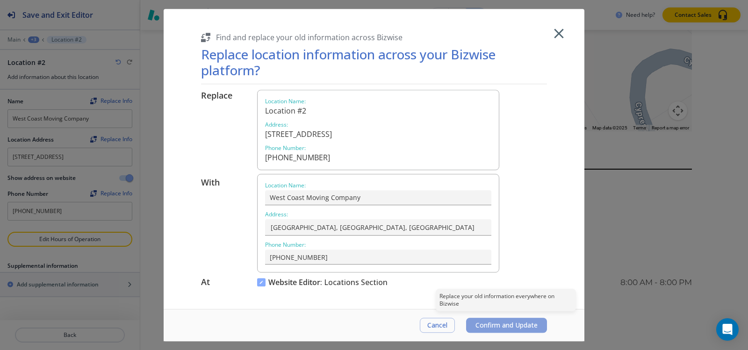
click at [496, 324] on span "Confirm and Update" at bounding box center [506, 325] width 62 height 7
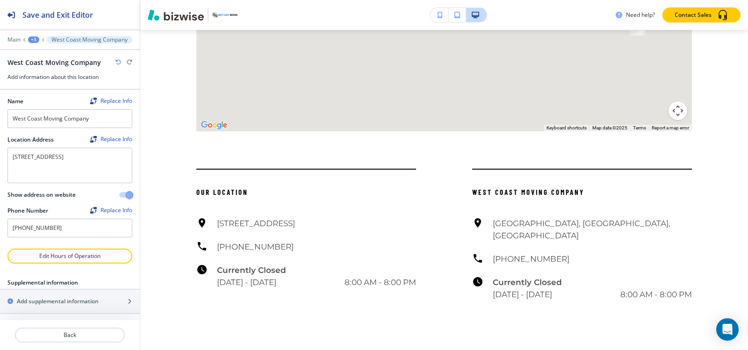
type textarea "San Rafael, CA, USA"
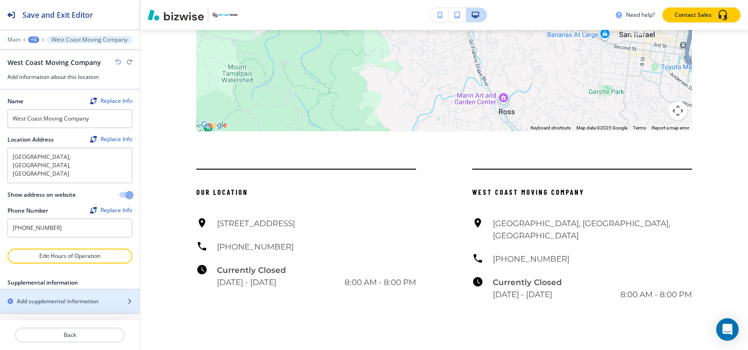
click at [63, 297] on h2 "Add supplemental information" at bounding box center [58, 301] width 82 height 8
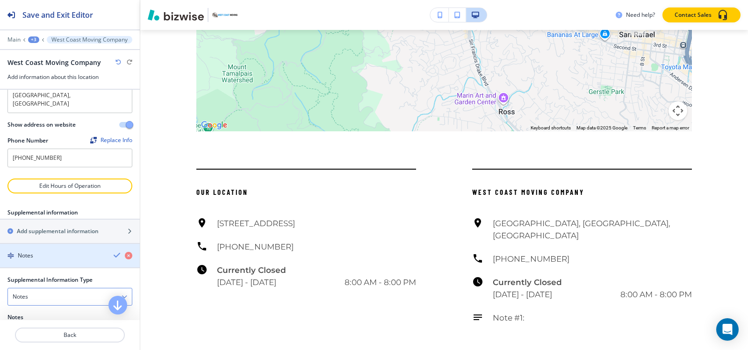
scroll to position [122, 0]
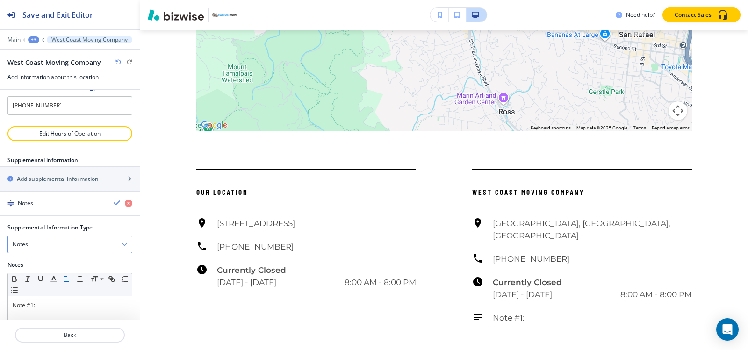
click at [43, 236] on div "Notes" at bounding box center [70, 244] width 124 height 17
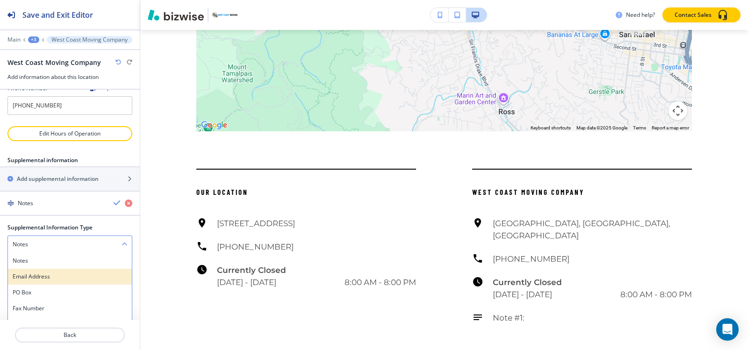
click at [43, 272] on h4 "Email Address" at bounding box center [70, 276] width 115 height 8
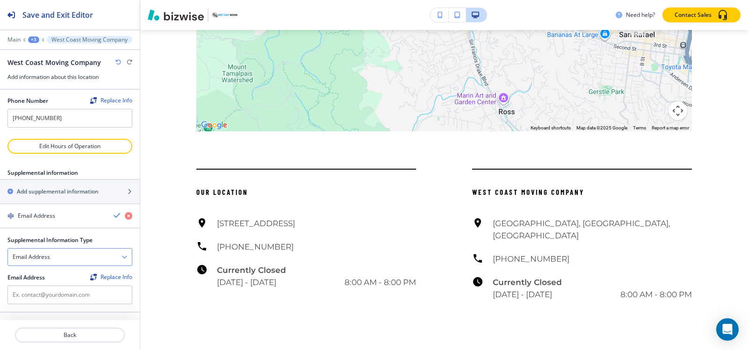
scroll to position [93, 0]
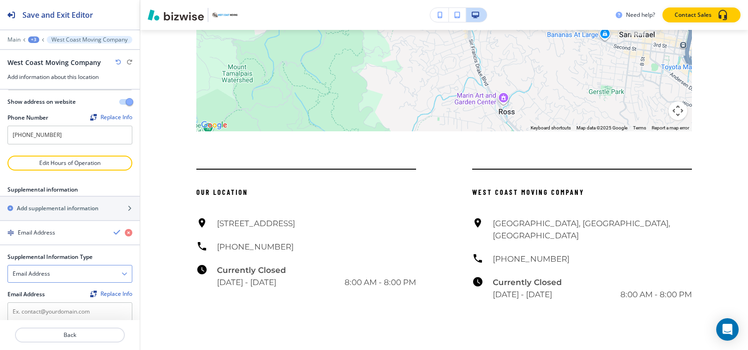
click at [50, 265] on div "Email Address" at bounding box center [70, 273] width 124 height 17
click at [63, 265] on div "Email Address" at bounding box center [70, 273] width 124 height 17
click at [60, 302] on input "text" at bounding box center [69, 311] width 125 height 19
paste input "[EMAIL_ADDRESS][DOMAIN_NAME]"
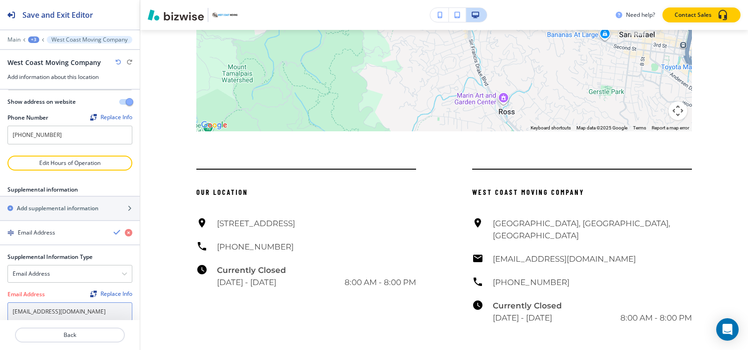
click at [14, 302] on input "[EMAIL_ADDRESS][DOMAIN_NAME]" at bounding box center [69, 311] width 125 height 19
type input "[EMAIL_ADDRESS][DOMAIN_NAME]"
click at [36, 39] on div "+3" at bounding box center [33, 39] width 11 height 7
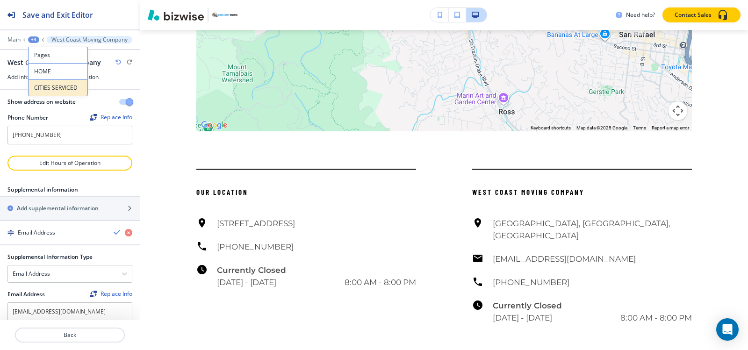
click at [46, 91] on p "CITIES SERVICED" at bounding box center [58, 88] width 48 height 8
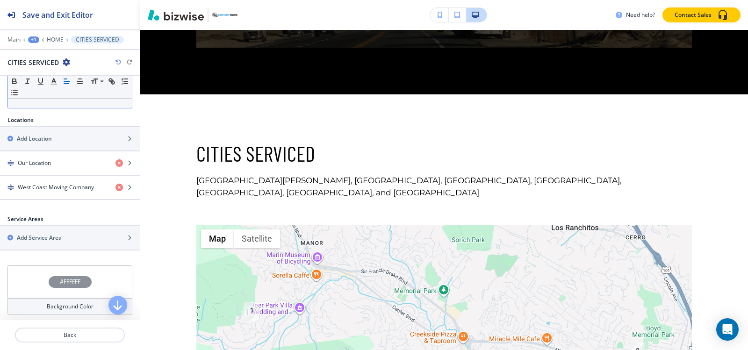
scroll to position [264, 0]
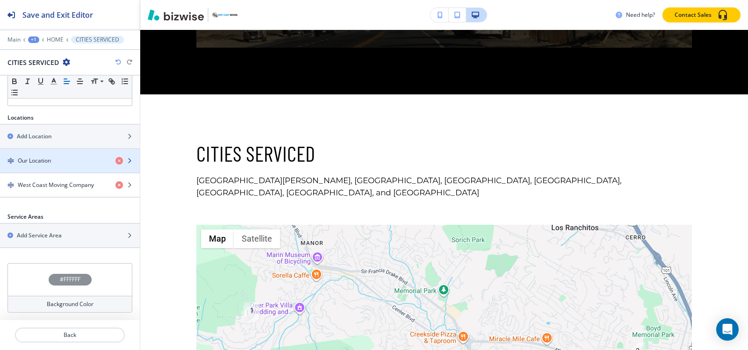
click at [52, 166] on div "button" at bounding box center [70, 168] width 140 height 7
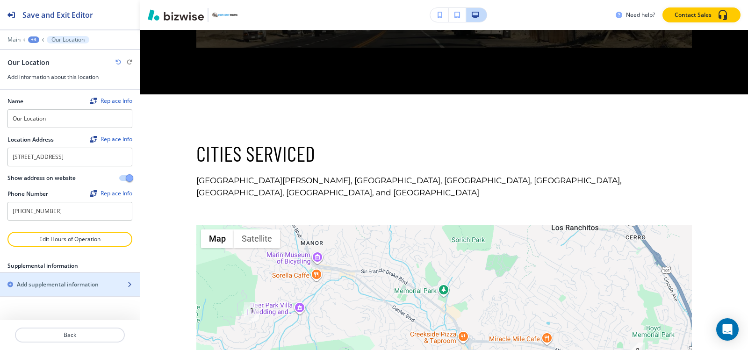
click at [60, 286] on h2 "Add supplemental information" at bounding box center [58, 284] width 82 height 8
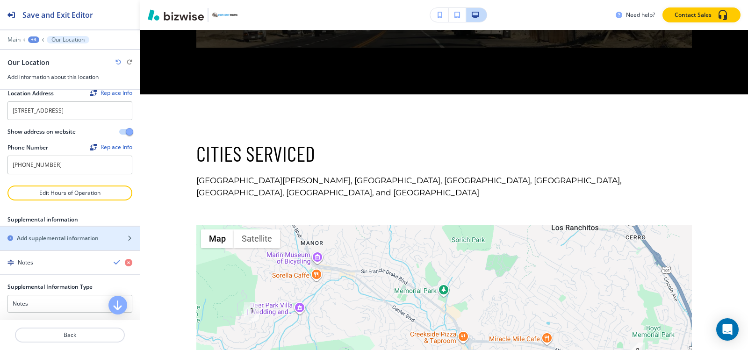
scroll to position [122, 0]
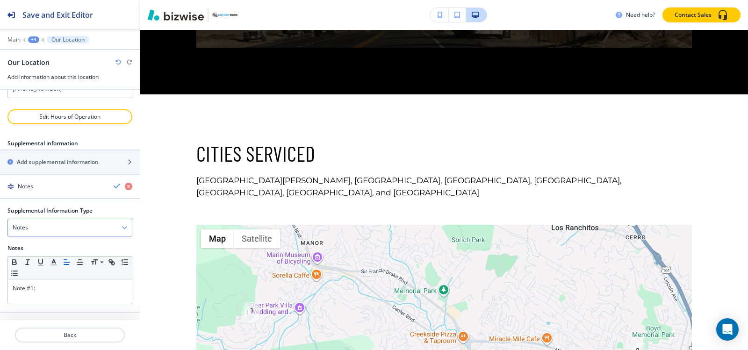
click at [41, 229] on div "Notes" at bounding box center [70, 227] width 124 height 17
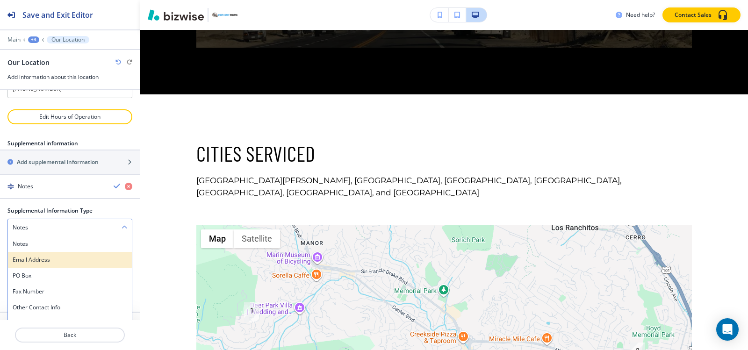
click at [42, 256] on h4 "Email Address" at bounding box center [70, 260] width 115 height 8
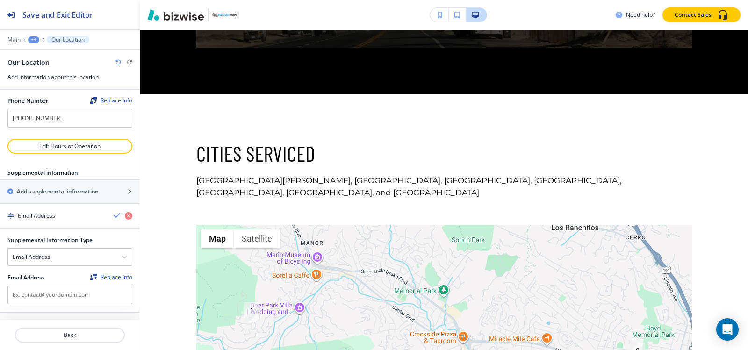
scroll to position [93, 0]
click at [49, 298] on input "text" at bounding box center [69, 295] width 125 height 19
paste input "[EMAIL_ADDRESS][DOMAIN_NAME]"
click at [14, 294] on input "[EMAIL_ADDRESS][DOMAIN_NAME]" at bounding box center [69, 295] width 125 height 19
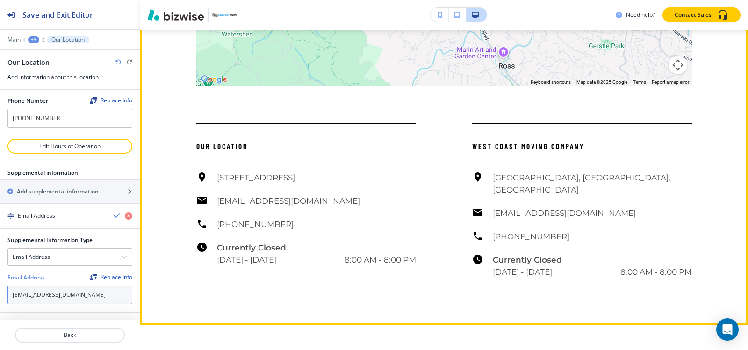
scroll to position [4686, 0]
type input "[EMAIL_ADDRESS][DOMAIN_NAME]"
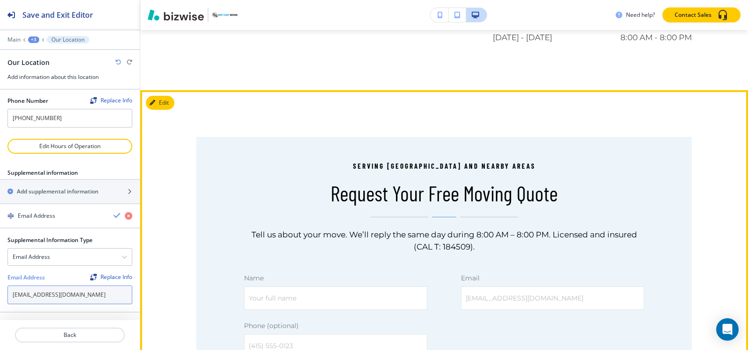
scroll to position [4827, 0]
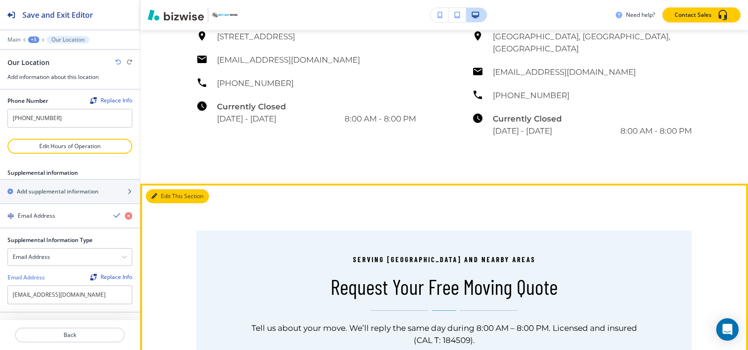
click at [166, 189] on button "Edit This Section" at bounding box center [177, 196] width 63 height 14
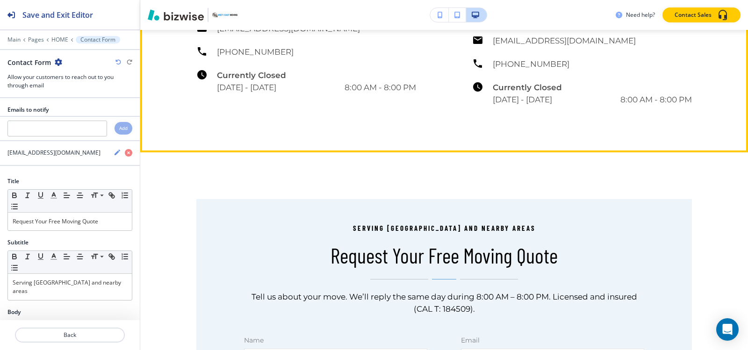
scroll to position [4798, 0]
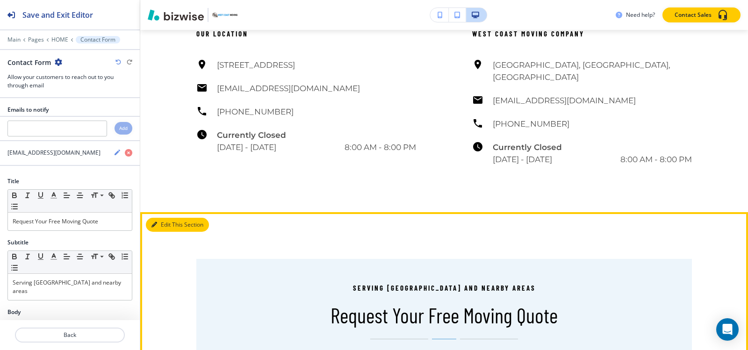
click at [163, 218] on button "Edit This Section" at bounding box center [177, 225] width 63 height 14
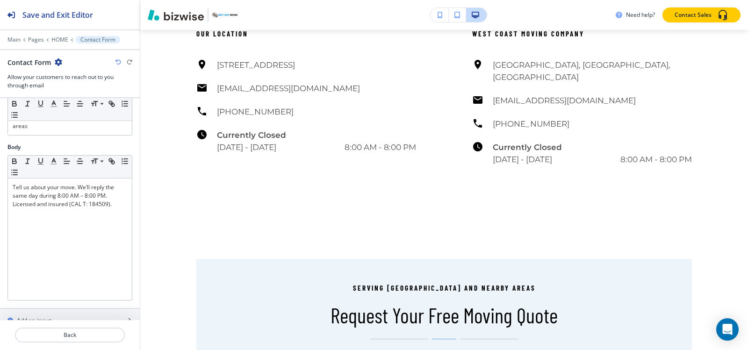
scroll to position [187, 0]
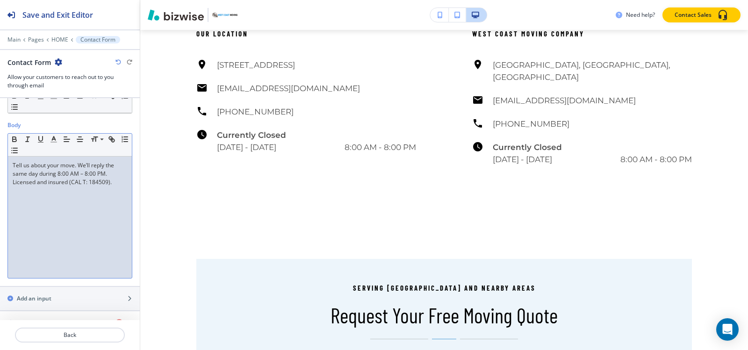
click at [69, 172] on p "Tell us about your move. We’ll reply the same day during 8:00 AM – 8:00 PM. Lic…" at bounding box center [70, 173] width 115 height 25
click at [69, 195] on div "Tell us about your move. We’ll reply the same day during 8:00 AM – 8:00 PM. Lic…" at bounding box center [70, 218] width 124 height 122
drag, startPoint x: 39, startPoint y: 171, endPoint x: 139, endPoint y: 196, distance: 103.6
click at [139, 196] on div "Emails to notify Add westcoastmoving1@yahoo.com Title Small Normal Large Huge R…" at bounding box center [70, 209] width 140 height 222
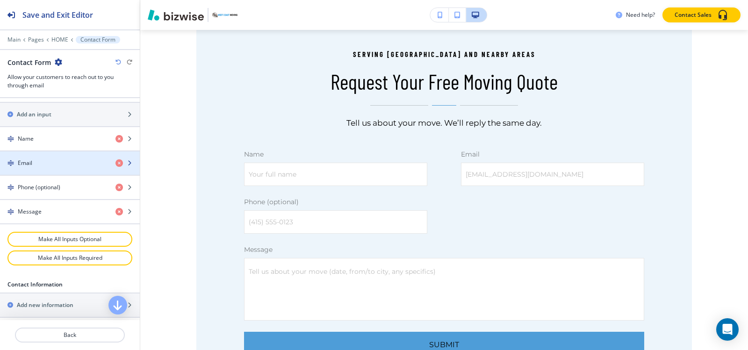
scroll to position [374, 0]
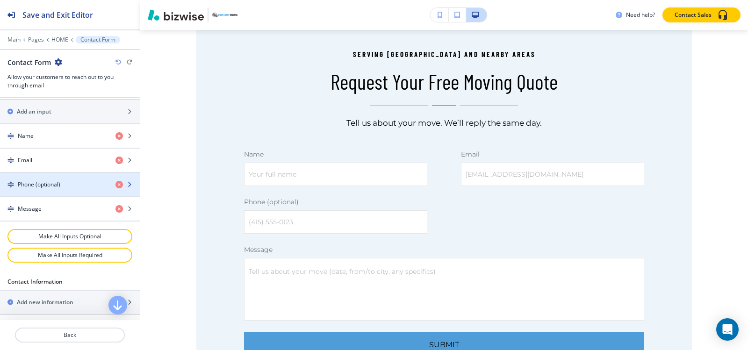
click at [44, 189] on div "button" at bounding box center [70, 192] width 140 height 7
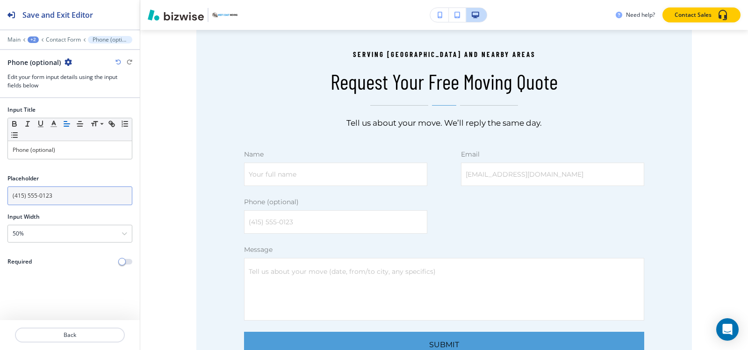
scroll to position [5110, 0]
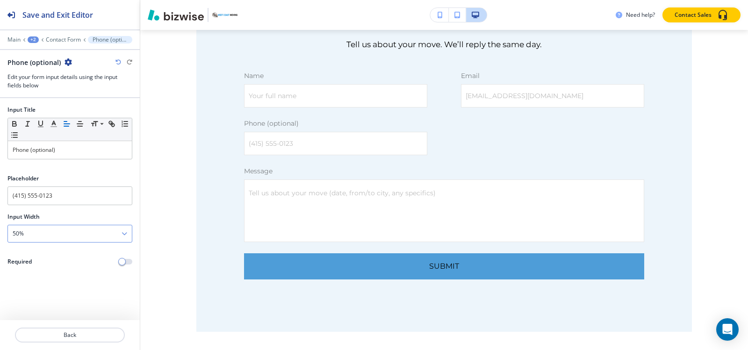
drag, startPoint x: 56, startPoint y: 235, endPoint x: 49, endPoint y: 255, distance: 20.8
click at [56, 236] on div "50%" at bounding box center [70, 233] width 124 height 17
click at [28, 299] on h4 "100%" at bounding box center [70, 298] width 115 height 8
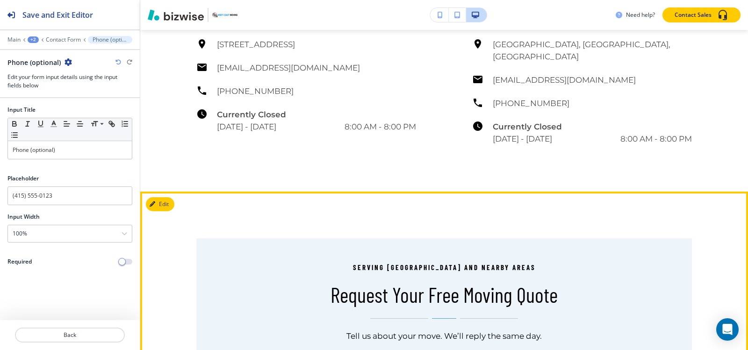
scroll to position [4830, 0]
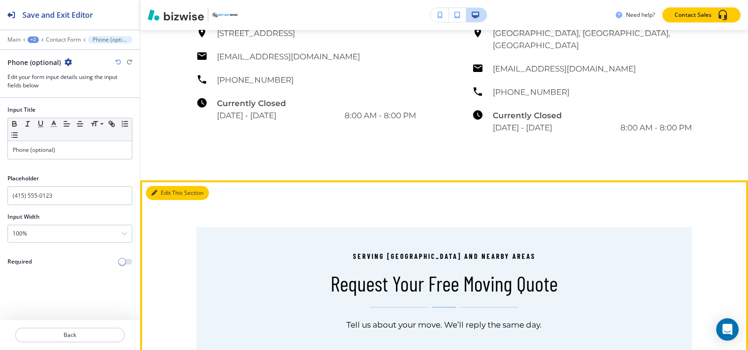
click at [160, 186] on button "Edit This Section" at bounding box center [177, 193] width 63 height 14
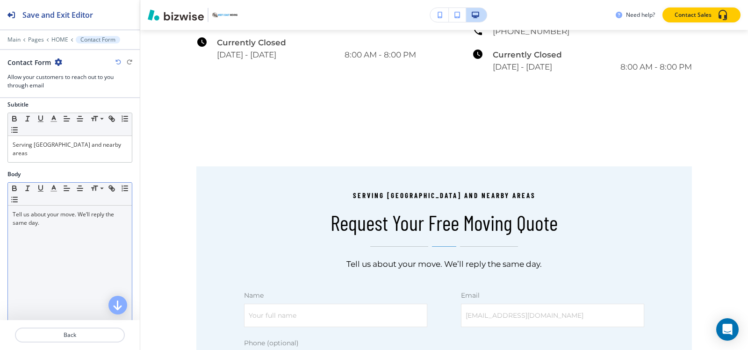
scroll to position [4892, 0]
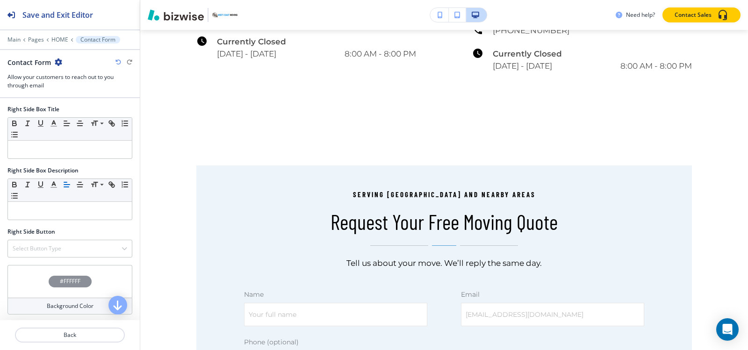
click at [63, 279] on h4 "#FFFFFF" at bounding box center [70, 281] width 21 height 8
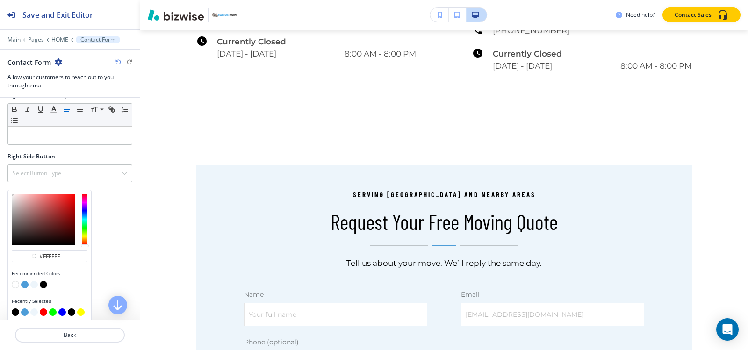
click at [45, 284] on button "button" at bounding box center [43, 284] width 7 height 7
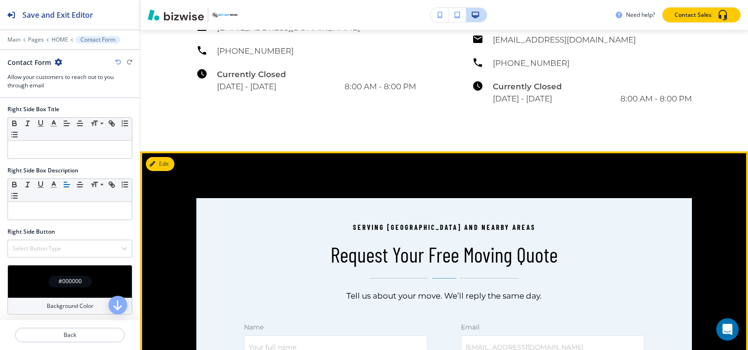
scroll to position [4798, 0]
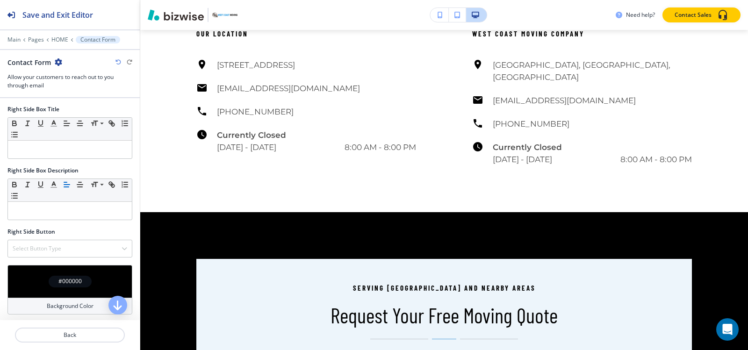
click at [71, 276] on div "#000000" at bounding box center [70, 282] width 43 height 12
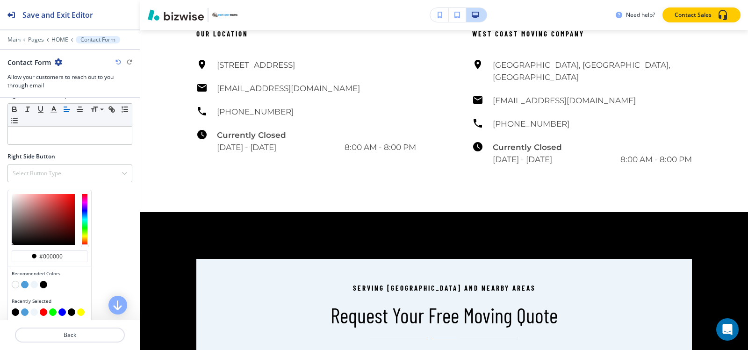
click at [15, 284] on button "button" at bounding box center [15, 284] width 7 height 7
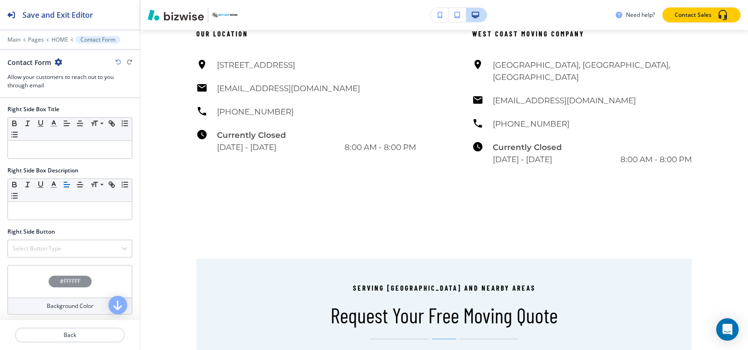
click at [57, 276] on div "#FFFFFF" at bounding box center [70, 282] width 43 height 12
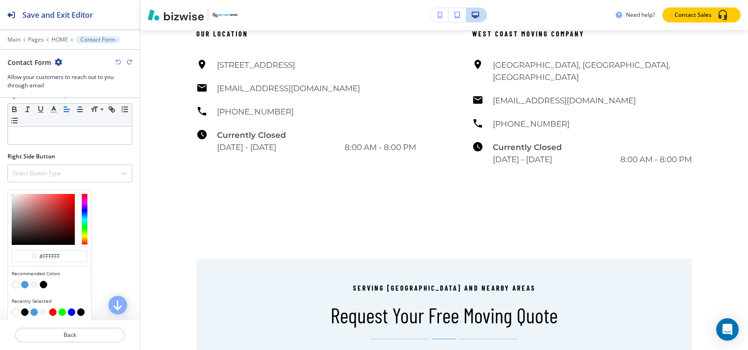
click at [33, 282] on button "button" at bounding box center [33, 284] width 7 height 7
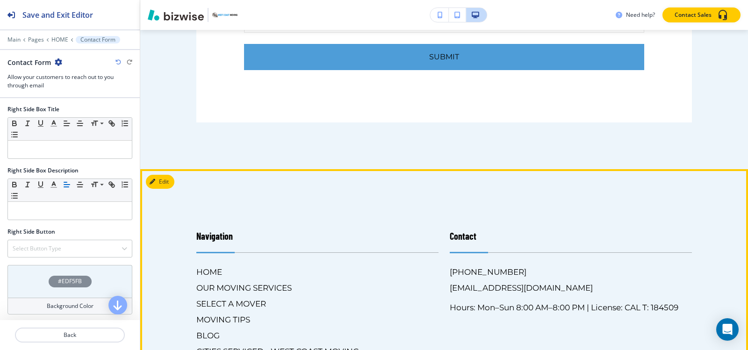
scroll to position [5312, 0]
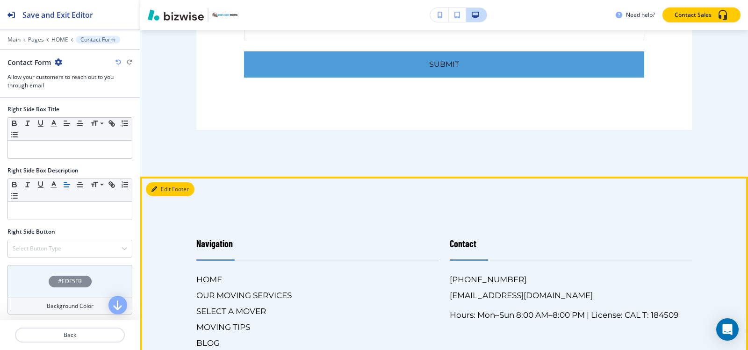
click at [158, 182] on button "Edit Footer" at bounding box center [170, 189] width 49 height 14
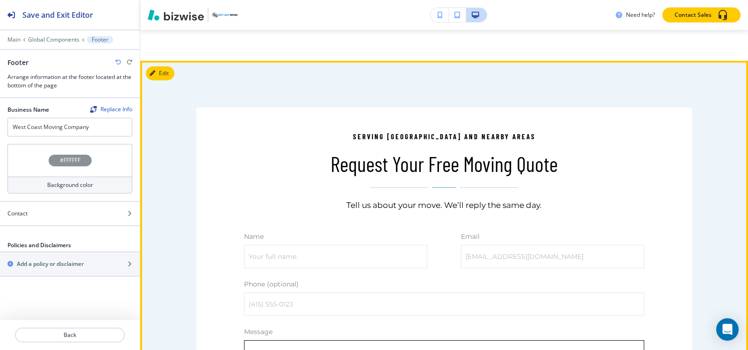
scroll to position [4763, 0]
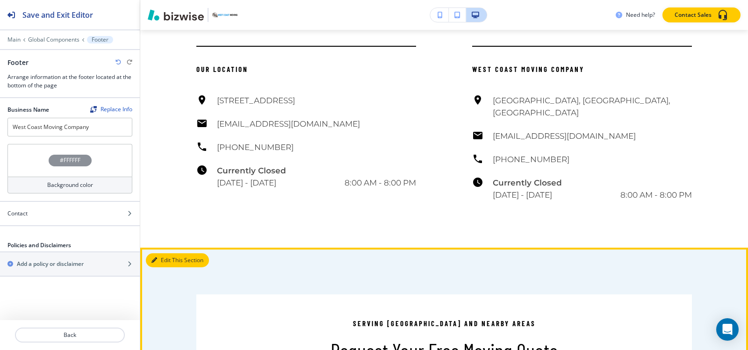
click at [165, 253] on button "Edit This Section" at bounding box center [177, 260] width 63 height 14
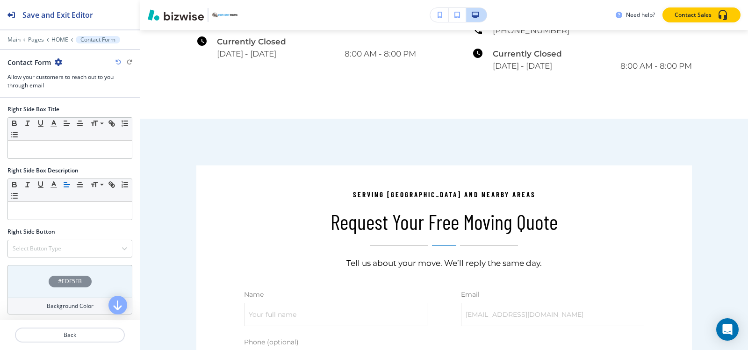
scroll to position [451, 0]
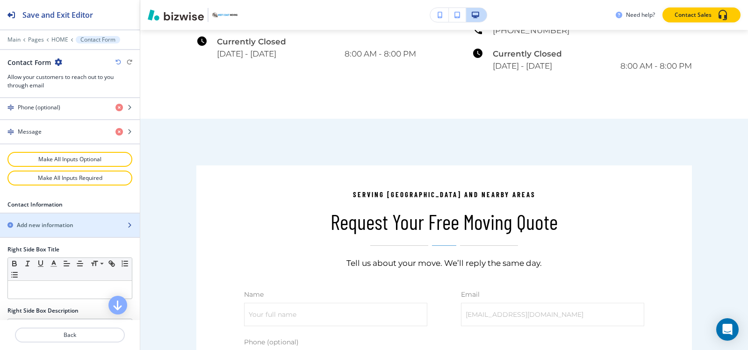
click at [59, 222] on h2 "Add new information" at bounding box center [45, 225] width 57 height 8
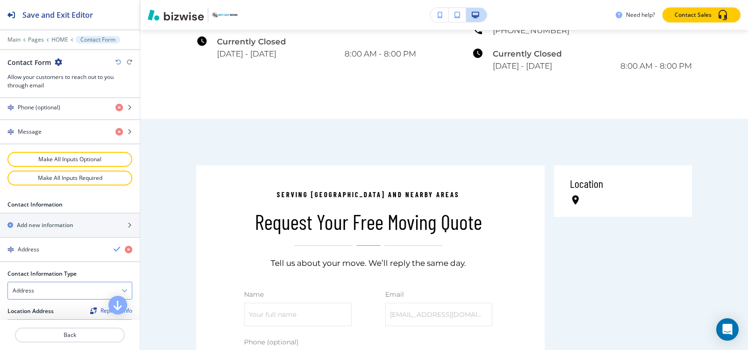
drag, startPoint x: 36, startPoint y: 292, endPoint x: 39, endPoint y: 280, distance: 11.7
click at [36, 291] on div "Address" at bounding box center [70, 290] width 124 height 17
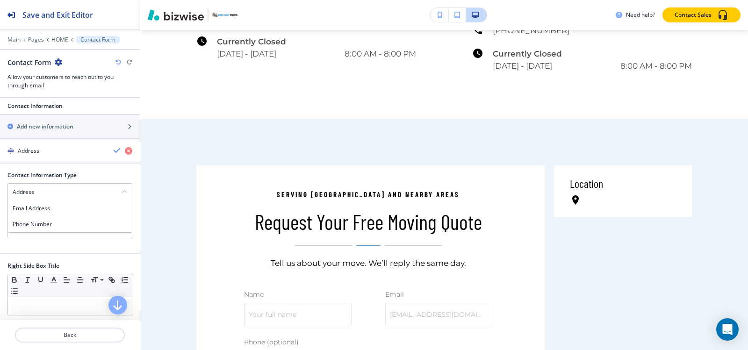
scroll to position [638, 0]
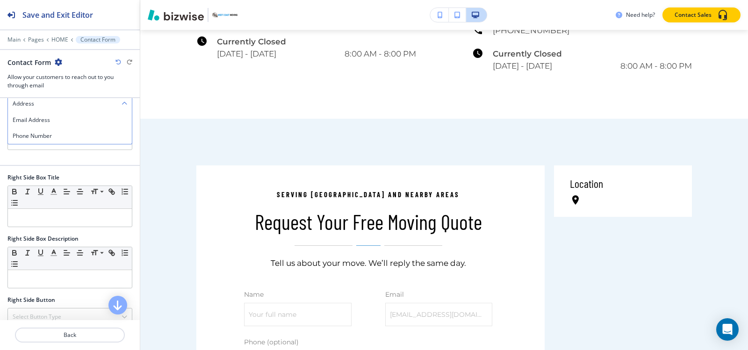
click at [72, 101] on div "Address" at bounding box center [70, 103] width 124 height 17
click at [57, 138] on div at bounding box center [70, 141] width 124 height 17
click at [55, 137] on div at bounding box center [70, 141] width 124 height 17
click at [50, 137] on div at bounding box center [70, 141] width 124 height 17
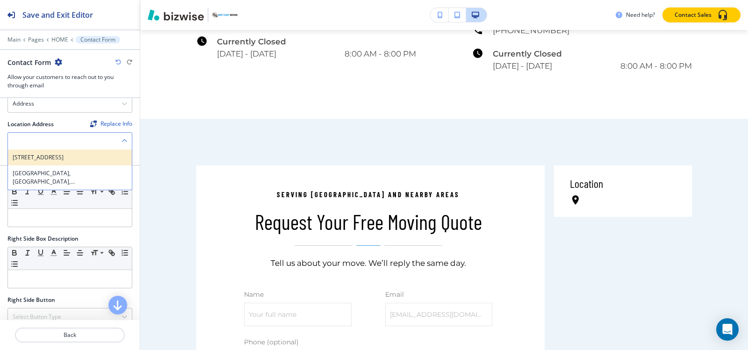
click at [53, 156] on h4 "[STREET_ADDRESS]" at bounding box center [70, 157] width 115 height 8
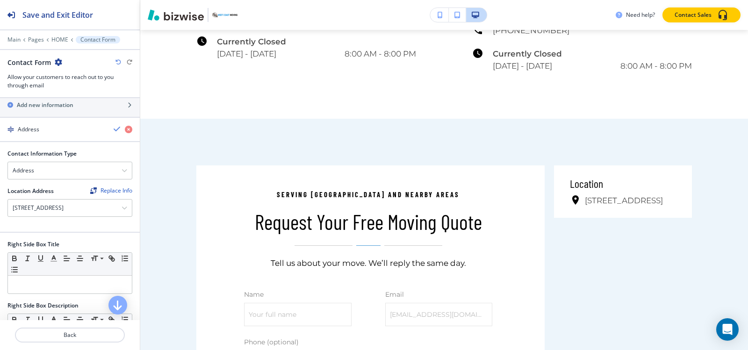
scroll to position [498, 0]
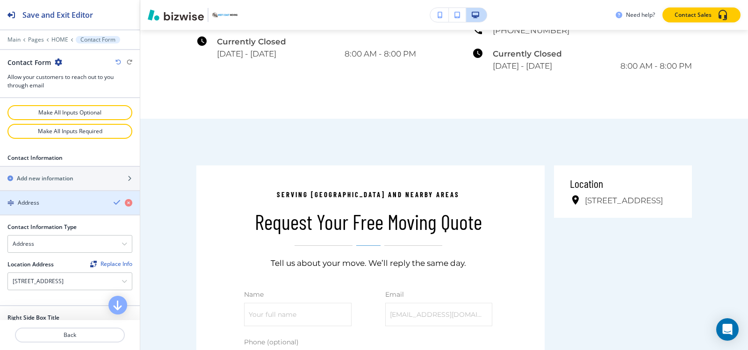
click at [44, 207] on div "button" at bounding box center [70, 210] width 140 height 7
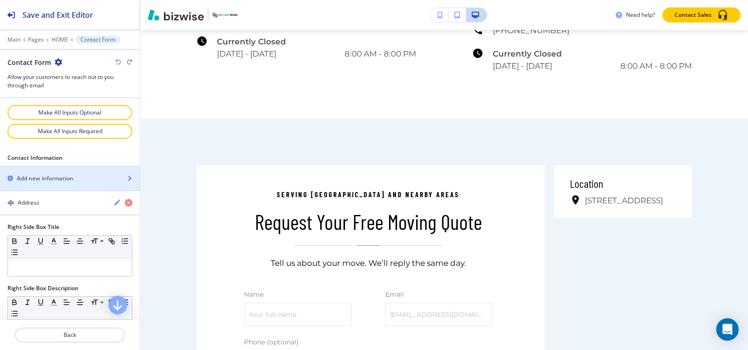
click at [52, 179] on h2 "Add new information" at bounding box center [45, 178] width 57 height 8
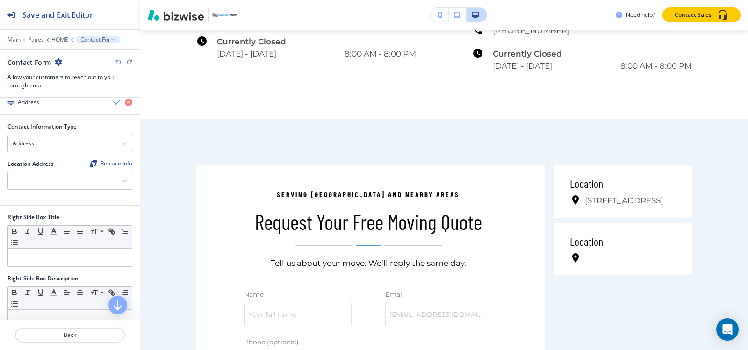
scroll to position [590, 0]
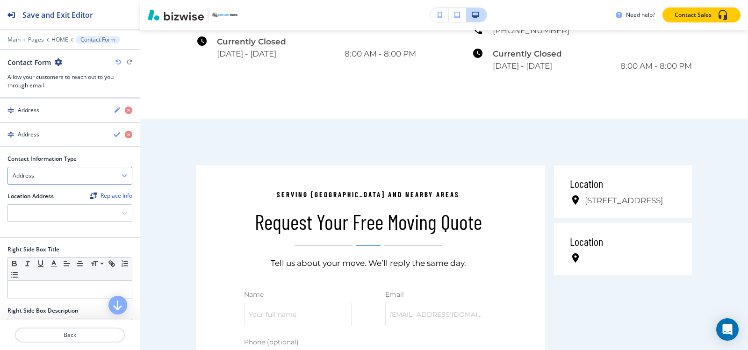
click at [53, 172] on div "Address" at bounding box center [70, 175] width 124 height 17
click at [46, 193] on h4 "Email Address" at bounding box center [70, 192] width 115 height 8
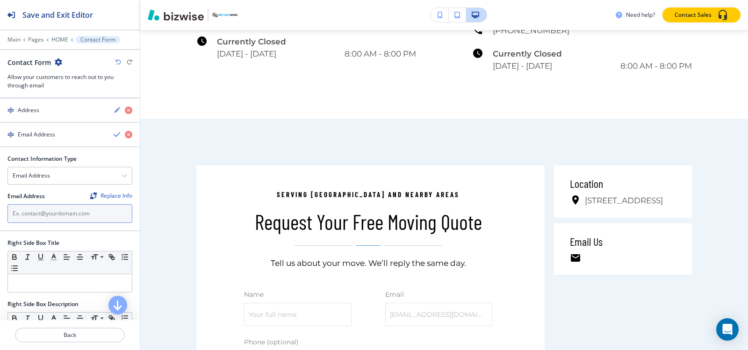
click at [69, 213] on input "text" at bounding box center [69, 213] width 125 height 19
paste input "[EMAIL_ADDRESS][DOMAIN_NAME]"
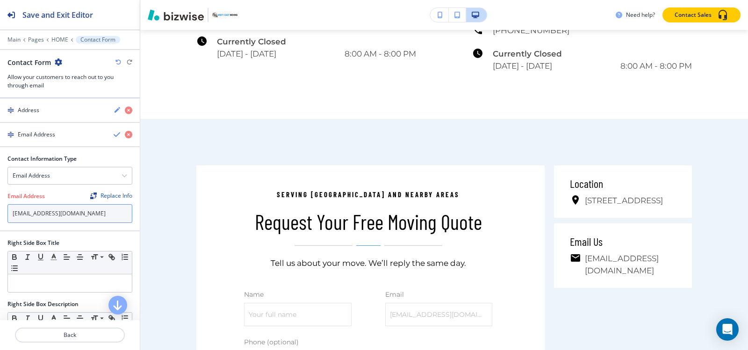
click at [15, 212] on input "[EMAIL_ADDRESS][DOMAIN_NAME]" at bounding box center [69, 213] width 125 height 19
type input "[EMAIL_ADDRESS][DOMAIN_NAME]"
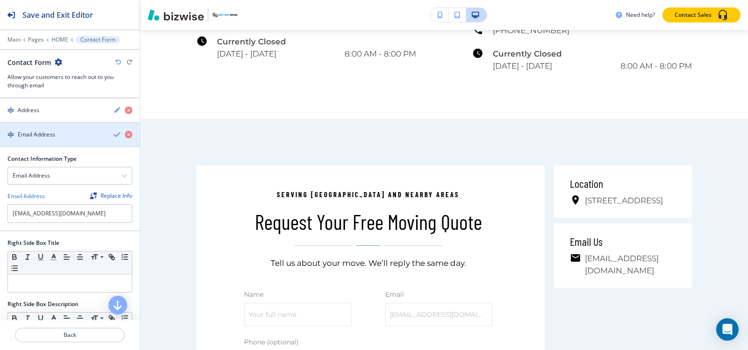
click at [49, 134] on h4 "Email Address" at bounding box center [36, 134] width 37 height 8
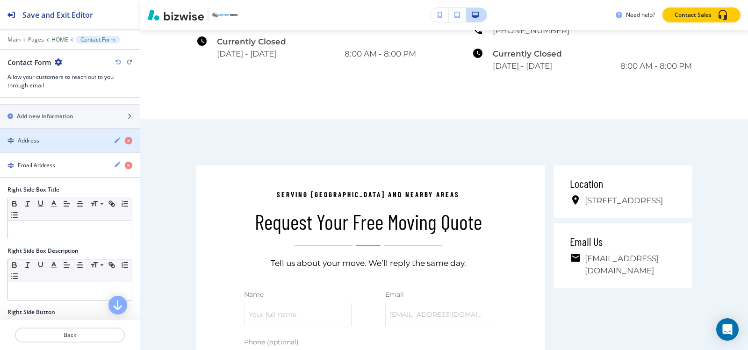
scroll to position [544, 0]
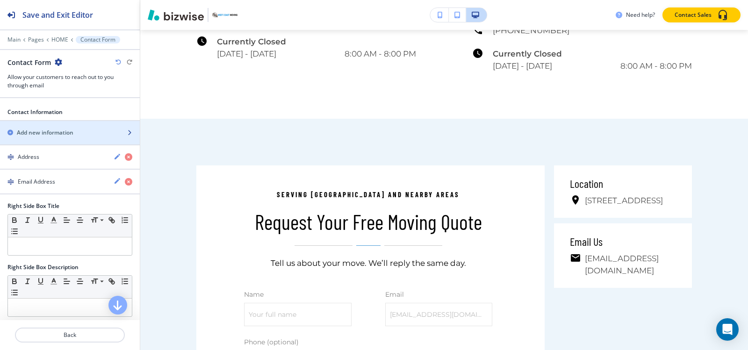
click at [59, 139] on div "button" at bounding box center [70, 140] width 140 height 7
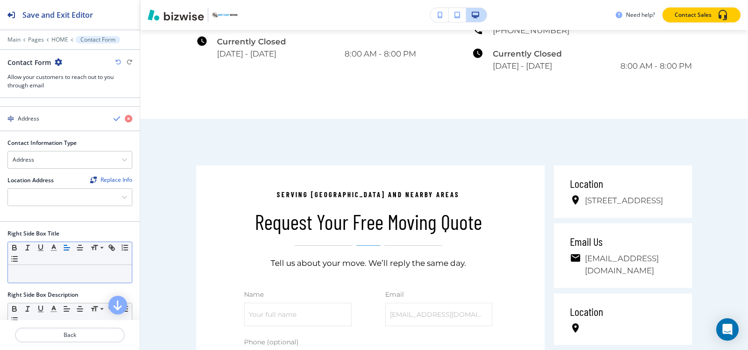
scroll to position [637, 0]
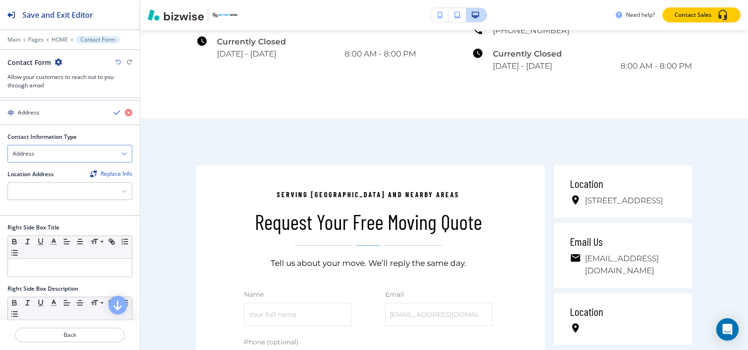
click at [47, 150] on div "Address" at bounding box center [70, 153] width 124 height 17
click at [39, 186] on h4 "Phone Number" at bounding box center [70, 186] width 115 height 8
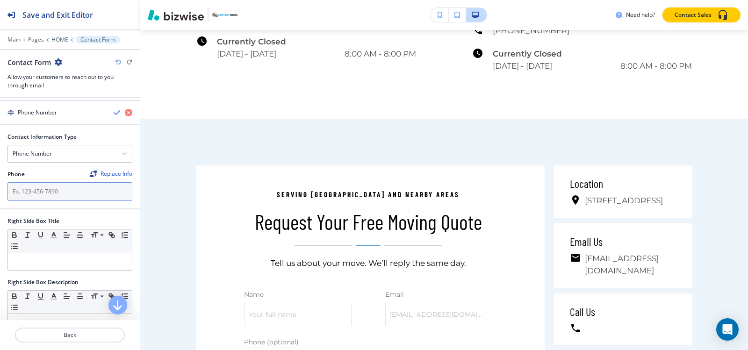
click at [69, 186] on input "text" at bounding box center [69, 191] width 125 height 19
paste input "[PHONE_NUMBER]"
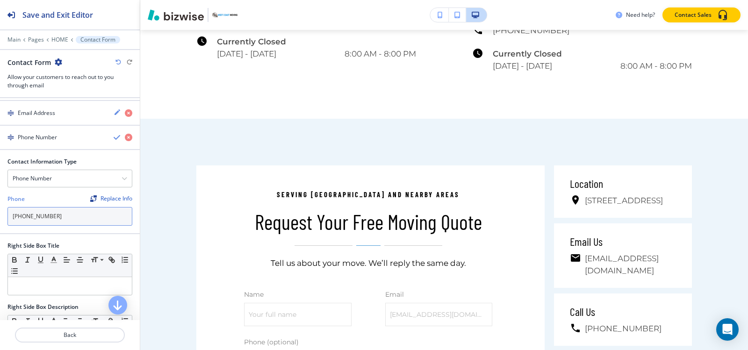
scroll to position [590, 0]
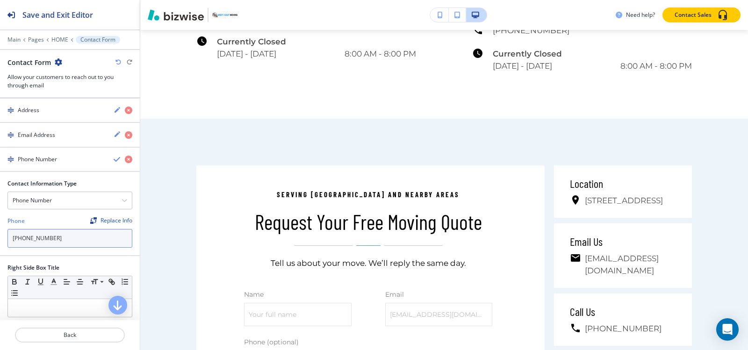
type input "[PHONE_NUMBER]"
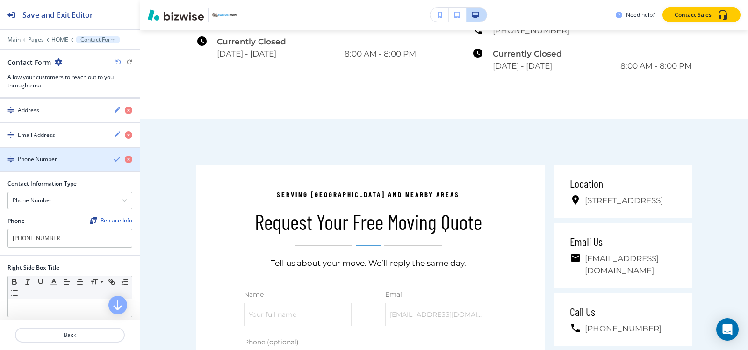
click at [62, 160] on div "Phone Number" at bounding box center [53, 159] width 106 height 8
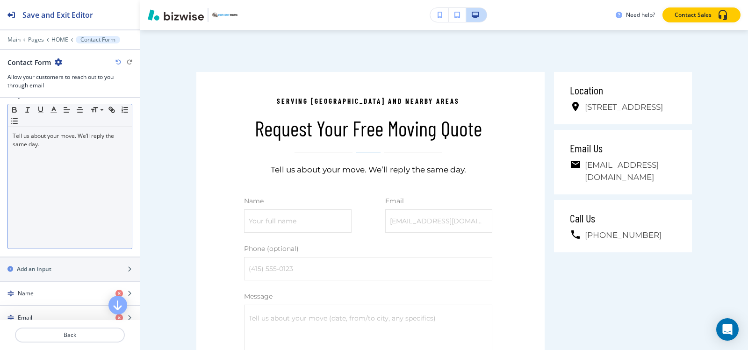
scroll to position [310, 0]
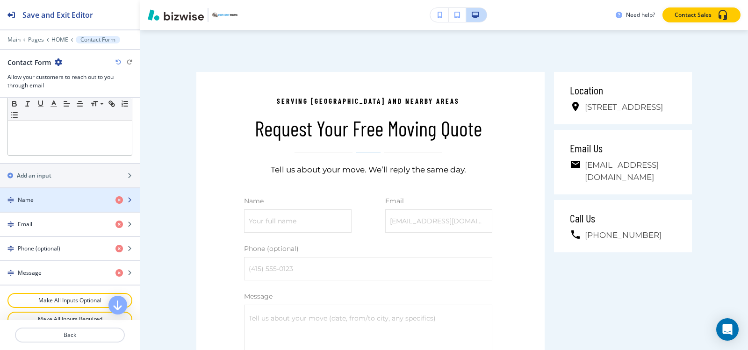
click at [33, 197] on h4 "Name" at bounding box center [26, 200] width 16 height 8
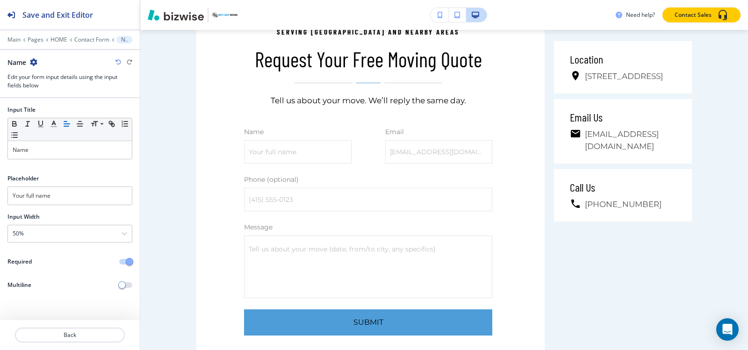
scroll to position [5063, 0]
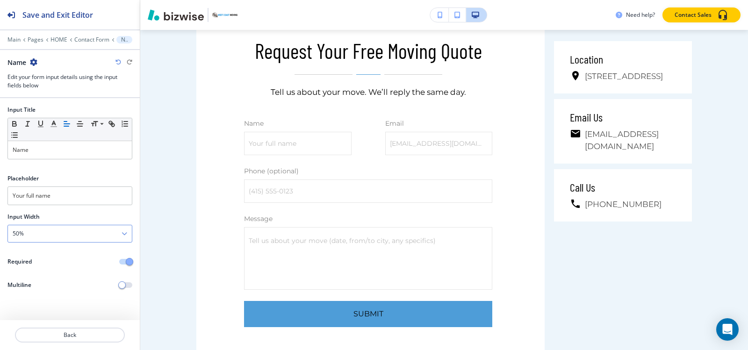
click at [32, 233] on div "50%" at bounding box center [70, 233] width 124 height 17
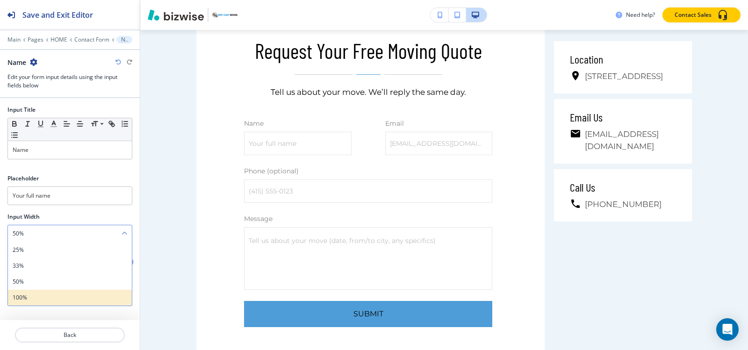
click at [29, 294] on h4 "100%" at bounding box center [70, 298] width 115 height 8
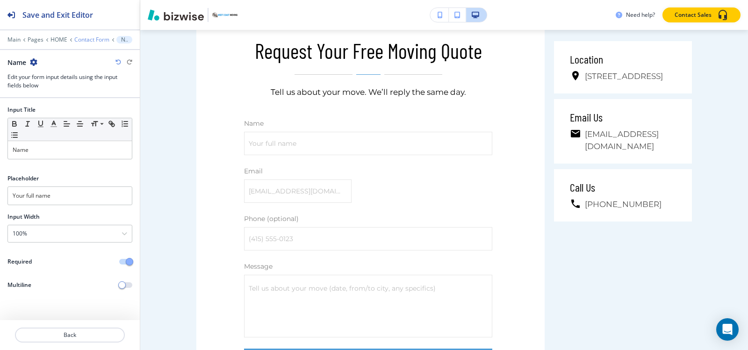
click at [86, 39] on p "Contact Form" at bounding box center [91, 39] width 35 height 7
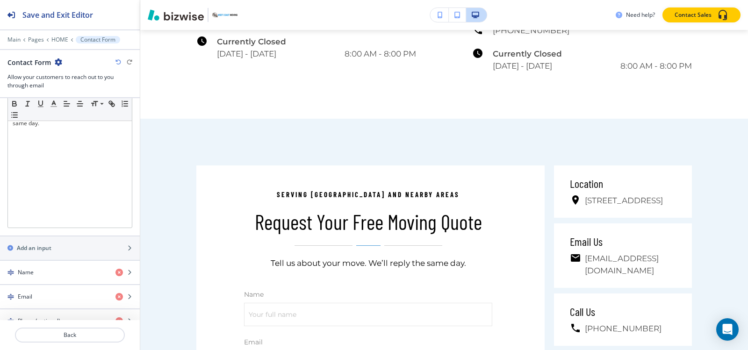
scroll to position [327, 0]
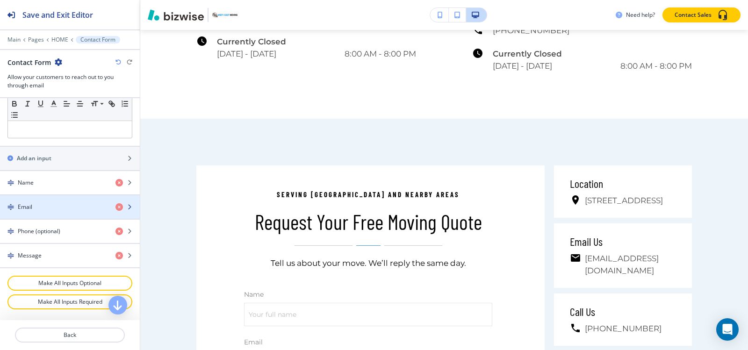
click at [34, 205] on div "Email" at bounding box center [54, 207] width 108 height 8
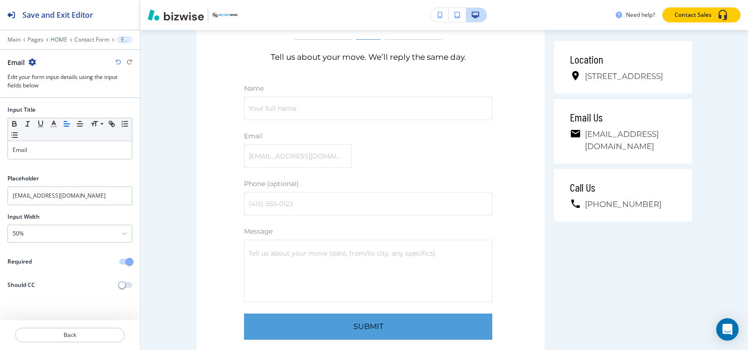
scroll to position [5110, 0]
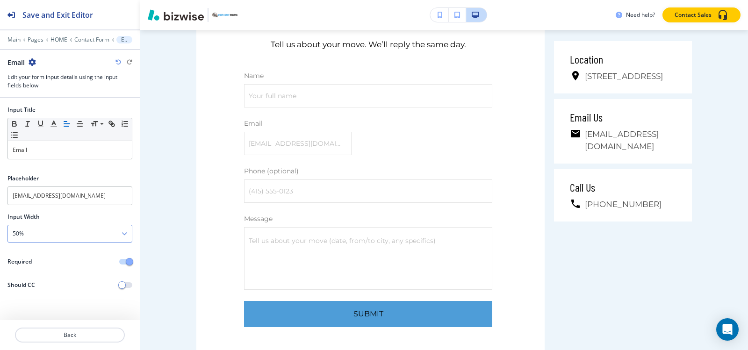
click at [36, 235] on div "50%" at bounding box center [70, 233] width 124 height 17
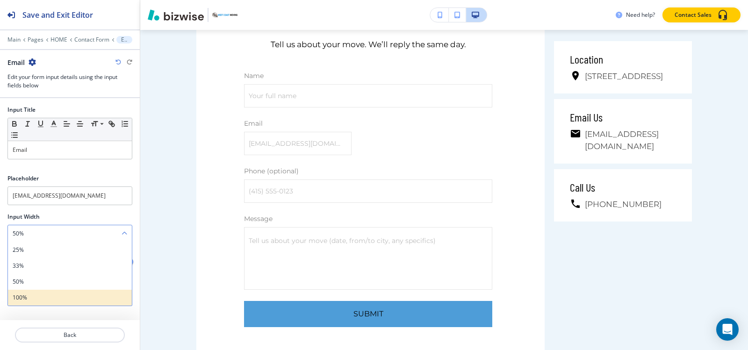
click at [29, 297] on h4 "100%" at bounding box center [70, 298] width 115 height 8
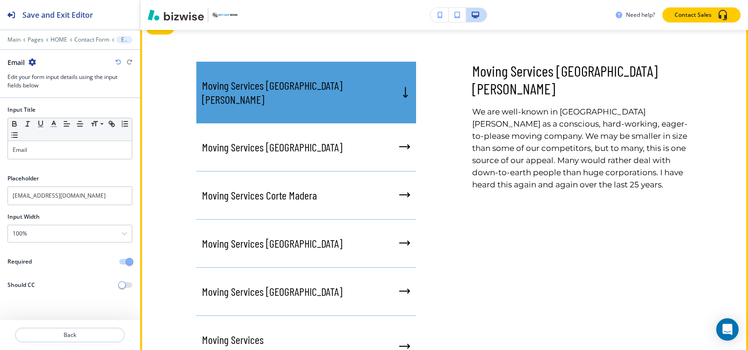
scroll to position [3521, 0]
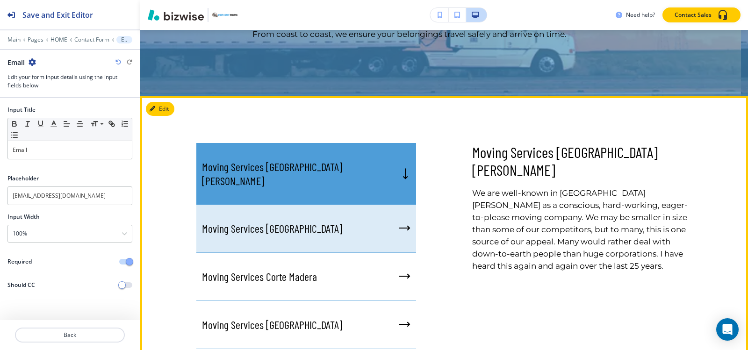
click at [254, 222] on p "Moving Services [GEOGRAPHIC_DATA]" at bounding box center [272, 229] width 140 height 14
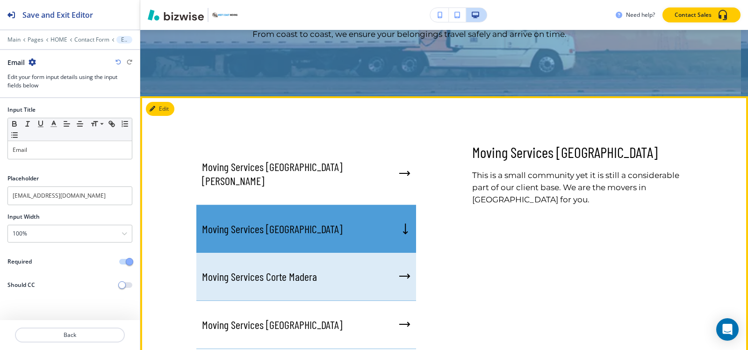
click at [256, 253] on div "Moving Services Corte Madera" at bounding box center [306, 277] width 220 height 48
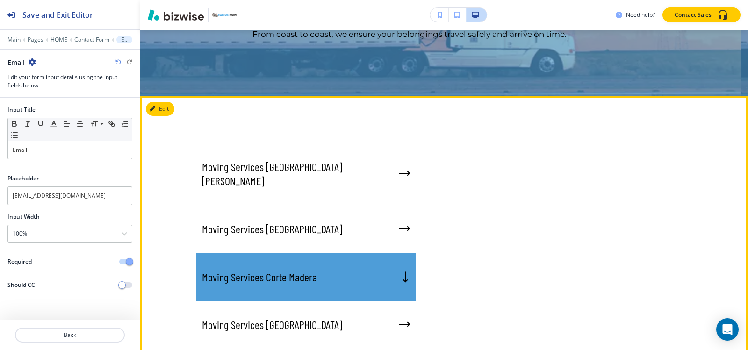
scroll to position [3568, 0]
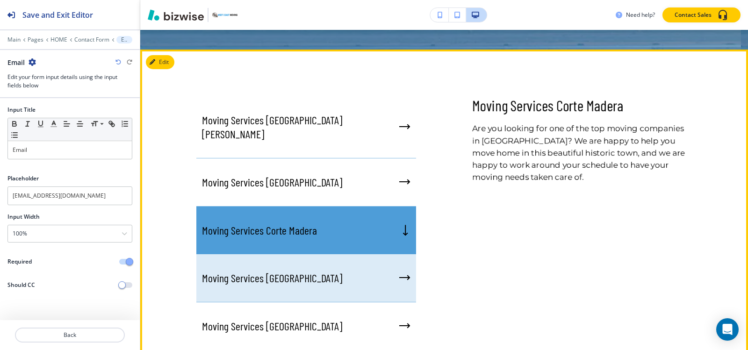
click at [257, 271] on p "Moving Services [GEOGRAPHIC_DATA]" at bounding box center [272, 278] width 140 height 14
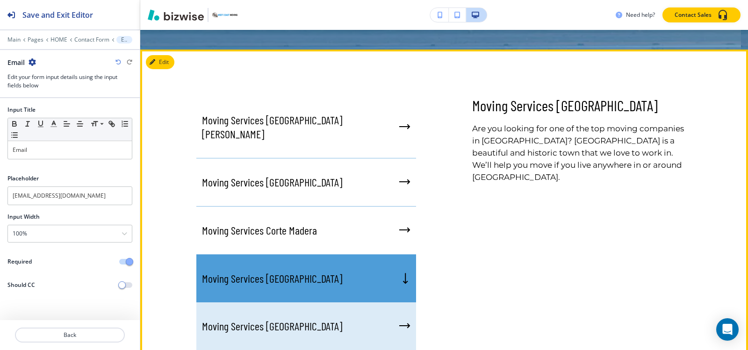
click at [257, 302] on div "Moving Services [GEOGRAPHIC_DATA]" at bounding box center [306, 326] width 220 height 48
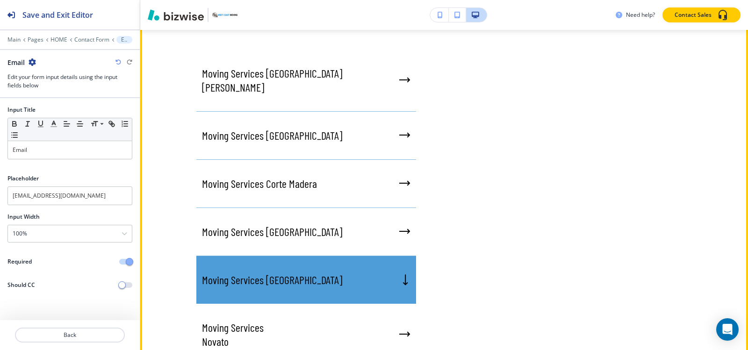
scroll to position [3661, 0]
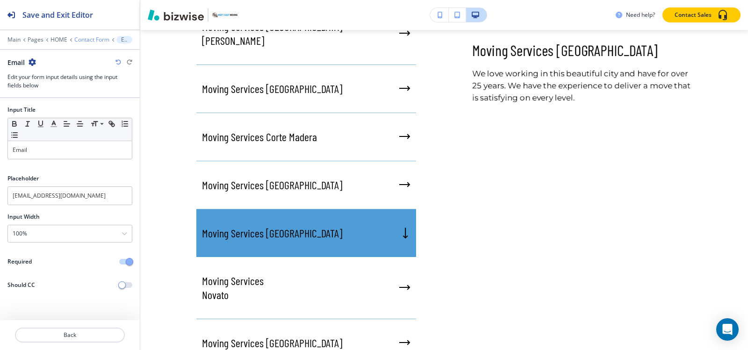
click at [78, 42] on p "Contact Form" at bounding box center [91, 39] width 35 height 7
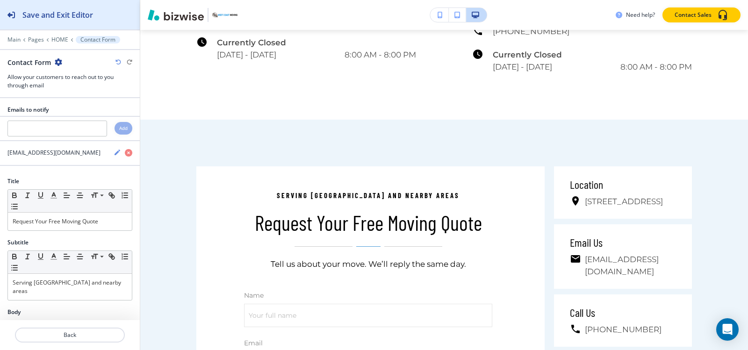
scroll to position [4892, 0]
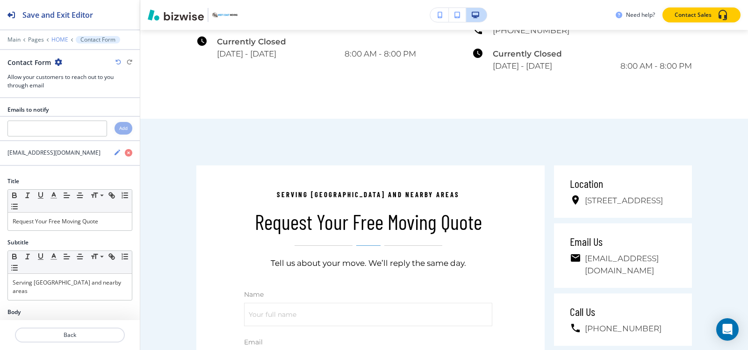
click at [61, 38] on p "HOME" at bounding box center [59, 39] width 17 height 7
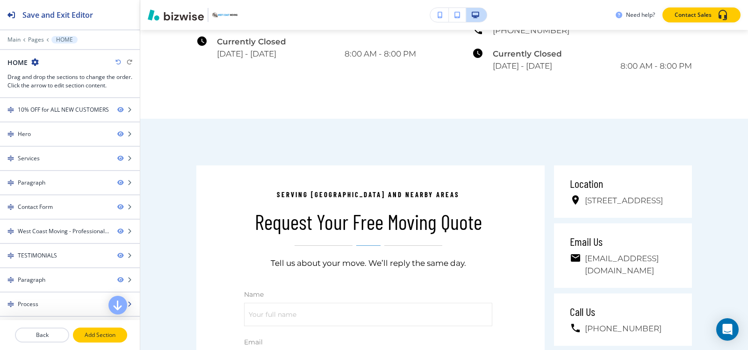
click at [97, 330] on button "Add Section" at bounding box center [100, 335] width 54 height 15
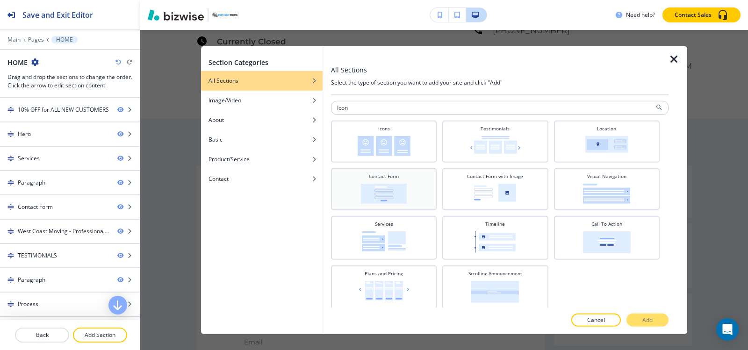
type input "Icon"
click at [373, 148] on img at bounding box center [384, 146] width 53 height 20
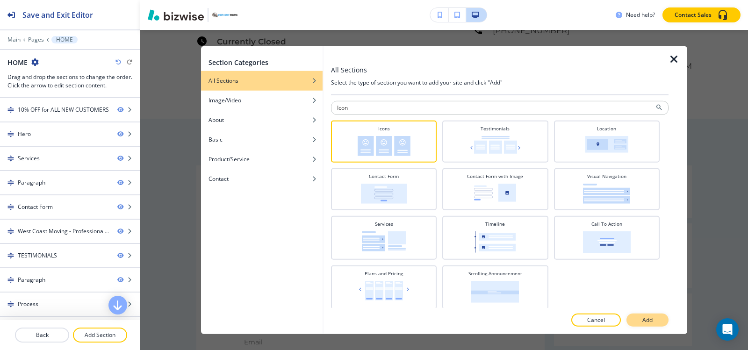
click at [654, 322] on button "Add" at bounding box center [647, 320] width 42 height 13
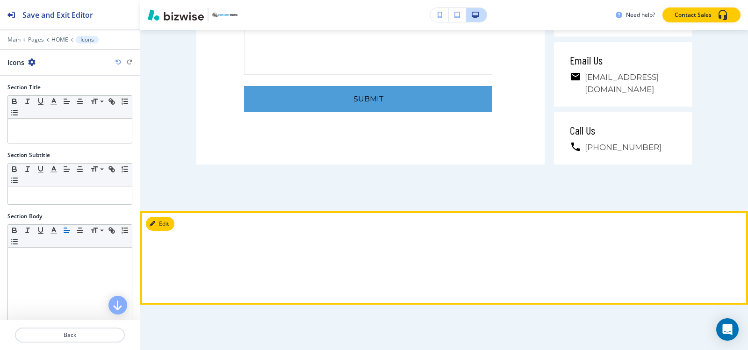
scroll to position [5324, 0]
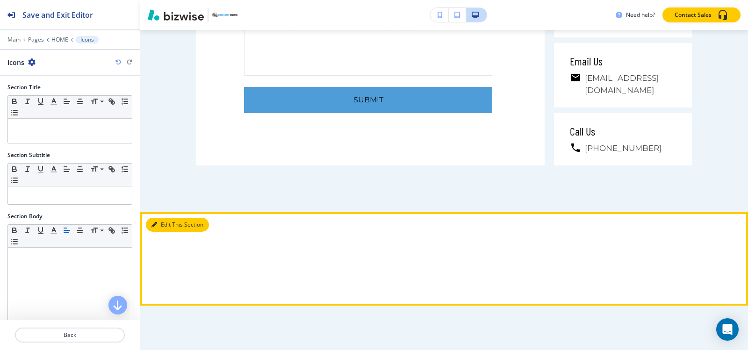
click at [165, 218] on button "Edit This Section" at bounding box center [177, 225] width 63 height 14
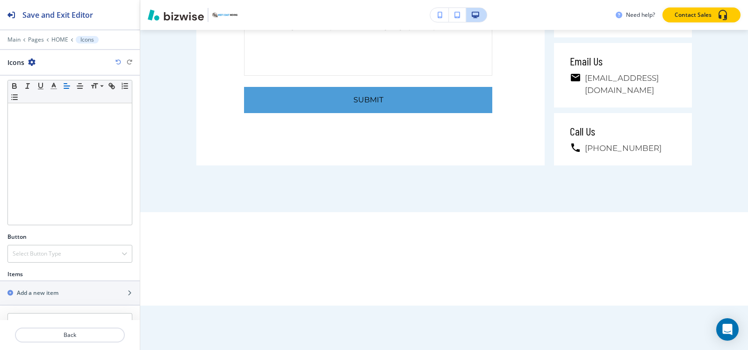
scroll to position [194, 0]
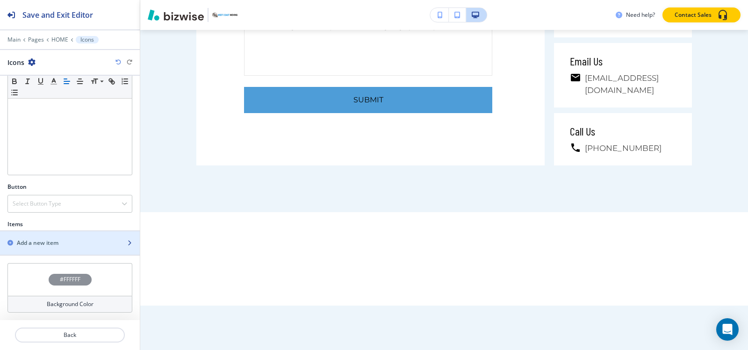
click at [43, 242] on h2 "Add a new item" at bounding box center [38, 243] width 42 height 8
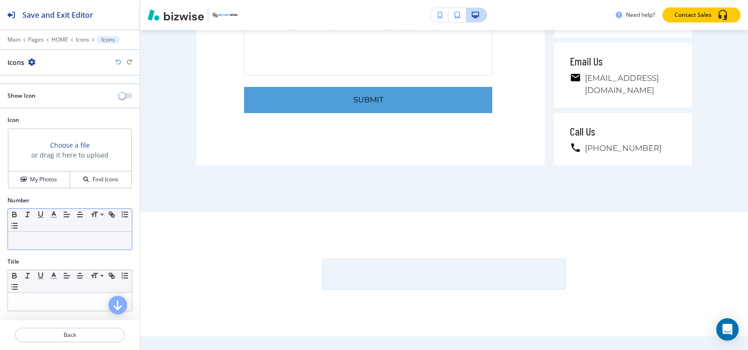
scroll to position [93, 0]
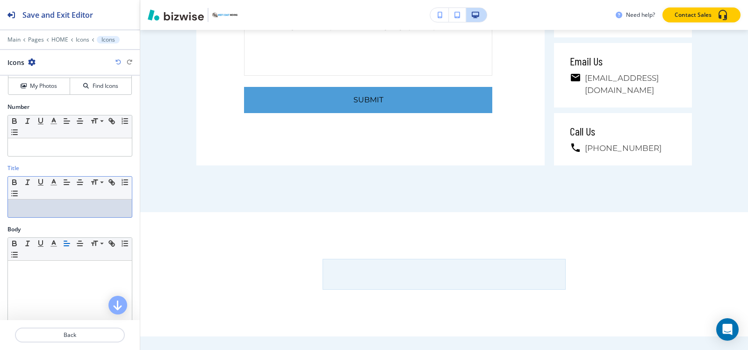
click at [45, 215] on div at bounding box center [70, 209] width 124 height 18
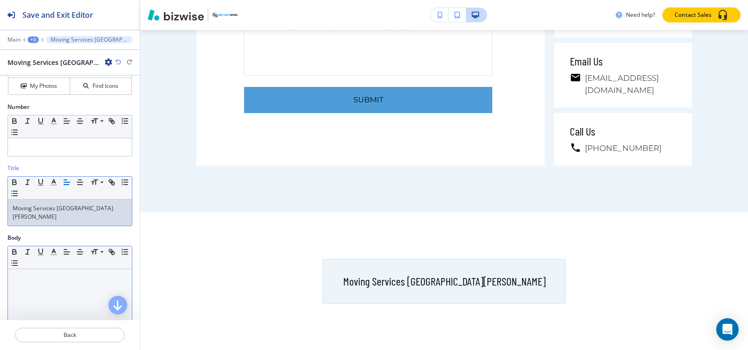
click at [52, 287] on div at bounding box center [70, 330] width 124 height 122
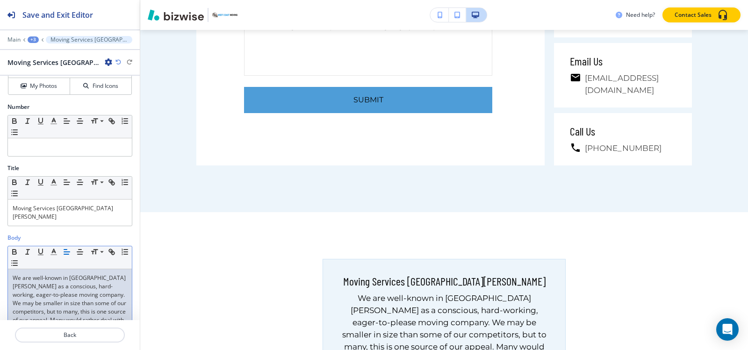
scroll to position [201, 0]
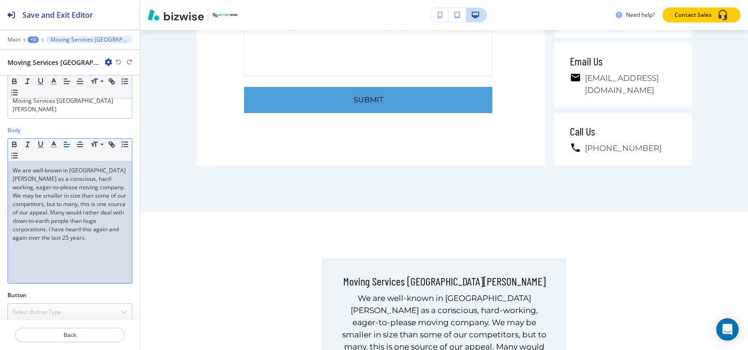
click at [36, 39] on div "+3" at bounding box center [33, 39] width 11 height 7
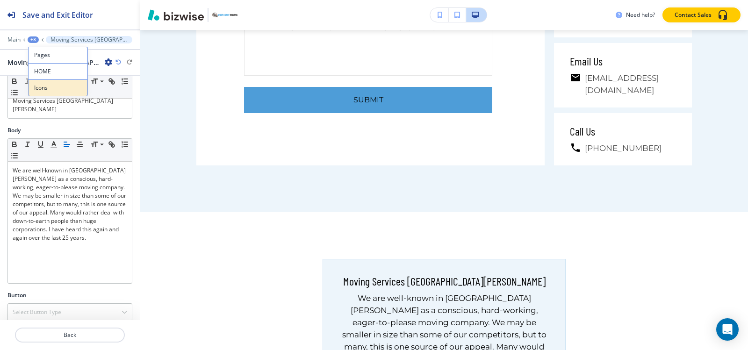
click at [48, 88] on p "Icons" at bounding box center [58, 88] width 48 height 8
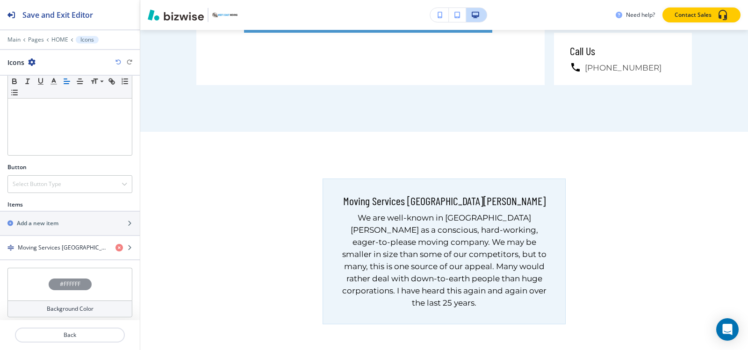
scroll to position [5418, 0]
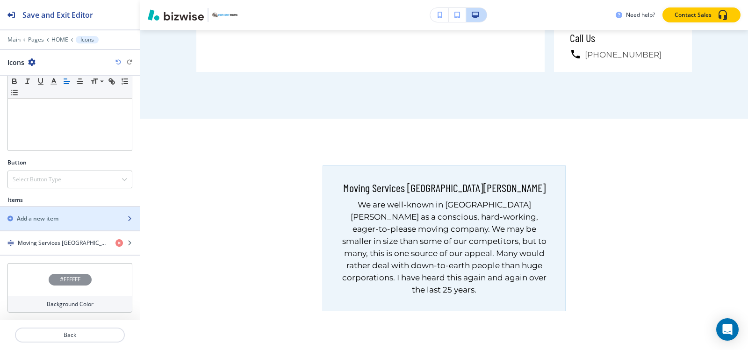
click at [47, 219] on h2 "Add a new item" at bounding box center [38, 219] width 42 height 8
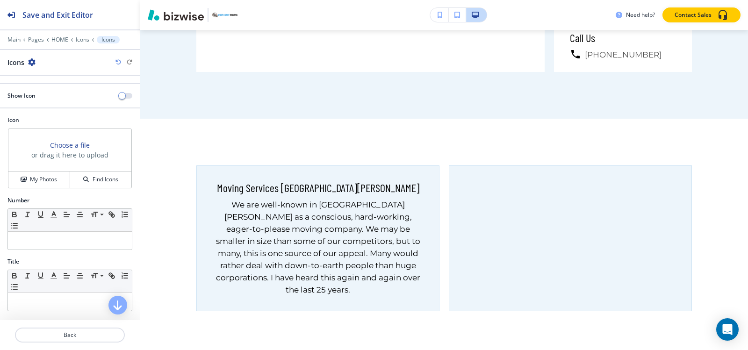
scroll to position [140, 0]
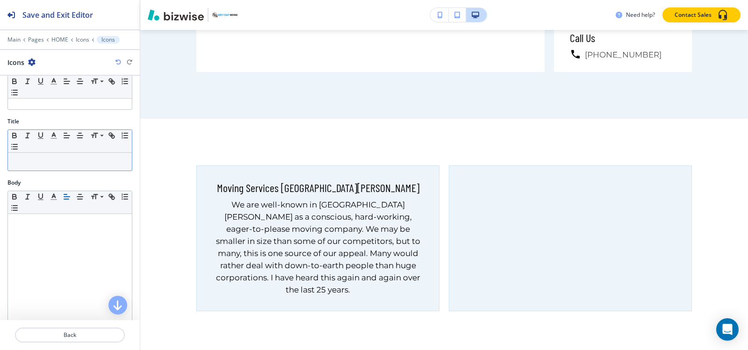
click at [42, 165] on p at bounding box center [70, 162] width 115 height 8
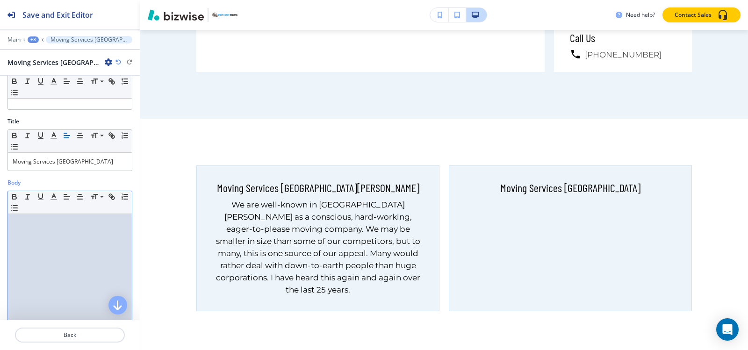
click at [26, 242] on div at bounding box center [70, 275] width 124 height 122
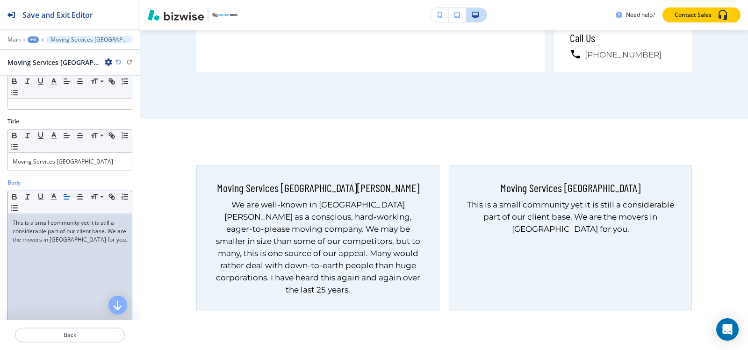
click at [36, 39] on div "+3" at bounding box center [33, 39] width 11 height 7
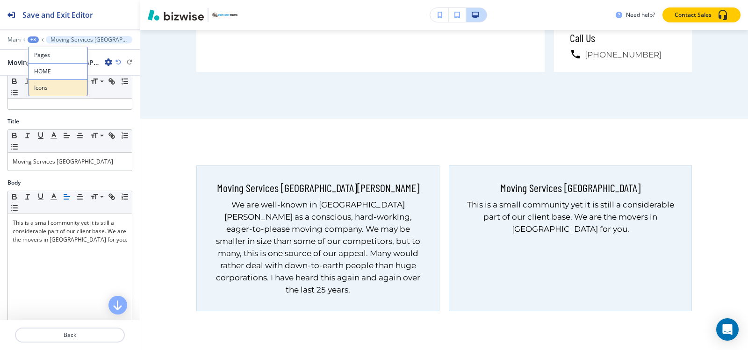
click at [48, 86] on p "Icons" at bounding box center [58, 88] width 48 height 8
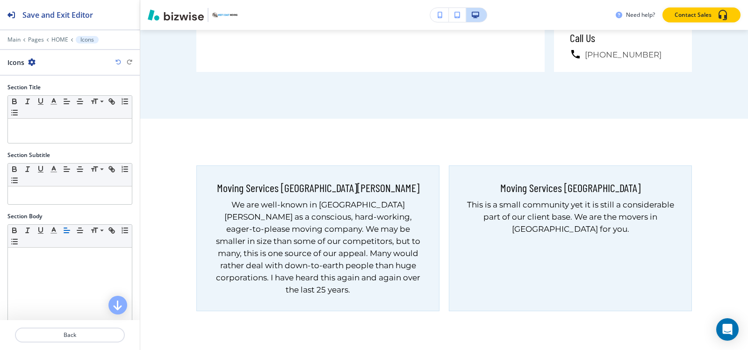
scroll to position [243, 0]
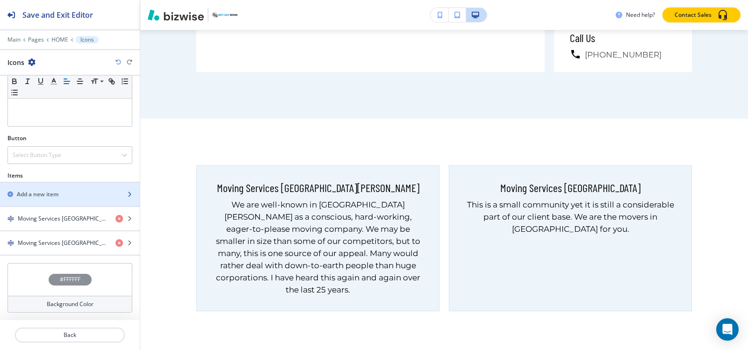
click at [44, 192] on h2 "Add a new item" at bounding box center [38, 194] width 42 height 8
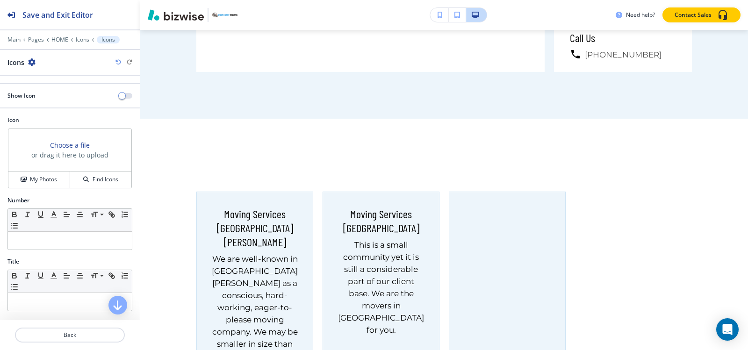
scroll to position [93, 0]
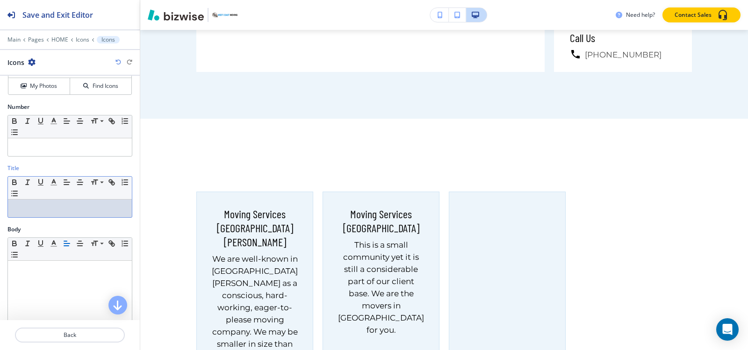
click at [55, 207] on p at bounding box center [70, 208] width 115 height 8
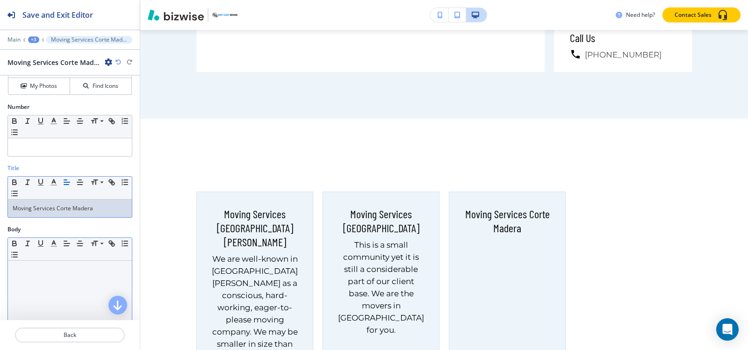
click at [53, 282] on div at bounding box center [70, 322] width 124 height 122
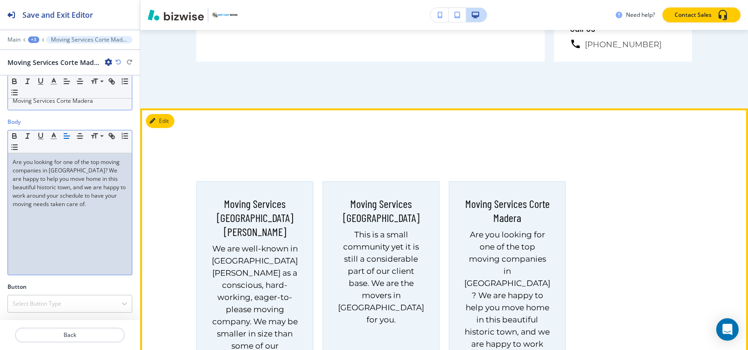
scroll to position [5418, 0]
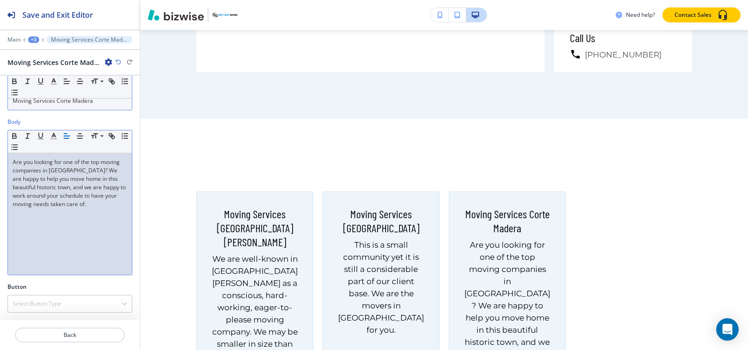
click at [36, 40] on div "+3" at bounding box center [33, 39] width 11 height 7
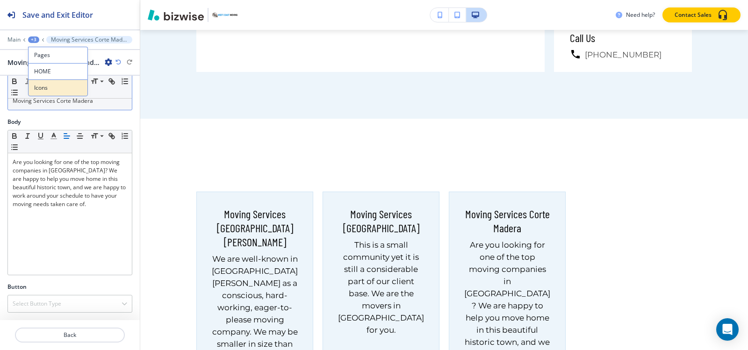
click at [48, 92] on button "Icons" at bounding box center [58, 87] width 60 height 17
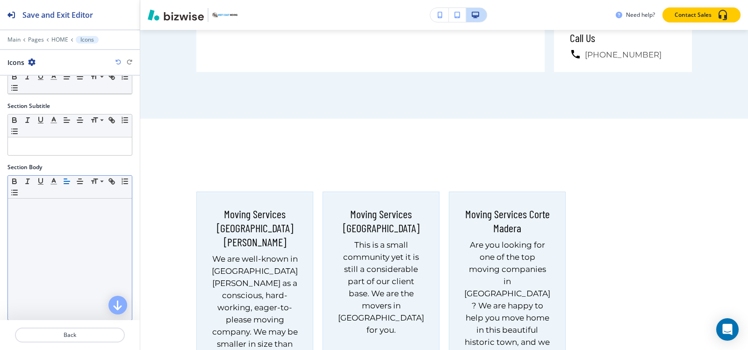
scroll to position [187, 0]
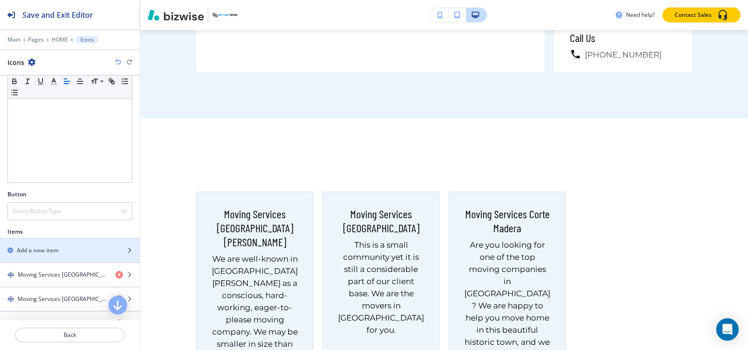
click at [50, 248] on h2 "Add a new item" at bounding box center [38, 250] width 42 height 8
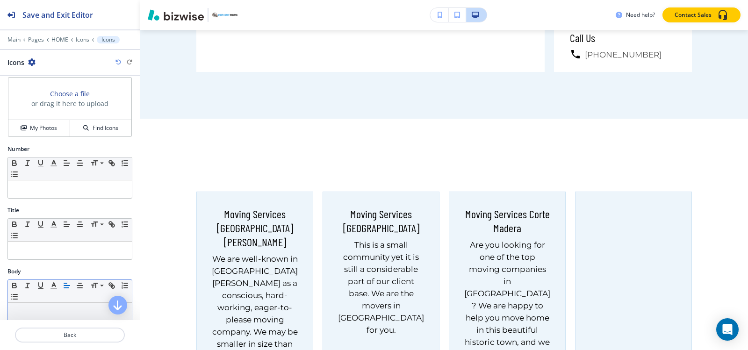
scroll to position [140, 0]
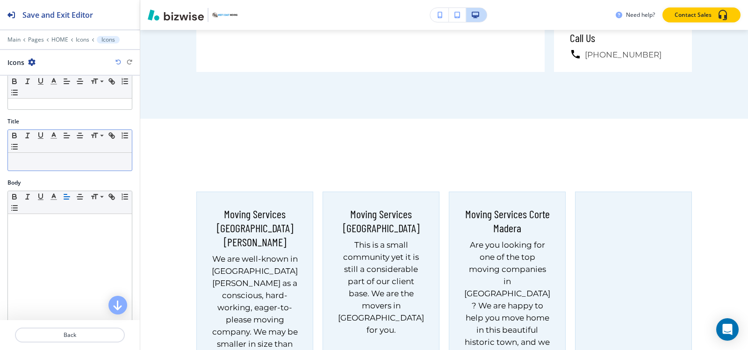
click at [44, 158] on p at bounding box center [70, 162] width 115 height 8
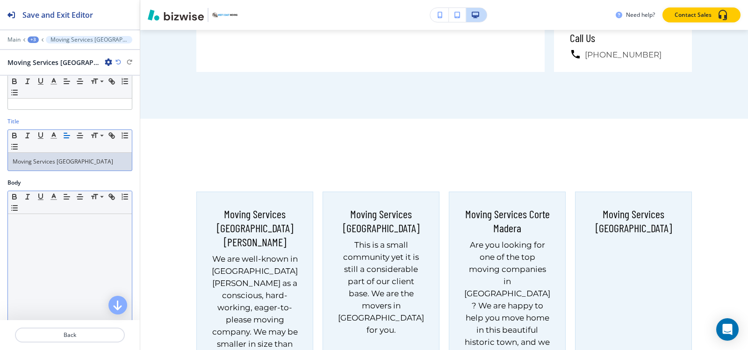
click at [59, 230] on div at bounding box center [70, 275] width 124 height 122
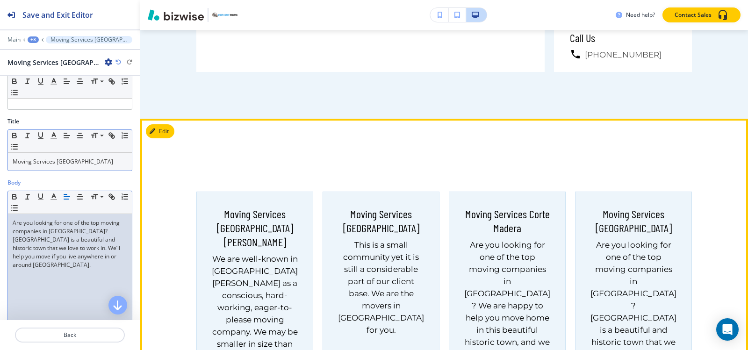
scroll to position [5465, 0]
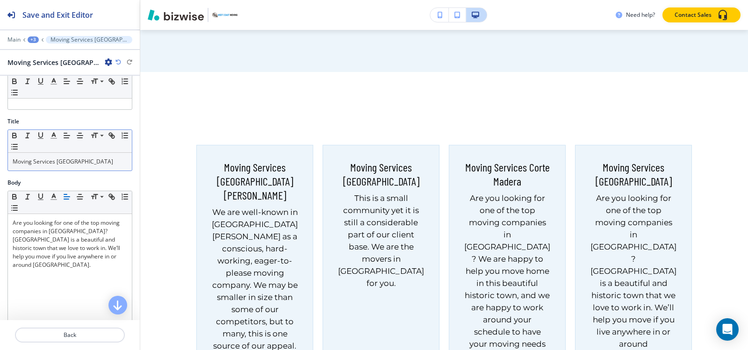
click at [30, 38] on div "+3" at bounding box center [33, 39] width 11 height 7
click at [59, 89] on p "Icons" at bounding box center [58, 88] width 48 height 8
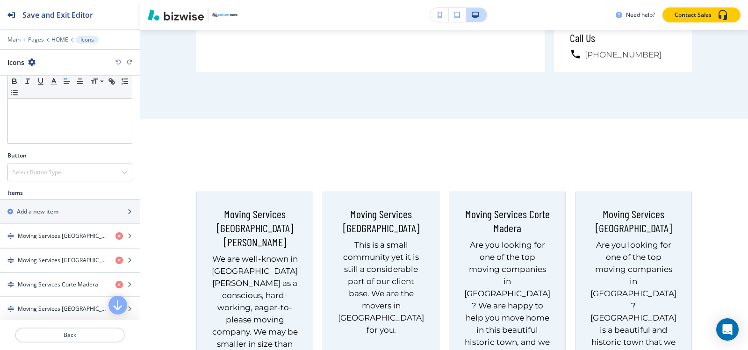
scroll to position [234, 0]
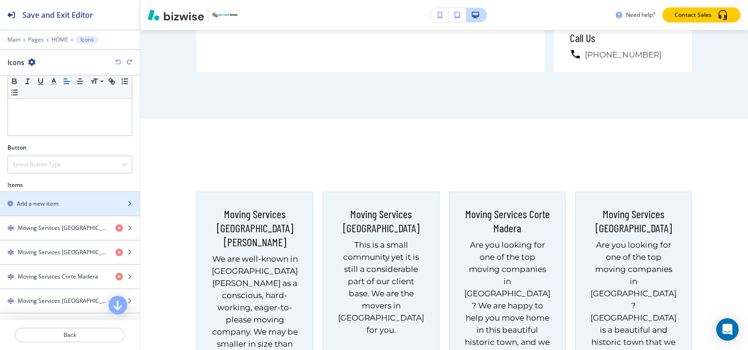
click at [60, 204] on div "Add a new item" at bounding box center [59, 204] width 119 height 8
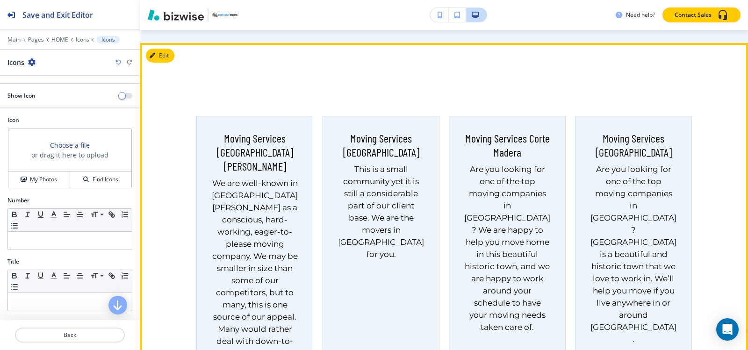
scroll to position [5605, 0]
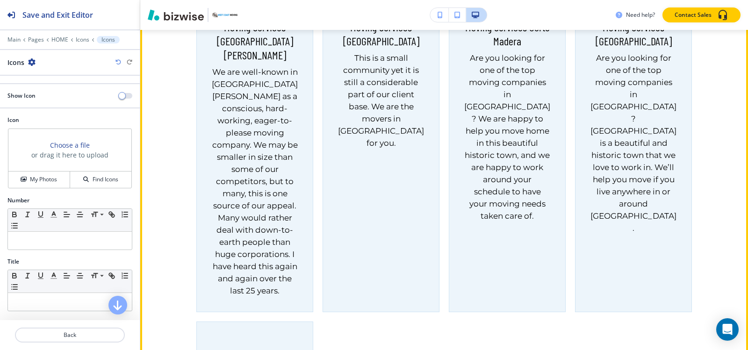
click at [280, 322] on div at bounding box center [254, 337] width 117 height 31
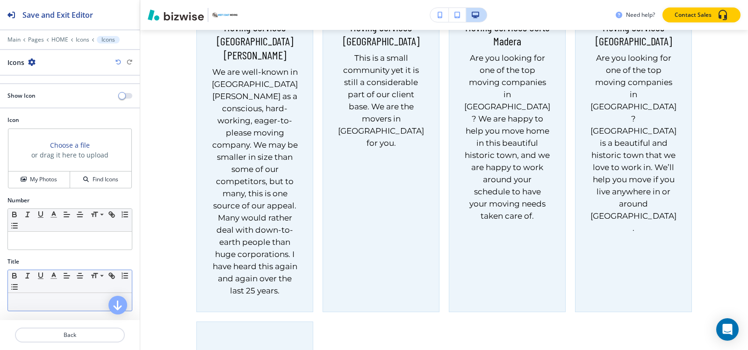
click at [33, 294] on div at bounding box center [70, 302] width 124 height 18
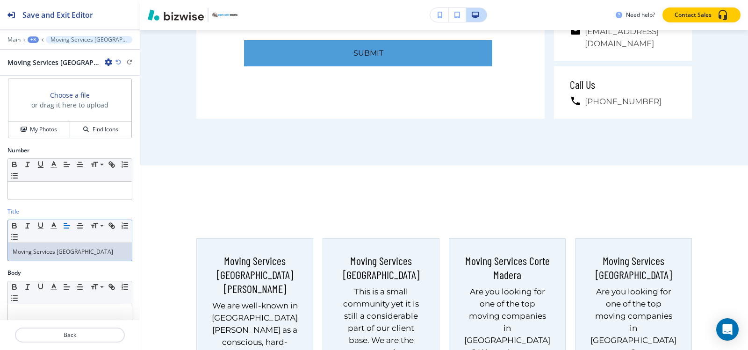
scroll to position [14, 0]
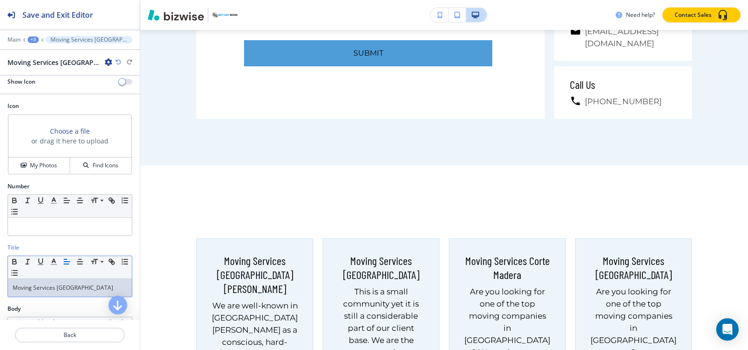
click at [33, 36] on div "+3" at bounding box center [33, 39] width 11 height 7
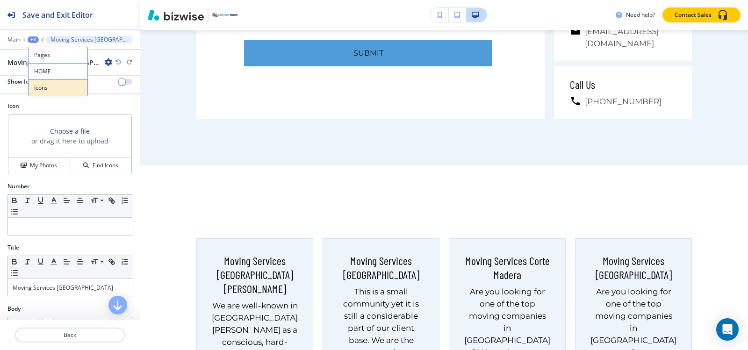
click at [46, 90] on p "Icons" at bounding box center [58, 88] width 48 height 8
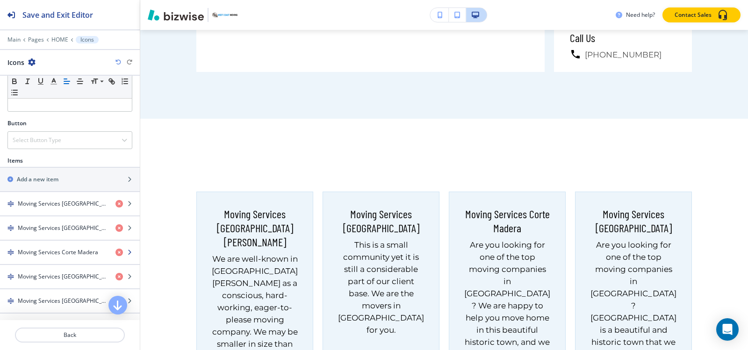
scroll to position [316, 0]
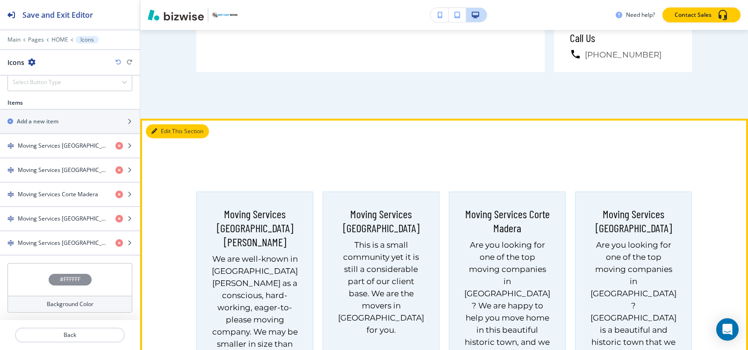
click at [154, 129] on icon "button" at bounding box center [154, 132] width 6 height 6
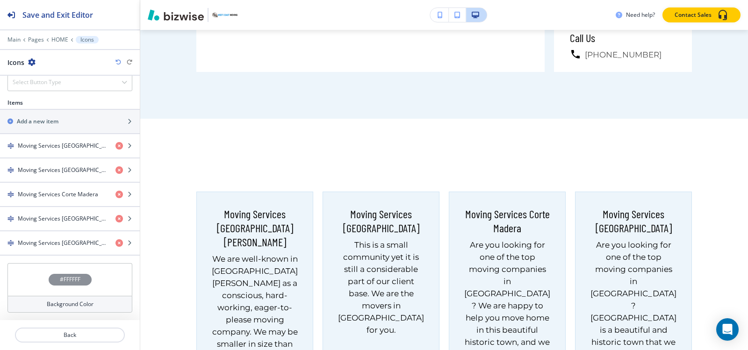
click at [30, 63] on icon "button" at bounding box center [31, 61] width 7 height 7
click at [53, 107] on p "Delete Section" at bounding box center [58, 111] width 48 height 8
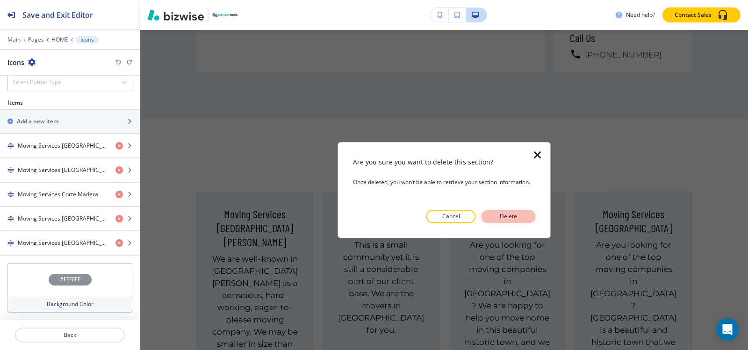
click at [524, 216] on button "Delete" at bounding box center [508, 216] width 54 height 13
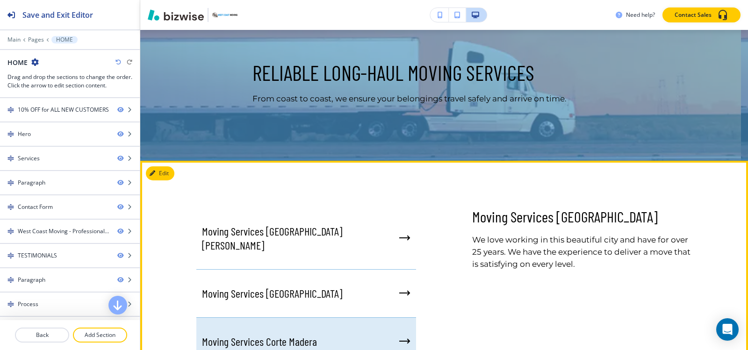
scroll to position [3502, 0]
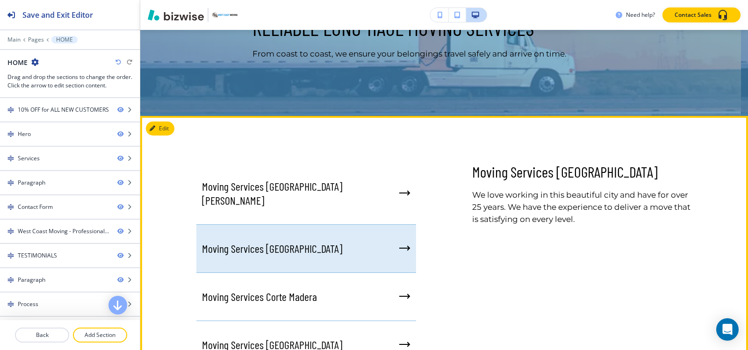
click at [328, 225] on div "Moving Services [GEOGRAPHIC_DATA]" at bounding box center [306, 249] width 220 height 48
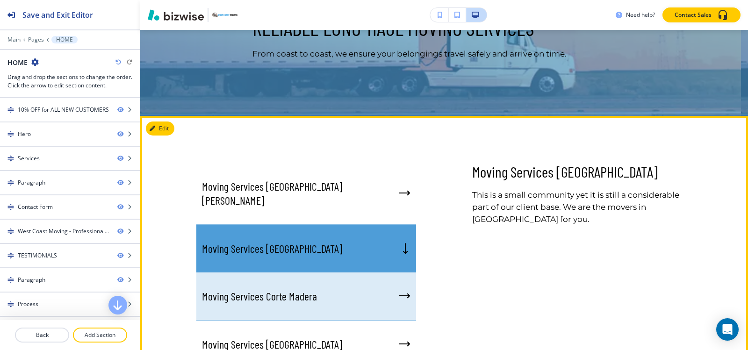
click at [328, 272] on div "Moving Services Corte Madera" at bounding box center [306, 296] width 220 height 48
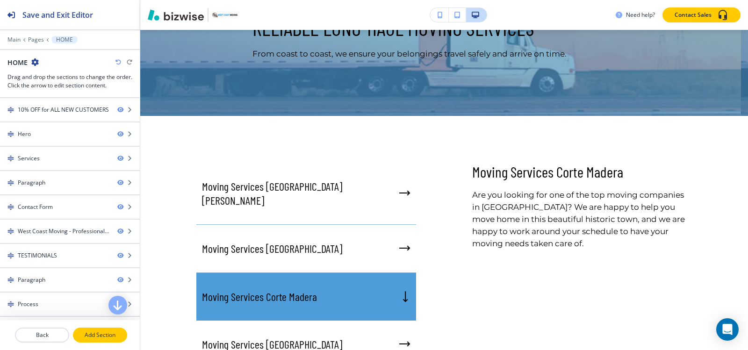
click at [98, 336] on p "Add Section" at bounding box center [100, 335] width 52 height 8
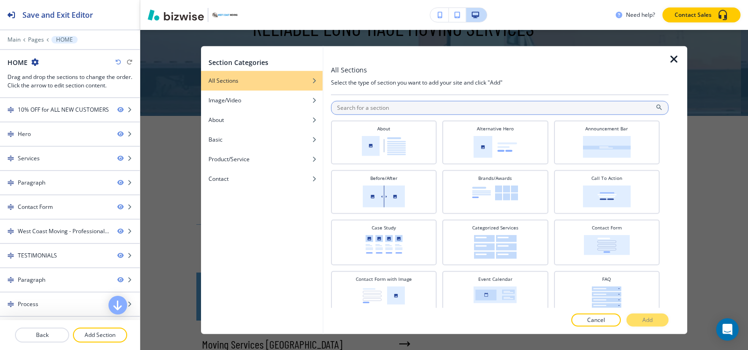
click at [419, 109] on input "text" at bounding box center [499, 107] width 337 height 14
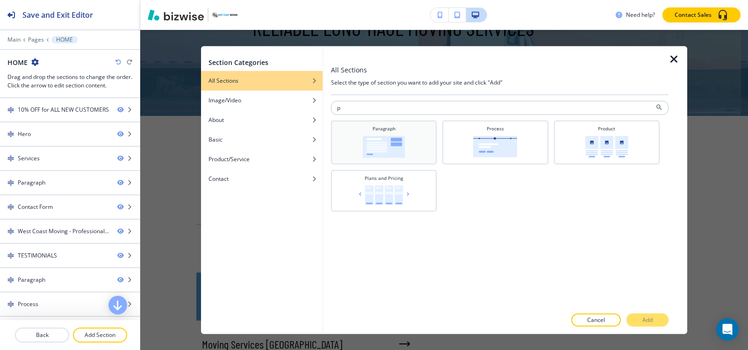
type input "p"
click at [424, 136] on div "Paragraph" at bounding box center [384, 141] width 96 height 33
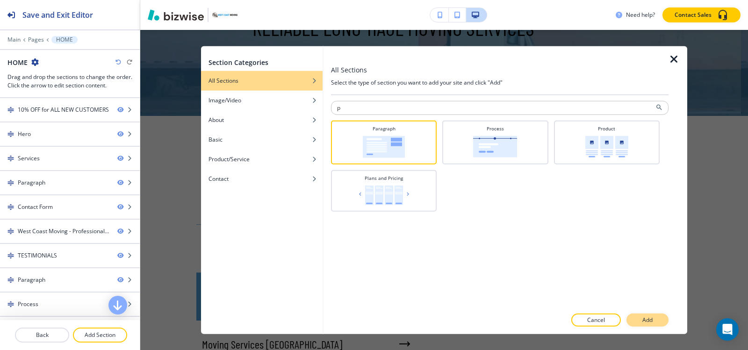
click at [642, 317] on p "Add" at bounding box center [647, 320] width 10 height 8
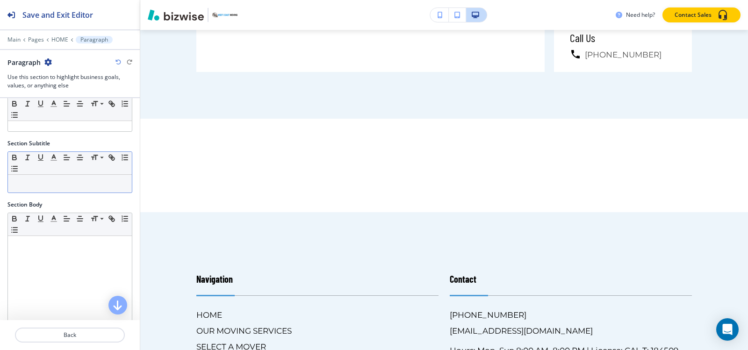
scroll to position [234, 0]
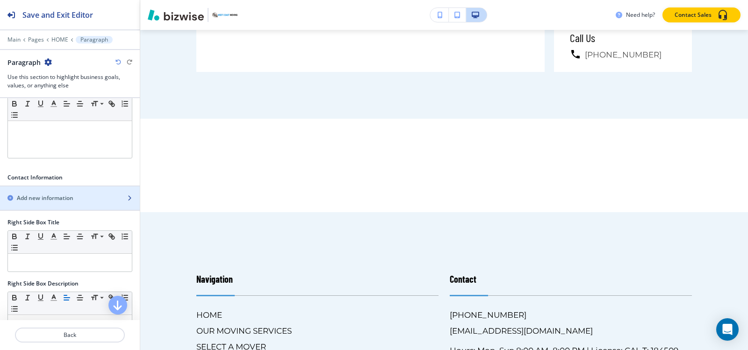
click at [50, 199] on h2 "Add new information" at bounding box center [45, 198] width 57 height 8
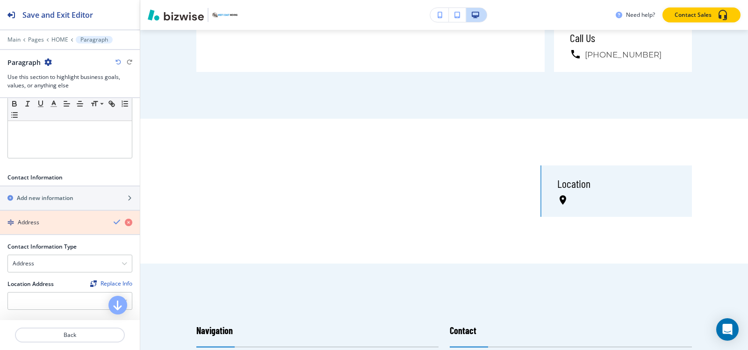
click at [125, 224] on icon "button" at bounding box center [128, 222] width 7 height 7
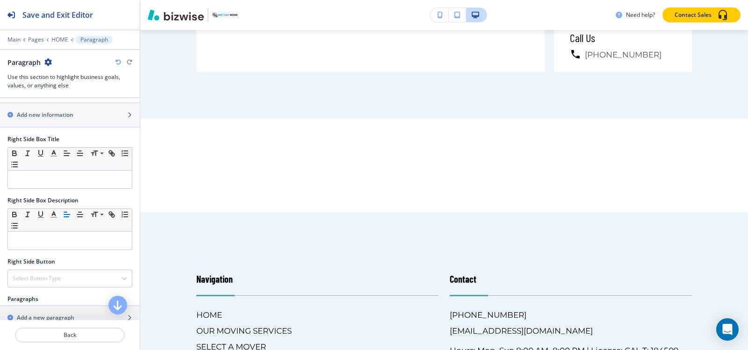
scroll to position [392, 0]
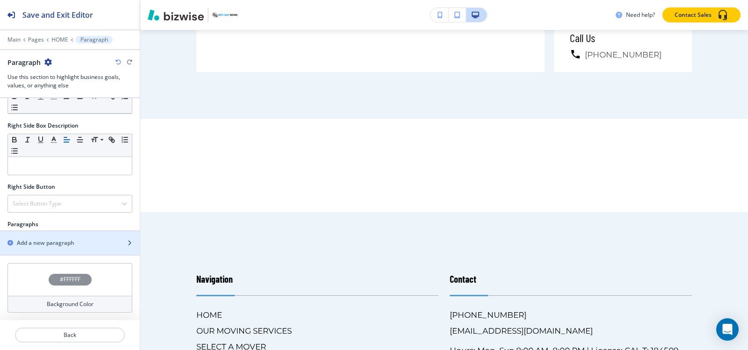
click at [53, 247] on div "button" at bounding box center [70, 250] width 140 height 7
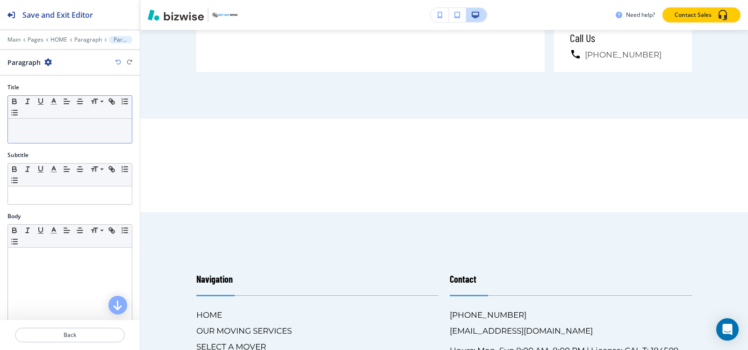
click at [51, 129] on p at bounding box center [70, 127] width 115 height 8
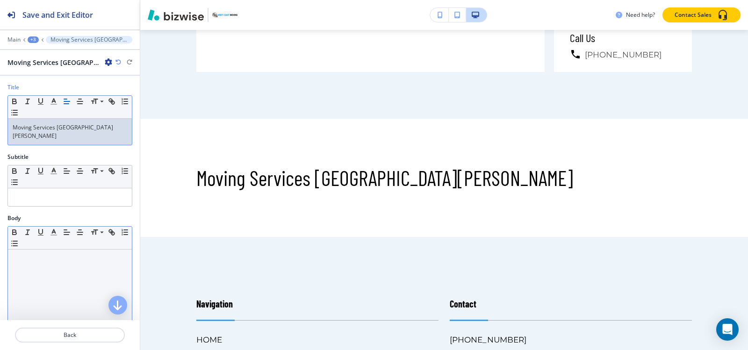
click at [46, 270] on div at bounding box center [70, 311] width 124 height 122
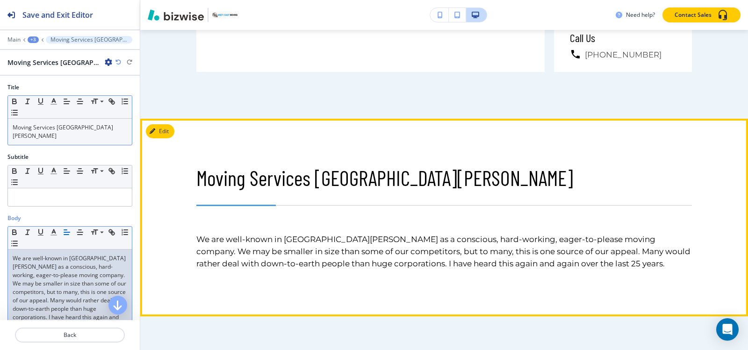
scroll to position [5371, 0]
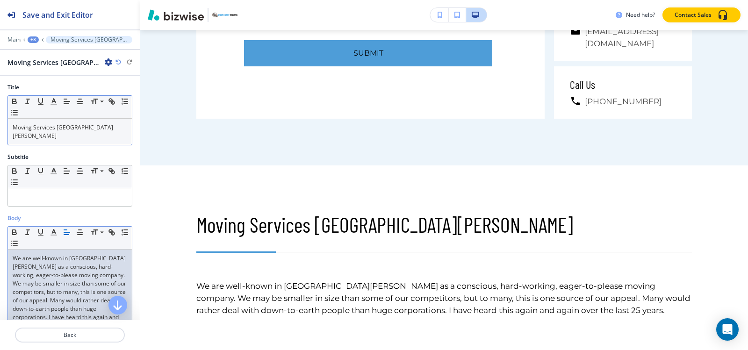
click at [33, 39] on div "+3" at bounding box center [33, 39] width 11 height 7
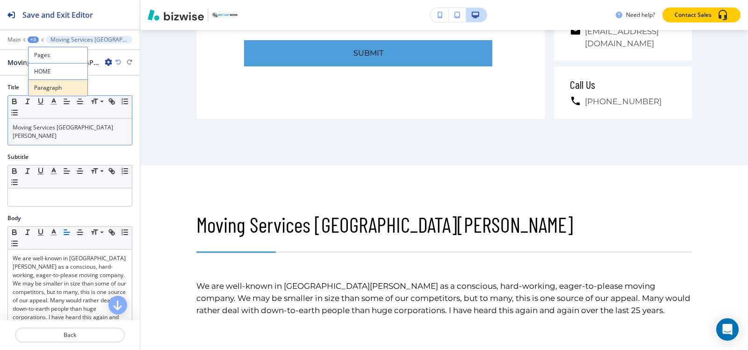
click at [60, 86] on p "Paragraph" at bounding box center [58, 88] width 48 height 8
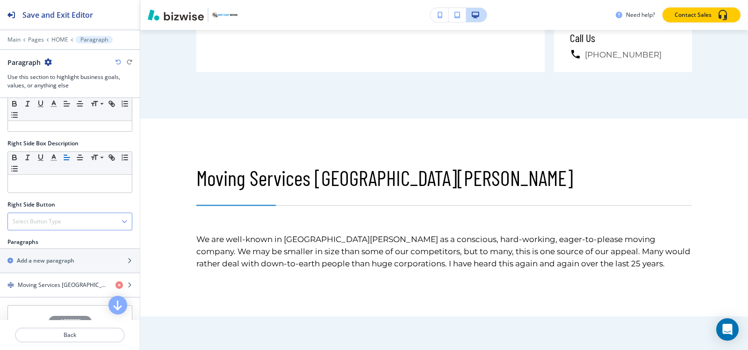
scroll to position [416, 0]
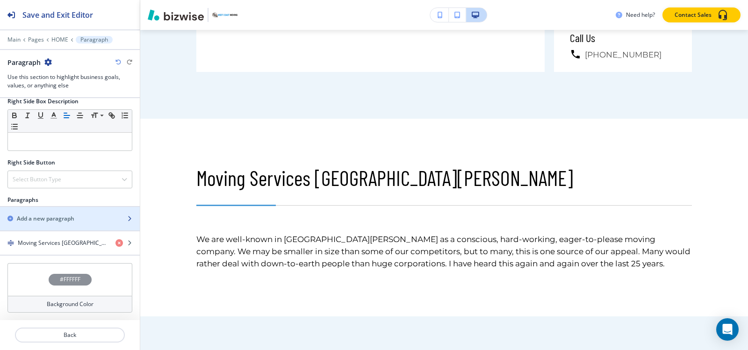
click at [59, 214] on div "button" at bounding box center [70, 210] width 140 height 7
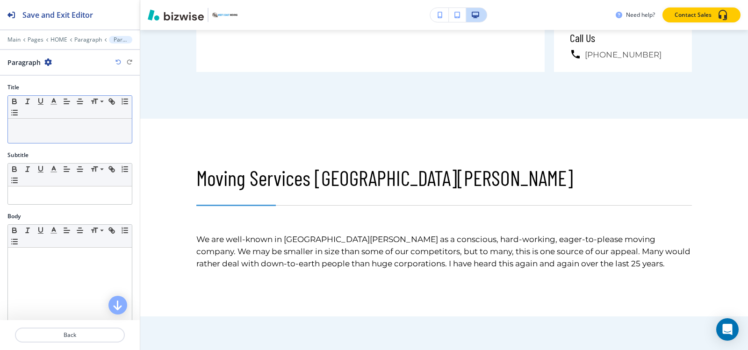
click at [57, 132] on div at bounding box center [70, 131] width 124 height 24
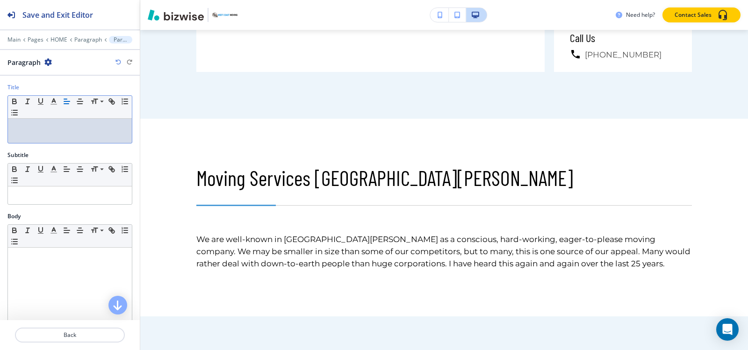
paste div
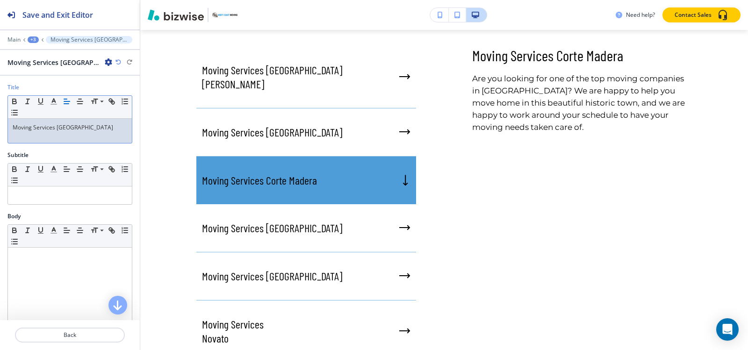
scroll to position [3548, 0]
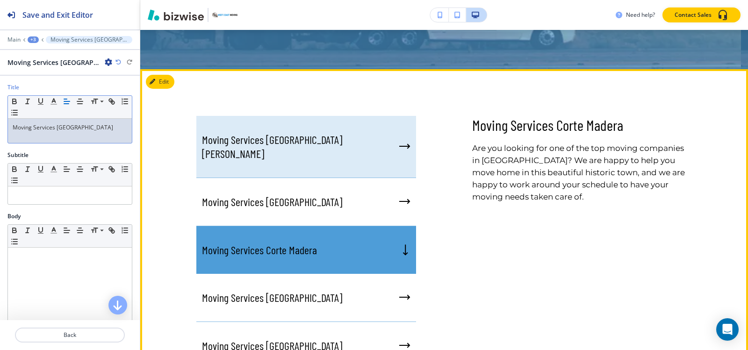
click at [245, 116] on div "Moving Services [GEOGRAPHIC_DATA][PERSON_NAME]" at bounding box center [306, 147] width 220 height 62
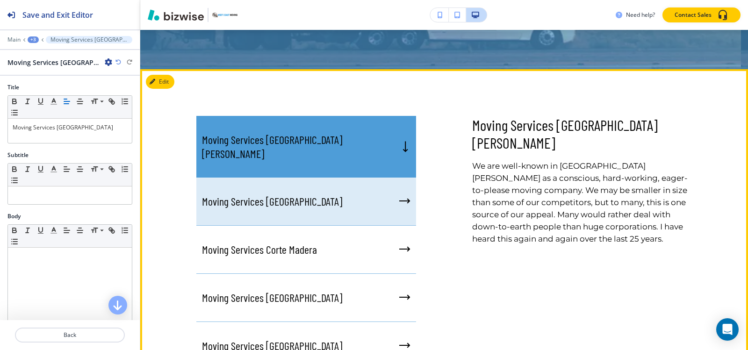
click at [250, 194] on p "Moving Services [GEOGRAPHIC_DATA]" at bounding box center [272, 201] width 140 height 14
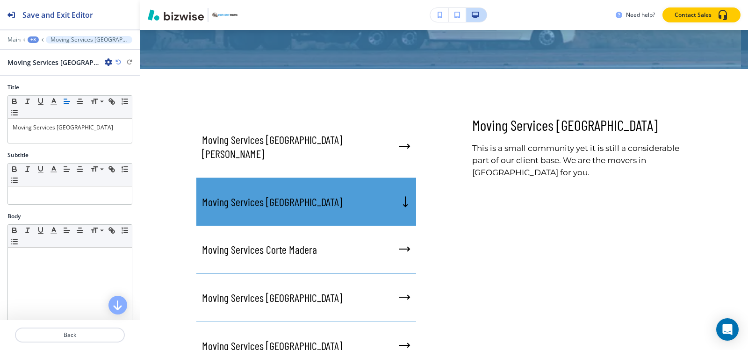
click at [32, 42] on div "+3" at bounding box center [33, 39] width 11 height 7
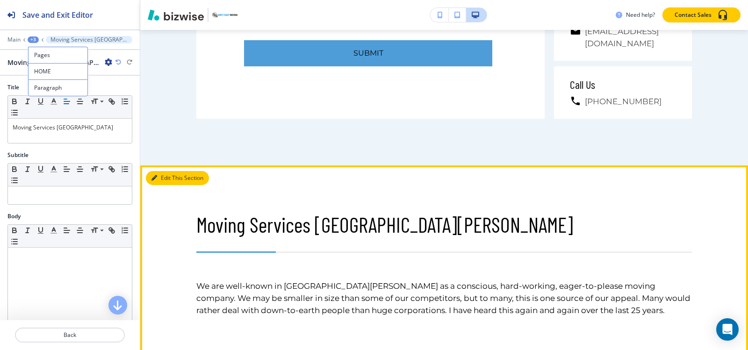
click at [158, 171] on button "Edit This Section" at bounding box center [177, 178] width 63 height 14
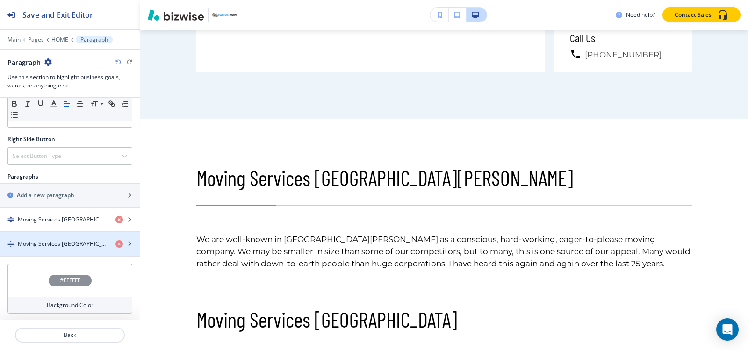
scroll to position [440, 0]
click at [57, 250] on div "button" at bounding box center [70, 250] width 140 height 7
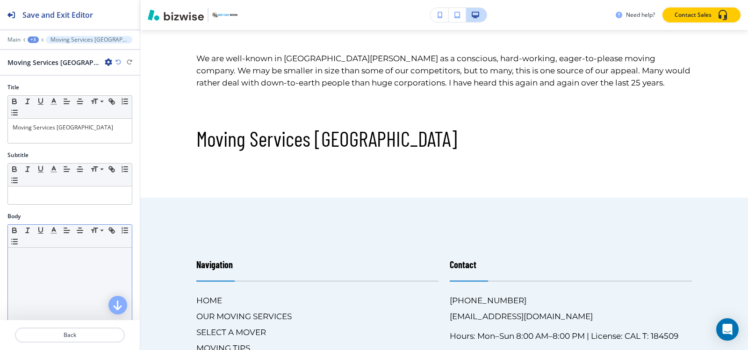
scroll to position [5606, 0]
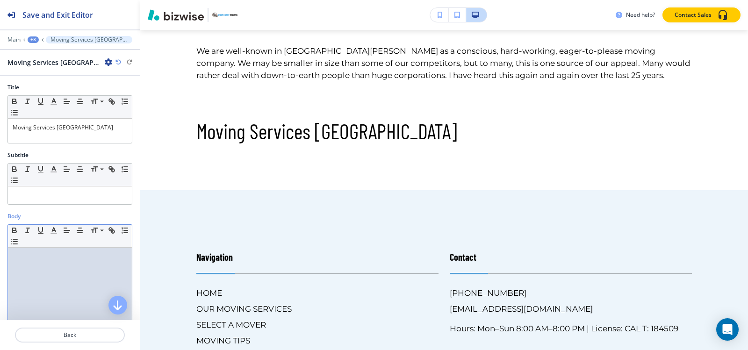
click at [28, 252] on p at bounding box center [70, 256] width 115 height 8
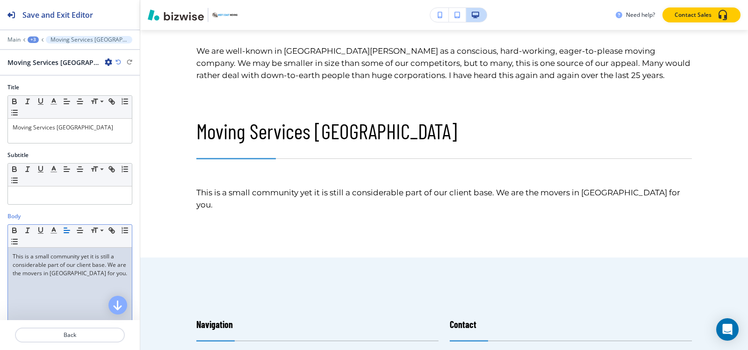
click at [33, 38] on div "+3" at bounding box center [33, 39] width 11 height 7
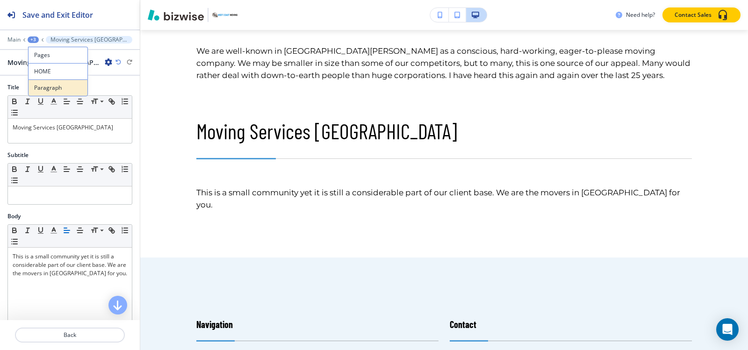
click at [63, 82] on button "Paragraph" at bounding box center [58, 87] width 60 height 17
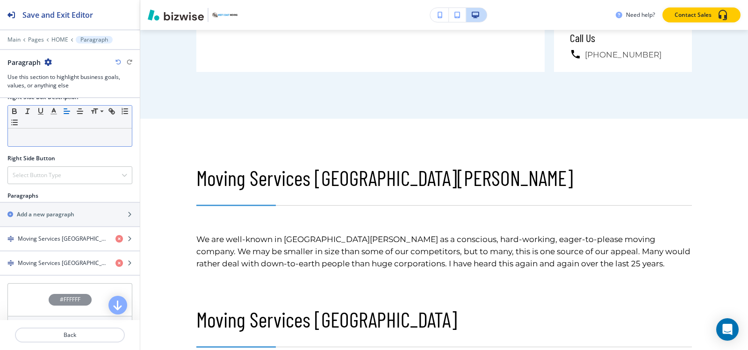
scroll to position [440, 0]
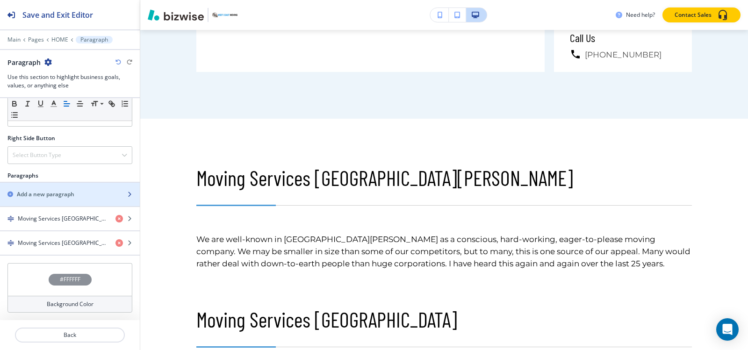
click at [54, 195] on h2 "Add a new paragraph" at bounding box center [45, 194] width 57 height 8
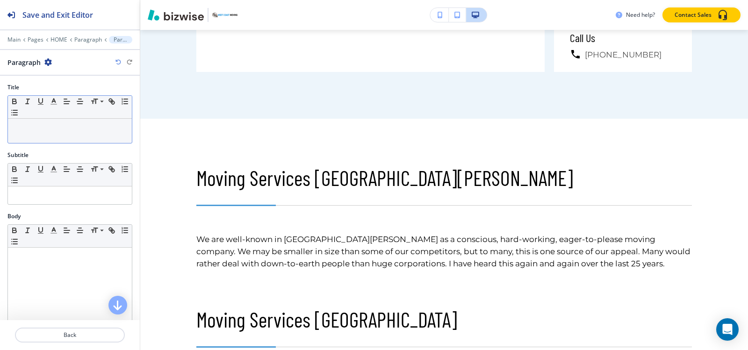
click at [50, 132] on div at bounding box center [70, 131] width 124 height 24
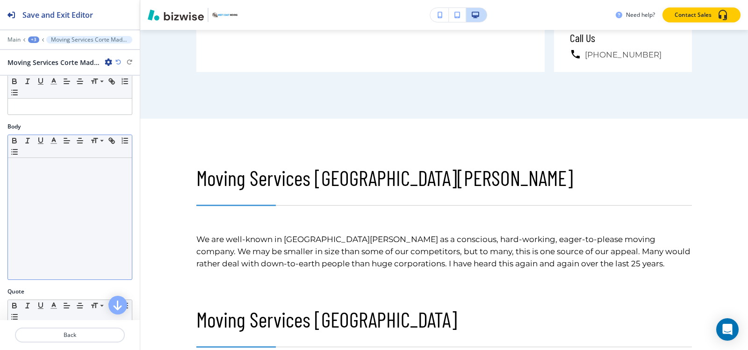
scroll to position [93, 0]
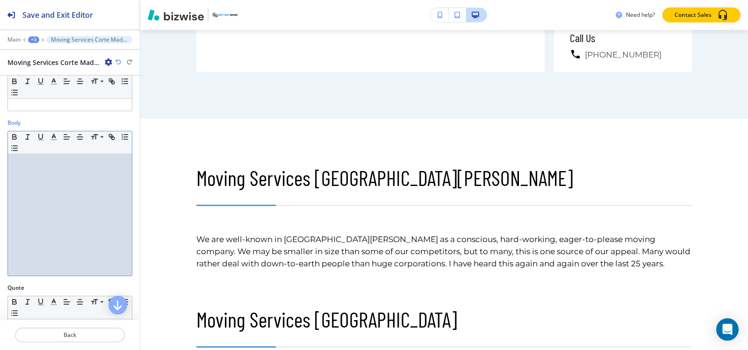
click at [47, 168] on div at bounding box center [70, 215] width 124 height 122
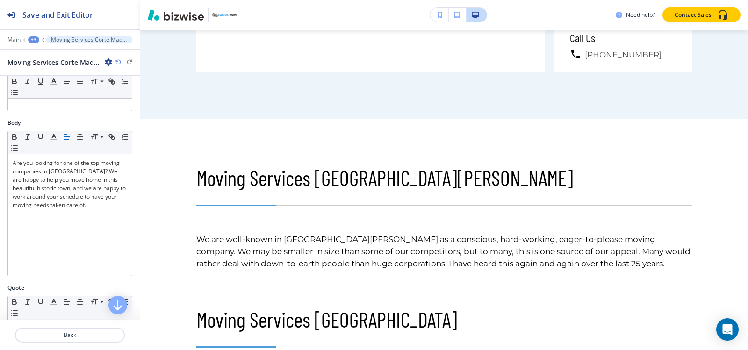
click at [34, 40] on div "+3" at bounding box center [33, 39] width 11 height 7
click at [45, 82] on button "Paragraph" at bounding box center [58, 87] width 60 height 17
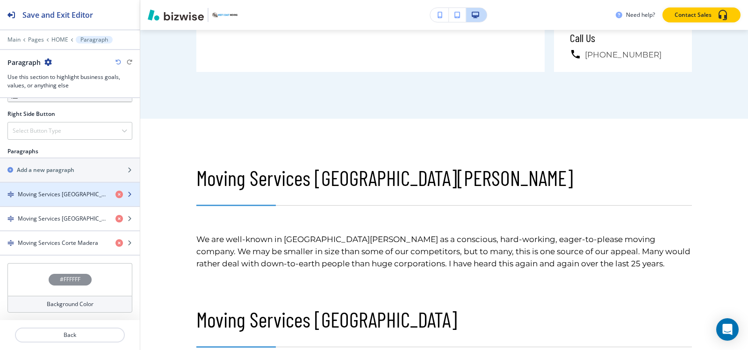
scroll to position [418, 0]
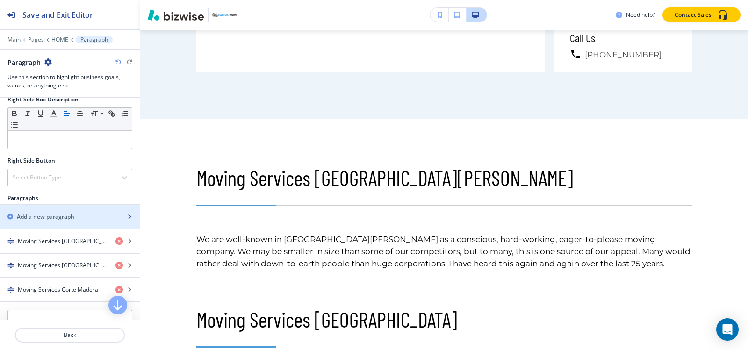
click at [57, 215] on h2 "Add a new paragraph" at bounding box center [45, 217] width 57 height 8
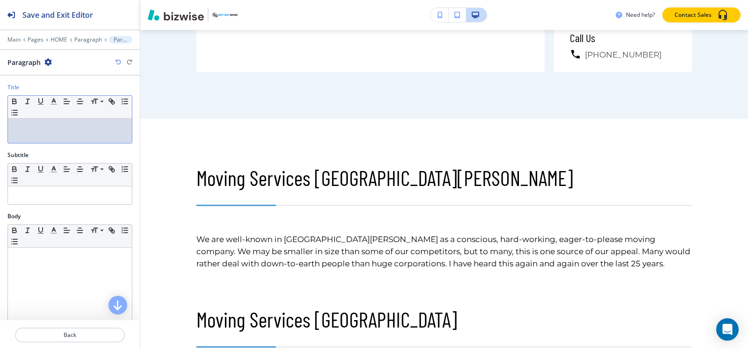
click at [84, 120] on div at bounding box center [70, 131] width 124 height 24
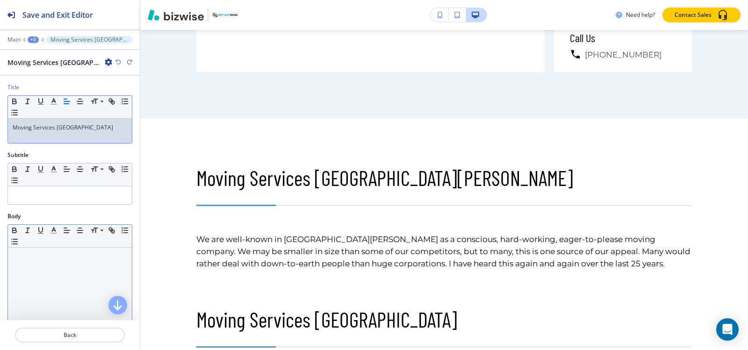
click at [16, 269] on div at bounding box center [70, 309] width 124 height 122
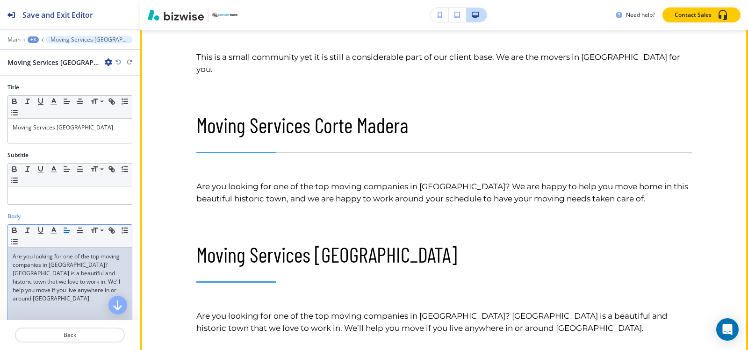
scroll to position [5745, 0]
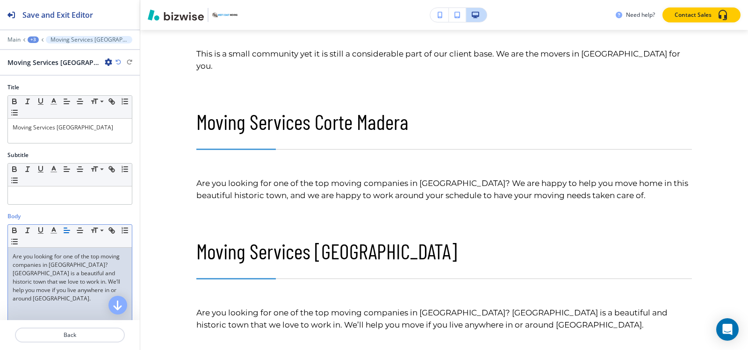
click at [28, 40] on div "+3" at bounding box center [33, 39] width 11 height 7
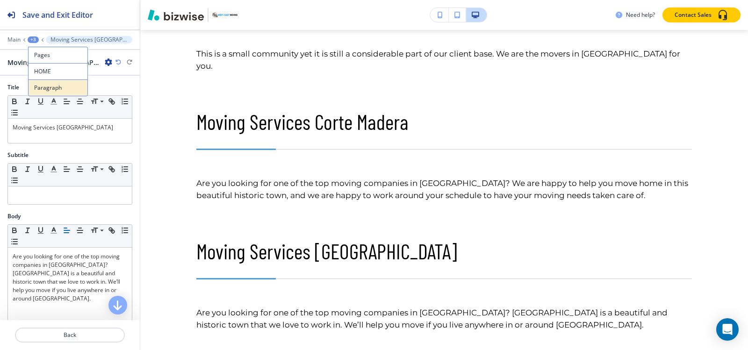
click at [62, 88] on p "Paragraph" at bounding box center [58, 88] width 48 height 8
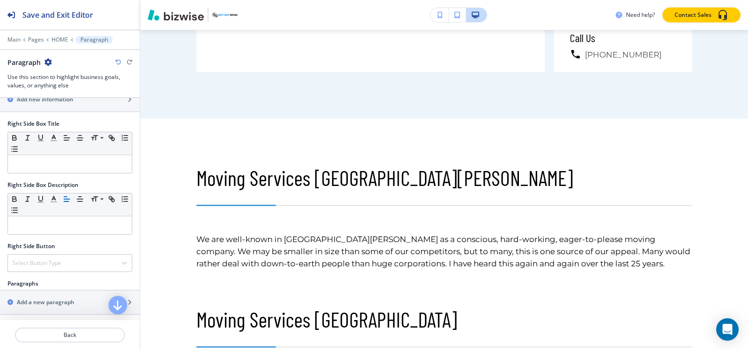
scroll to position [421, 0]
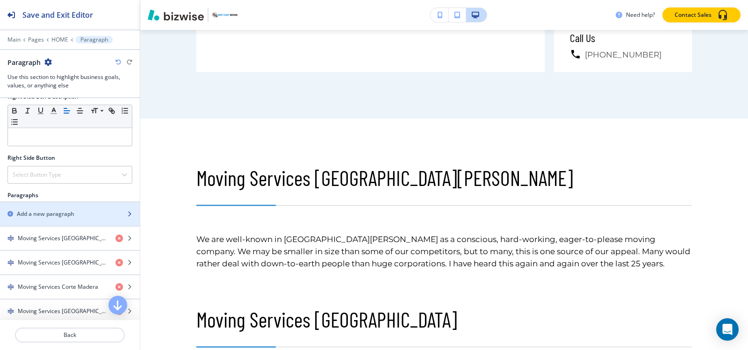
click at [38, 214] on h2 "Add a new paragraph" at bounding box center [45, 214] width 57 height 8
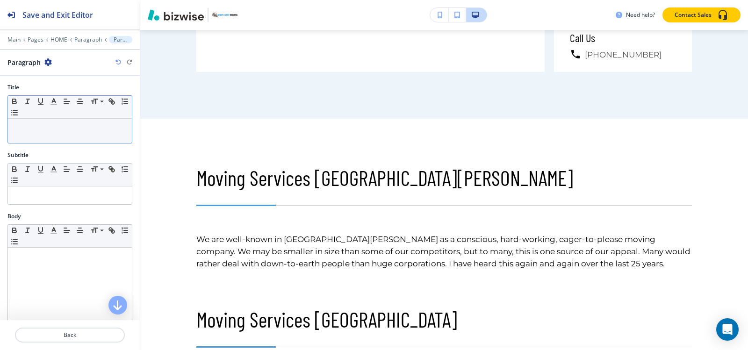
click at [74, 131] on p at bounding box center [70, 127] width 115 height 8
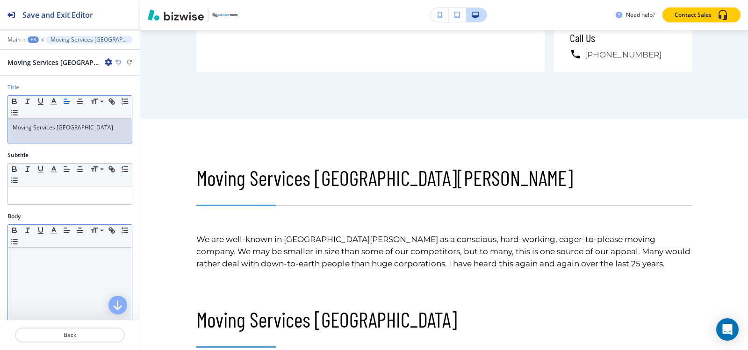
click at [33, 258] on p at bounding box center [70, 256] width 115 height 8
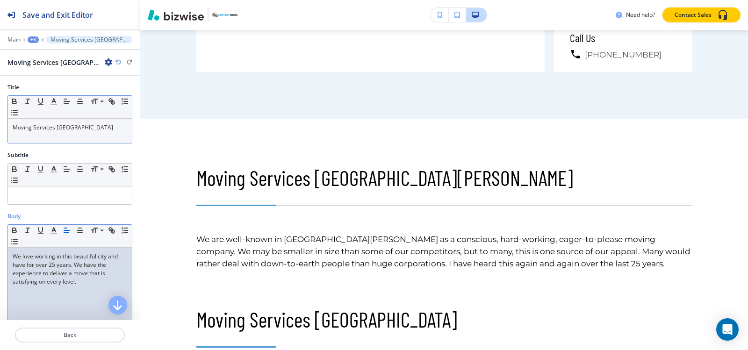
click at [34, 37] on div "+3" at bounding box center [33, 39] width 11 height 7
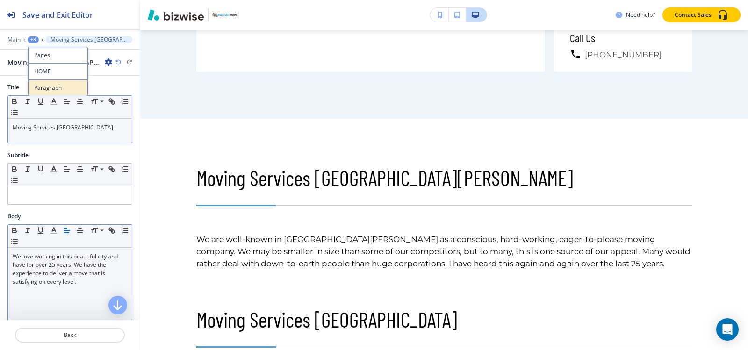
click at [47, 93] on button "Paragraph" at bounding box center [58, 87] width 60 height 17
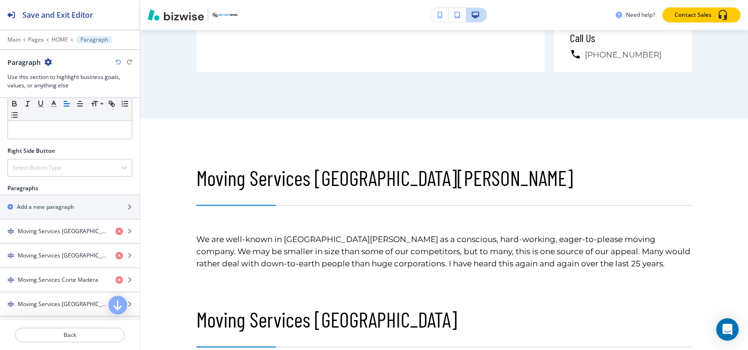
scroll to position [420, 0]
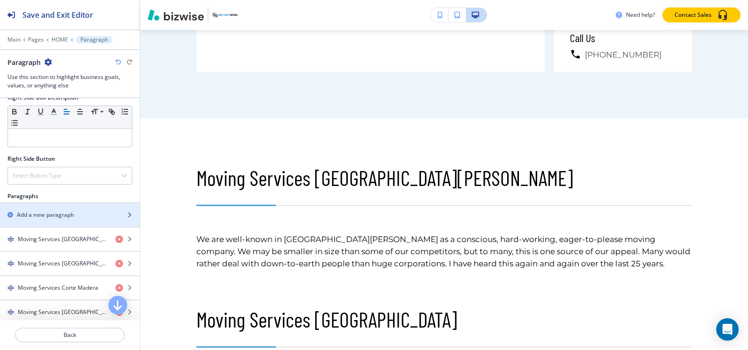
click at [40, 214] on h2 "Add a new paragraph" at bounding box center [45, 215] width 57 height 8
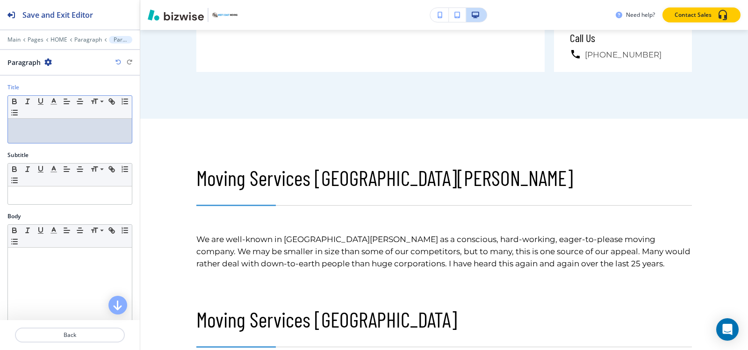
click at [47, 135] on div at bounding box center [70, 131] width 124 height 24
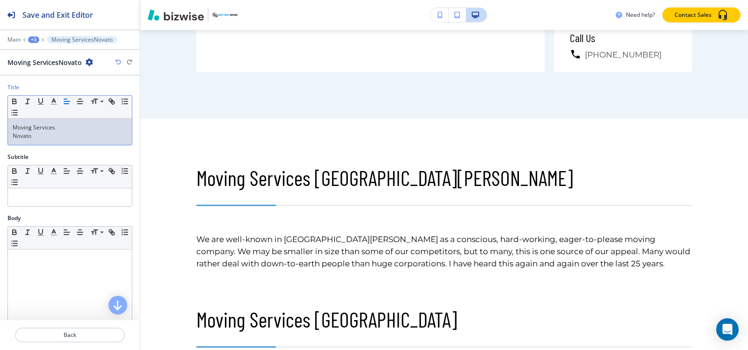
scroll to position [0, 0]
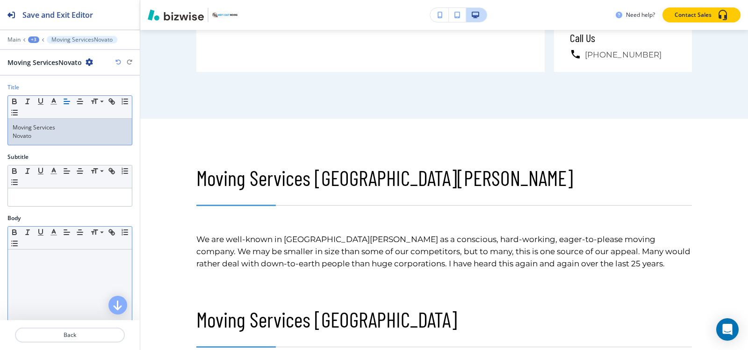
click at [36, 272] on div at bounding box center [70, 311] width 124 height 122
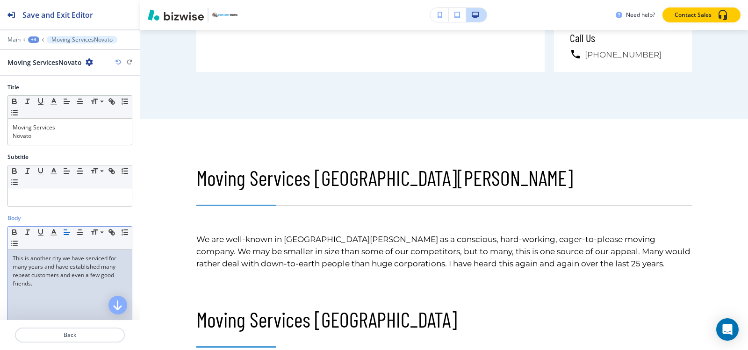
click at [31, 38] on div "+3" at bounding box center [33, 39] width 11 height 7
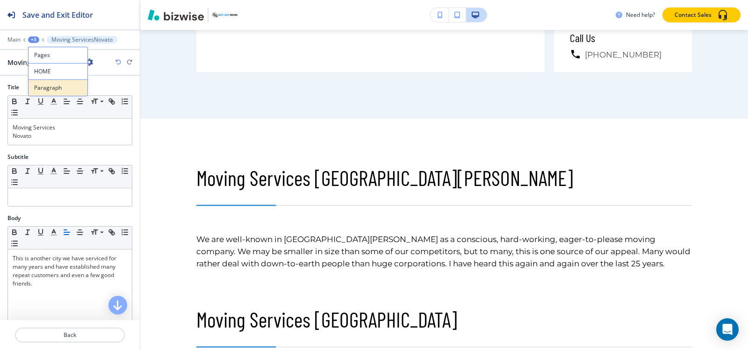
click at [42, 86] on p "Paragraph" at bounding box center [58, 88] width 48 height 8
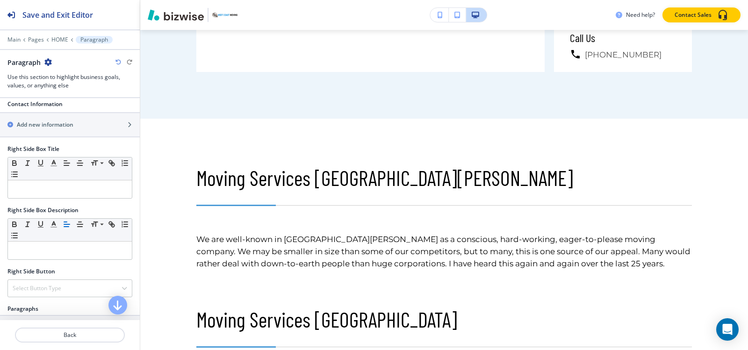
scroll to position [421, 0]
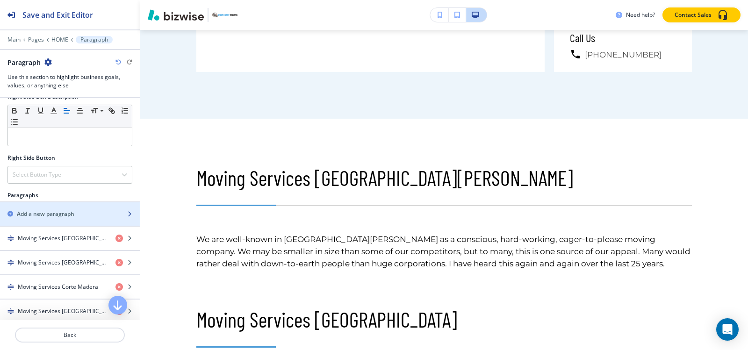
click at [55, 210] on h2 "Add a new paragraph" at bounding box center [45, 214] width 57 height 8
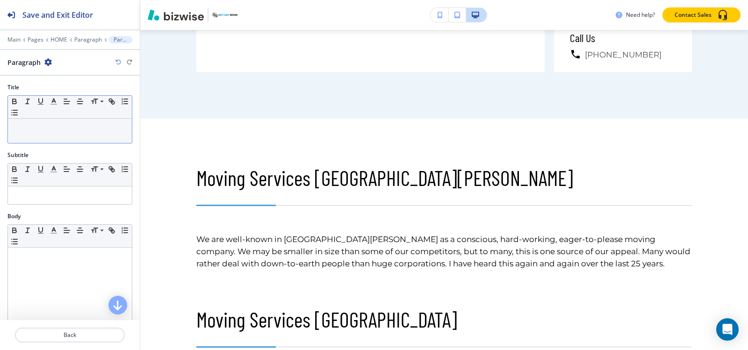
click at [55, 131] on p at bounding box center [70, 127] width 115 height 8
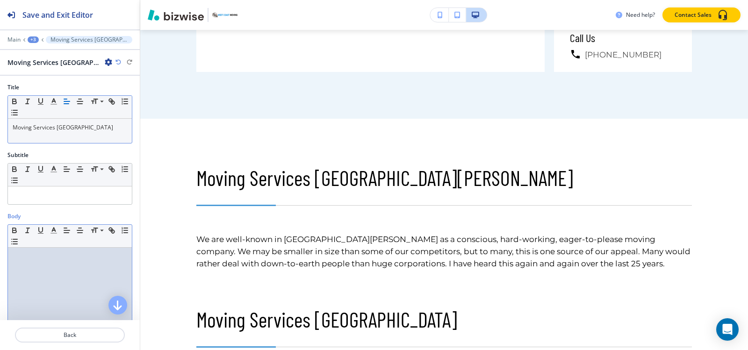
click at [31, 267] on div at bounding box center [70, 309] width 124 height 122
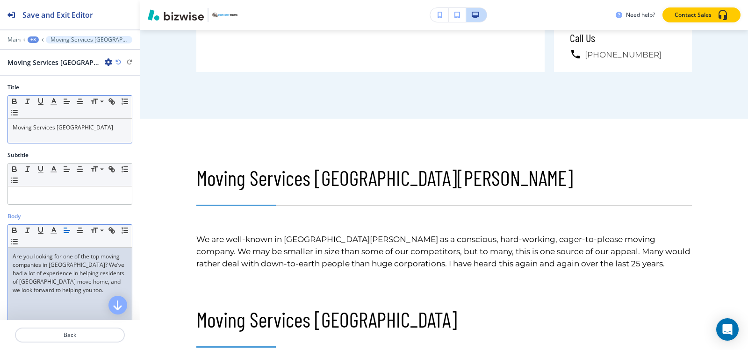
drag, startPoint x: 31, startPoint y: 45, endPoint x: 32, endPoint y: 36, distance: 8.5
click at [31, 44] on div at bounding box center [70, 46] width 140 height 6
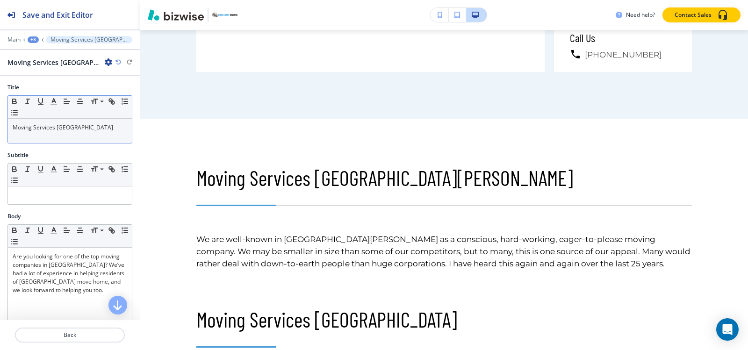
click at [32, 36] on div "+3" at bounding box center [33, 39] width 11 height 7
click at [52, 92] on p "Paragraph" at bounding box center [58, 88] width 48 height 8
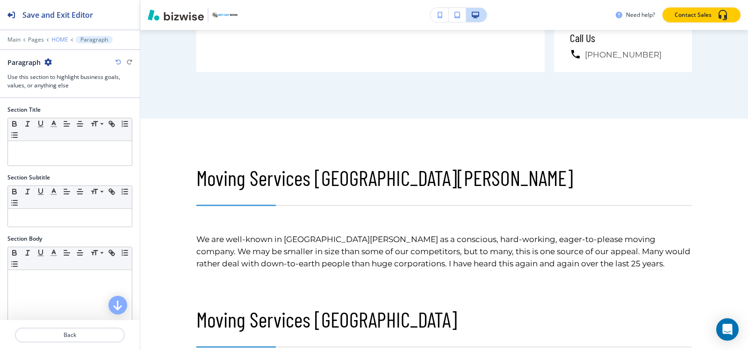
click at [58, 37] on p "HOME" at bounding box center [59, 39] width 17 height 7
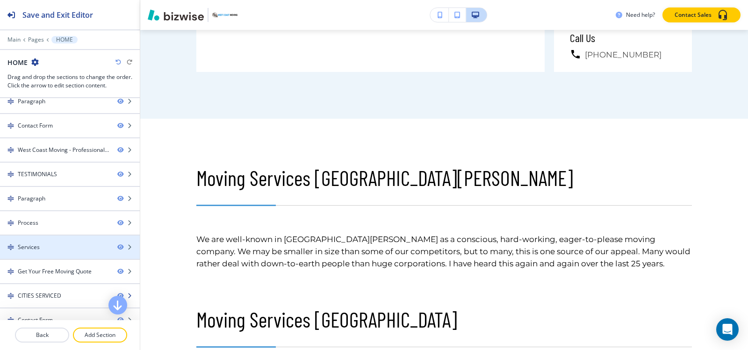
scroll to position [118, 0]
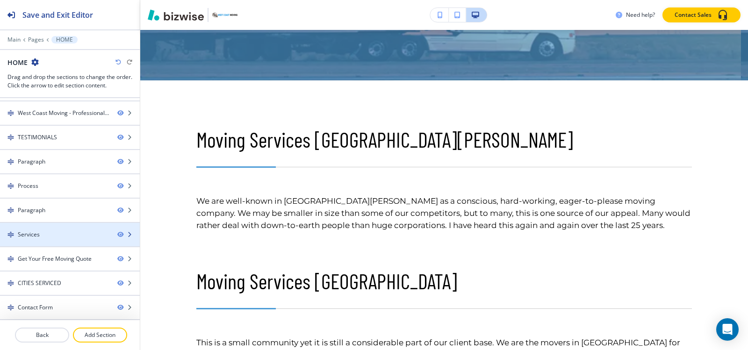
click at [36, 236] on div "Services" at bounding box center [29, 234] width 22 height 8
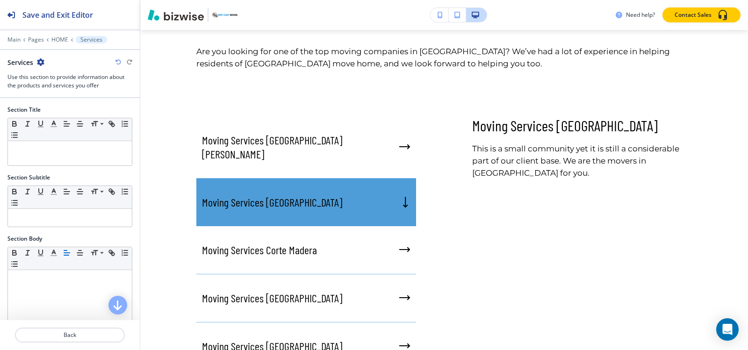
scroll to position [4501, 0]
click at [41, 64] on icon "button" at bounding box center [40, 61] width 7 height 7
click at [56, 114] on p "Delete Section" at bounding box center [67, 111] width 48 height 8
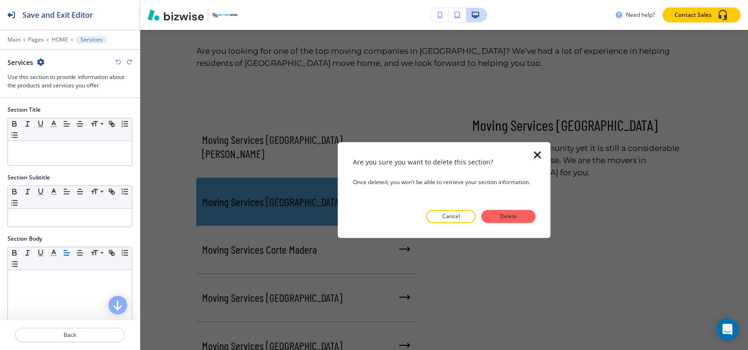
drag, startPoint x: 487, startPoint y: 218, endPoint x: 481, endPoint y: 219, distance: 6.7
click at [488, 218] on button "Delete" at bounding box center [508, 216] width 54 height 13
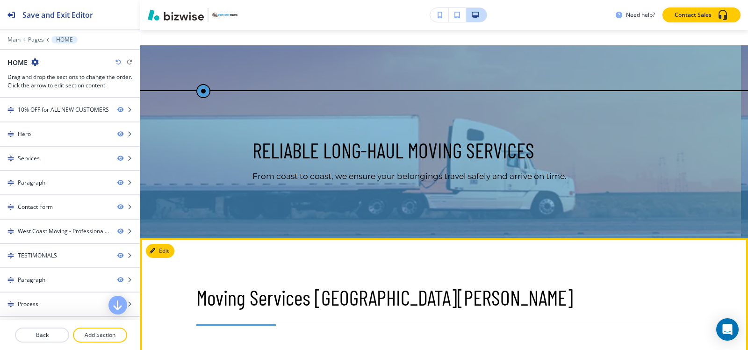
scroll to position [3332, 0]
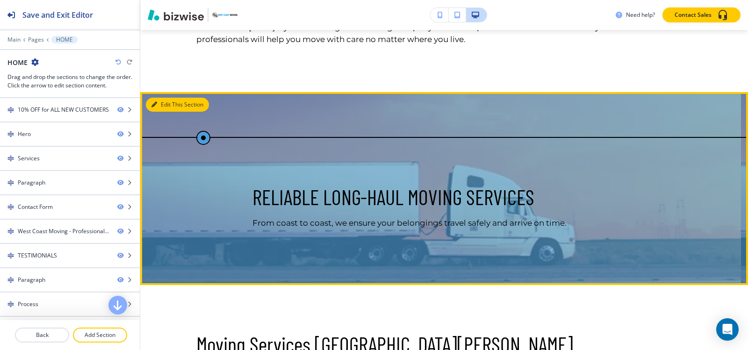
click at [169, 98] on button "Edit This Section" at bounding box center [177, 105] width 63 height 14
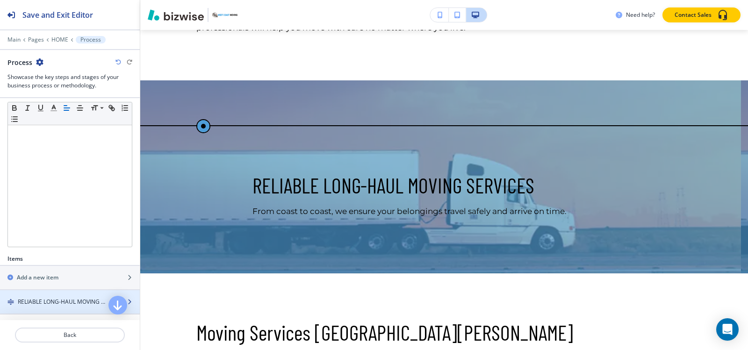
scroll to position [204, 0]
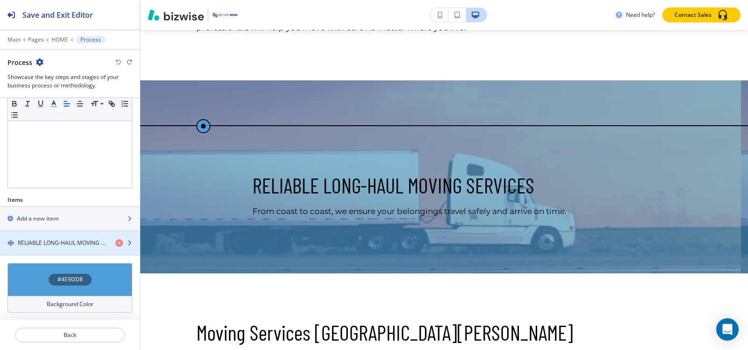
click at [49, 248] on div "button" at bounding box center [70, 250] width 140 height 7
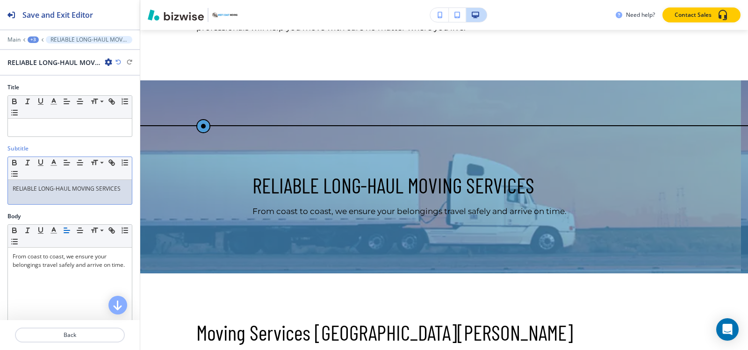
click at [54, 193] on p "RELIABLE LONG-HAUL MOVING SERVICES" at bounding box center [70, 189] width 115 height 8
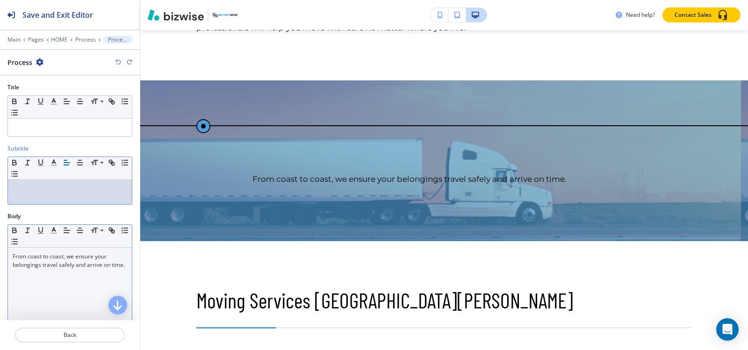
click at [70, 266] on p "From coast to coast, we ensure your belongings travel safely and arrive on time." at bounding box center [70, 260] width 115 height 17
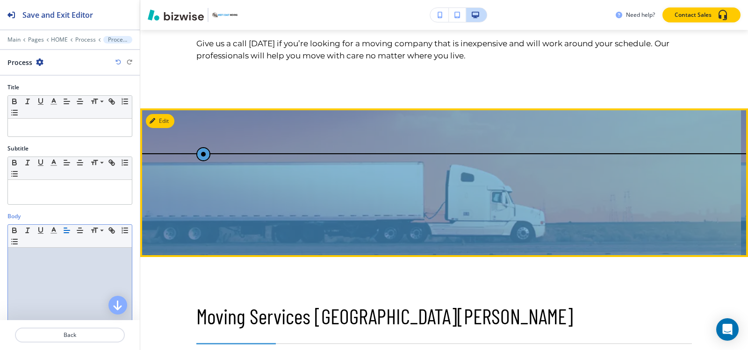
scroll to position [3344, 0]
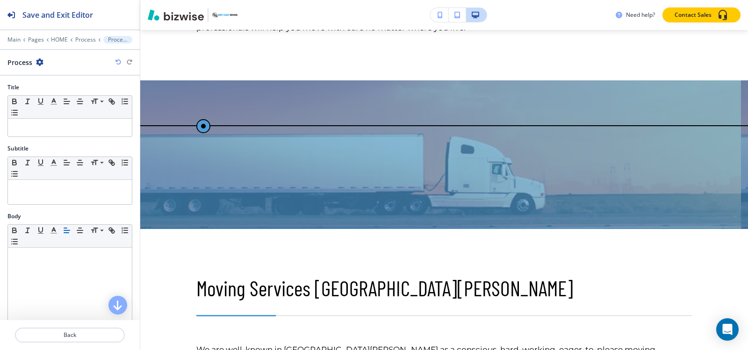
click at [118, 65] on div "Process" at bounding box center [69, 62] width 125 height 10
click at [118, 65] on icon "button" at bounding box center [118, 62] width 6 height 6
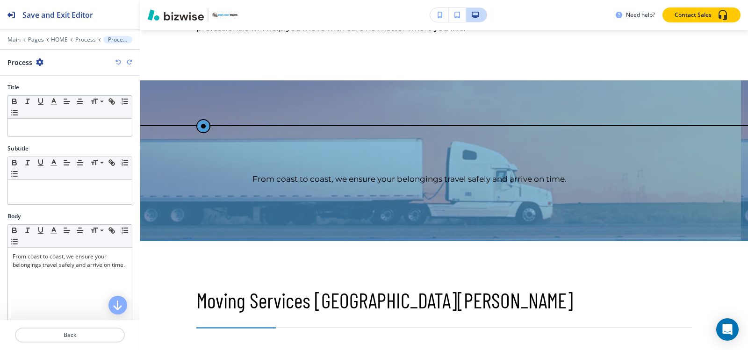
click at [118, 65] on icon "button" at bounding box center [118, 62] width 6 height 6
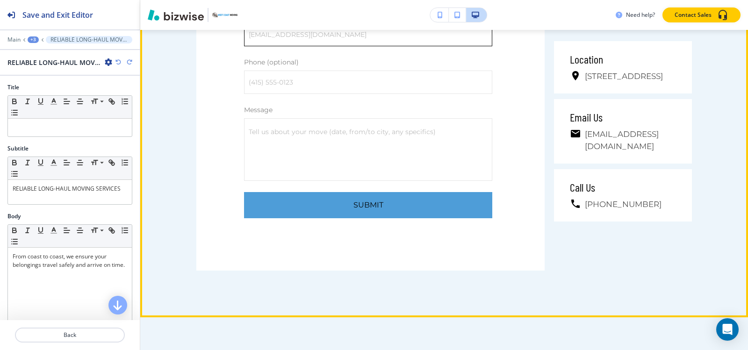
scroll to position [5578, 0]
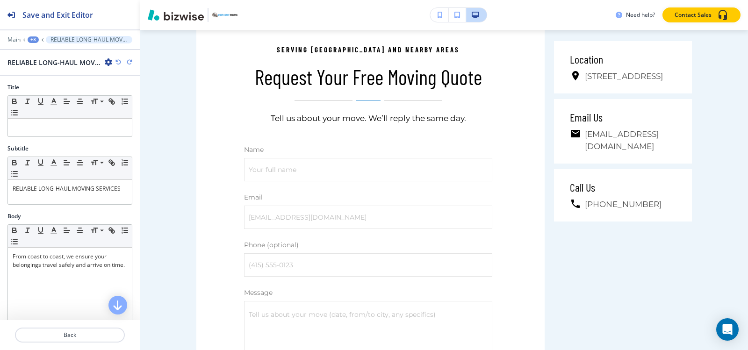
click at [32, 41] on div "+3" at bounding box center [33, 39] width 11 height 7
click at [37, 53] on p "Pages" at bounding box center [58, 55] width 48 height 8
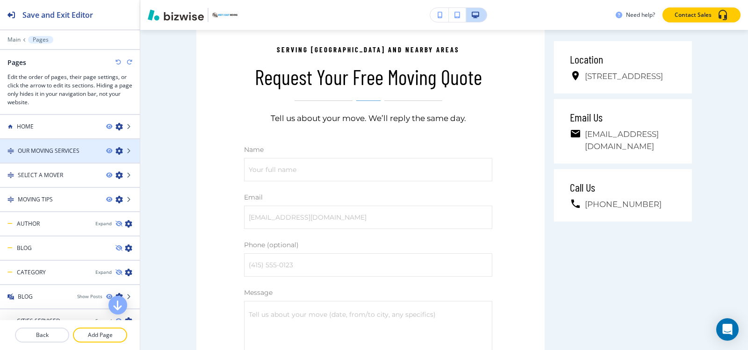
click at [49, 148] on h4 "OUR MOVING SERVICES" at bounding box center [49, 151] width 62 height 8
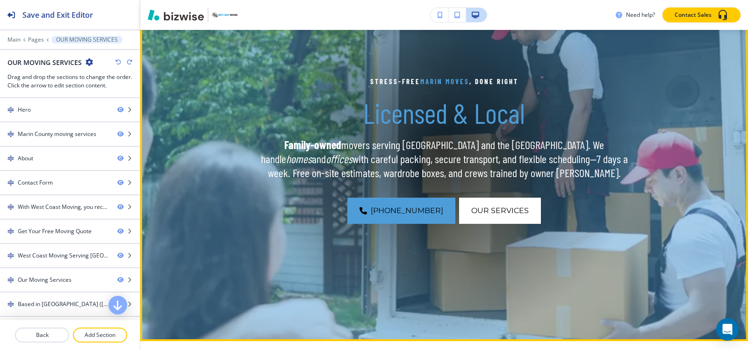
scroll to position [47, 0]
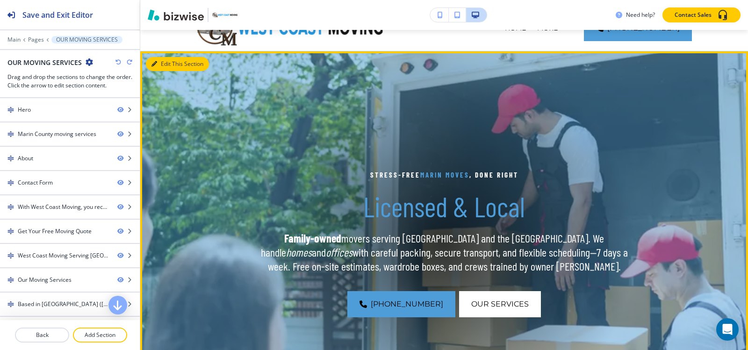
click at [170, 60] on button "Edit This Section" at bounding box center [177, 64] width 63 height 14
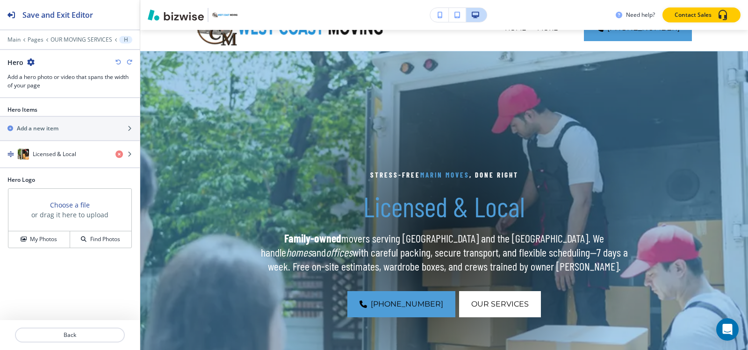
scroll to position [68, 0]
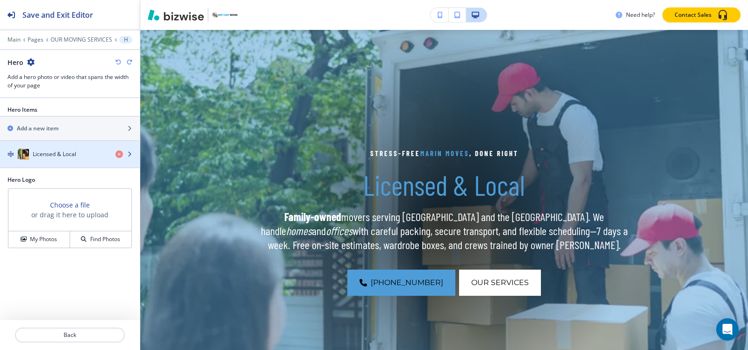
click at [42, 148] on div "button" at bounding box center [70, 144] width 140 height 7
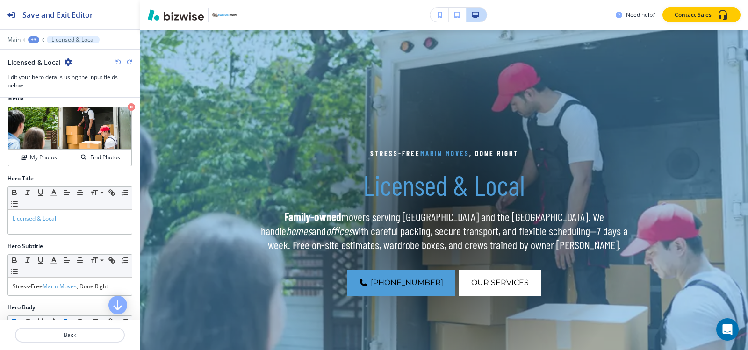
scroll to position [47, 0]
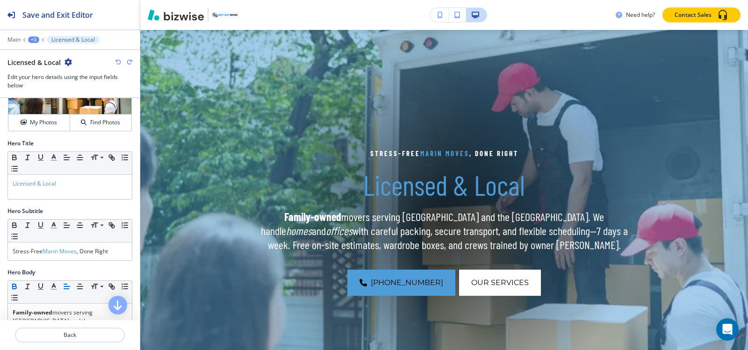
click at [49, 166] on div "Small Normal Large Huge" at bounding box center [70, 163] width 124 height 23
click at [42, 128] on button "My Photos" at bounding box center [39, 123] width 62 height 16
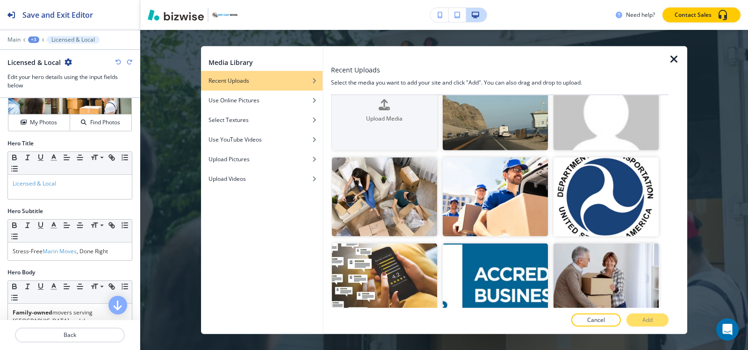
scroll to position [0, 0]
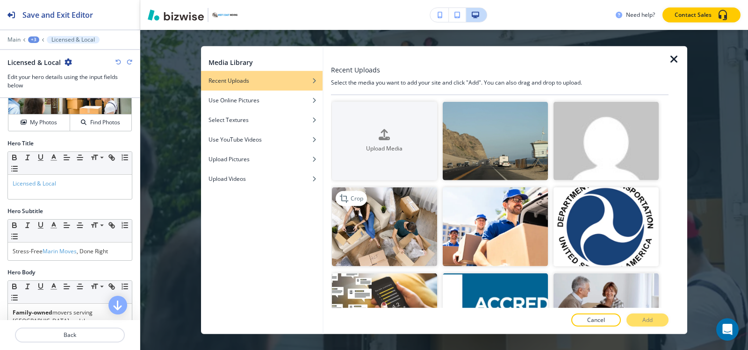
click at [385, 225] on img "button" at bounding box center [384, 226] width 105 height 79
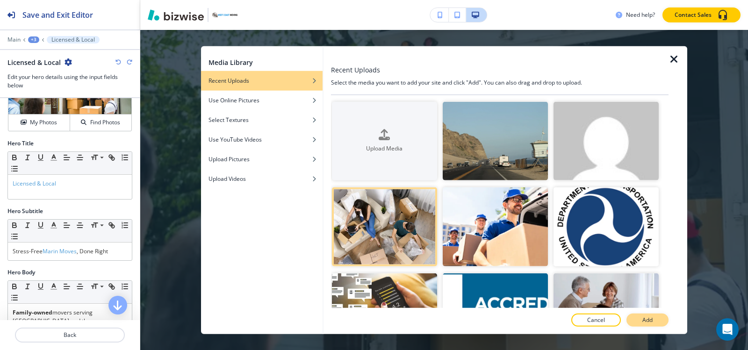
click at [645, 316] on p "Add" at bounding box center [647, 320] width 10 height 8
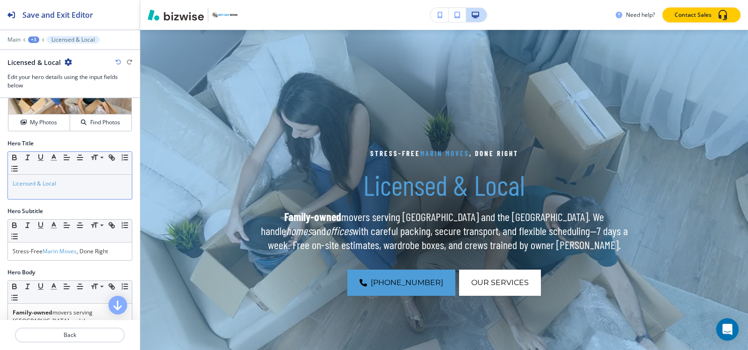
click at [70, 191] on div "Licensed & Local" at bounding box center [70, 187] width 124 height 24
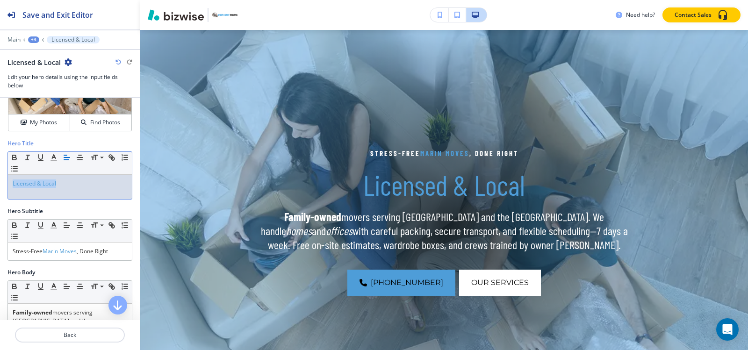
copy span "Licensed & Local"
click at [83, 253] on p "Stress-Free Marin Moves , Done Right" at bounding box center [70, 251] width 115 height 8
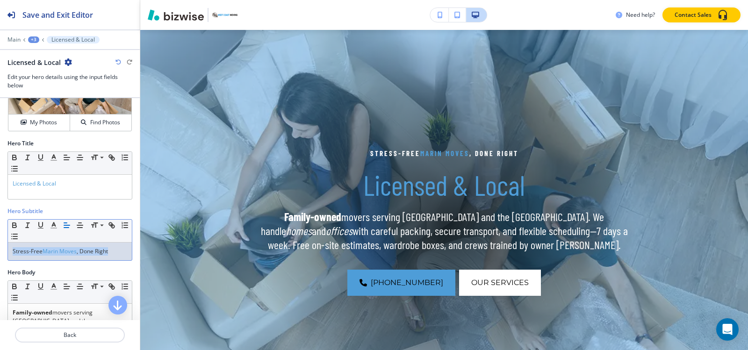
copy p "Stress-Free Marin Moves , Done Right"
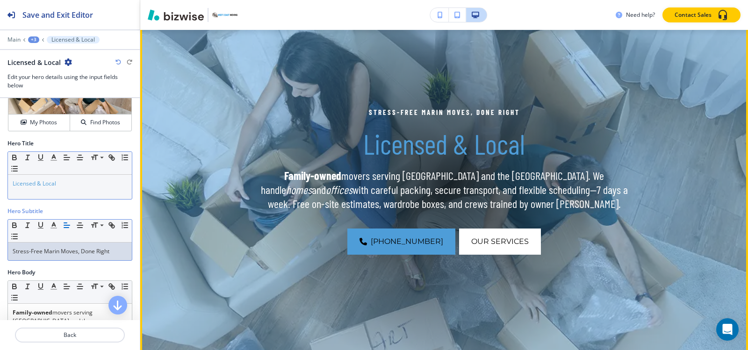
scroll to position [162, 0]
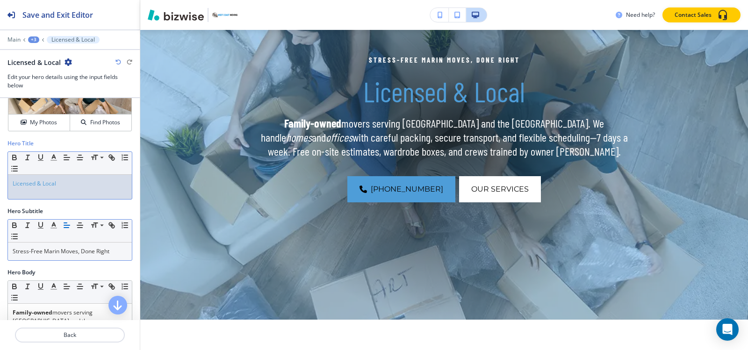
click at [45, 194] on div "Licensed & Local" at bounding box center [70, 187] width 124 height 24
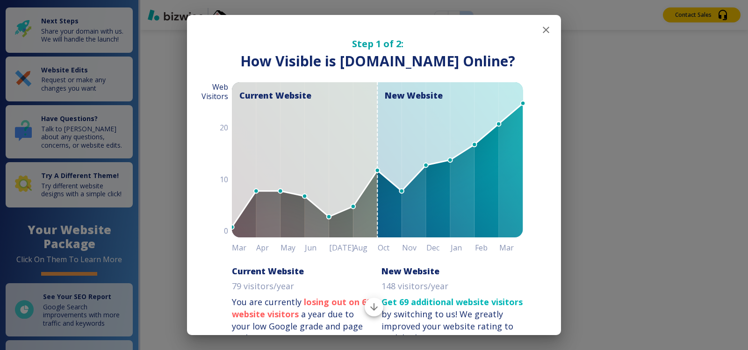
click at [543, 31] on icon "button" at bounding box center [546, 30] width 7 height 7
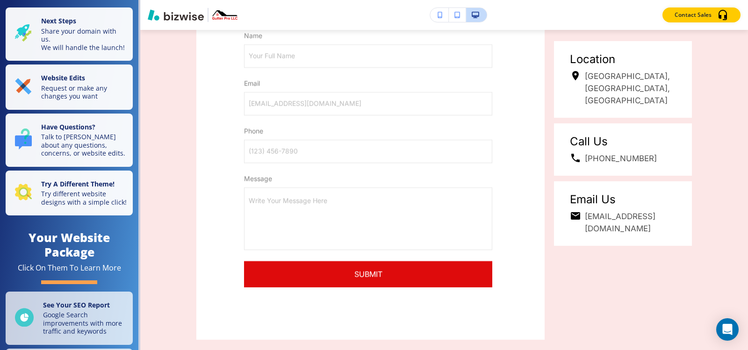
scroll to position [4637, 0]
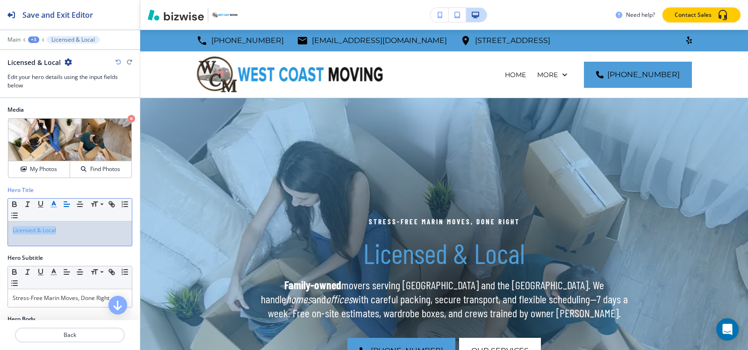
scroll to position [162, 0]
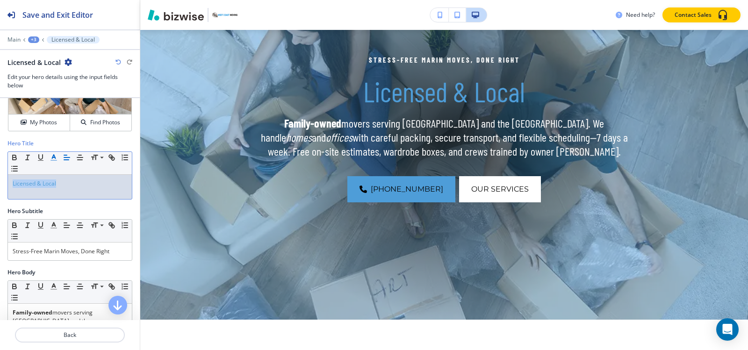
click at [56, 162] on button "button" at bounding box center [53, 157] width 13 height 11
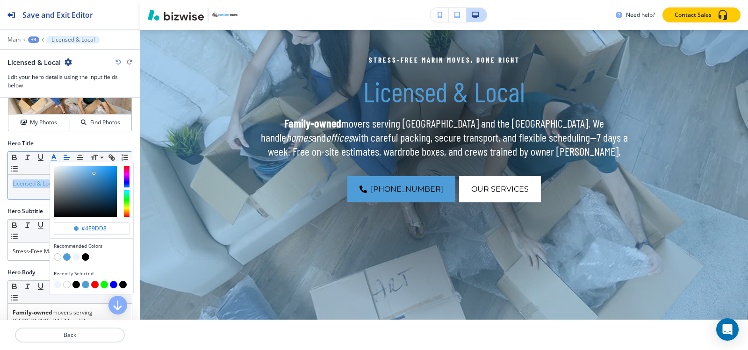
click at [58, 256] on button "button" at bounding box center [57, 256] width 7 height 7
type input "#ffffff"
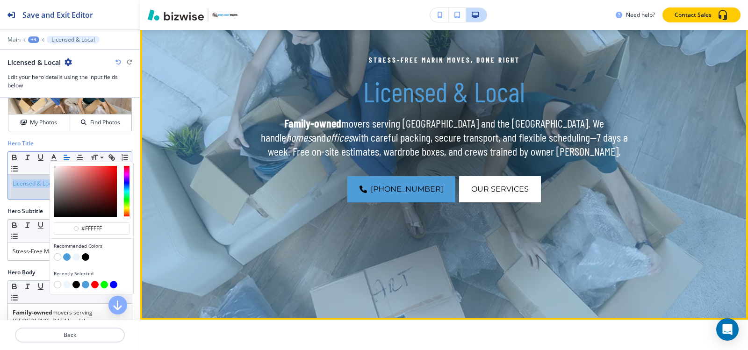
scroll to position [115, 0]
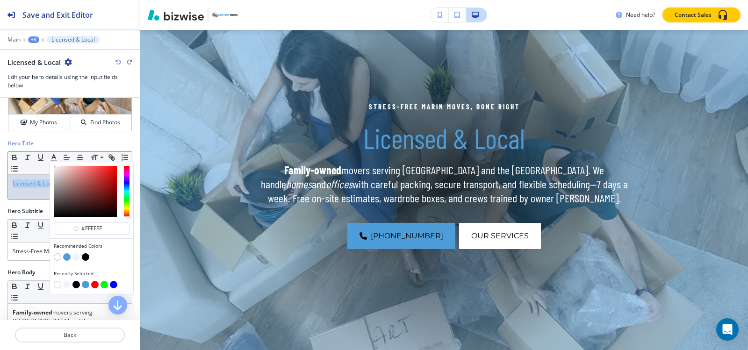
click at [33, 190] on div "Licensed & Local" at bounding box center [70, 187] width 124 height 24
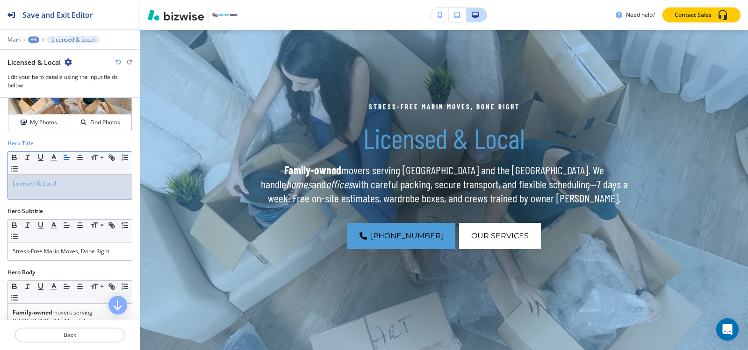
click at [69, 186] on p "Licensed & Local" at bounding box center [70, 183] width 115 height 8
click at [55, 157] on polyline "button" at bounding box center [53, 157] width 3 height 4
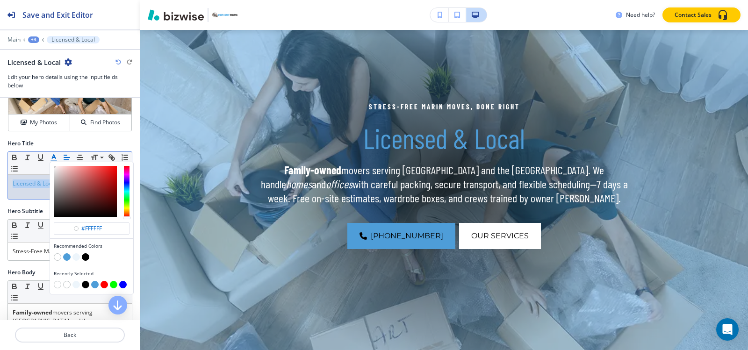
drag, startPoint x: 86, startPoint y: 255, endPoint x: 94, endPoint y: 245, distance: 12.6
click at [86, 255] on button "button" at bounding box center [85, 256] width 7 height 7
type input "#000000"
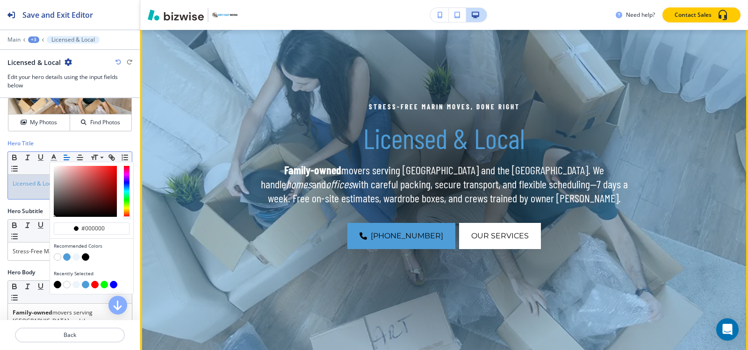
click at [300, 164] on strong "Family-owned" at bounding box center [312, 170] width 57 height 14
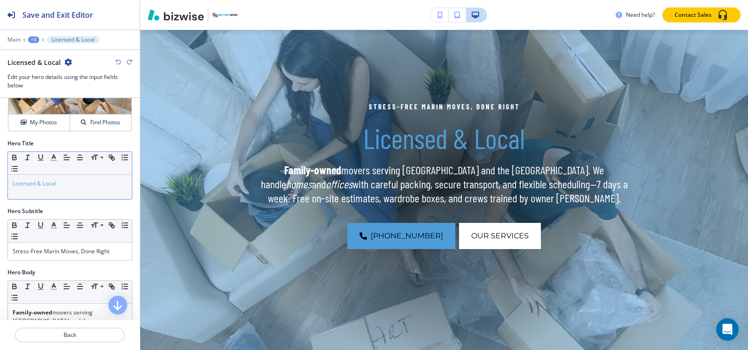
click at [80, 190] on div "Licensed & Local" at bounding box center [70, 187] width 124 height 24
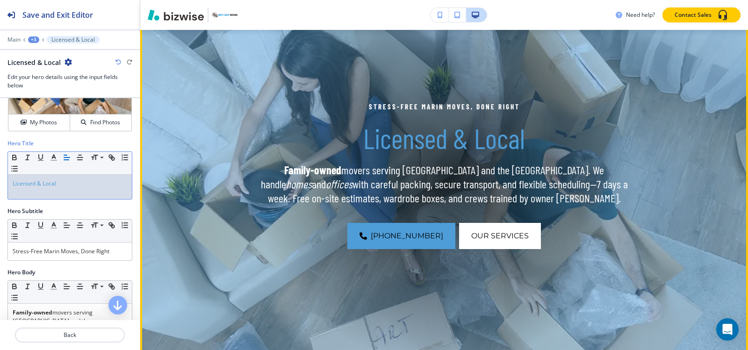
scroll to position [162, 0]
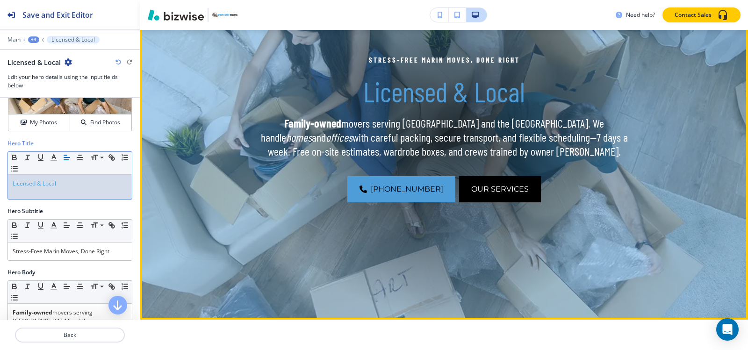
click at [471, 179] on button "Our Services" at bounding box center [500, 189] width 82 height 26
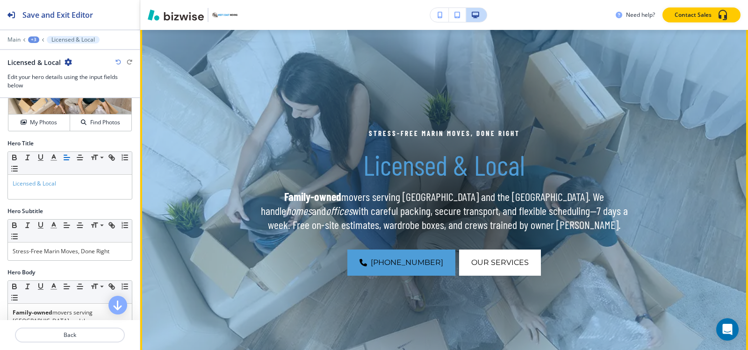
scroll to position [0, 0]
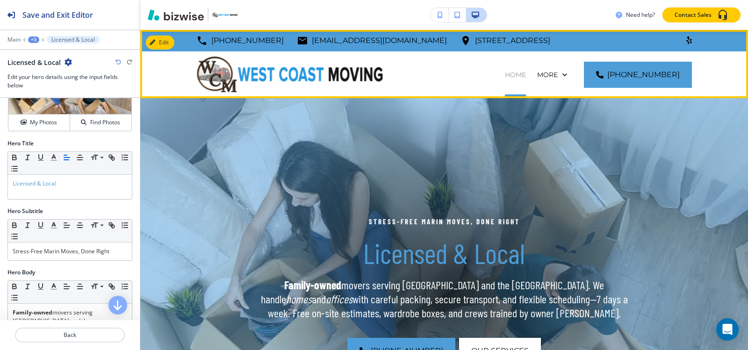
click at [505, 74] on p "HOME" at bounding box center [515, 74] width 21 height 9
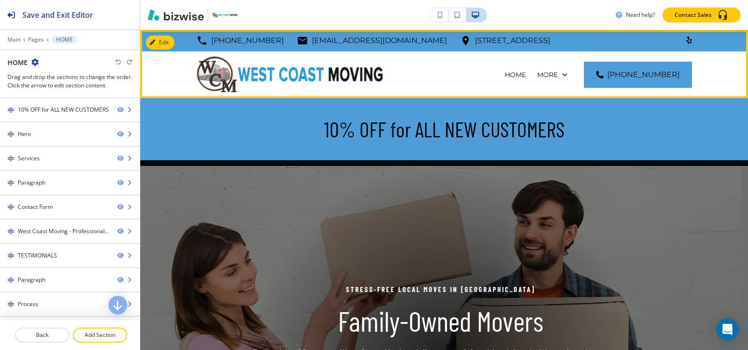
click at [468, 117] on p "OUR MOVING SERVICES" at bounding box center [485, 121] width 80 height 9
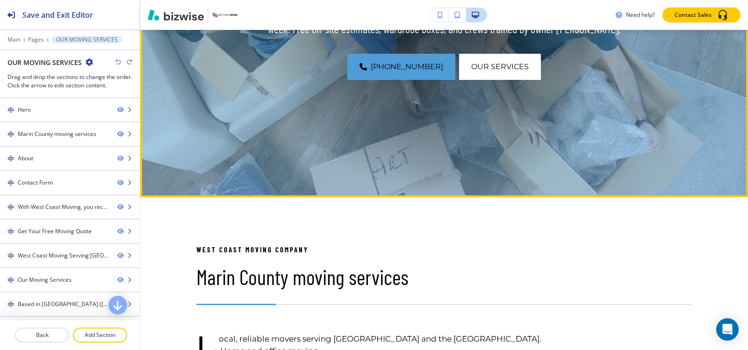
scroll to position [374, 0]
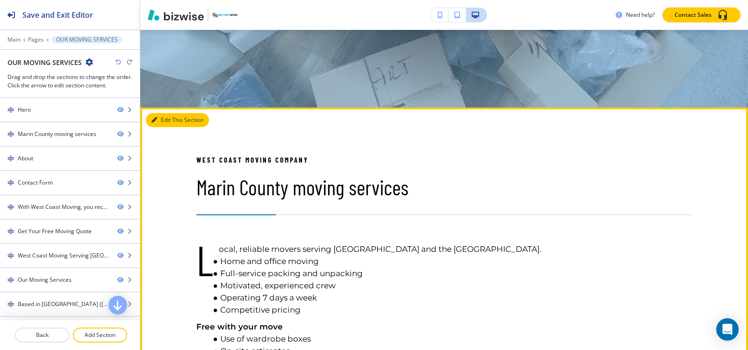
click at [165, 120] on button "Edit This Section" at bounding box center [177, 120] width 63 height 14
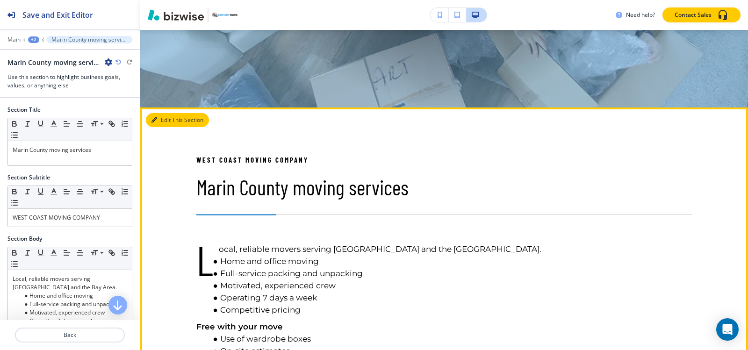
scroll to position [451, 0]
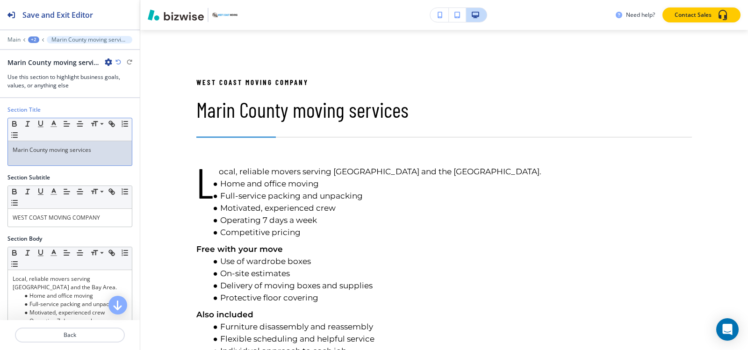
click at [78, 151] on p "Marin County moving services" at bounding box center [70, 150] width 115 height 8
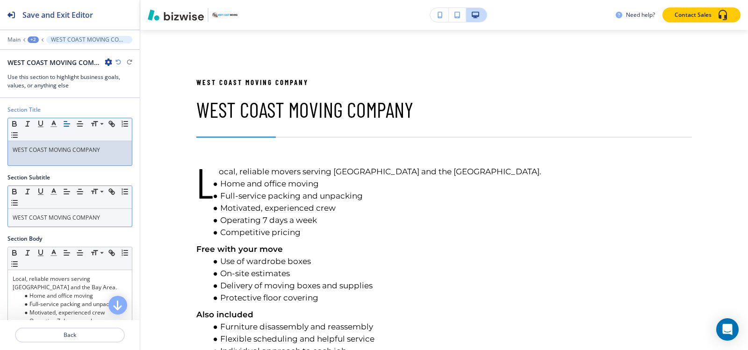
click at [71, 214] on p "WEST COAST MOVING COMPANY" at bounding box center [70, 218] width 115 height 8
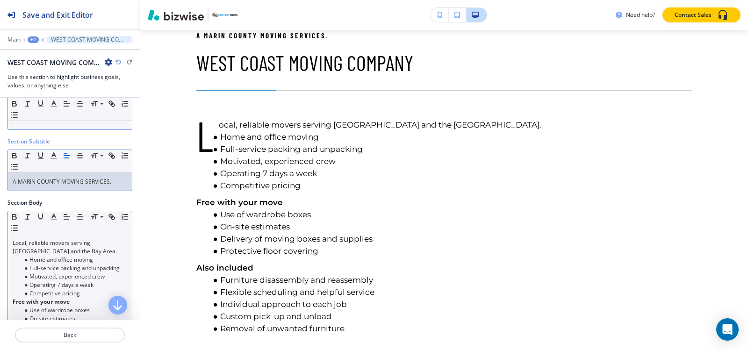
scroll to position [93, 0]
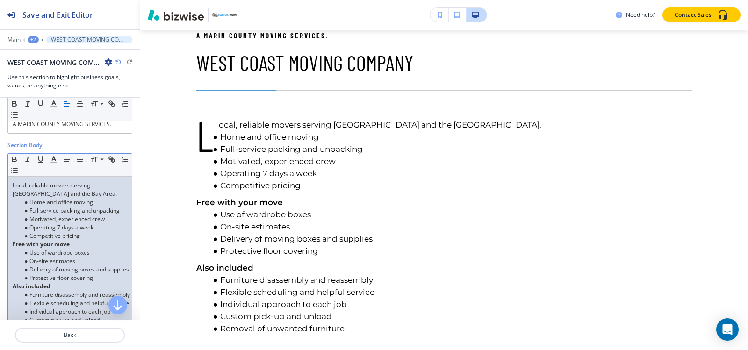
click at [71, 220] on li "Motivated, experienced crew" at bounding box center [74, 219] width 106 height 8
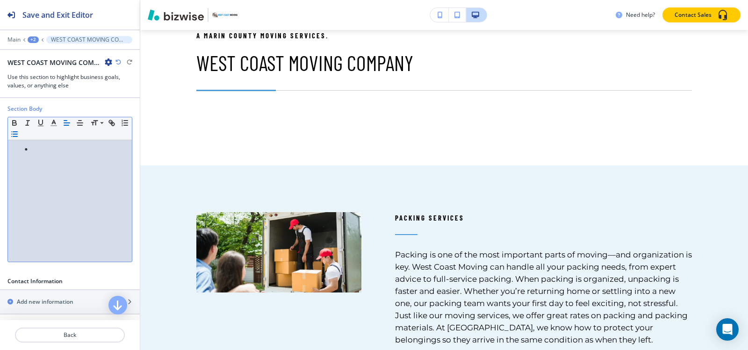
scroll to position [140, 0]
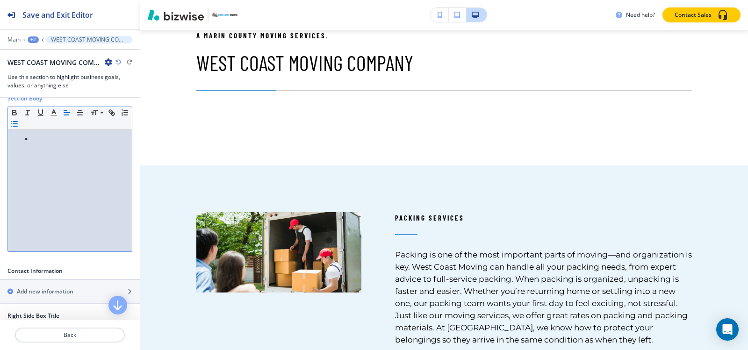
click at [19, 123] on icon "button" at bounding box center [14, 124] width 8 height 8
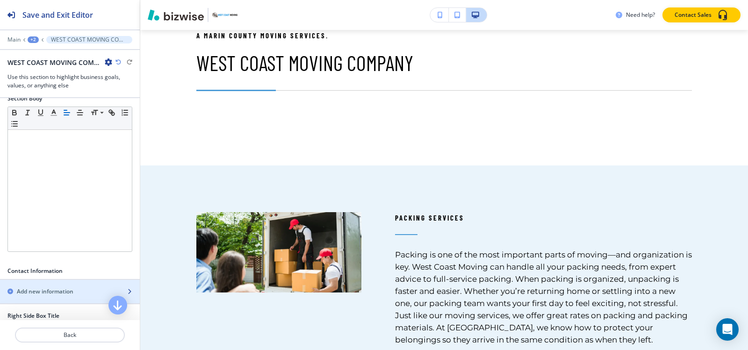
click at [50, 298] on div "button" at bounding box center [70, 299] width 140 height 7
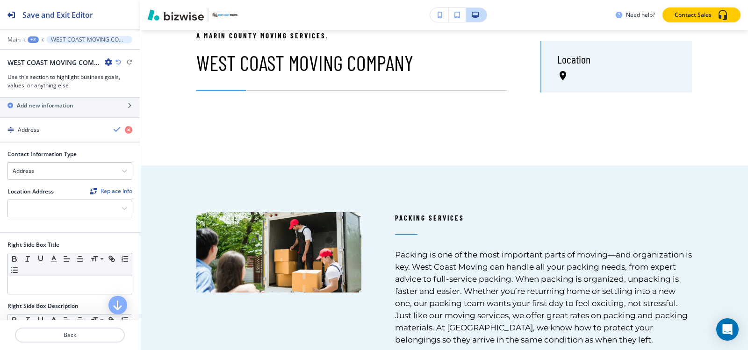
scroll to position [327, 0]
click at [125, 131] on icon "button" at bounding box center [128, 128] width 7 height 7
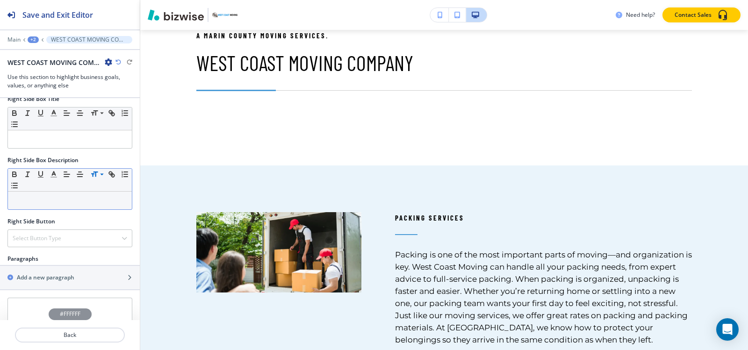
scroll to position [392, 0]
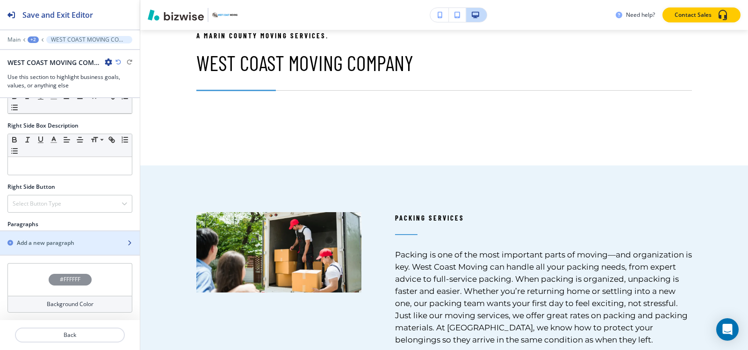
click at [76, 242] on div "Add a new paragraph" at bounding box center [59, 243] width 119 height 8
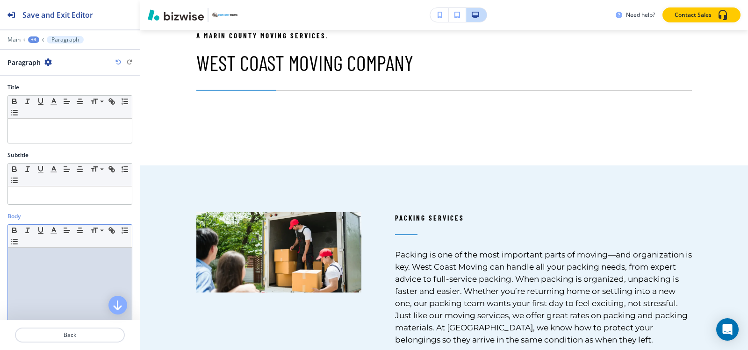
click at [61, 277] on div at bounding box center [70, 309] width 124 height 122
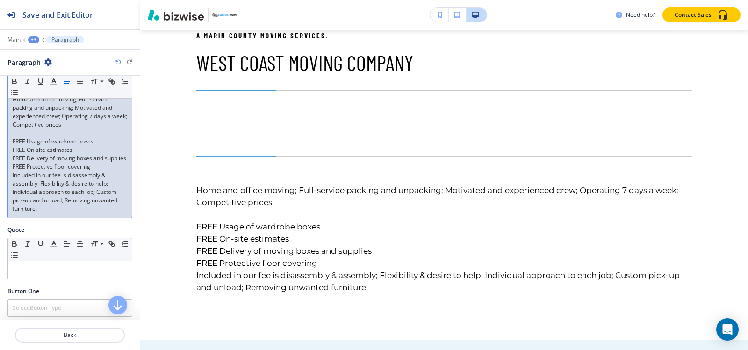
scroll to position [140, 0]
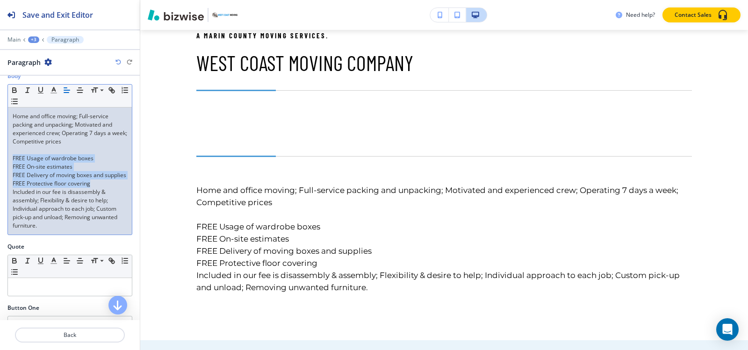
drag, startPoint x: 92, startPoint y: 192, endPoint x: 0, endPoint y: 159, distance: 97.4
click at [0, 159] on div "Body Small Normal Large Huge Home and office moving; Full-service packing and u…" at bounding box center [70, 157] width 140 height 171
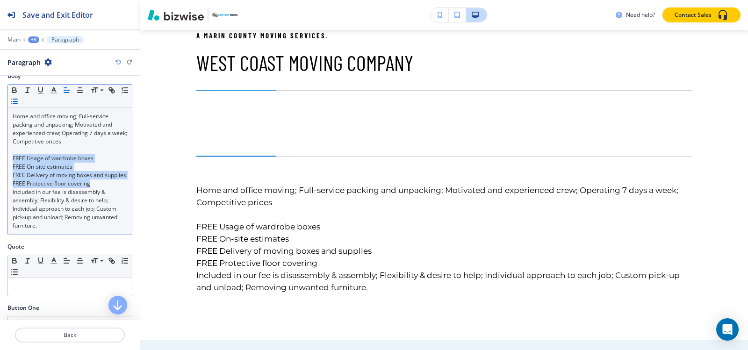
click at [21, 107] on button "button" at bounding box center [14, 101] width 13 height 11
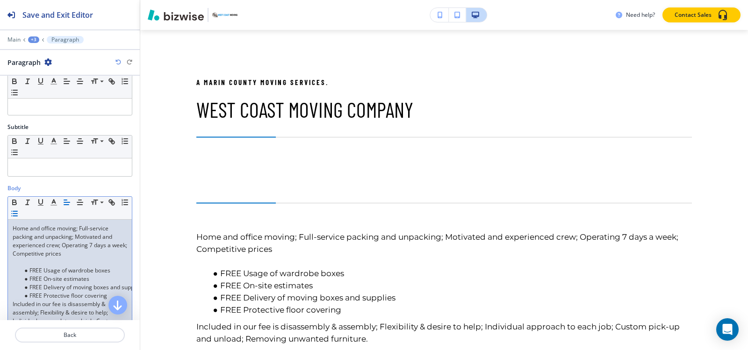
scroll to position [0, 0]
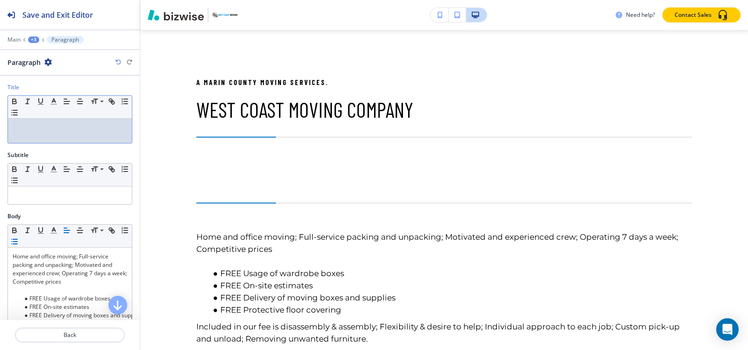
click at [51, 131] on p at bounding box center [70, 127] width 115 height 8
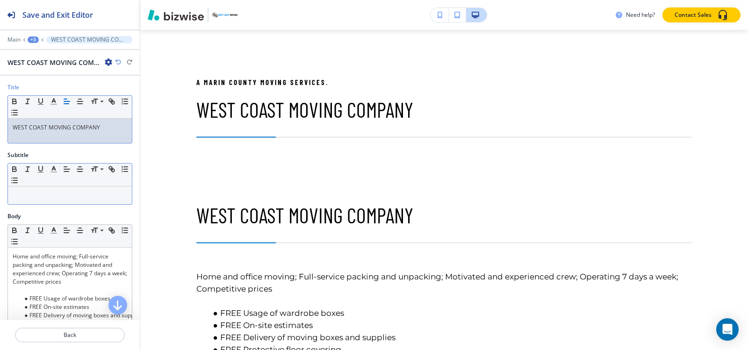
click at [62, 198] on p at bounding box center [70, 195] width 115 height 8
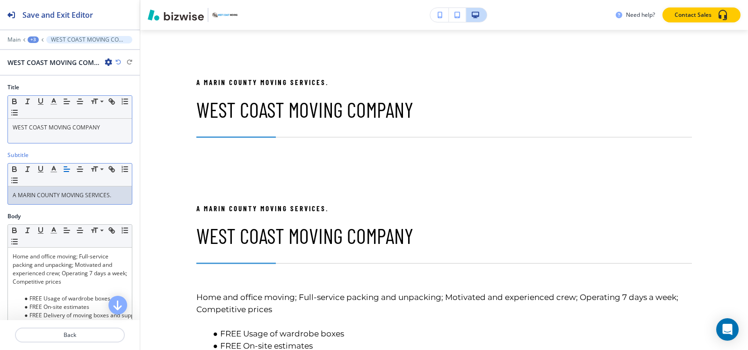
click at [33, 39] on div "+3" at bounding box center [33, 39] width 11 height 7
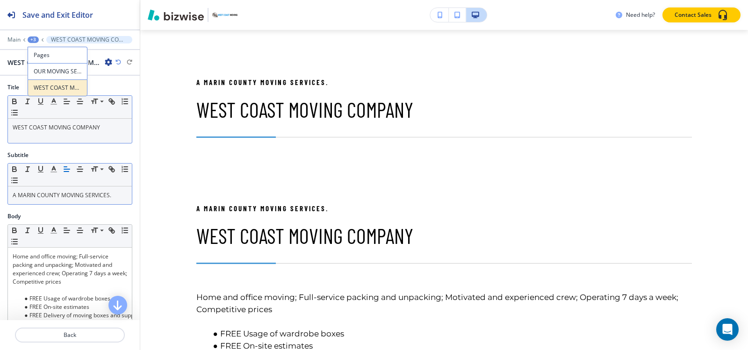
click at [59, 86] on p "WEST COAST MOVING COMPANY" at bounding box center [58, 88] width 48 height 8
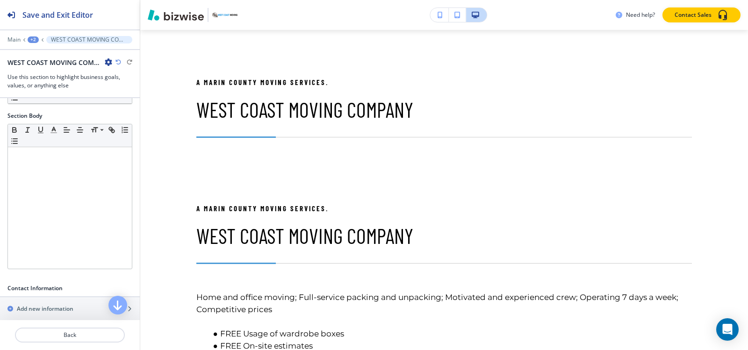
scroll to position [47, 0]
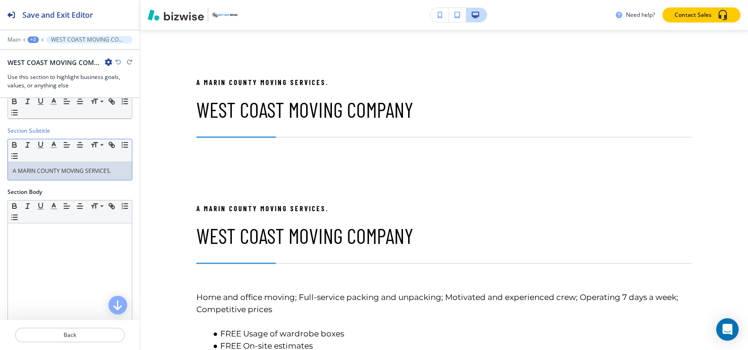
click at [87, 170] on p "A MARIN COUNTY MOVING SERVICES." at bounding box center [70, 171] width 115 height 8
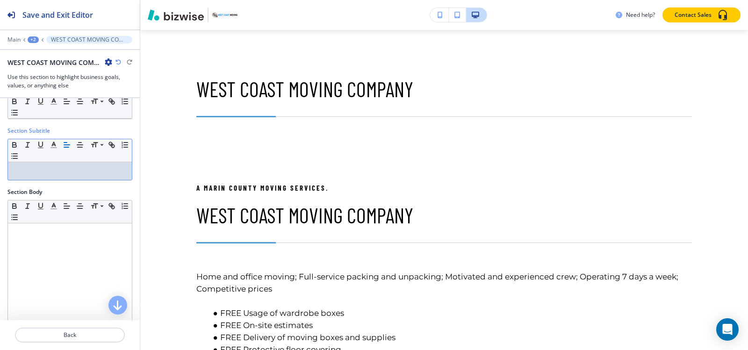
scroll to position [0, 0]
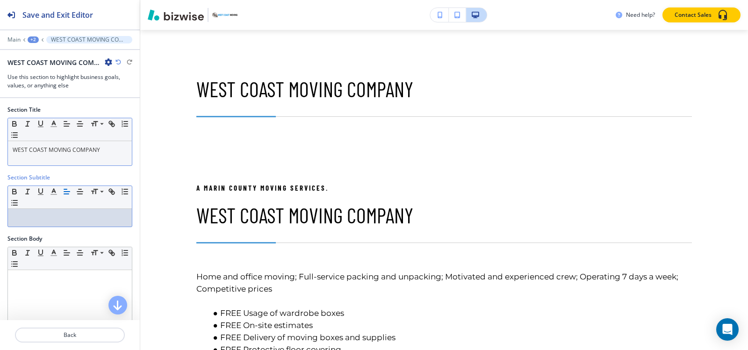
click at [88, 146] on p "WEST COAST MOVING COMPANY" at bounding box center [70, 150] width 115 height 8
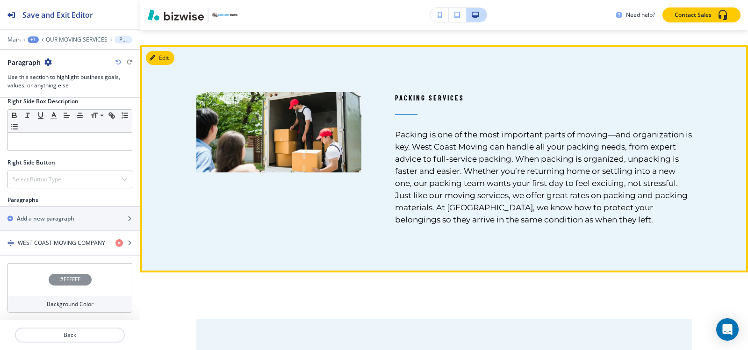
scroll to position [638, 0]
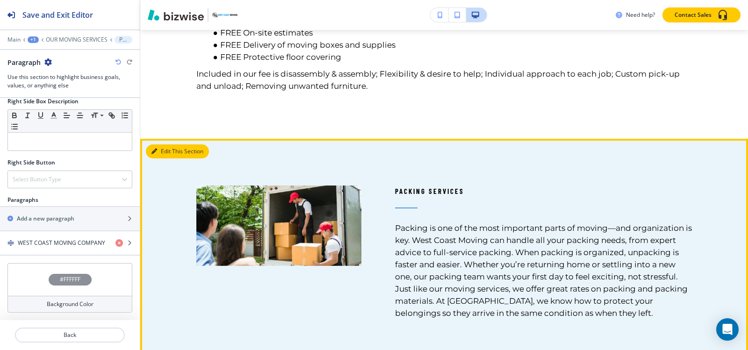
click at [165, 158] on button "Edit This Section" at bounding box center [177, 151] width 63 height 14
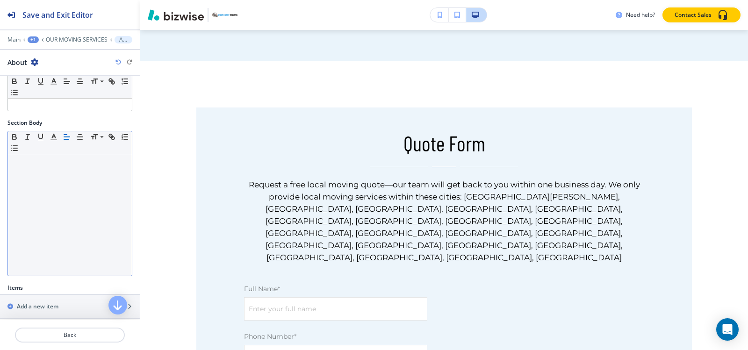
scroll to position [0, 0]
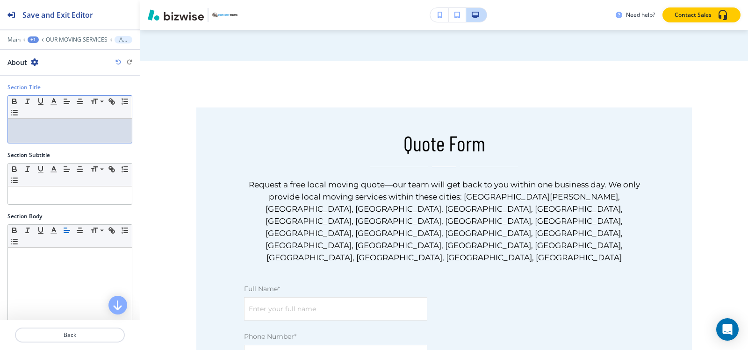
click at [61, 134] on div at bounding box center [70, 131] width 124 height 24
paste div
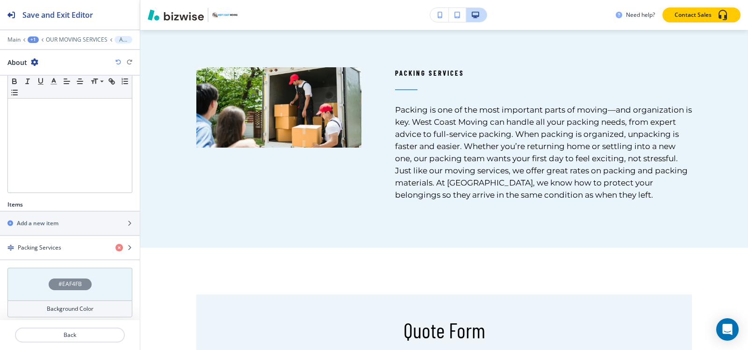
scroll to position [181, 0]
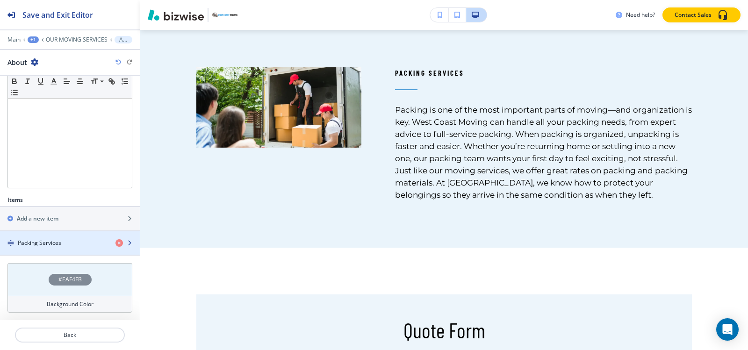
click at [51, 249] on div "button" at bounding box center [70, 250] width 140 height 7
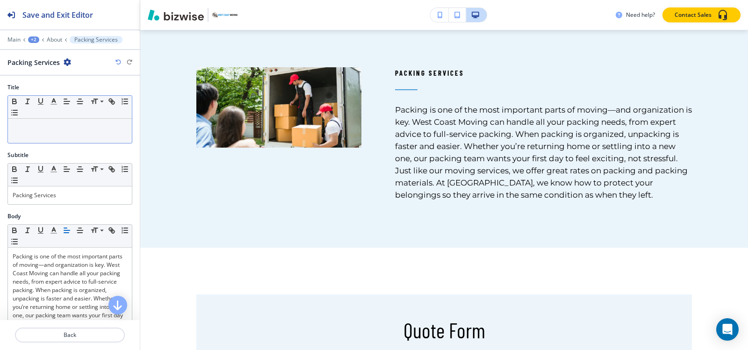
click at [53, 129] on p at bounding box center [70, 127] width 115 height 8
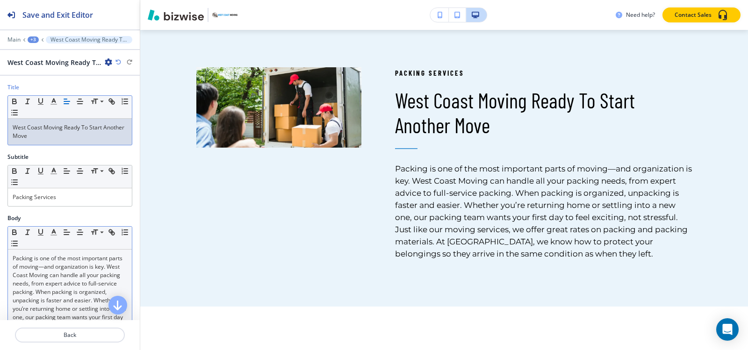
click at [52, 271] on p "Packing is one of the most important parts of moving—and organization is key. W…" at bounding box center [70, 292] width 115 height 76
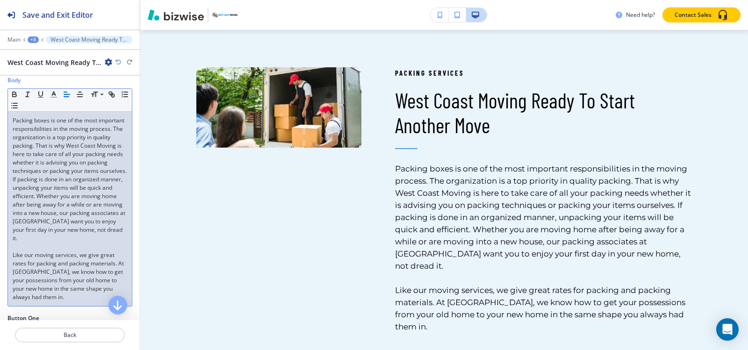
scroll to position [327, 0]
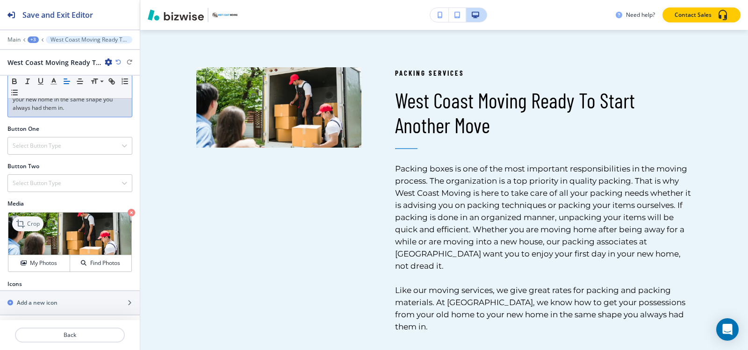
click at [38, 225] on div "Crop" at bounding box center [27, 223] width 31 height 15
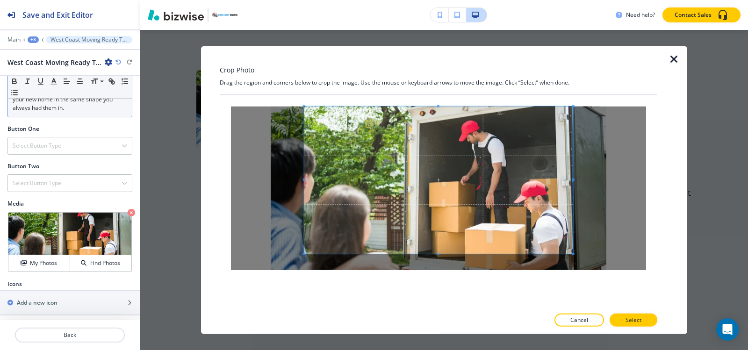
click at [437, 91] on div "Crop Photo Drag the region and corners below to crop the image. Use the mouse o…" at bounding box center [438, 190] width 437 height 288
click at [439, 331] on div "Crop Photo Drag the region and corners below to crop the image. Use the mouse o…" at bounding box center [438, 190] width 437 height 288
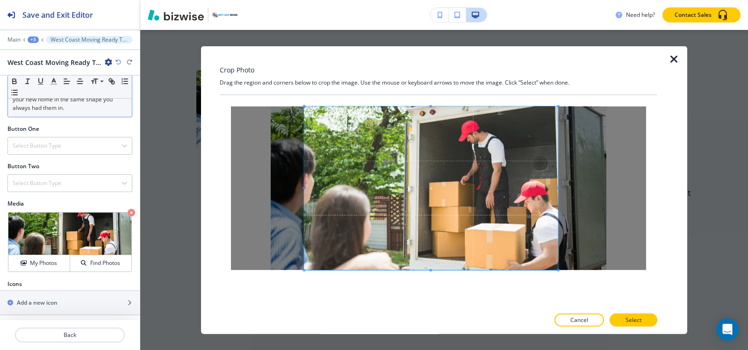
click at [558, 189] on div at bounding box center [431, 188] width 254 height 164
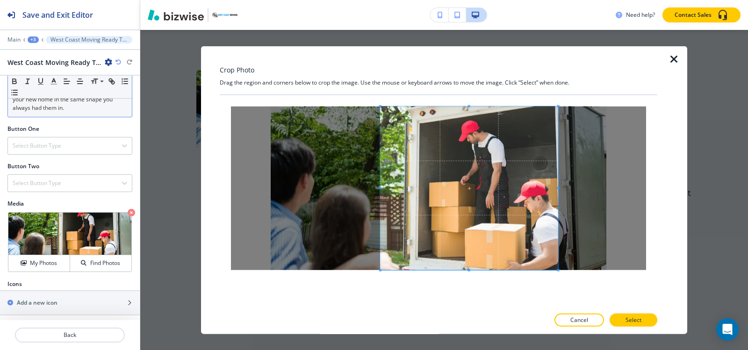
click at [380, 187] on span at bounding box center [380, 187] width 2 height 2
click at [634, 324] on p "Select" at bounding box center [633, 320] width 16 height 8
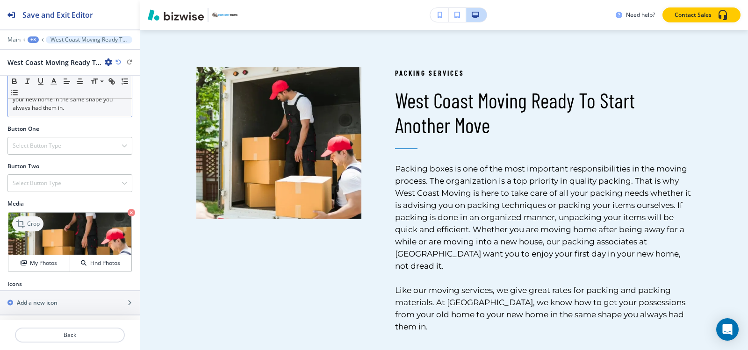
click at [22, 229] on icon at bounding box center [21, 223] width 11 height 11
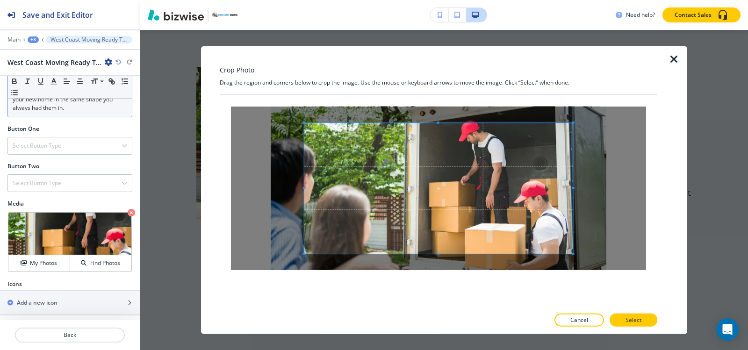
click at [437, 86] on div "Crop Photo Drag the region and corners below to crop the image. Use the mouse o…" at bounding box center [438, 190] width 437 height 288
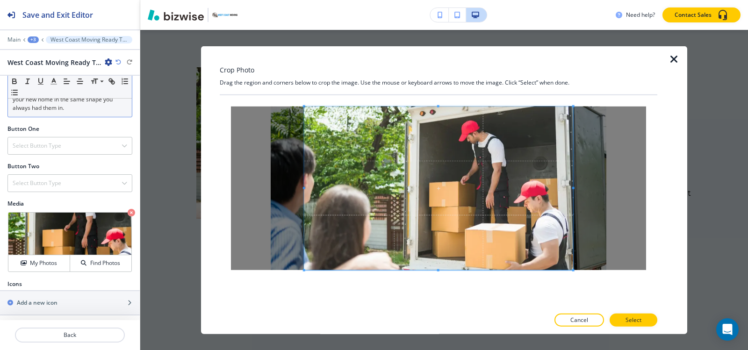
click at [443, 305] on div at bounding box center [438, 201] width 437 height 213
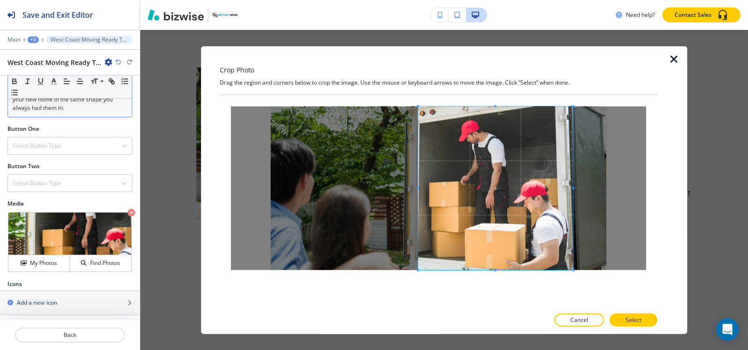
click at [420, 193] on div at bounding box center [495, 188] width 155 height 164
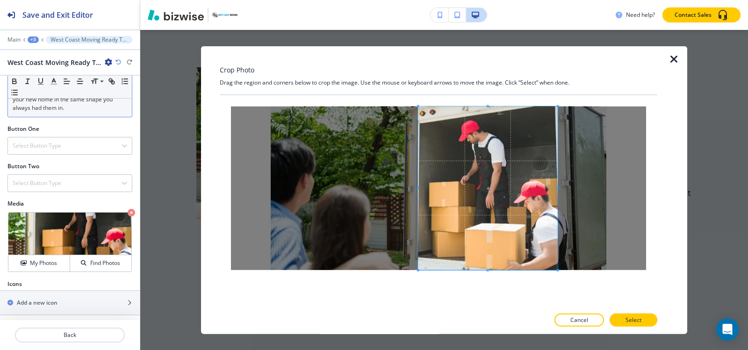
click at [557, 188] on span at bounding box center [557, 187] width 2 height 2
click at [645, 322] on button "Select" at bounding box center [633, 320] width 48 height 13
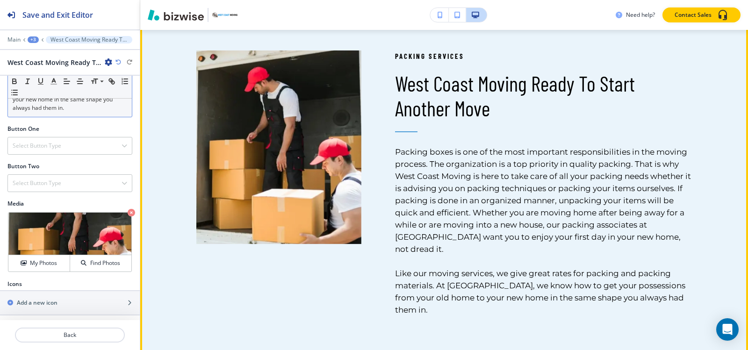
scroll to position [757, 0]
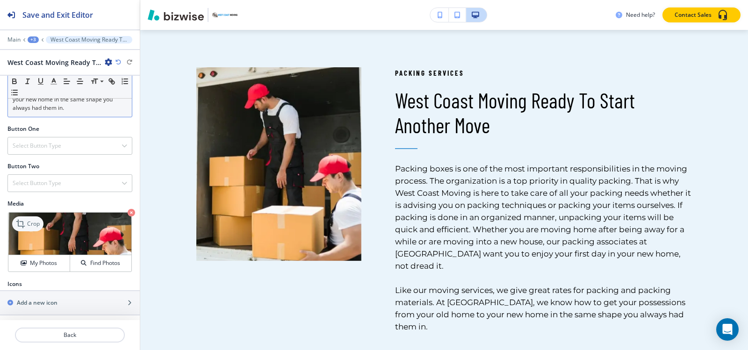
click at [18, 228] on icon at bounding box center [20, 224] width 8 height 8
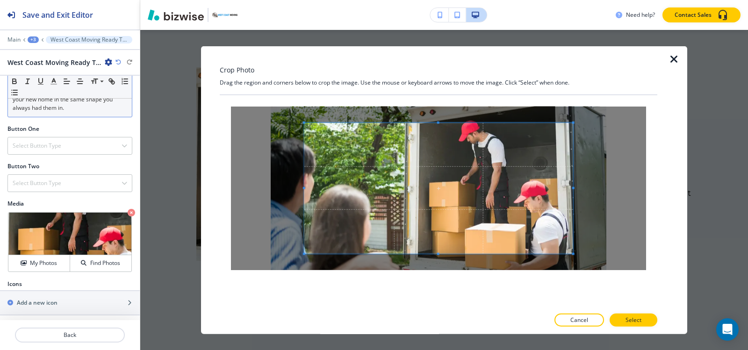
click at [425, 51] on div "Crop Photo Drag the region and corners below to crop the image. Use the mouse o…" at bounding box center [438, 190] width 437 height 288
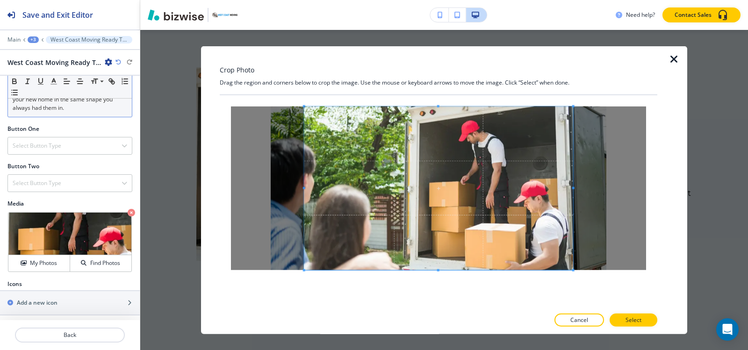
click at [453, 312] on div "Crop Photo Drag the region and corners below to crop the image. Use the mouse o…" at bounding box center [438, 190] width 437 height 288
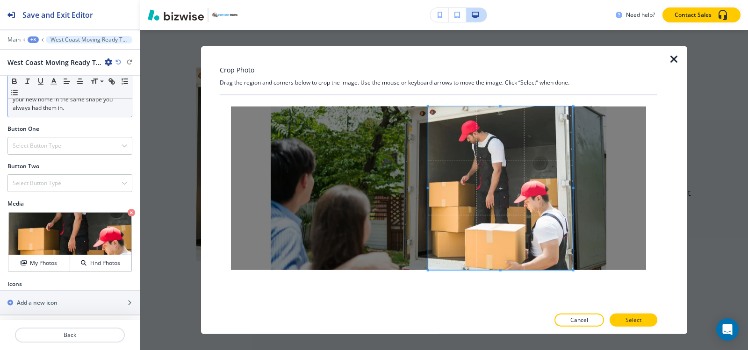
click at [433, 188] on div at bounding box center [500, 188] width 145 height 164
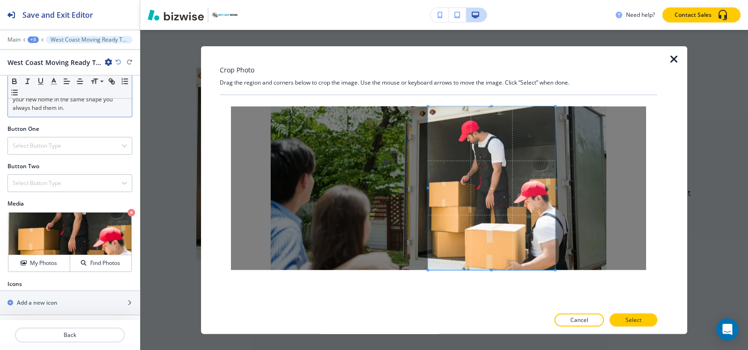
click at [555, 191] on div at bounding box center [491, 188] width 127 height 164
click at [623, 321] on button "Select" at bounding box center [633, 320] width 48 height 13
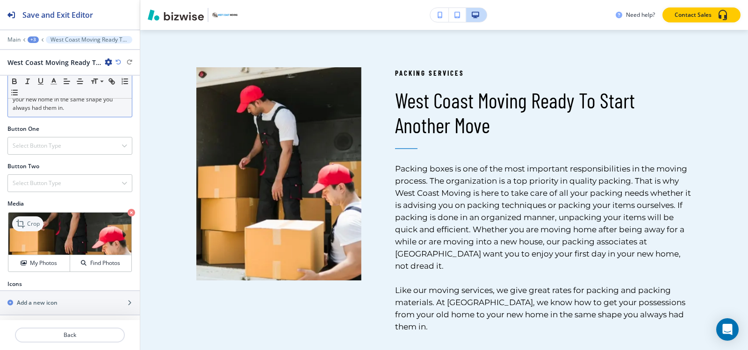
click at [22, 228] on icon at bounding box center [20, 224] width 8 height 8
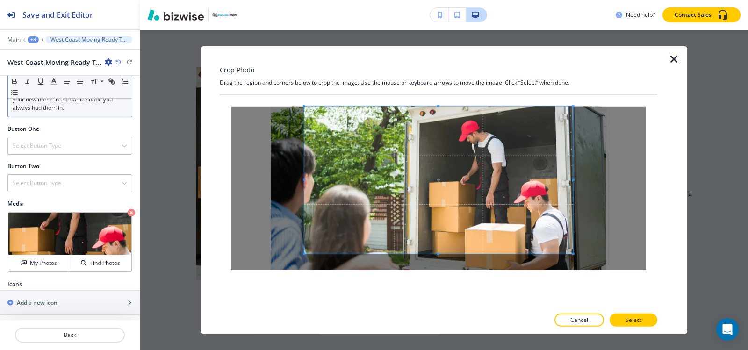
click at [439, 65] on div "Crop Photo Drag the region and corners below to crop the image. Use the mouse o…" at bounding box center [438, 190] width 437 height 288
click at [438, 299] on div at bounding box center [438, 201] width 437 height 213
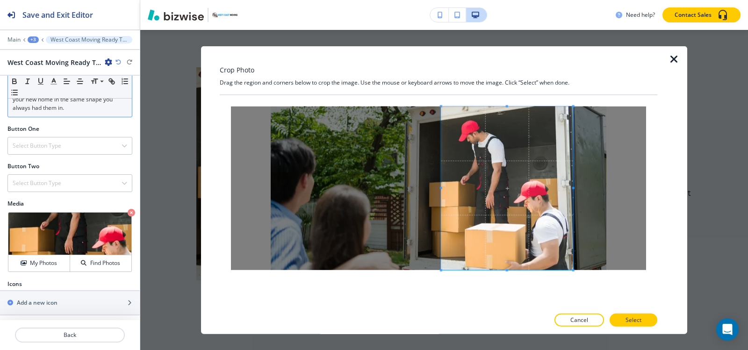
click at [441, 188] on span at bounding box center [441, 187] width 2 height 2
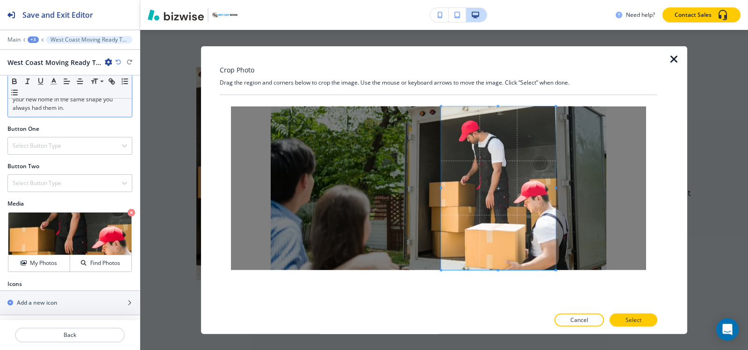
click at [556, 188] on span at bounding box center [555, 187] width 2 height 2
click at [631, 318] on p "Select" at bounding box center [633, 320] width 16 height 8
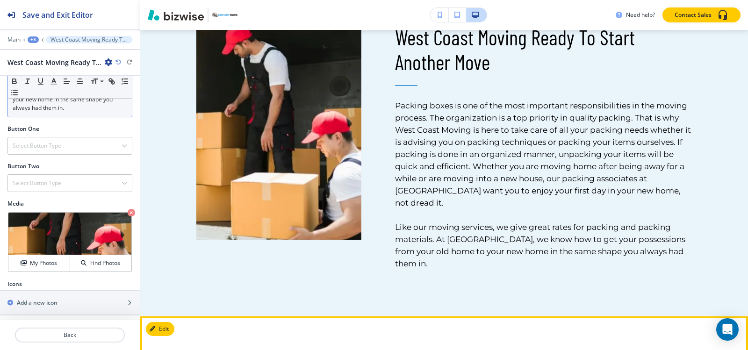
scroll to position [803, 0]
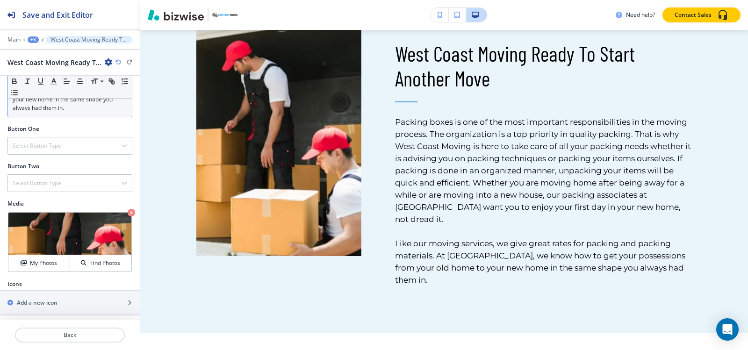
drag, startPoint x: 29, startPoint y: 229, endPoint x: 137, endPoint y: 209, distance: 110.4
click at [0, 0] on p "Crop" at bounding box center [0, 0] width 0 height 0
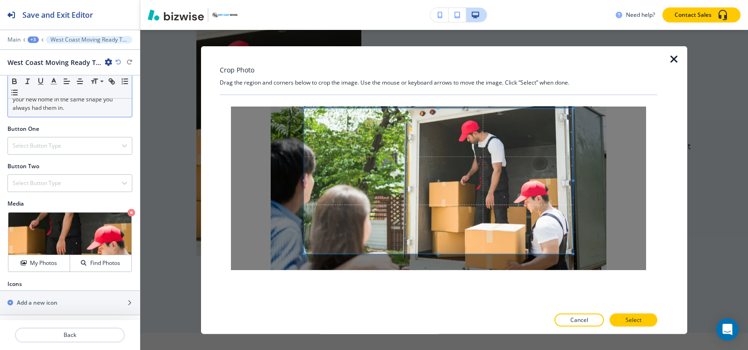
click at [431, 79] on div "Crop Photo Drag the region and corners below to crop the image. Use the mouse o…" at bounding box center [438, 190] width 437 height 288
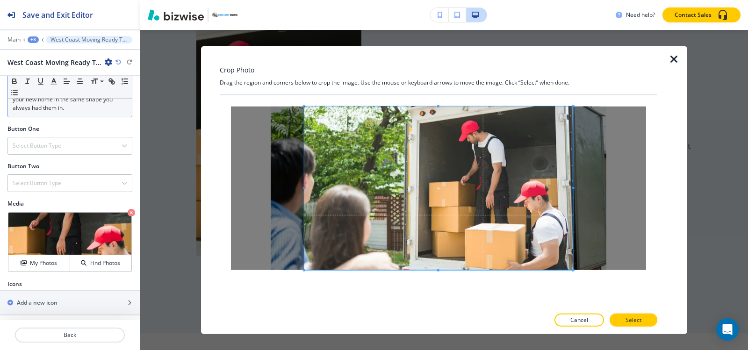
click at [438, 297] on div at bounding box center [438, 201] width 437 height 213
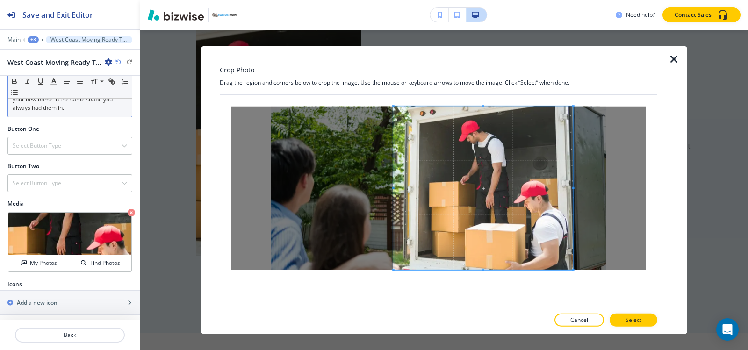
click at [481, 192] on div at bounding box center [483, 188] width 179 height 164
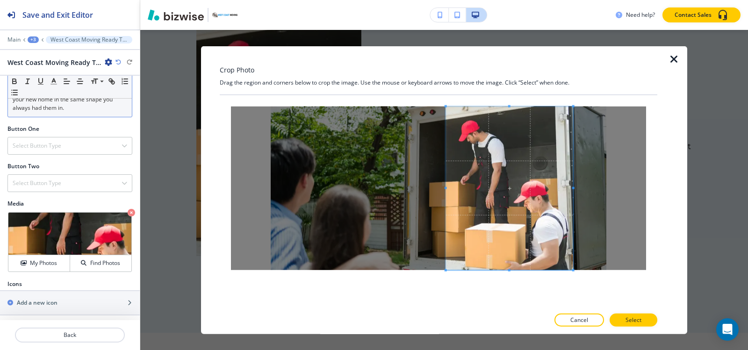
click at [445, 188] on span at bounding box center [445, 187] width 2 height 2
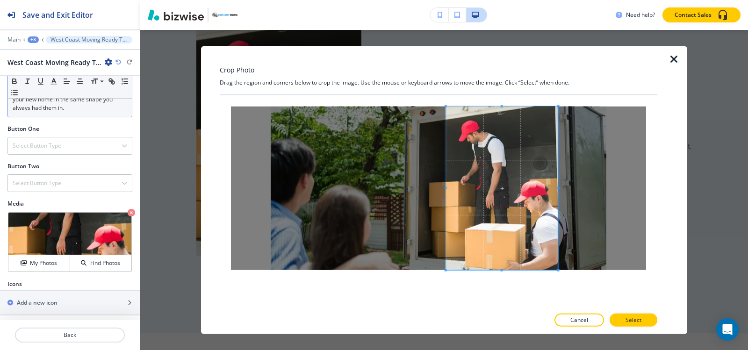
click at [558, 189] on div at bounding box center [502, 188] width 112 height 164
click at [632, 325] on button "Select" at bounding box center [633, 320] width 48 height 13
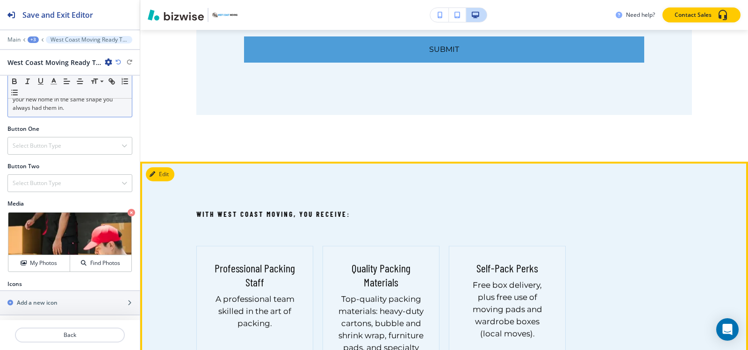
scroll to position [1785, 0]
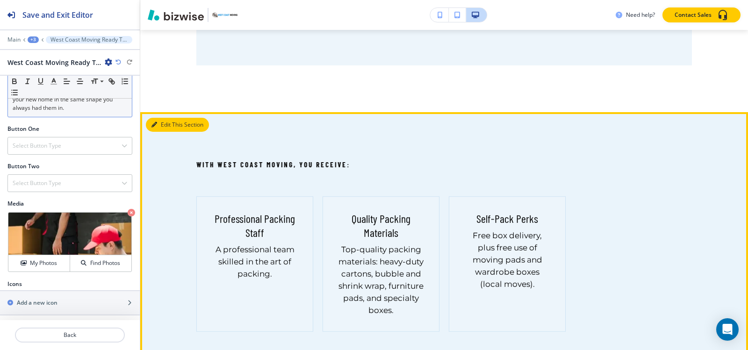
click at [154, 122] on icon "button" at bounding box center [154, 125] width 6 height 6
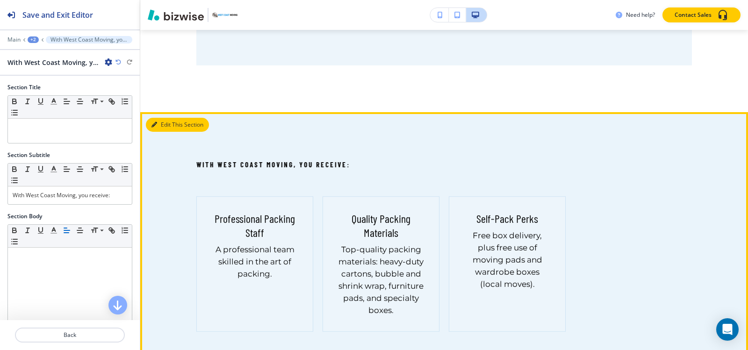
scroll to position [1818, 0]
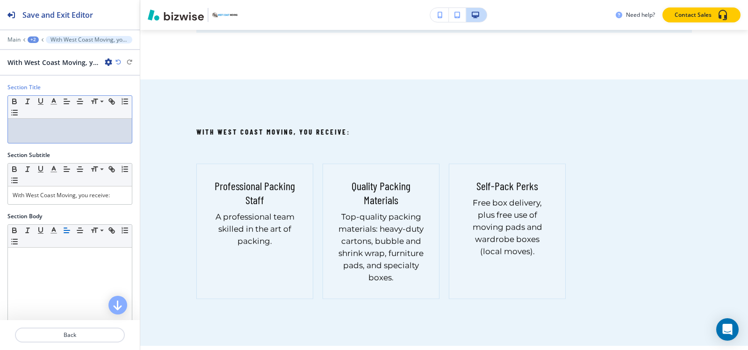
click at [79, 130] on p at bounding box center [70, 127] width 115 height 8
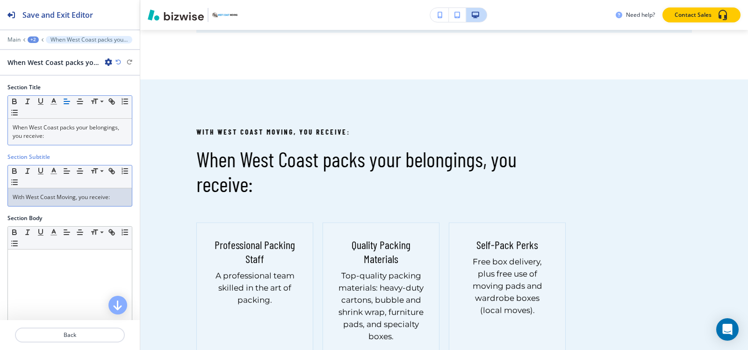
click at [87, 200] on p "With West Coast Moving, you receive:" at bounding box center [70, 197] width 115 height 8
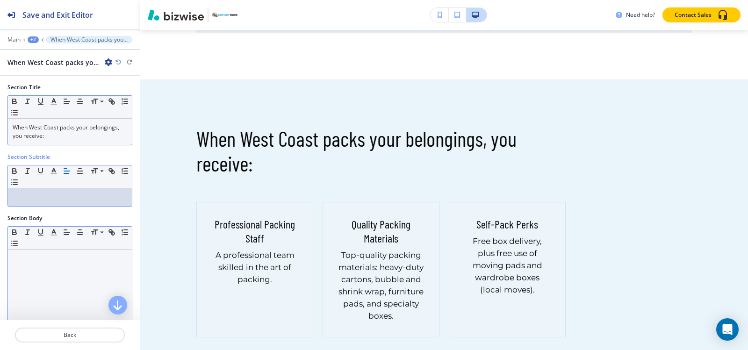
scroll to position [93, 0]
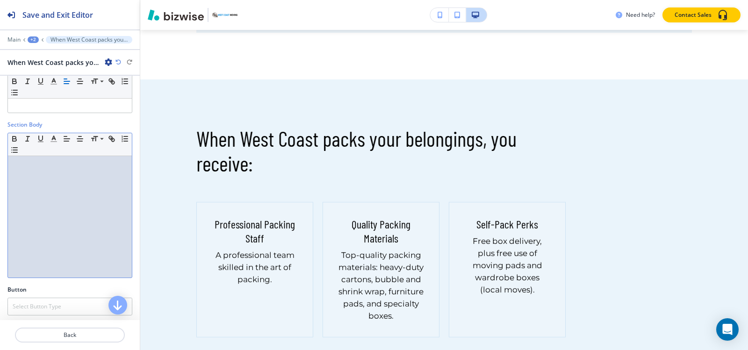
click at [47, 202] on div at bounding box center [70, 217] width 124 height 122
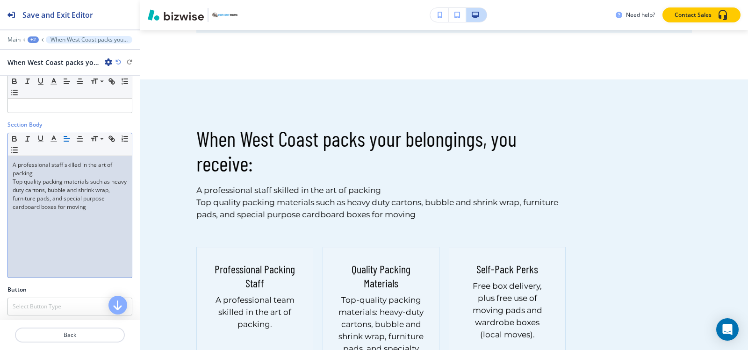
scroll to position [0, 0]
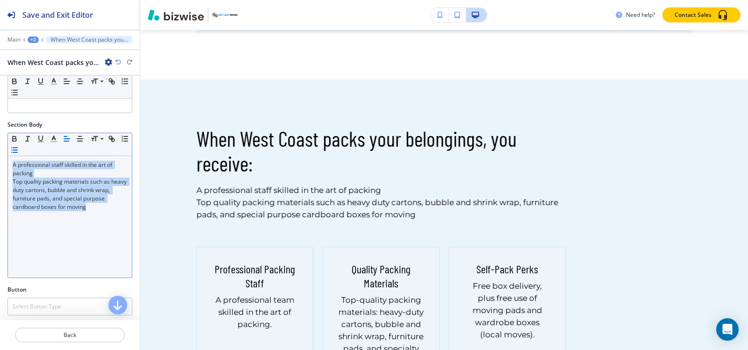
click at [17, 150] on line "button" at bounding box center [15, 150] width 4 height 0
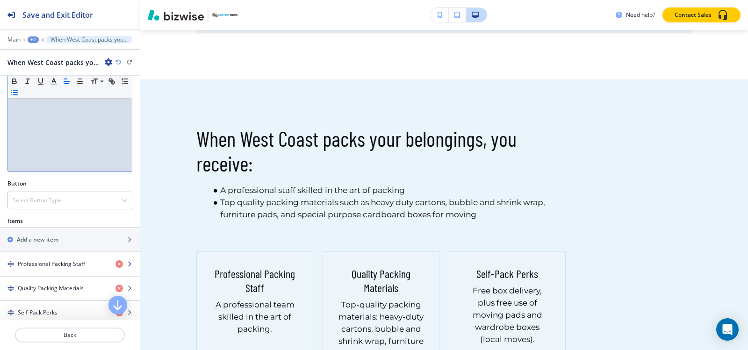
scroll to position [269, 0]
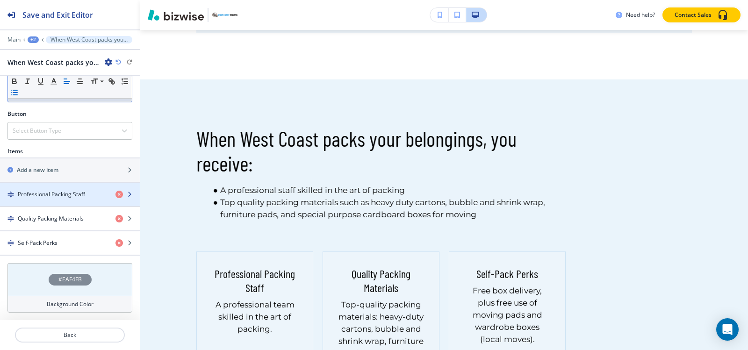
click at [49, 191] on h4 "Professional Packing Staff" at bounding box center [51, 194] width 67 height 8
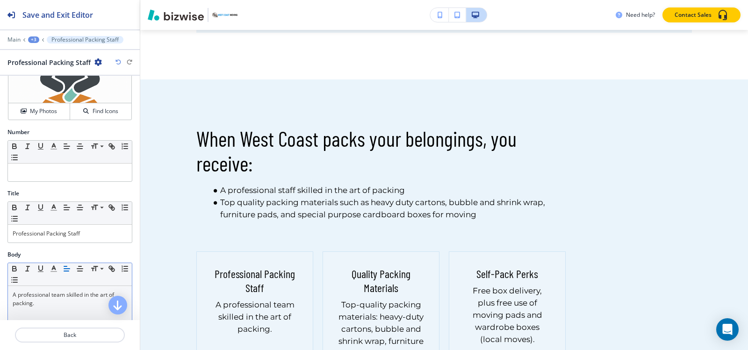
scroll to position [140, 0]
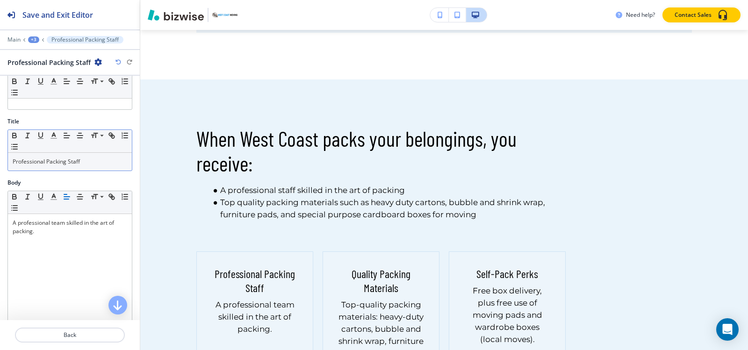
click at [79, 166] on div "Professional Packing Staff" at bounding box center [70, 162] width 124 height 18
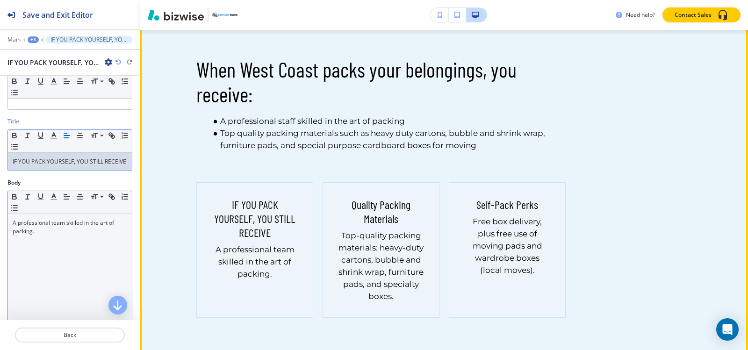
scroll to position [1911, 0]
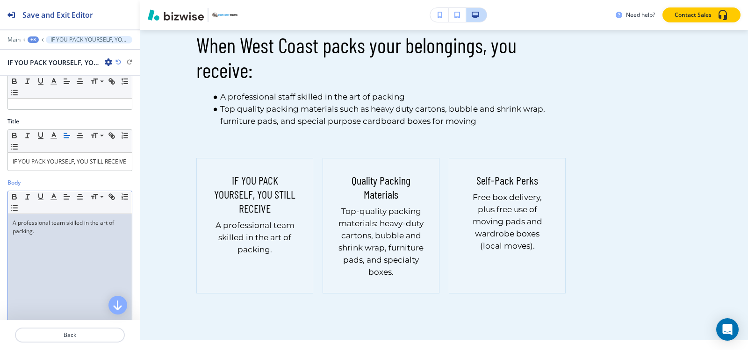
click at [79, 230] on p "A professional team skilled in the art of packing." at bounding box center [70, 227] width 115 height 17
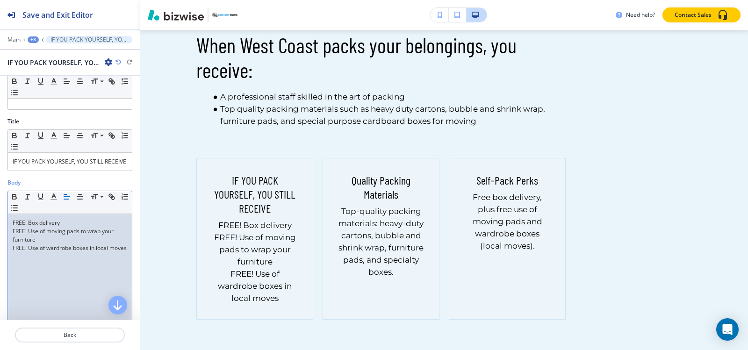
scroll to position [0, 0]
click at [19, 212] on icon "button" at bounding box center [14, 208] width 8 height 8
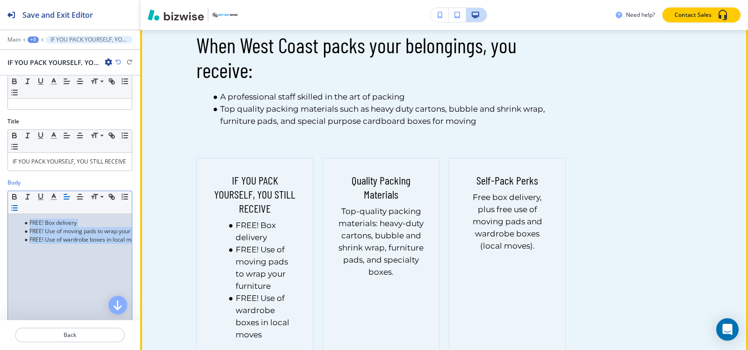
scroll to position [1724, 0]
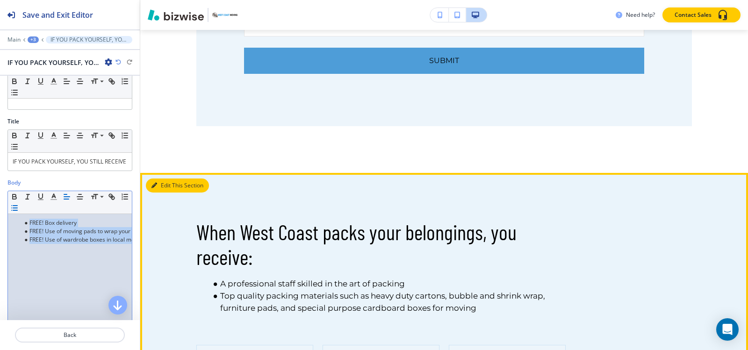
click at [149, 179] on button "Edit This Section" at bounding box center [177, 186] width 63 height 14
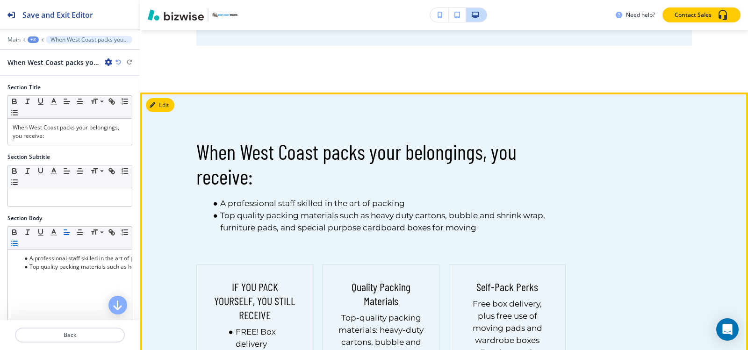
scroll to position [1818, 0]
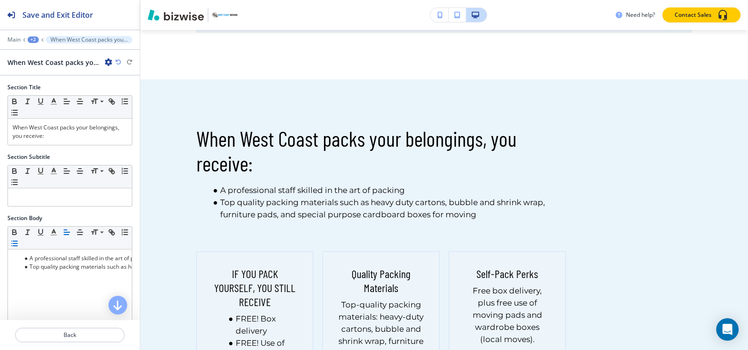
click at [109, 61] on icon "button" at bounding box center [108, 61] width 7 height 7
click at [116, 113] on p "Delete Section" at bounding box center [135, 111] width 48 height 8
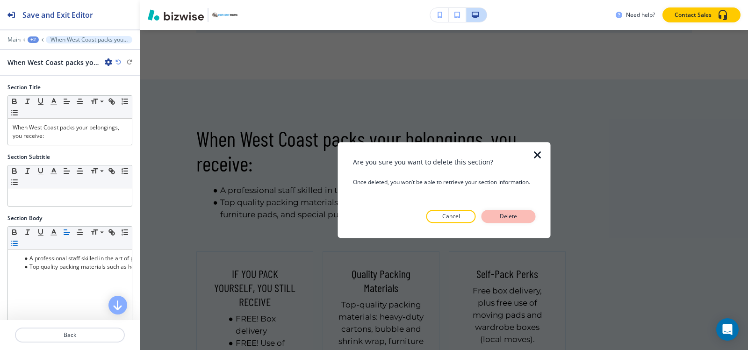
click at [495, 214] on button "Delete" at bounding box center [508, 216] width 54 height 13
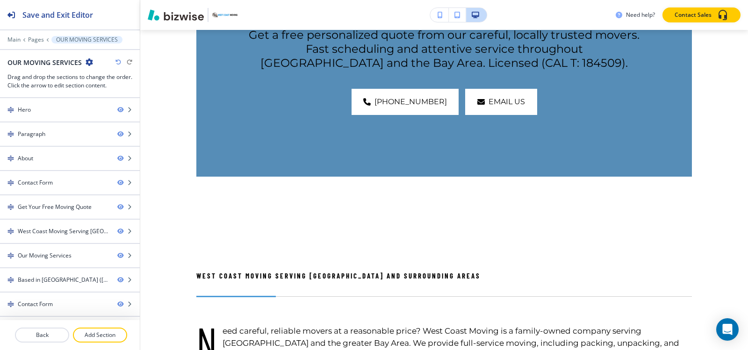
scroll to position [2051, 0]
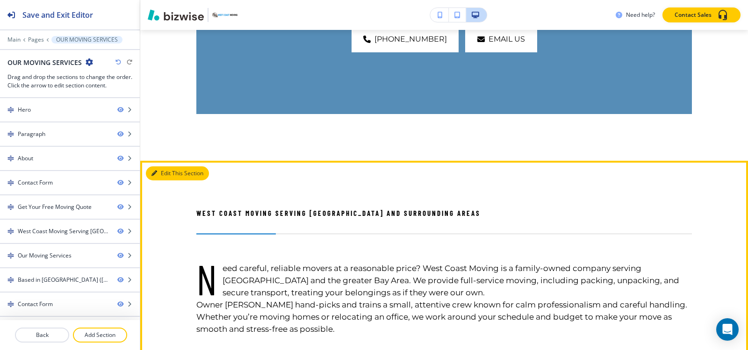
click at [169, 166] on button "Edit This Section" at bounding box center [177, 173] width 63 height 14
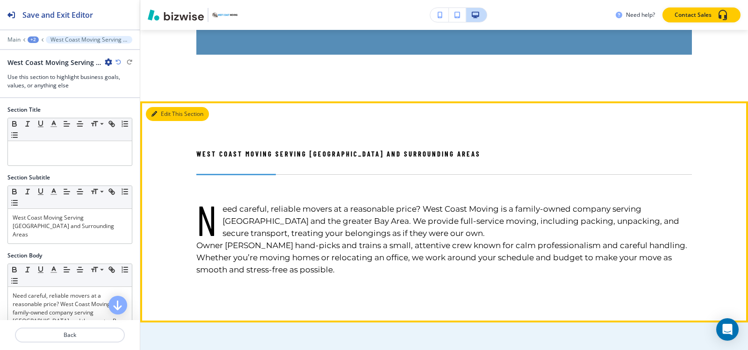
scroll to position [2133, 0]
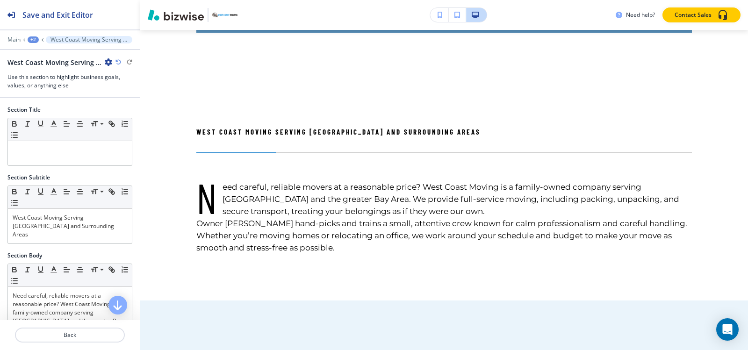
click at [110, 62] on icon "button" at bounding box center [108, 61] width 7 height 7
click at [135, 111] on p "Delete Section" at bounding box center [135, 111] width 48 height 8
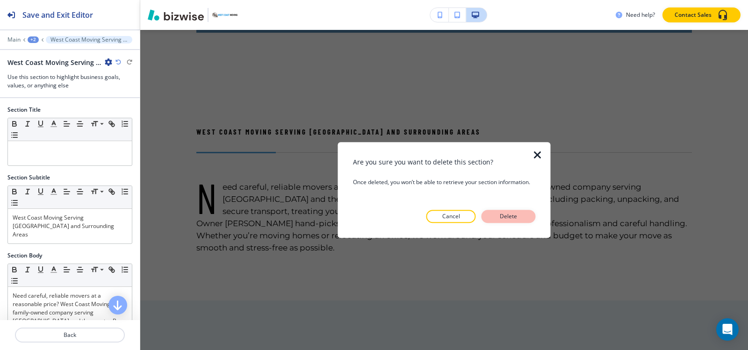
click at [518, 214] on p "Delete" at bounding box center [508, 216] width 22 height 8
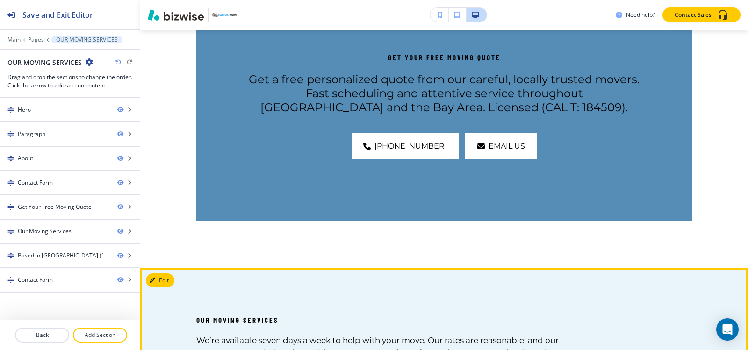
scroll to position [2052, 0]
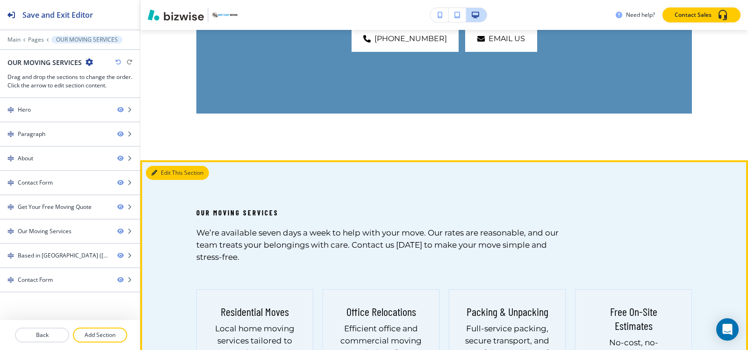
click at [163, 166] on button "Edit This Section" at bounding box center [177, 173] width 63 height 14
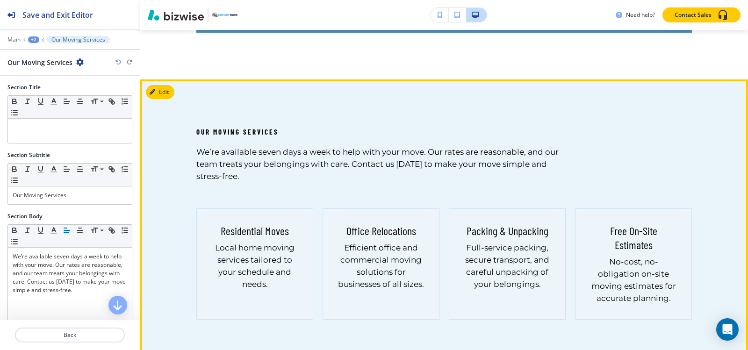
scroll to position [2251, 0]
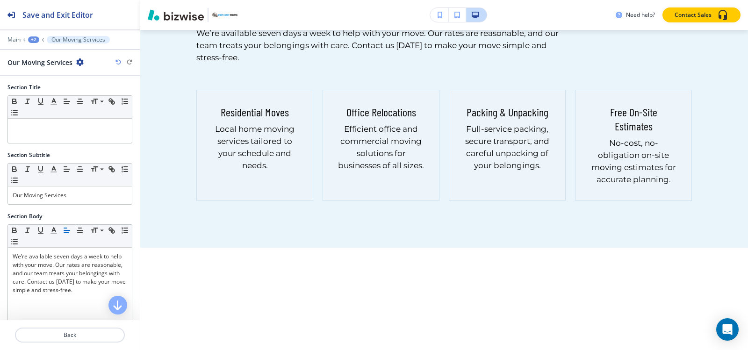
click at [76, 64] on icon "button" at bounding box center [79, 61] width 7 height 7
click at [89, 108] on p "Delete Section" at bounding box center [106, 111] width 48 height 8
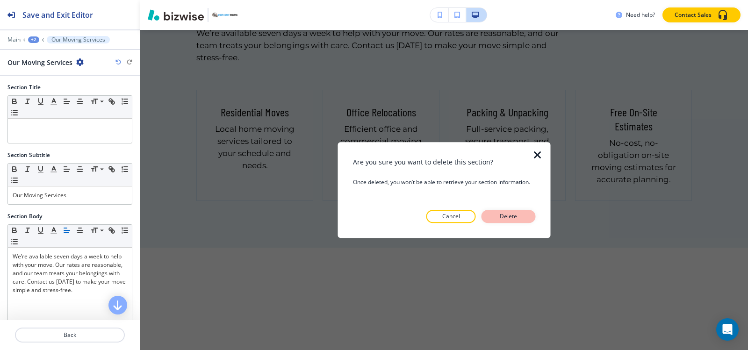
click at [488, 215] on button "Delete" at bounding box center [508, 216] width 54 height 13
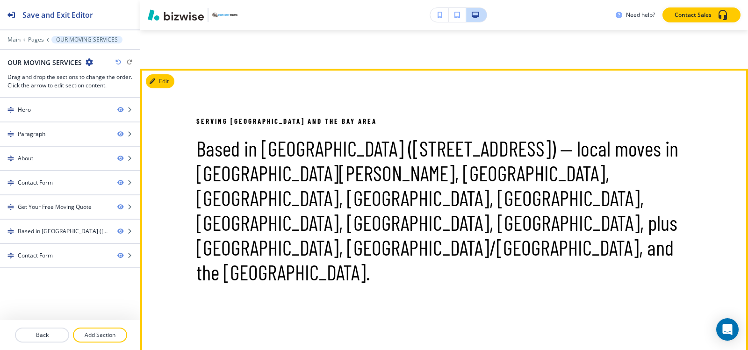
scroll to position [2046, 0]
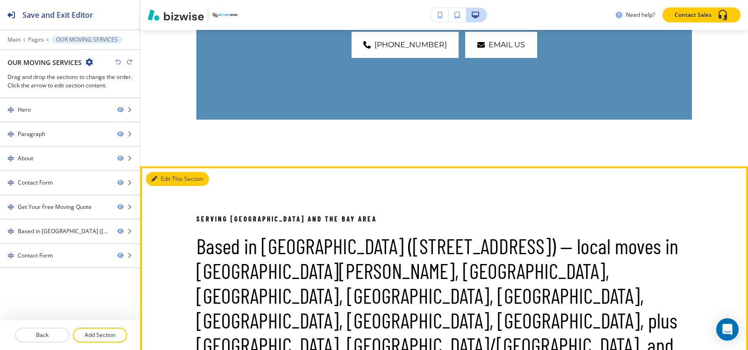
click at [159, 172] on button "Edit This Section" at bounding box center [177, 179] width 63 height 14
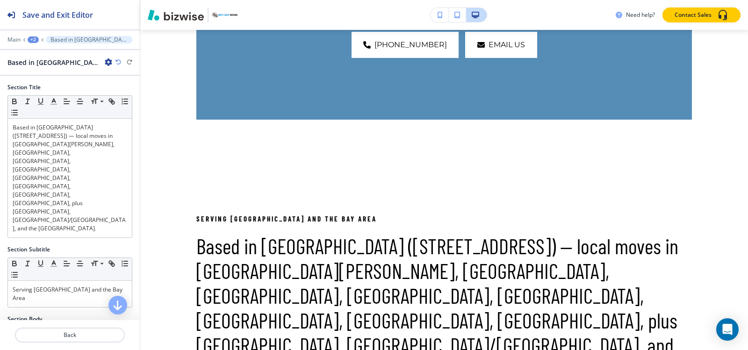
scroll to position [2133, 0]
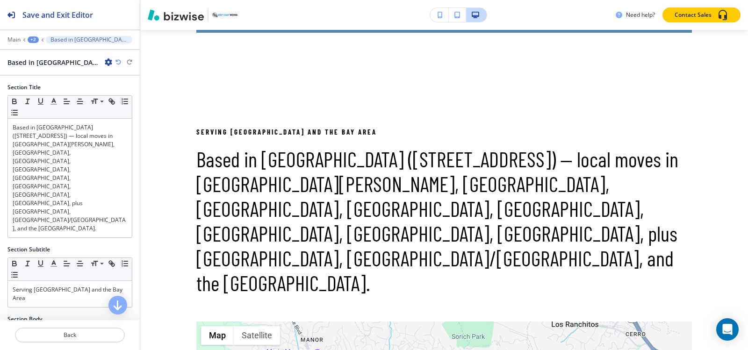
click at [109, 62] on icon "button" at bounding box center [108, 61] width 7 height 7
click at [123, 114] on p "Delete Section" at bounding box center [135, 111] width 48 height 8
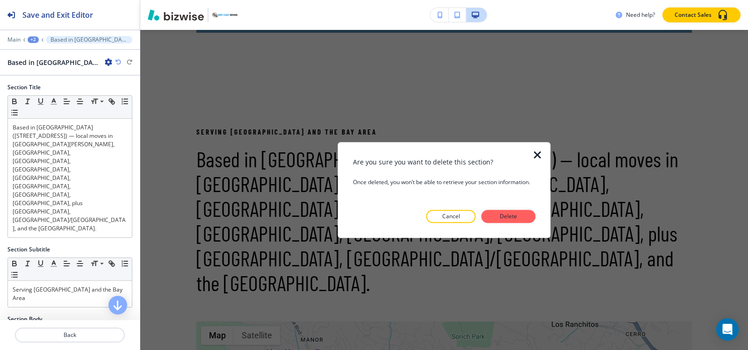
click at [528, 216] on button "Delete" at bounding box center [508, 216] width 54 height 13
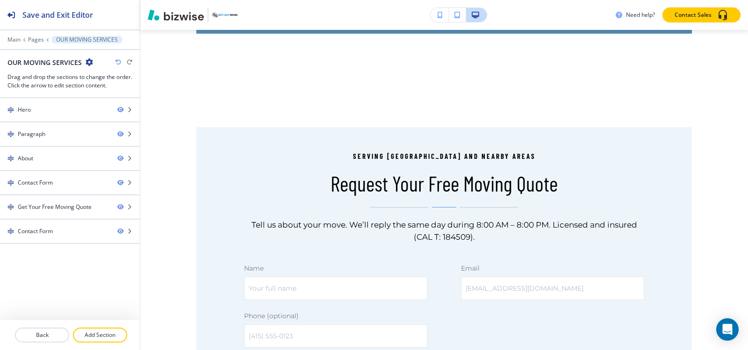
scroll to position [2039, 0]
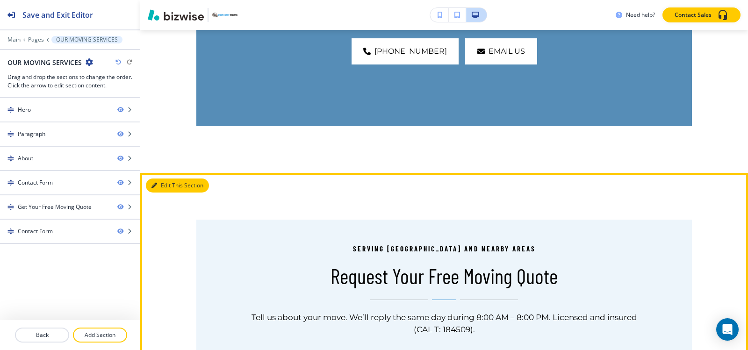
click at [154, 183] on icon "button" at bounding box center [154, 186] width 6 height 6
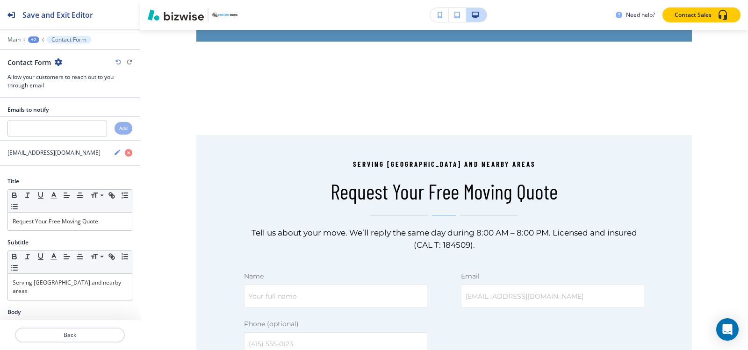
scroll to position [2133, 0]
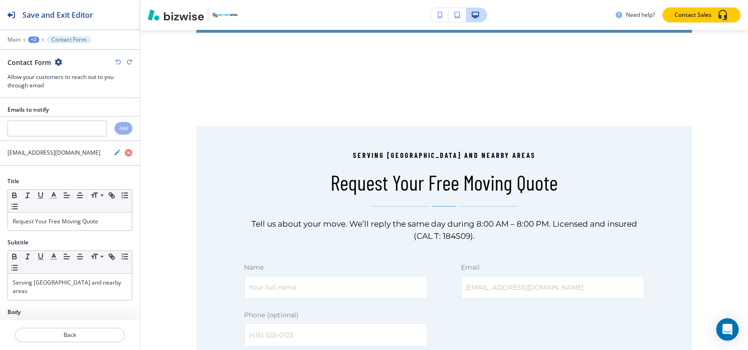
click at [57, 60] on icon "button" at bounding box center [58, 61] width 7 height 7
click at [67, 112] on p "Delete Section" at bounding box center [84, 111] width 48 height 8
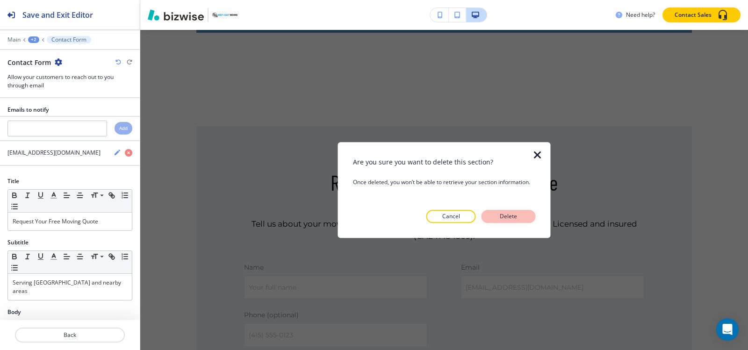
click at [523, 215] on button "Delete" at bounding box center [508, 216] width 54 height 13
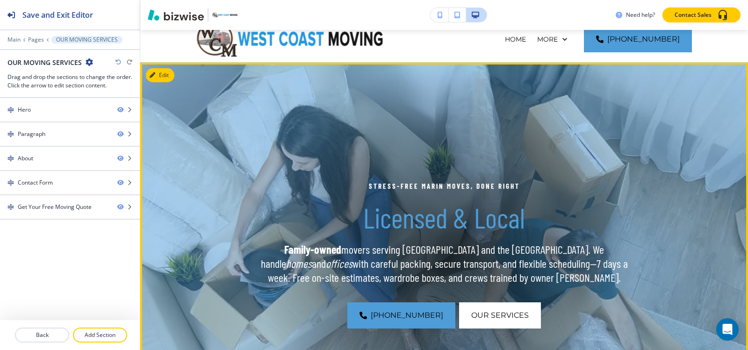
scroll to position [0, 0]
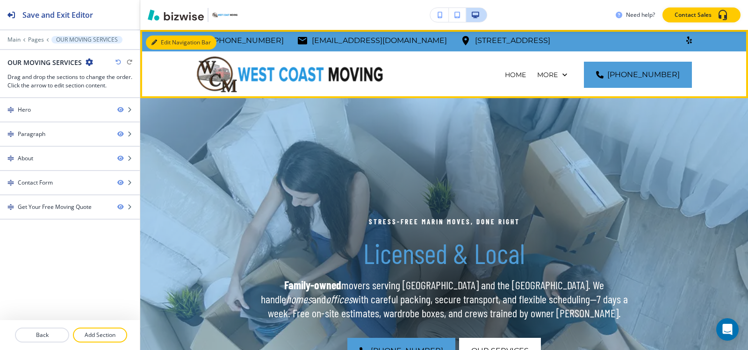
click at [165, 42] on button "Edit Navigation Bar" at bounding box center [181, 43] width 71 height 14
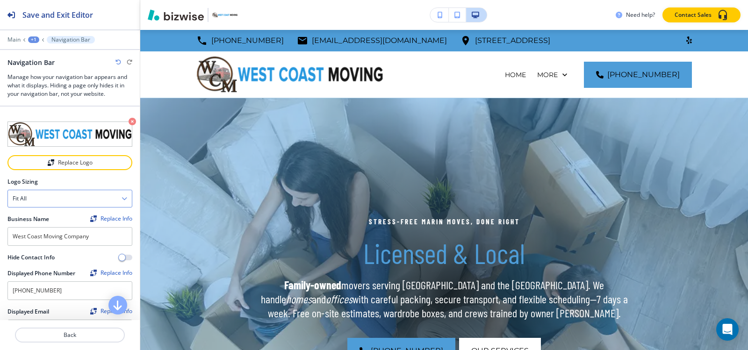
click at [54, 199] on div "Fit all" at bounding box center [70, 198] width 124 height 17
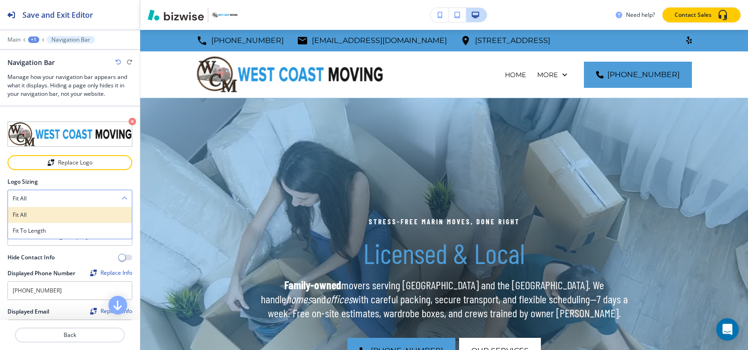
click at [50, 215] on h4 "Fit all" at bounding box center [70, 215] width 115 height 8
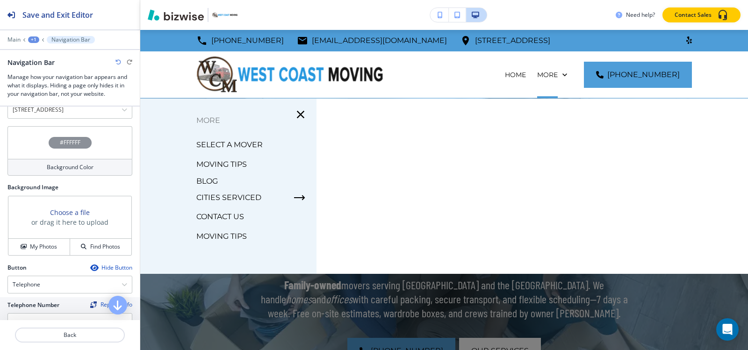
scroll to position [280, 0]
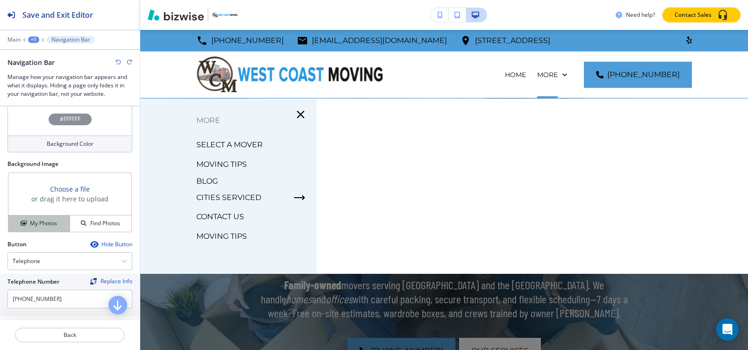
click at [33, 227] on button "My Photos" at bounding box center [39, 223] width 62 height 16
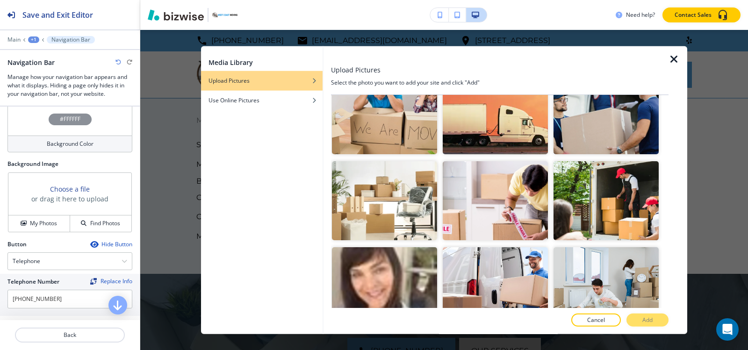
scroll to position [374, 0]
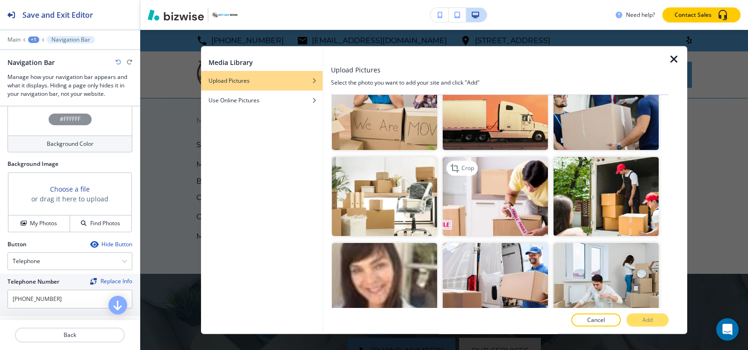
drag, startPoint x: 494, startPoint y: 117, endPoint x: 532, endPoint y: 165, distance: 60.9
click at [494, 116] on img "button" at bounding box center [495, 110] width 105 height 79
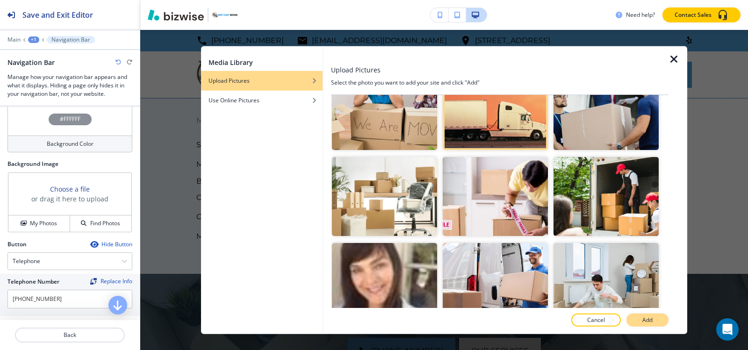
click at [653, 321] on button "Add" at bounding box center [647, 320] width 42 height 13
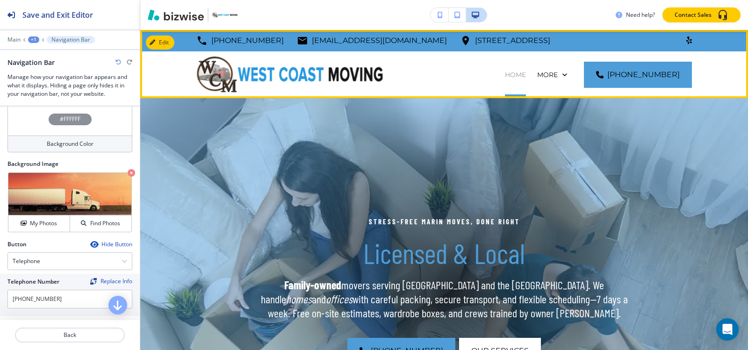
click at [505, 77] on p "HOME" at bounding box center [515, 74] width 21 height 9
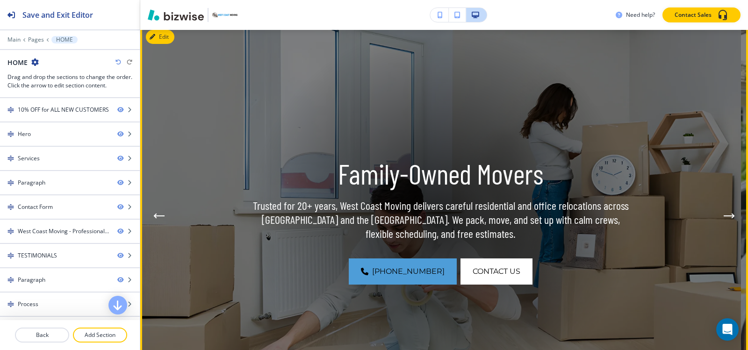
scroll to position [140, 0]
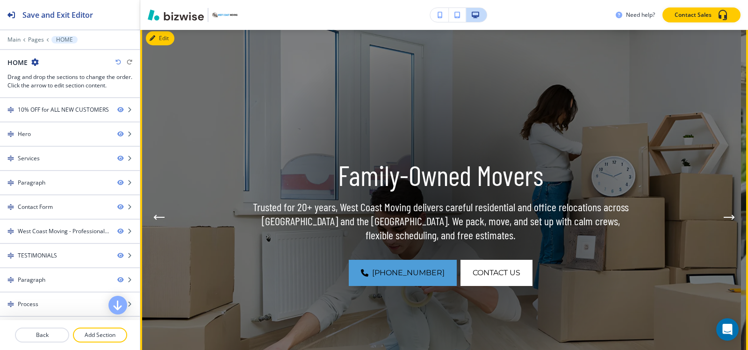
click at [728, 221] on button "Next Hero Image" at bounding box center [729, 217] width 19 height 19
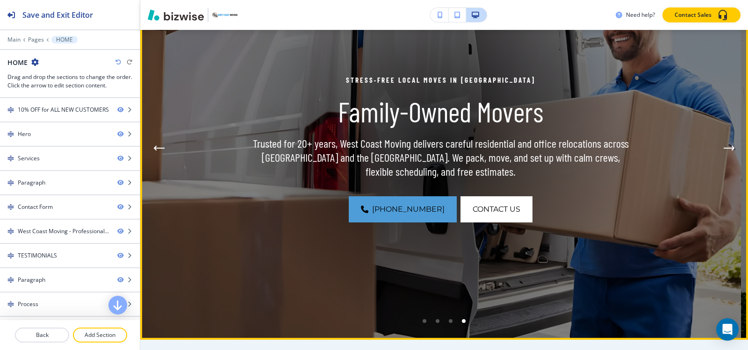
scroll to position [187, 0]
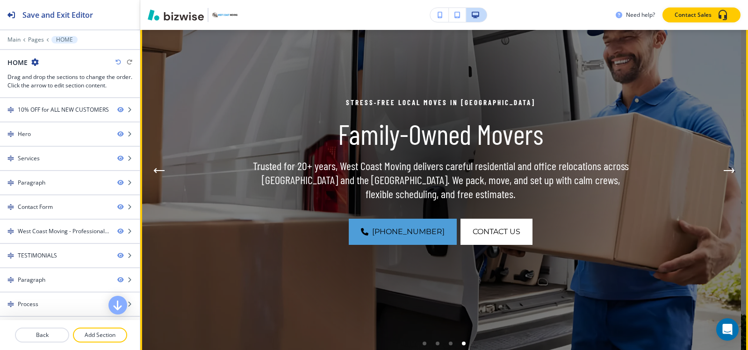
click at [720, 170] on button "Next Hero Image" at bounding box center [729, 170] width 19 height 19
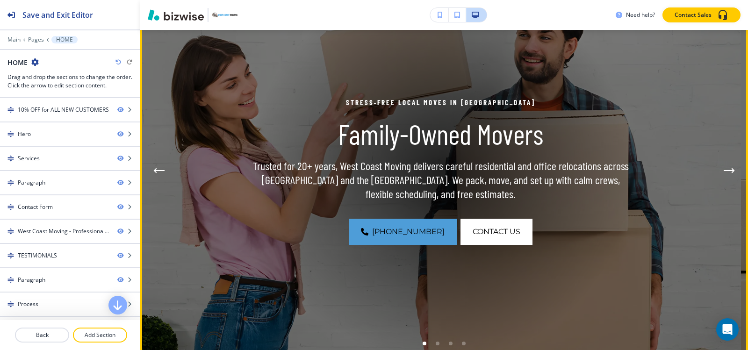
click at [720, 170] on button "Next Hero Image" at bounding box center [729, 170] width 19 height 19
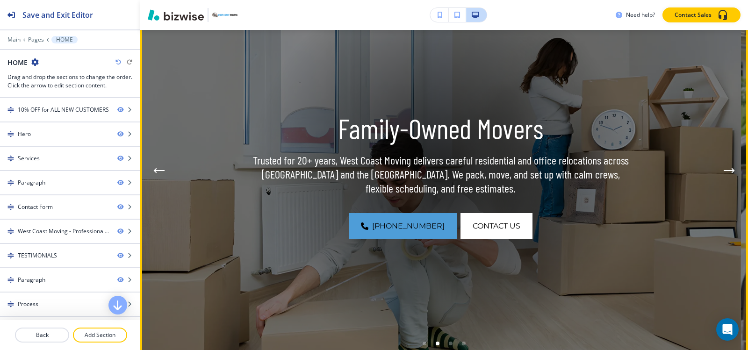
click at [720, 170] on button "Next Hero Image" at bounding box center [729, 170] width 19 height 19
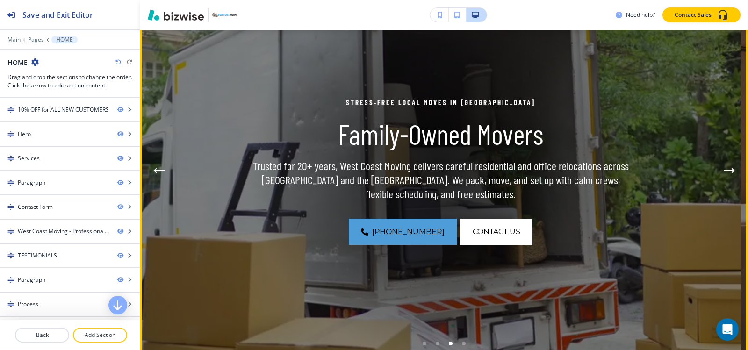
click at [720, 170] on button "Next Hero Image" at bounding box center [729, 170] width 19 height 19
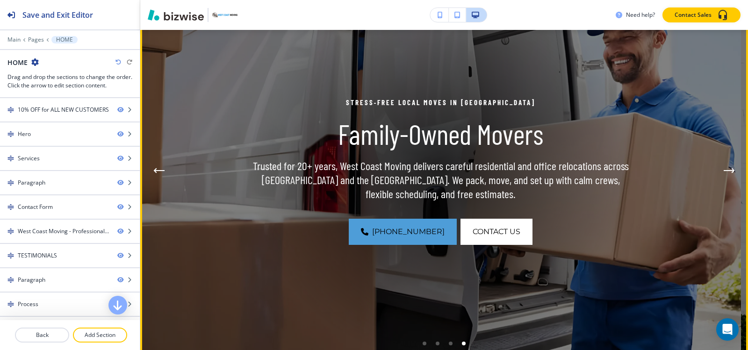
click at [724, 169] on icon "Next Hero Image" at bounding box center [729, 171] width 11 height 6
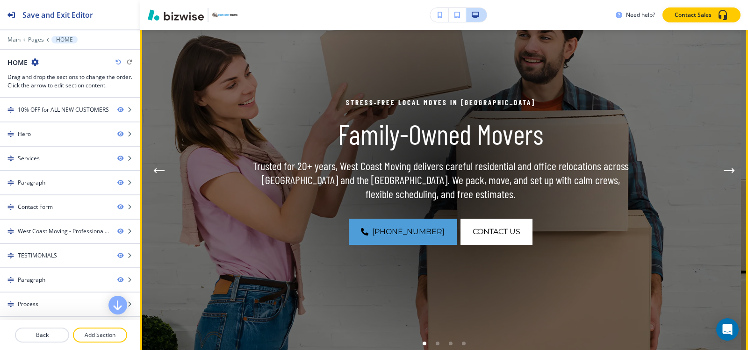
click at [724, 169] on icon "Next Hero Image" at bounding box center [729, 171] width 11 height 6
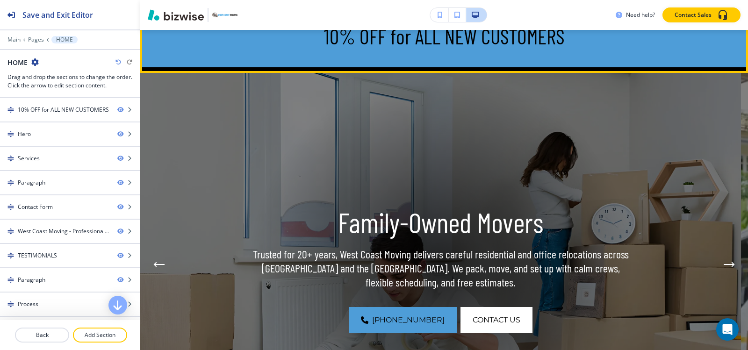
scroll to position [0, 0]
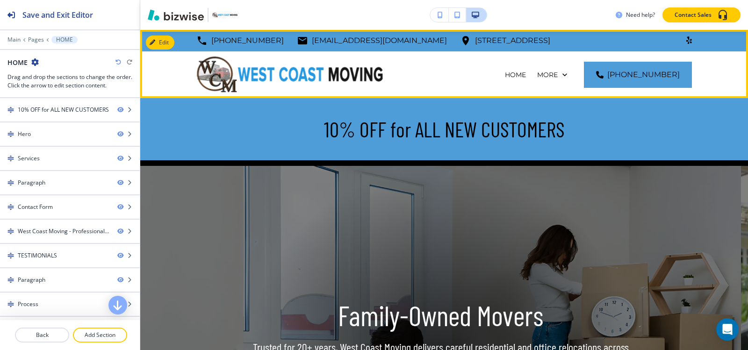
click at [494, 117] on p "OUR MOVING SERVICES" at bounding box center [485, 121] width 80 height 9
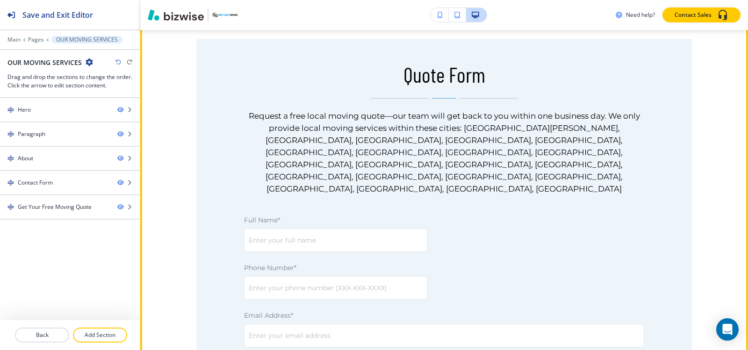
scroll to position [1075, 0]
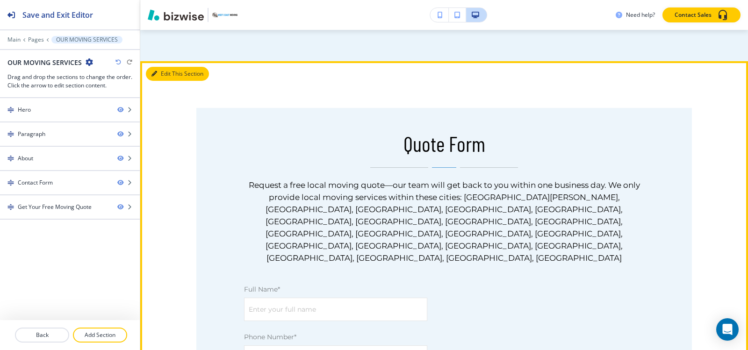
click at [169, 67] on button "Edit This Section" at bounding box center [177, 74] width 63 height 14
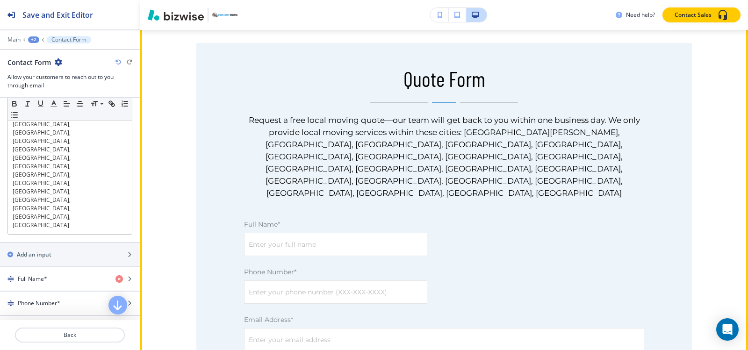
scroll to position [1233, 0]
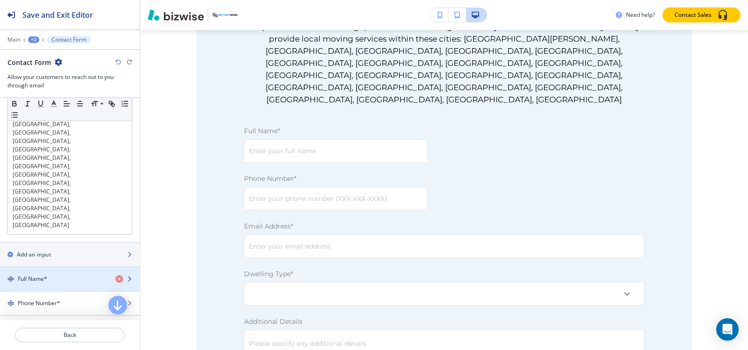
click at [75, 275] on div "Full Name*" at bounding box center [54, 279] width 108 height 8
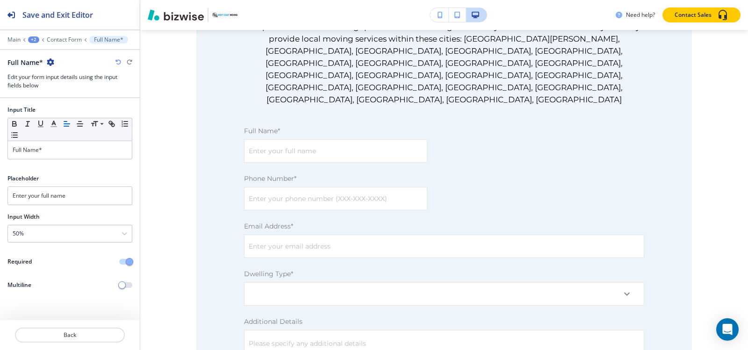
scroll to position [1280, 0]
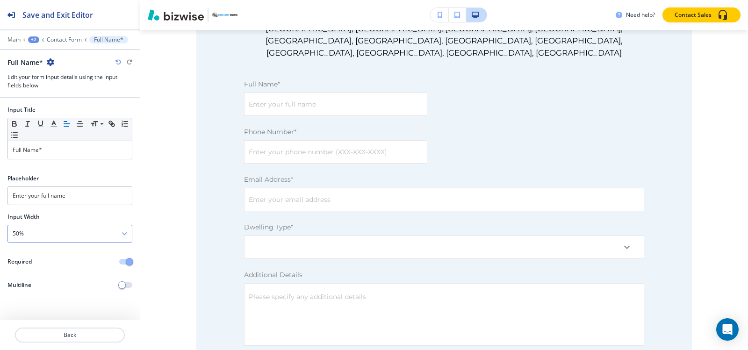
click at [62, 232] on div "50%" at bounding box center [70, 233] width 124 height 17
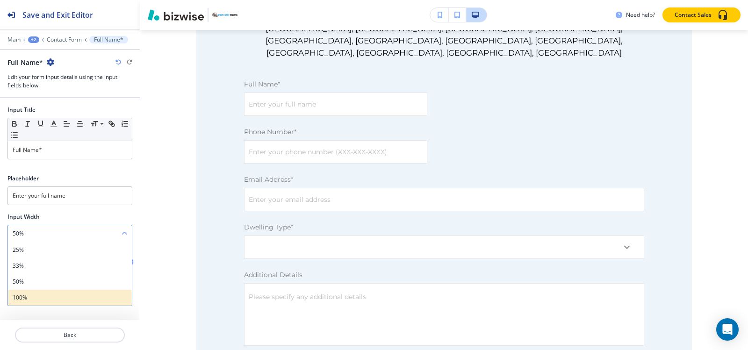
click at [50, 292] on div "100%" at bounding box center [70, 298] width 124 height 16
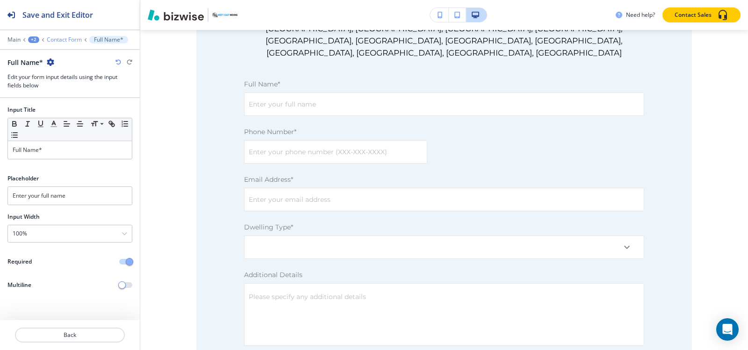
click at [65, 42] on p "Contact Form" at bounding box center [64, 39] width 35 height 7
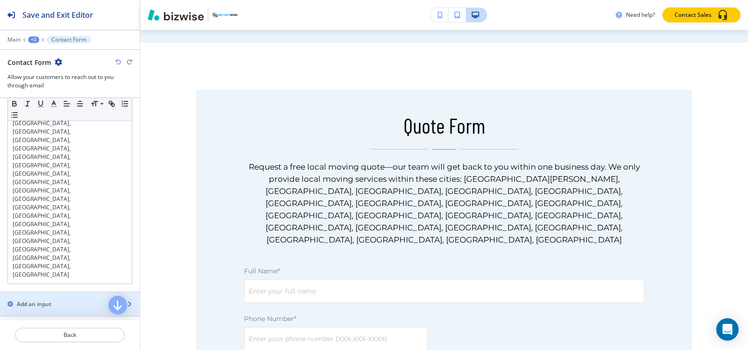
scroll to position [327, 0]
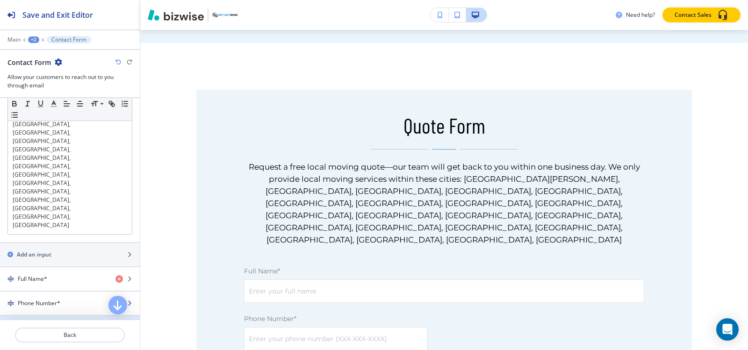
click at [48, 308] on div "button" at bounding box center [70, 311] width 140 height 7
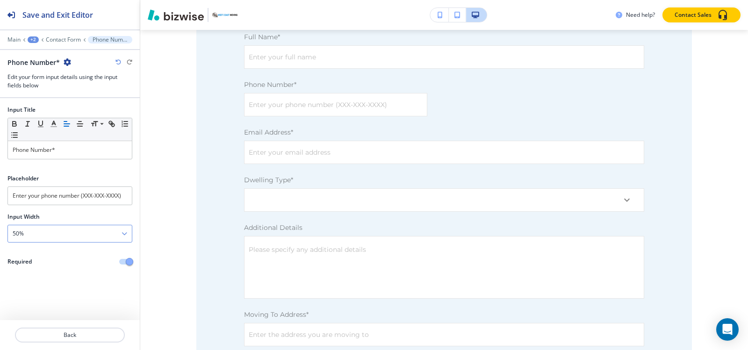
scroll to position [1328, 0]
click at [53, 241] on div "50%" at bounding box center [70, 233] width 124 height 17
click at [50, 292] on div "100%" at bounding box center [70, 298] width 124 height 16
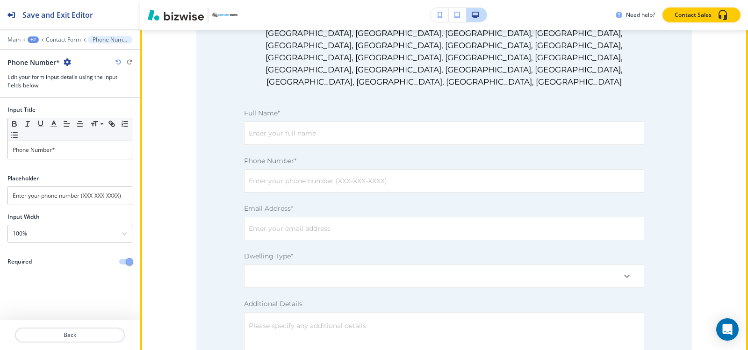
scroll to position [1234, 0]
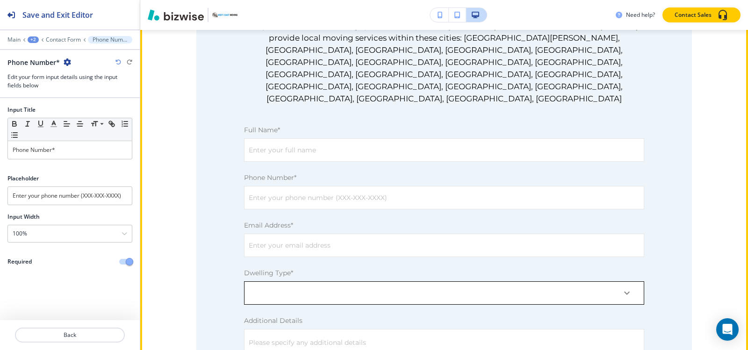
click at [299, 0] on body "Save and Exit Editor Main +2 Contact Form Phone Number* Phone Number* Edit your…" at bounding box center [374, 0] width 748 height 0
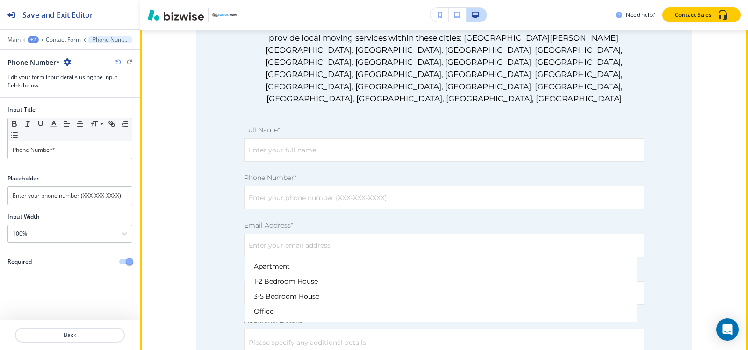
click at [293, 246] on div at bounding box center [374, 175] width 748 height 350
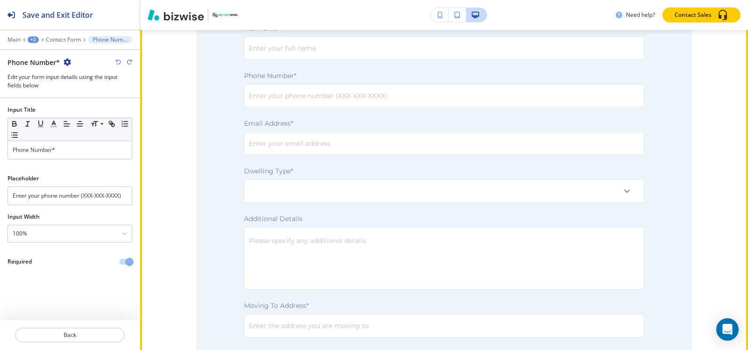
scroll to position [1328, 0]
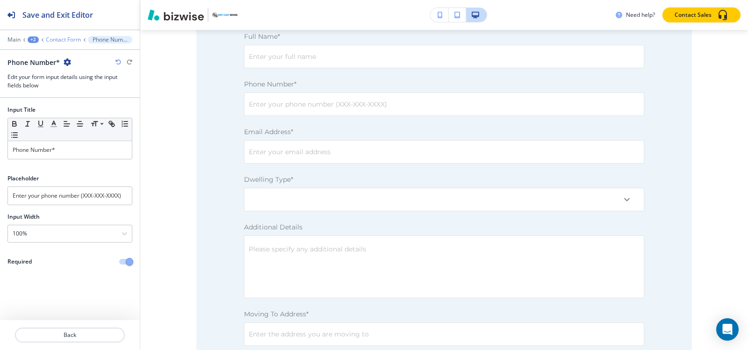
click at [65, 38] on p "Contact Form" at bounding box center [63, 39] width 35 height 7
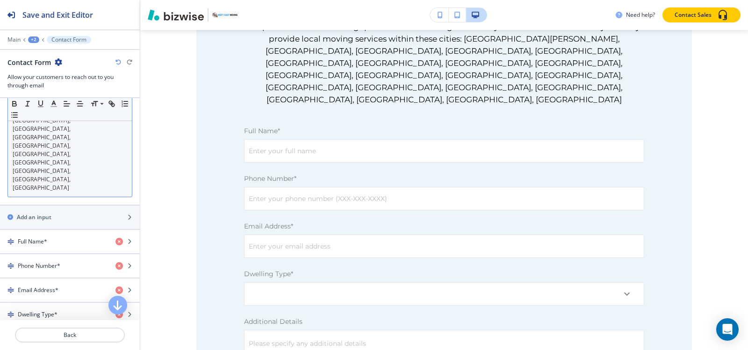
scroll to position [374, 0]
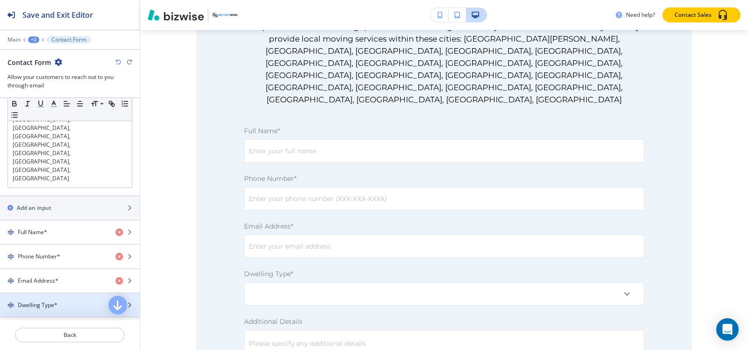
click at [48, 309] on div "button" at bounding box center [70, 312] width 140 height 7
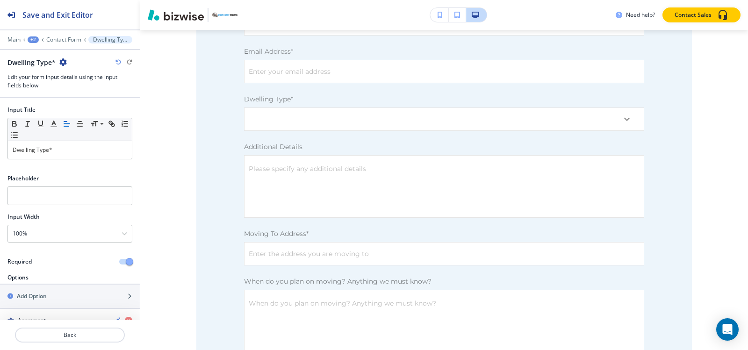
scroll to position [1423, 0]
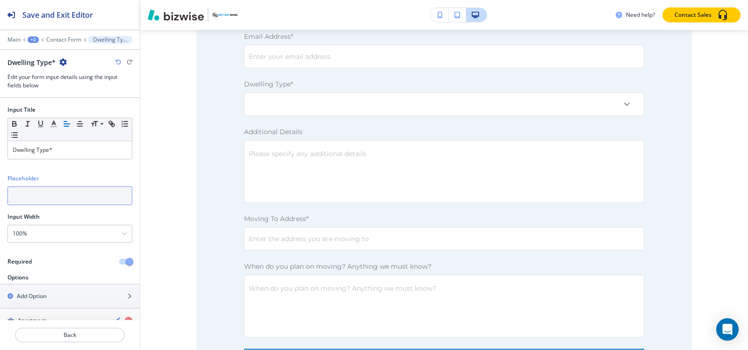
click at [41, 200] on input "text" at bounding box center [69, 195] width 125 height 19
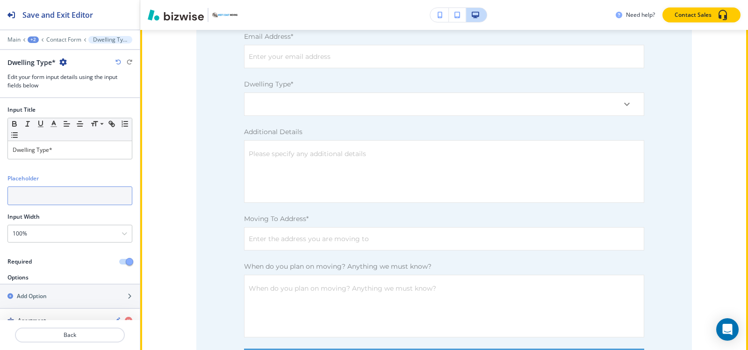
paste input "Apartment"
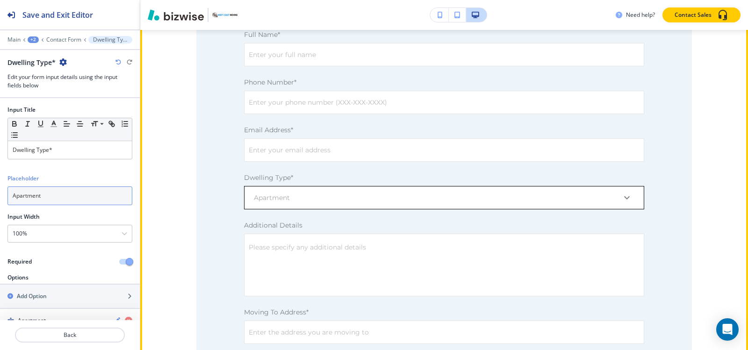
type input "Apartment"
click at [310, 0] on body "Save and Exit Editor Main +2 Contact Form Dwelling Type* Dwelling Type* Edit yo…" at bounding box center [374, 0] width 748 height 0
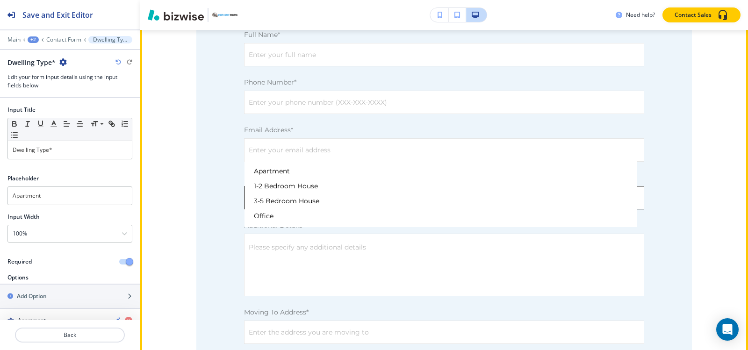
click at [310, 149] on div at bounding box center [374, 175] width 748 height 350
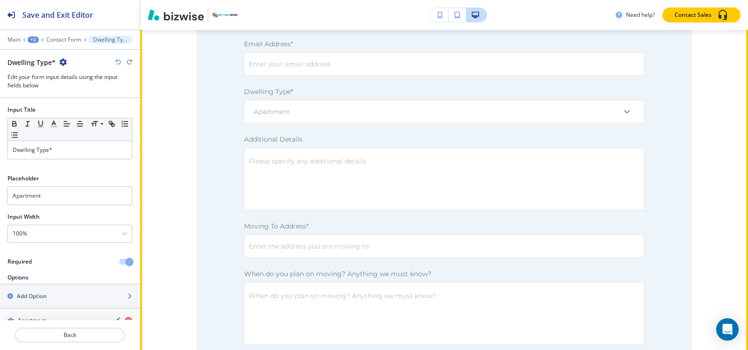
scroll to position [1423, 0]
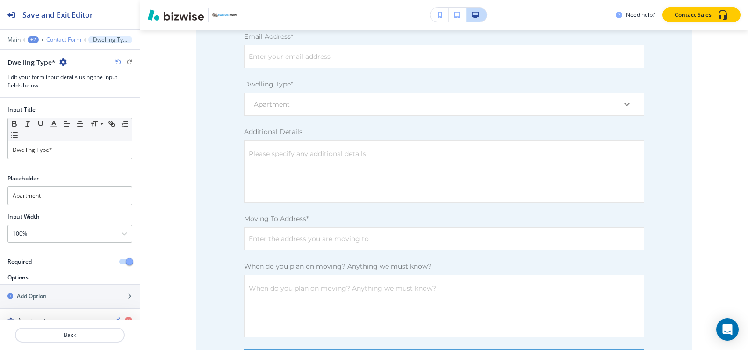
click at [62, 38] on p "Contact Form" at bounding box center [63, 39] width 35 height 7
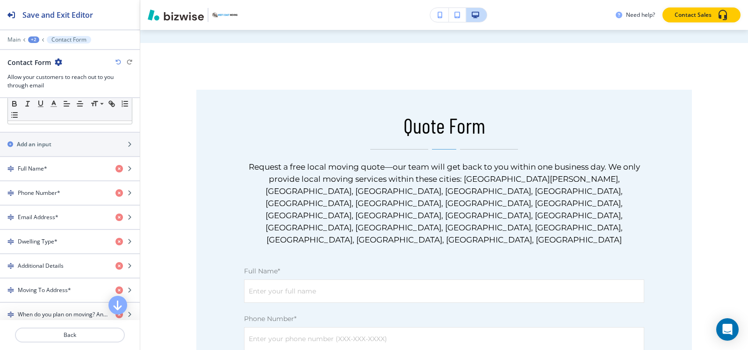
scroll to position [421, 0]
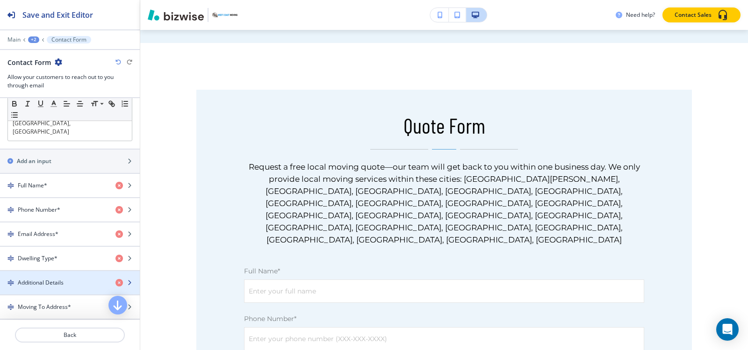
click at [64, 287] on div "button" at bounding box center [70, 290] width 140 height 7
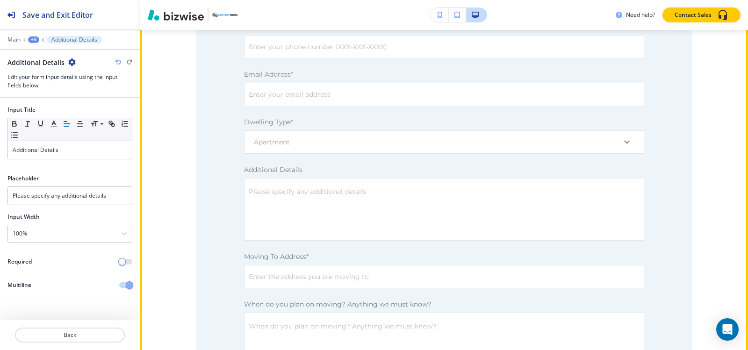
scroll to position [1377, 0]
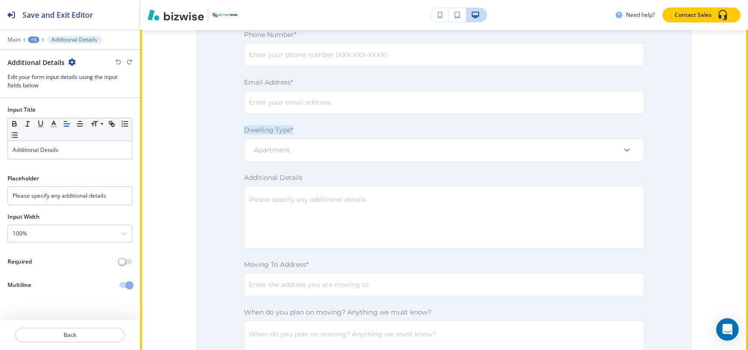
drag, startPoint x: 234, startPoint y: 83, endPoint x: 309, endPoint y: 80, distance: 74.8
click at [309, 125] on div "Dwelling Type* Apartment ​" at bounding box center [444, 143] width 434 height 36
copy p "Dwelling Type*"
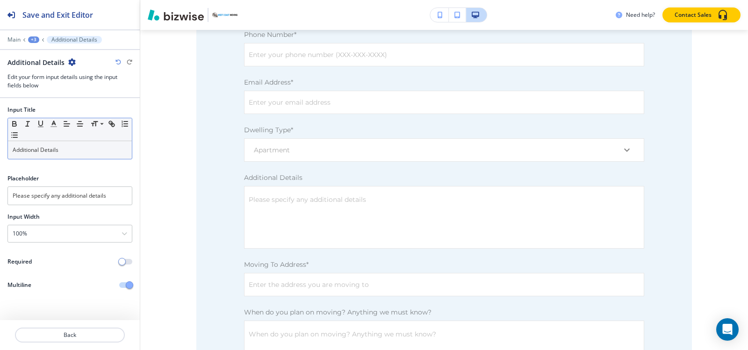
click at [89, 143] on div "Additional Details" at bounding box center [70, 150] width 124 height 18
click at [89, 145] on div "Additional Details" at bounding box center [70, 150] width 124 height 18
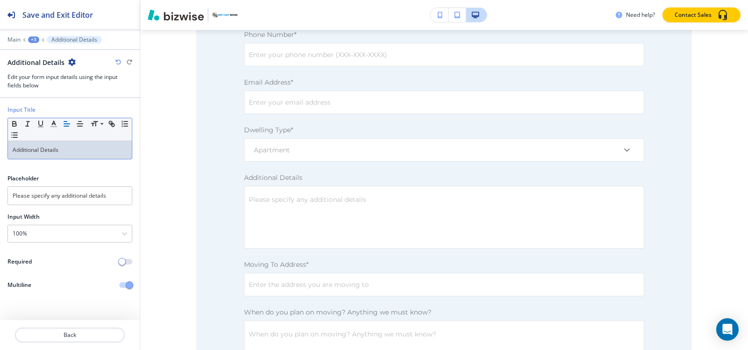
click at [89, 145] on div "Additional Details" at bounding box center [70, 150] width 124 height 18
paste div
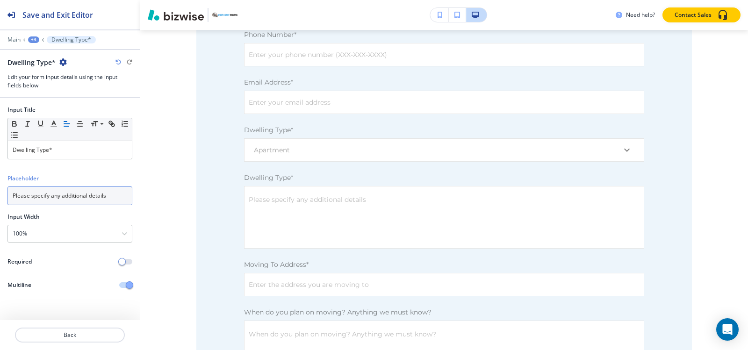
drag, startPoint x: 94, startPoint y: 193, endPoint x: 0, endPoint y: 192, distance: 94.0
click at [0, 192] on div "Placeholder Please specify any additional details" at bounding box center [70, 193] width 140 height 38
paste input "We only provide local moving services within these cities: [GEOGRAPHIC_DATA][PE…"
type input "We only provide local moving services within these cities: [GEOGRAPHIC_DATA][PE…"
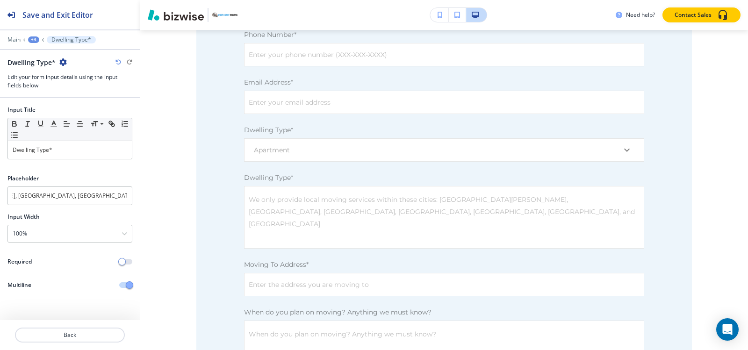
click at [36, 40] on div "+3" at bounding box center [33, 39] width 11 height 7
click at [57, 89] on p "Contact Form" at bounding box center [58, 88] width 48 height 8
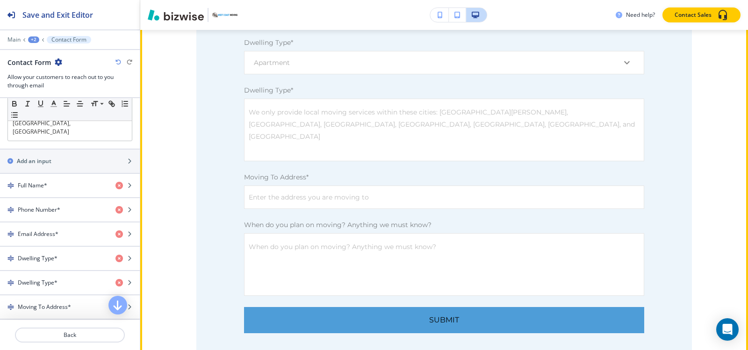
scroll to position [1467, 0]
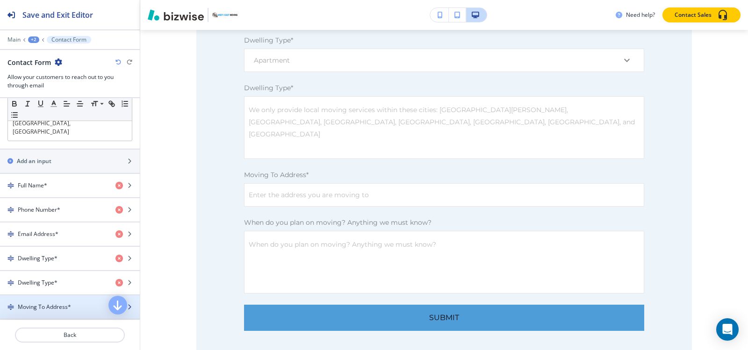
click at [48, 311] on div "button" at bounding box center [70, 314] width 140 height 7
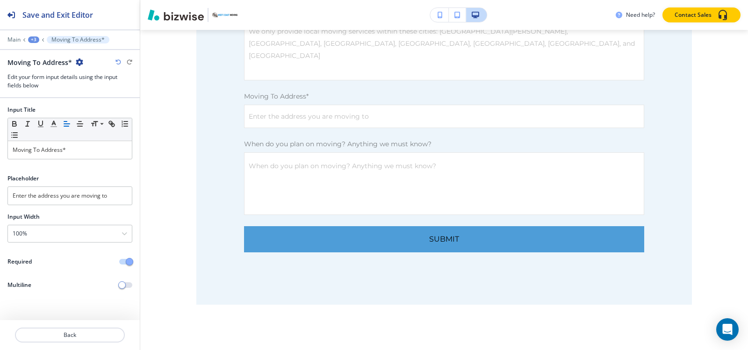
scroll to position [1558, 0]
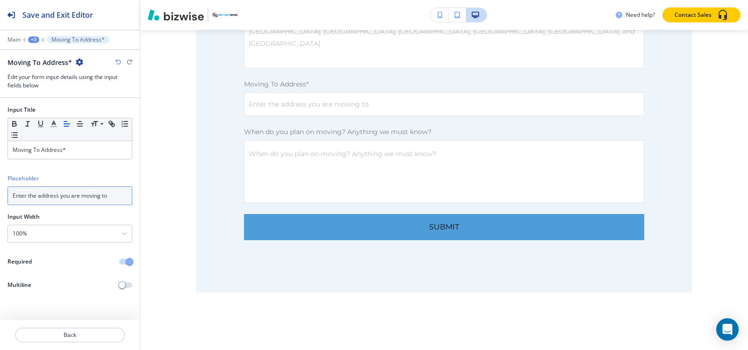
drag, startPoint x: 111, startPoint y: 197, endPoint x: 0, endPoint y: 197, distance: 111.2
click at [0, 197] on div "Placeholder Enter the address you are moving to" at bounding box center [70, 193] width 140 height 38
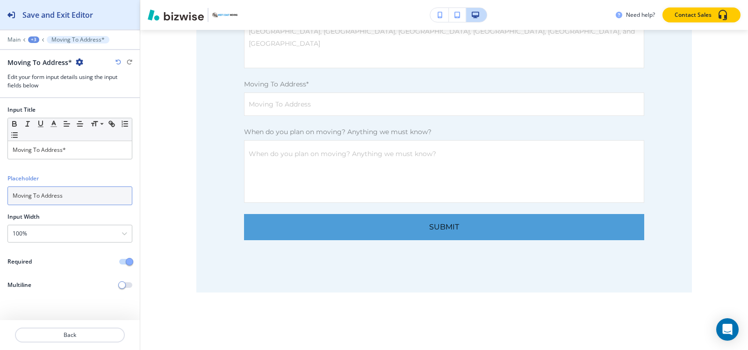
type input "Moving To Address"
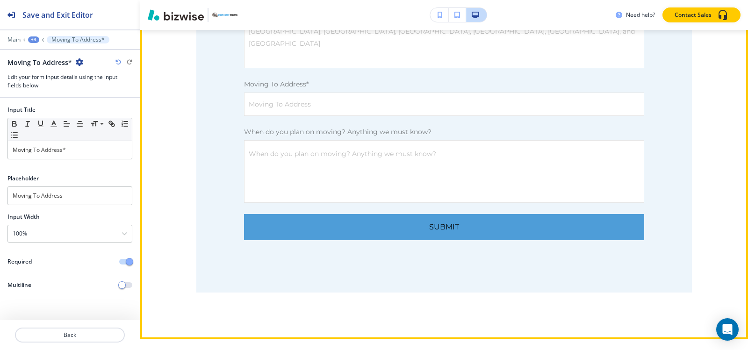
scroll to position [1605, 0]
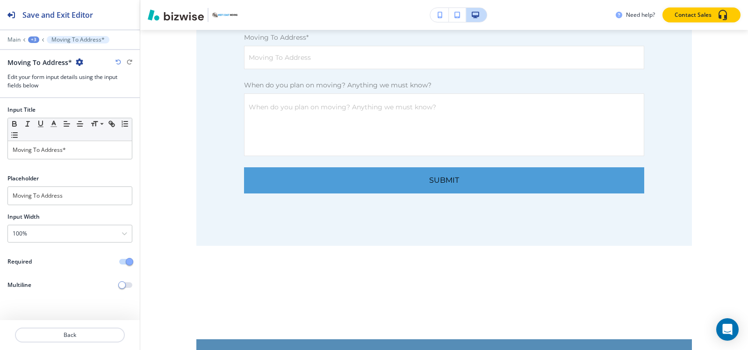
click at [33, 38] on div "+3" at bounding box center [33, 39] width 11 height 7
click at [45, 72] on p "OUR MOVING SERVICES" at bounding box center [58, 71] width 48 height 8
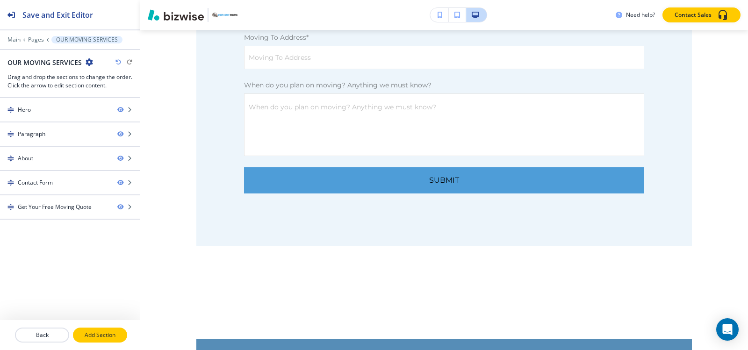
click at [111, 335] on p "Add Section" at bounding box center [100, 335] width 52 height 8
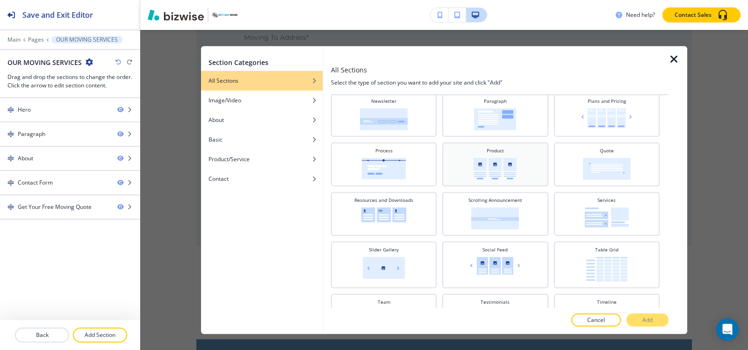
scroll to position [327, 0]
click at [501, 125] on img at bounding box center [495, 118] width 42 height 22
click at [642, 322] on p "Add" at bounding box center [647, 320] width 10 height 8
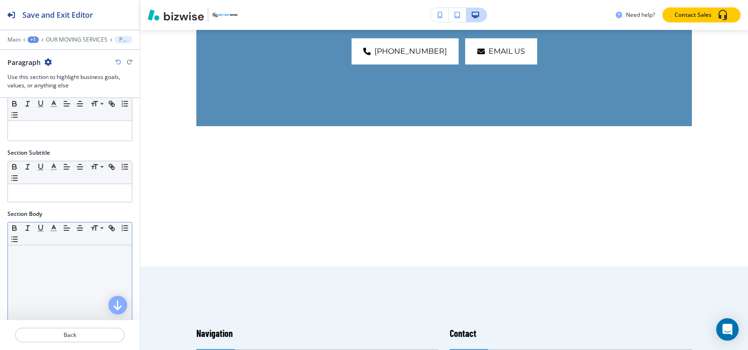
scroll to position [0, 0]
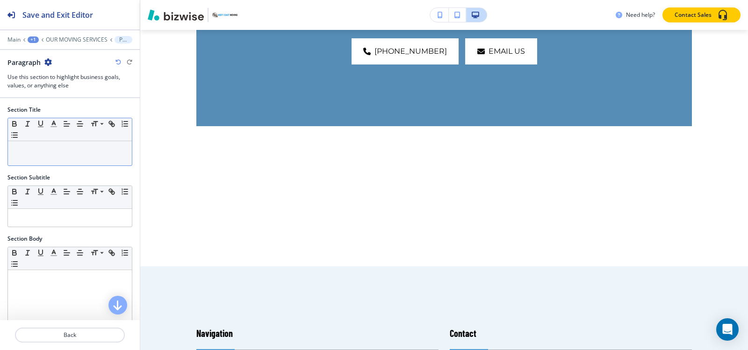
click at [33, 155] on div at bounding box center [70, 153] width 124 height 24
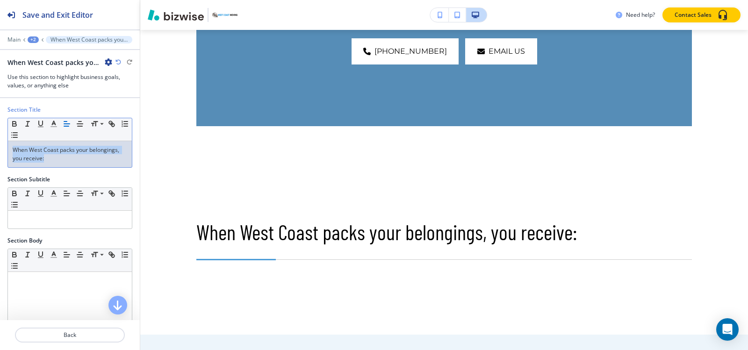
drag, startPoint x: 51, startPoint y: 161, endPoint x: 0, endPoint y: 146, distance: 53.2
click at [0, 146] on div "Section Title Small Normal Large Huge When West Coast packs your belongings, yo…" at bounding box center [70, 141] width 140 height 70
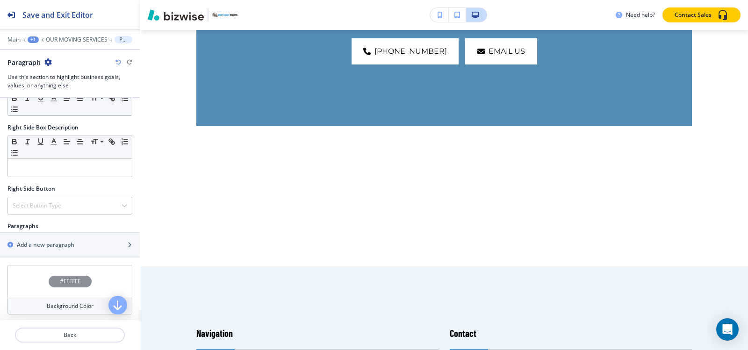
scroll to position [392, 0]
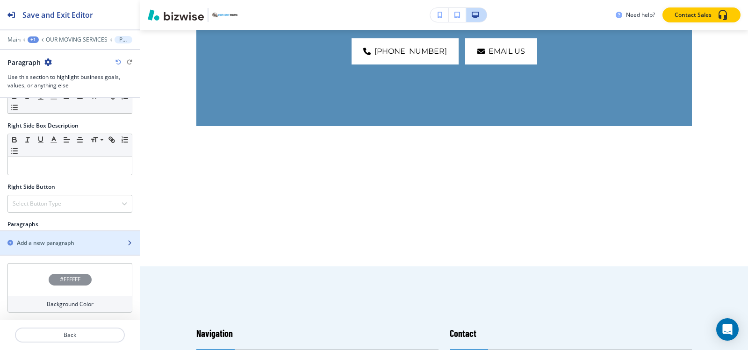
click at [44, 241] on h2 "Add a new paragraph" at bounding box center [45, 243] width 57 height 8
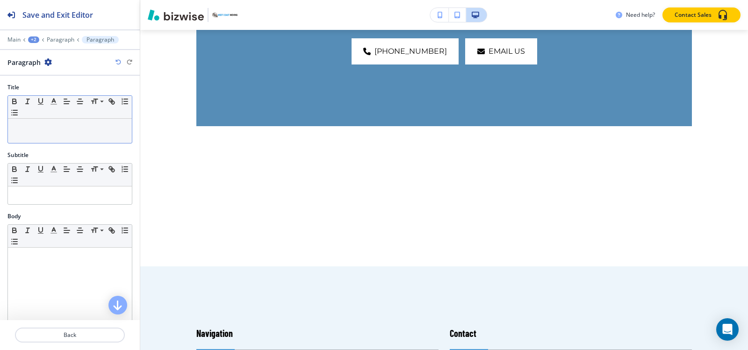
click at [50, 136] on div at bounding box center [70, 131] width 124 height 24
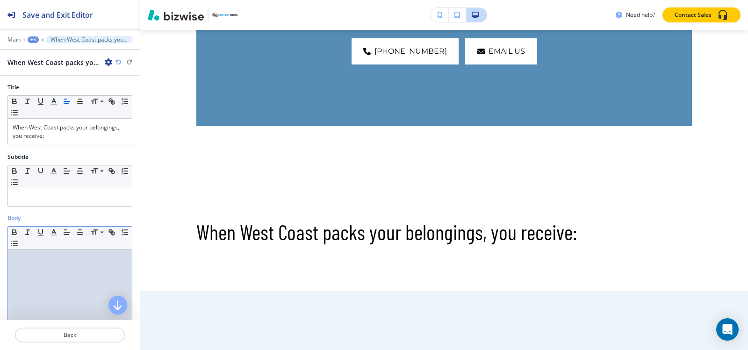
click at [54, 253] on div at bounding box center [70, 311] width 124 height 122
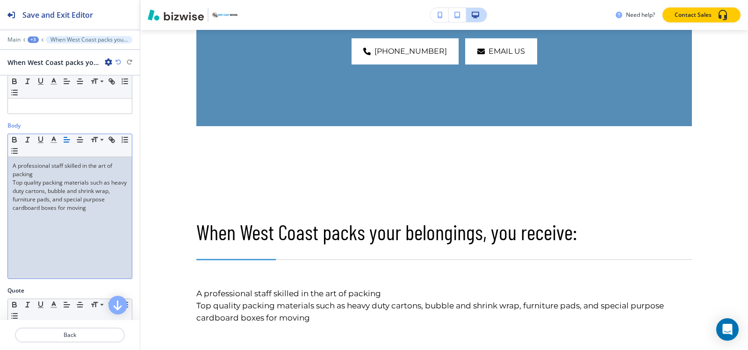
scroll to position [93, 0]
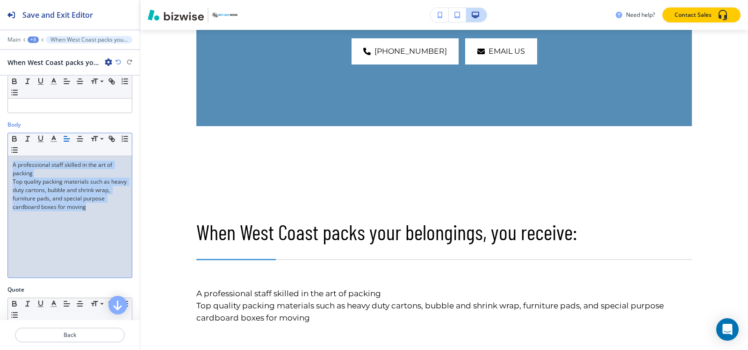
drag, startPoint x: 113, startPoint y: 203, endPoint x: 2, endPoint y: 157, distance: 119.4
click at [2, 157] on div "Body Small Normal Large Huge A professional staff skilled in the art of packing…" at bounding box center [70, 203] width 140 height 165
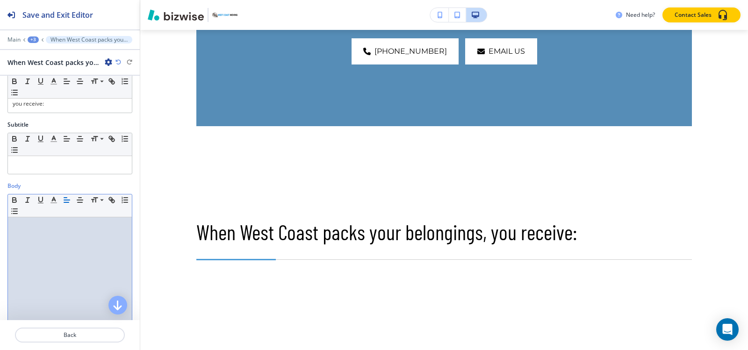
scroll to position [0, 0]
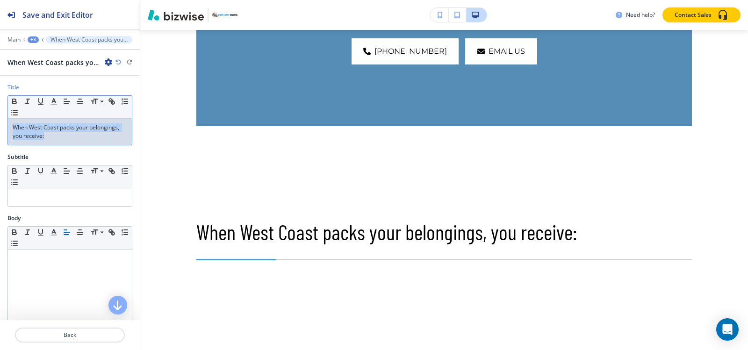
drag, startPoint x: 47, startPoint y: 138, endPoint x: 0, endPoint y: 123, distance: 49.1
click at [0, 123] on div "Title Small Normal Large Huge When West Coast packs your belongings, you receiv…" at bounding box center [70, 118] width 140 height 70
copy p "When West Coast packs your belongings, you receive:"
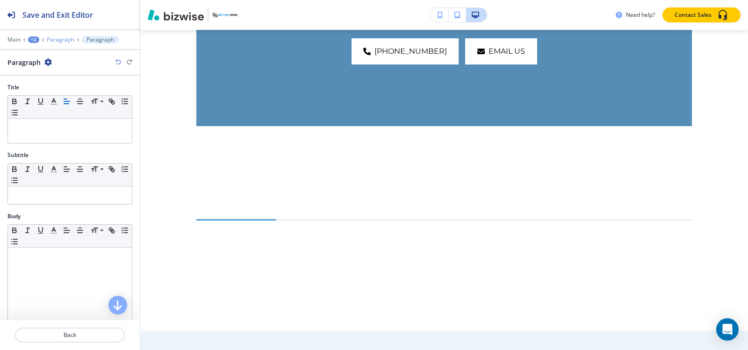
click at [61, 38] on p "Paragraph" at bounding box center [61, 39] width 28 height 7
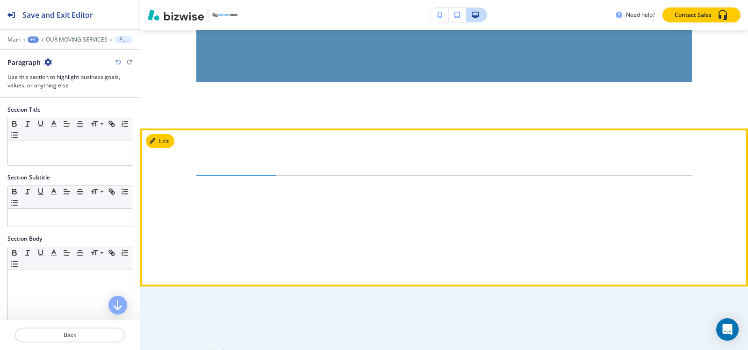
scroll to position [1992, 0]
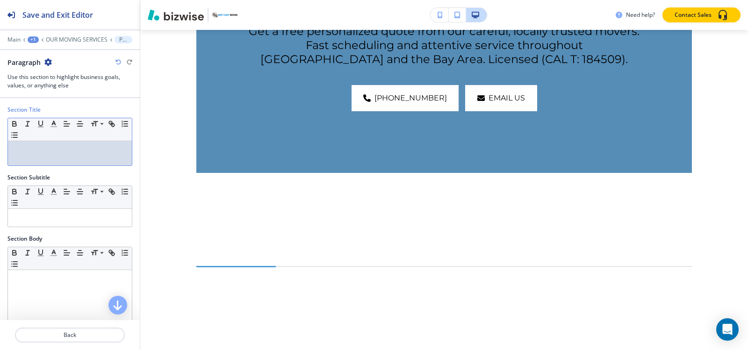
click at [72, 159] on div at bounding box center [70, 153] width 124 height 24
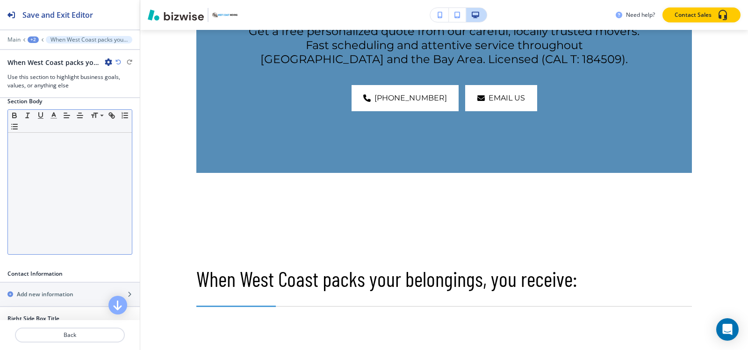
scroll to position [140, 0]
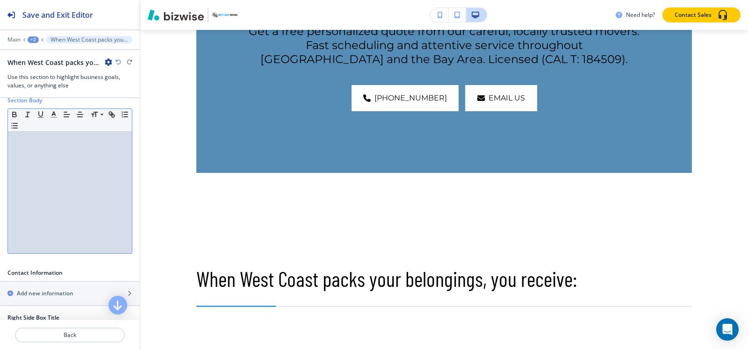
click at [64, 197] on div at bounding box center [70, 193] width 124 height 122
paste div
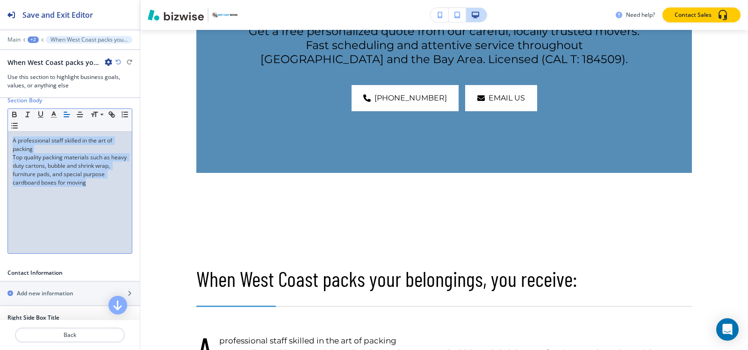
drag, startPoint x: 92, startPoint y: 185, endPoint x: 0, endPoint y: 141, distance: 102.2
click at [0, 141] on div "Section Body Small Normal Large Huge A professional staff skilled in the art of…" at bounding box center [70, 178] width 140 height 165
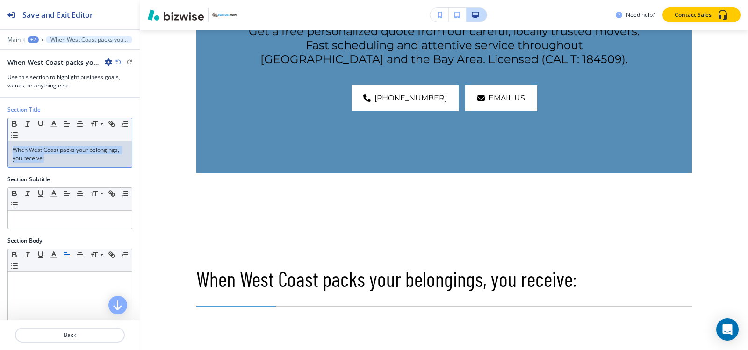
drag, startPoint x: 0, startPoint y: 158, endPoint x: 0, endPoint y: 149, distance: 9.8
click at [0, 149] on div "Section Title Small Normal Large Huge When West Coast packs your belongings, yo…" at bounding box center [70, 141] width 140 height 70
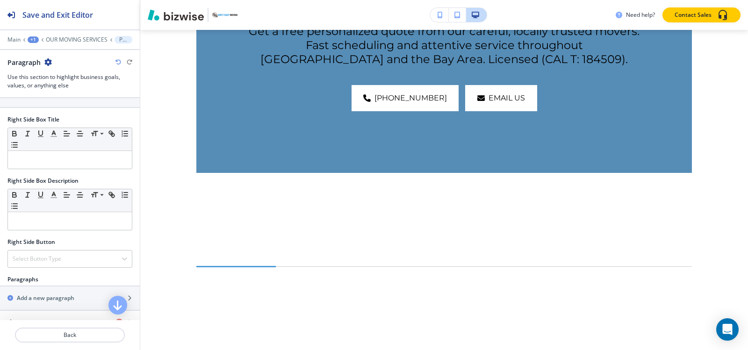
scroll to position [416, 0]
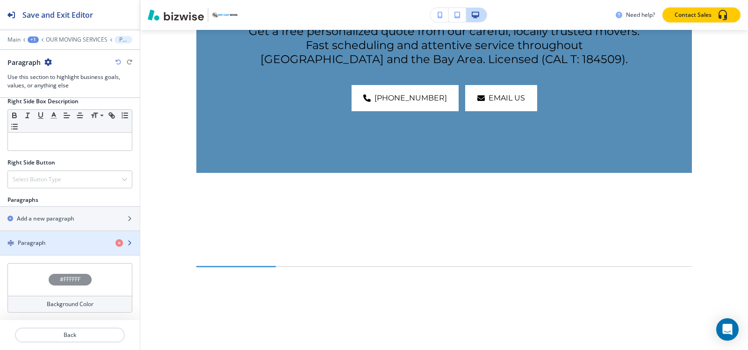
click at [54, 239] on div "Paragraph" at bounding box center [54, 243] width 108 height 8
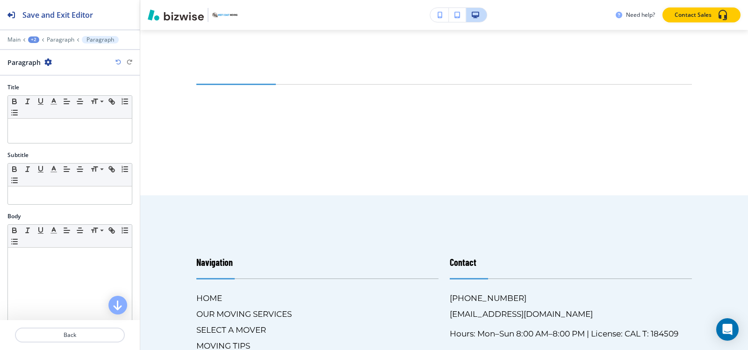
scroll to position [2179, 0]
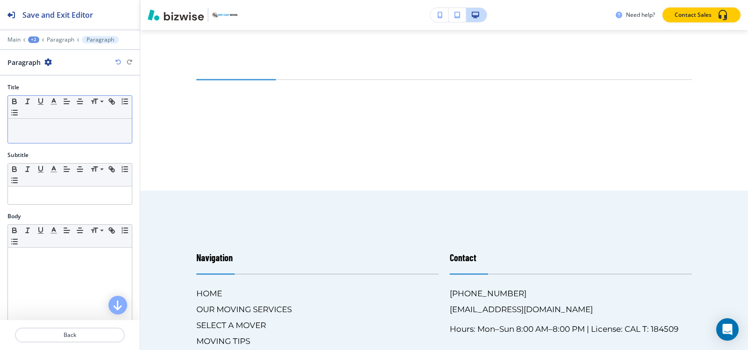
click at [51, 132] on div at bounding box center [70, 131] width 124 height 24
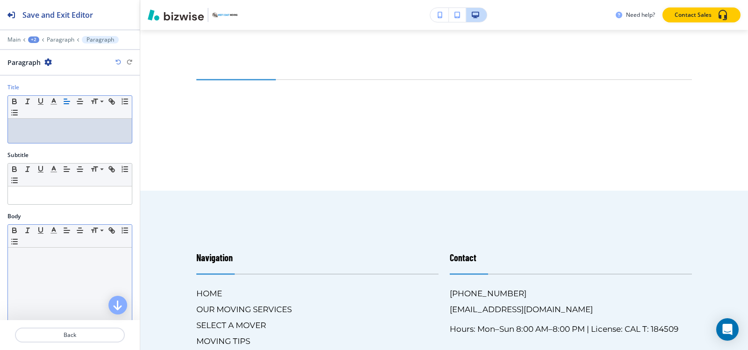
click at [51, 258] on p at bounding box center [70, 256] width 115 height 8
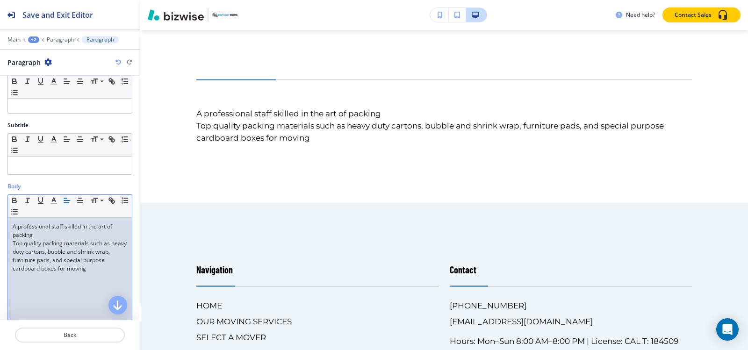
scroll to position [47, 0]
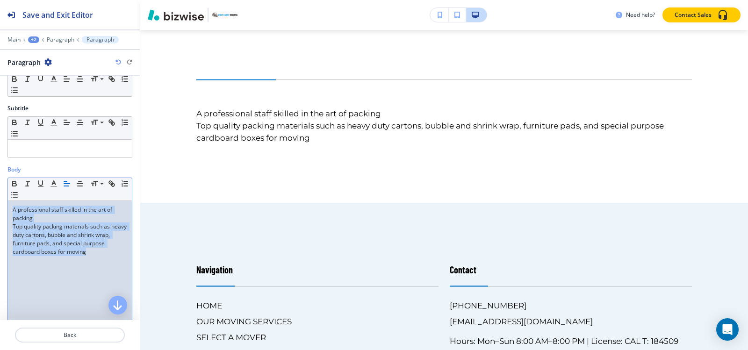
drag, startPoint x: 111, startPoint y: 253, endPoint x: 1, endPoint y: 206, distance: 119.4
click at [1, 206] on div "Body Small Normal Large Huge A professional staff skilled in the art of packing…" at bounding box center [70, 247] width 140 height 165
click at [19, 195] on icon "button" at bounding box center [14, 195] width 8 height 8
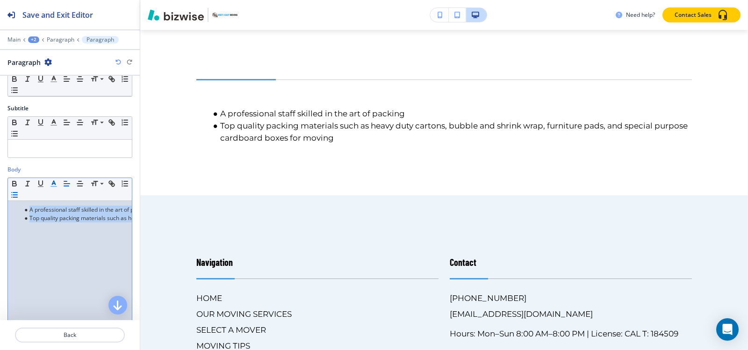
click at [53, 186] on icon "button" at bounding box center [54, 183] width 8 height 8
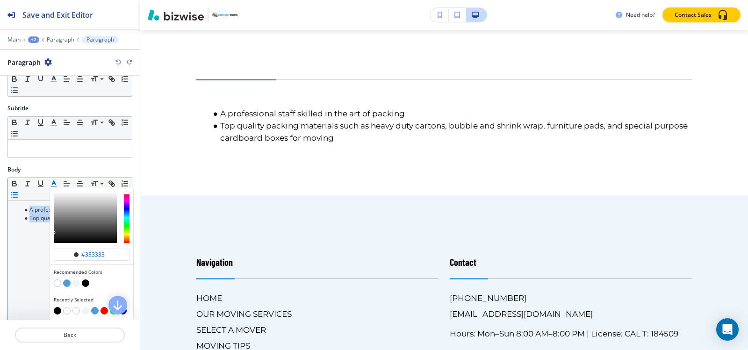
click at [57, 310] on button "button" at bounding box center [57, 310] width 7 height 7
type input "#000000"
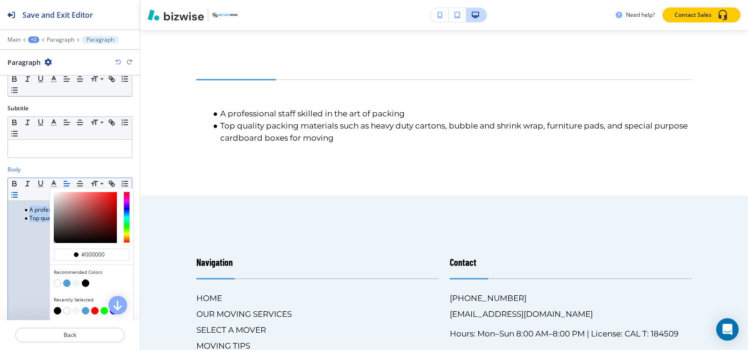
scroll to position [0, 0]
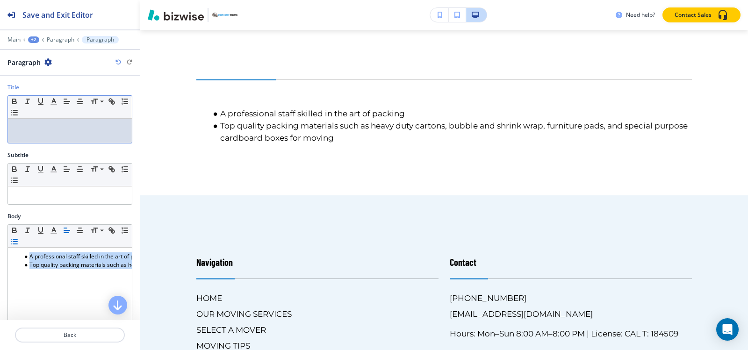
click at [47, 127] on p at bounding box center [70, 127] width 115 height 8
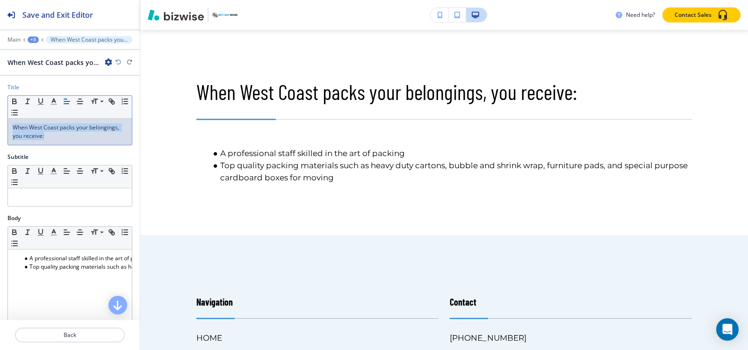
drag, startPoint x: 48, startPoint y: 140, endPoint x: 0, endPoint y: 127, distance: 49.4
click at [0, 127] on div "Title Small Normal Large Huge When West Coast packs your belongings, you receiv…" at bounding box center [70, 118] width 140 height 70
click at [54, 105] on icon "button" at bounding box center [54, 101] width 8 height 8
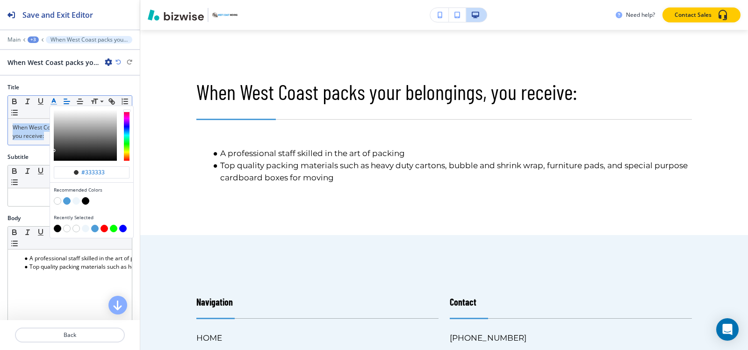
click at [57, 229] on button "button" at bounding box center [57, 228] width 7 height 7
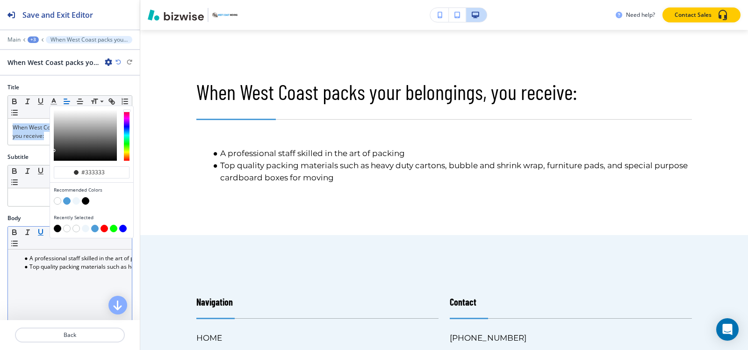
type input "#000000"
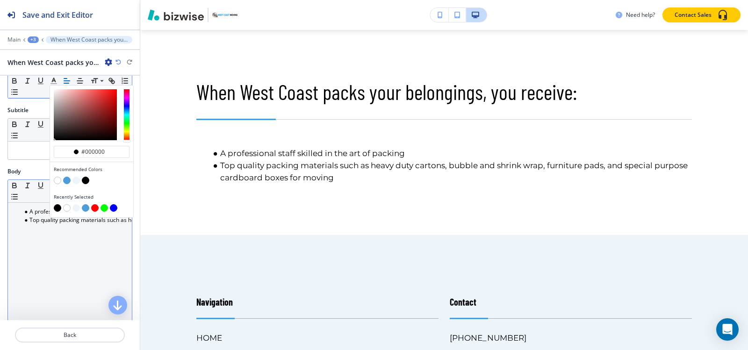
scroll to position [93, 0]
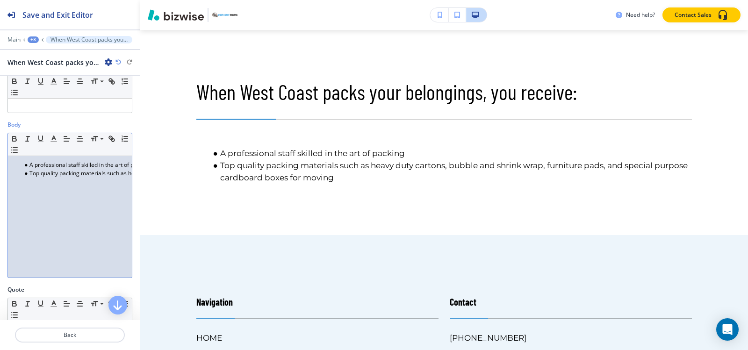
click at [14, 203] on div "A professional staff skilled in the art of packing Top quality packing material…" at bounding box center [70, 217] width 124 height 122
click at [64, 189] on div "A professional staff skilled in the art of packing Top quality packing material…" at bounding box center [70, 217] width 124 height 122
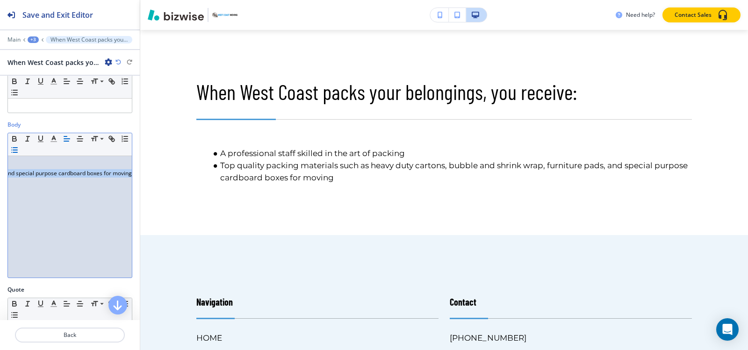
click at [64, 189] on div "A professional staff skilled in the art of packing Top quality packing material…" at bounding box center [70, 217] width 124 height 122
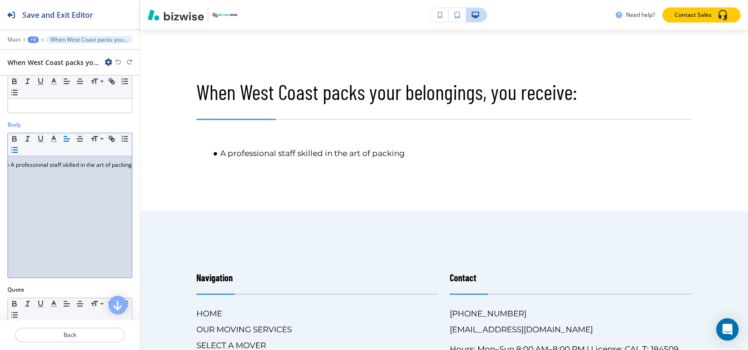
scroll to position [0, 0]
click at [102, 165] on span "A professional staff skilled in the art of packing" at bounding box center [89, 165] width 121 height 8
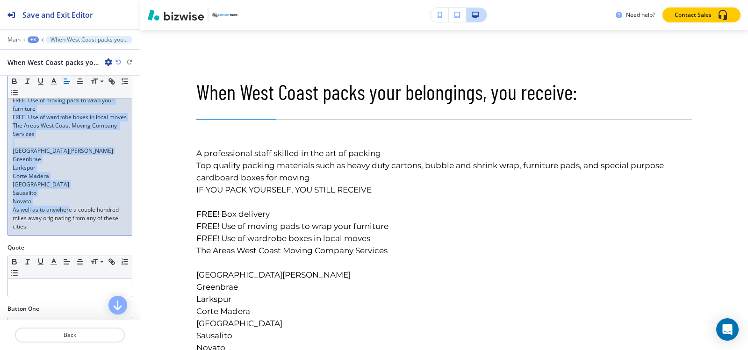
scroll to position [374, 0]
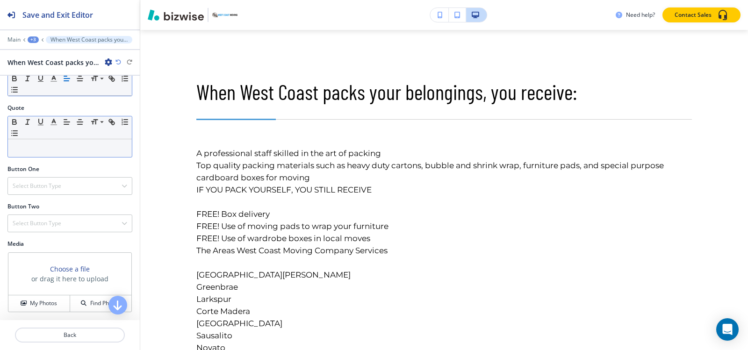
drag, startPoint x: 11, startPoint y: 165, endPoint x: 52, endPoint y: 150, distance: 43.3
click at [65, 205] on div "Title Small Normal Large Huge When West Coast packs your belongings, you receiv…" at bounding box center [70, 198] width 140 height 244
click at [51, 83] on icon "button" at bounding box center [54, 78] width 8 height 8
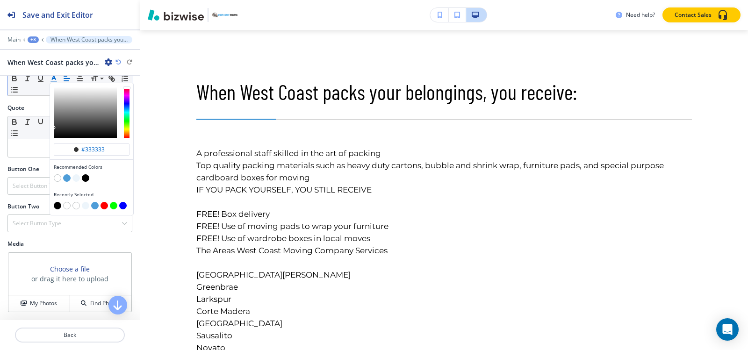
click at [56, 206] on button "button" at bounding box center [57, 205] width 7 height 7
type input "#000000"
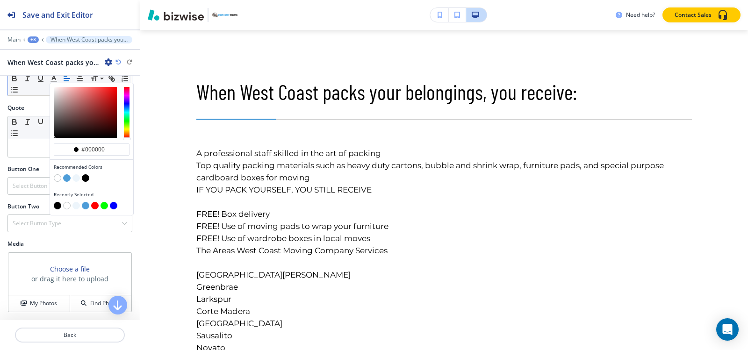
scroll to position [280, 0]
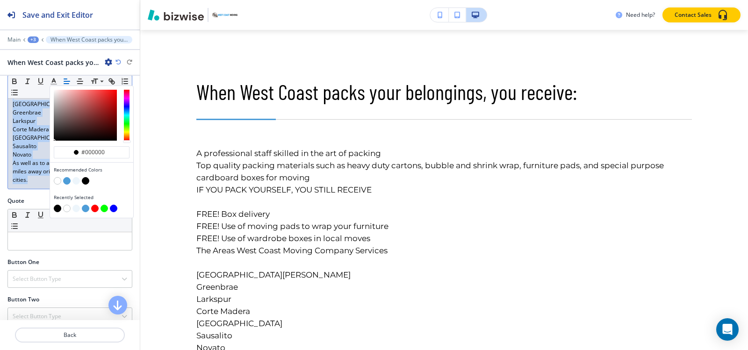
click at [36, 184] on p "As well as to anywhere a couple hundred miles away originating from any of thes…" at bounding box center [70, 171] width 115 height 25
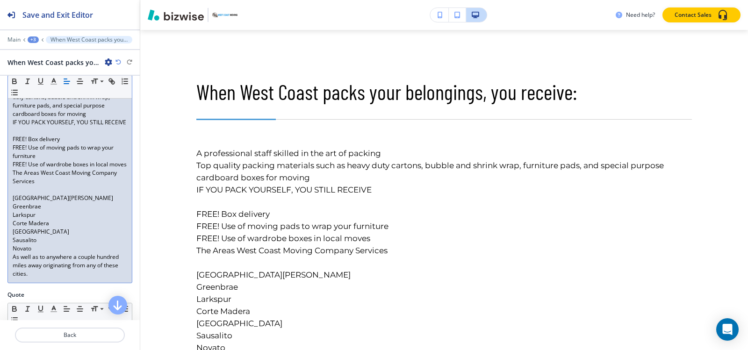
scroll to position [93, 0]
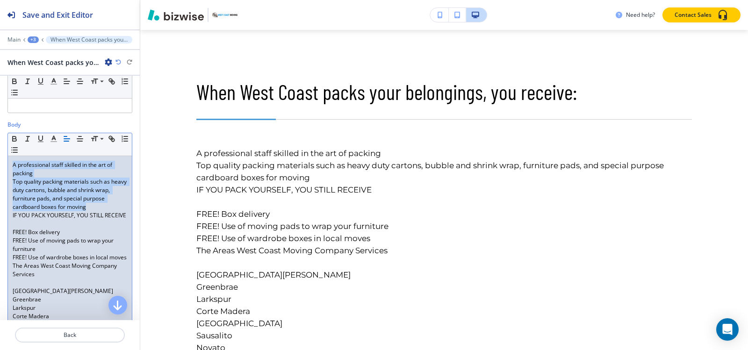
drag, startPoint x: 109, startPoint y: 207, endPoint x: 13, endPoint y: 159, distance: 107.2
click at [11, 161] on div "A professional staff skilled in the art of packing Top quality packing material…" at bounding box center [70, 266] width 124 height 220
click at [19, 152] on icon "button" at bounding box center [14, 150] width 8 height 8
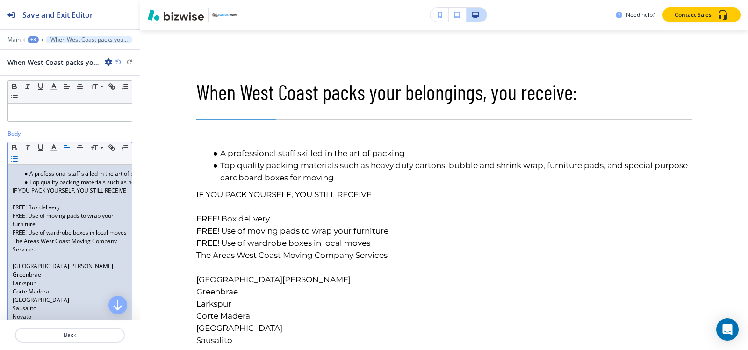
scroll to position [107, 0]
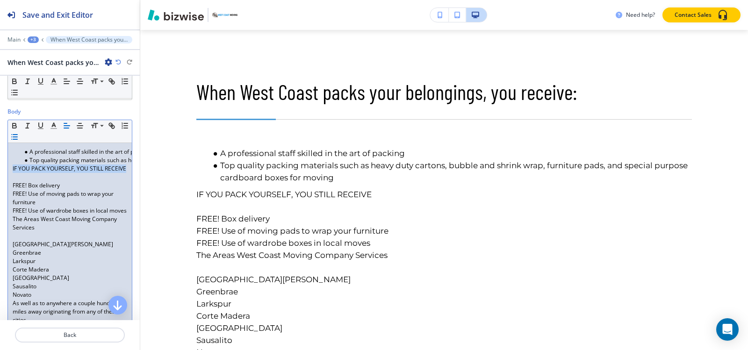
drag, startPoint x: 34, startPoint y: 177, endPoint x: 12, endPoint y: 168, distance: 23.7
click at [10, 167] on div "A professional staff skilled in the art of packing Top quality packing material…" at bounding box center [70, 236] width 124 height 186
click at [51, 181] on p at bounding box center [70, 177] width 115 height 8
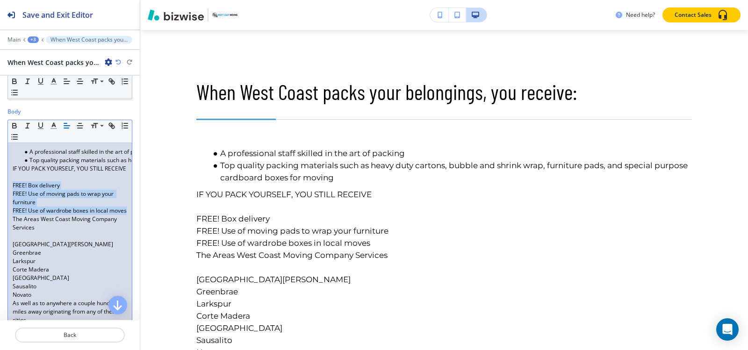
drag, startPoint x: 34, startPoint y: 227, endPoint x: 12, endPoint y: 190, distance: 43.4
click at [2, 195] on div "Body Small Normal Large Huge A professional staff skilled in the art of packing…" at bounding box center [70, 221] width 140 height 229
click at [19, 136] on icon "button" at bounding box center [14, 137] width 8 height 8
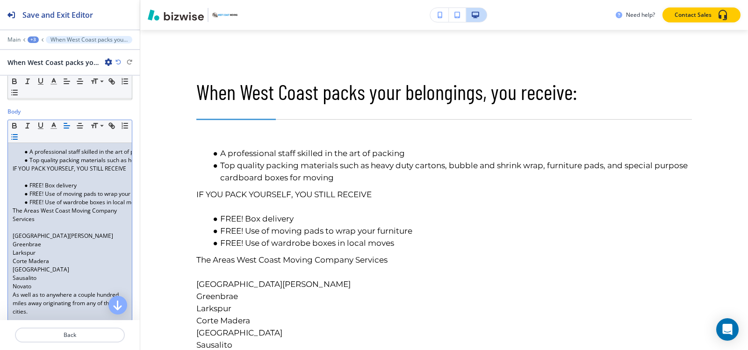
click at [19, 138] on icon "button" at bounding box center [14, 137] width 8 height 8
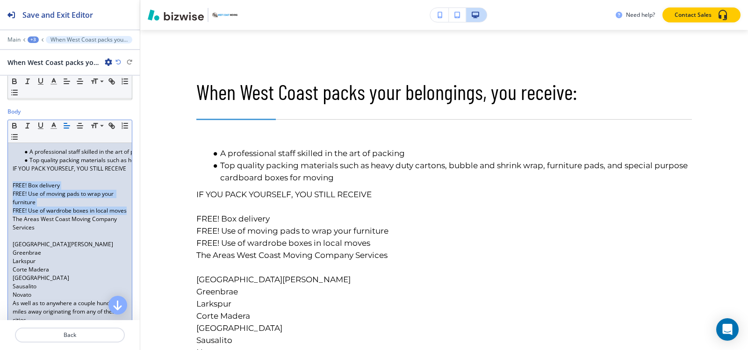
click at [10, 193] on div "A professional staff skilled in the art of packing Top quality packing material…" at bounding box center [70, 236] width 124 height 186
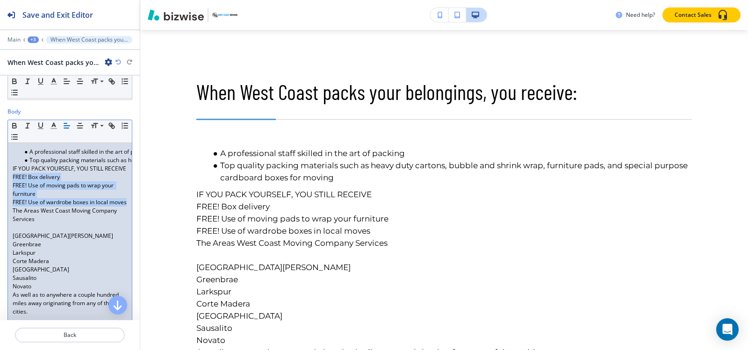
drag, startPoint x: 11, startPoint y: 185, endPoint x: 43, endPoint y: 217, distance: 45.3
click at [43, 217] on div "A professional staff skilled in the art of packing Top quality packing material…" at bounding box center [70, 232] width 124 height 178
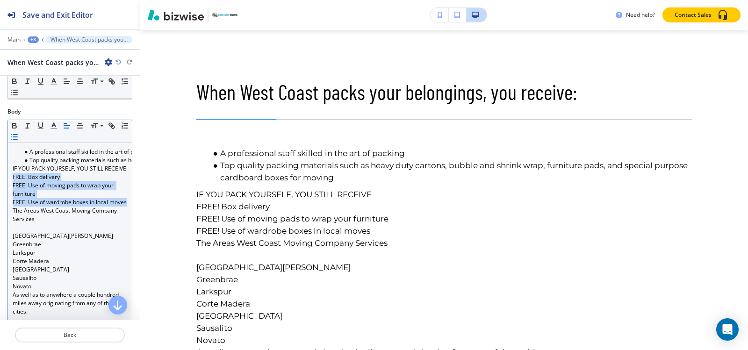
click at [19, 136] on icon "button" at bounding box center [14, 137] width 8 height 8
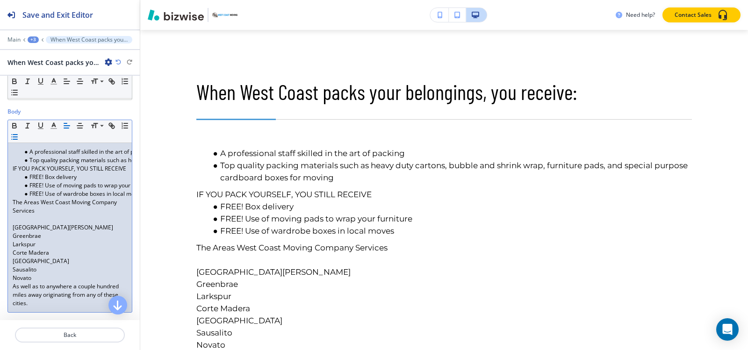
click at [10, 234] on div "A professional staff skilled in the art of packing Top quality packing material…" at bounding box center [70, 227] width 124 height 169
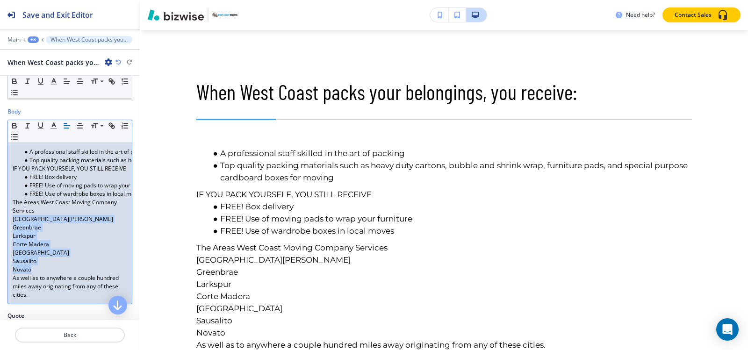
drag, startPoint x: 11, startPoint y: 228, endPoint x: 36, endPoint y: 276, distance: 54.6
click at [36, 276] on div "A professional staff skilled in the art of packing Top quality packing material…" at bounding box center [70, 223] width 124 height 161
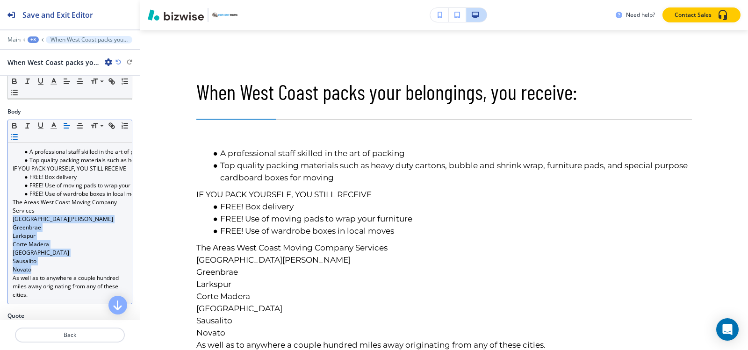
click at [21, 141] on button "button" at bounding box center [14, 136] width 13 height 11
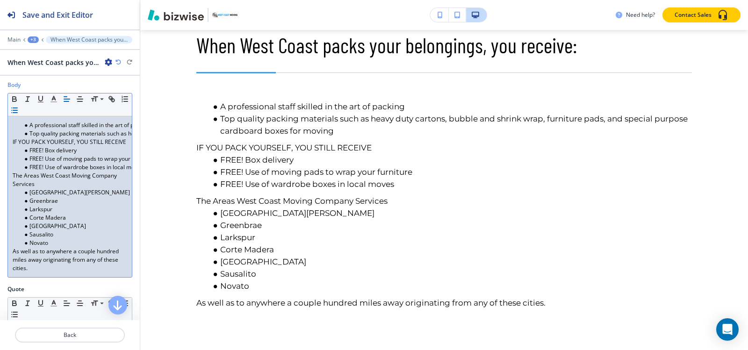
scroll to position [153, 0]
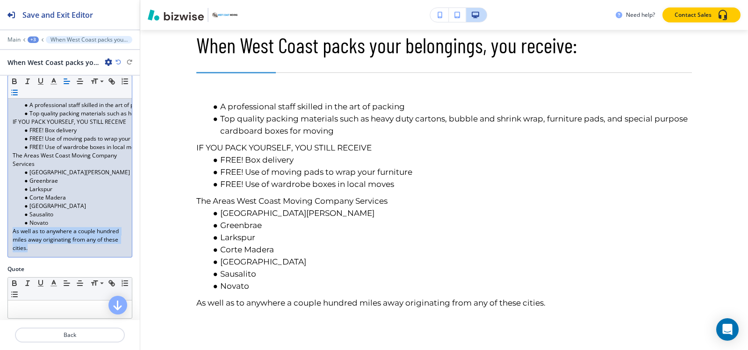
drag, startPoint x: 28, startPoint y: 259, endPoint x: 2, endPoint y: 236, distance: 33.8
click at [2, 236] on div "Body Small Normal Large Huge A professional staff skilled in the art of packing…" at bounding box center [70, 163] width 140 height 204
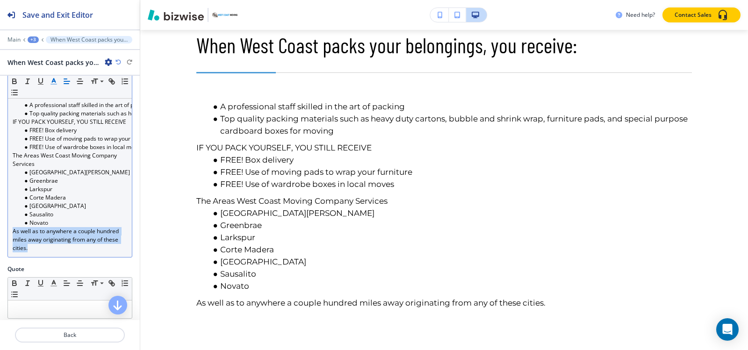
click at [54, 80] on polyline "button" at bounding box center [53, 81] width 3 height 4
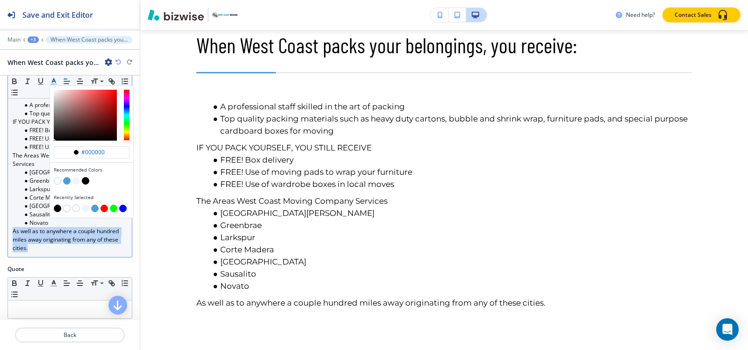
click at [54, 80] on polyline "button" at bounding box center [53, 81] width 3 height 4
click at [15, 213] on ul "San Rafael Greenbrae Larkspur Corte Madera Mill Valley Sausalito Novato" at bounding box center [70, 197] width 115 height 59
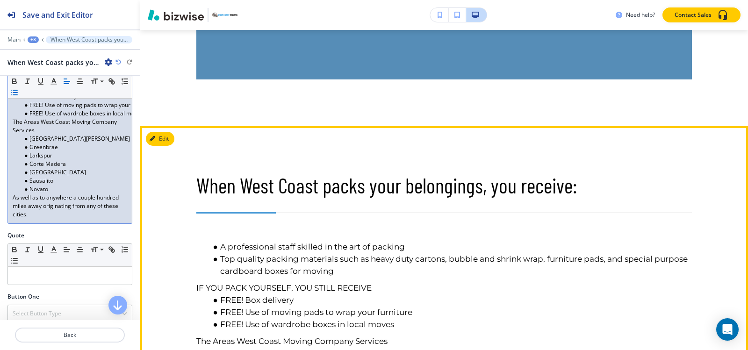
scroll to position [2039, 0]
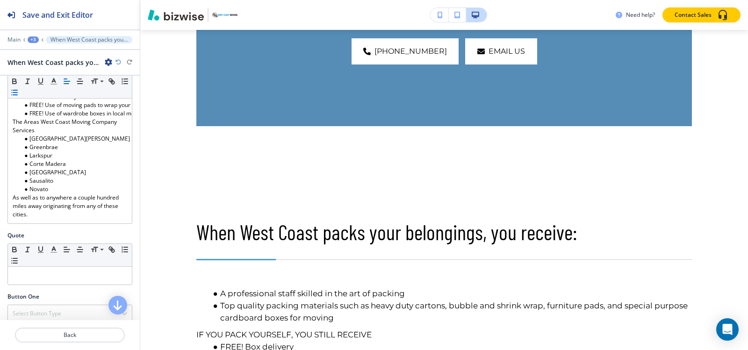
click at [28, 40] on div "+3" at bounding box center [33, 39] width 11 height 7
click at [50, 74] on p "OUR MOVING SERVICES" at bounding box center [58, 71] width 48 height 8
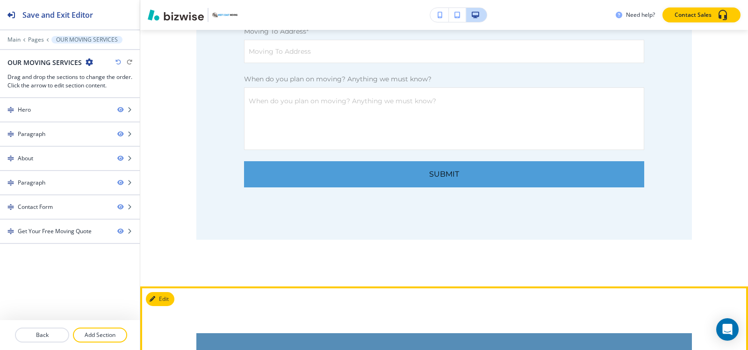
scroll to position [1972, 0]
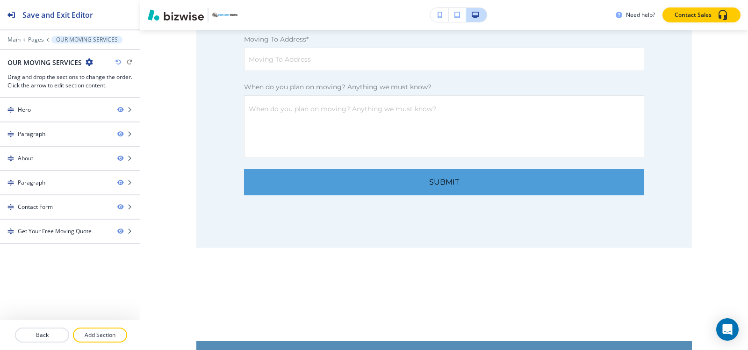
click at [90, 330] on button "Add Section" at bounding box center [100, 335] width 54 height 15
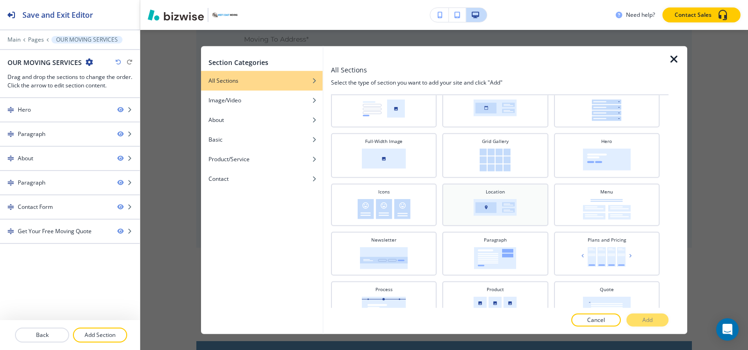
scroll to position [234, 0]
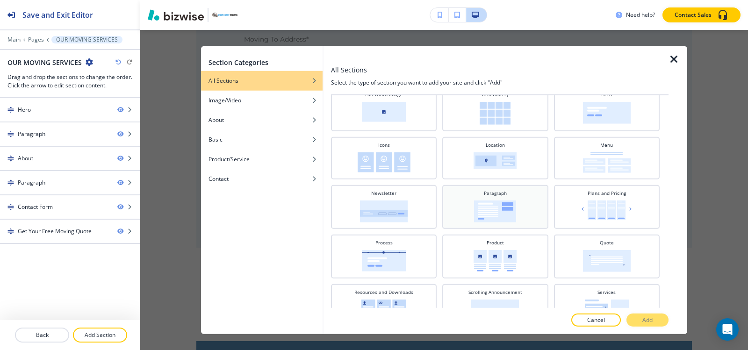
click at [489, 203] on img at bounding box center [495, 211] width 42 height 22
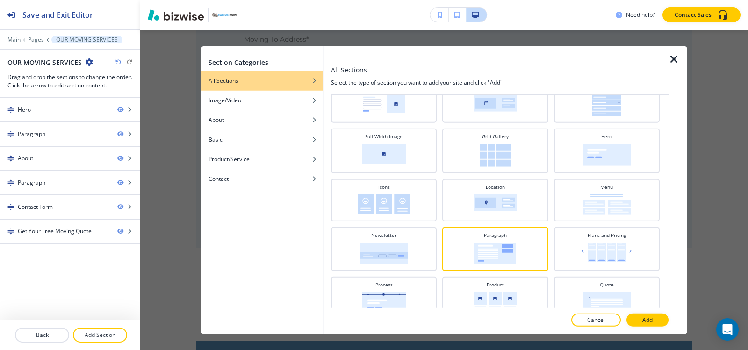
scroll to position [169, 0]
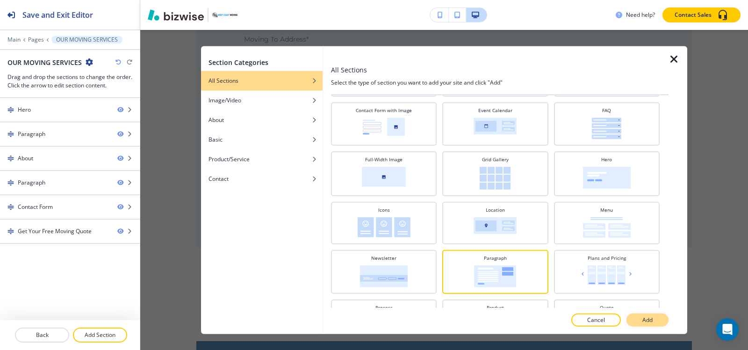
click at [653, 318] on button "Add" at bounding box center [647, 320] width 42 height 13
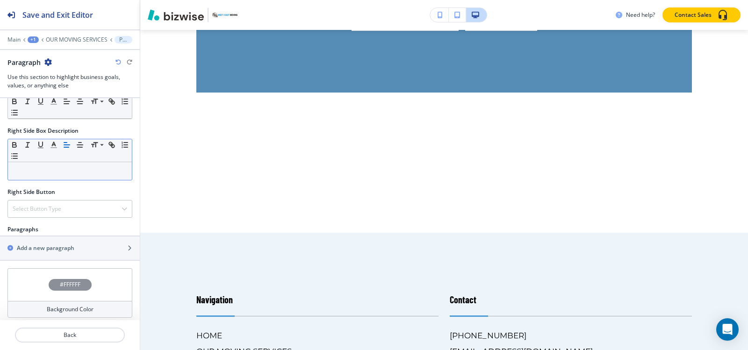
scroll to position [392, 0]
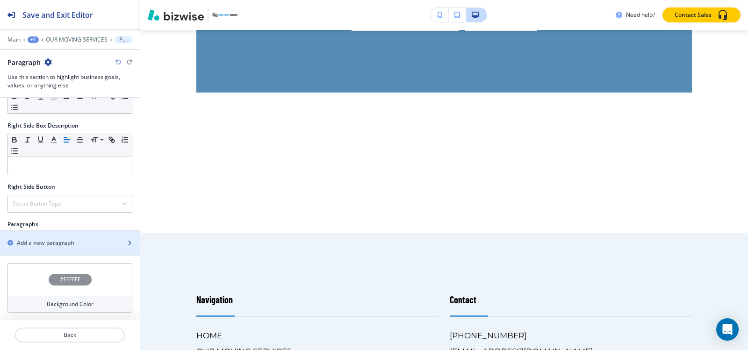
click at [48, 250] on div "button" at bounding box center [70, 250] width 140 height 7
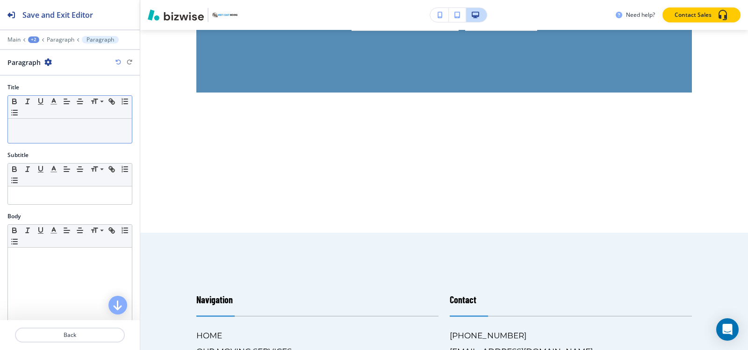
click at [41, 137] on div at bounding box center [70, 131] width 124 height 24
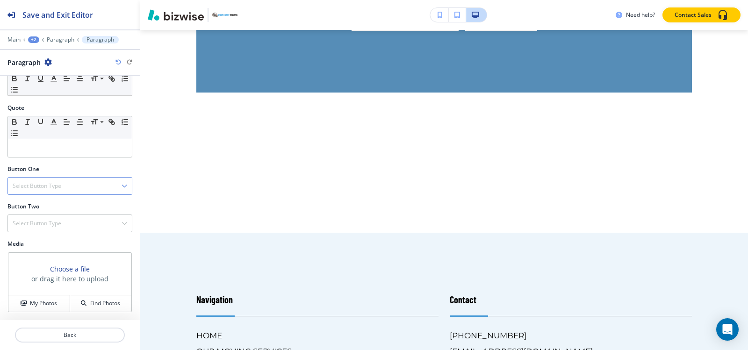
scroll to position [86, 0]
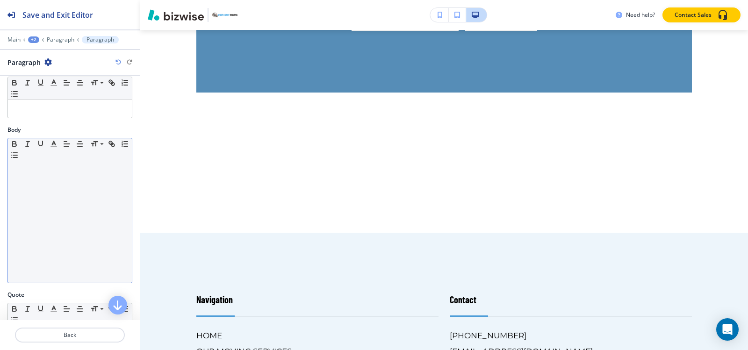
click at [41, 218] on div at bounding box center [70, 222] width 124 height 122
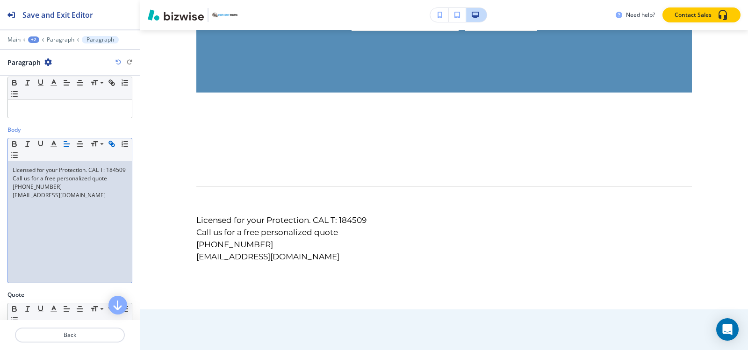
scroll to position [0, 0]
drag, startPoint x: 97, startPoint y: 206, endPoint x: 0, endPoint y: 207, distance: 97.2
click at [0, 208] on div "Body Small Normal Large Huge Licensed for your Protection. CAL T: 184509 Call u…" at bounding box center [70, 208] width 140 height 165
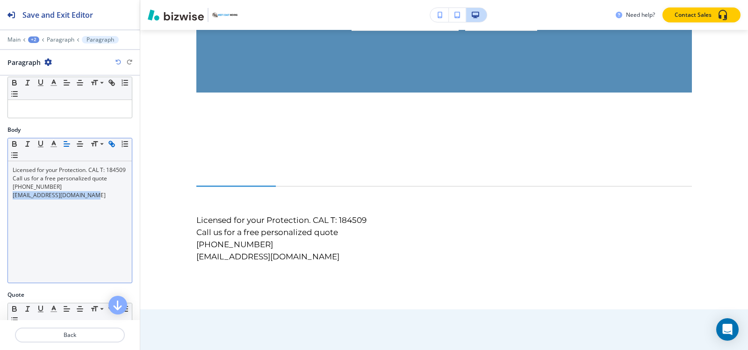
click at [113, 145] on icon "button" at bounding box center [111, 144] width 8 height 8
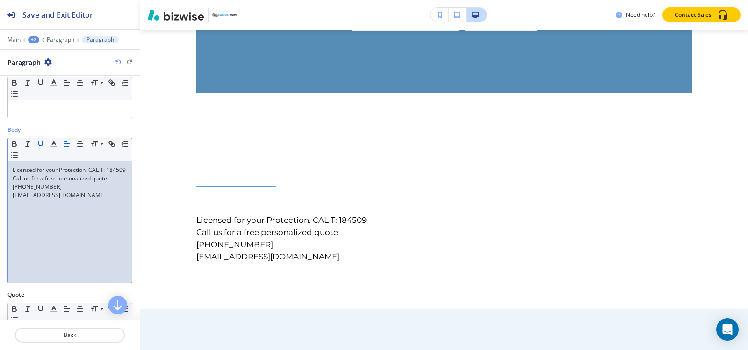
click at [38, 145] on icon "button" at bounding box center [40, 144] width 8 height 8
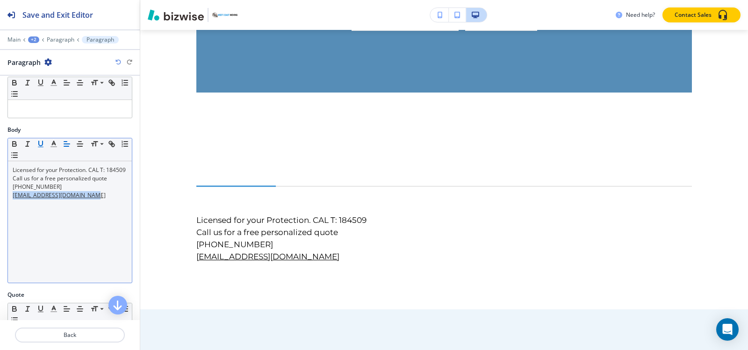
click at [39, 142] on icon "button" at bounding box center [41, 143] width 4 height 5
click at [52, 144] on line "button" at bounding box center [53, 144] width 2 height 0
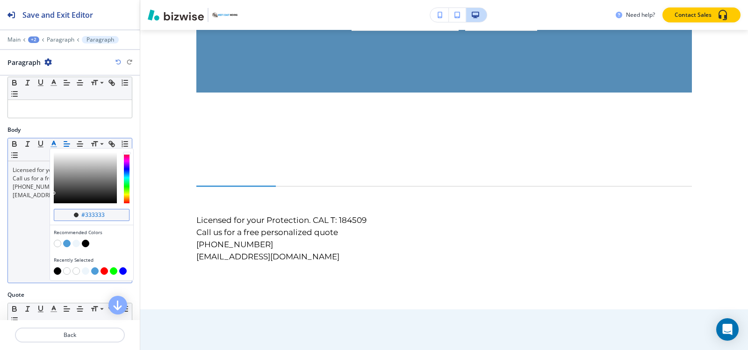
drag, startPoint x: 106, startPoint y: 215, endPoint x: 84, endPoint y: 217, distance: 22.1
click at [84, 217] on input "#333333" at bounding box center [96, 214] width 33 height 7
type input "#046bd2"
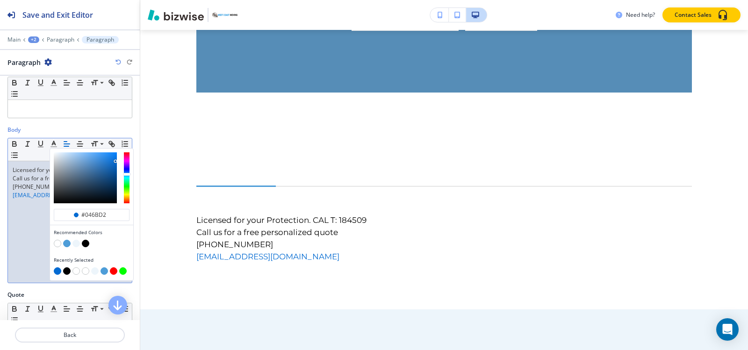
click at [33, 239] on div "Licensed for your Protection. CAL T: 184509 Call us for a free personalized quo…" at bounding box center [70, 222] width 124 height 122
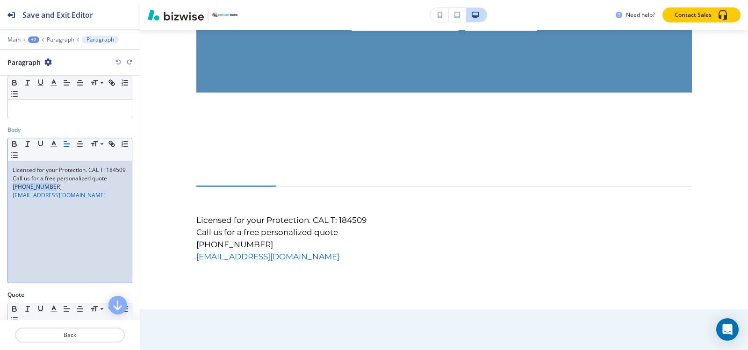
drag, startPoint x: 56, startPoint y: 194, endPoint x: 8, endPoint y: 180, distance: 50.3
click at [5, 195] on div "Body Small Normal Large Huge Licensed for your Protection. CAL T: 184509 Call u…" at bounding box center [70, 208] width 140 height 165
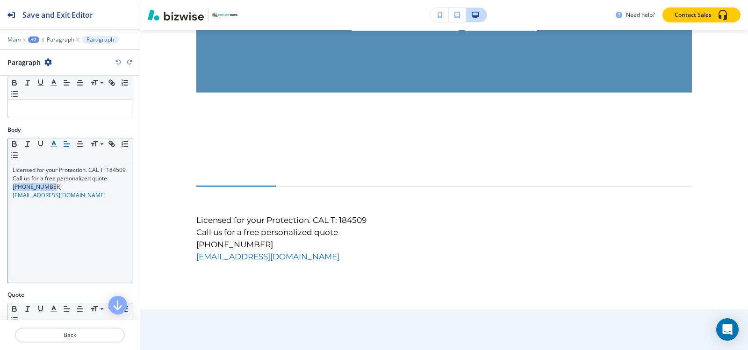
click at [49, 143] on button "button" at bounding box center [53, 143] width 13 height 11
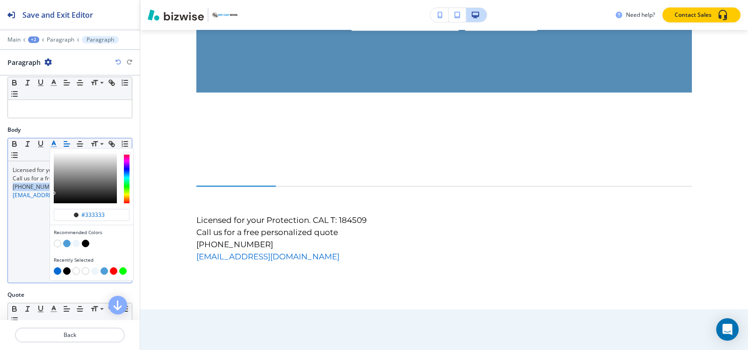
click at [56, 271] on button "button" at bounding box center [57, 270] width 7 height 7
type input "#046bd2"
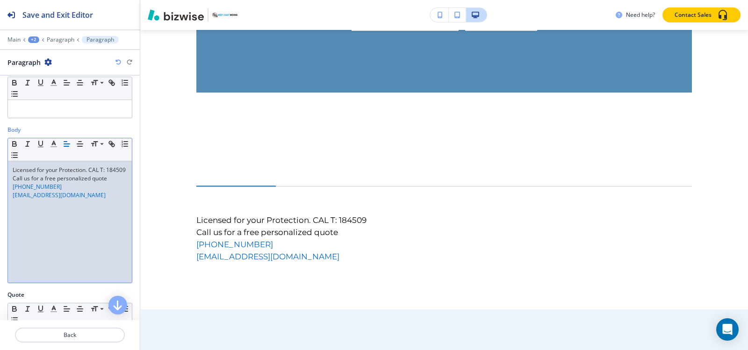
click at [26, 257] on div "Licensed for your Protection. CAL T: 184509 Call us for a free personalized quo…" at bounding box center [70, 222] width 124 height 122
drag, startPoint x: 108, startPoint y: 187, endPoint x: 0, endPoint y: 168, distance: 110.1
click at [0, 168] on div "Body Small Normal Large Huge Licensed for your Protection. CAL T: 184509 Call u…" at bounding box center [70, 208] width 140 height 165
click at [52, 143] on icon "button" at bounding box center [54, 144] width 8 height 8
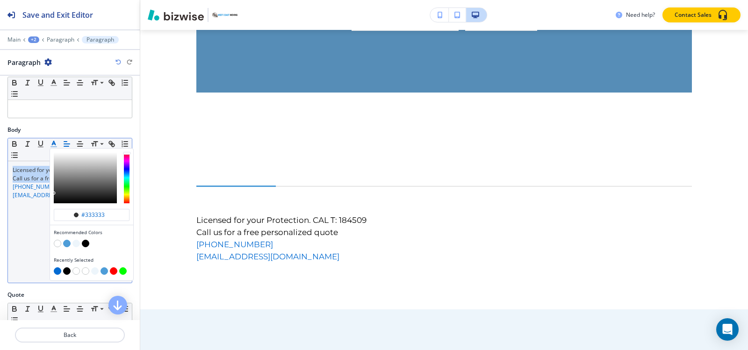
drag, startPoint x: 66, startPoint y: 270, endPoint x: 60, endPoint y: 267, distance: 6.5
click at [66, 269] on button "button" at bounding box center [66, 270] width 7 height 7
type input "#000000"
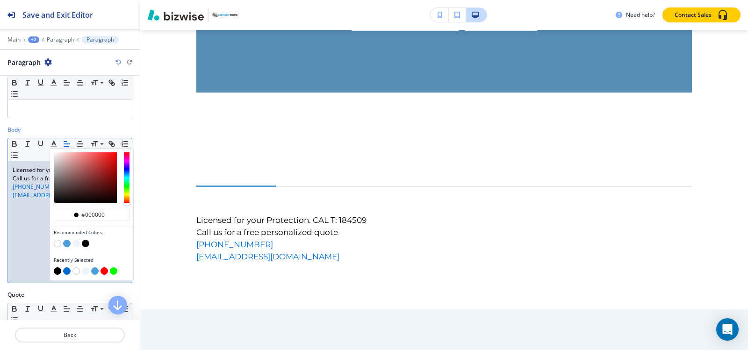
click at [13, 246] on div "Licensed for your Protection. CAL T: 184509 Call us for a free personalized quo…" at bounding box center [70, 222] width 124 height 122
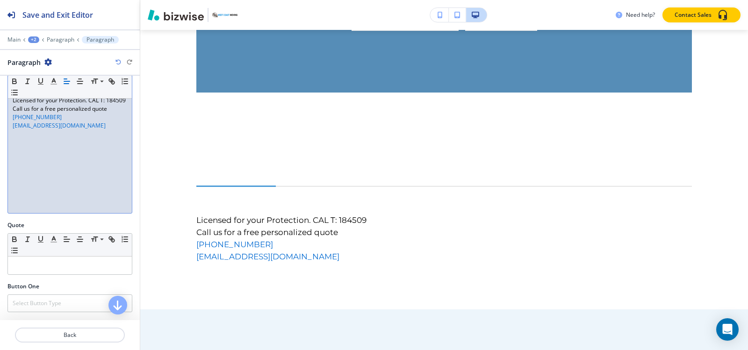
scroll to position [133, 0]
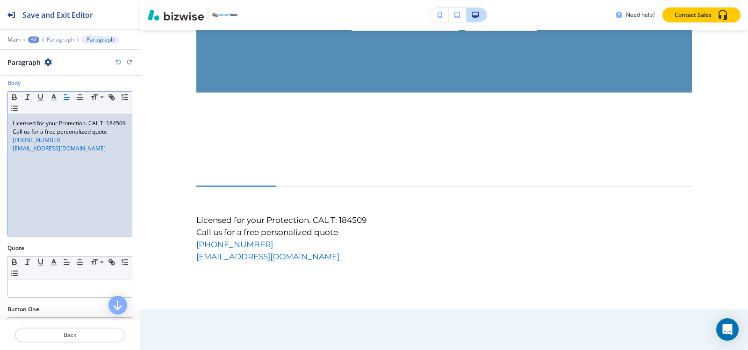
click at [59, 41] on p "Paragraph" at bounding box center [61, 39] width 28 height 7
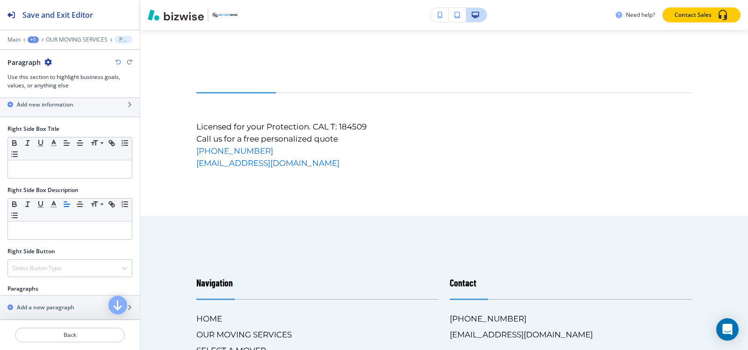
scroll to position [416, 0]
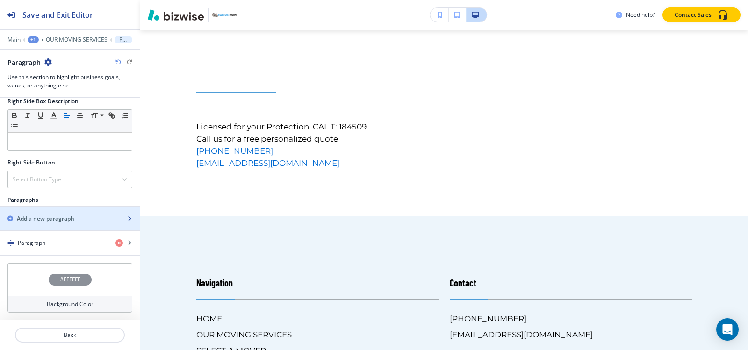
click at [68, 227] on div "button" at bounding box center [70, 226] width 140 height 7
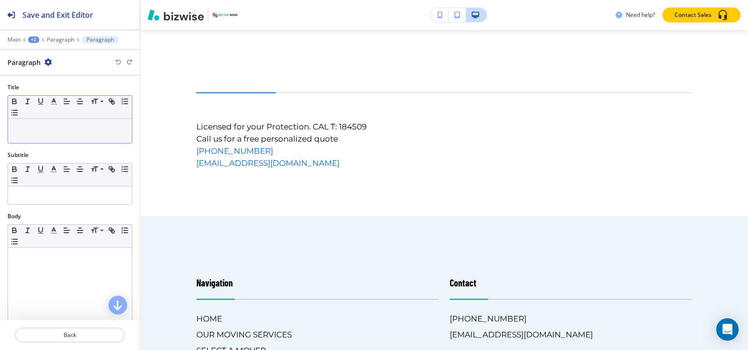
click at [61, 131] on div at bounding box center [70, 131] width 124 height 24
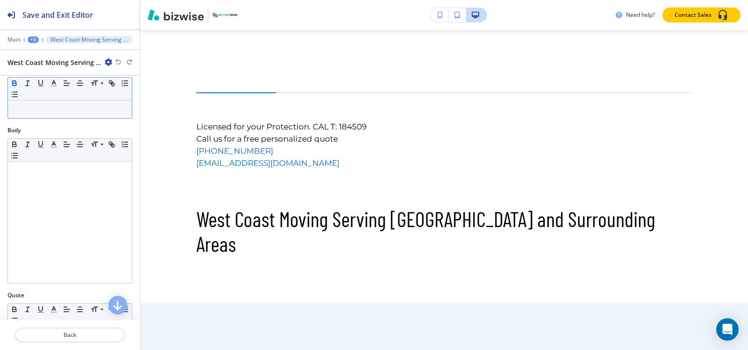
scroll to position [140, 0]
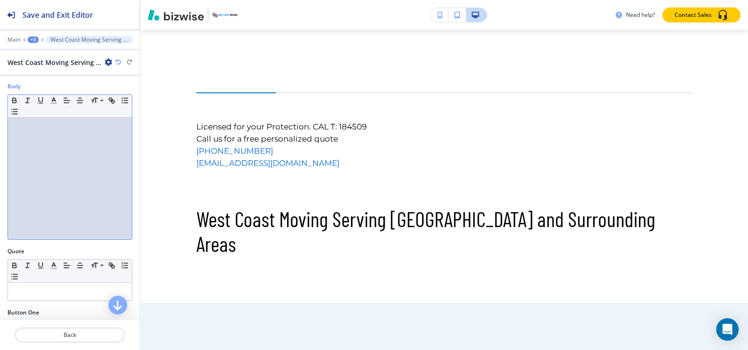
click at [18, 179] on div at bounding box center [70, 179] width 124 height 122
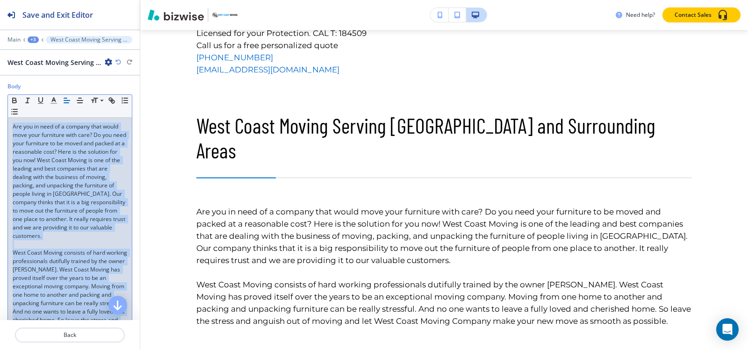
drag, startPoint x: 44, startPoint y: 306, endPoint x: 7, endPoint y: 111, distance: 197.9
click at [7, 111] on div "Body Small Normal Large Huge Are you in need of a company that would move your …" at bounding box center [70, 222] width 140 height 280
click at [53, 96] on icon "button" at bounding box center [54, 100] width 8 height 8
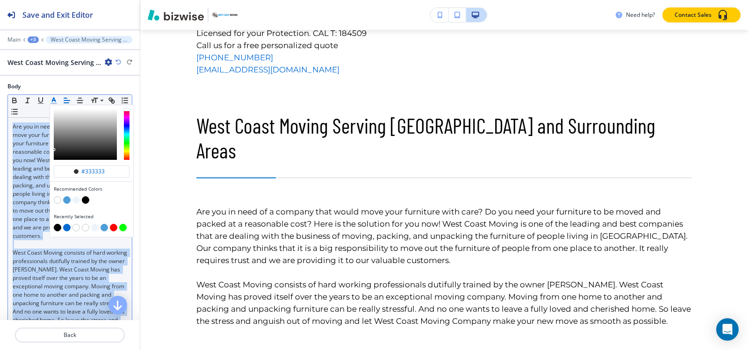
click at [55, 224] on button "button" at bounding box center [57, 227] width 7 height 7
type input "#000000"
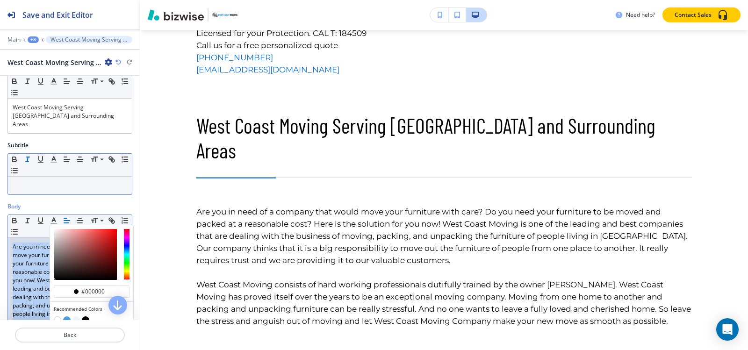
scroll to position [0, 0]
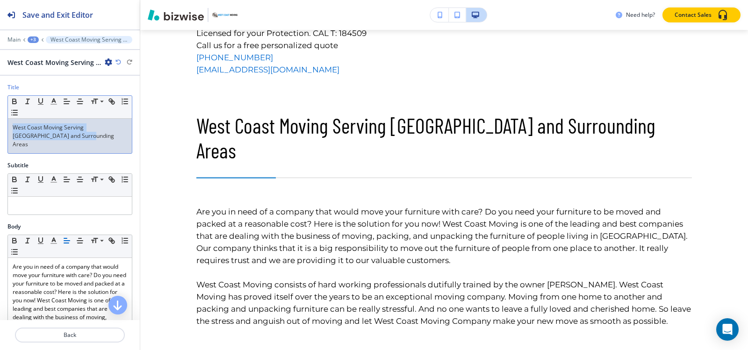
drag, startPoint x: 64, startPoint y: 138, endPoint x: 17, endPoint y: 122, distance: 49.5
click at [11, 124] on div "West Coast Moving Serving Marin and Surrounding Areas" at bounding box center [70, 136] width 124 height 35
click at [55, 103] on icon "button" at bounding box center [54, 101] width 8 height 8
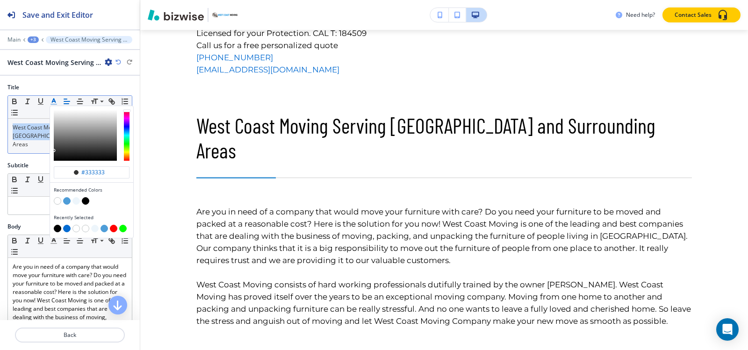
click at [55, 228] on button "button" at bounding box center [57, 228] width 7 height 7
type input "#000000"
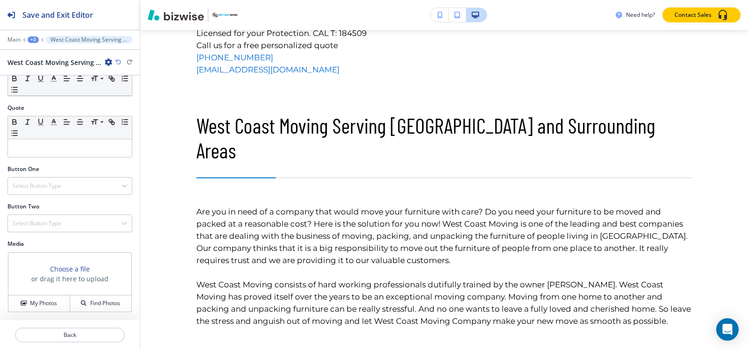
scroll to position [407, 0]
click at [36, 41] on div "+3" at bounding box center [33, 39] width 11 height 7
click at [54, 84] on p "Paragraph" at bounding box center [58, 88] width 48 height 8
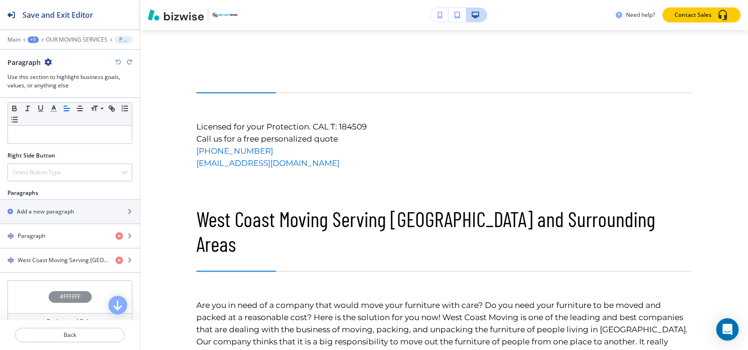
scroll to position [440, 0]
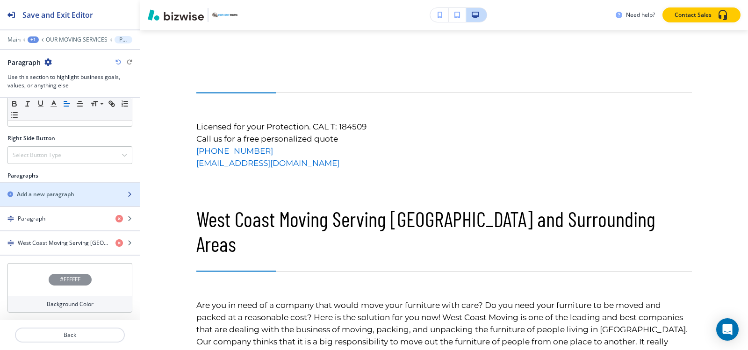
click at [57, 202] on div "button" at bounding box center [70, 202] width 140 height 7
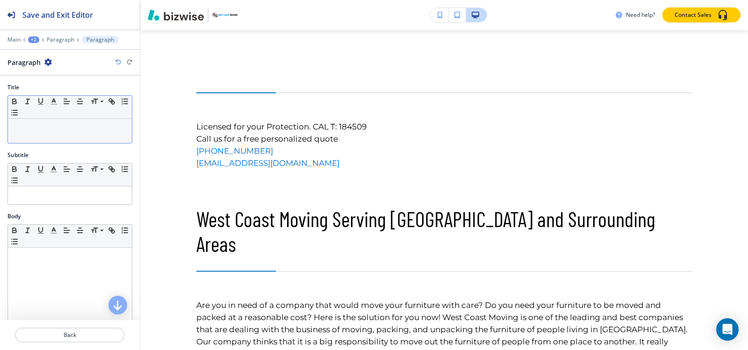
click at [50, 129] on p at bounding box center [70, 127] width 115 height 8
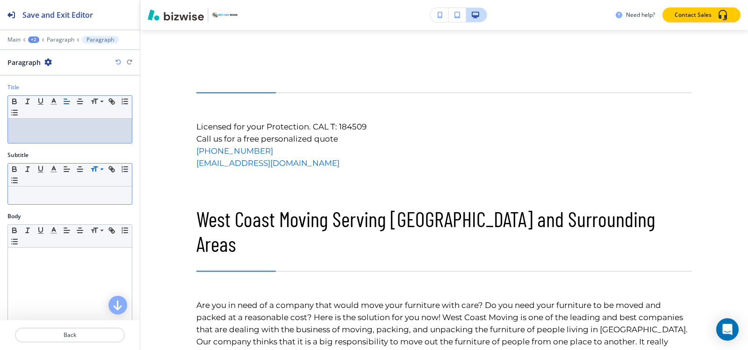
paste div
drag, startPoint x: 63, startPoint y: 125, endPoint x: 0, endPoint y: 133, distance: 63.6
click at [0, 133] on div "Title Small Normal Large Huge Services offered by us:" at bounding box center [70, 117] width 140 height 68
click at [51, 99] on icon "button" at bounding box center [54, 101] width 8 height 8
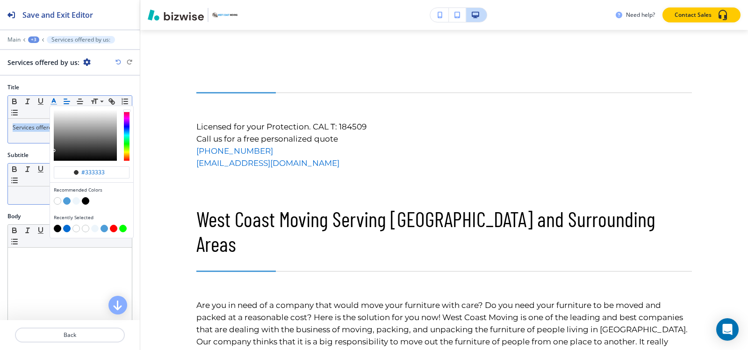
click at [57, 229] on button "button" at bounding box center [57, 228] width 7 height 7
type input "#000000"
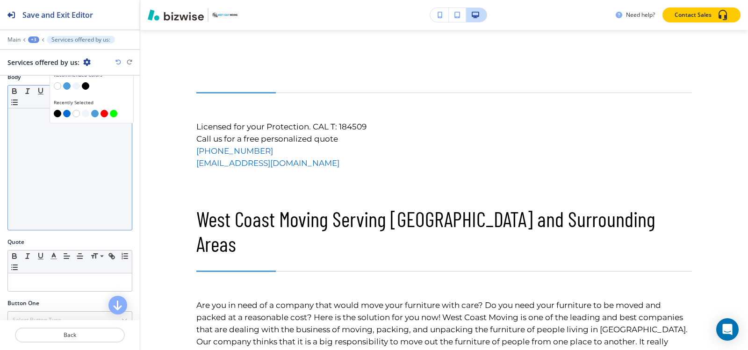
scroll to position [140, 0]
click at [40, 185] on div at bounding box center [70, 168] width 124 height 122
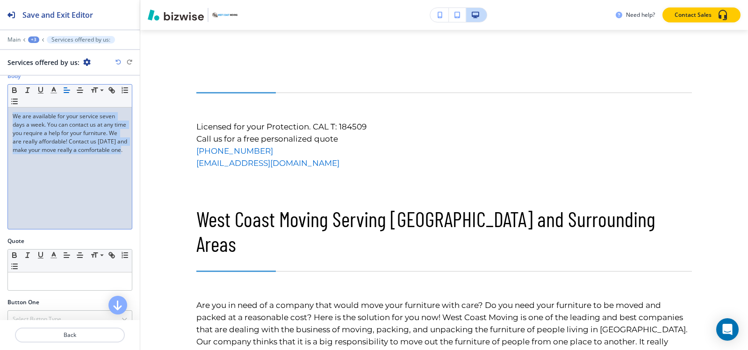
drag, startPoint x: 57, startPoint y: 159, endPoint x: 0, endPoint y: 109, distance: 75.8
click at [0, 109] on div "Body Small Normal Large Huge We are available for your service seven days a wee…" at bounding box center [70, 154] width 140 height 165
click at [53, 88] on polyline "button" at bounding box center [53, 89] width 3 height 4
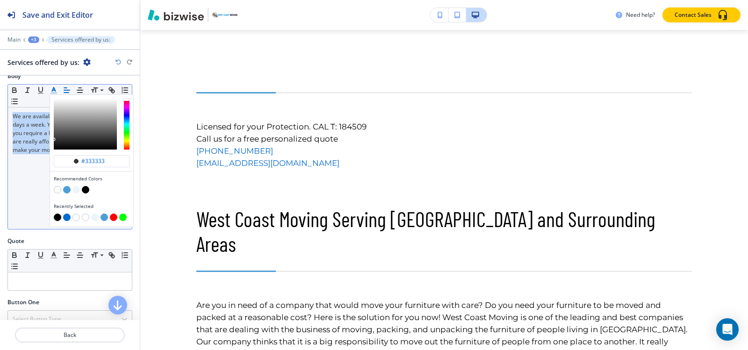
click at [57, 218] on button "button" at bounding box center [57, 217] width 7 height 7
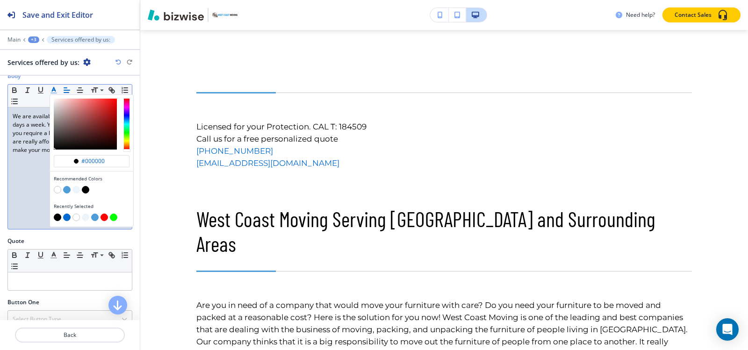
type input "#000000"
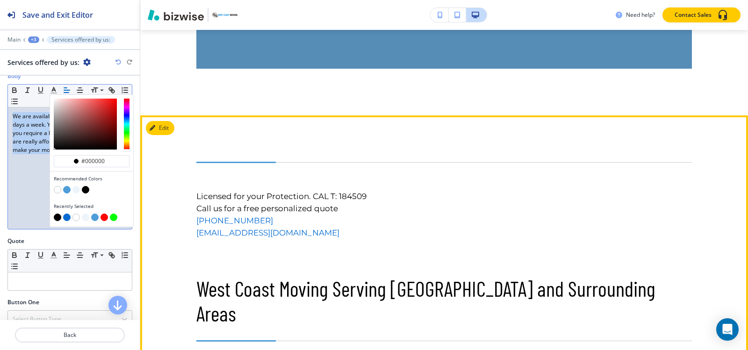
scroll to position [2489, 0]
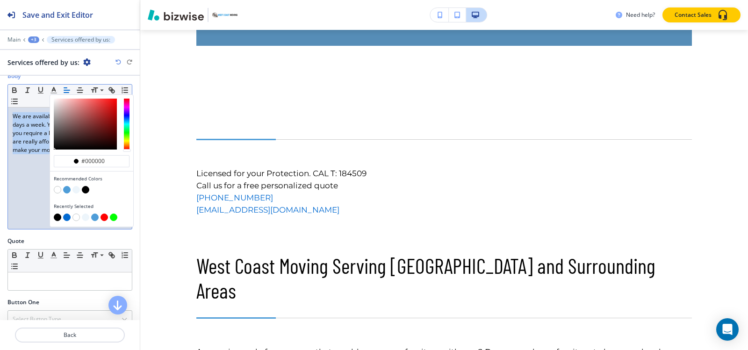
click at [35, 38] on div "+3" at bounding box center [33, 39] width 11 height 7
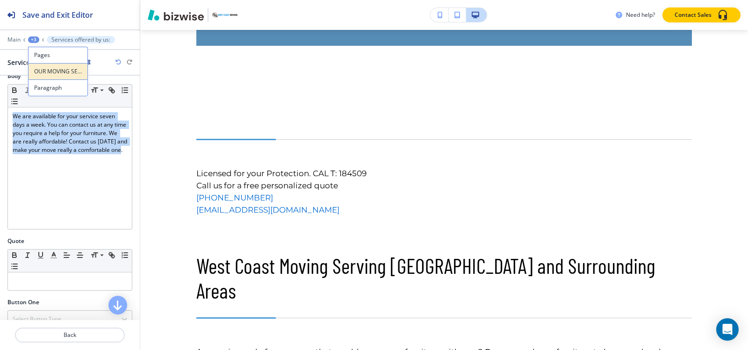
click at [65, 73] on p "OUR MOVING SERVICES" at bounding box center [58, 71] width 48 height 8
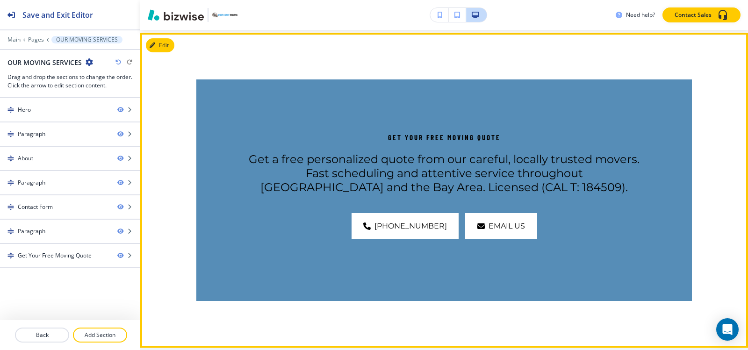
scroll to position [2679, 0]
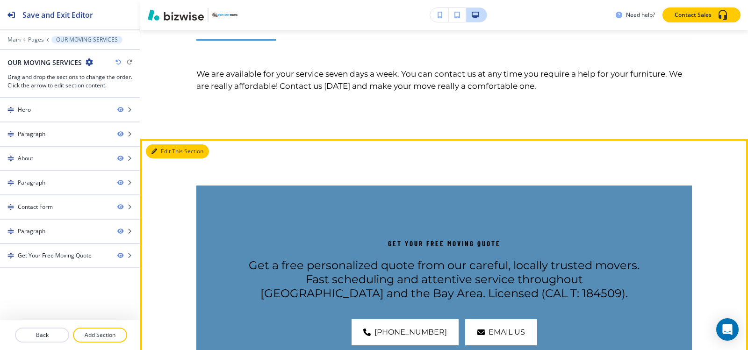
click at [165, 144] on button "Edit This Section" at bounding box center [177, 151] width 63 height 14
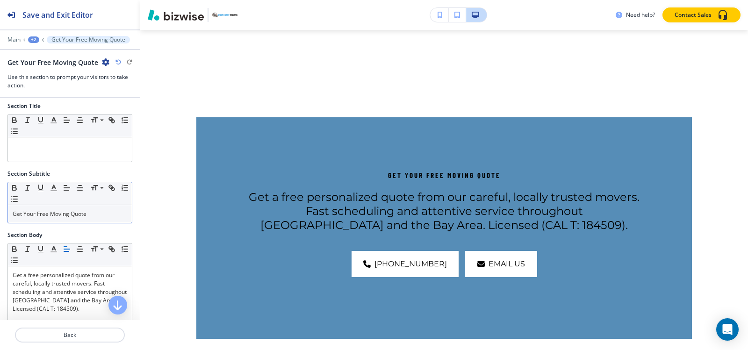
scroll to position [0, 0]
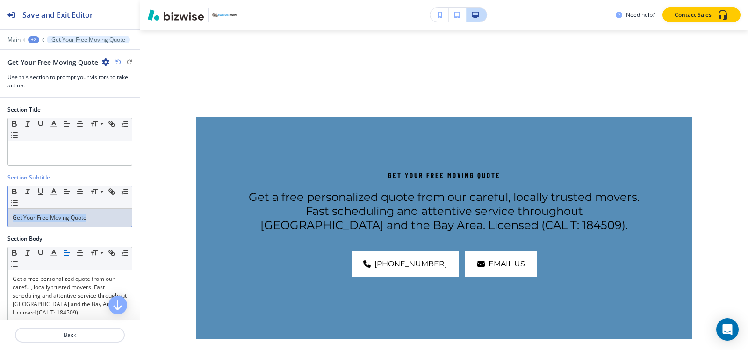
drag, startPoint x: 106, startPoint y: 216, endPoint x: 0, endPoint y: 227, distance: 106.7
click at [0, 227] on div "Section Subtitle Small Normal Large Huge Get Your Free Moving Quote" at bounding box center [70, 203] width 140 height 61
copy p "Get Your Free Moving Quote"
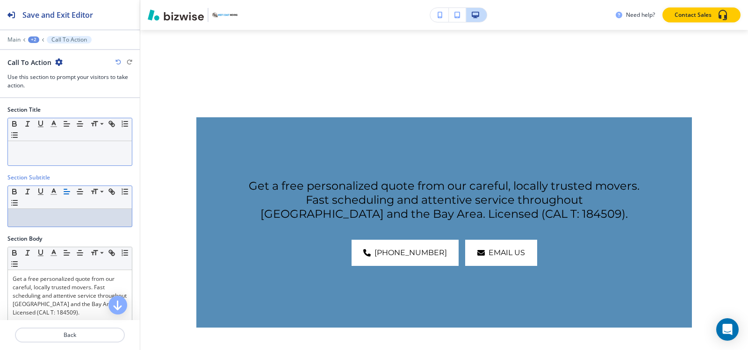
click at [33, 150] on p at bounding box center [70, 150] width 115 height 8
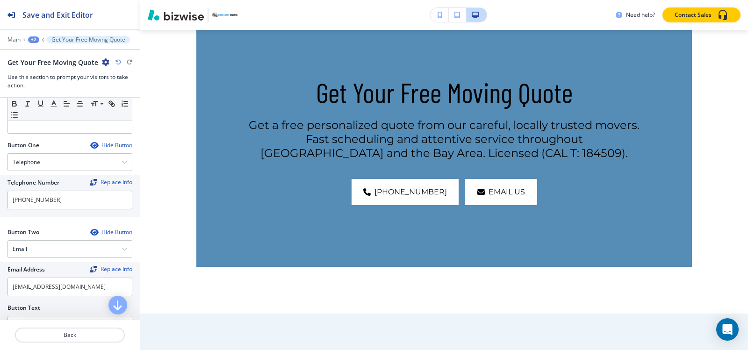
scroll to position [234, 0]
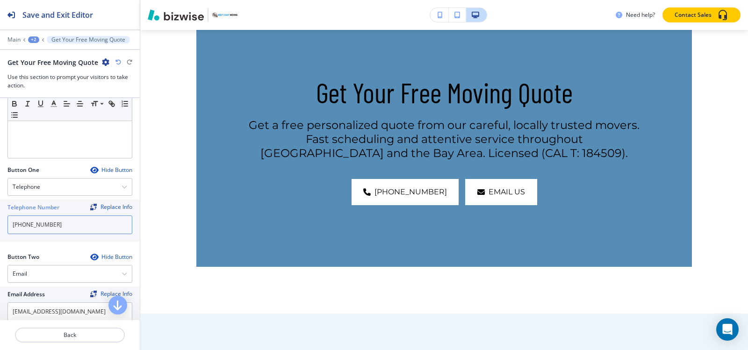
drag, startPoint x: 31, startPoint y: 221, endPoint x: 0, endPoint y: 223, distance: 30.9
click at [0, 223] on div "Telephone Number Replace Info (415) 342-4805" at bounding box center [70, 221] width 140 height 42
click at [53, 189] on div "Telephone" at bounding box center [70, 187] width 124 height 17
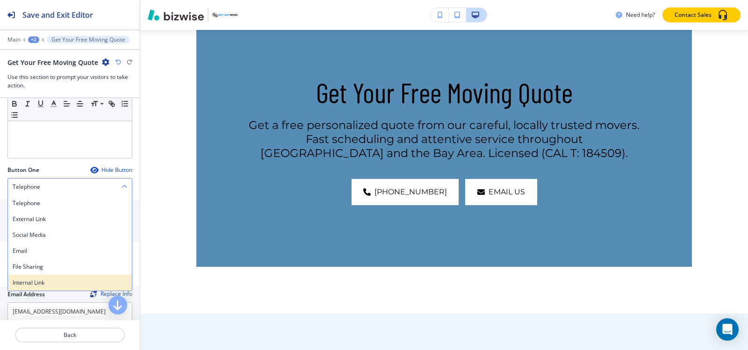
click at [63, 285] on h4 "Internal Link" at bounding box center [70, 283] width 115 height 8
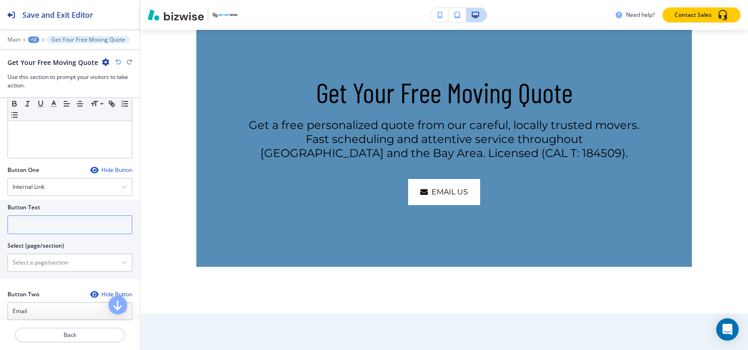
click at [39, 227] on input "text" at bounding box center [69, 224] width 125 height 19
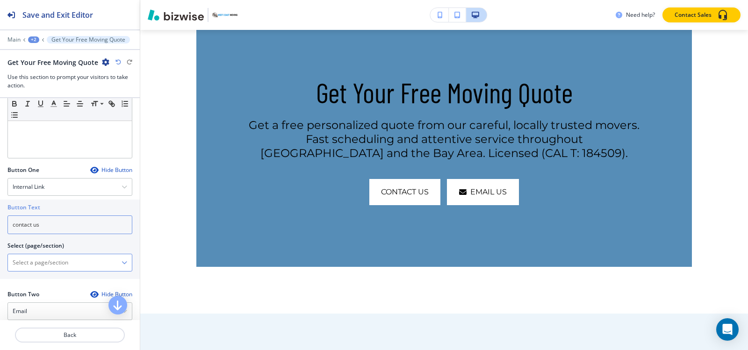
type input "contact us"
click at [27, 260] on \(page\/section\) "Manual Input" at bounding box center [65, 263] width 114 height 16
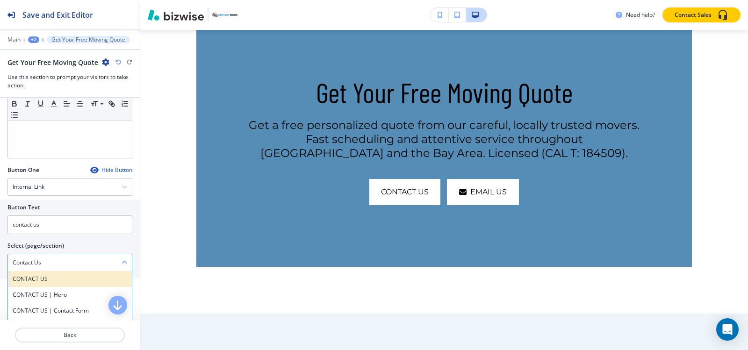
click at [45, 282] on h4 "CONTACT US" at bounding box center [70, 279] width 115 height 8
type \(page\/section\) "CONTACT US"
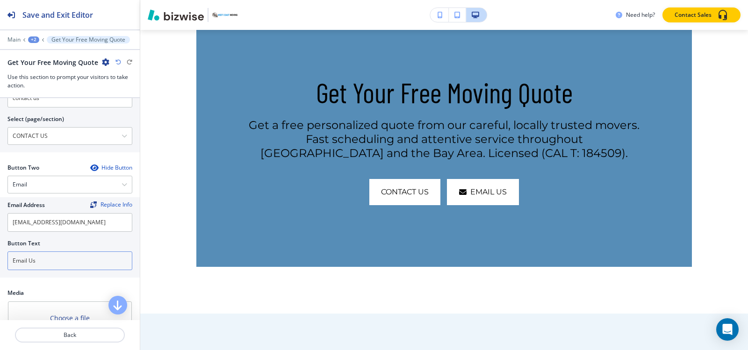
scroll to position [374, 0]
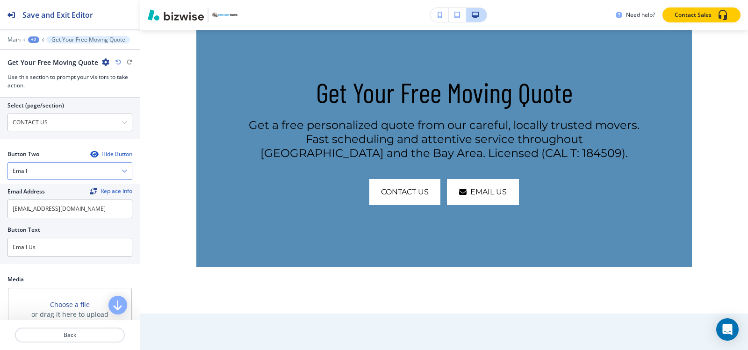
click at [45, 171] on div "Email" at bounding box center [70, 171] width 124 height 17
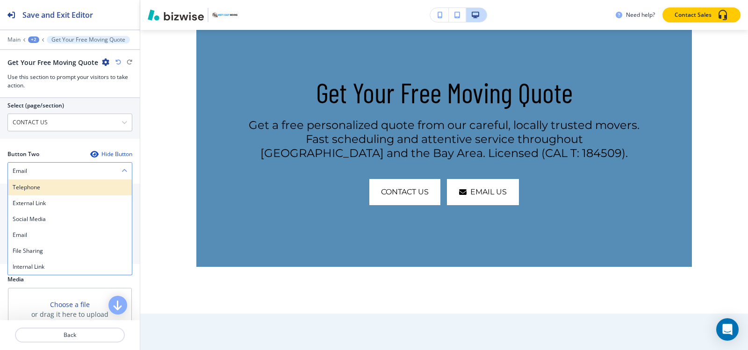
click at [44, 187] on h4 "Telephone" at bounding box center [70, 187] width 115 height 8
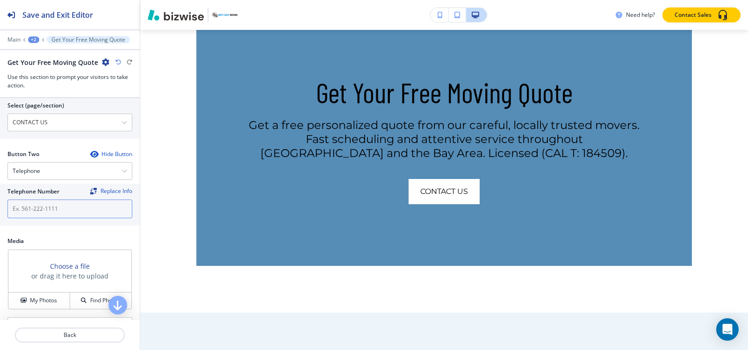
click at [43, 207] on input "text" at bounding box center [69, 209] width 125 height 19
paste input "[PHONE_NUMBER]"
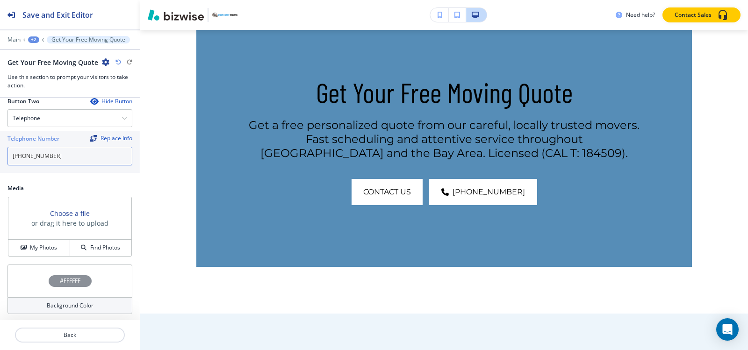
scroll to position [428, 0]
type input "[PHONE_NUMBER]"
click at [30, 246] on h4 "My Photos" at bounding box center [43, 246] width 27 height 8
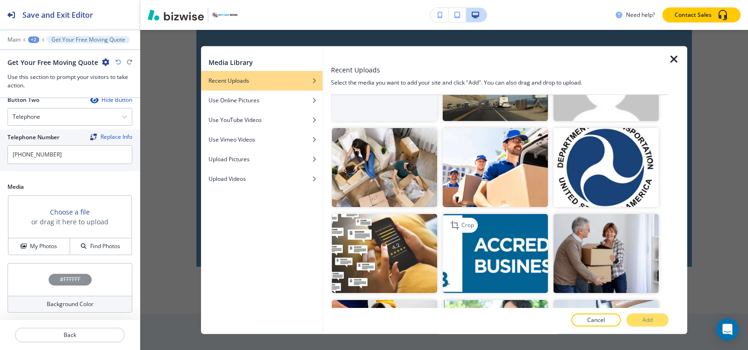
scroll to position [140, 0]
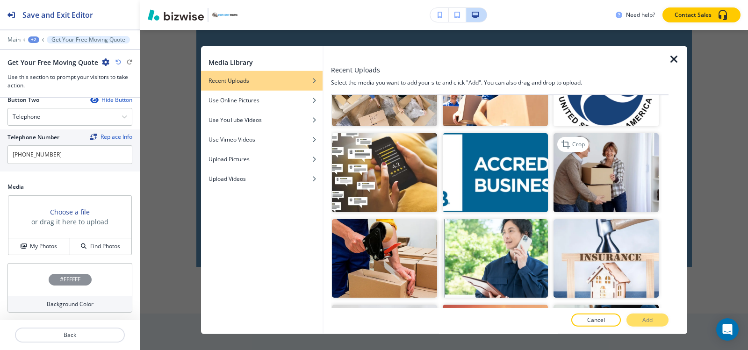
click at [610, 189] on img "button" at bounding box center [605, 172] width 105 height 79
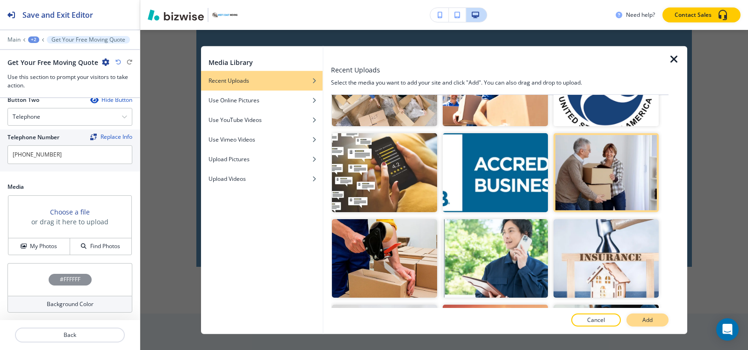
click at [649, 321] on p "Add" at bounding box center [647, 320] width 10 height 8
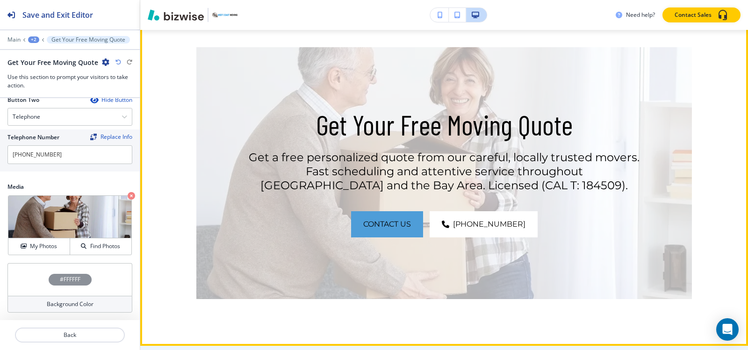
scroll to position [2803, 0]
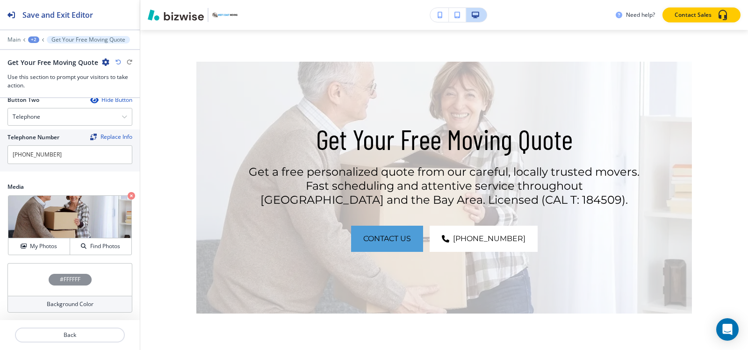
click at [47, 299] on div "Background Color" at bounding box center [69, 304] width 125 height 17
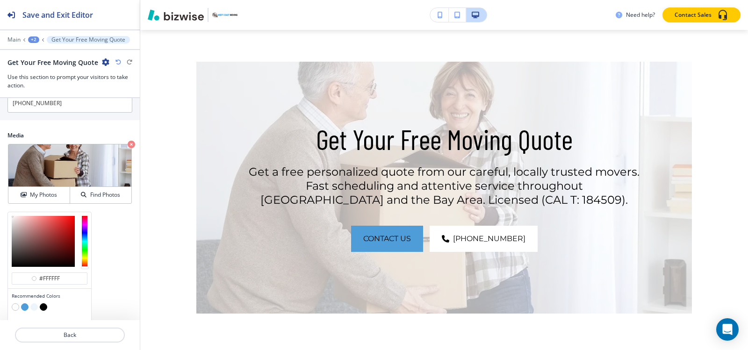
scroll to position [504, 0]
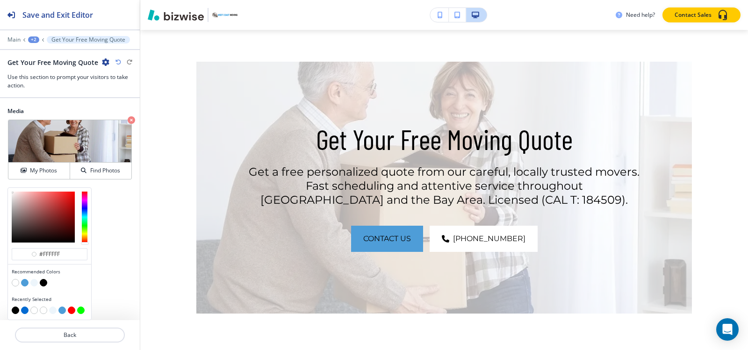
click at [25, 311] on button "button" at bounding box center [24, 310] width 7 height 7
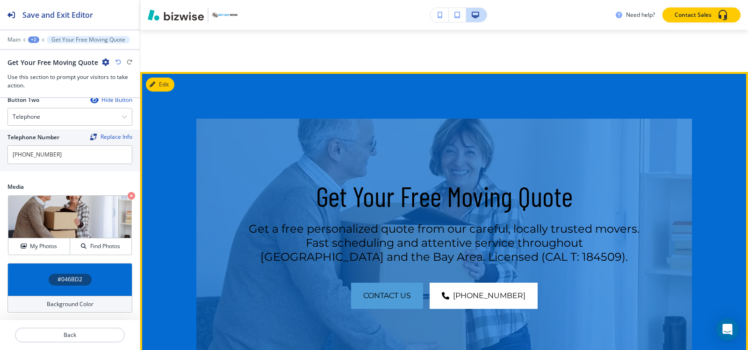
scroll to position [2663, 0]
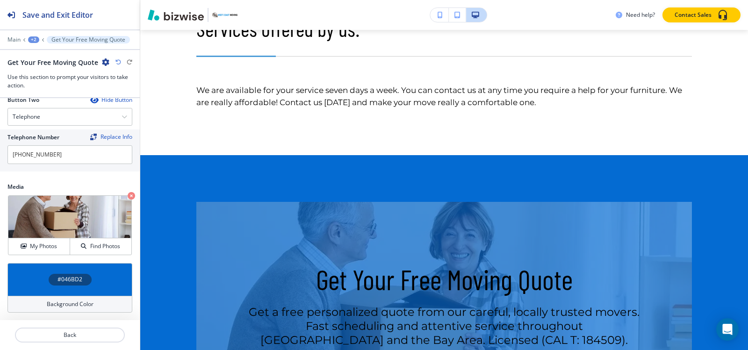
click at [69, 291] on div "#046BD2" at bounding box center [69, 279] width 125 height 33
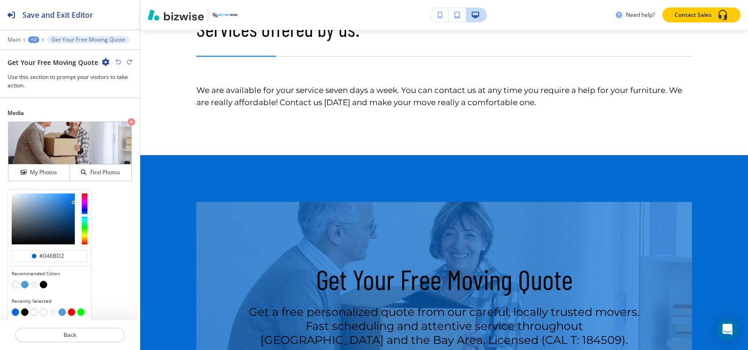
scroll to position [504, 0]
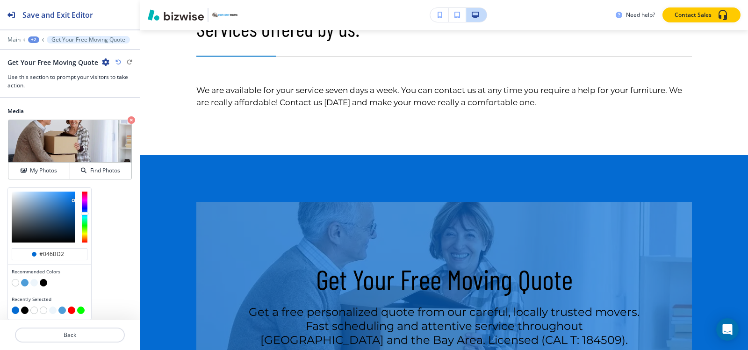
click at [42, 286] on button "button" at bounding box center [43, 282] width 7 height 7
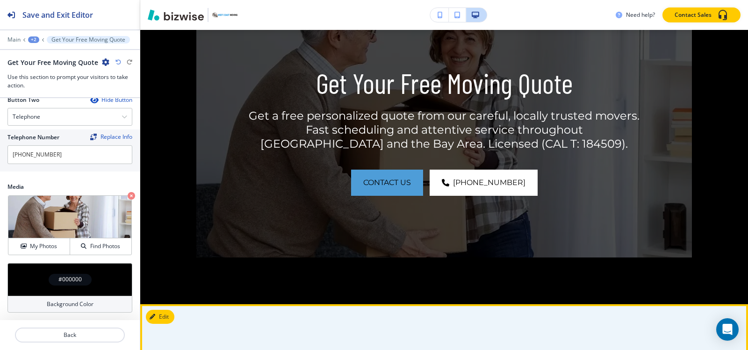
scroll to position [2990, 0]
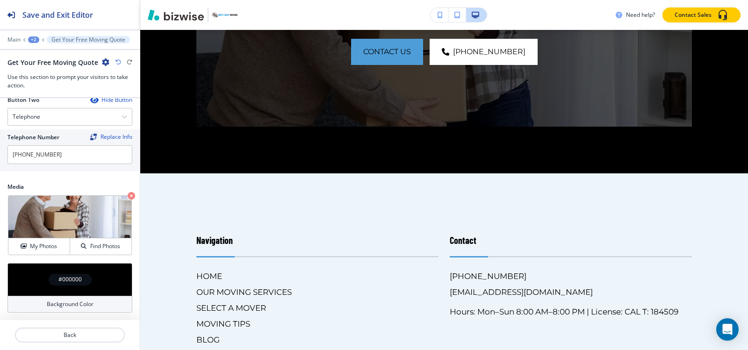
click at [34, 41] on div "+2" at bounding box center [33, 39] width 11 height 7
click at [42, 71] on p "OUR MOVING SERVICES" at bounding box center [58, 71] width 48 height 8
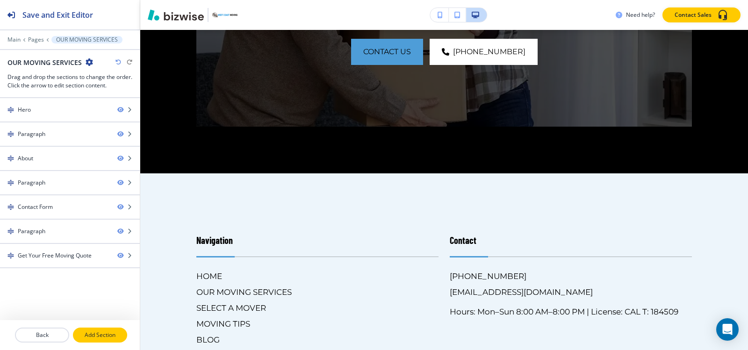
click at [108, 339] on button "Add Section" at bounding box center [100, 335] width 54 height 15
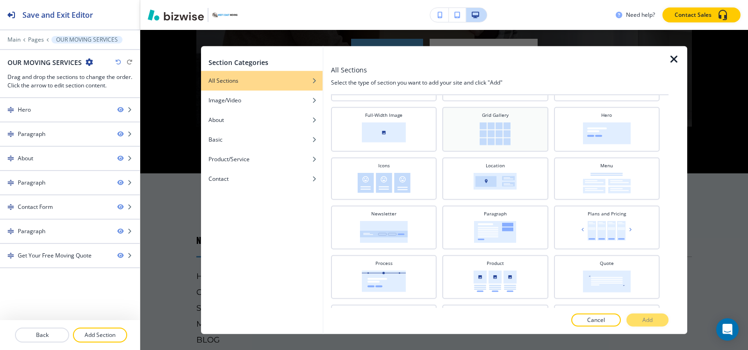
scroll to position [234, 0]
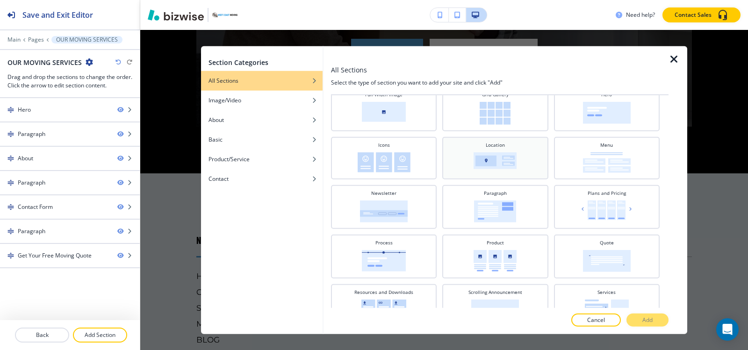
click at [501, 158] on img at bounding box center [494, 160] width 43 height 17
click at [651, 321] on p "Add" at bounding box center [647, 320] width 10 height 8
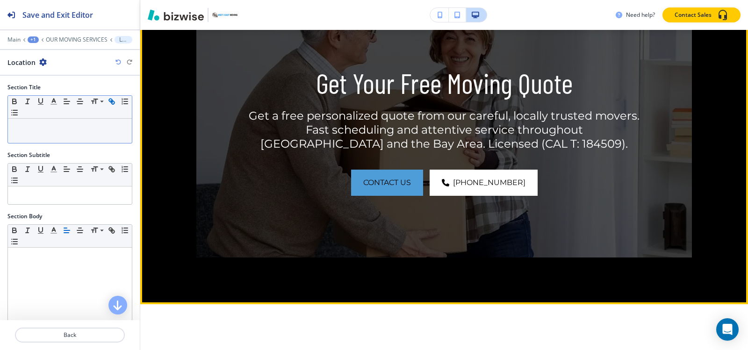
scroll to position [2719, 0]
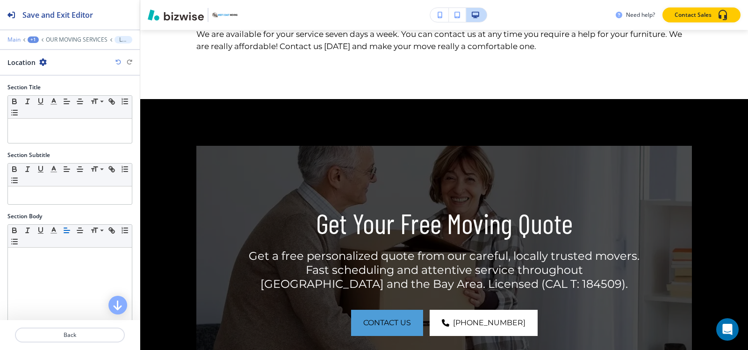
click at [17, 41] on p "Main" at bounding box center [13, 39] width 13 height 7
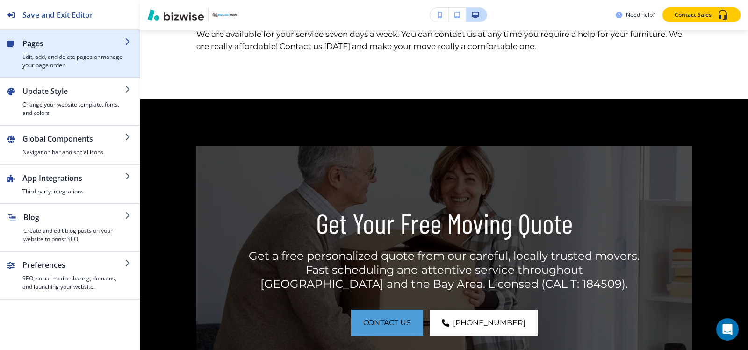
click at [43, 66] on h4 "Edit, add, and delete pages or manage your page order" at bounding box center [73, 61] width 102 height 17
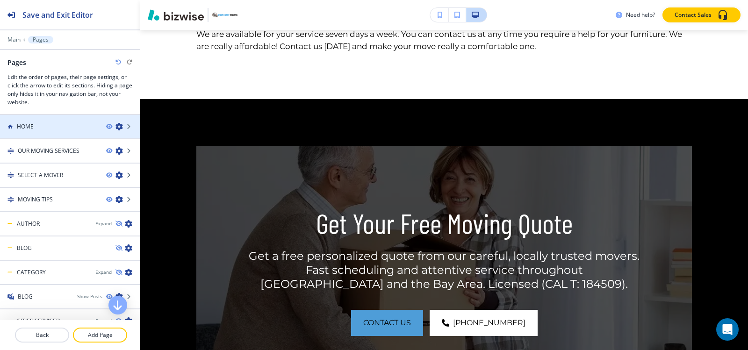
click at [47, 135] on div at bounding box center [70, 134] width 140 height 7
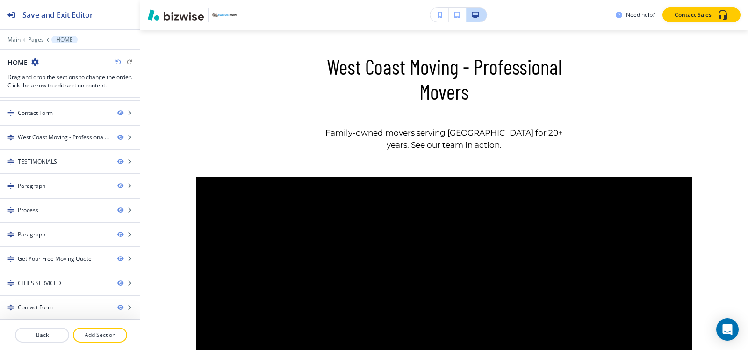
scroll to position [2150, 0]
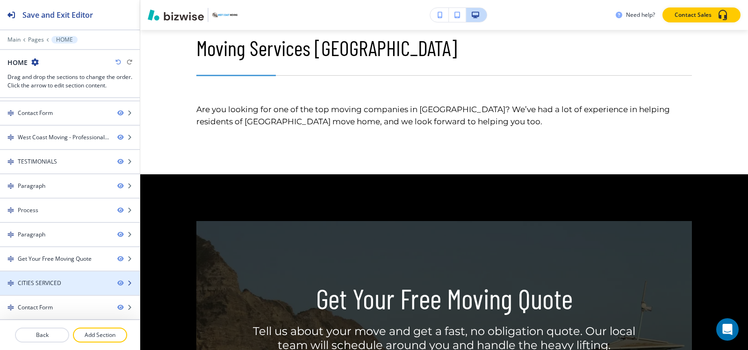
click at [75, 284] on div "CITIES SERVICED" at bounding box center [55, 283] width 110 height 8
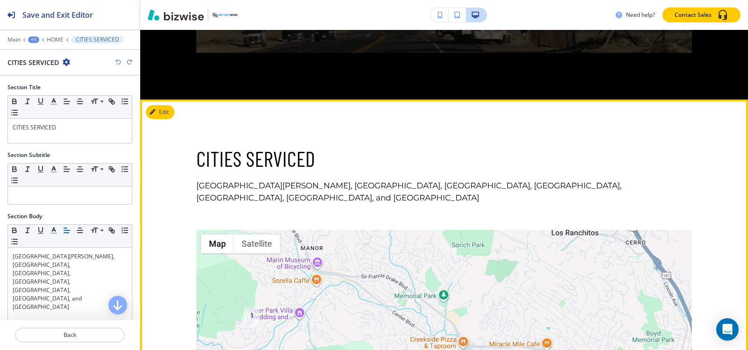
scroll to position [4752, 0]
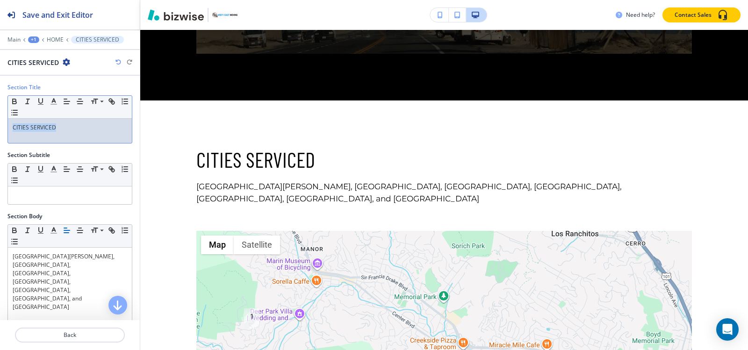
drag, startPoint x: 71, startPoint y: 132, endPoint x: 0, endPoint y: 123, distance: 71.5
click at [0, 123] on div "Section Title Small Normal Large Huge CITIES SERVICED" at bounding box center [70, 117] width 140 height 68
copy p "CITIES SERVICED"
click at [31, 38] on div "+1" at bounding box center [33, 39] width 11 height 7
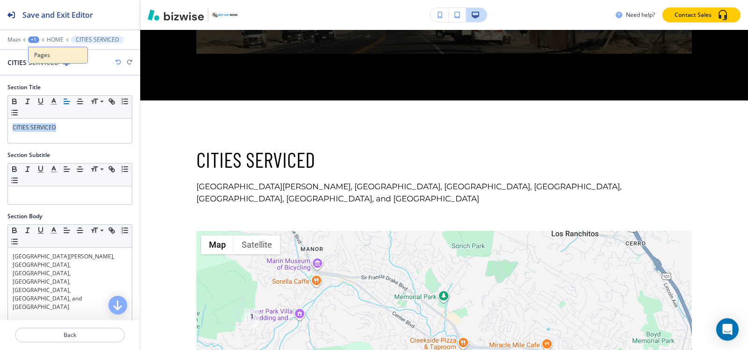
click at [42, 59] on p "Pages" at bounding box center [58, 55] width 48 height 8
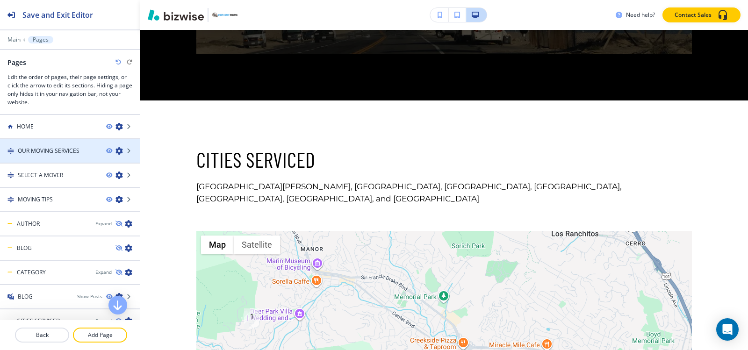
click at [44, 154] on h4 "OUR MOVING SERVICES" at bounding box center [49, 151] width 62 height 8
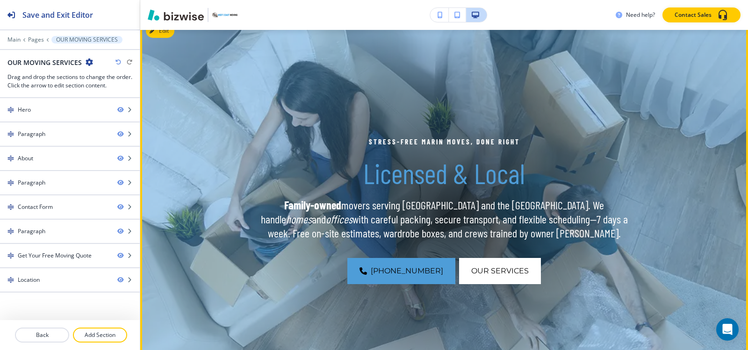
scroll to position [280, 0]
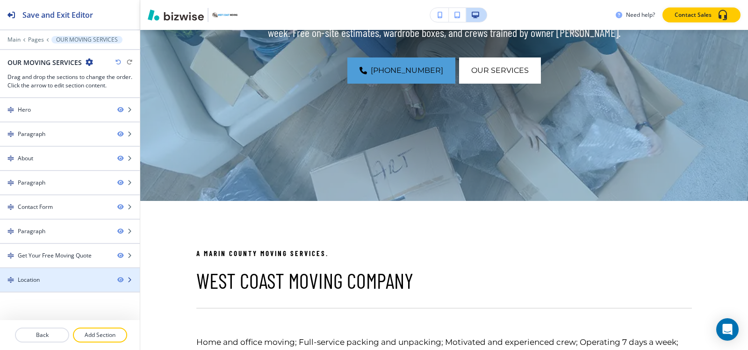
click at [79, 284] on div at bounding box center [70, 287] width 140 height 7
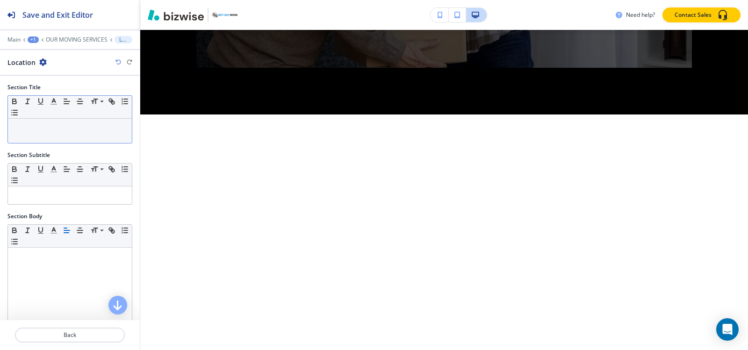
click at [67, 137] on div at bounding box center [70, 131] width 124 height 24
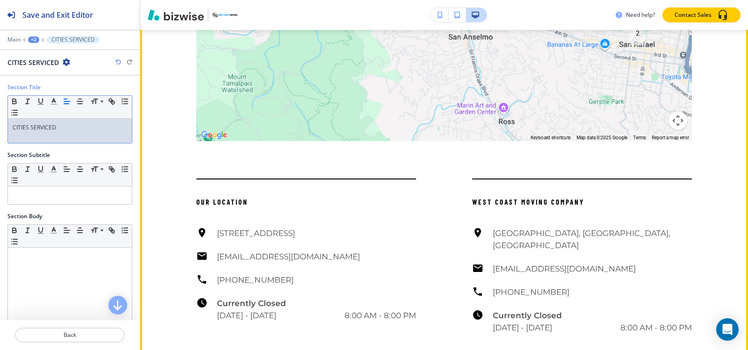
scroll to position [3280, 0]
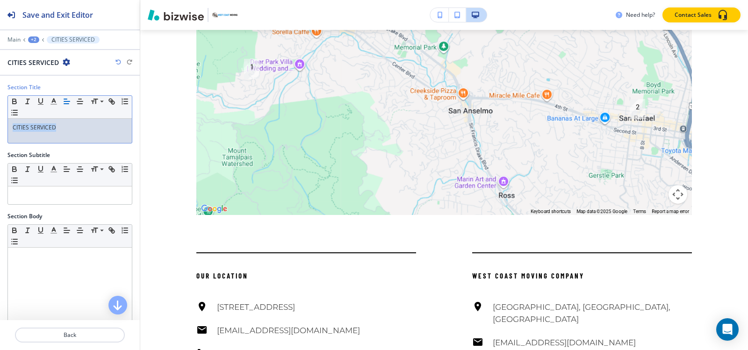
click at [0, 129] on div "Section Title Small Normal Large Huge CITIES SERVICED" at bounding box center [70, 117] width 140 height 68
click at [80, 103] on icon "button" at bounding box center [80, 101] width 8 height 8
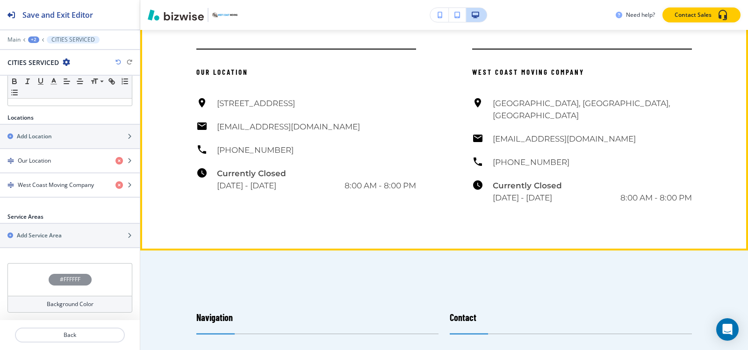
scroll to position [3467, 0]
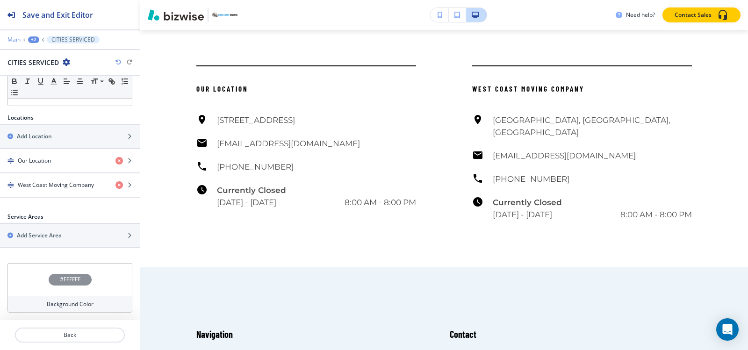
click at [14, 40] on p "Main" at bounding box center [13, 39] width 13 height 7
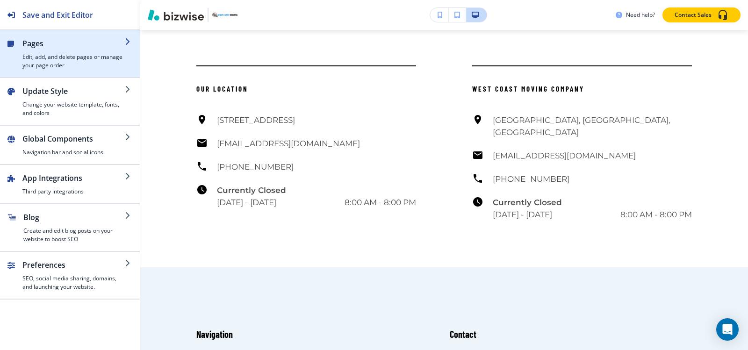
click at [55, 64] on h4 "Edit, add, and delete pages or manage your page order" at bounding box center [73, 61] width 102 height 17
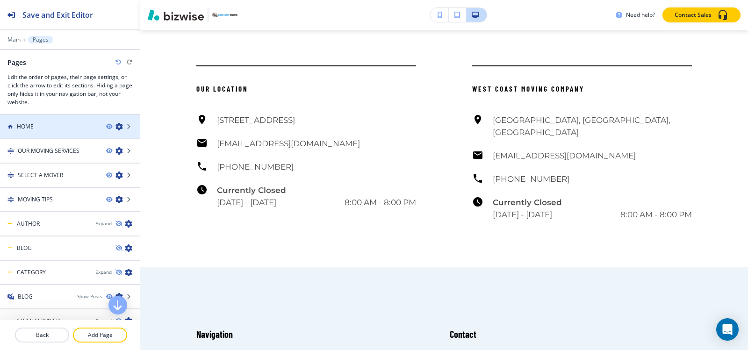
click at [58, 132] on div at bounding box center [70, 134] width 140 height 7
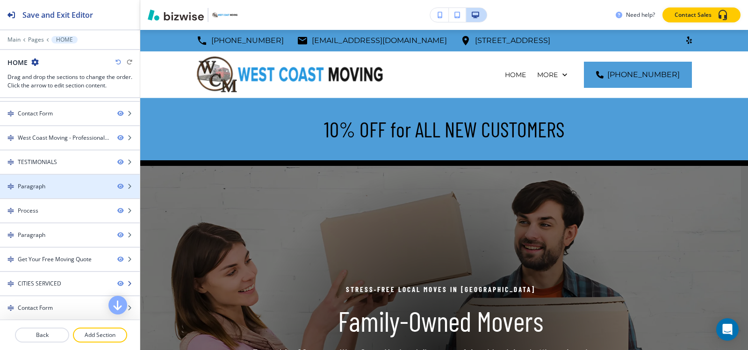
scroll to position [94, 0]
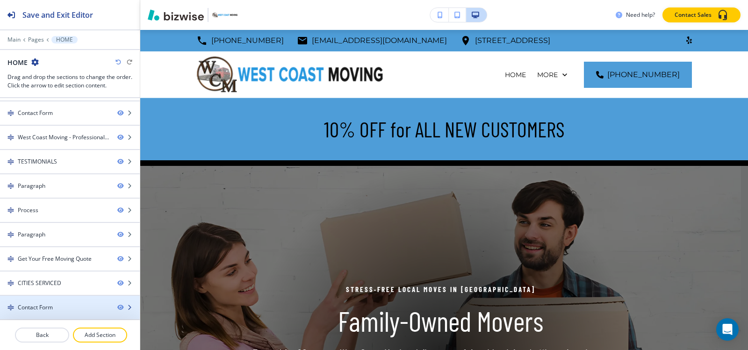
click at [37, 306] on div "Contact Form" at bounding box center [35, 307] width 35 height 8
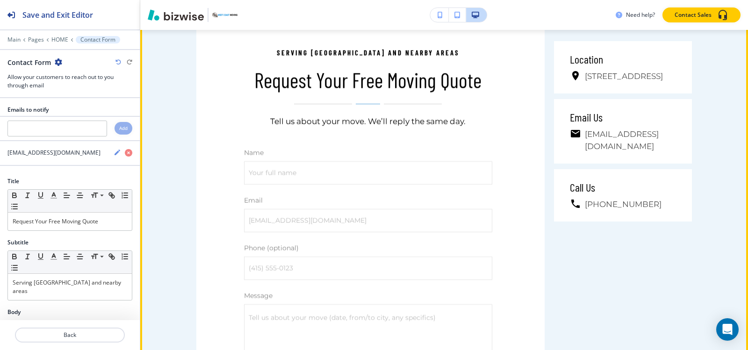
scroll to position [5423, 0]
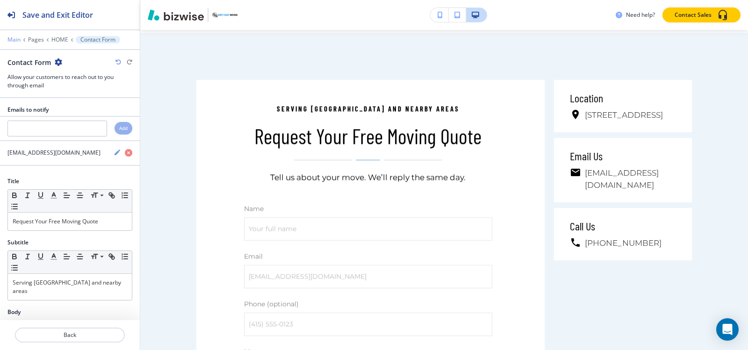
click at [18, 40] on p "Main" at bounding box center [13, 39] width 13 height 7
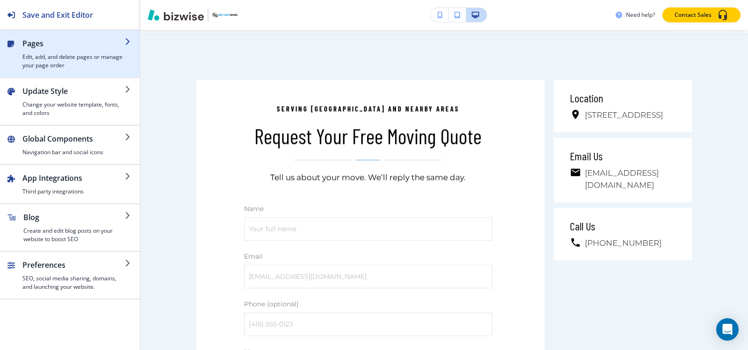
click at [58, 60] on h4 "Edit, add, and delete pages or manage your page order" at bounding box center [73, 61] width 102 height 17
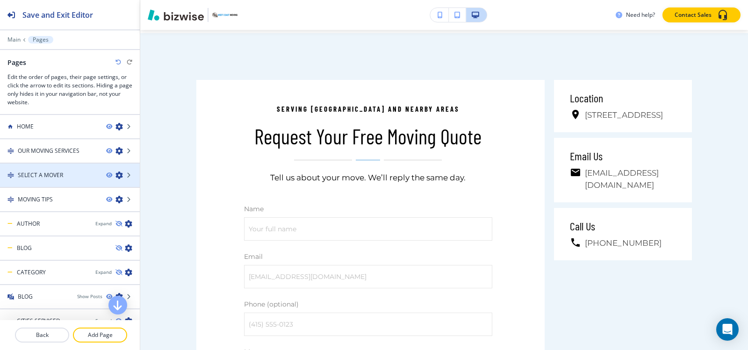
click at [56, 182] on div at bounding box center [70, 182] width 140 height 7
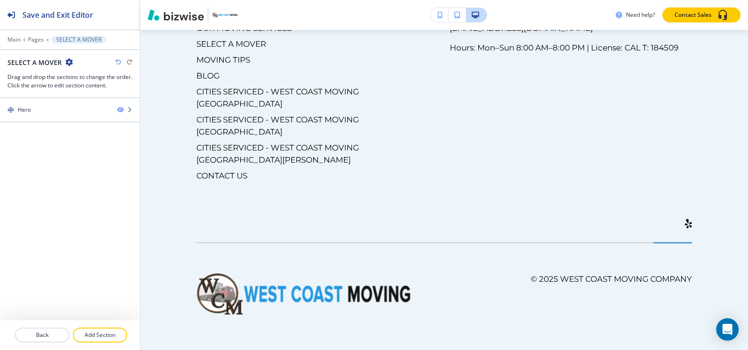
scroll to position [0, 0]
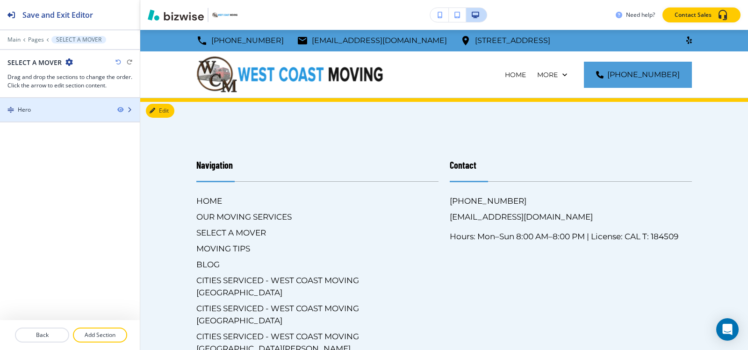
click at [54, 111] on div "Hero" at bounding box center [55, 110] width 110 height 8
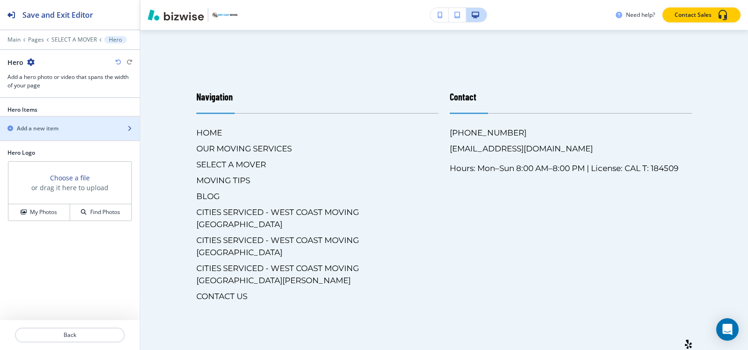
click at [53, 125] on h2 "Add a new item" at bounding box center [38, 128] width 42 height 8
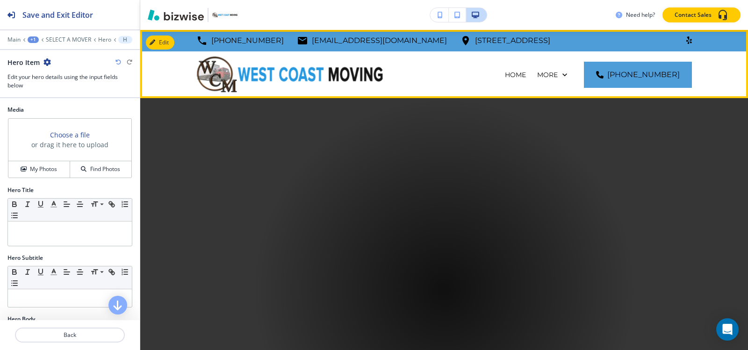
click at [487, 117] on p "OUR MOVING SERVICES" at bounding box center [485, 121] width 80 height 9
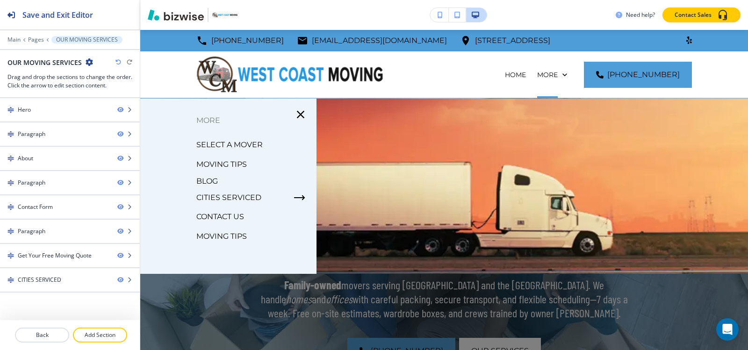
click at [215, 145] on p "SELECT A MOVER" at bounding box center [229, 145] width 66 height 14
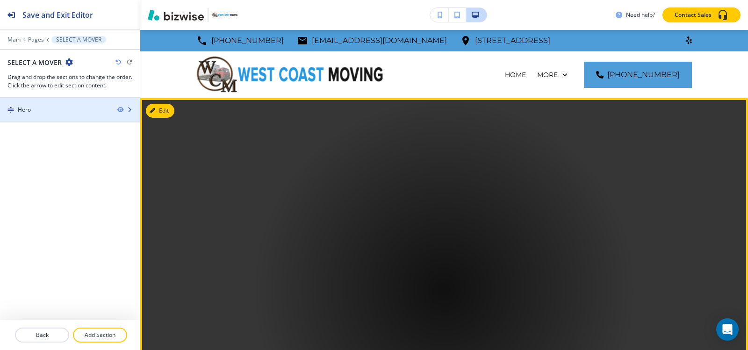
click at [50, 114] on div at bounding box center [70, 117] width 140 height 7
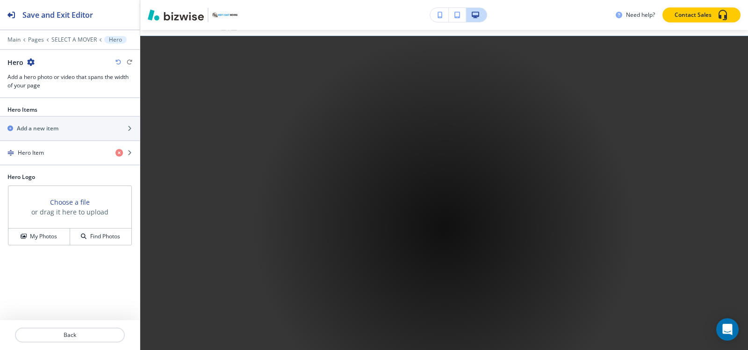
scroll to position [68, 0]
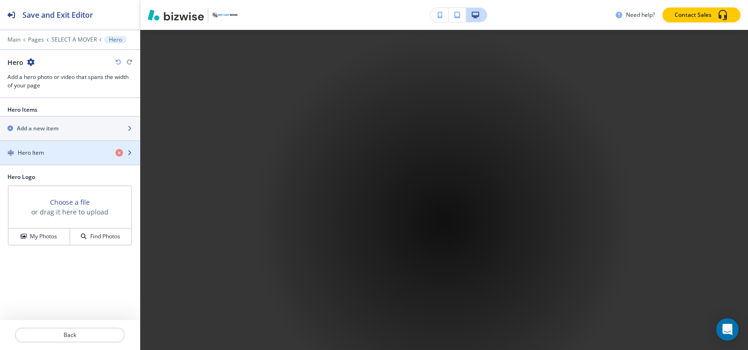
click at [37, 155] on h4 "Hero Item" at bounding box center [31, 153] width 26 height 8
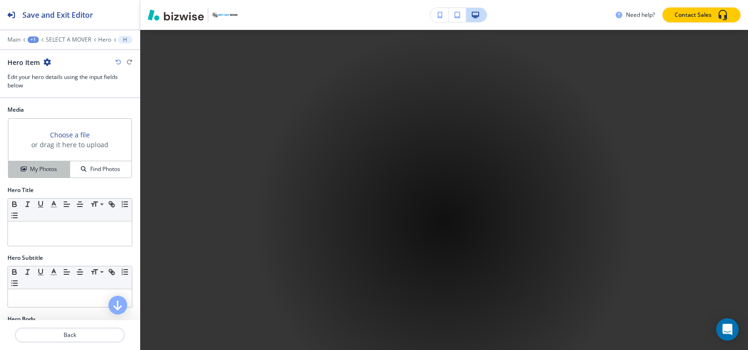
click at [33, 165] on h4 "My Photos" at bounding box center [43, 169] width 27 height 8
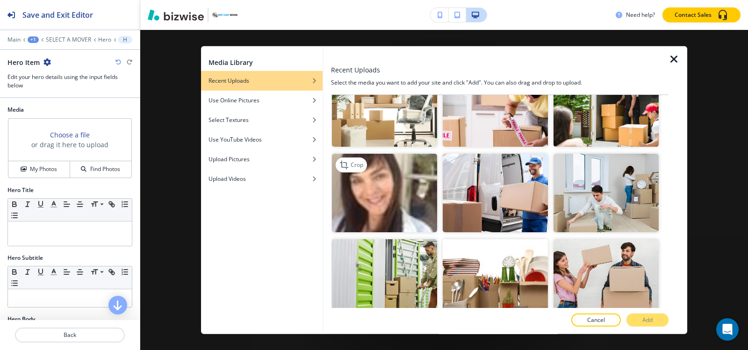
scroll to position [514, 0]
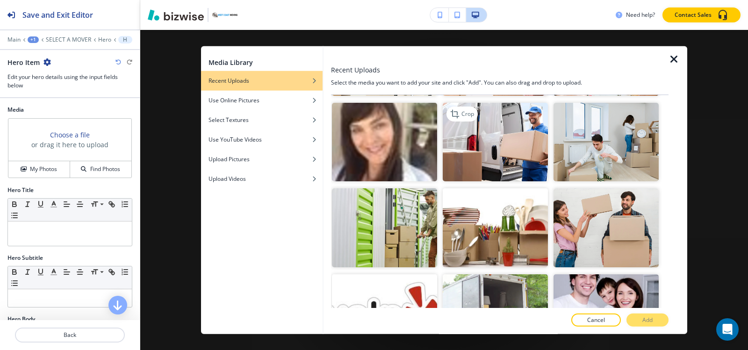
click at [485, 133] on img "button" at bounding box center [495, 141] width 105 height 79
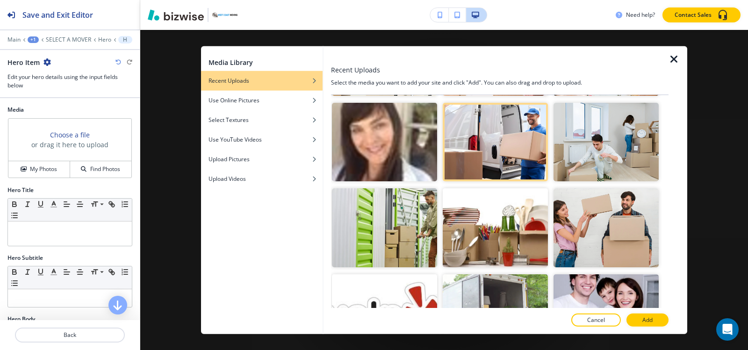
click at [659, 318] on button "Add" at bounding box center [647, 320] width 42 height 13
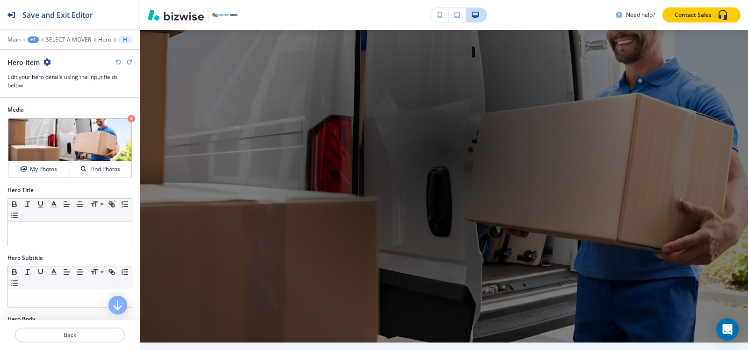
scroll to position [162, 0]
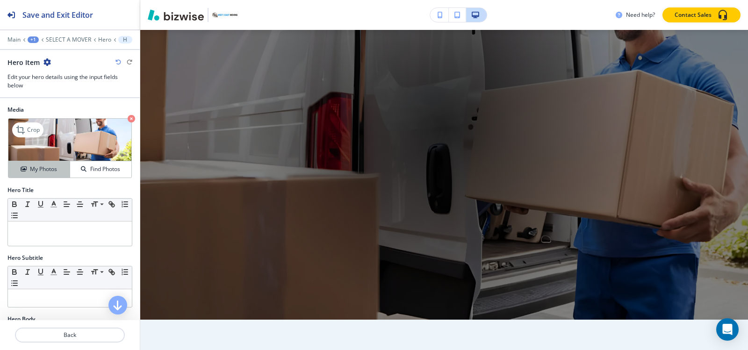
click at [37, 169] on h4 "My Photos" at bounding box center [43, 169] width 27 height 8
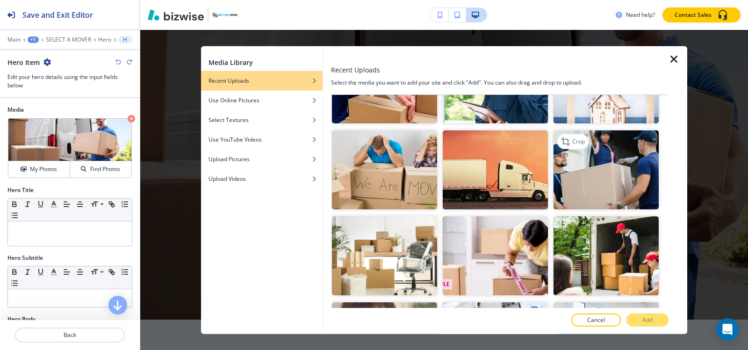
scroll to position [327, 0]
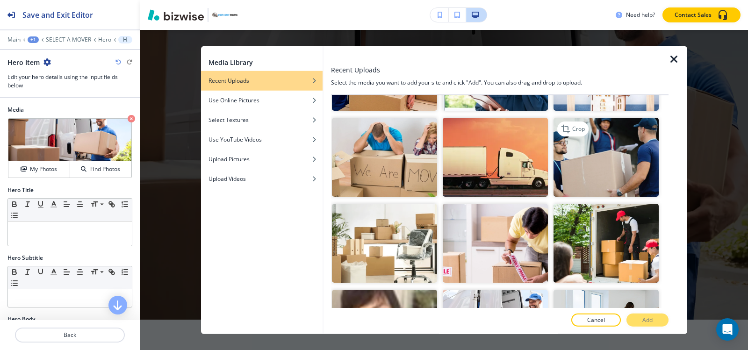
click at [610, 166] on img "button" at bounding box center [605, 157] width 105 height 79
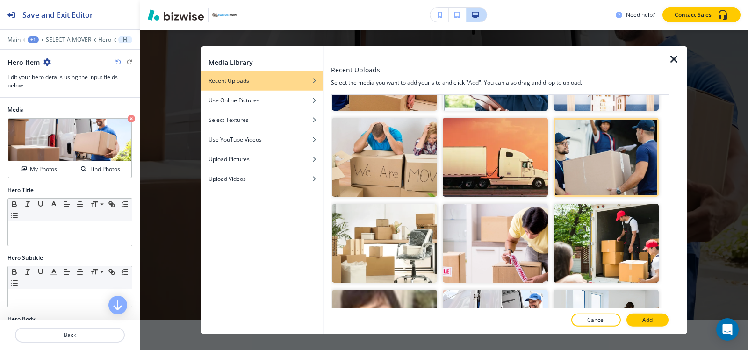
drag, startPoint x: 658, startPoint y: 323, endPoint x: 652, endPoint y: 321, distance: 6.3
click at [658, 323] on button "Add" at bounding box center [647, 320] width 42 height 13
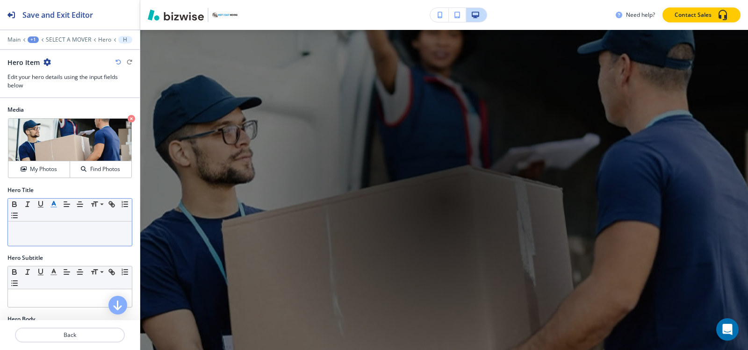
scroll to position [208, 0]
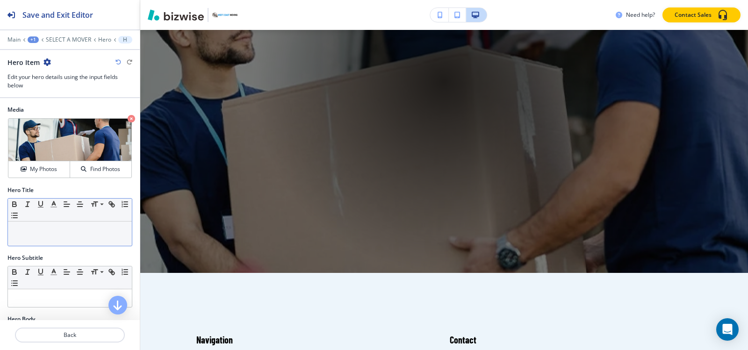
click at [66, 238] on div at bounding box center [70, 234] width 124 height 24
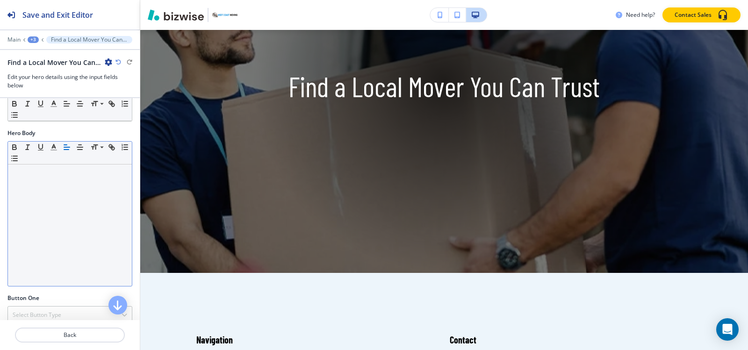
scroll to position [187, 0]
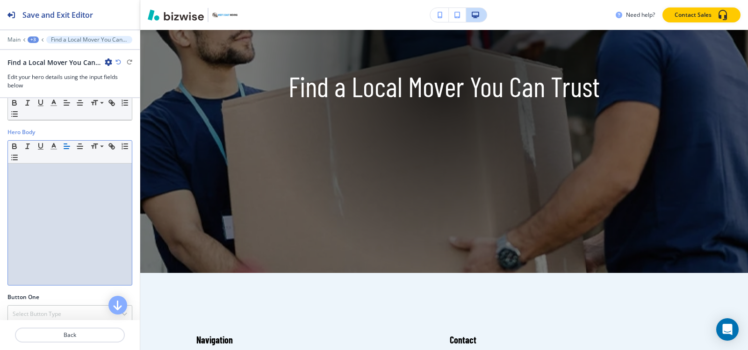
click at [66, 238] on div at bounding box center [70, 225] width 124 height 122
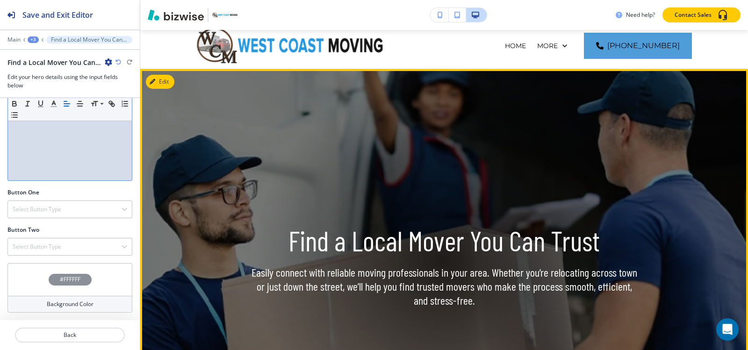
scroll to position [0, 0]
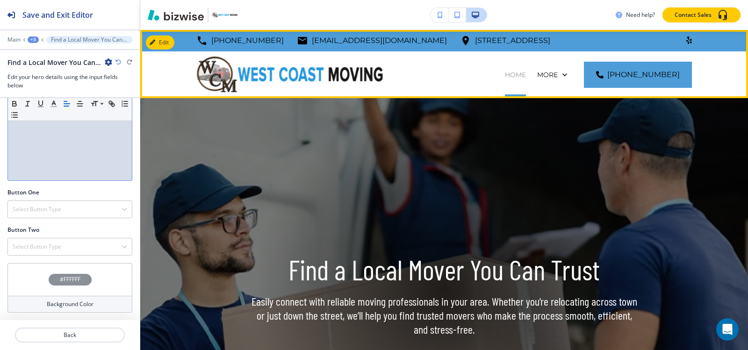
click at [505, 74] on p "HOME" at bounding box center [515, 74] width 21 height 9
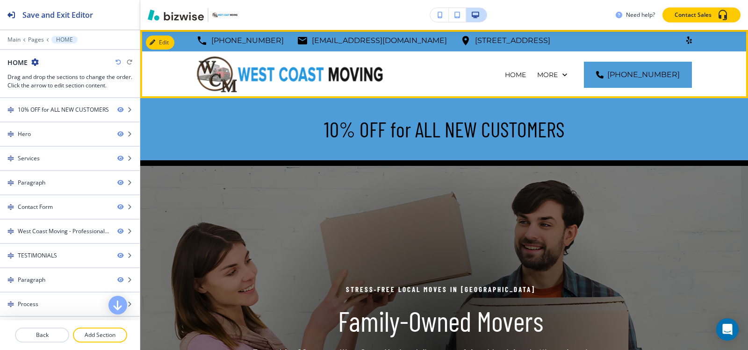
click at [482, 117] on p "OUR MOVING SERVICES" at bounding box center [485, 121] width 80 height 9
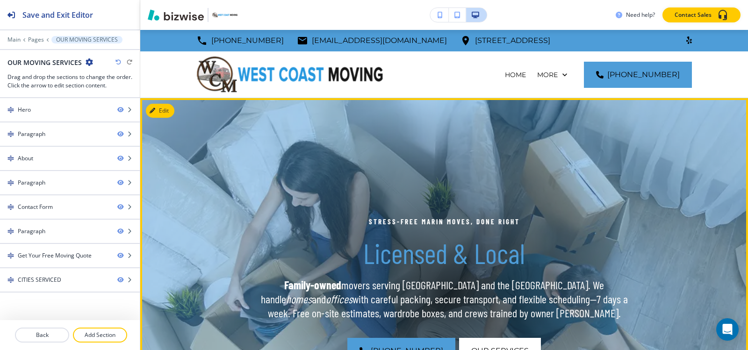
scroll to position [140, 0]
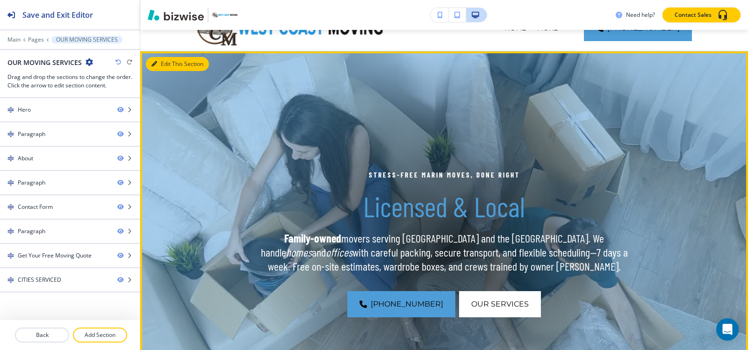
click at [158, 68] on button "Edit This Section" at bounding box center [177, 64] width 63 height 14
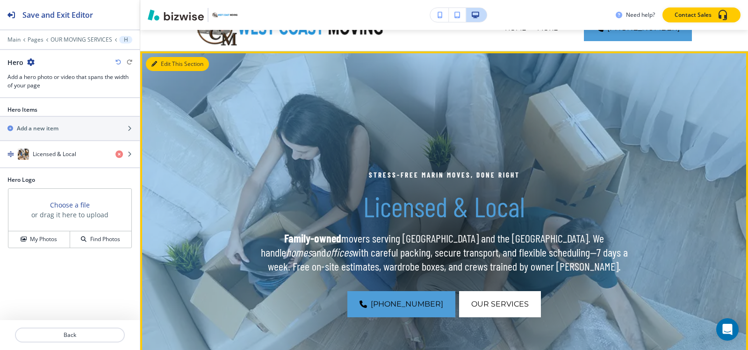
scroll to position [68, 0]
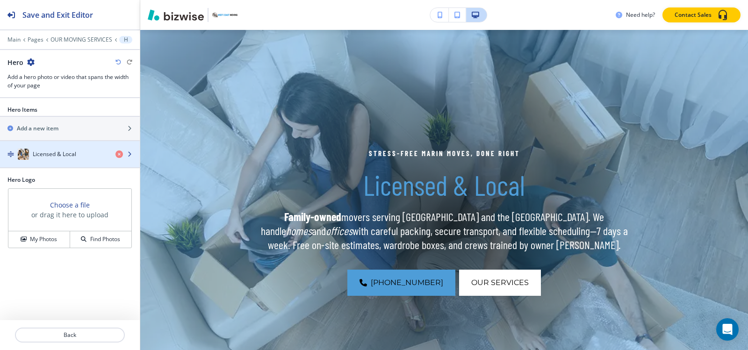
click at [59, 154] on h4 "Licensed & Local" at bounding box center [54, 154] width 43 height 8
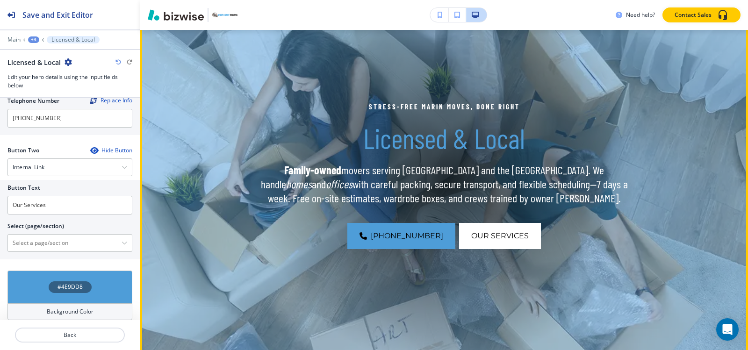
scroll to position [0, 0]
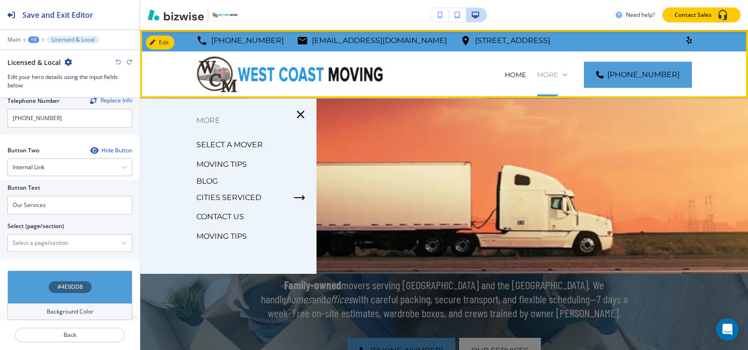
click at [558, 76] on p "More" at bounding box center [547, 74] width 21 height 9
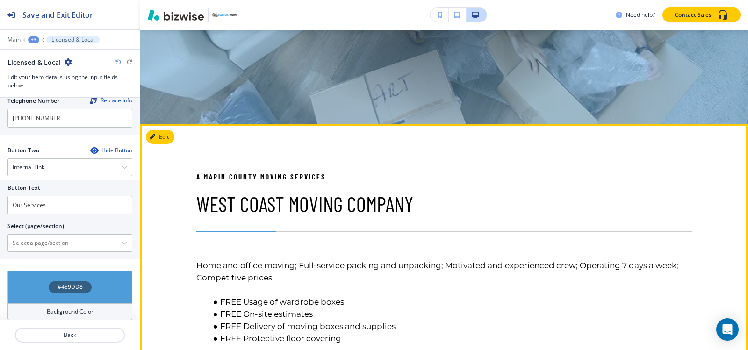
scroll to position [374, 0]
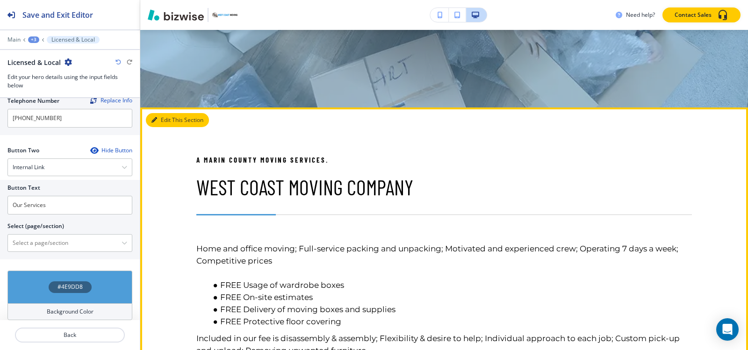
click at [161, 120] on button "Edit This Section" at bounding box center [177, 120] width 63 height 14
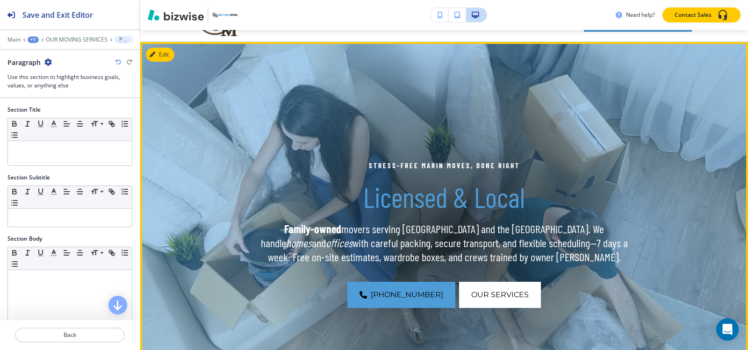
scroll to position [47, 0]
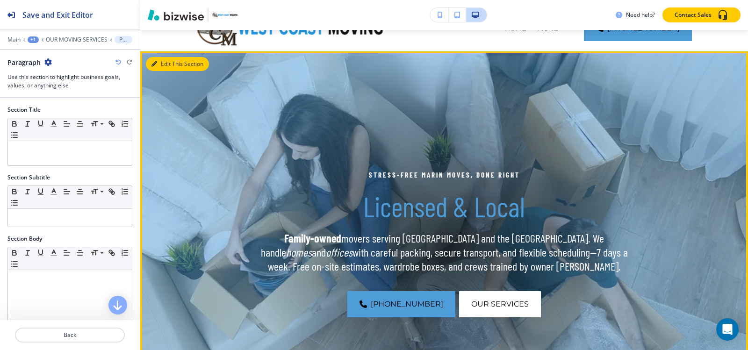
click at [159, 69] on button "Edit This Section" at bounding box center [177, 64] width 63 height 14
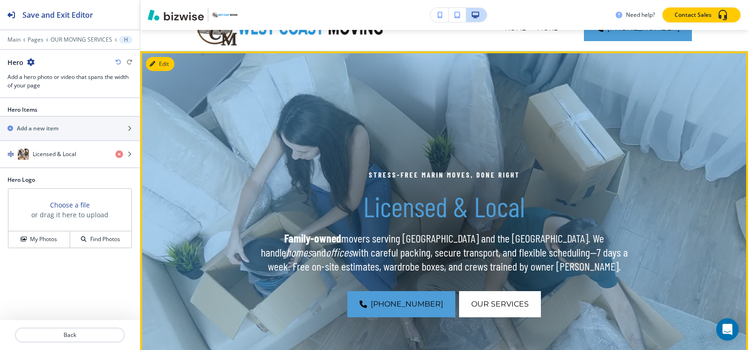
scroll to position [68, 0]
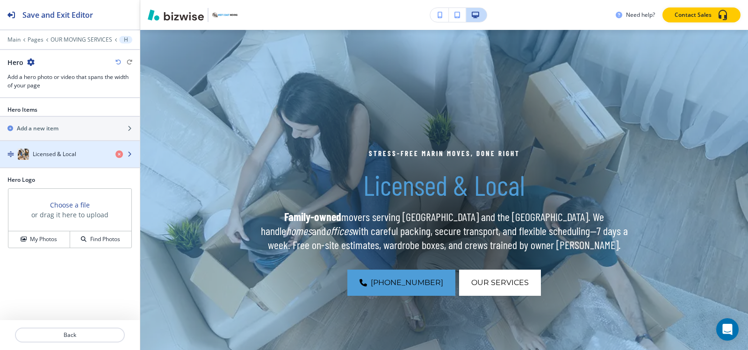
click at [66, 156] on h4 "Licensed & Local" at bounding box center [54, 154] width 43 height 8
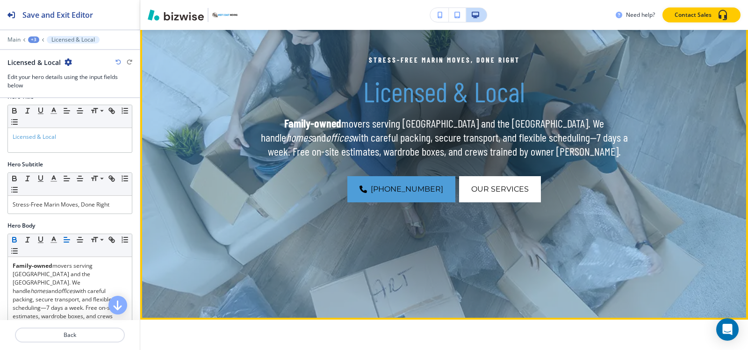
scroll to position [115, 0]
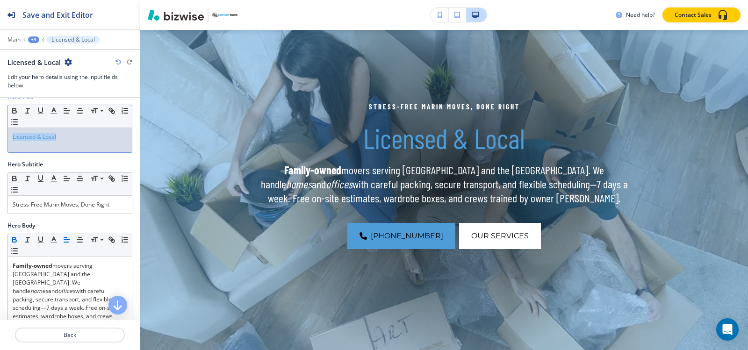
drag, startPoint x: 66, startPoint y: 138, endPoint x: 0, endPoint y: 139, distance: 66.4
click at [0, 139] on div "Hero Title Small Normal Large Huge Licensed & Local" at bounding box center [70, 127] width 140 height 68
copy span "Licensed & Local"
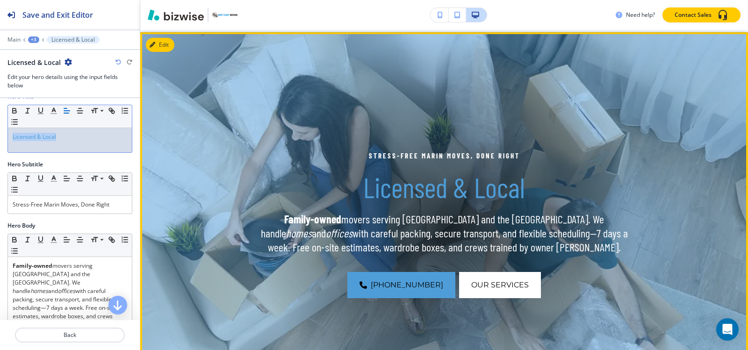
scroll to position [0, 0]
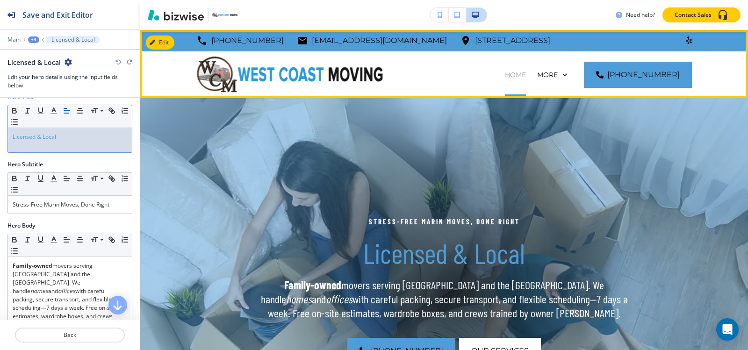
click at [505, 72] on p "HOME" at bounding box center [515, 74] width 21 height 9
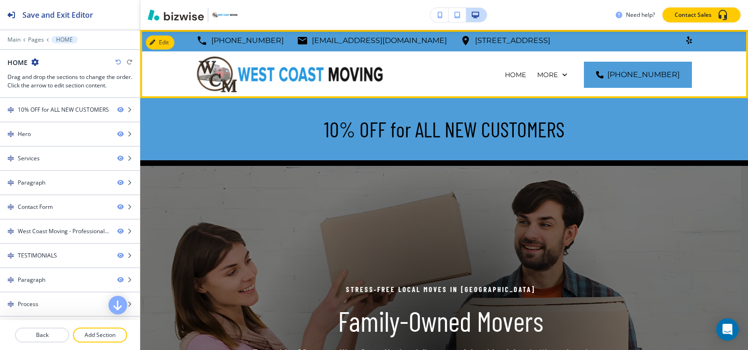
click at [485, 98] on div "OUR MOVING SERVICES" at bounding box center [486, 121] width 92 height 47
click at [485, 117] on p "OUR MOVING SERVICES" at bounding box center [485, 121] width 80 height 9
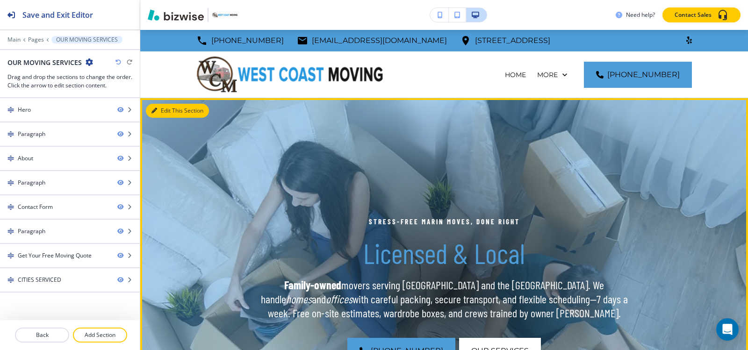
click at [170, 109] on button "Edit This Section" at bounding box center [177, 111] width 63 height 14
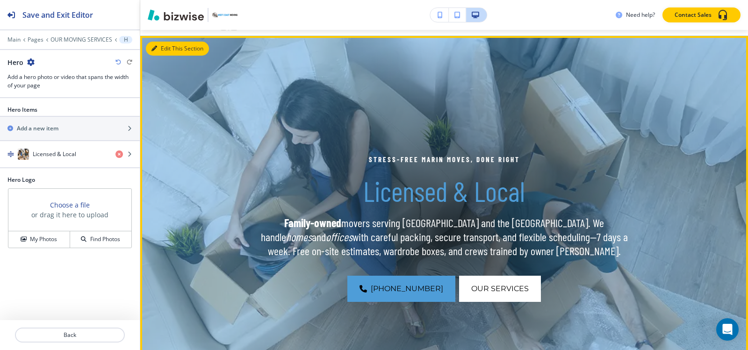
scroll to position [68, 0]
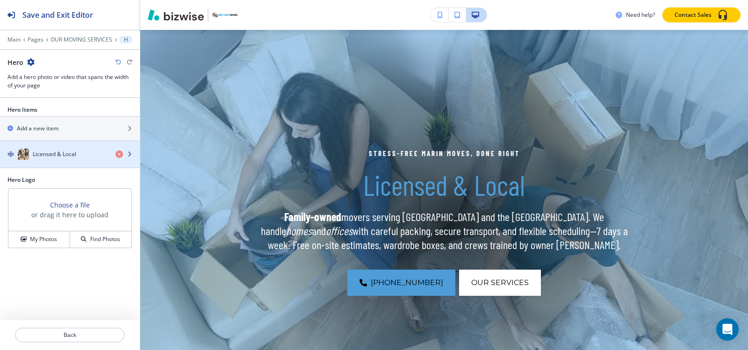
click at [50, 159] on div "Licensed & Local" at bounding box center [54, 154] width 108 height 11
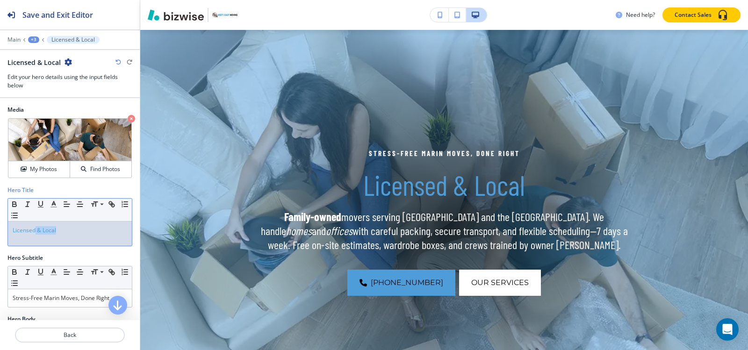
drag, startPoint x: 36, startPoint y: 232, endPoint x: 0, endPoint y: 230, distance: 36.0
click at [0, 232] on div "Hero Title Small Normal Large Huge Licensed & Local" at bounding box center [70, 220] width 140 height 68
copy span "Licensed & Local"
drag, startPoint x: 76, startPoint y: 231, endPoint x: 0, endPoint y: 242, distance: 76.5
click at [0, 242] on div "Hero Title Small Normal Large Huge Licensed & Local" at bounding box center [70, 220] width 140 height 68
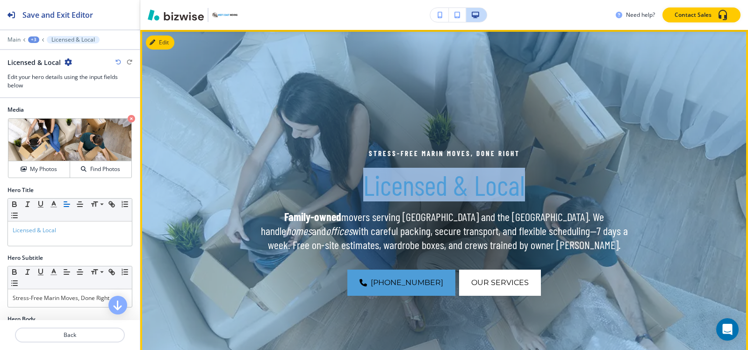
drag, startPoint x: 367, startPoint y: 188, endPoint x: 530, endPoint y: 189, distance: 162.7
click at [530, 189] on p "Licensed & Local" at bounding box center [444, 184] width 389 height 33
copy span "Licensed & Local"
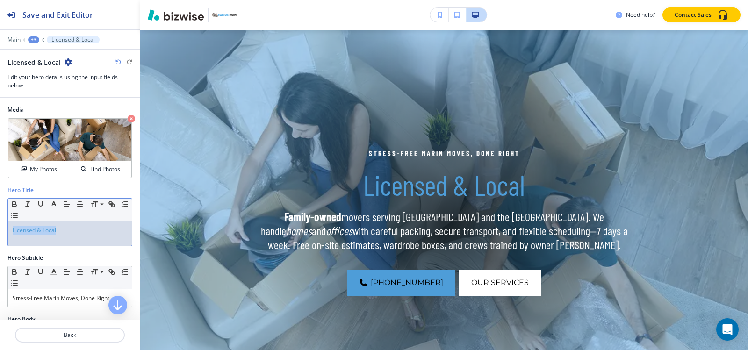
drag, startPoint x: 93, startPoint y: 232, endPoint x: 0, endPoint y: 238, distance: 93.2
click at [0, 238] on div "Hero Title Small Normal Large Huge Licensed & Local" at bounding box center [70, 220] width 140 height 68
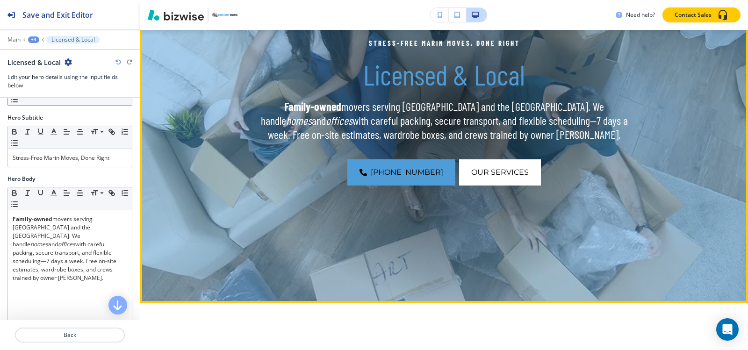
scroll to position [162, 0]
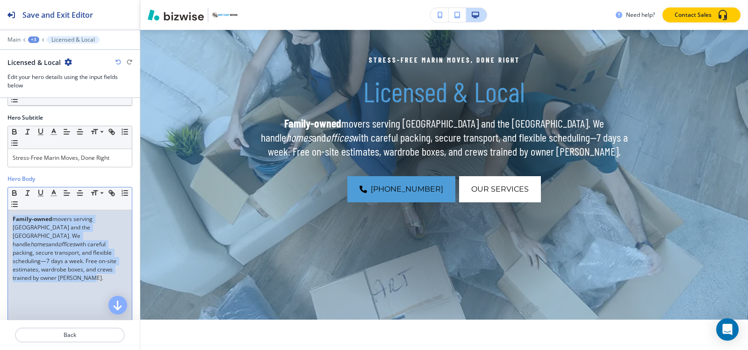
drag, startPoint x: 67, startPoint y: 271, endPoint x: 0, endPoint y: 218, distance: 85.8
click at [0, 218] on div "Hero Body Small Normal Large Huge Family-owned movers serving Marin and the Bay…" at bounding box center [70, 257] width 140 height 165
copy p "Family-owned movers serving Marin and the Bay Area. We handle homes and offices…"
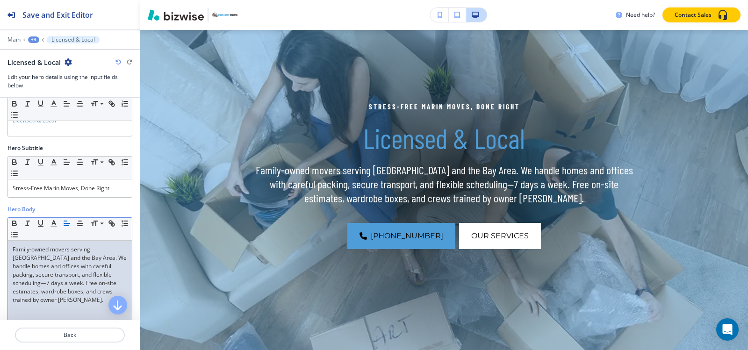
scroll to position [93, 0]
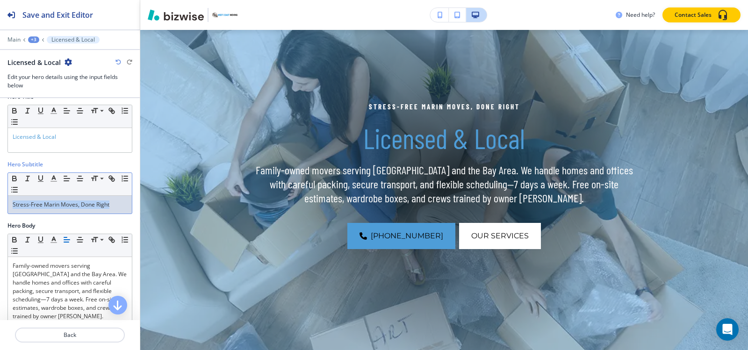
drag, startPoint x: 111, startPoint y: 203, endPoint x: 0, endPoint y: 217, distance: 112.2
click at [0, 217] on div "Hero Subtitle Small Normal Large Huge Stress-Free Marin Moves, Done Right" at bounding box center [70, 190] width 140 height 61
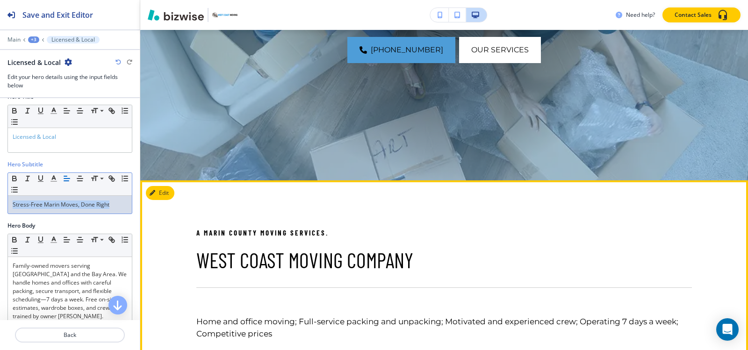
scroll to position [302, 0]
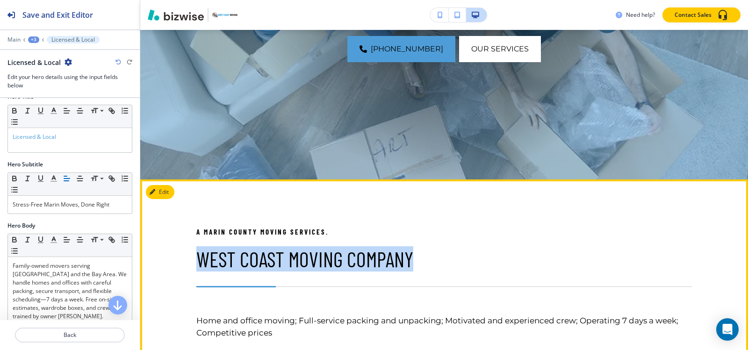
drag, startPoint x: 193, startPoint y: 259, endPoint x: 431, endPoint y: 258, distance: 237.4
click at [431, 258] on div "A MARIN COUNTY MOVING SERVICES. WEST COAST MOVING COMPANY Home and office movin…" at bounding box center [427, 327] width 529 height 202
copy p "WEST COAST MOVING COMPANY"
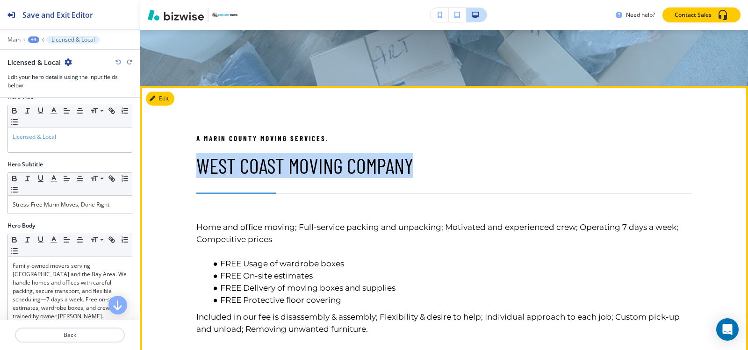
scroll to position [349, 0]
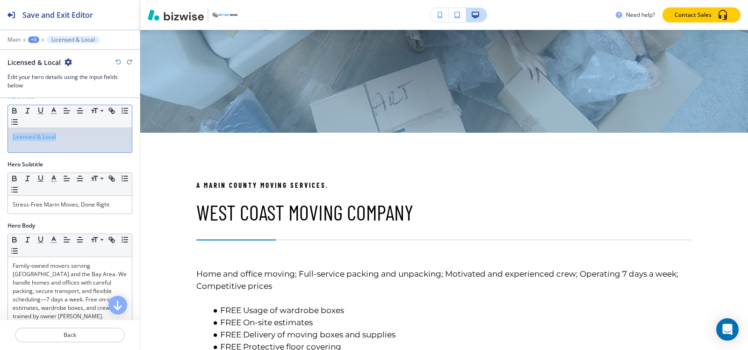
drag, startPoint x: 82, startPoint y: 145, endPoint x: 0, endPoint y: 150, distance: 81.9
click at [0, 150] on div "Hero Title Small Normal Large Huge Licensed & Local" at bounding box center [70, 127] width 140 height 68
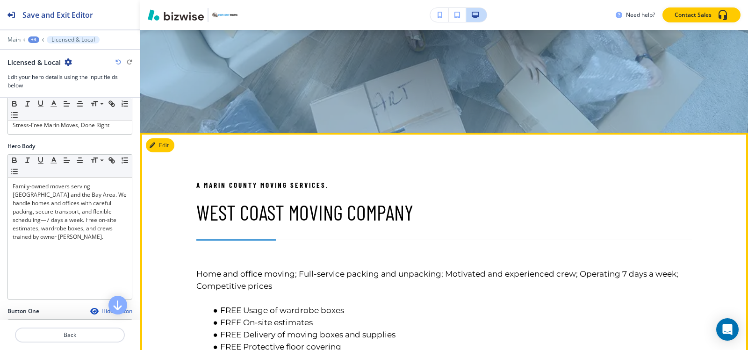
scroll to position [187, 0]
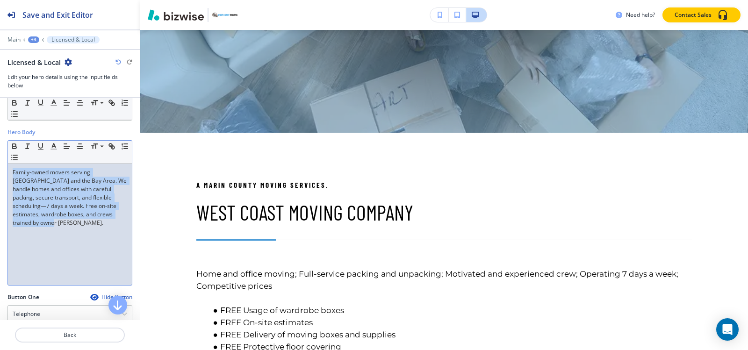
drag, startPoint x: 47, startPoint y: 222, endPoint x: 0, endPoint y: 155, distance: 81.8
click at [0, 155] on div "Hero Body Small Normal Large Huge Family-owned movers serving Marin and the Bay…" at bounding box center [70, 210] width 140 height 165
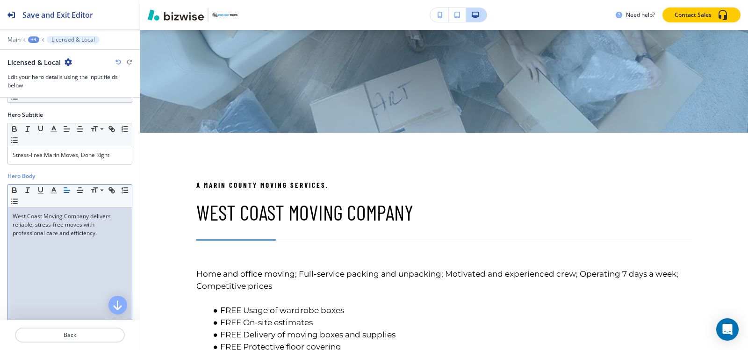
scroll to position [93, 0]
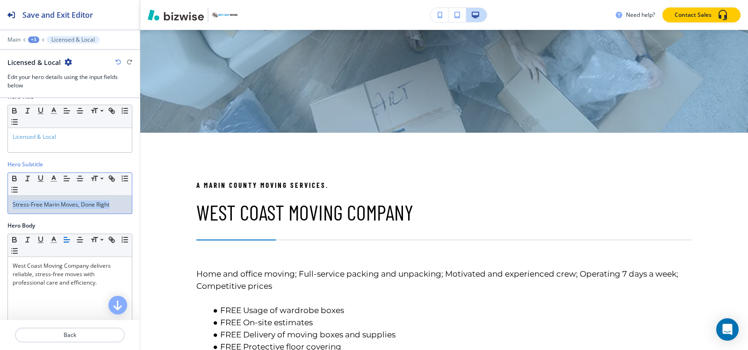
drag, startPoint x: 112, startPoint y: 206, endPoint x: 0, endPoint y: 204, distance: 111.7
click at [0, 204] on div "Hero Subtitle Small Normal Large Huge Stress-Free Marin Moves, Done Right" at bounding box center [70, 190] width 140 height 61
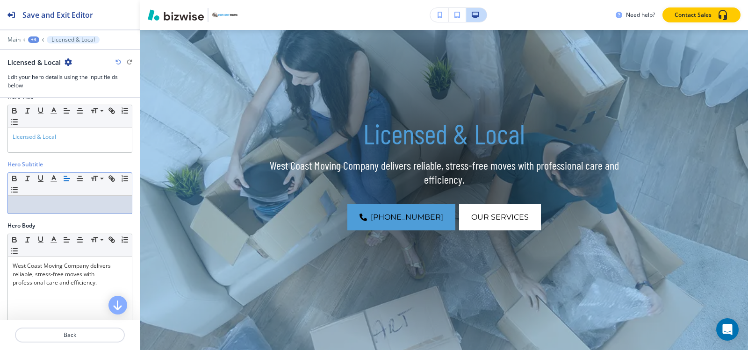
scroll to position [115, 0]
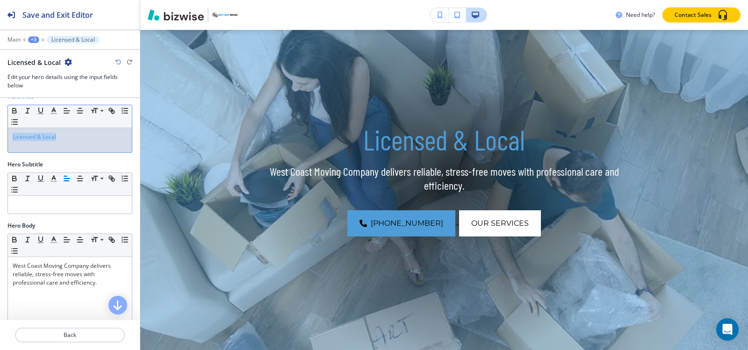
drag, startPoint x: 68, startPoint y: 135, endPoint x: 0, endPoint y: 136, distance: 67.8
click at [0, 136] on div "Hero Title Small Normal Large Huge Licensed & Local" at bounding box center [70, 127] width 140 height 68
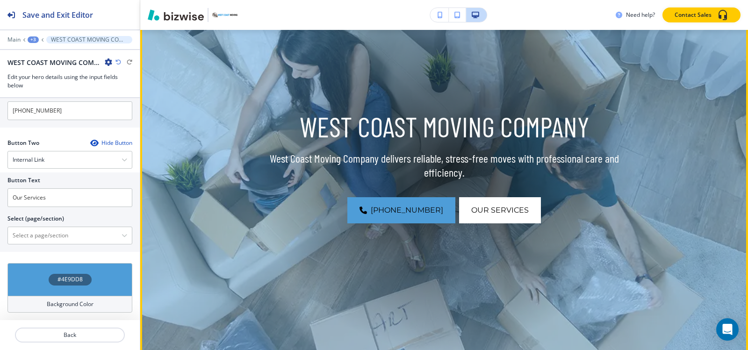
scroll to position [140, 0]
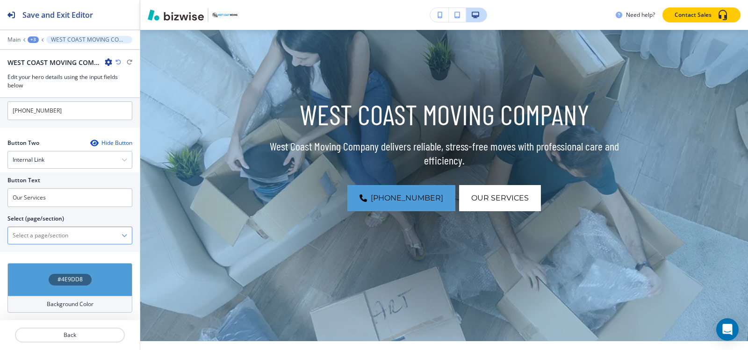
click at [34, 232] on \(page\/section\) "Manual Input" at bounding box center [65, 236] width 114 height 16
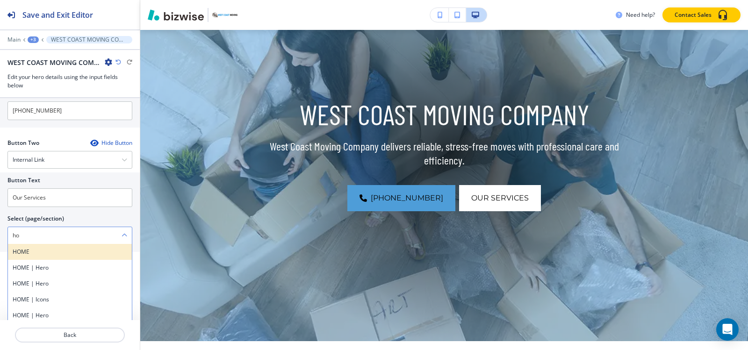
click at [39, 254] on h4 "HOME" at bounding box center [70, 252] width 115 height 8
type \(page\/section\) "HOME"
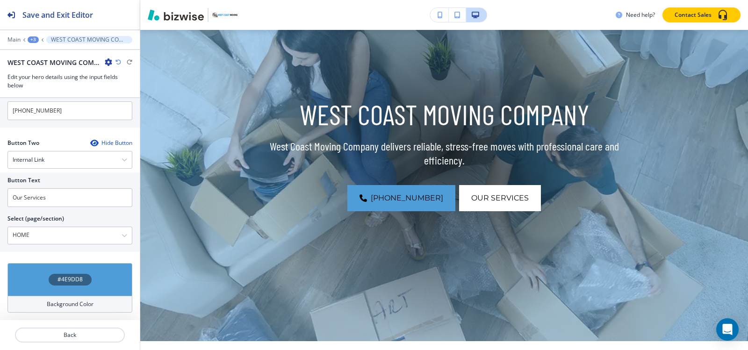
click at [53, 305] on h4 "Background Color" at bounding box center [70, 304] width 47 height 8
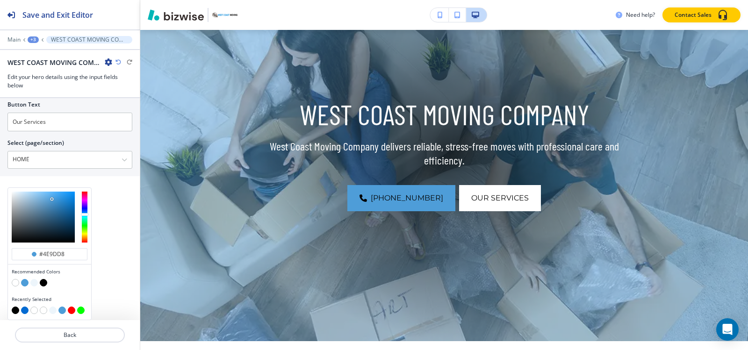
click at [45, 281] on button "button" at bounding box center [43, 282] width 7 height 7
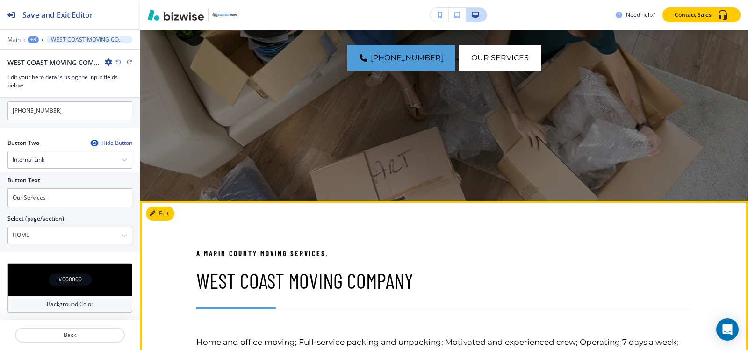
scroll to position [374, 0]
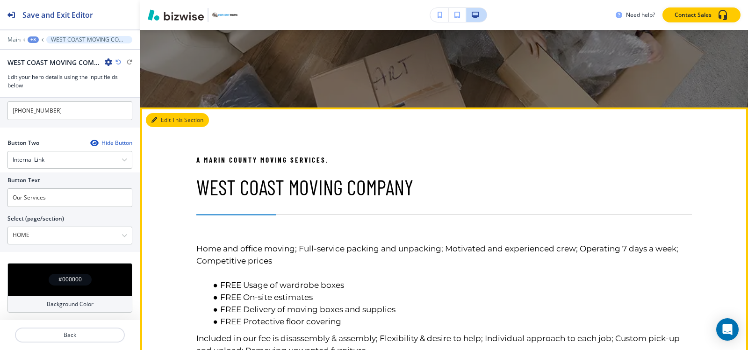
click at [163, 121] on button "Edit This Section" at bounding box center [177, 120] width 63 height 14
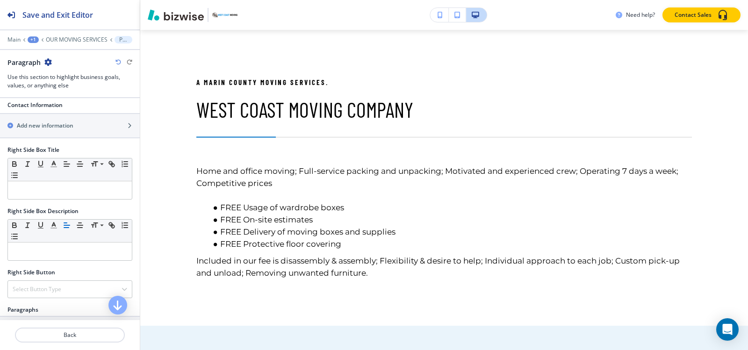
scroll to position [416, 0]
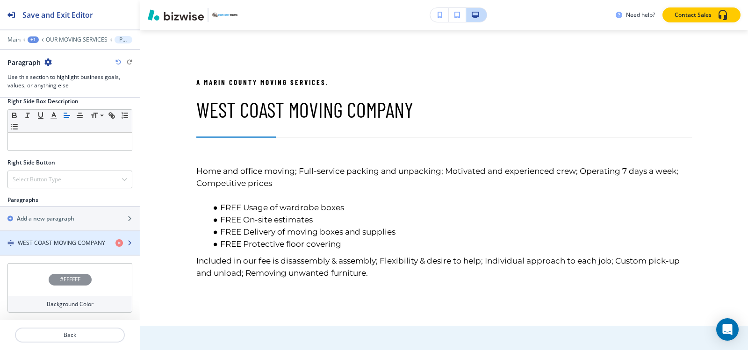
click at [52, 244] on h4 "WEST COAST MOVING COMPANY" at bounding box center [61, 243] width 87 height 8
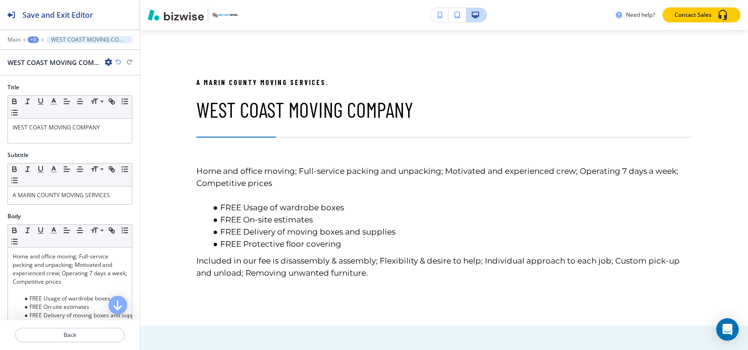
scroll to position [498, 0]
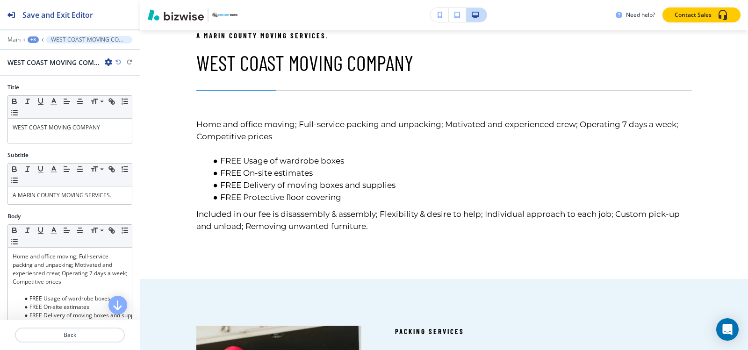
click at [0, 162] on div "Title Small Normal Large Huge WEST COAST MOVING COMPANY Subtitle Small Normal L…" at bounding box center [70, 198] width 140 height 244
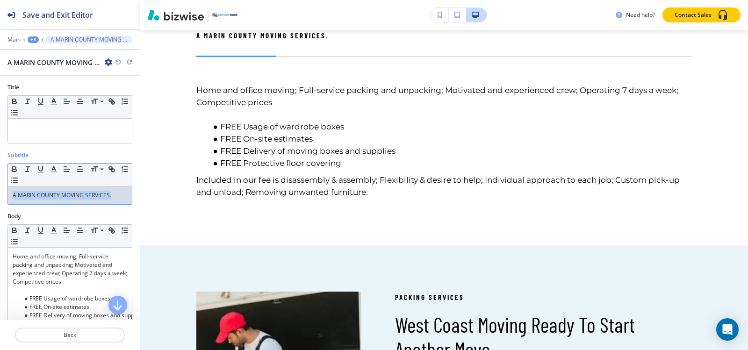
drag, startPoint x: 116, startPoint y: 196, endPoint x: 0, endPoint y: 198, distance: 116.4
click at [0, 198] on div "Subtitle Small Normal Large Huge A MARIN COUNTY MOVING SERVICES." at bounding box center [70, 181] width 140 height 61
copy p "A MARIN COUNTY MOVING SERVICES."
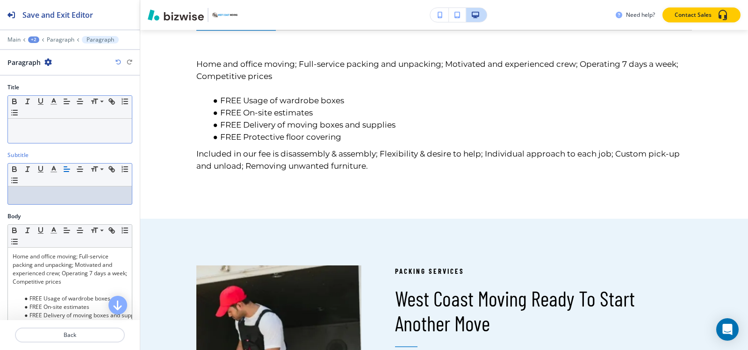
click at [39, 119] on div at bounding box center [70, 131] width 124 height 24
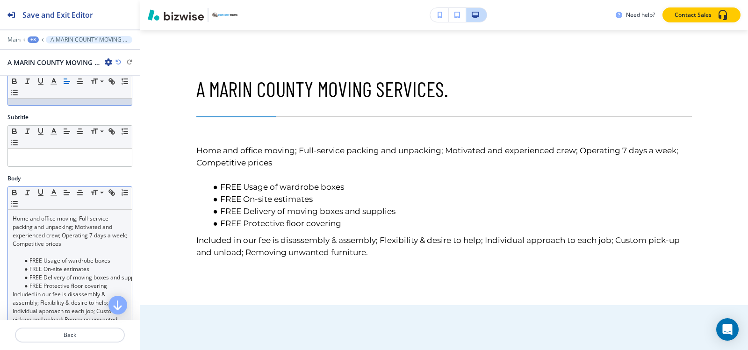
scroll to position [140, 0]
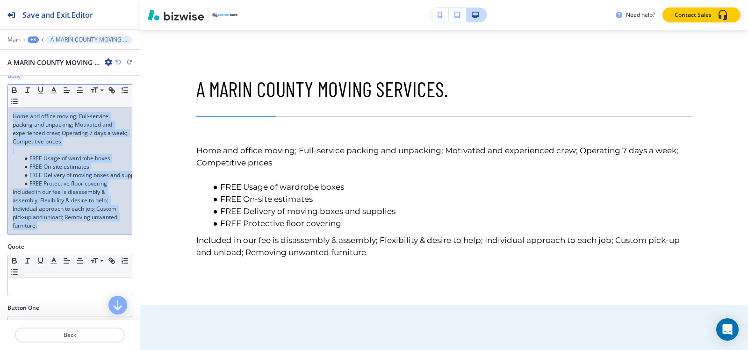
drag, startPoint x: 41, startPoint y: 229, endPoint x: 5, endPoint y: 116, distance: 118.7
click at [5, 116] on div "Body Small Normal Large Huge Home and office moving; Full-service packing and u…" at bounding box center [70, 157] width 140 height 171
click at [55, 91] on polyline "button" at bounding box center [53, 89] width 3 height 4
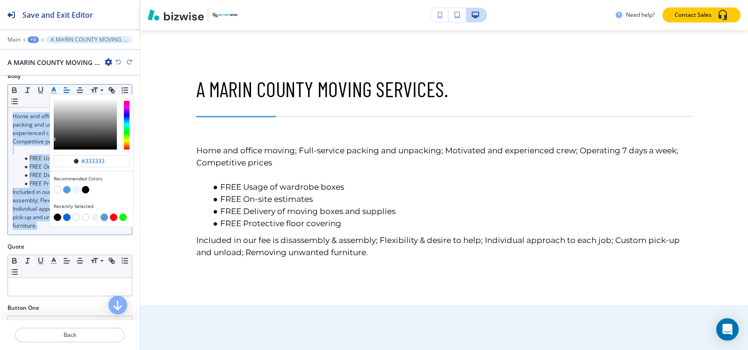
click at [54, 216] on button "button" at bounding box center [57, 217] width 7 height 7
type input "#000000"
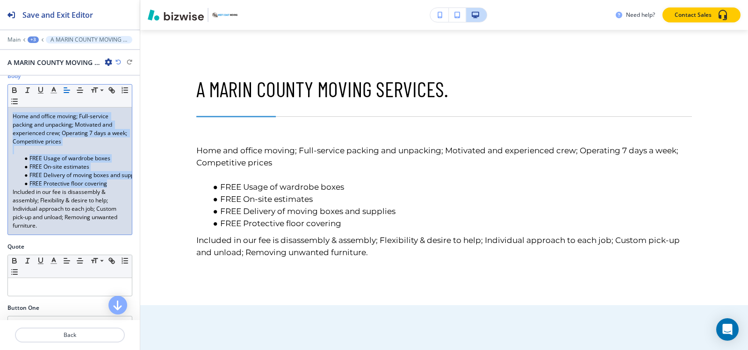
click at [13, 179] on ul "FREE Usage of wardrobe boxes FREE On-site estimates FREE Delivery of moving box…" at bounding box center [70, 171] width 115 height 34
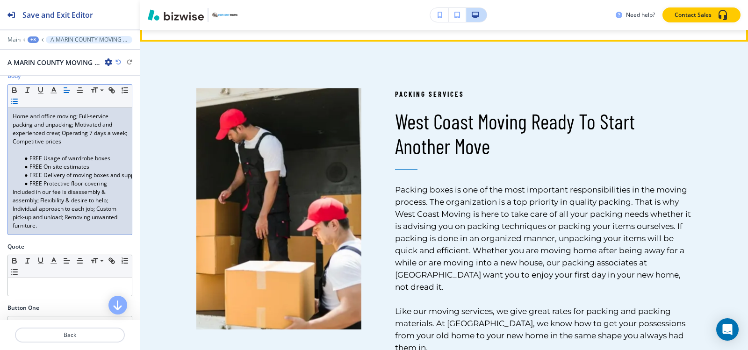
scroll to position [732, 0]
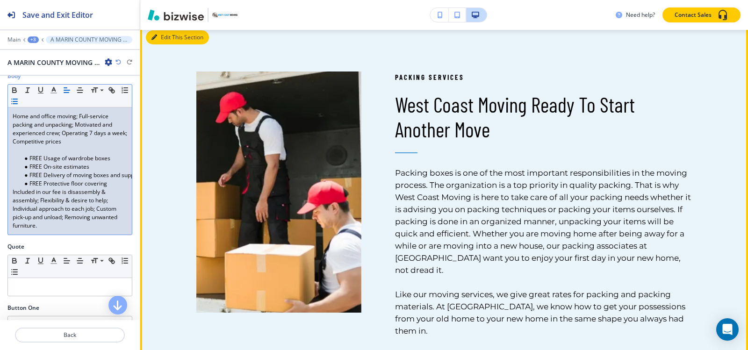
click at [158, 43] on button "Edit This Section" at bounding box center [177, 37] width 63 height 14
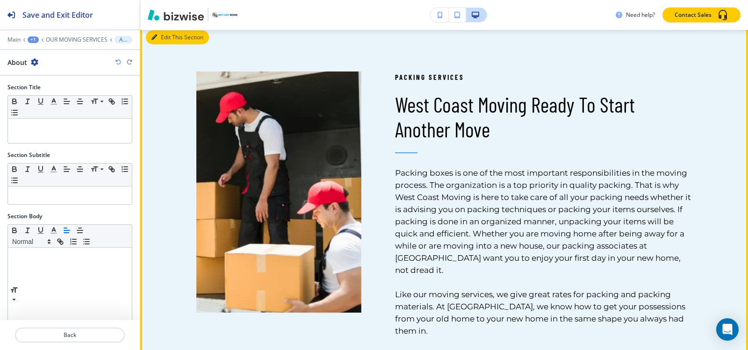
scroll to position [738, 0]
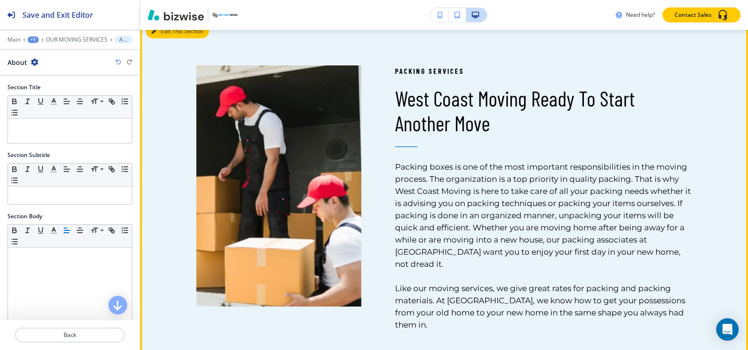
click at [171, 38] on button "Edit This Section" at bounding box center [177, 31] width 63 height 14
drag, startPoint x: 463, startPoint y: 84, endPoint x: 388, endPoint y: 88, distance: 74.5
click at [388, 88] on div "Packing Services West Coast Moving Ready To Start Another Move Packing boxes is…" at bounding box center [526, 175] width 331 height 312
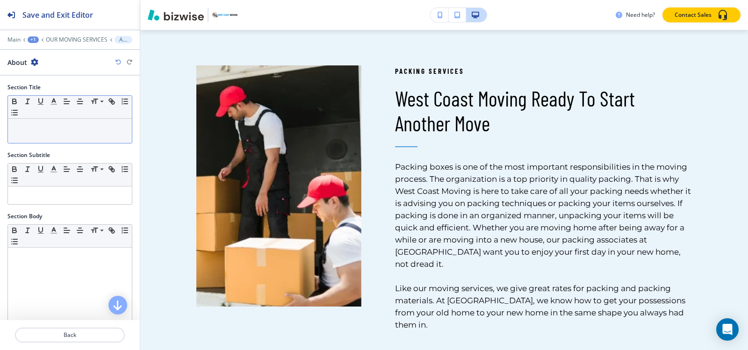
click at [51, 126] on p at bounding box center [70, 127] width 115 height 8
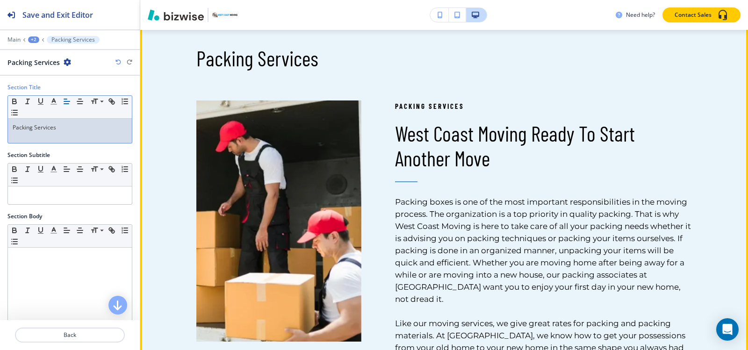
scroll to position [738, 0]
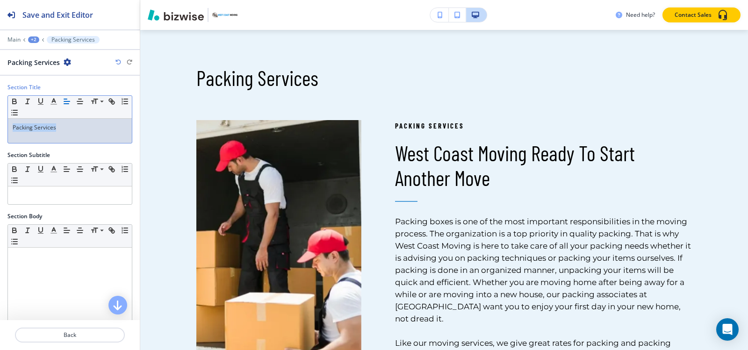
drag, startPoint x: 84, startPoint y: 131, endPoint x: 0, endPoint y: 148, distance: 85.9
click at [0, 148] on div "Section Title Small Normal Large Huge Packing Services" at bounding box center [70, 117] width 140 height 68
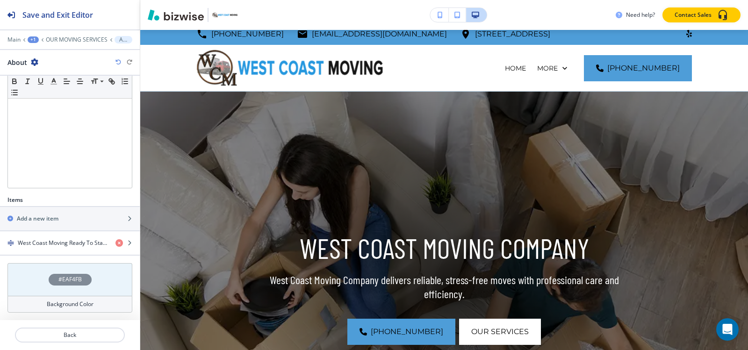
scroll to position [0, 0]
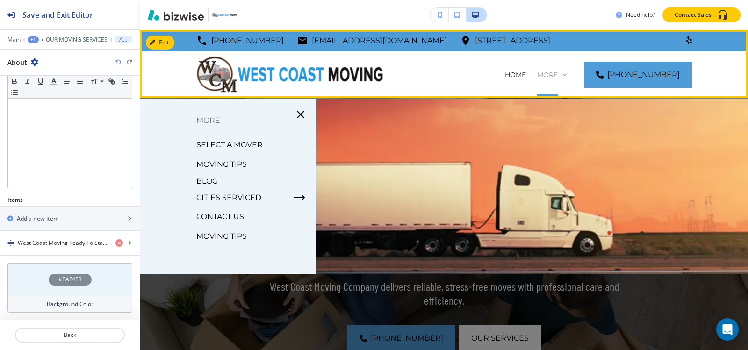
click at [558, 78] on p "More" at bounding box center [547, 74] width 21 height 9
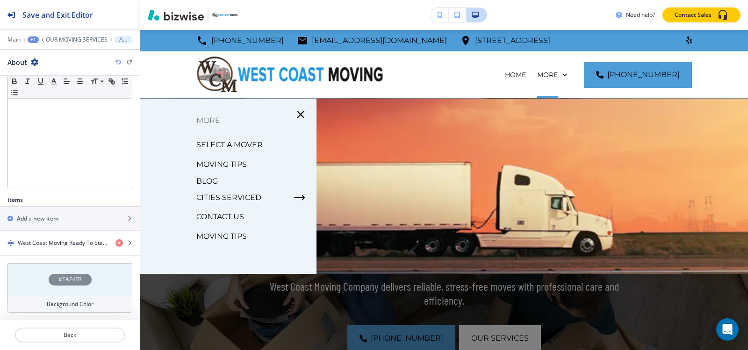
click at [230, 145] on p "SELECT A MOVER" at bounding box center [229, 145] width 66 height 14
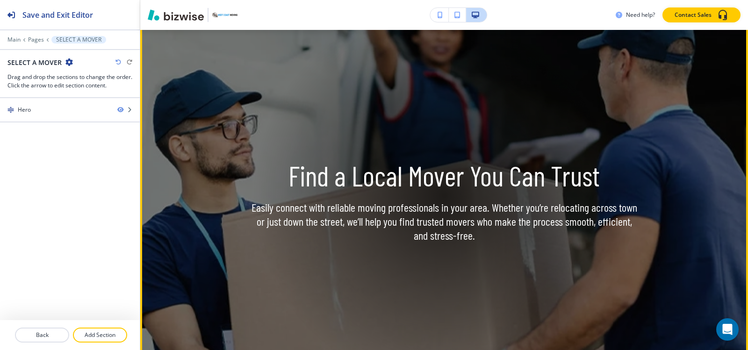
scroll to position [93, 0]
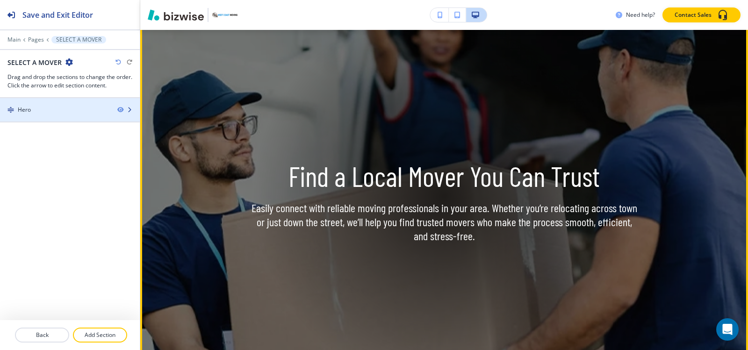
click at [79, 114] on div at bounding box center [70, 117] width 140 height 7
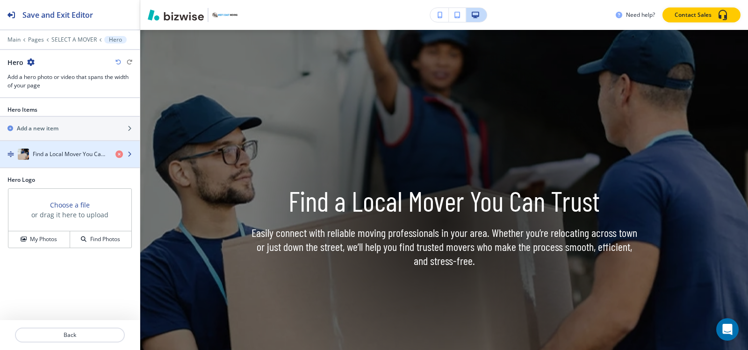
scroll to position [68, 0]
click at [70, 162] on div "button" at bounding box center [70, 163] width 140 height 7
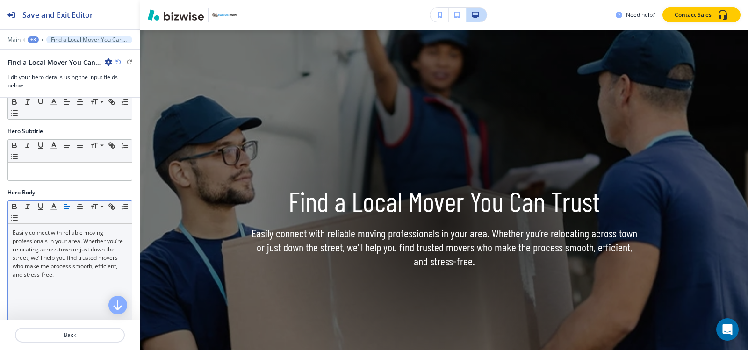
scroll to position [140, 0]
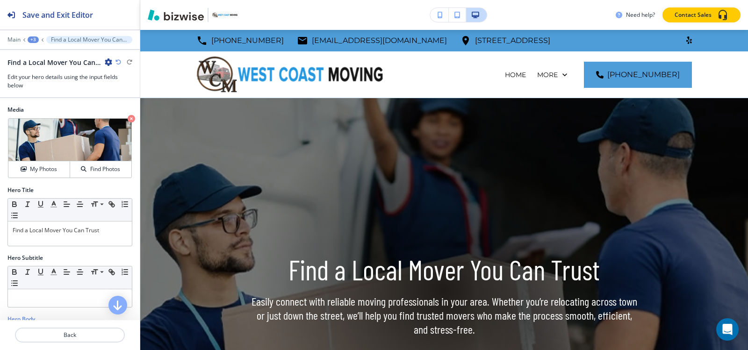
scroll to position [68, 0]
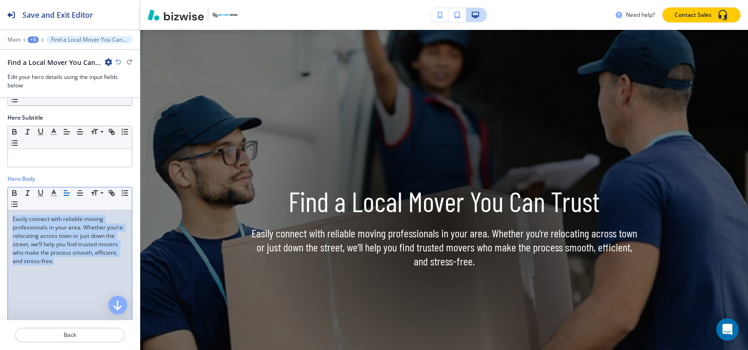
click at [0, 202] on div "Hero Body Small Normal Large Huge Easily connect with reliable moving professio…" at bounding box center [70, 257] width 140 height 165
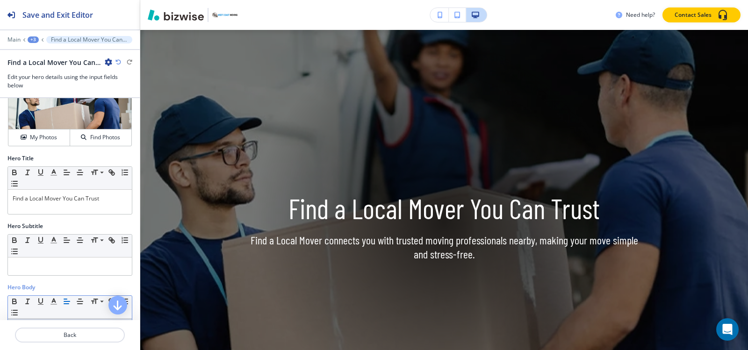
scroll to position [0, 0]
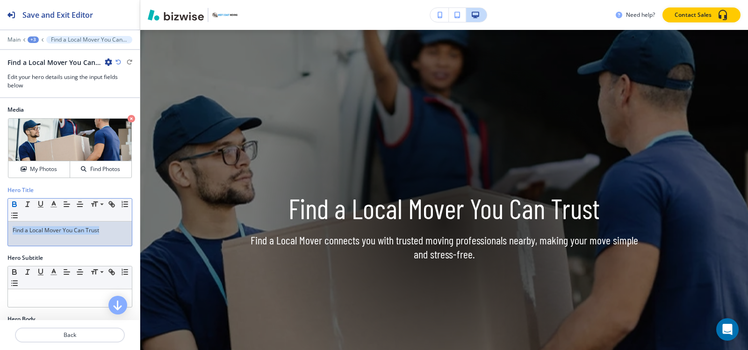
drag, startPoint x: 117, startPoint y: 233, endPoint x: 10, endPoint y: 206, distance: 109.8
click at [0, 229] on div "Hero Title Small Normal Large Huge Find a Local Mover You Can Trust" at bounding box center [70, 220] width 140 height 68
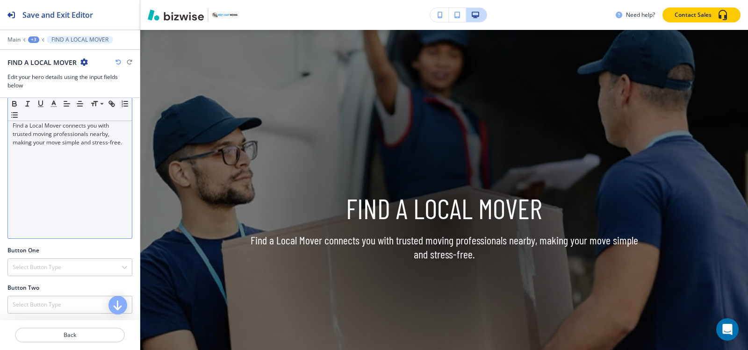
scroll to position [292, 0]
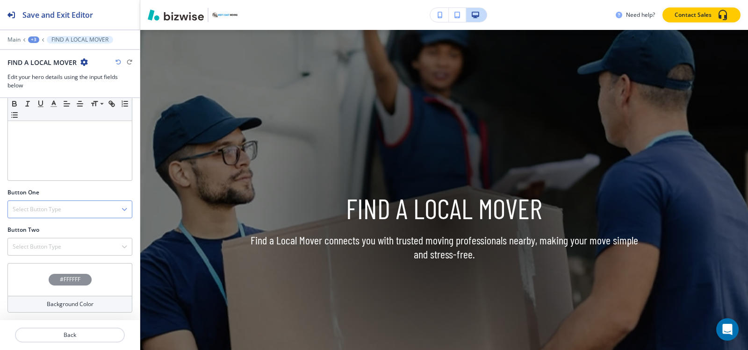
click at [54, 215] on div "Select Button Type" at bounding box center [70, 209] width 124 height 17
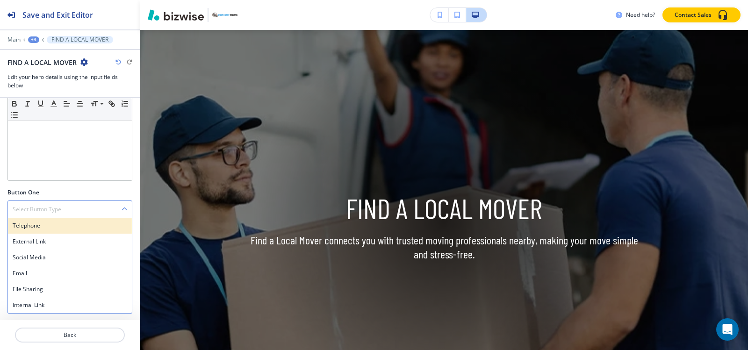
click at [42, 231] on div "Telephone" at bounding box center [70, 226] width 124 height 16
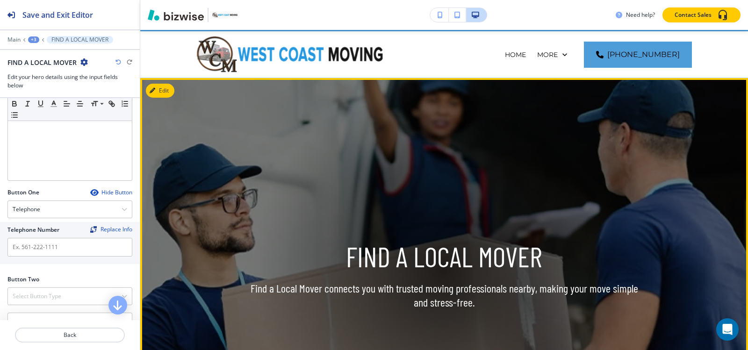
scroll to position [0, 0]
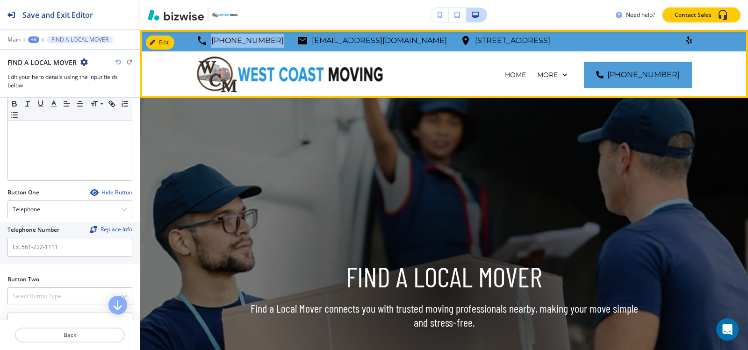
drag, startPoint x: 271, startPoint y: 40, endPoint x: 209, endPoint y: 46, distance: 62.0
click at [209, 46] on div "[PHONE_NUMBER] [EMAIL_ADDRESS][DOMAIN_NAME] [STREET_ADDRESS]" at bounding box center [373, 41] width 354 height 14
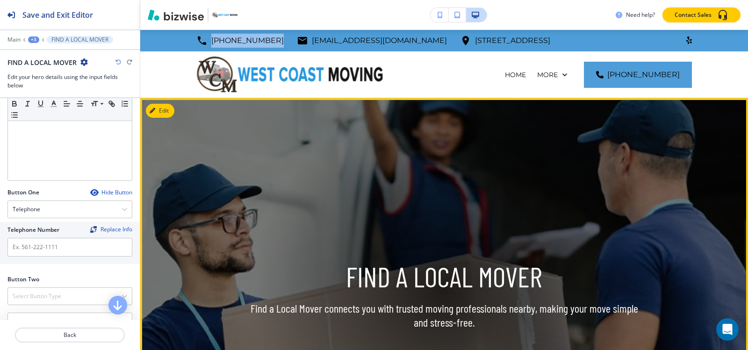
copy p "[PHONE_NUMBER]"
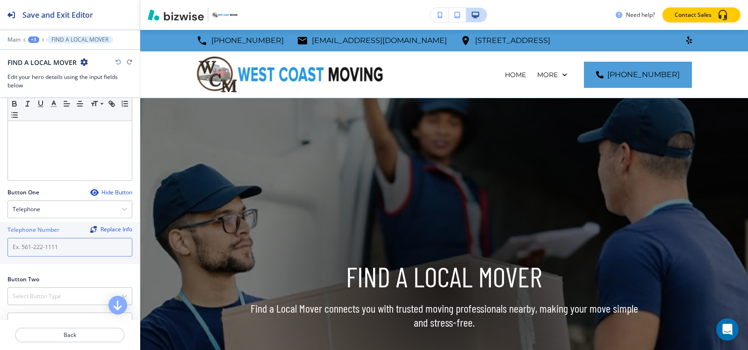
click at [67, 243] on input "text" at bounding box center [69, 247] width 125 height 19
paste input "[PHONE_NUMBER]"
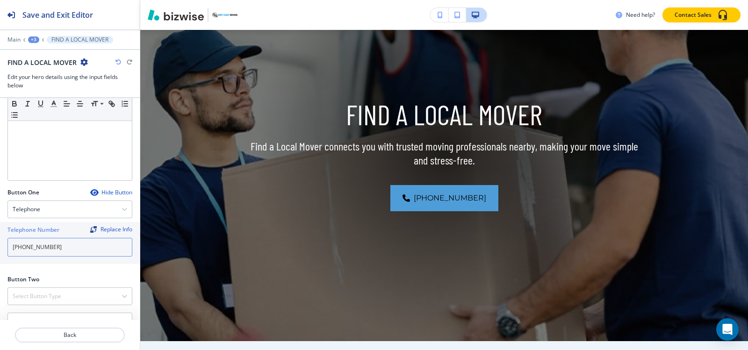
scroll to position [341, 0]
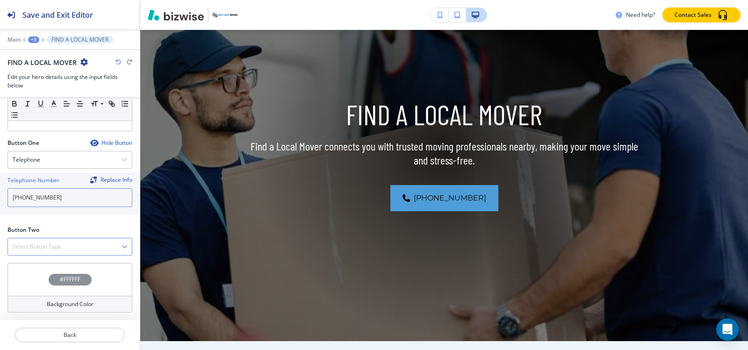
type input "[PHONE_NUMBER]"
click at [44, 248] on h4 "Select Button Type" at bounding box center [37, 247] width 49 height 8
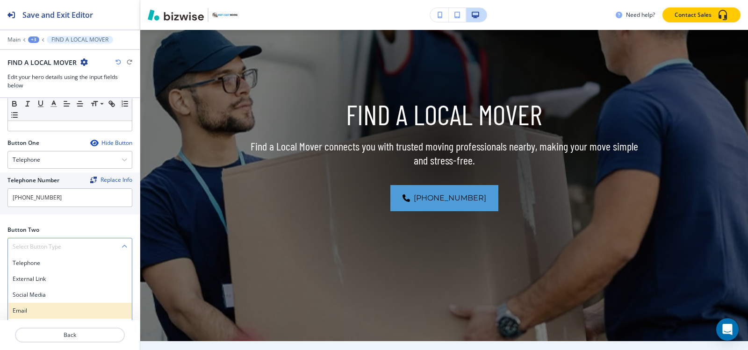
scroll to position [372, 0]
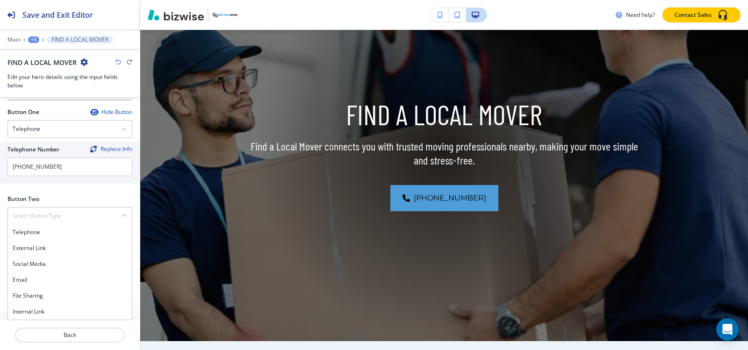
drag, startPoint x: 40, startPoint y: 312, endPoint x: 45, endPoint y: 309, distance: 5.2
click at [41, 310] on h4 "Internal Link" at bounding box center [70, 312] width 115 height 8
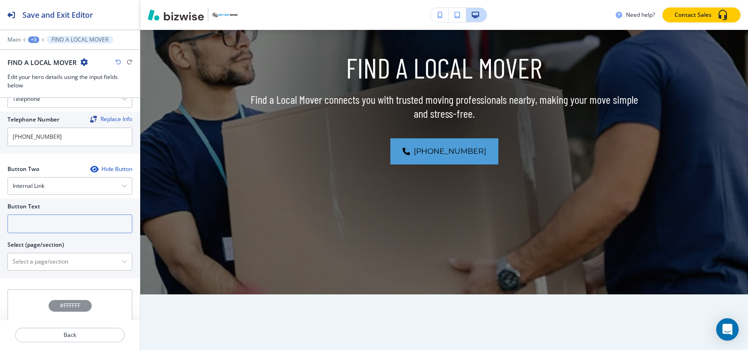
scroll to position [428, 0]
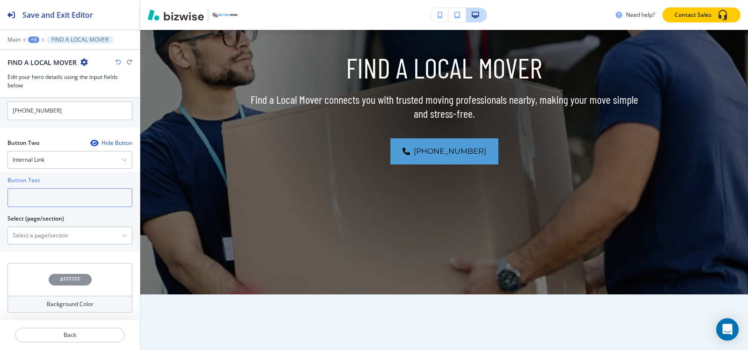
click at [36, 199] on input "text" at bounding box center [69, 197] width 125 height 19
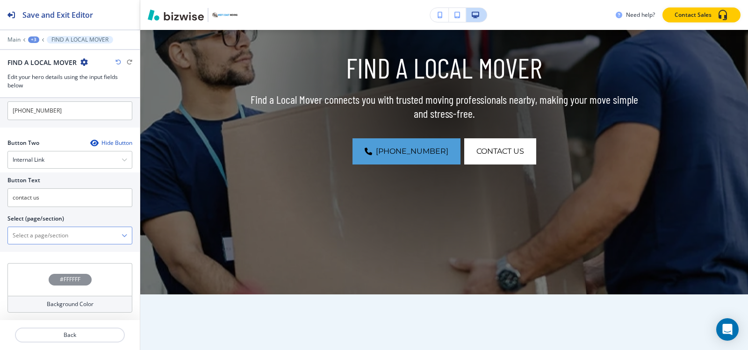
click at [20, 239] on \(page\/section\) "Manual Input" at bounding box center [65, 236] width 114 height 16
drag, startPoint x: 40, startPoint y: 195, endPoint x: 0, endPoint y: 195, distance: 39.7
click at [0, 195] on div "Button Text contact us Select (page/section) HOME HOME | 10% OFF for ALL NEW CU…" at bounding box center [70, 211] width 140 height 79
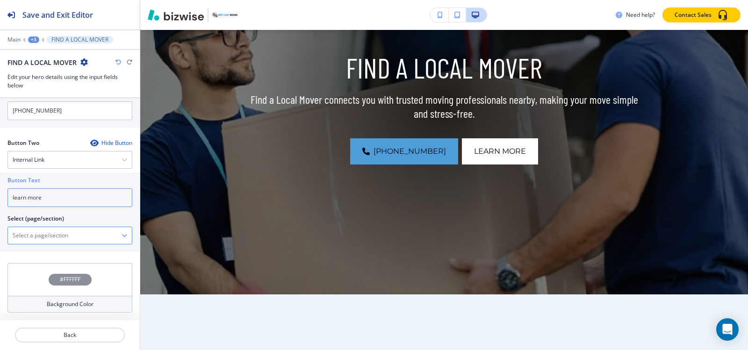
type input "learn more"
click at [48, 234] on \(page\/section\) "Manual Input" at bounding box center [65, 236] width 114 height 16
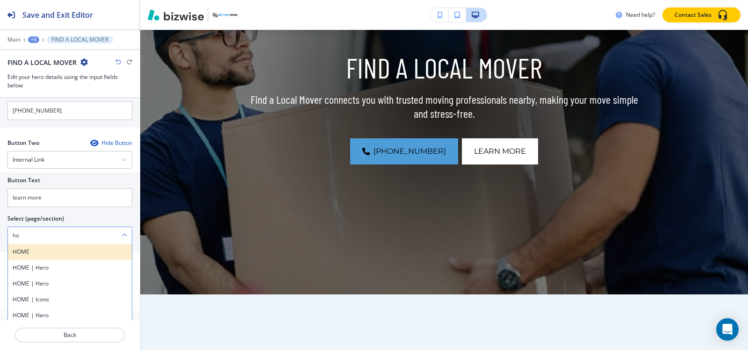
click at [36, 252] on h4 "HOME" at bounding box center [70, 252] width 115 height 8
type \(page\/section\) "HOME"
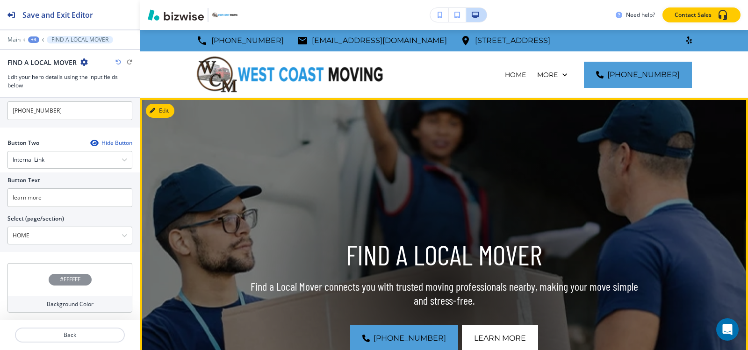
scroll to position [234, 0]
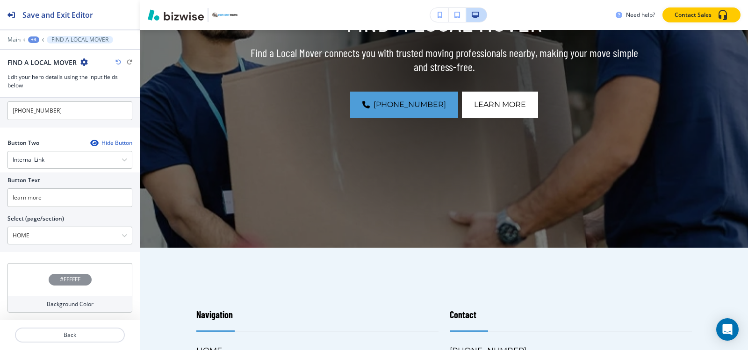
click at [30, 41] on div "+3" at bounding box center [33, 39] width 11 height 7
click at [51, 73] on p "SELECT A MOVER" at bounding box center [58, 71] width 48 height 8
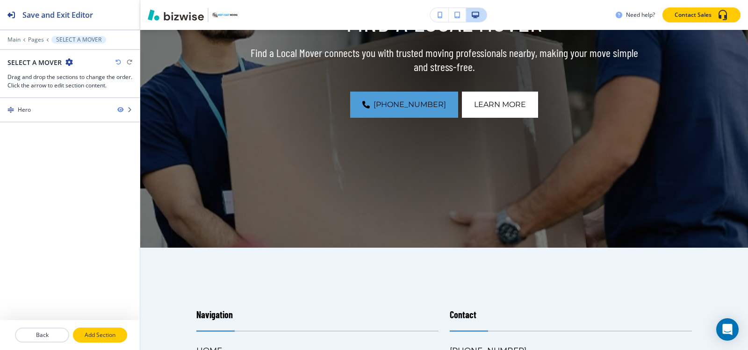
click at [97, 333] on p "Add Section" at bounding box center [100, 335] width 52 height 8
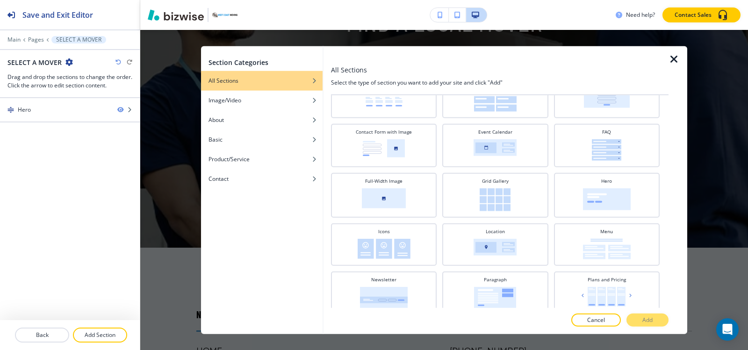
scroll to position [187, 0]
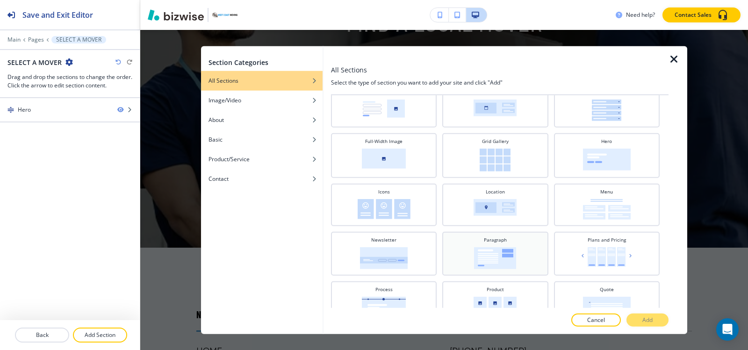
click at [493, 250] on img at bounding box center [495, 258] width 42 height 22
click at [642, 320] on p "Add" at bounding box center [647, 320] width 10 height 8
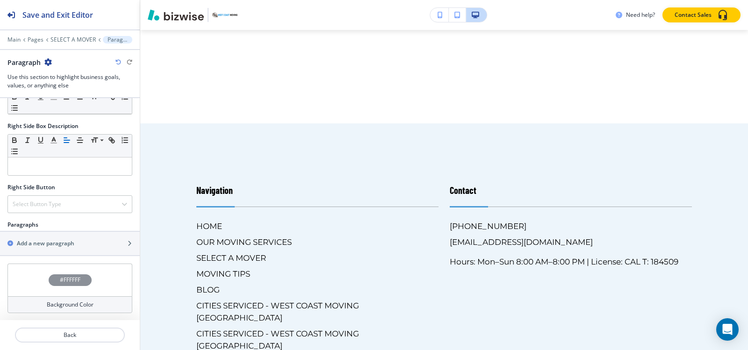
scroll to position [392, 0]
click at [50, 249] on div "button" at bounding box center [70, 250] width 140 height 7
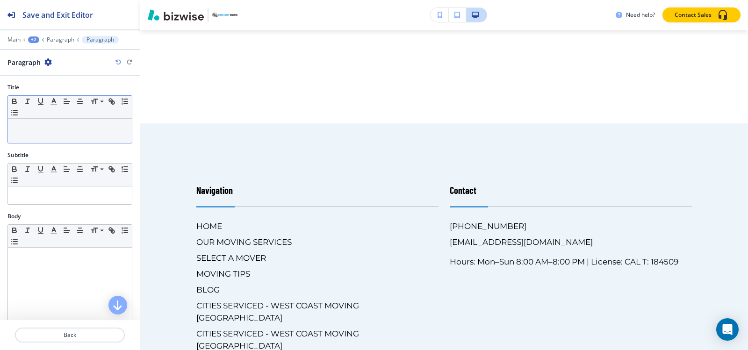
click at [39, 138] on div at bounding box center [70, 131] width 124 height 24
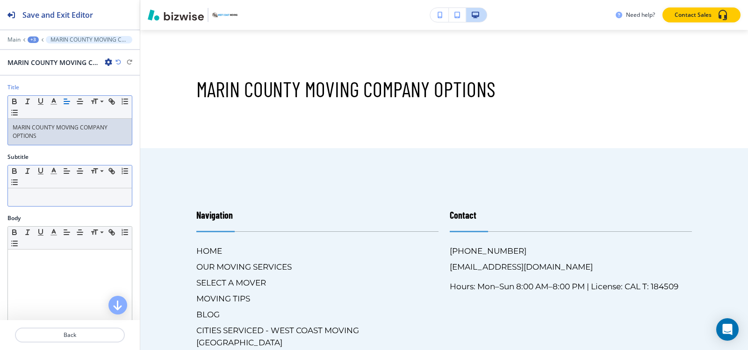
scroll to position [47, 0]
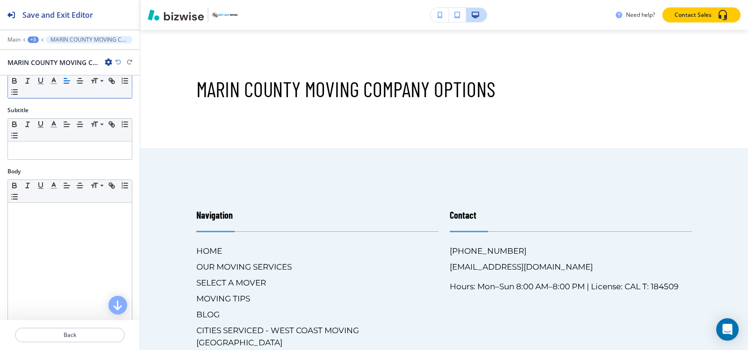
drag, startPoint x: 43, startPoint y: 244, endPoint x: 57, endPoint y: 172, distance: 74.2
click at [43, 242] on div at bounding box center [70, 264] width 124 height 122
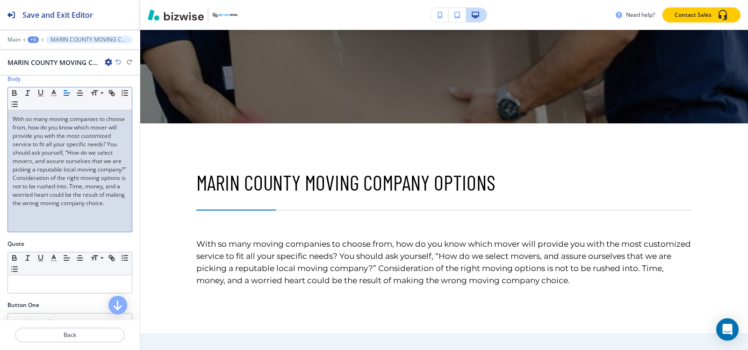
scroll to position [140, 0]
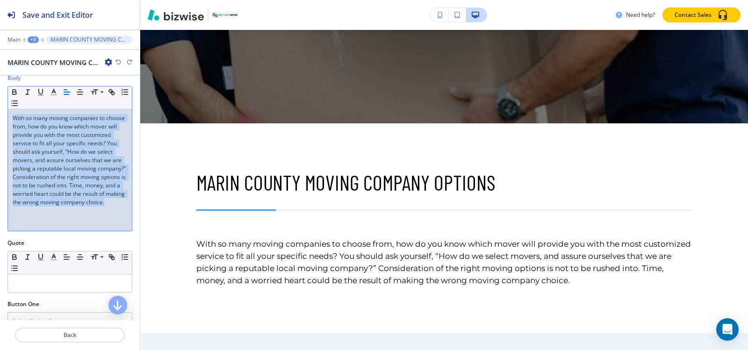
drag, startPoint x: 60, startPoint y: 214, endPoint x: 0, endPoint y: 106, distance: 123.7
click at [0, 106] on div "Body Small Normal Large Huge With so many moving companies to choose from, how …" at bounding box center [70, 156] width 140 height 165
click at [54, 92] on line "button" at bounding box center [53, 92] width 2 height 0
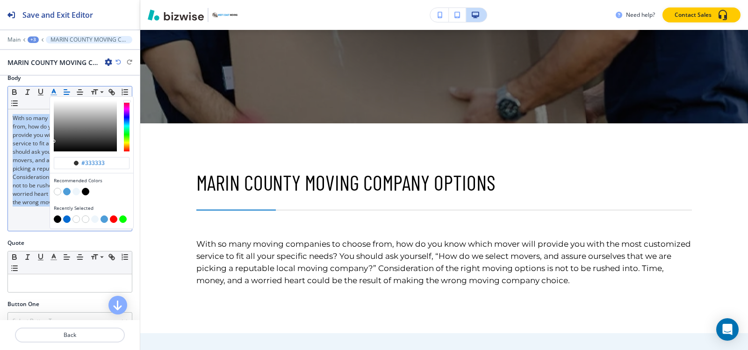
drag, startPoint x: 58, startPoint y: 220, endPoint x: 50, endPoint y: 216, distance: 8.8
click at [57, 219] on button "button" at bounding box center [57, 218] width 7 height 7
type input "#000000"
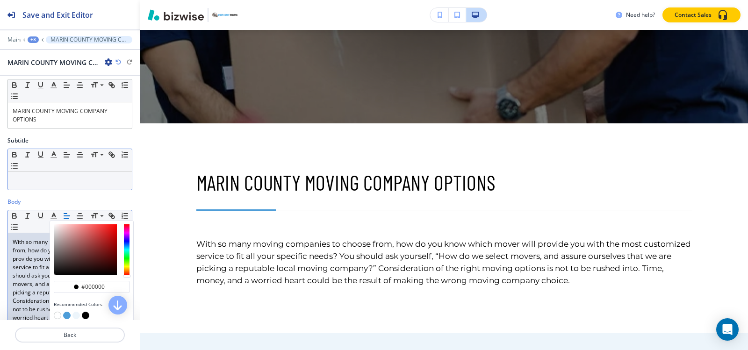
scroll to position [0, 0]
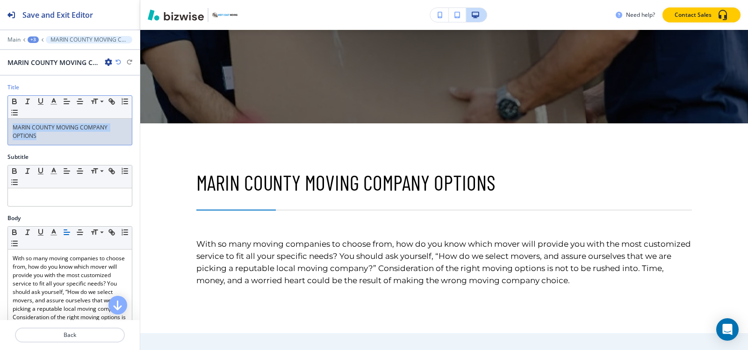
drag, startPoint x: 15, startPoint y: 131, endPoint x: 9, endPoint y: 123, distance: 10.1
click at [9, 123] on div "MARIN COUNTY MOVING COMPANY OPTIONS" at bounding box center [70, 132] width 124 height 26
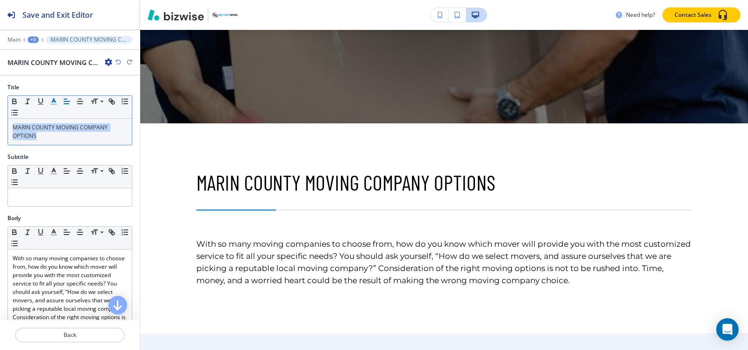
click at [54, 104] on line "button" at bounding box center [54, 104] width 6 height 0
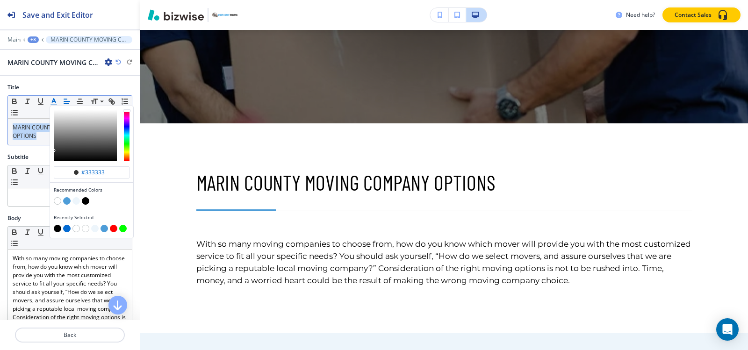
click at [56, 228] on button "button" at bounding box center [57, 228] width 7 height 7
type input "#000000"
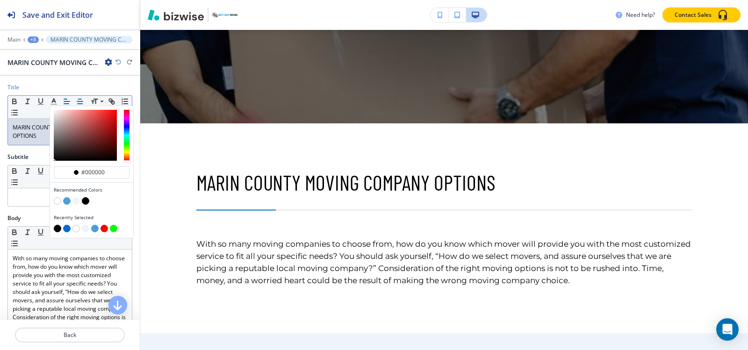
click at [79, 102] on icon "button" at bounding box center [80, 101] width 8 height 8
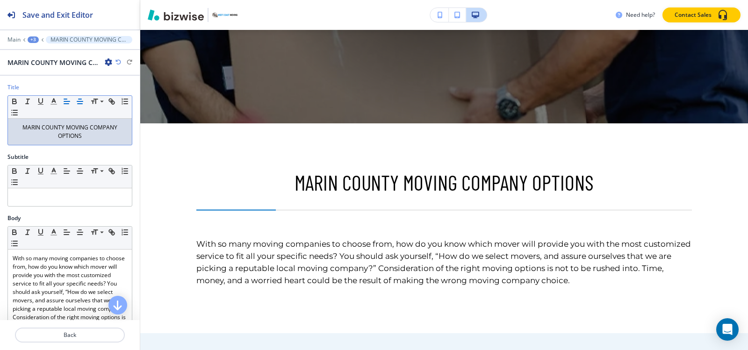
click at [66, 103] on icon "button" at bounding box center [67, 101] width 8 height 8
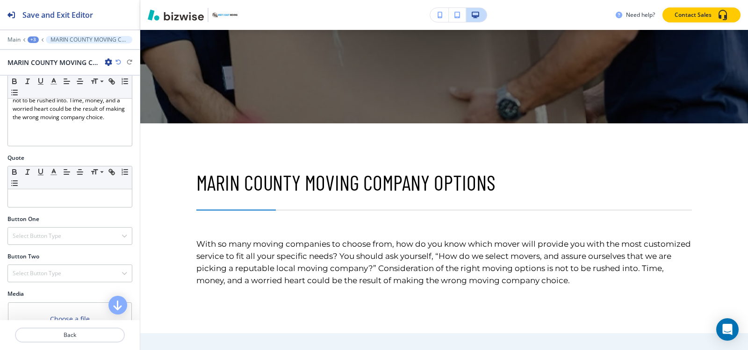
scroll to position [275, 0]
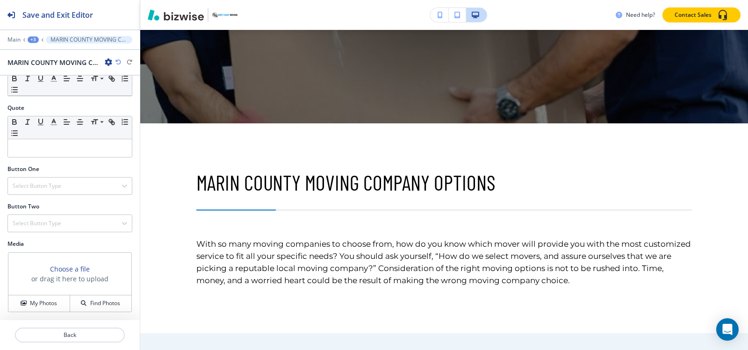
click at [35, 41] on div "+3" at bounding box center [33, 39] width 11 height 7
click at [45, 73] on p "SELECT A MOVER" at bounding box center [58, 71] width 48 height 8
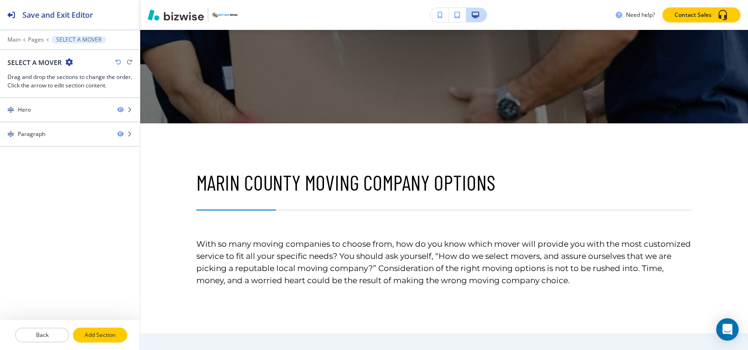
click at [107, 339] on button "Add Section" at bounding box center [100, 335] width 54 height 15
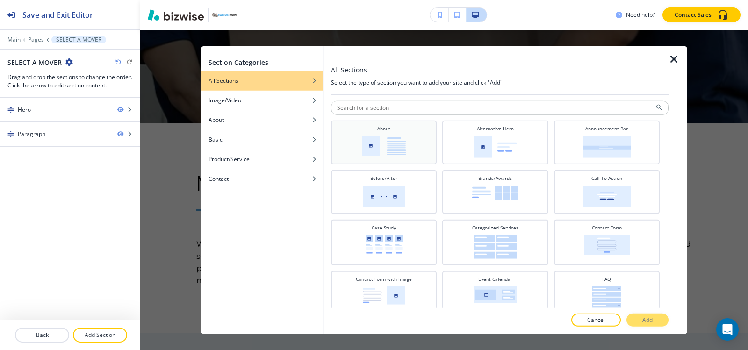
click at [394, 150] on img at bounding box center [384, 146] width 44 height 20
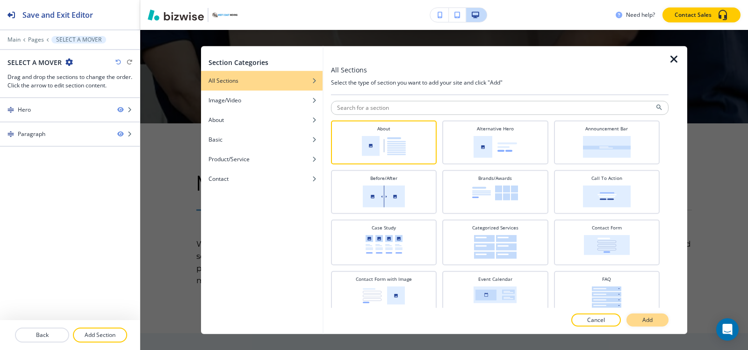
click at [639, 316] on button "Add" at bounding box center [647, 320] width 42 height 13
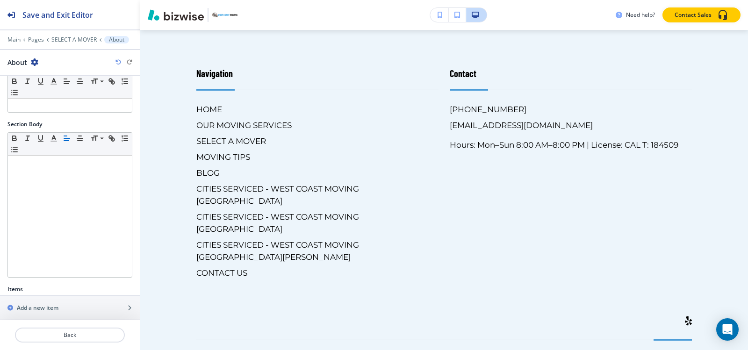
scroll to position [157, 0]
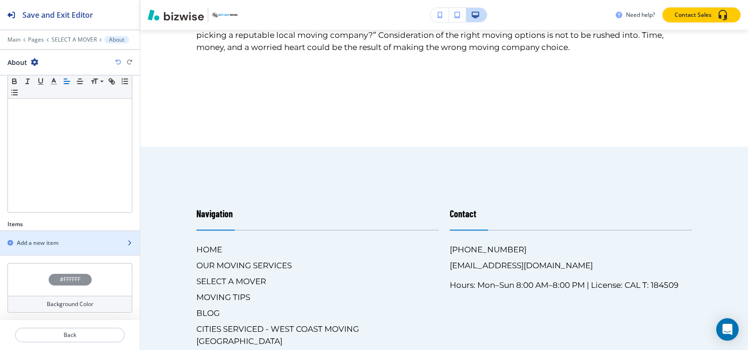
click at [51, 246] on h2 "Add a new item" at bounding box center [38, 243] width 42 height 8
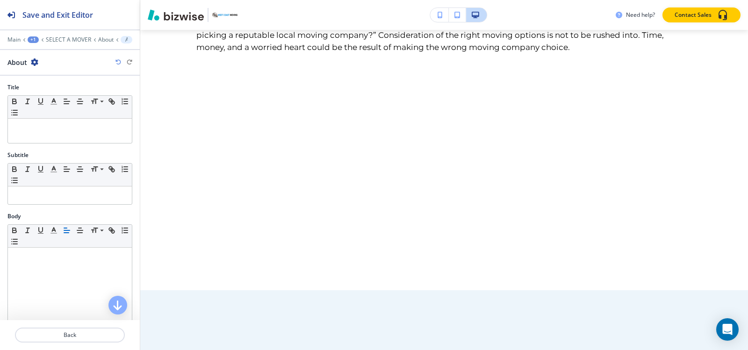
scroll to position [615, 0]
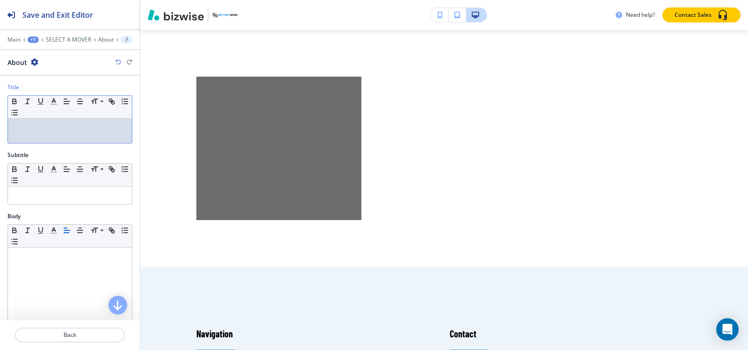
click at [58, 137] on div at bounding box center [70, 131] width 124 height 24
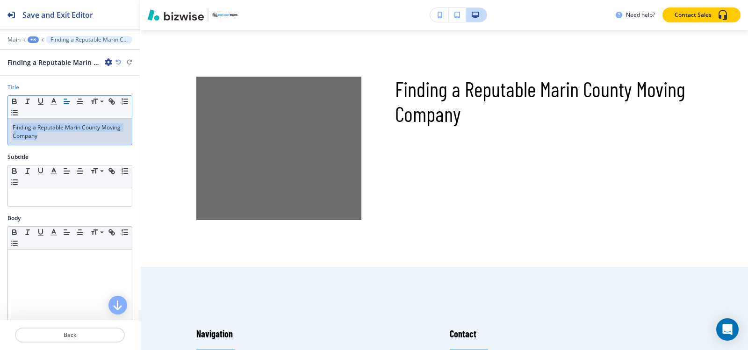
drag, startPoint x: 62, startPoint y: 138, endPoint x: 0, endPoint y: 123, distance: 63.8
click at [0, 123] on div "Title Small Normal Large Huge Finding a Reputable Marin County Moving Company" at bounding box center [70, 118] width 140 height 70
click at [52, 100] on icon "button" at bounding box center [54, 101] width 8 height 8
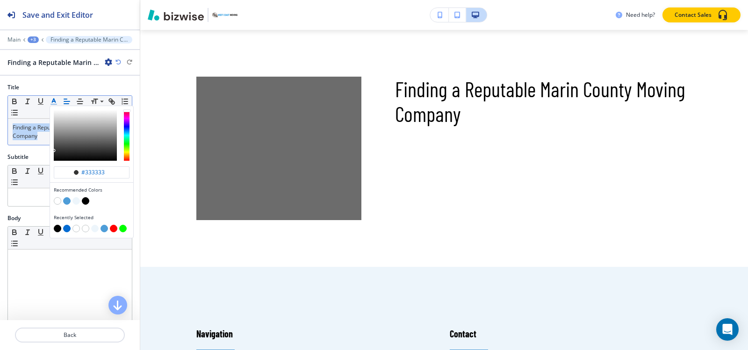
click at [52, 100] on icon "button" at bounding box center [54, 101] width 8 height 8
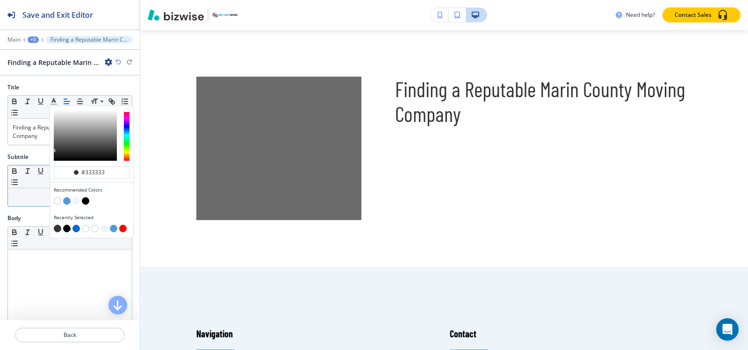
click at [20, 206] on div "Small Normal Large Huge" at bounding box center [69, 186] width 125 height 42
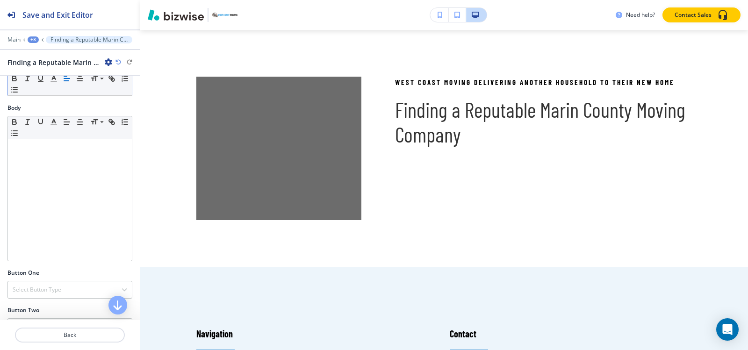
scroll to position [140, 0]
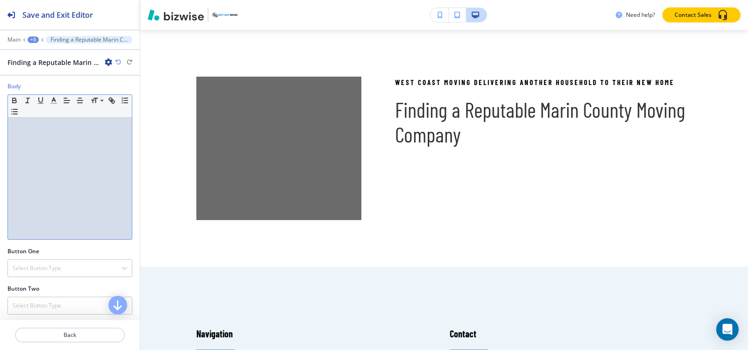
drag, startPoint x: 36, startPoint y: 187, endPoint x: 83, endPoint y: 79, distance: 117.9
click at [37, 182] on div at bounding box center [70, 179] width 124 height 122
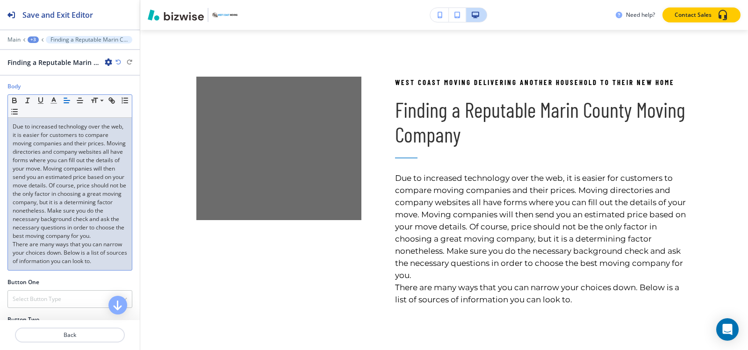
scroll to position [0, 0]
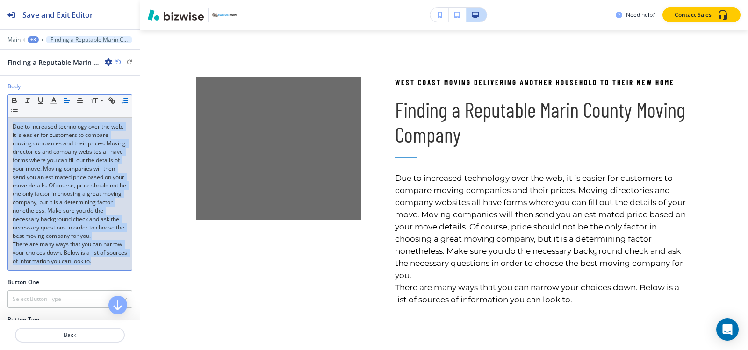
drag, startPoint x: 24, startPoint y: 287, endPoint x: 10, endPoint y: 115, distance: 173.0
click at [6, 119] on div "Body Small Normal Large Huge Due to increased technology over the web, it is ea…" at bounding box center [70, 180] width 140 height 196
click at [55, 102] on icon "button" at bounding box center [54, 100] width 8 height 8
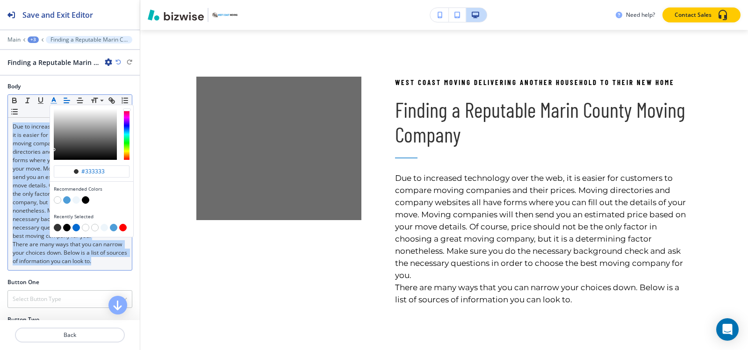
click at [65, 226] on button "button" at bounding box center [66, 227] width 7 height 7
type input "#000000"
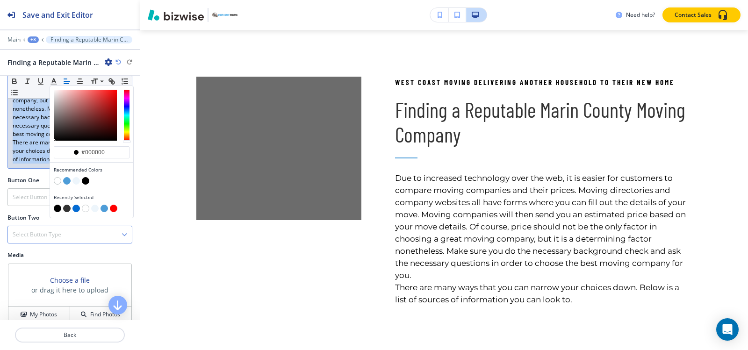
scroll to position [280, 0]
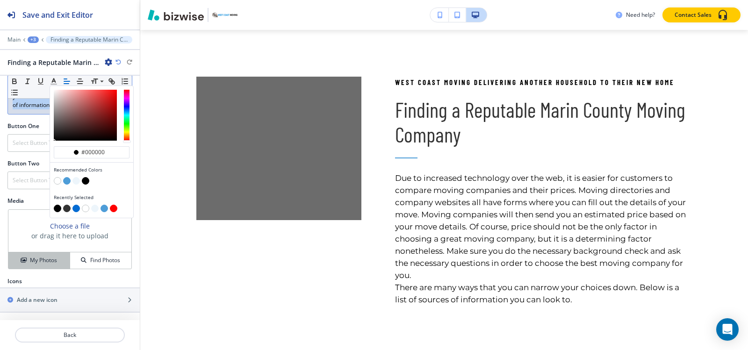
click at [18, 259] on button "My Photos" at bounding box center [39, 260] width 62 height 16
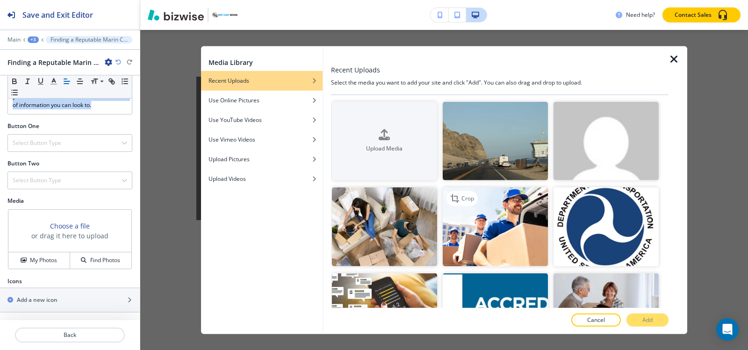
click at [514, 221] on img "button" at bounding box center [495, 226] width 105 height 79
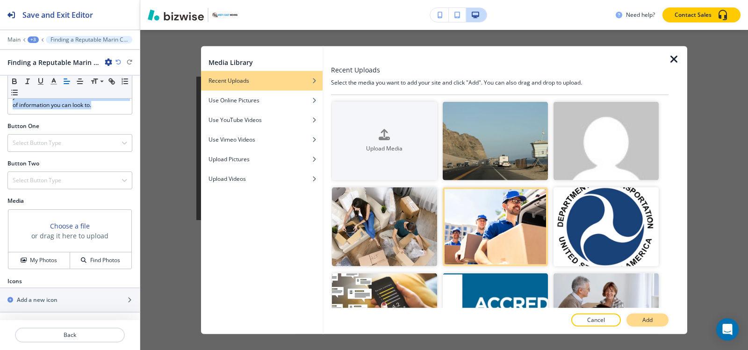
click at [658, 321] on button "Add" at bounding box center [647, 320] width 42 height 13
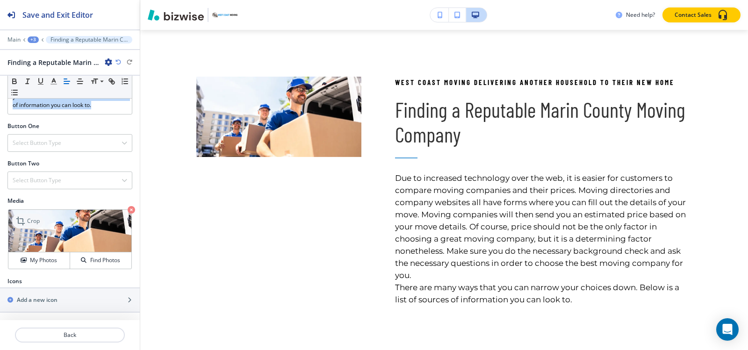
click at [27, 222] on icon at bounding box center [21, 220] width 11 height 11
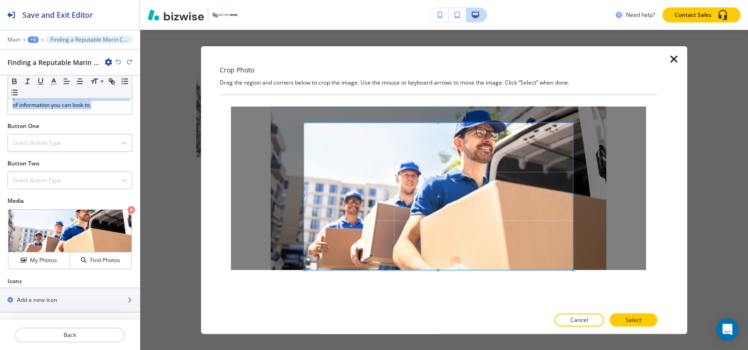
click at [429, 287] on div at bounding box center [438, 201] width 437 height 213
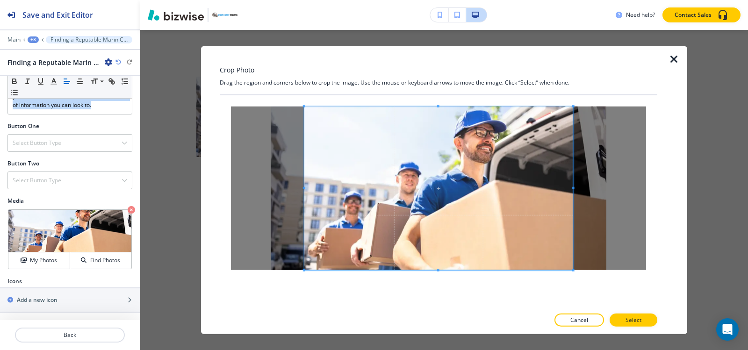
click at [428, 75] on div "Crop Photo Drag the region and corners below to crop the image. Use the mouse o…" at bounding box center [438, 190] width 437 height 288
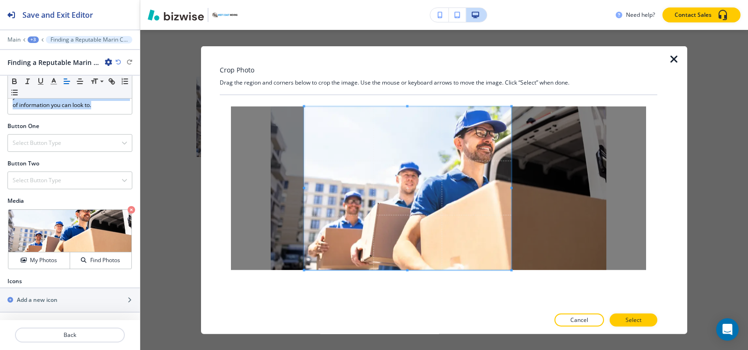
click at [507, 229] on div at bounding box center [407, 188] width 207 height 164
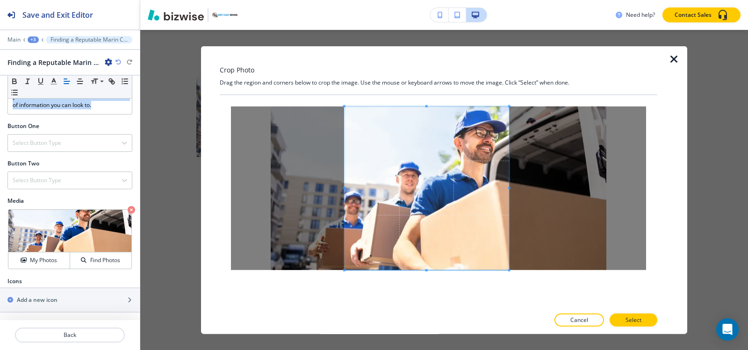
click at [346, 131] on div at bounding box center [426, 188] width 165 height 164
click at [414, 172] on span at bounding box center [426, 188] width 165 height 164
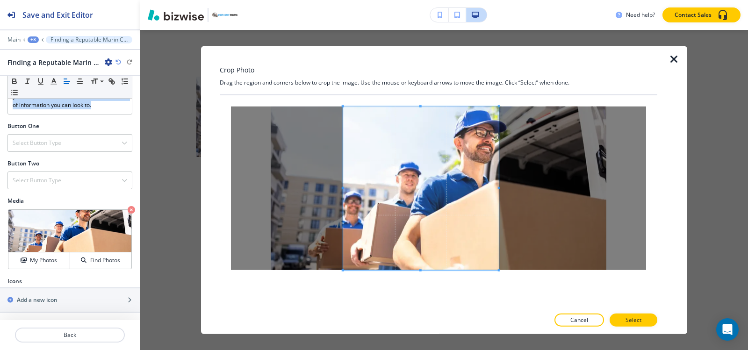
click at [499, 192] on div at bounding box center [421, 188] width 156 height 164
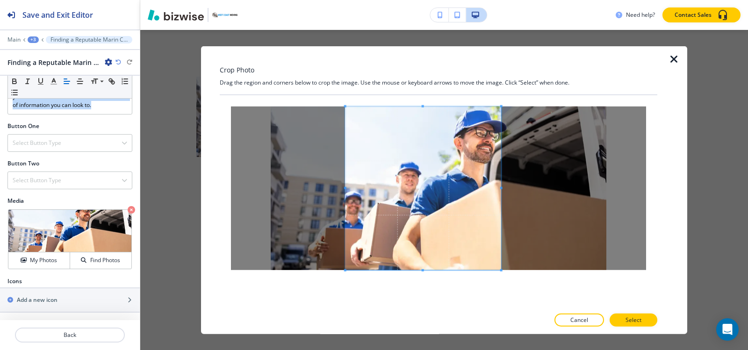
click at [443, 188] on span at bounding box center [423, 188] width 156 height 164
click at [633, 318] on p "Select" at bounding box center [633, 320] width 16 height 8
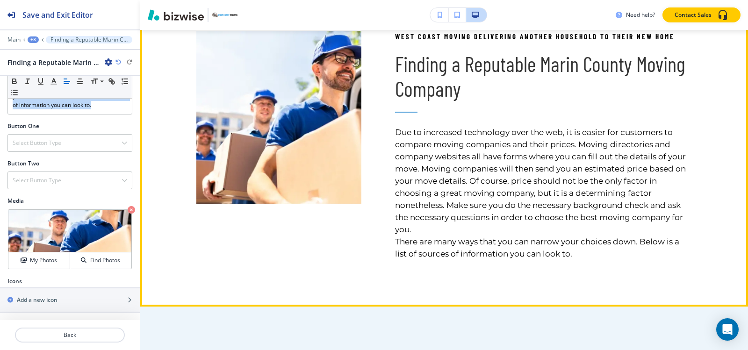
scroll to position [661, 0]
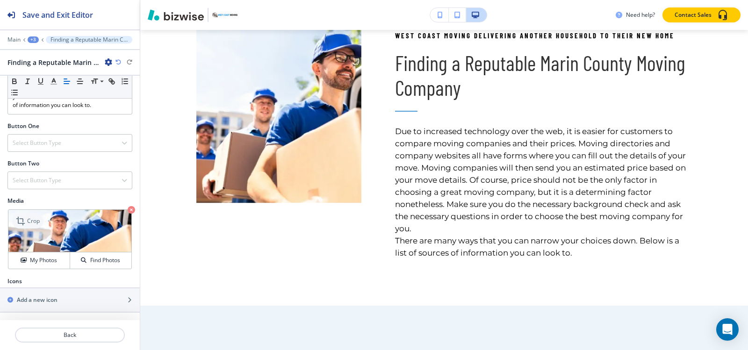
click at [35, 221] on p "Crop" at bounding box center [33, 221] width 13 height 8
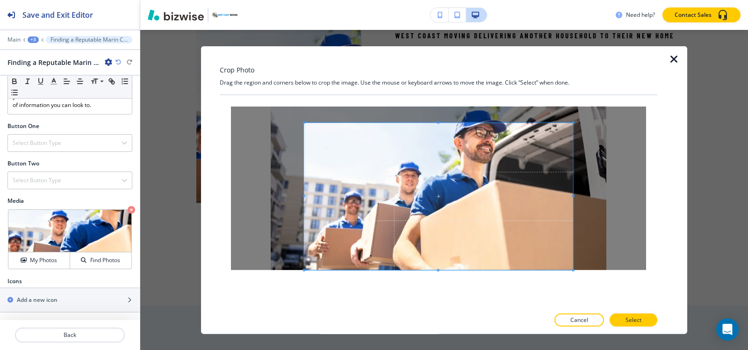
click at [433, 287] on div at bounding box center [438, 201] width 437 height 213
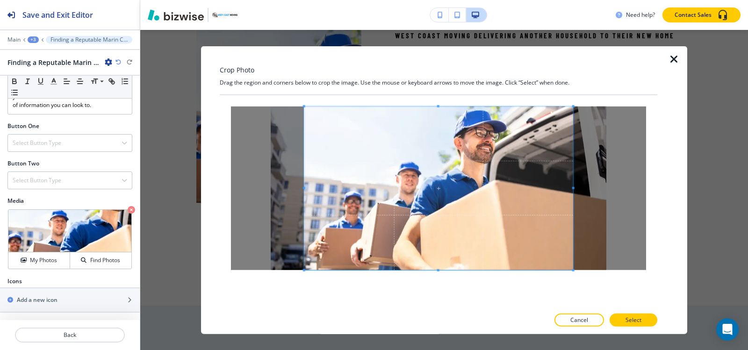
click at [423, 69] on div "Crop Photo Drag the region and corners below to crop the image. Use the mouse o…" at bounding box center [438, 190] width 437 height 288
click at [440, 293] on div at bounding box center [438, 201] width 437 height 213
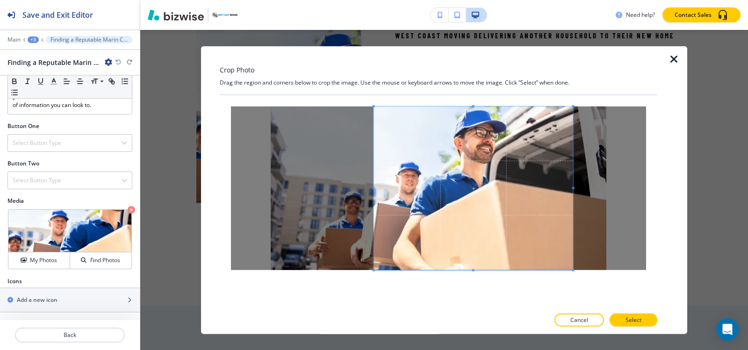
click at [373, 151] on span at bounding box center [374, 188] width 2 height 164
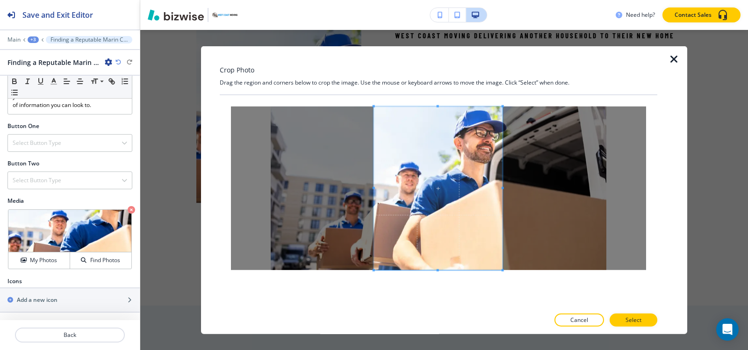
click at [503, 195] on span at bounding box center [502, 188] width 2 height 164
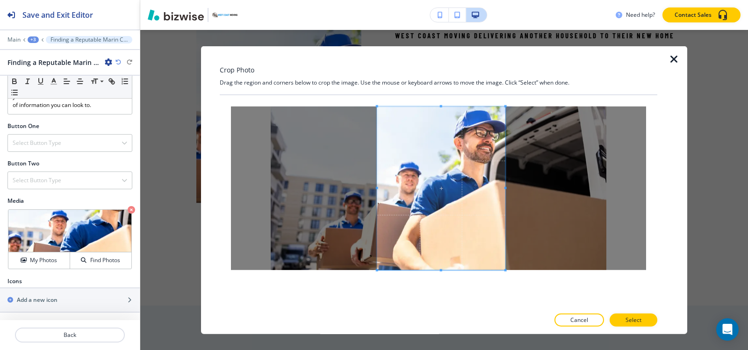
click at [424, 196] on span at bounding box center [441, 188] width 128 height 164
click at [639, 322] on p "Select" at bounding box center [633, 320] width 16 height 8
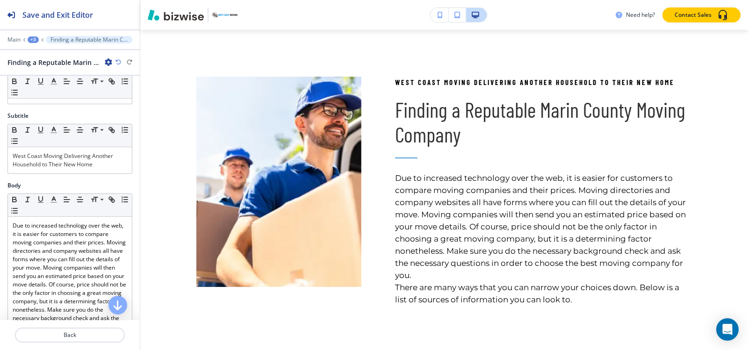
scroll to position [0, 0]
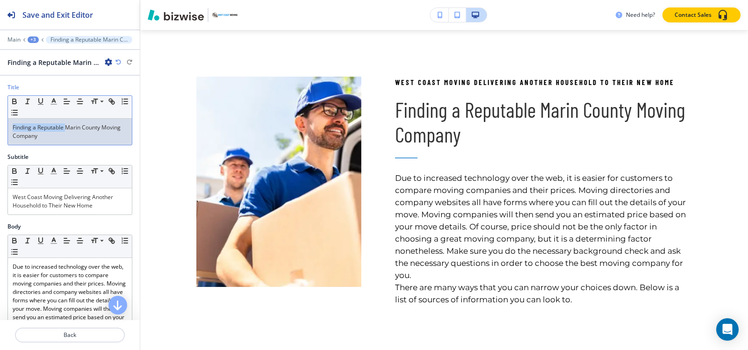
drag, startPoint x: 68, startPoint y: 131, endPoint x: 102, endPoint y: 147, distance: 38.1
click at [0, 123] on div "Title Small Normal Large Huge Finding a Reputable Marin County Moving Company" at bounding box center [70, 118] width 140 height 70
click at [78, 138] on p "Finding a Reputable Marin County Moving Company" at bounding box center [70, 131] width 115 height 17
drag, startPoint x: 56, startPoint y: 138, endPoint x: 9, endPoint y: 133, distance: 47.0
click at [9, 133] on div "Finding a Reputable Marin County Moving Company" at bounding box center [70, 132] width 124 height 26
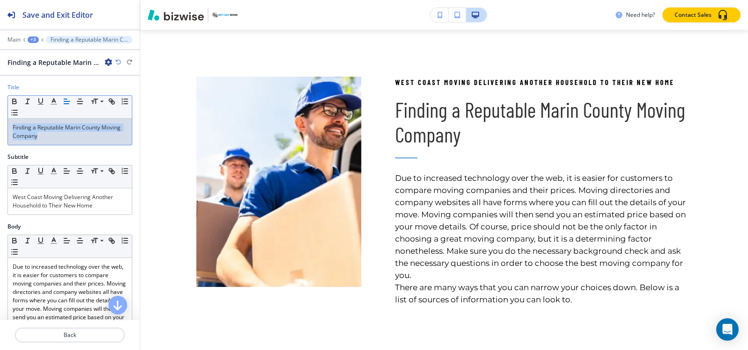
drag, startPoint x: 20, startPoint y: 137, endPoint x: 0, endPoint y: 131, distance: 21.0
click at [0, 131] on div "Title Small Normal Large Huge Finding a Reputable Marin County Moving Company" at bounding box center [70, 118] width 140 height 70
copy span "Finding a Reputable Marin County Moving Company"
click at [34, 43] on div "+3" at bounding box center [33, 39] width 11 height 7
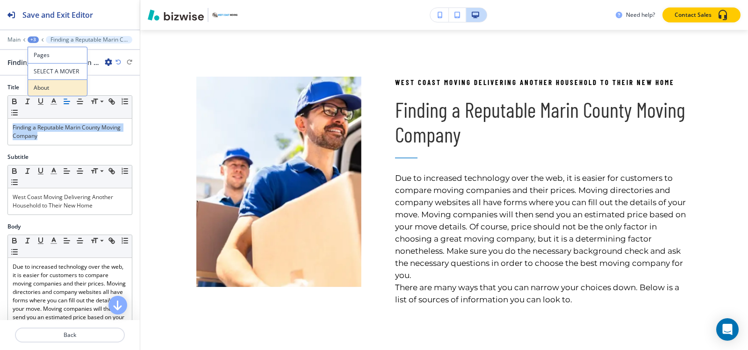
click at [56, 82] on button "About" at bounding box center [58, 87] width 60 height 17
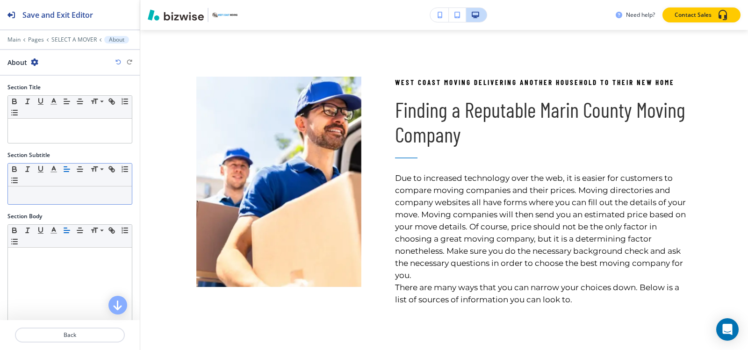
scroll to position [638, 0]
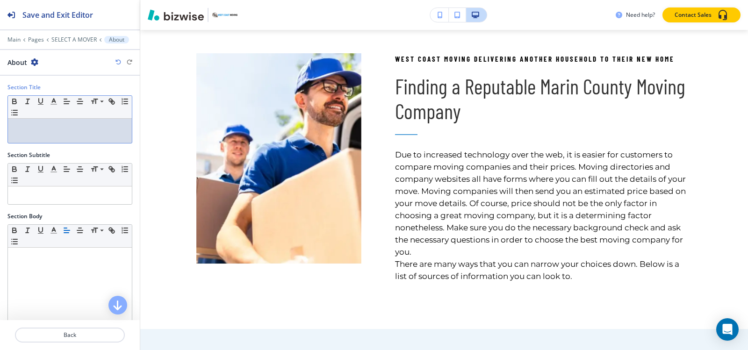
click at [48, 134] on div at bounding box center [70, 131] width 124 height 24
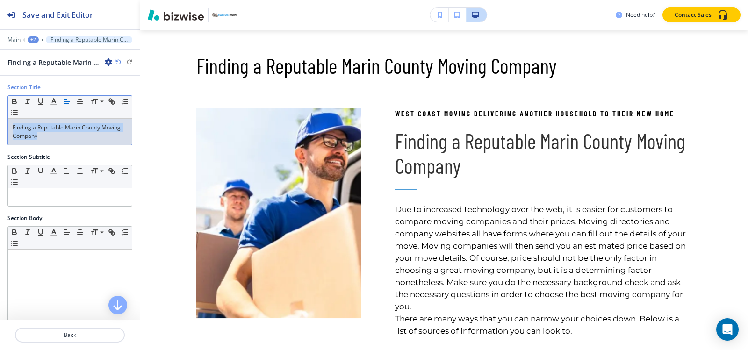
drag, startPoint x: 69, startPoint y: 137, endPoint x: 0, endPoint y: 126, distance: 70.0
click at [0, 126] on div "Section Title Small Normal Large Huge Finding a Reputable Marin County Moving C…" at bounding box center [70, 118] width 140 height 70
click at [79, 100] on icon "button" at bounding box center [80, 101] width 8 height 8
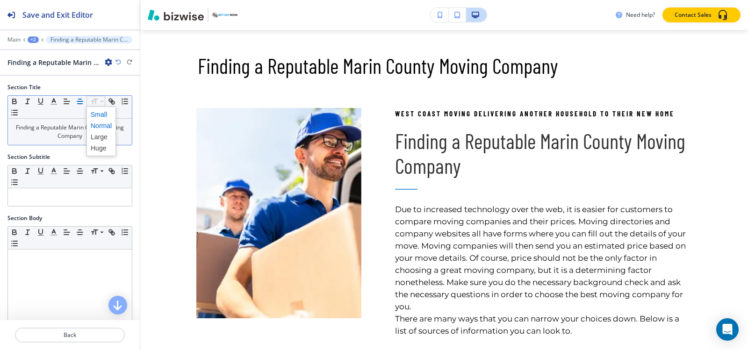
click at [103, 117] on span at bounding box center [101, 114] width 21 height 11
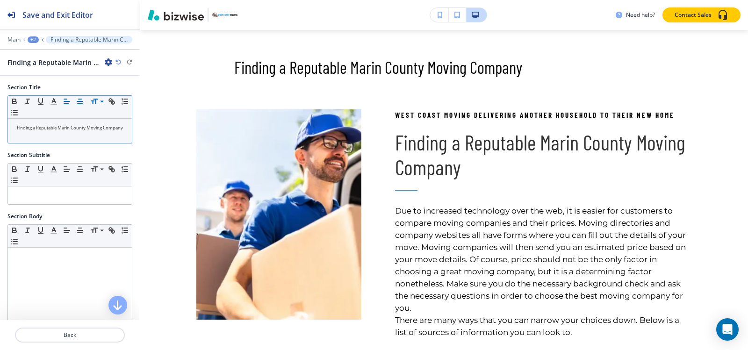
click at [61, 102] on button "button" at bounding box center [66, 101] width 13 height 11
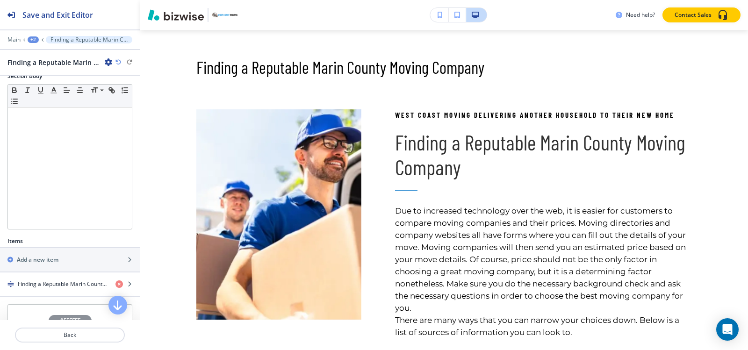
scroll to position [183, 0]
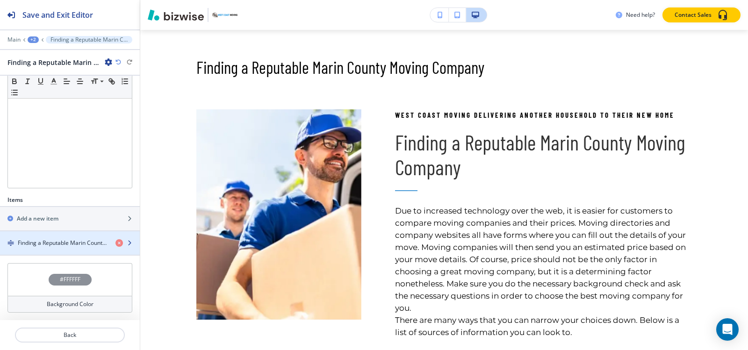
click at [52, 246] on h4 "Finding a Reputable Marin County Moving Company" at bounding box center [63, 243] width 90 height 8
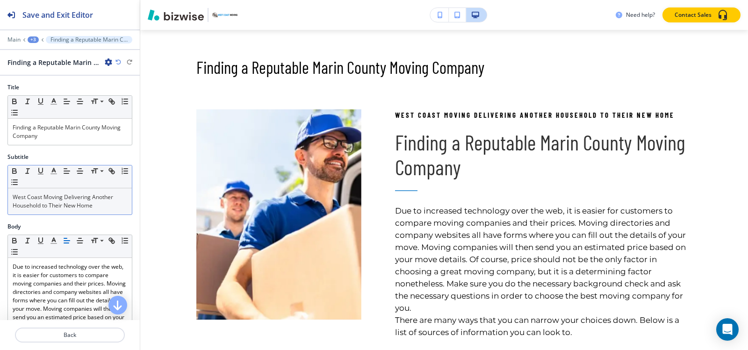
scroll to position [671, 0]
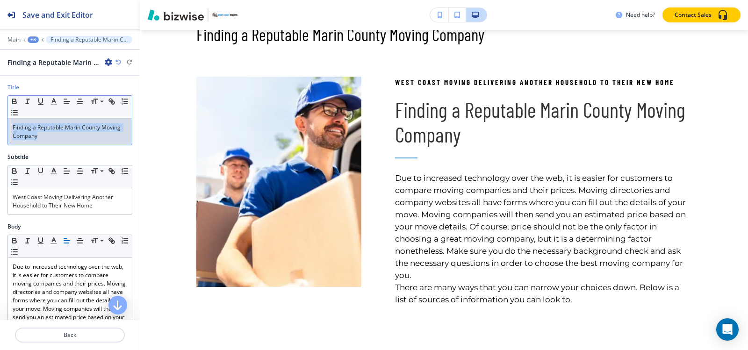
drag, startPoint x: 57, startPoint y: 138, endPoint x: 0, endPoint y: 107, distance: 64.6
click at [0, 107] on div "Title Small Normal Large Huge Finding a Reputable Marin County Moving Company" at bounding box center [70, 118] width 140 height 70
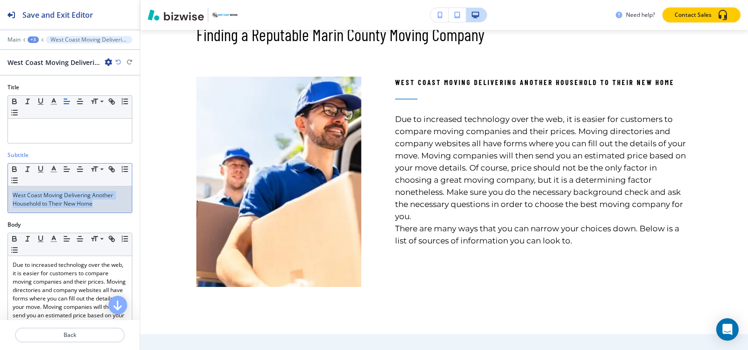
drag, startPoint x: 106, startPoint y: 206, endPoint x: 0, endPoint y: 182, distance: 108.7
click at [0, 182] on div "Subtitle Small Normal Large Huge West Coast Moving Delivering Another Household…" at bounding box center [70, 186] width 140 height 70
copy p "West Coast Moving Delivering Another Household to Their New Home"
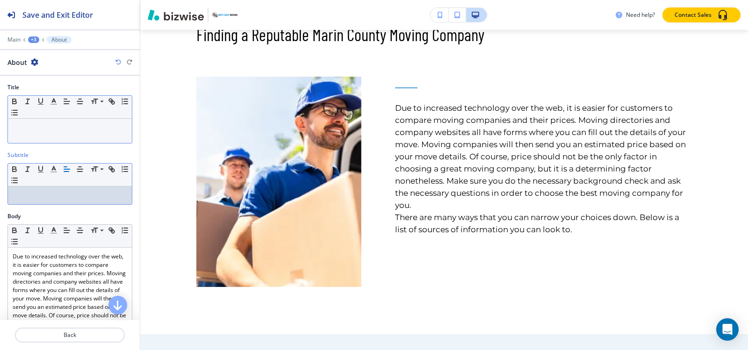
click at [50, 135] on div at bounding box center [70, 131] width 124 height 24
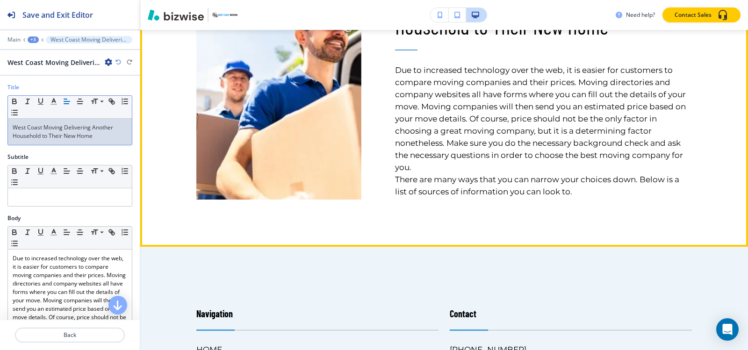
scroll to position [811, 0]
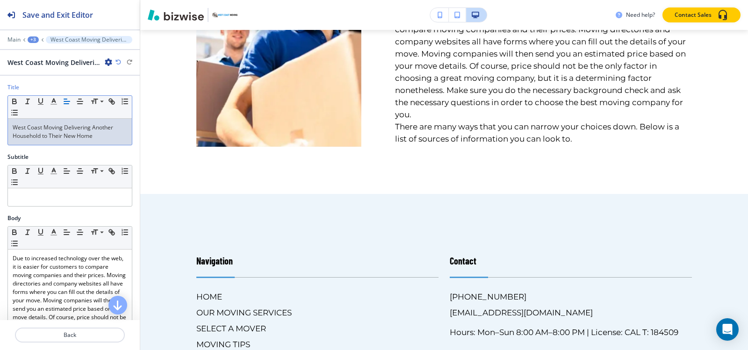
click at [32, 39] on div "+3" at bounding box center [33, 39] width 11 height 7
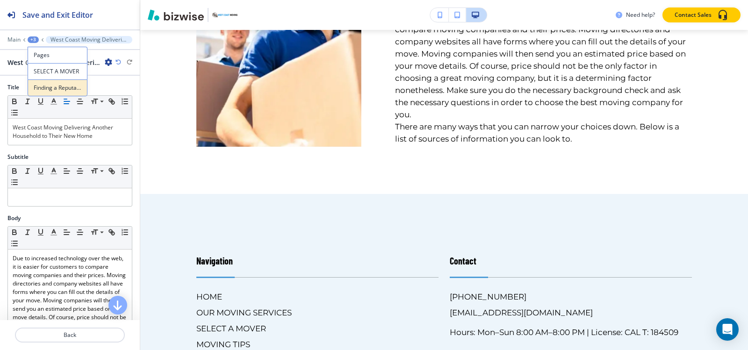
click at [47, 89] on p "Finding a Reputable Marin County Moving Company" at bounding box center [58, 88] width 48 height 8
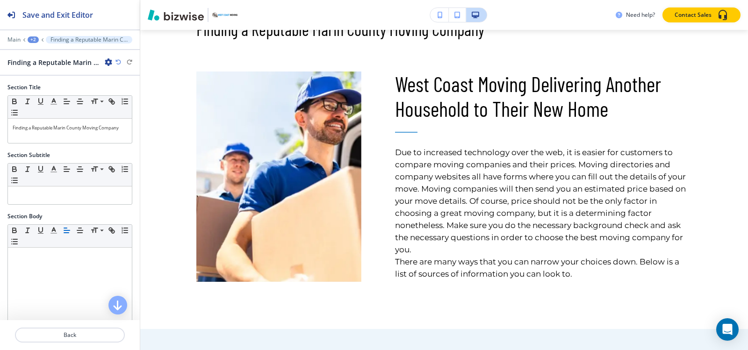
scroll to position [638, 0]
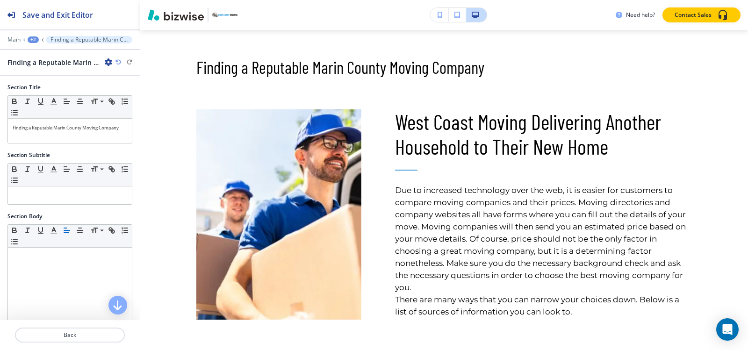
click at [34, 40] on div "+2" at bounding box center [33, 39] width 11 height 7
click at [58, 72] on p "SELECT A MOVER" at bounding box center [58, 71] width 48 height 8
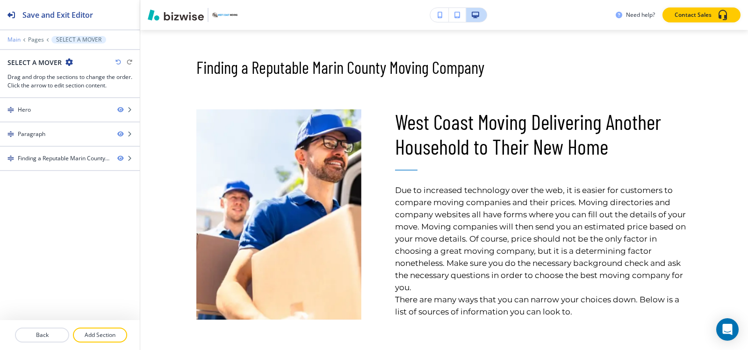
click at [12, 41] on p "Main" at bounding box center [13, 39] width 13 height 7
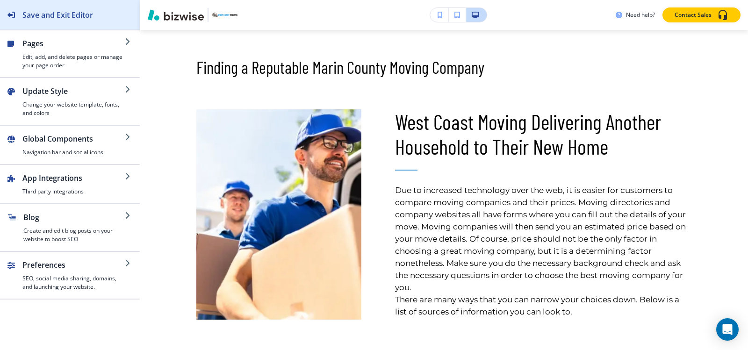
click at [86, 23] on div "Save and Exit Editor" at bounding box center [46, 14] width 93 height 29
